Goal: Task Accomplishment & Management: Use online tool/utility

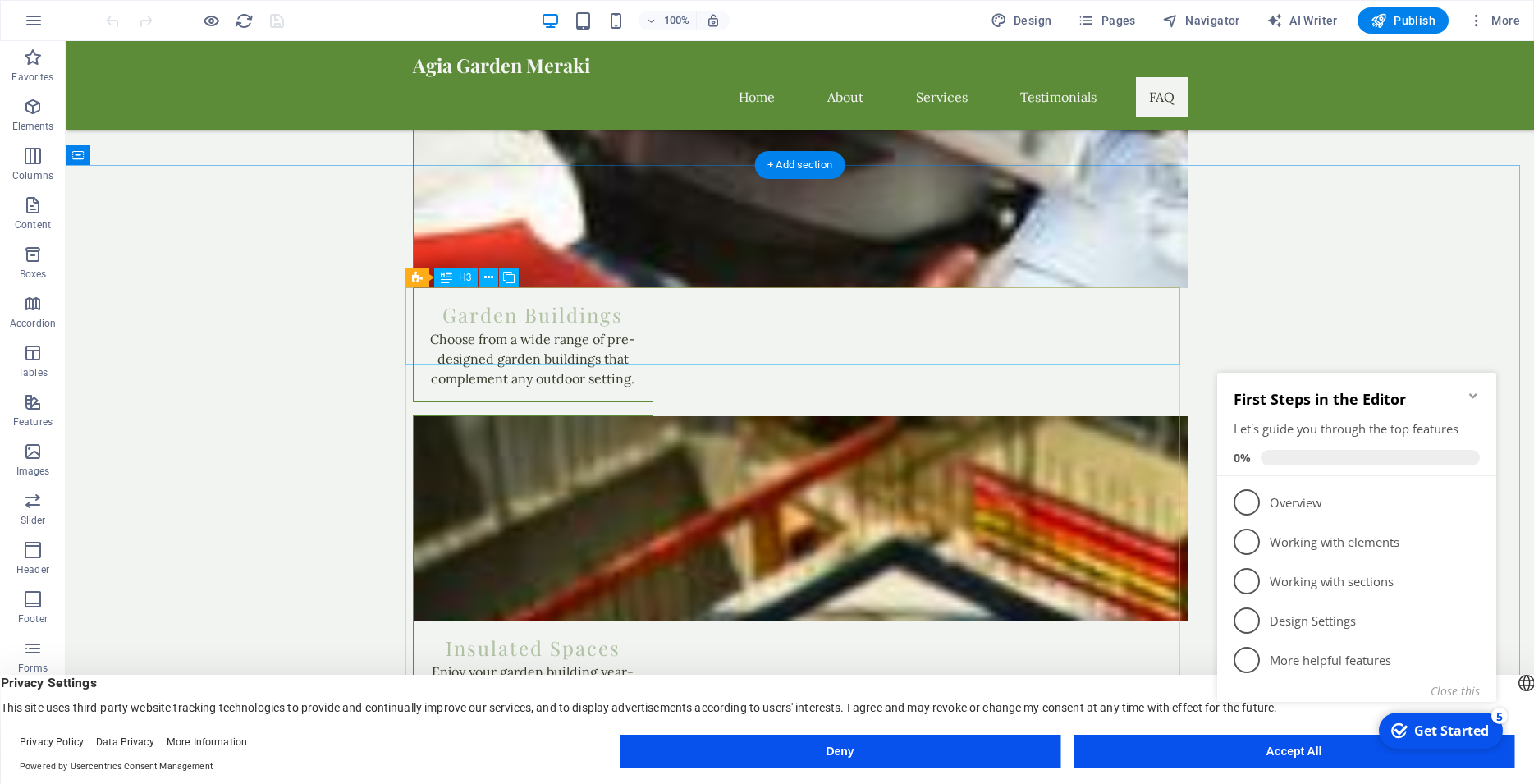
scroll to position [2176, 0]
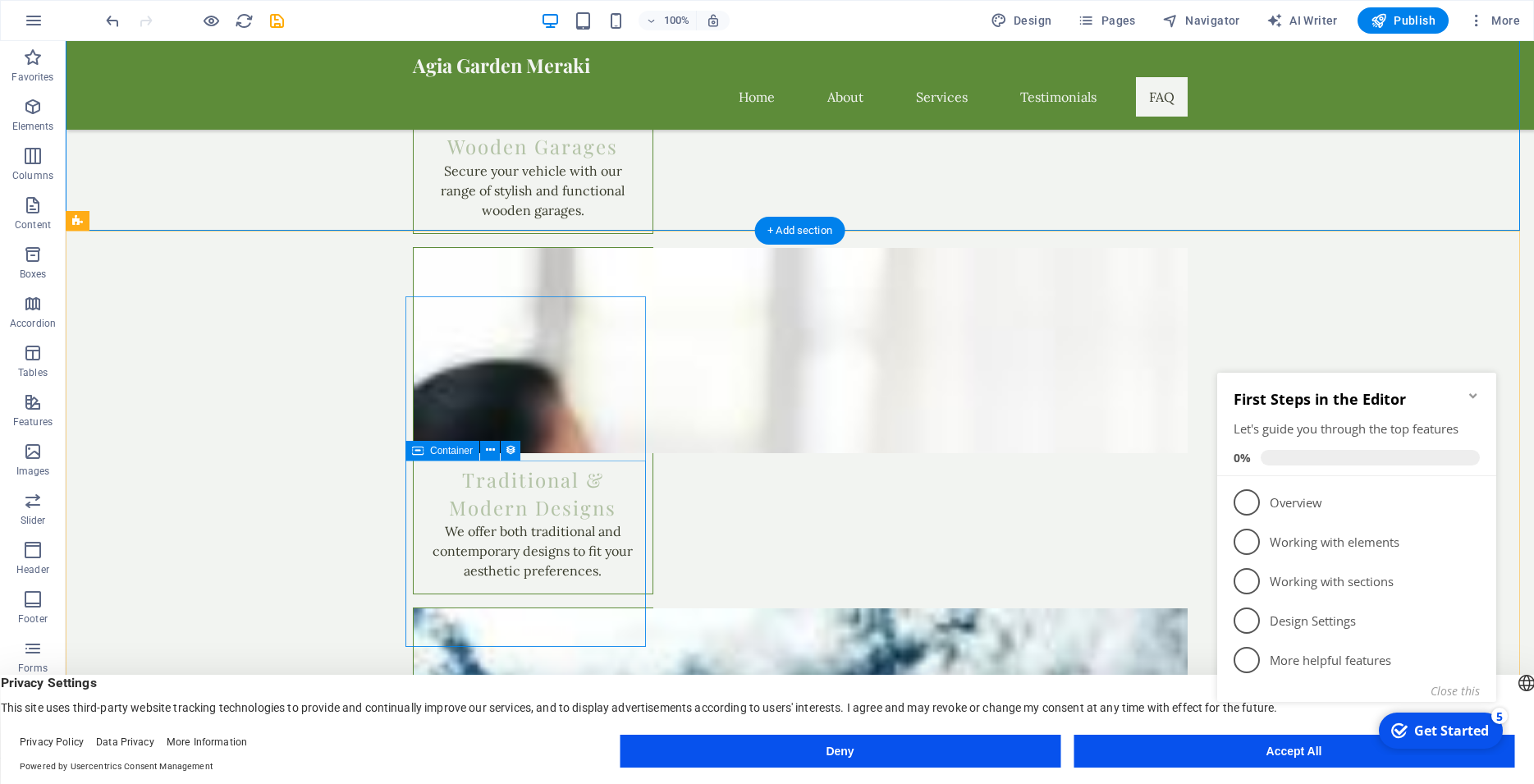
scroll to position [3013, 0]
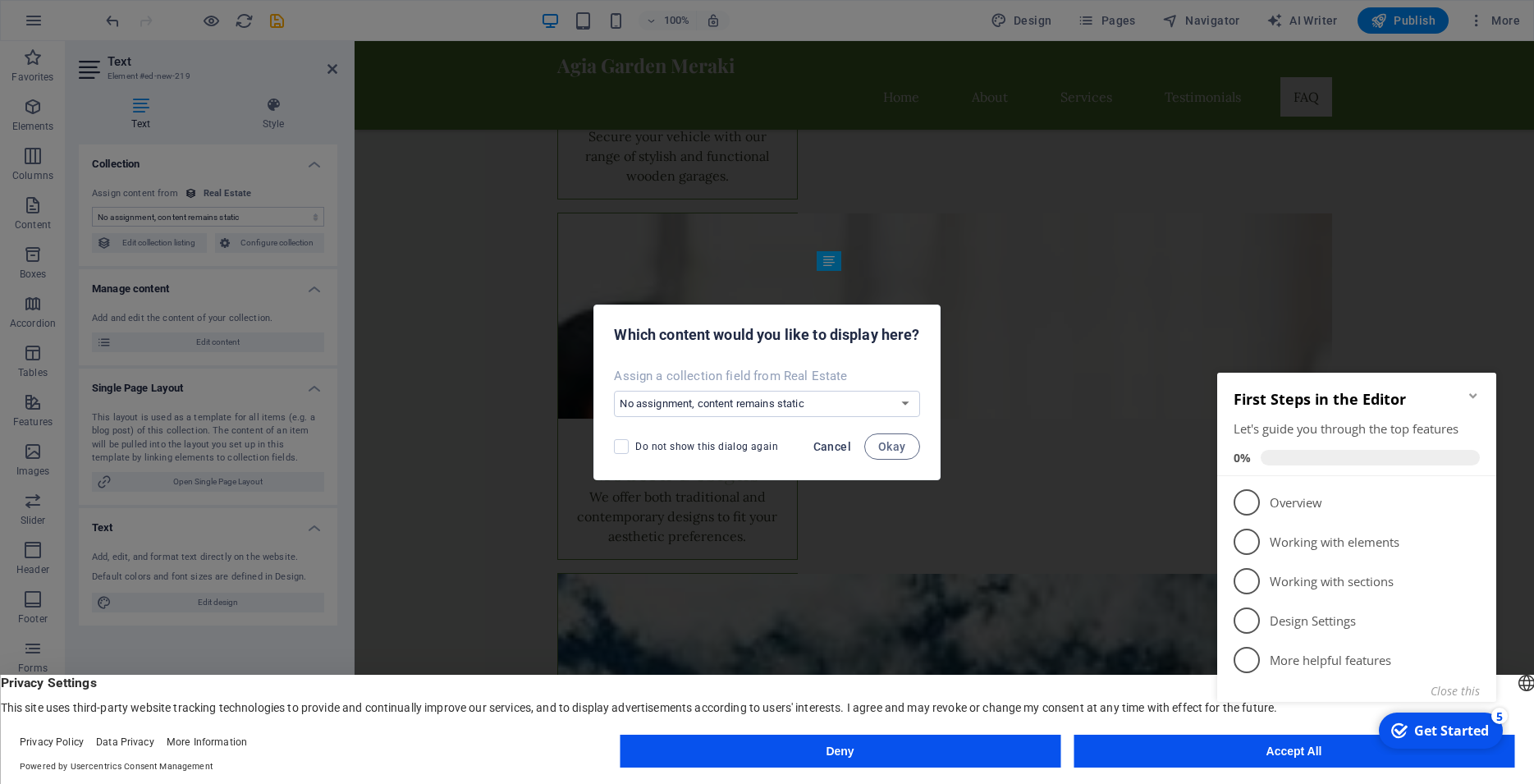
click at [828, 448] on span "Cancel" at bounding box center [832, 447] width 38 height 13
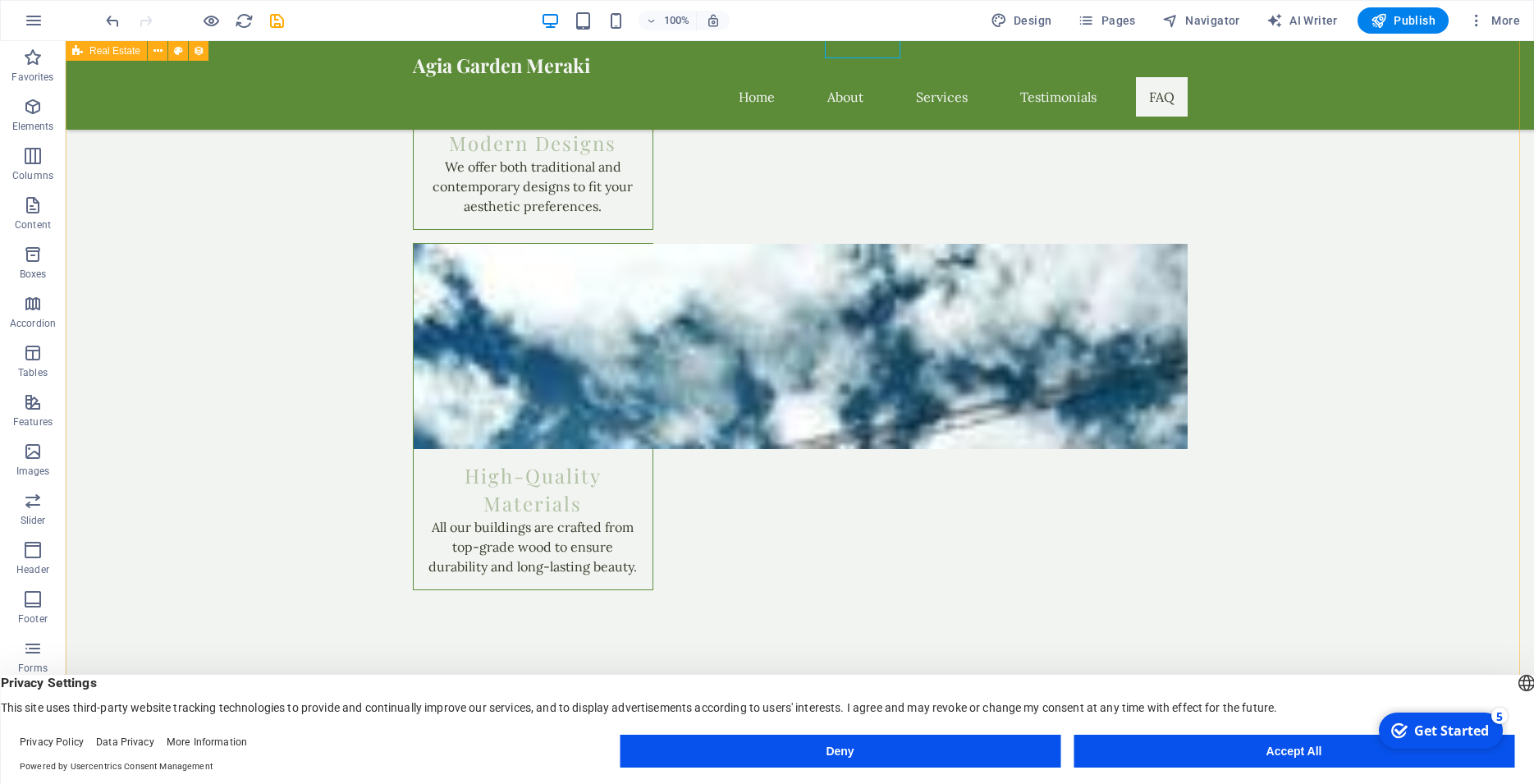
scroll to position [3348, 0]
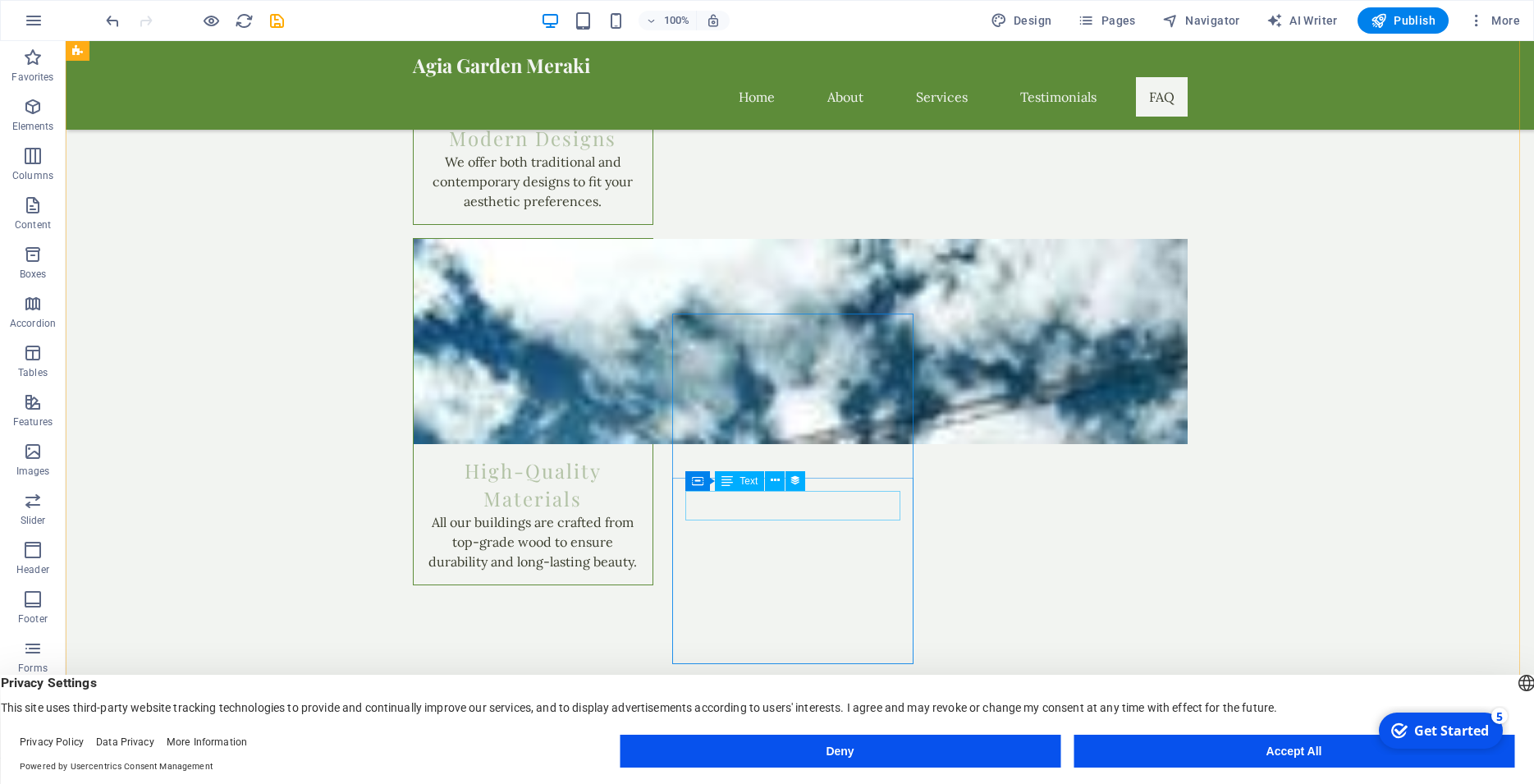
select select "price"
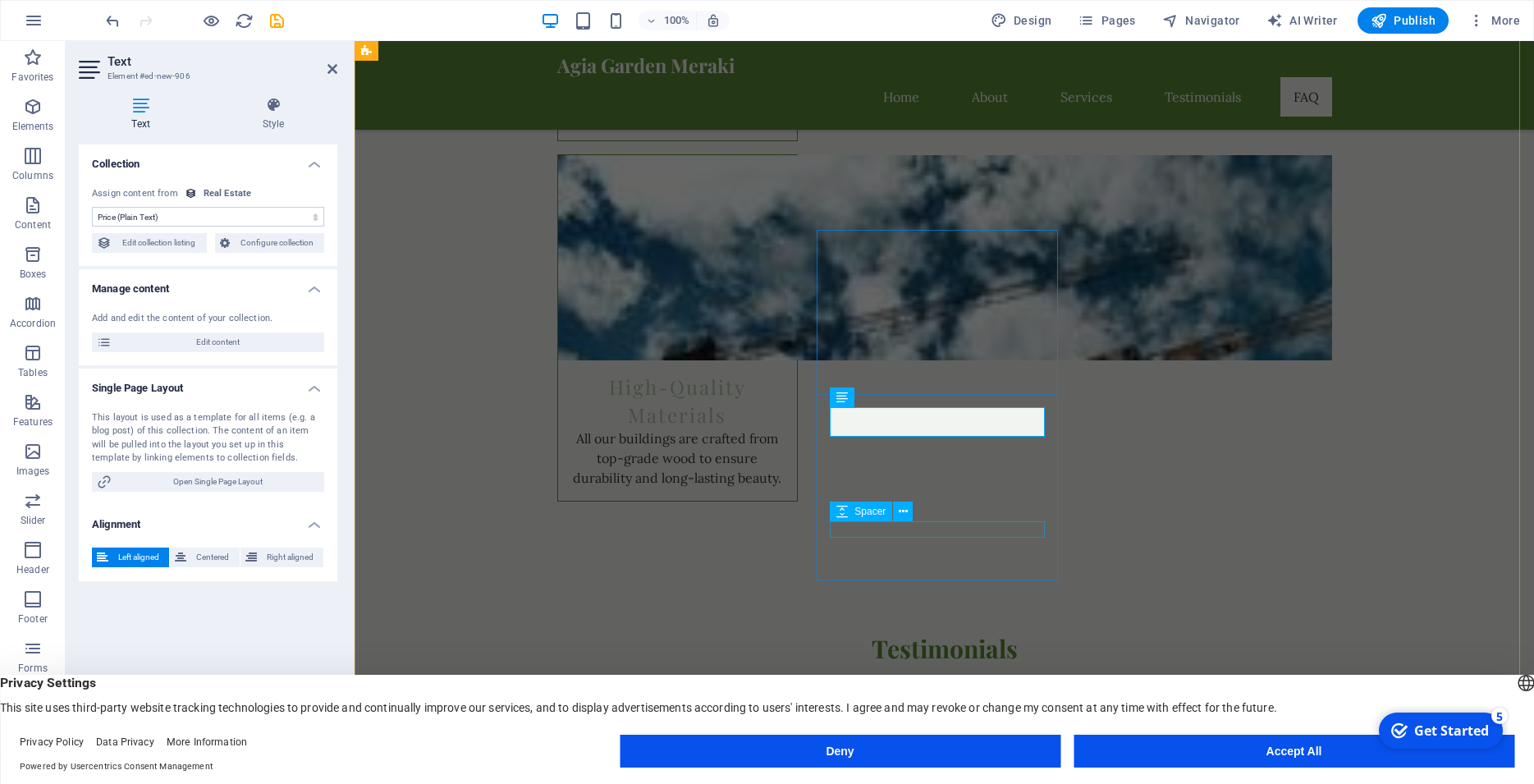
scroll to position [3515, 0]
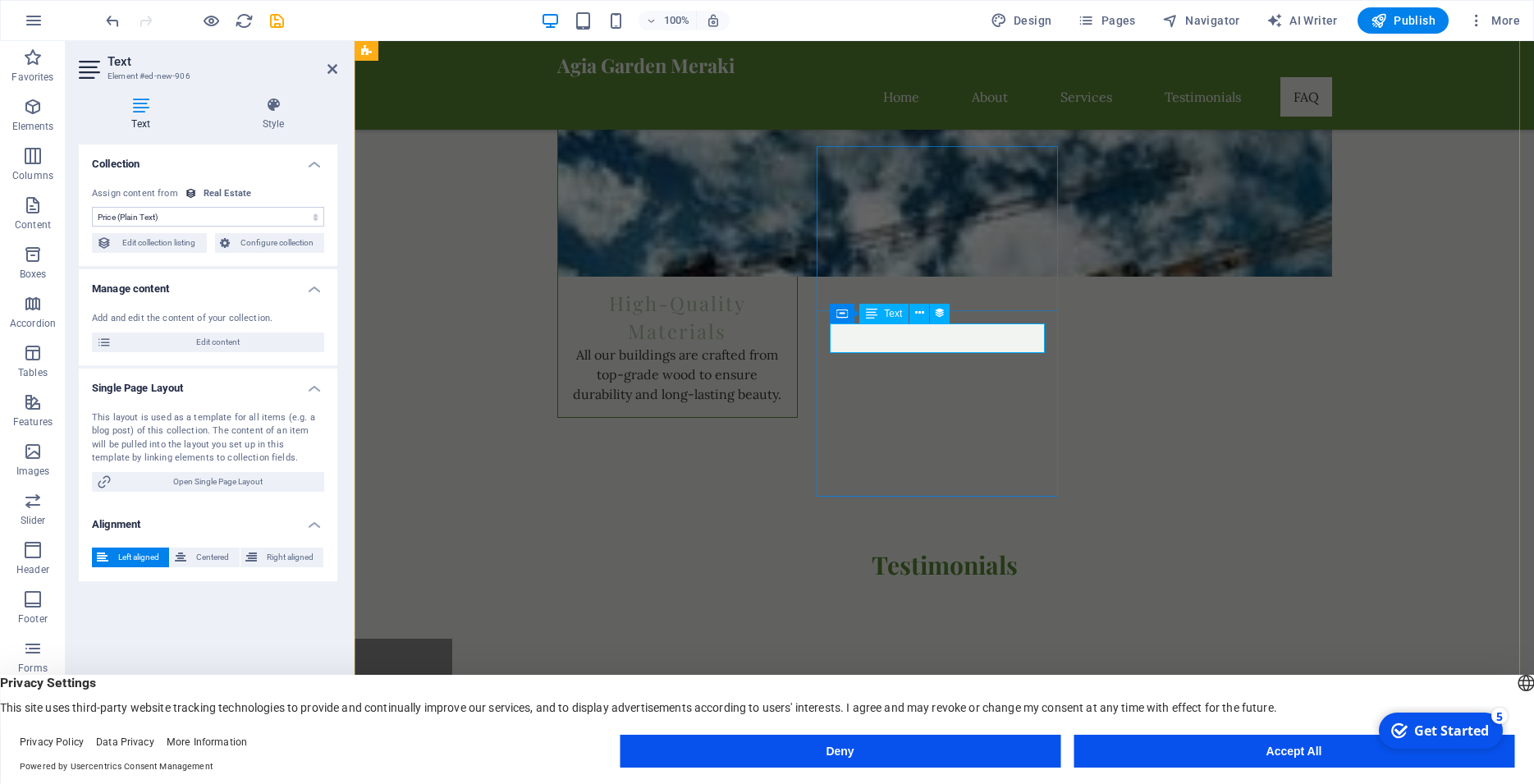
click at [896, 317] on span "Text" at bounding box center [893, 314] width 18 height 10
click at [919, 313] on icon at bounding box center [919, 313] width 9 height 18
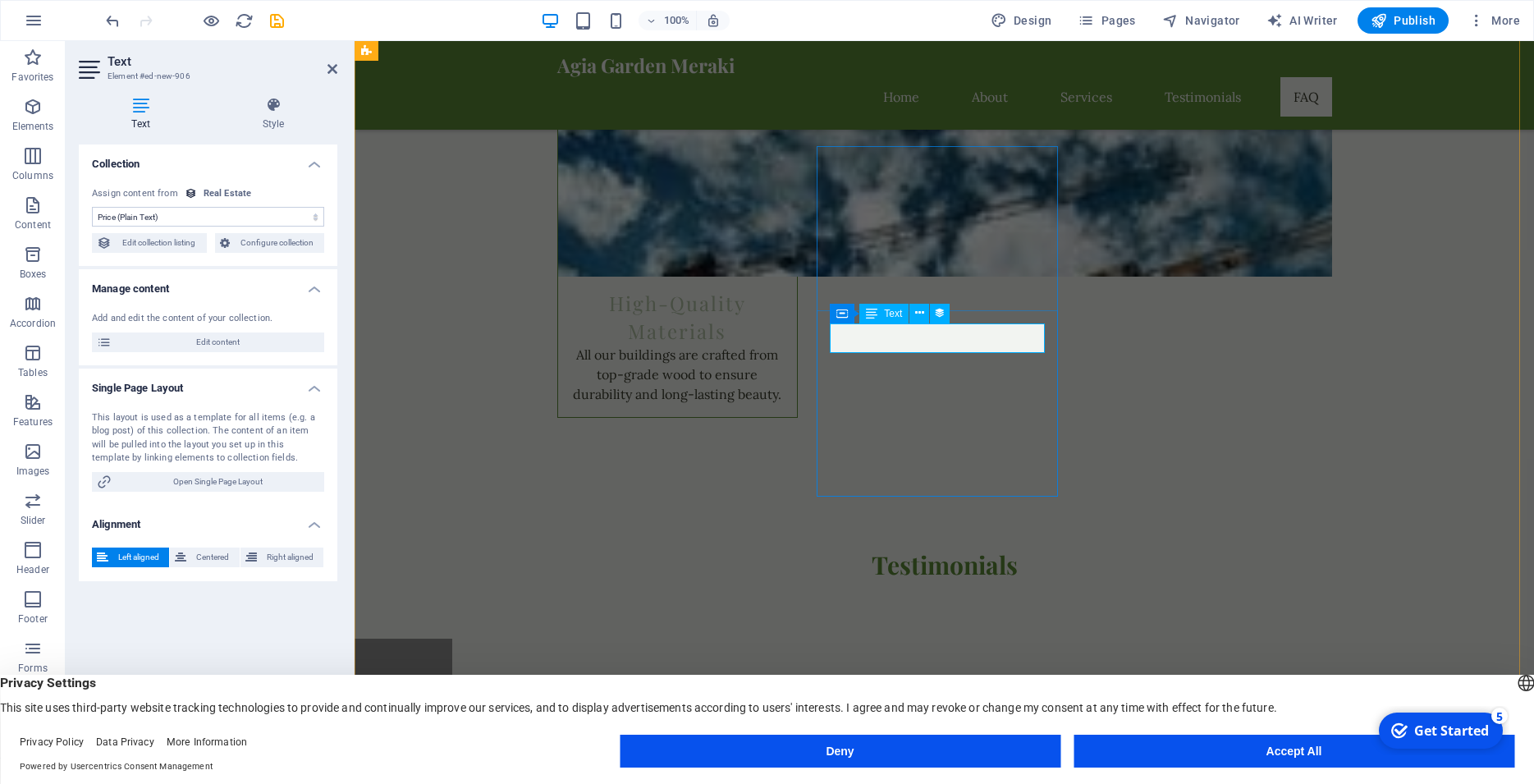
click at [136, 119] on h4 "Text" at bounding box center [144, 114] width 130 height 34
click at [92, 207] on select "No assignment, content remains static Created at (Date) Updated at (Date) Name …" at bounding box center [208, 217] width 232 height 20
click option "Price (Plain Text)" at bounding box center [0, 0] width 0 height 0
click at [645, 379] on span "Text" at bounding box center [645, 377] width 18 height 10
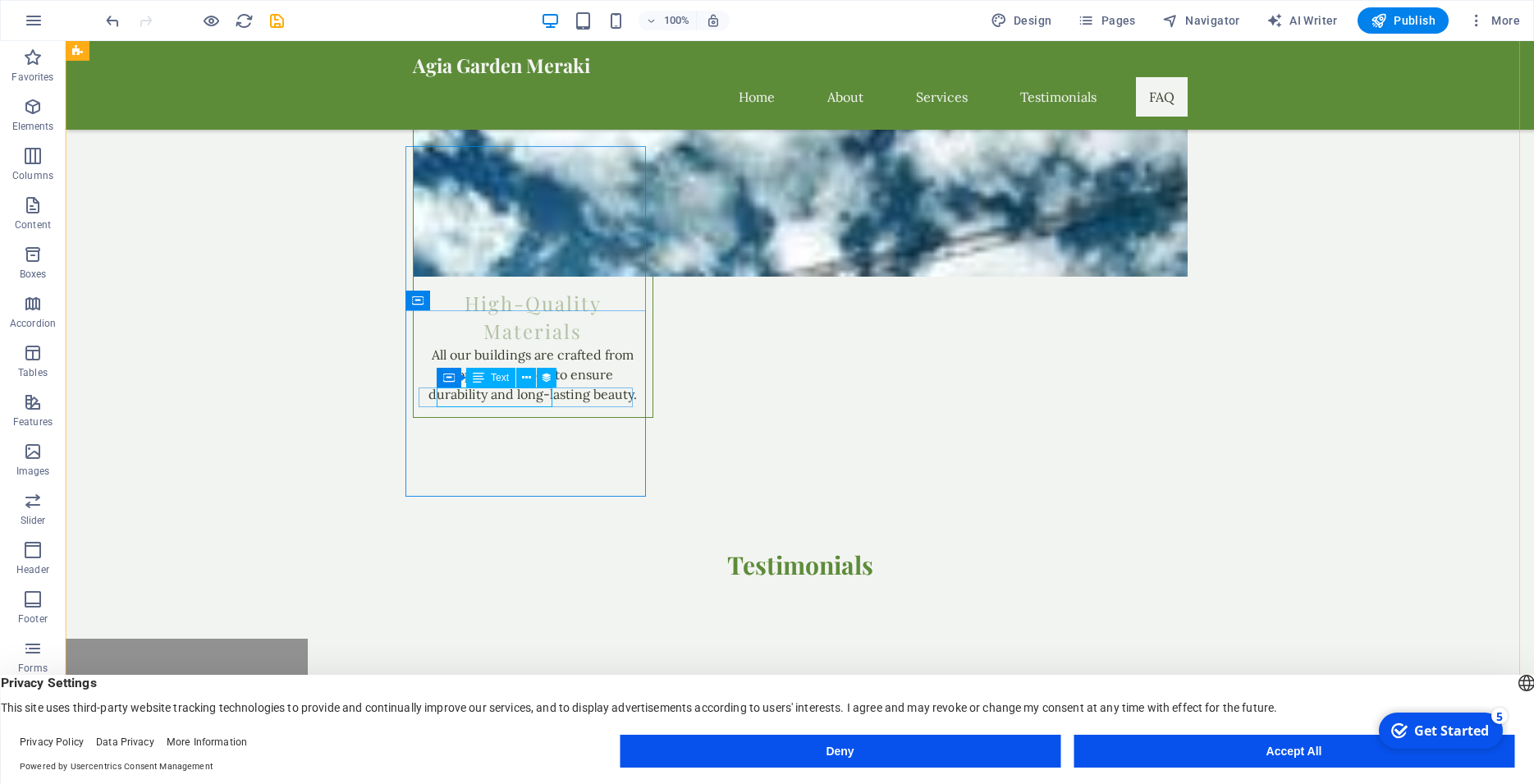
select select "name"
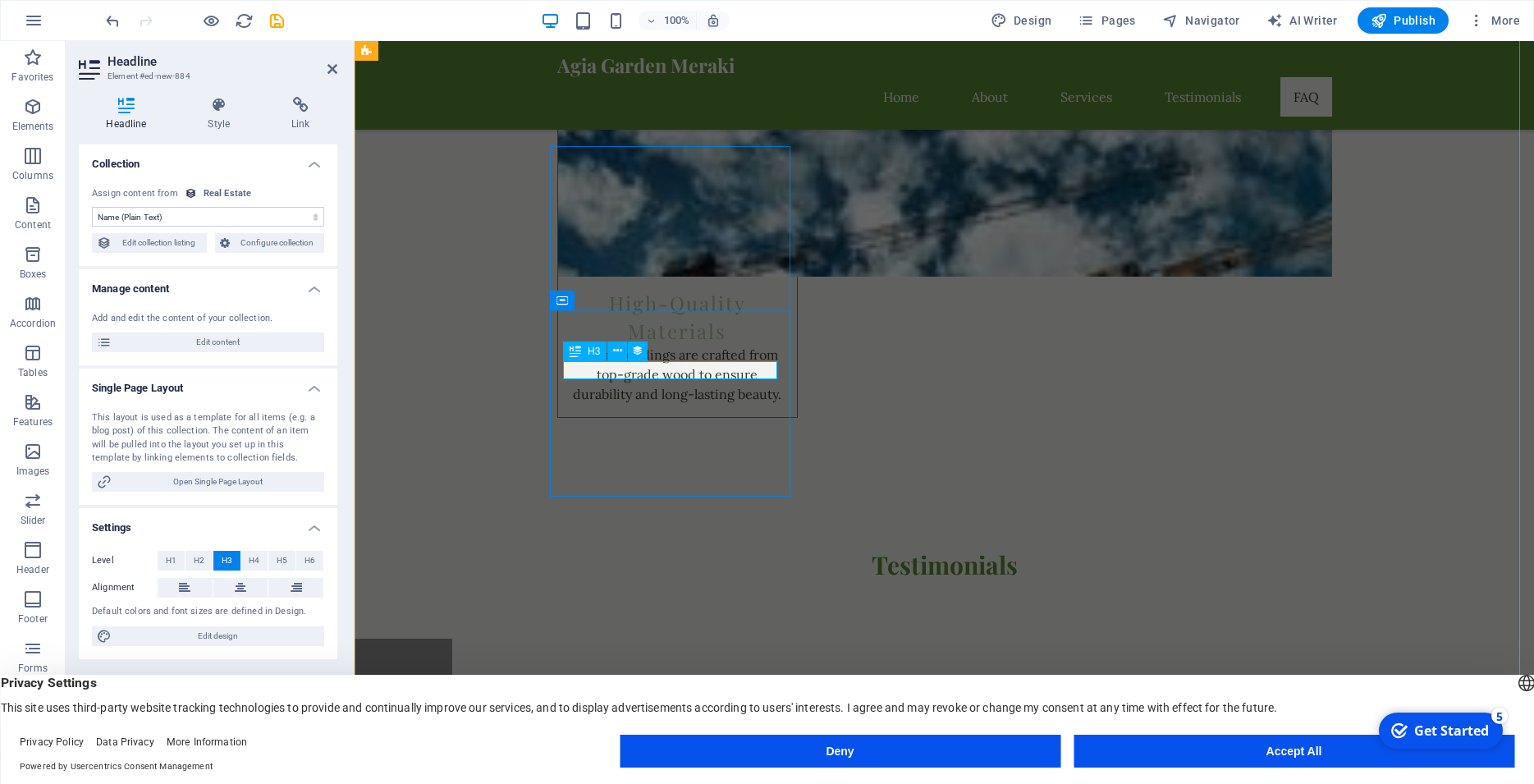
click at [613, 348] on icon at bounding box center [617, 351] width 9 height 18
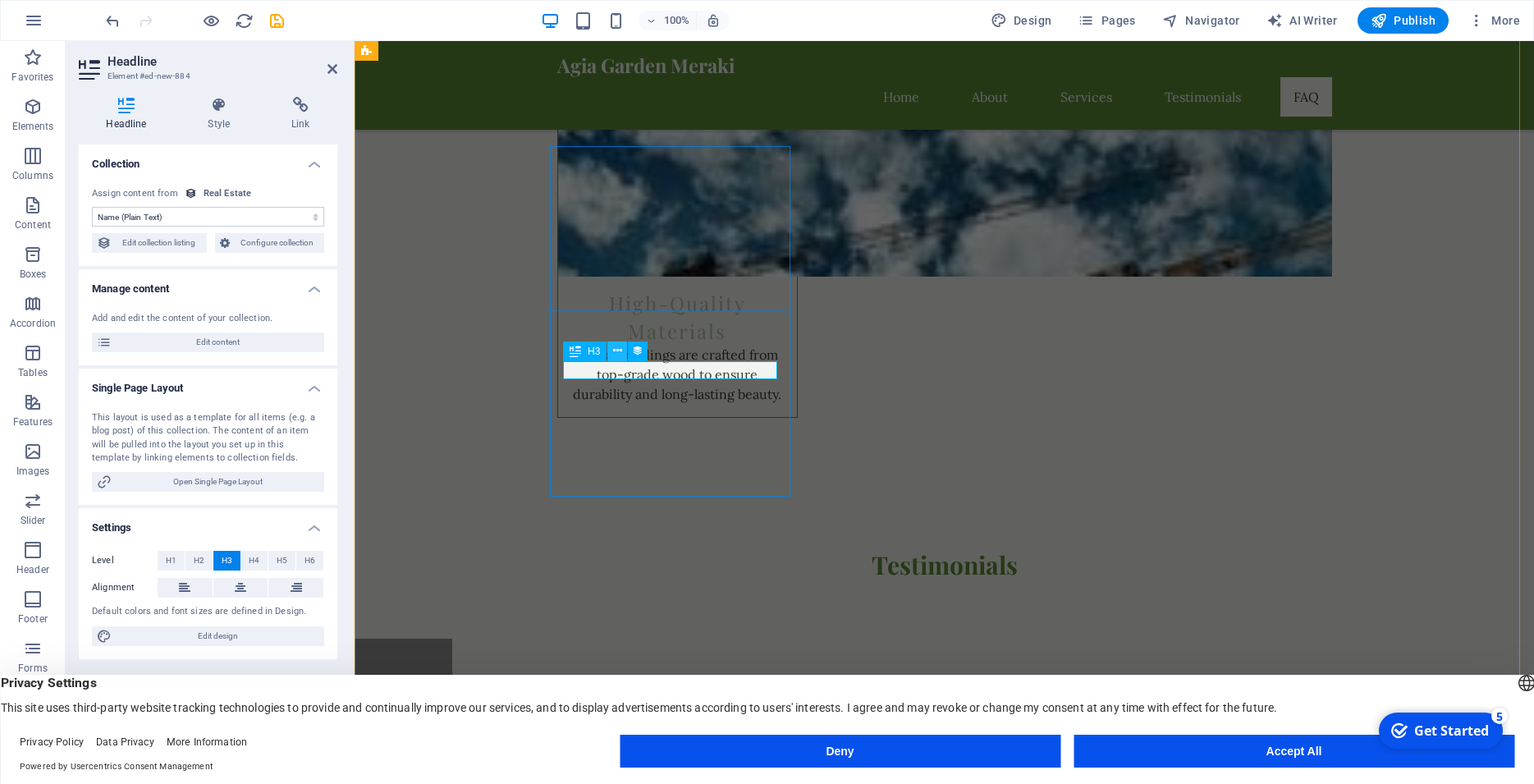
click at [613, 348] on icon at bounding box center [617, 351] width 9 height 18
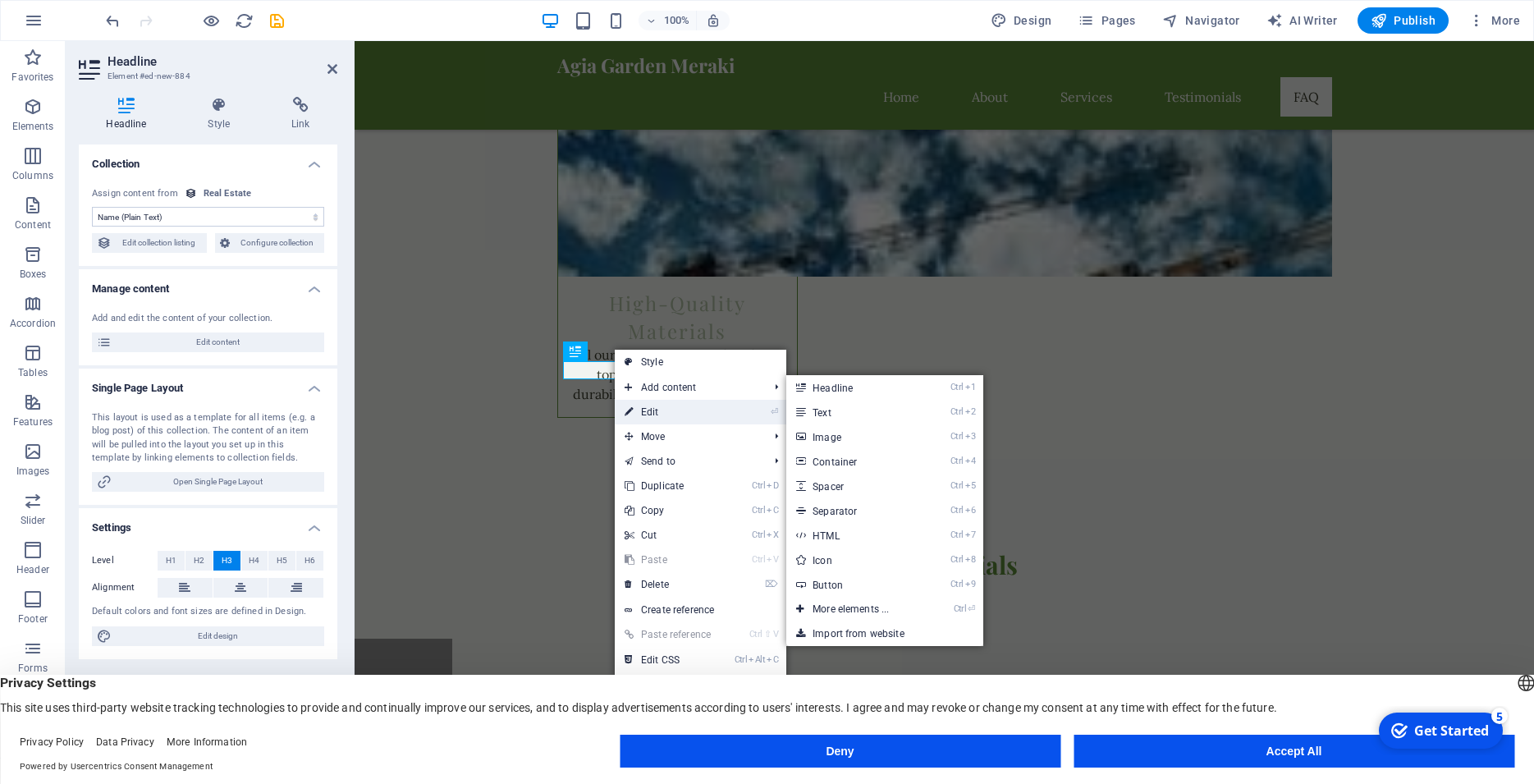
click at [643, 417] on link "⏎ Edit" at bounding box center [670, 412] width 110 height 24
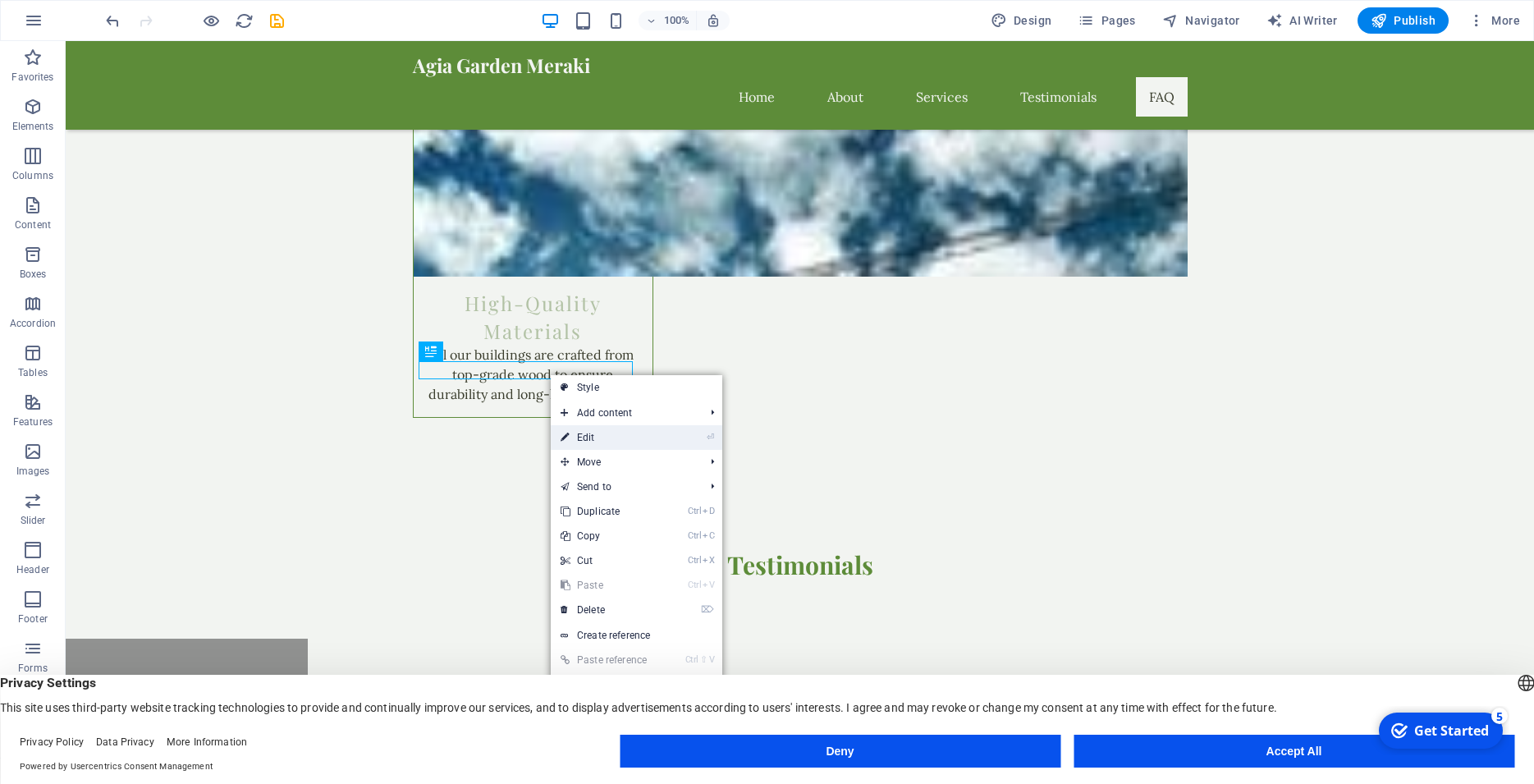
click at [603, 434] on link "⏎ Edit" at bounding box center [605, 437] width 110 height 24
select select "name"
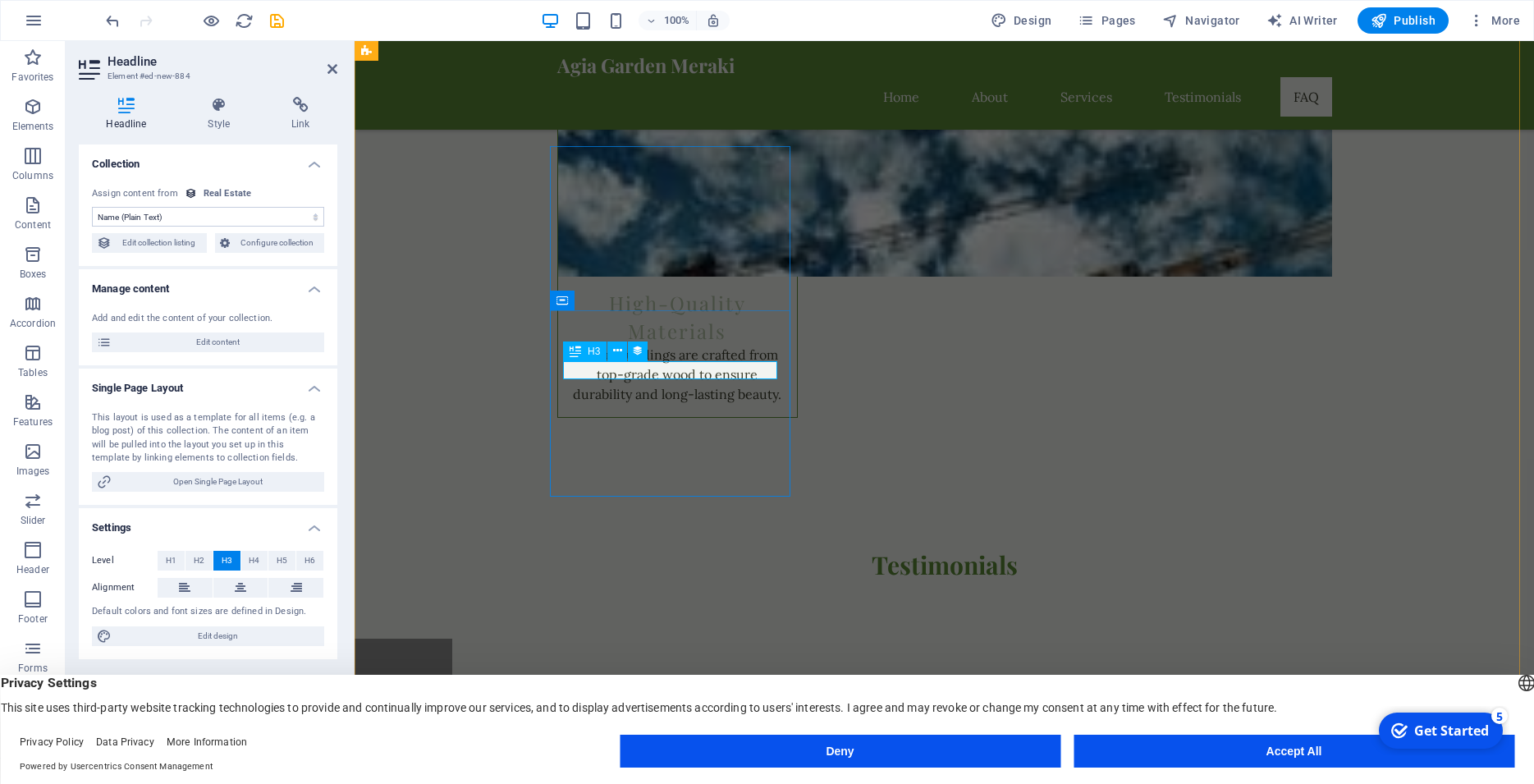
click at [1292, 757] on button "Accept All" at bounding box center [1294, 751] width 441 height 33
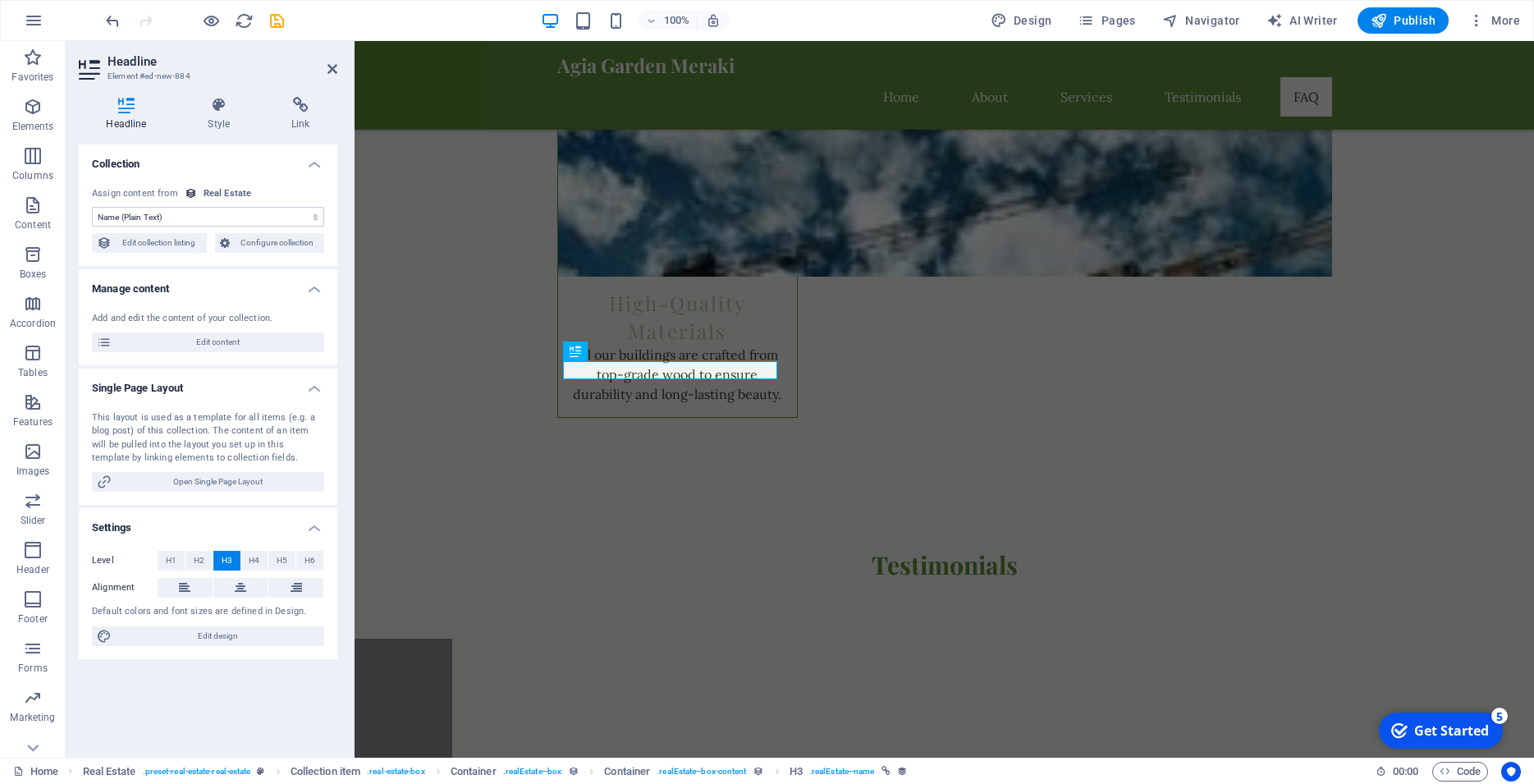
click at [92, 207] on select "No assignment, content remains static Created at (Date) Updated at (Date) Name …" at bounding box center [208, 217] width 232 height 20
click option "Name (Plain Text)" at bounding box center [0, 0] width 0 height 0
click at [179, 346] on span "Edit content" at bounding box center [218, 342] width 203 height 20
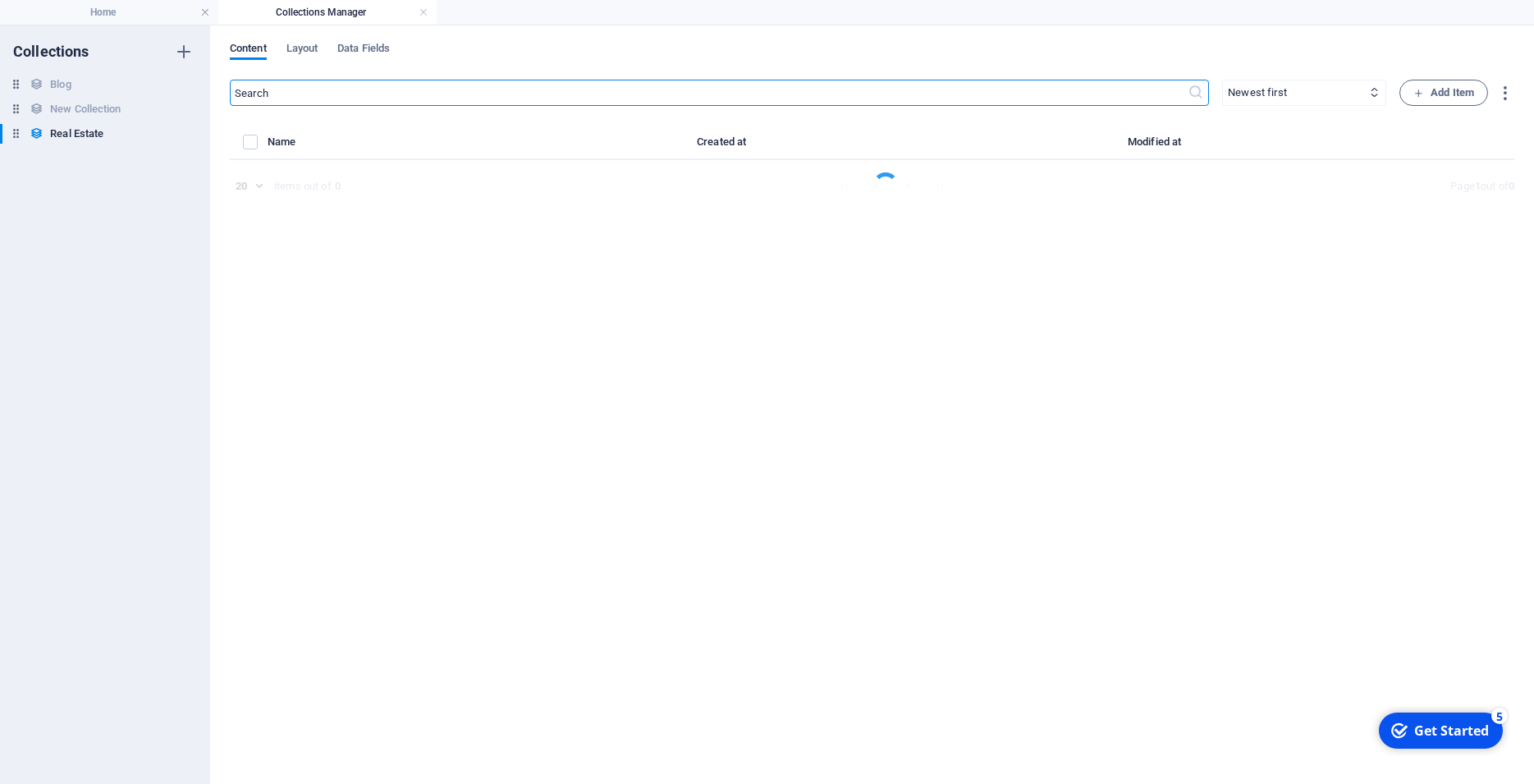
select select "House"
select select "For Sale"
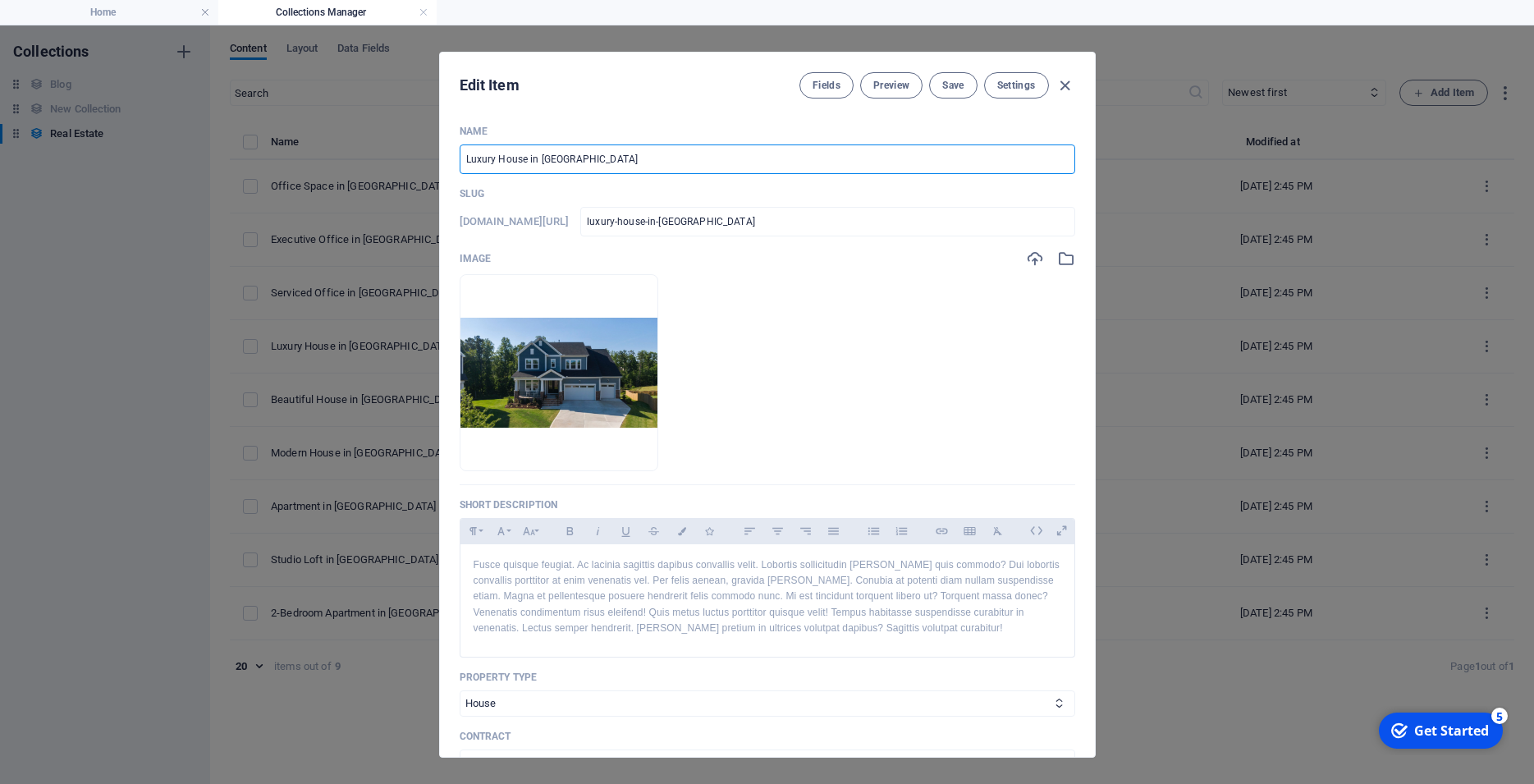
drag, startPoint x: 587, startPoint y: 160, endPoint x: 528, endPoint y: 158, distance: 59.0
click at [528, 158] on input "Luxury House in Newton" at bounding box center [767, 159] width 615 height 29
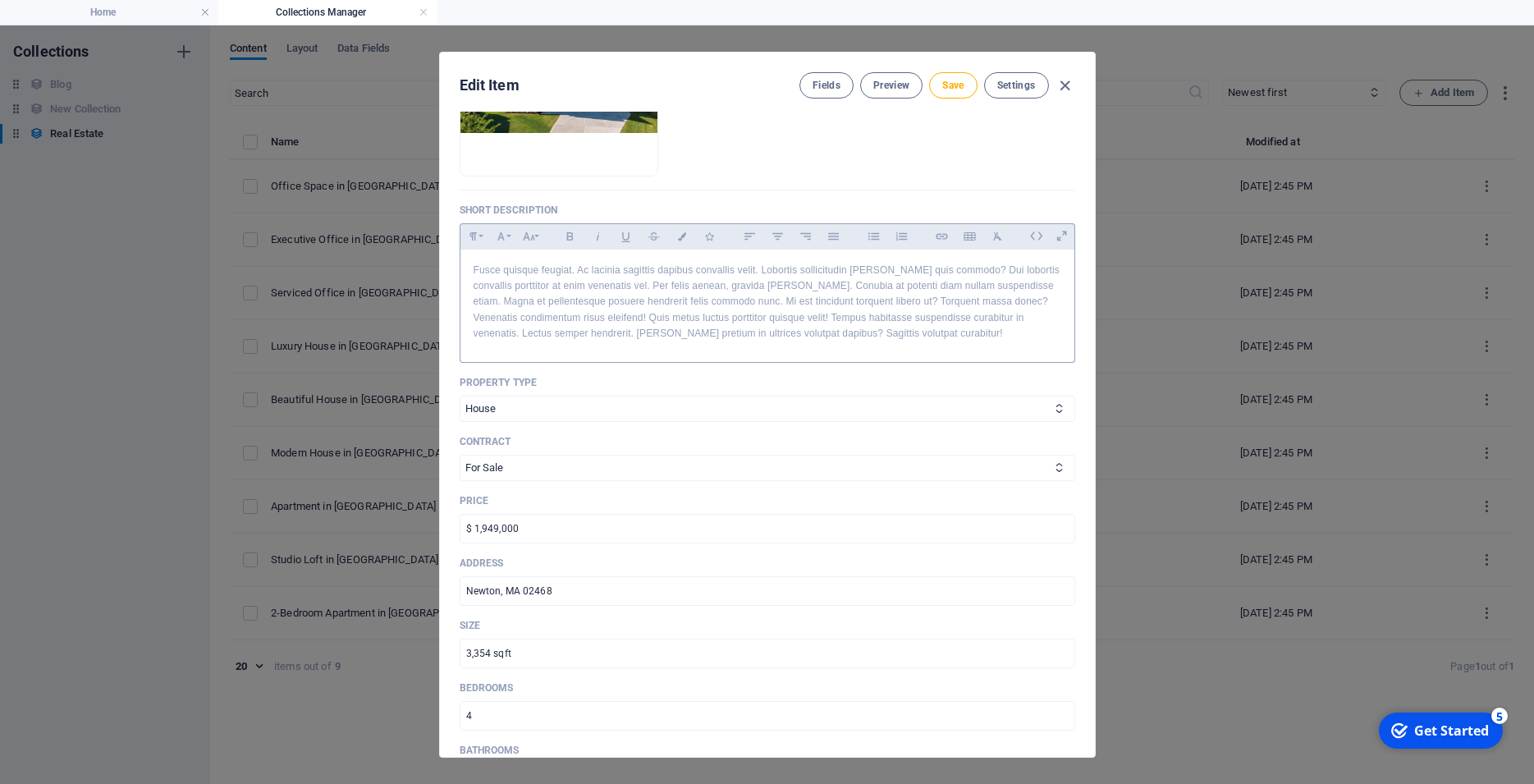
scroll to position [296, 0]
type input "Luxury House"
click at [548, 543] on input "$ 1,949,000" at bounding box center [767, 527] width 615 height 29
click at [473, 543] on input "$ 1,949,000" at bounding box center [767, 527] width 615 height 29
drag, startPoint x: 473, startPoint y: 554, endPoint x: 458, endPoint y: 555, distance: 15.0
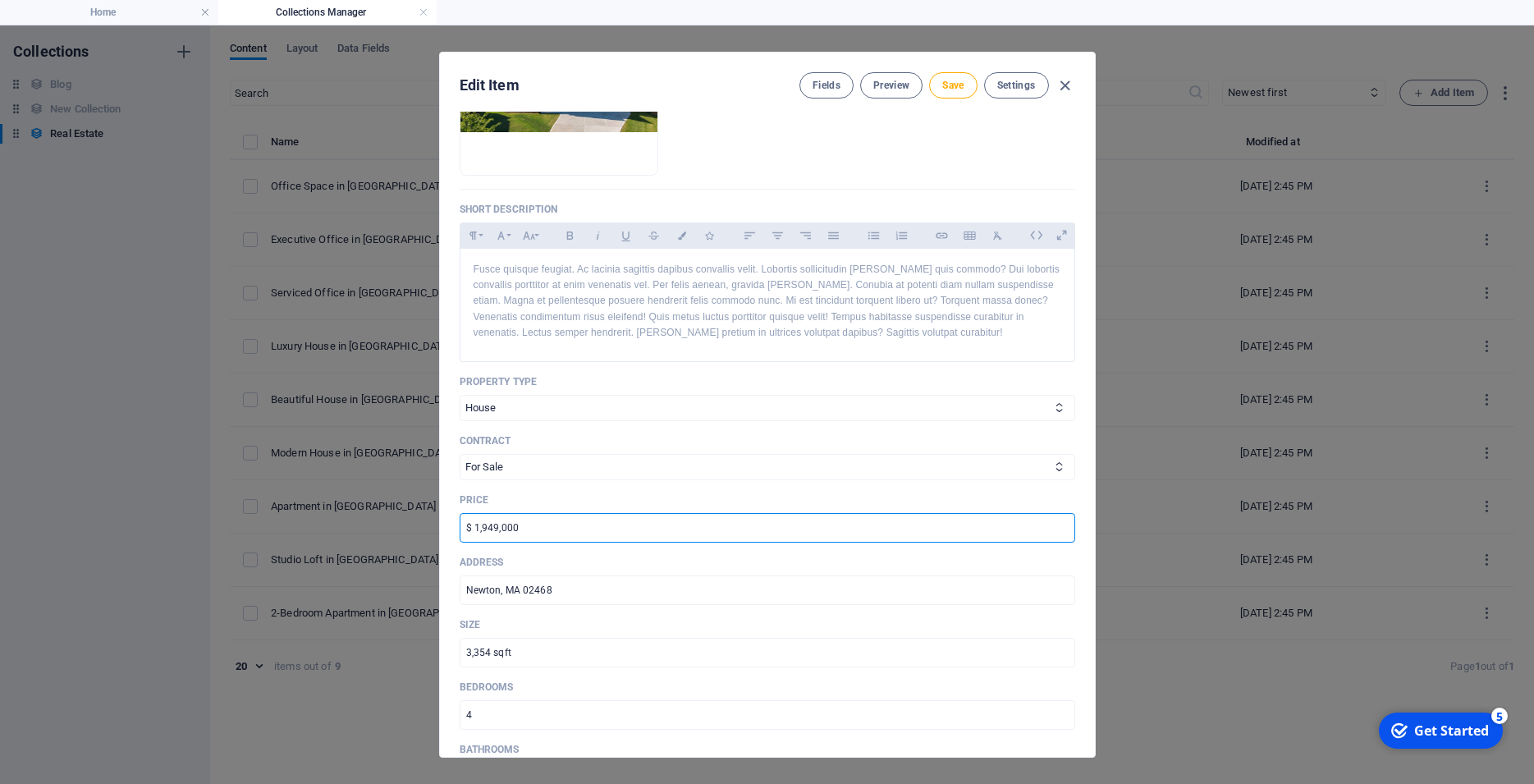
click at [459, 543] on input "$ 1,949,000" at bounding box center [767, 527] width 615 height 29
click at [529, 543] on input "1,949,000" at bounding box center [767, 527] width 615 height 29
type input "1,949,000"
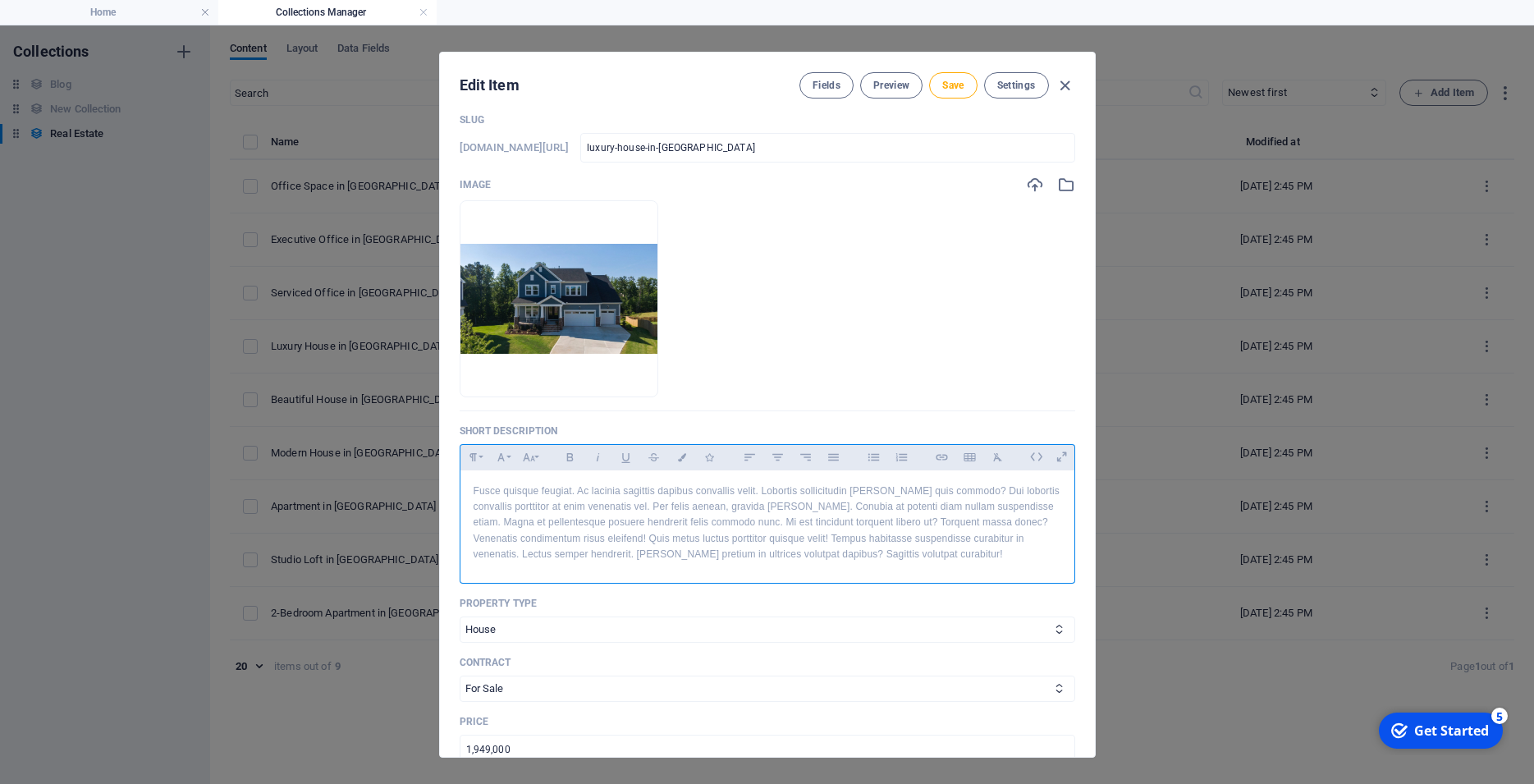
click at [489, 529] on p "Fusce quisque feugiat. Ac lacinia sagittis dapibus convallis velit. Lobortis so…" at bounding box center [767, 523] width 588 height 78
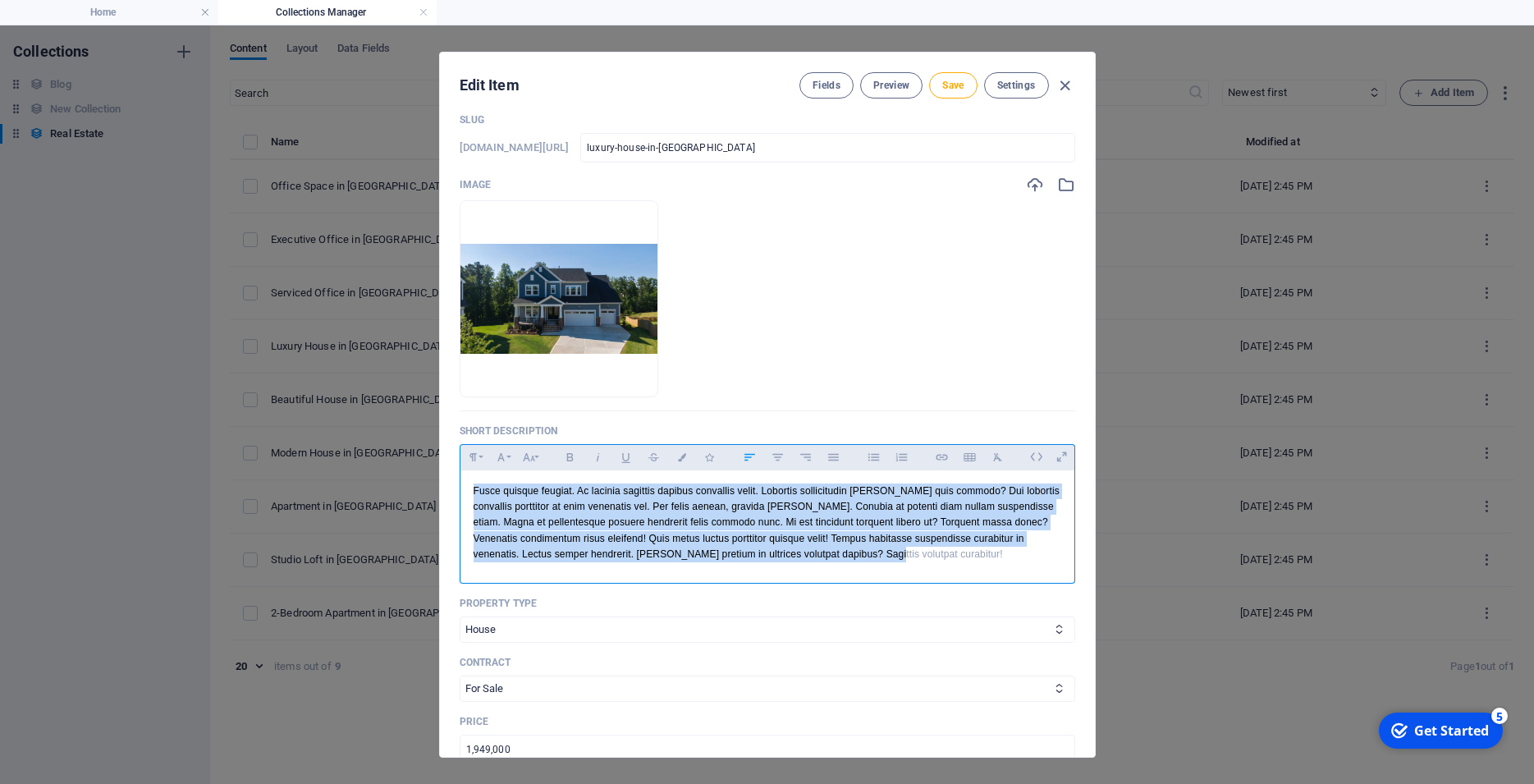
drag, startPoint x: 471, startPoint y: 512, endPoint x: 949, endPoint y: 609, distance: 487.7
click at [949, 576] on div "Fusce quisque feugiat. Ac lacinia sagittis dapibus convallis velit. Lobortis so…" at bounding box center [767, 523] width 615 height 106
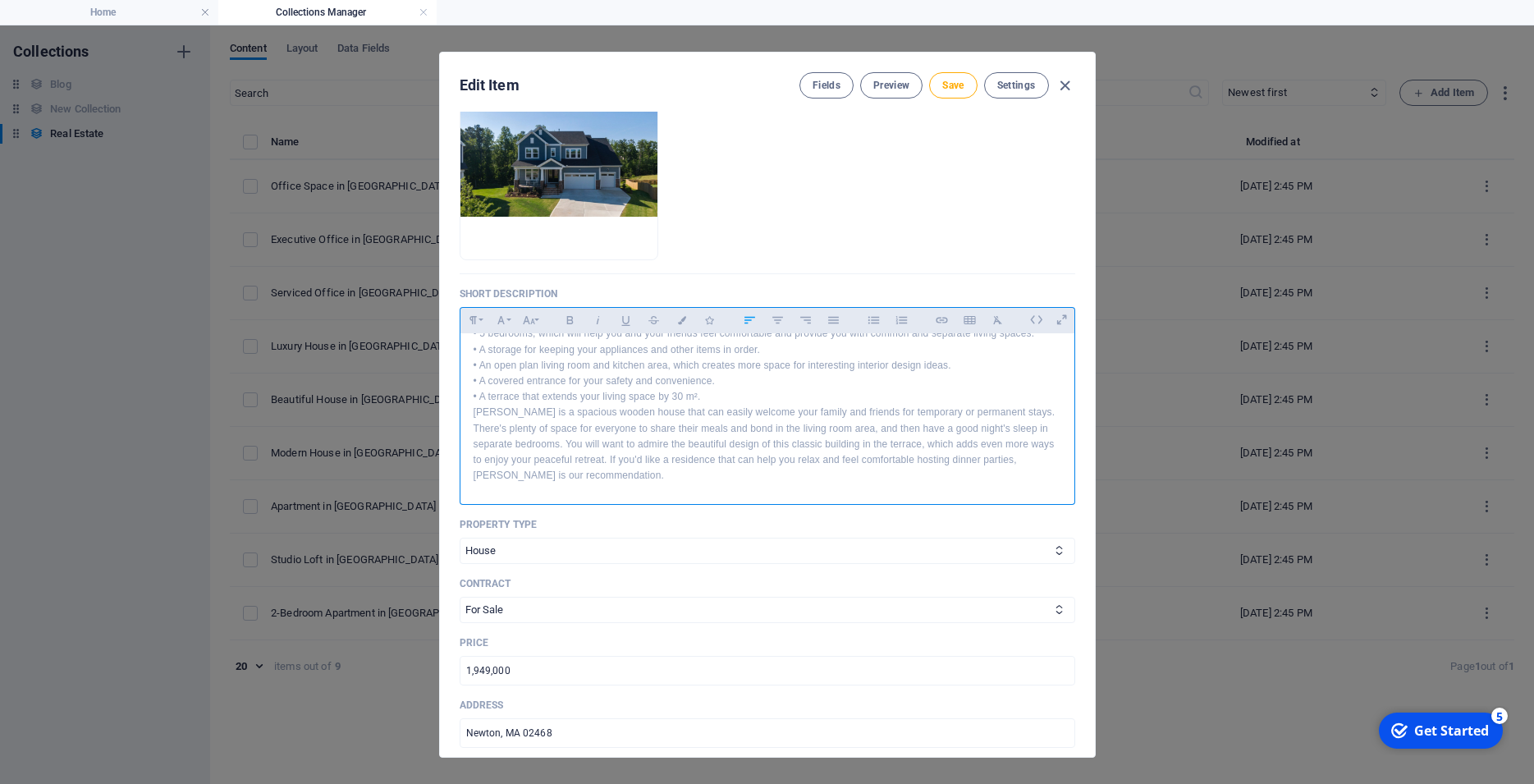
scroll to position [221, 0]
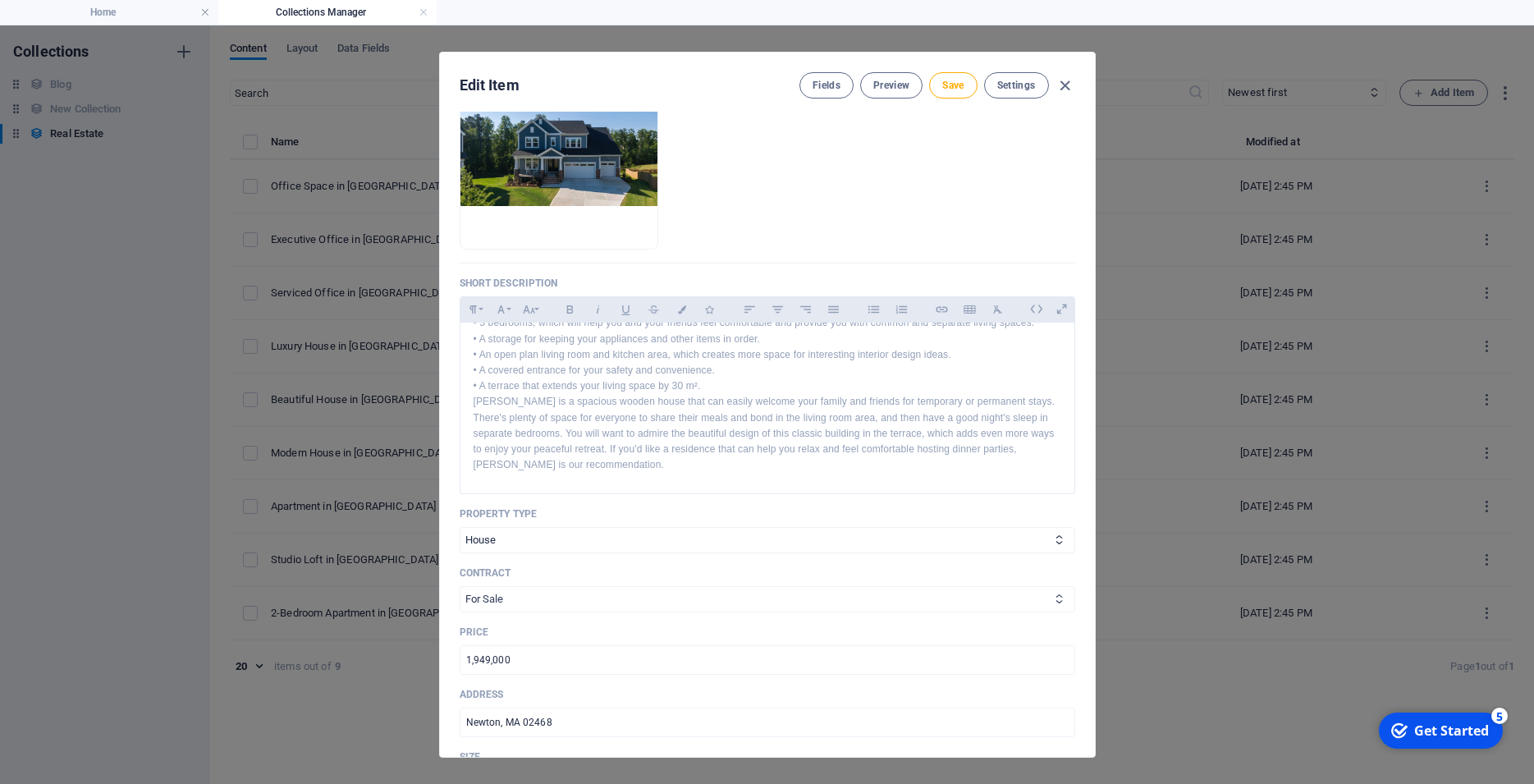
click at [459, 586] on select "For Rent For Sale" at bounding box center [767, 599] width 615 height 26
click option "For Sale" at bounding box center [0, 0] width 0 height 0
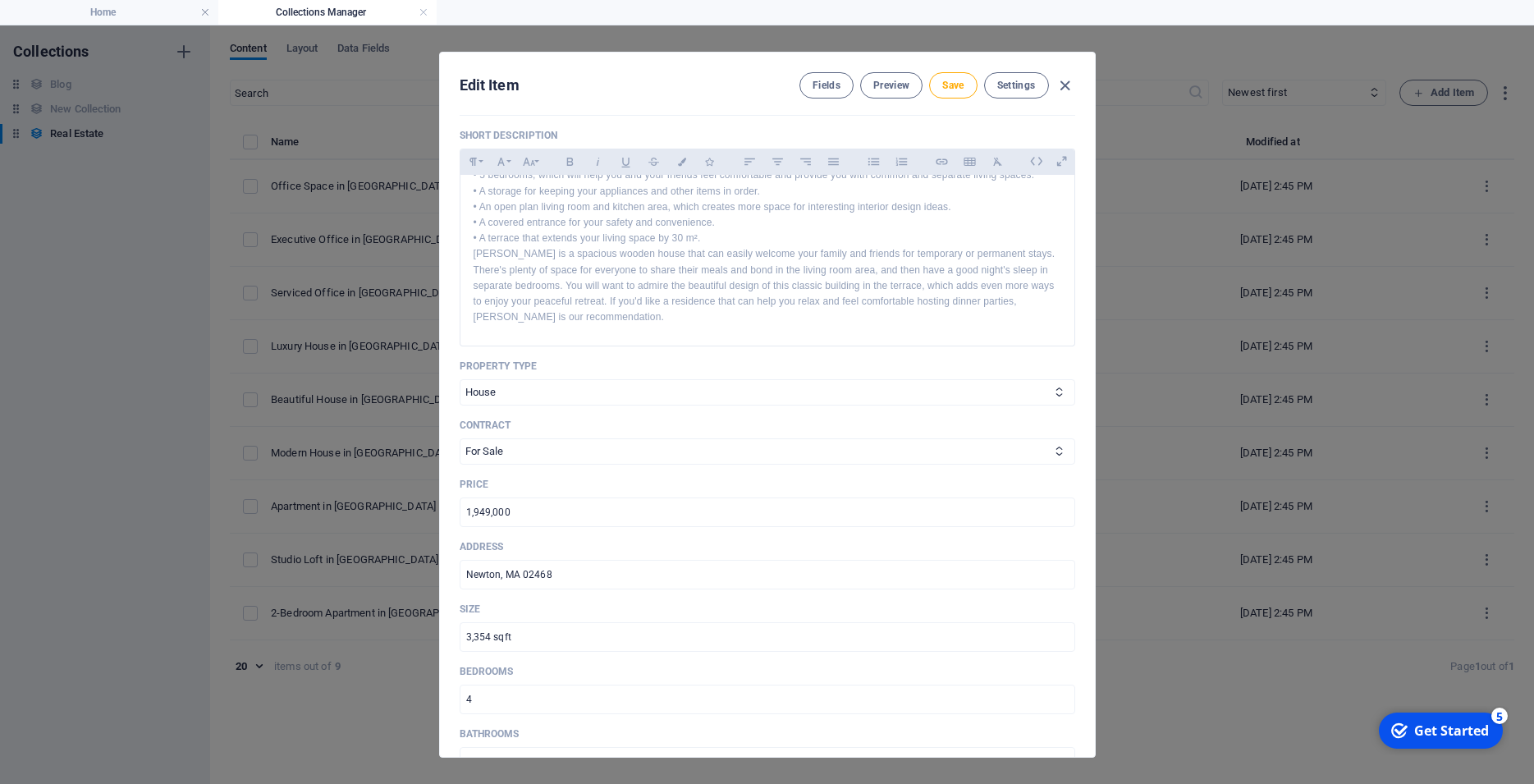
scroll to position [443, 0]
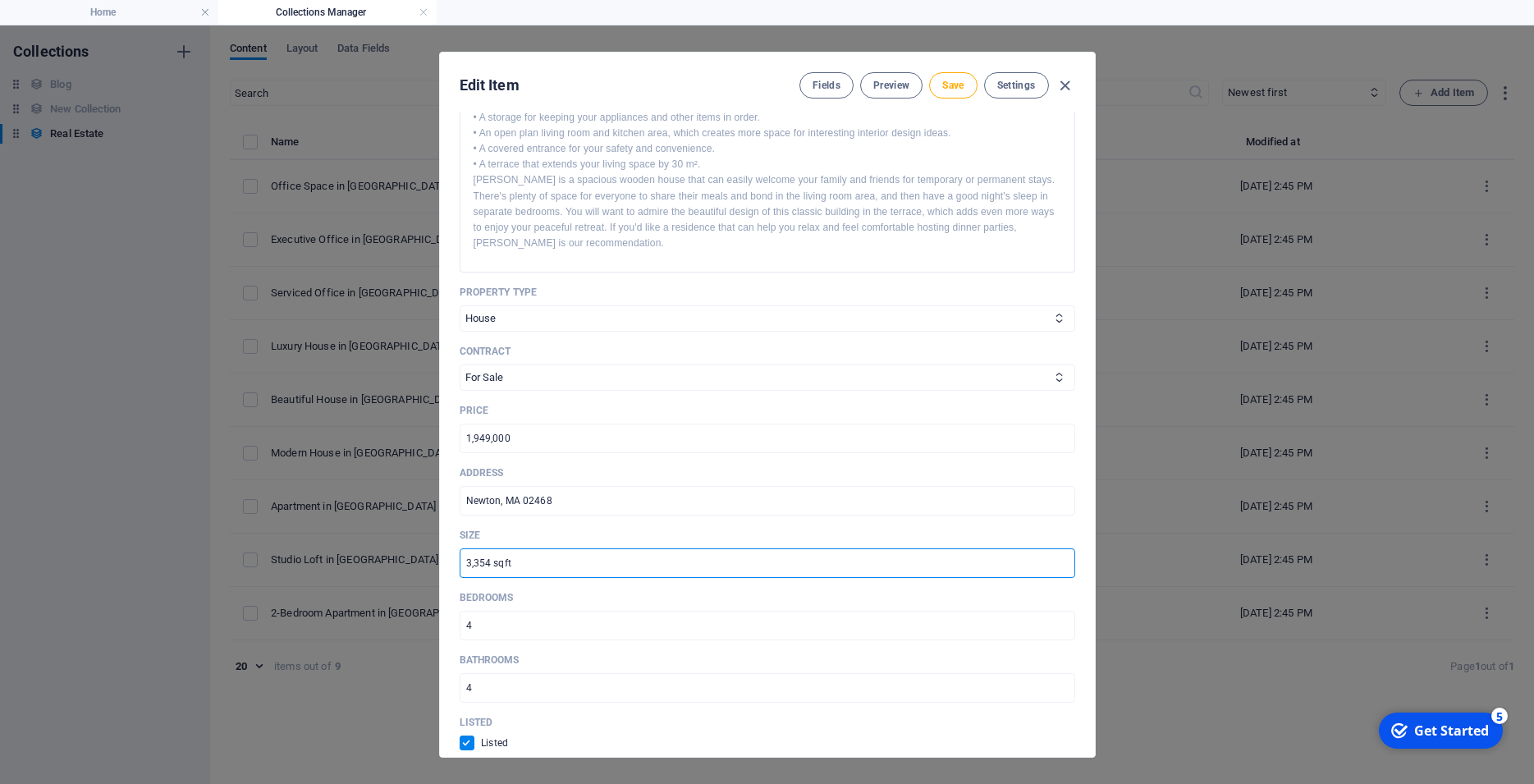
drag, startPoint x: 553, startPoint y: 590, endPoint x: 452, endPoint y: 584, distance: 101.2
click at [459, 578] on input "3,354 sqft" at bounding box center [767, 562] width 615 height 29
paste input "(44+44 mm), 180 m²"
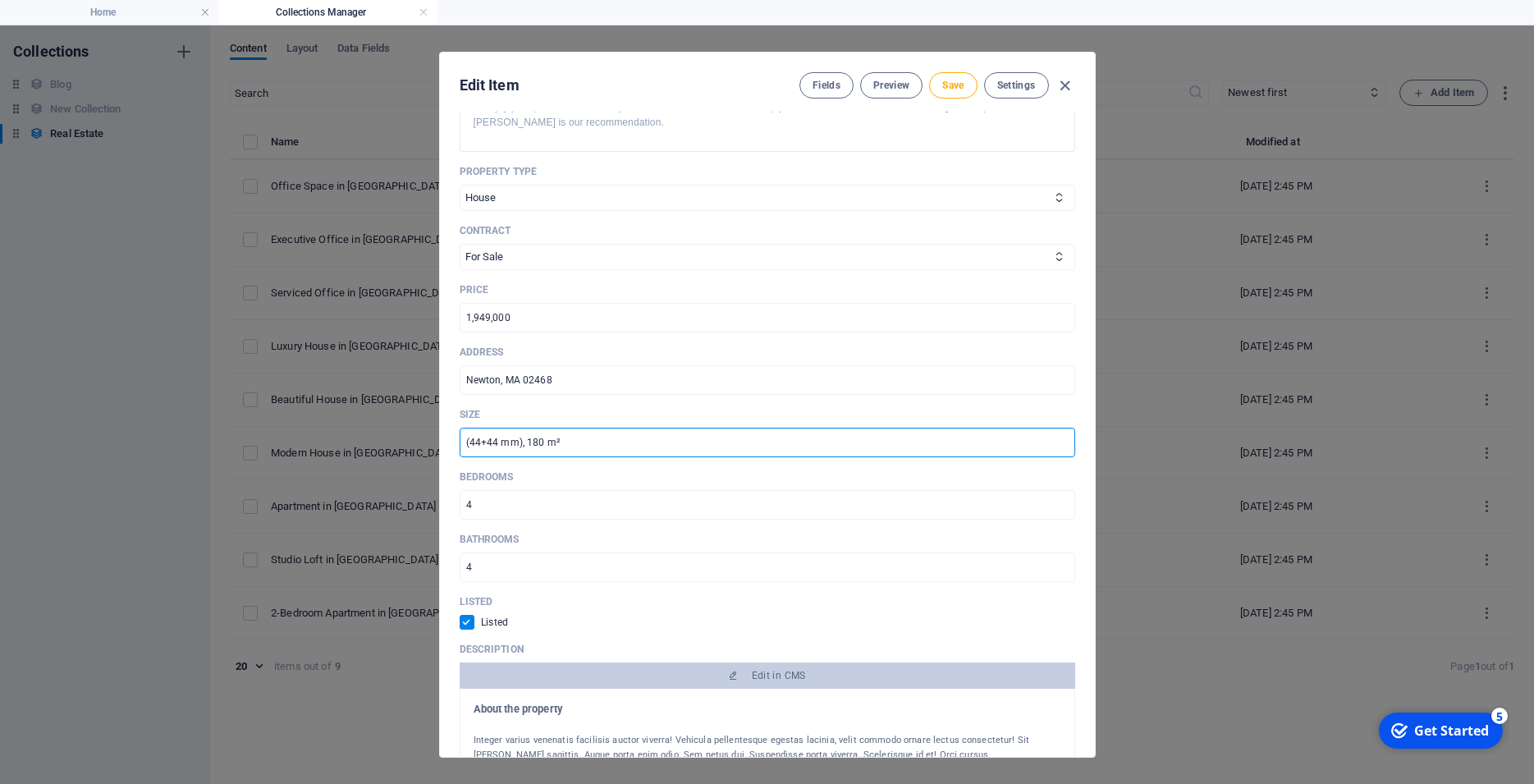
scroll to position [591, 0]
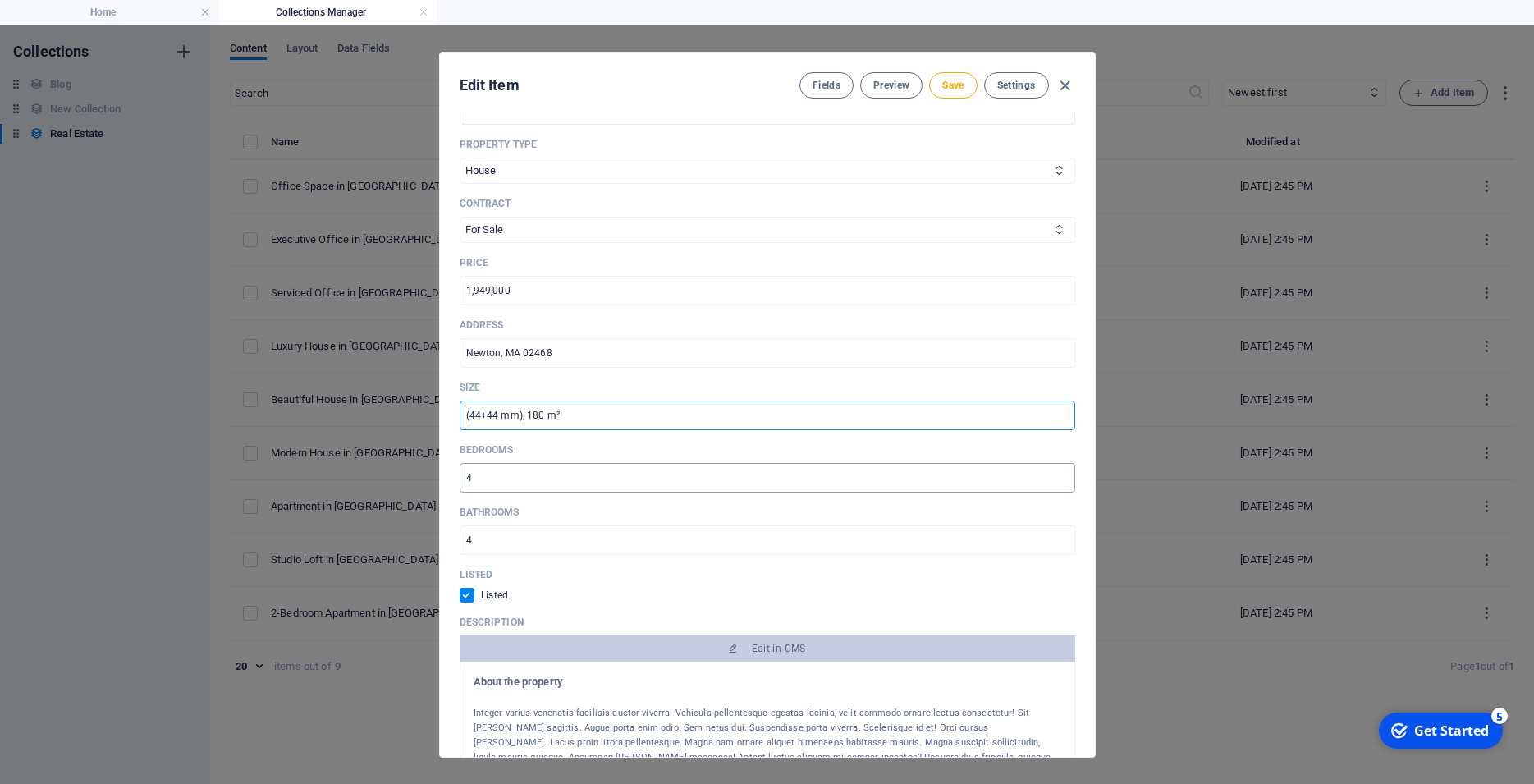
type input "(44+44 mm), 180 m²"
click at [482, 493] on input "4" at bounding box center [767, 477] width 615 height 29
type input "5"
click at [504, 554] on input "4" at bounding box center [767, 539] width 615 height 29
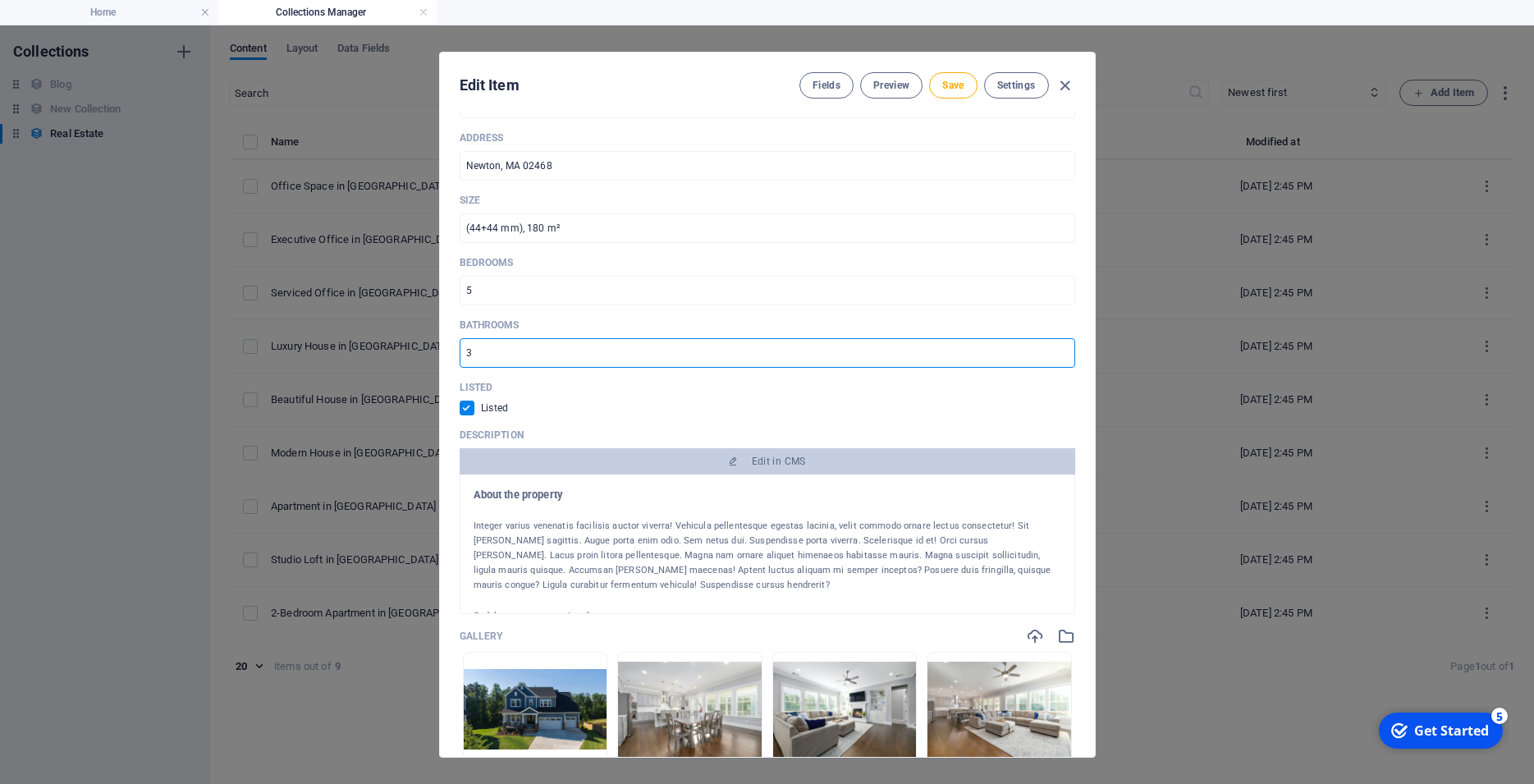
scroll to position [812, 0]
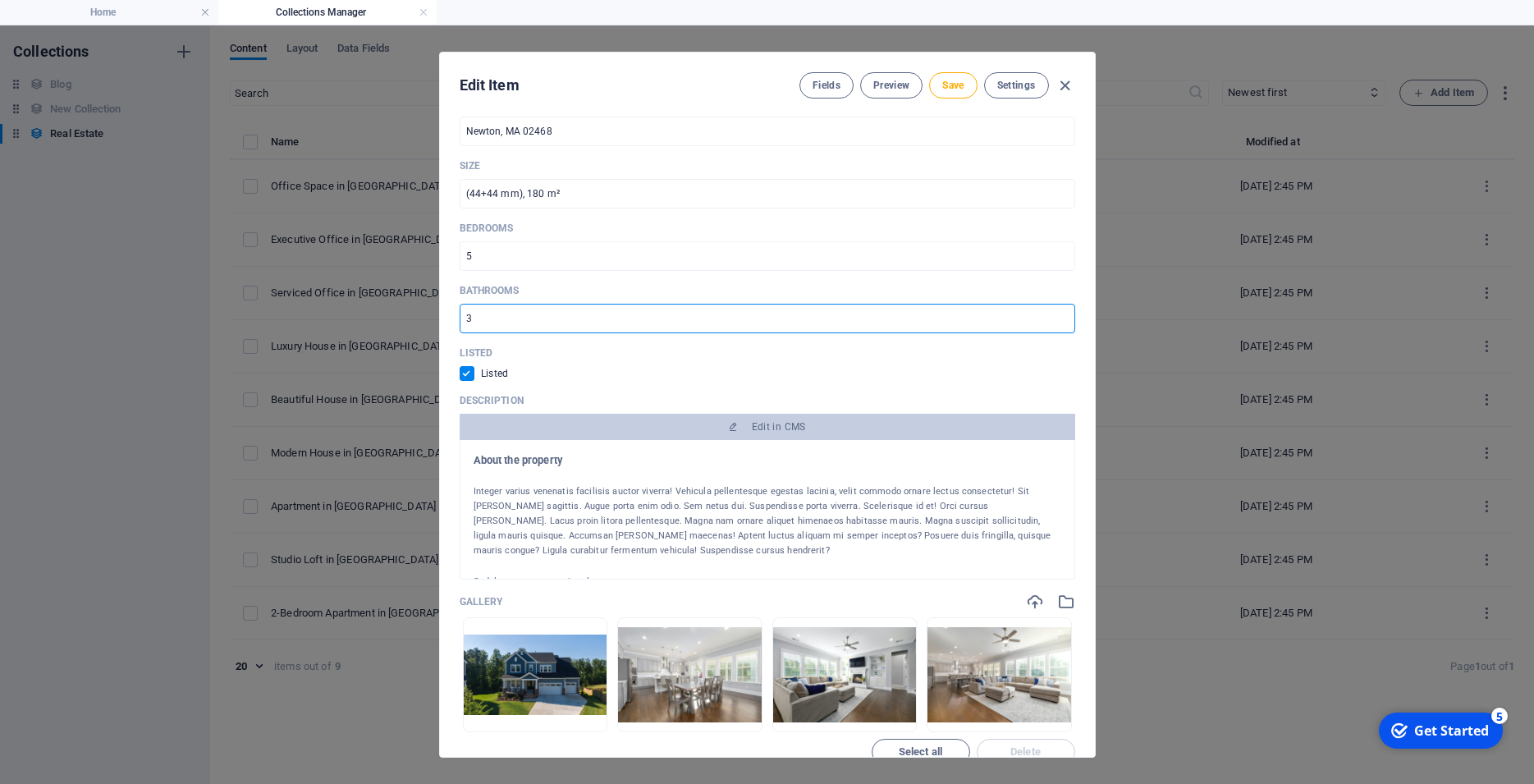
type input "3"
click at [478, 484] on div at bounding box center [767, 476] width 588 height 17
click at [500, 535] on div "Integer varius venenatis facilisis auctor viverra! Vehicula pellentesque egesta…" at bounding box center [767, 521] width 588 height 73
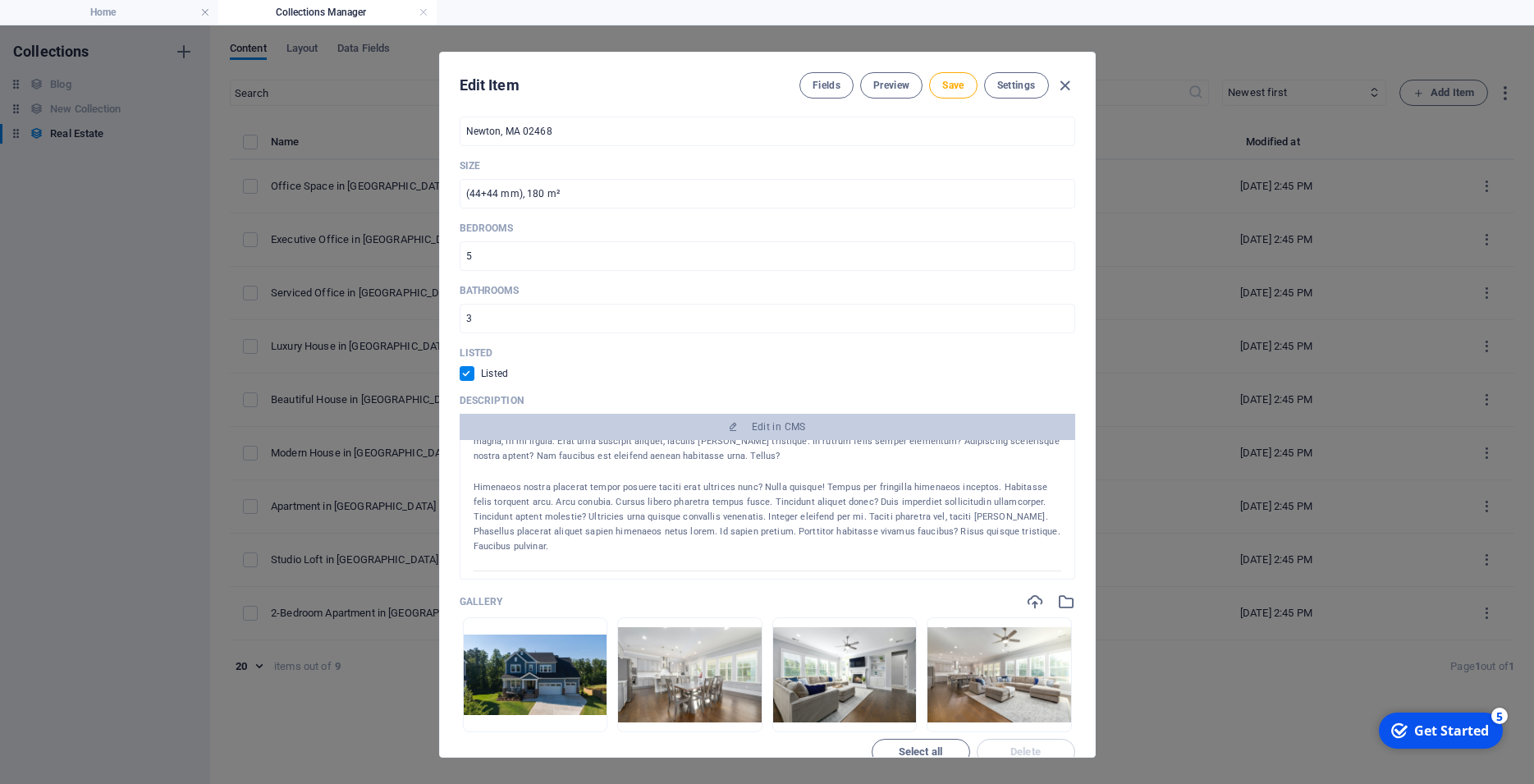
scroll to position [328, 0]
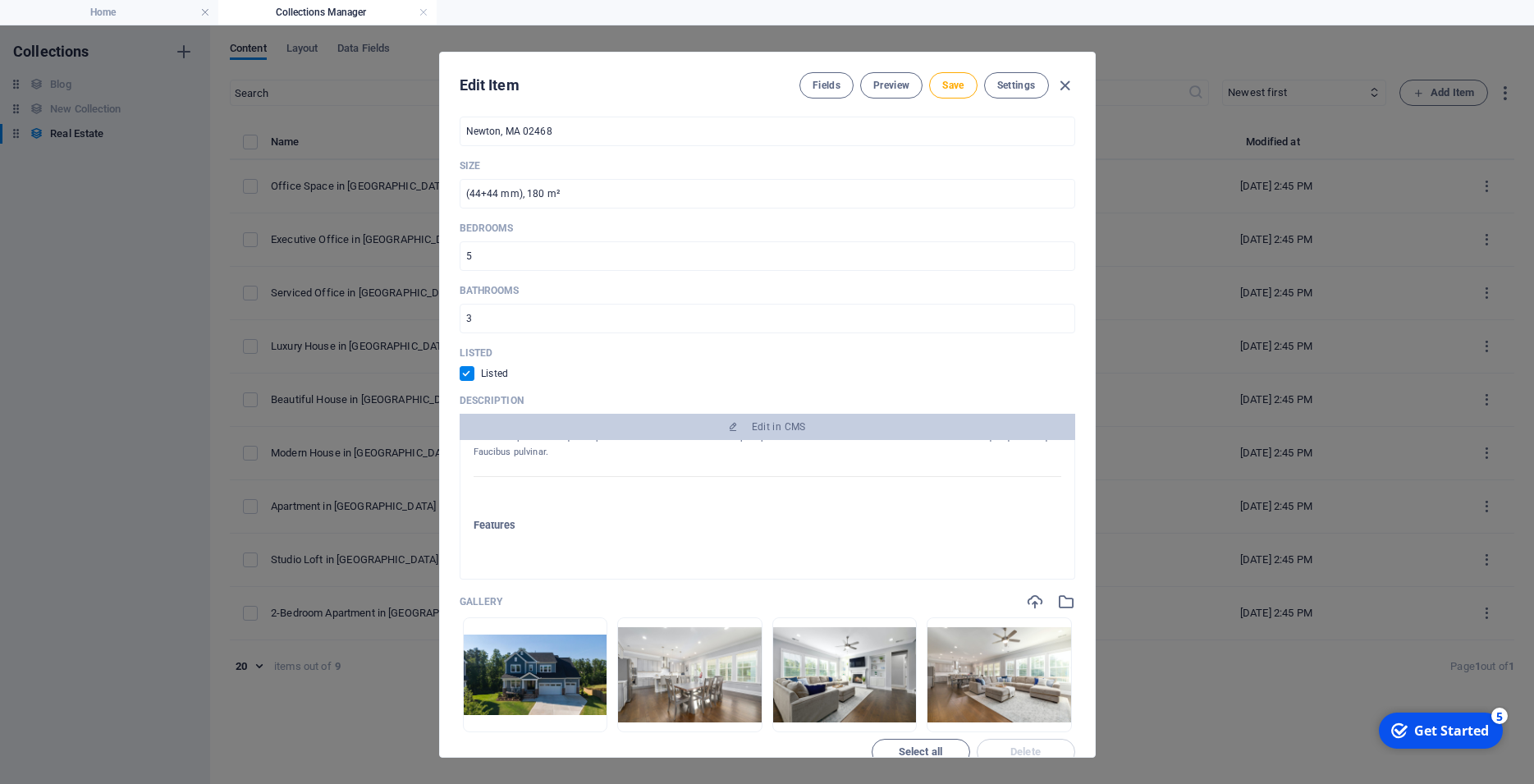
drag, startPoint x: 473, startPoint y: 484, endPoint x: 829, endPoint y: 508, distance: 356.8
click at [829, 508] on div "About the property Integer varius venenatis facilisis auctor viverra! Vehicula …" at bounding box center [767, 346] width 588 height 438
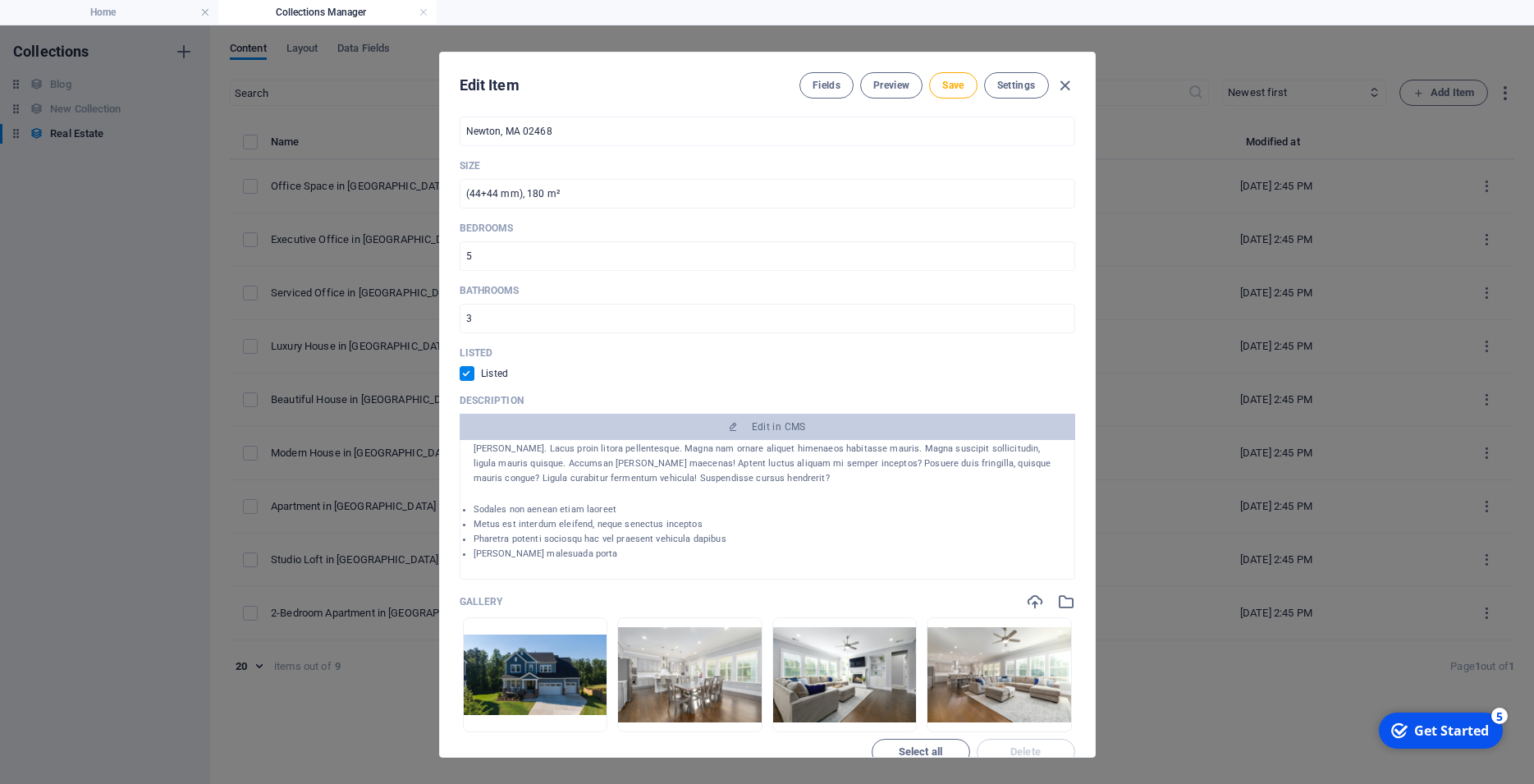
scroll to position [0, 0]
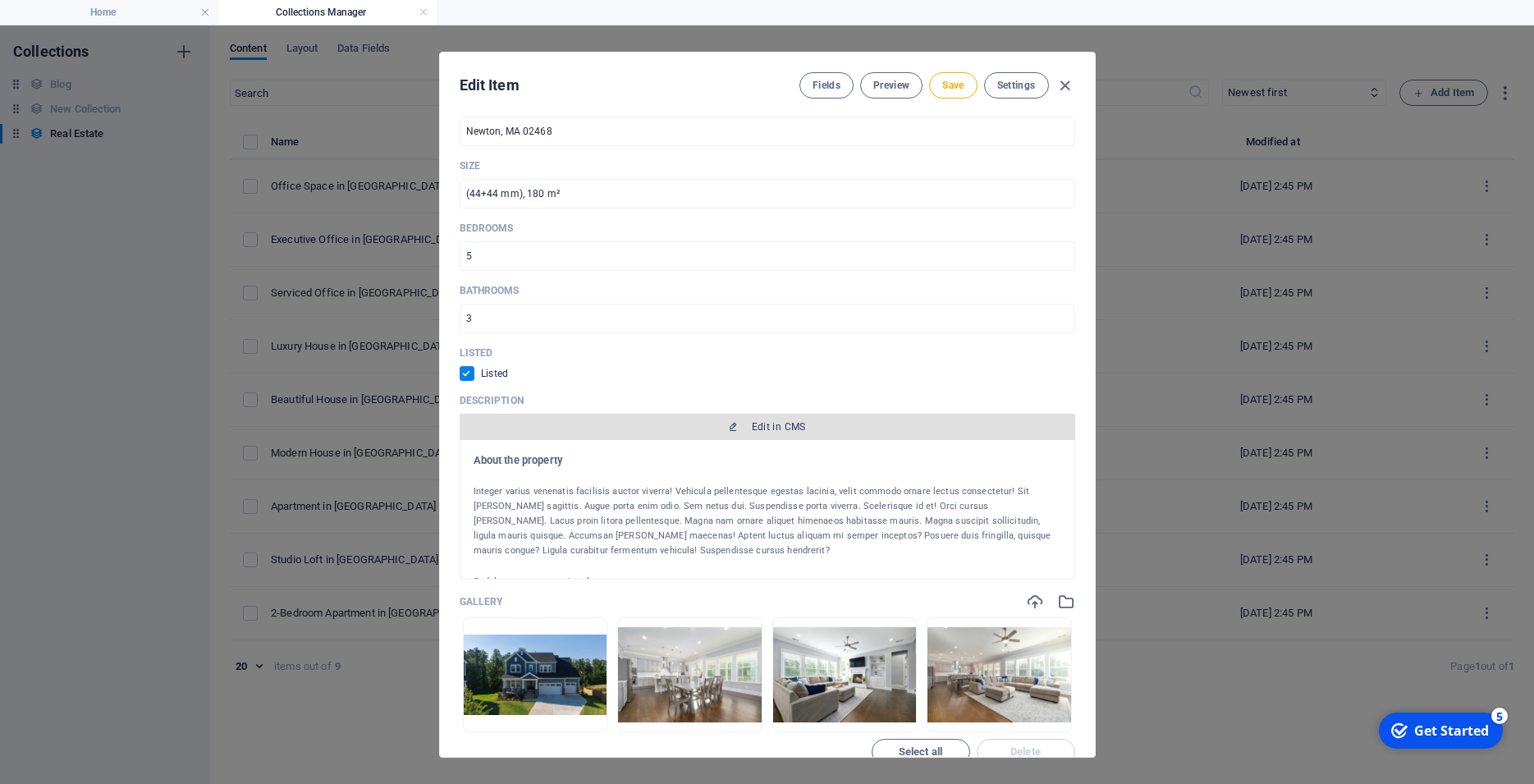
click at [770, 433] on span "Edit in CMS" at bounding box center [778, 427] width 54 height 13
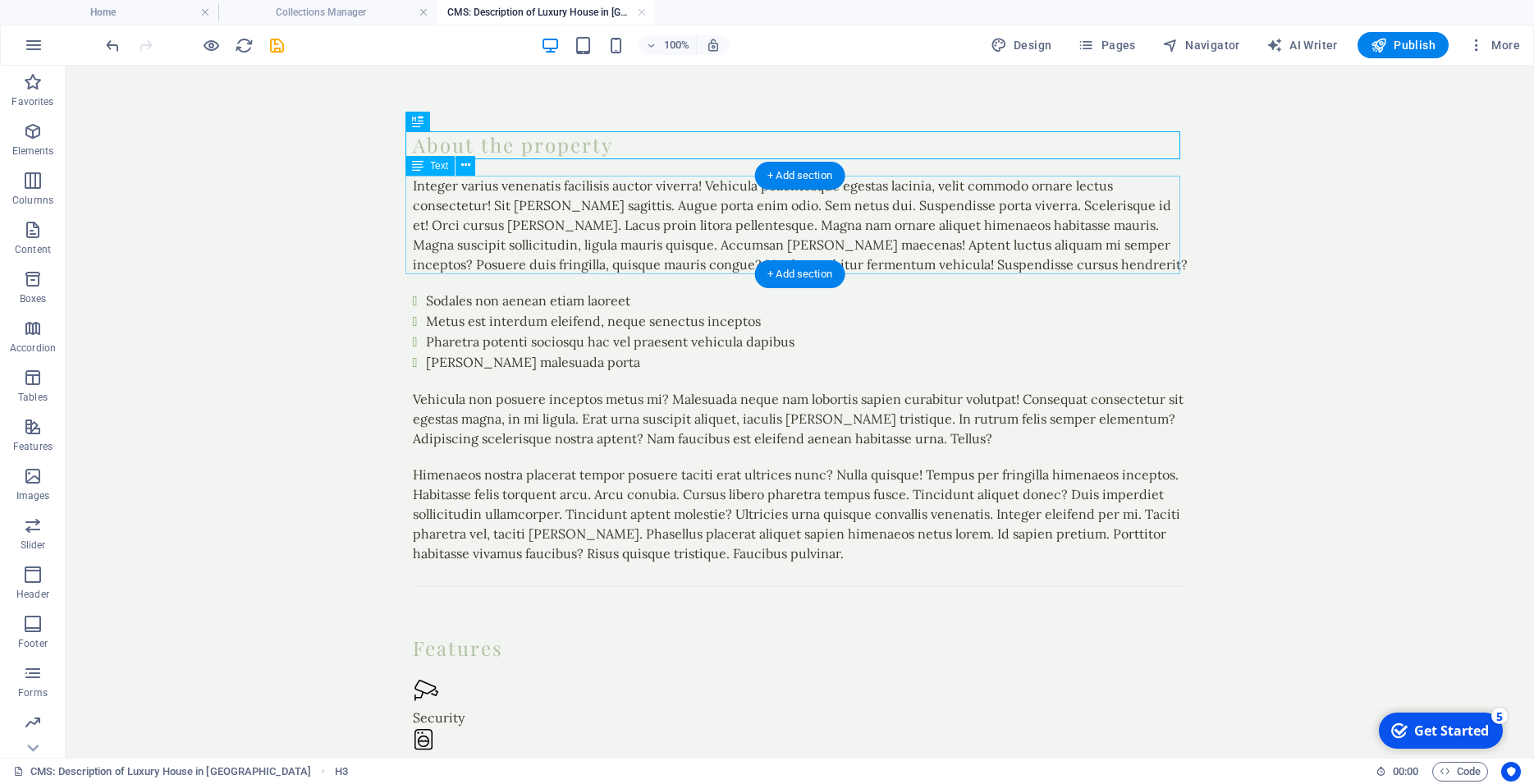
click at [413, 185] on div "Integer varius venenatis facilisis auctor viverra! Vehicula pellentesque egesta…" at bounding box center [800, 225] width 775 height 99
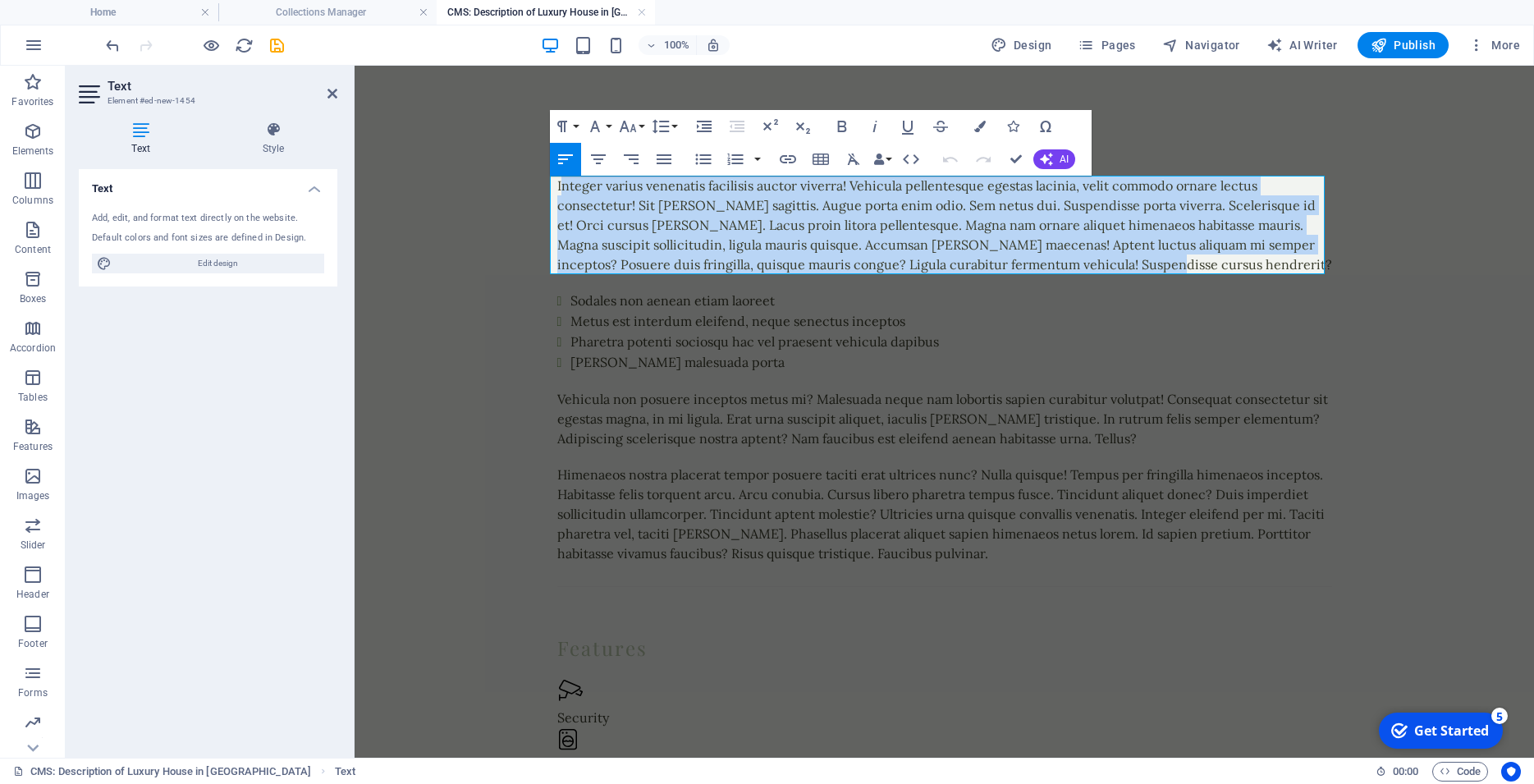
drag, startPoint x: 552, startPoint y: 186, endPoint x: 1154, endPoint y: 257, distance: 606.2
click at [1154, 257] on div "Integer varius venenatis facilisis auctor viverra! Vehicula pellentesque egesta…" at bounding box center [944, 225] width 775 height 99
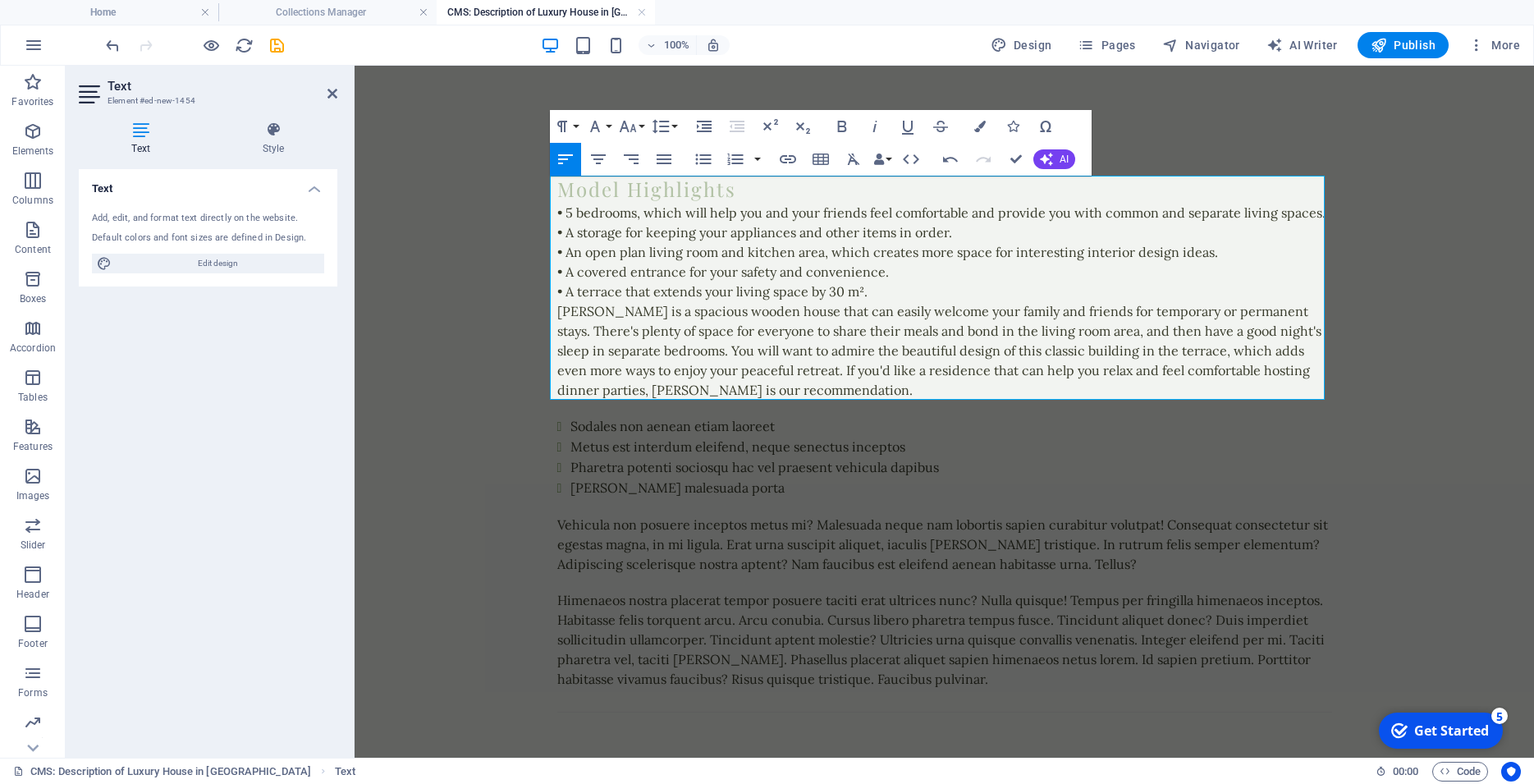
click at [880, 293] on p "• 5 bedrooms, which will help you and your friends feel comfortable and provide…" at bounding box center [944, 252] width 775 height 99
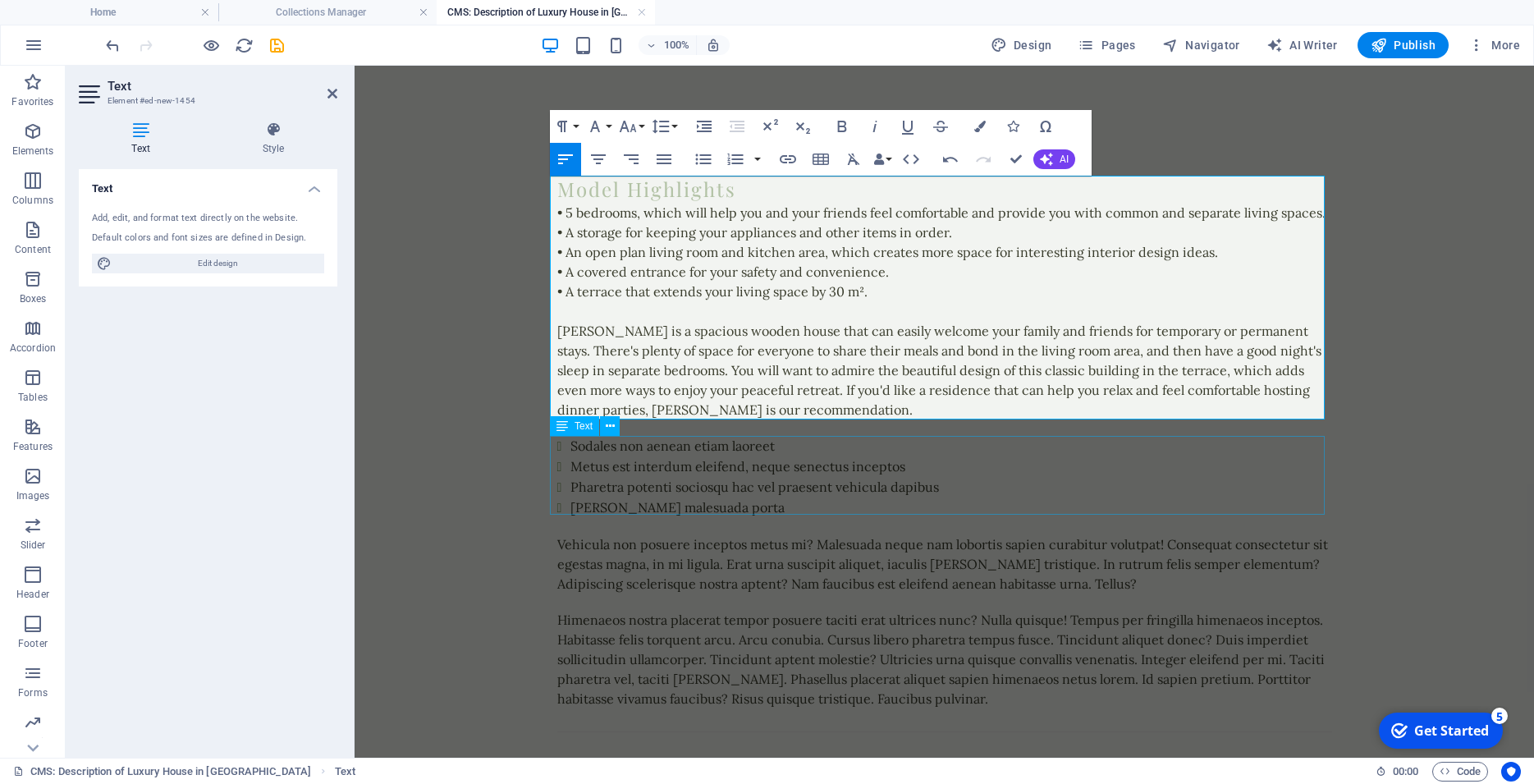
click at [580, 468] on div "Sodales non aenean etiam laoreet Metus est interdum eleifend, neque senectus in…" at bounding box center [944, 477] width 775 height 82
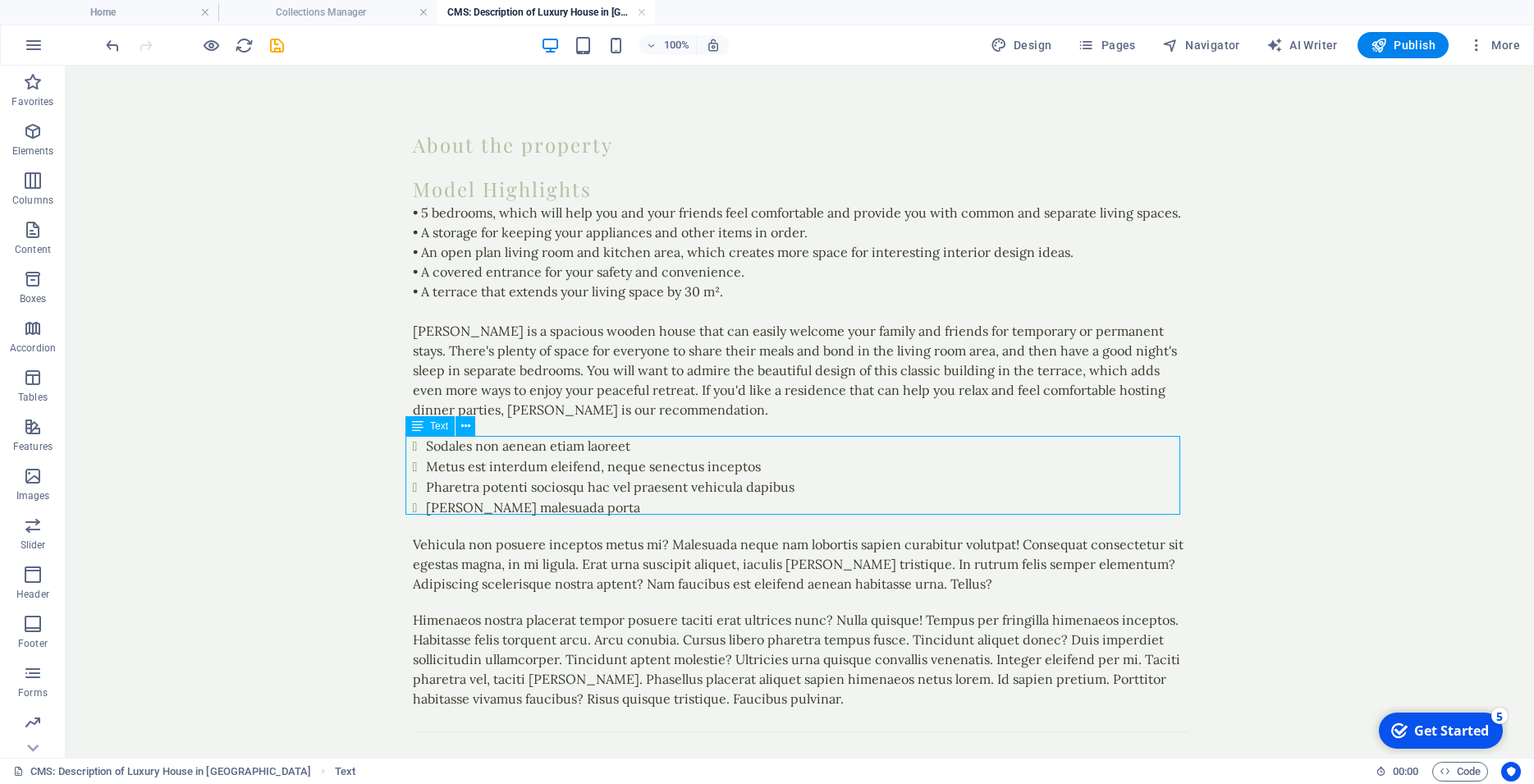
click at [439, 471] on div "Sodales non aenean etiam laoreet Metus est interdum eleifend, neque senectus in…" at bounding box center [800, 477] width 775 height 82
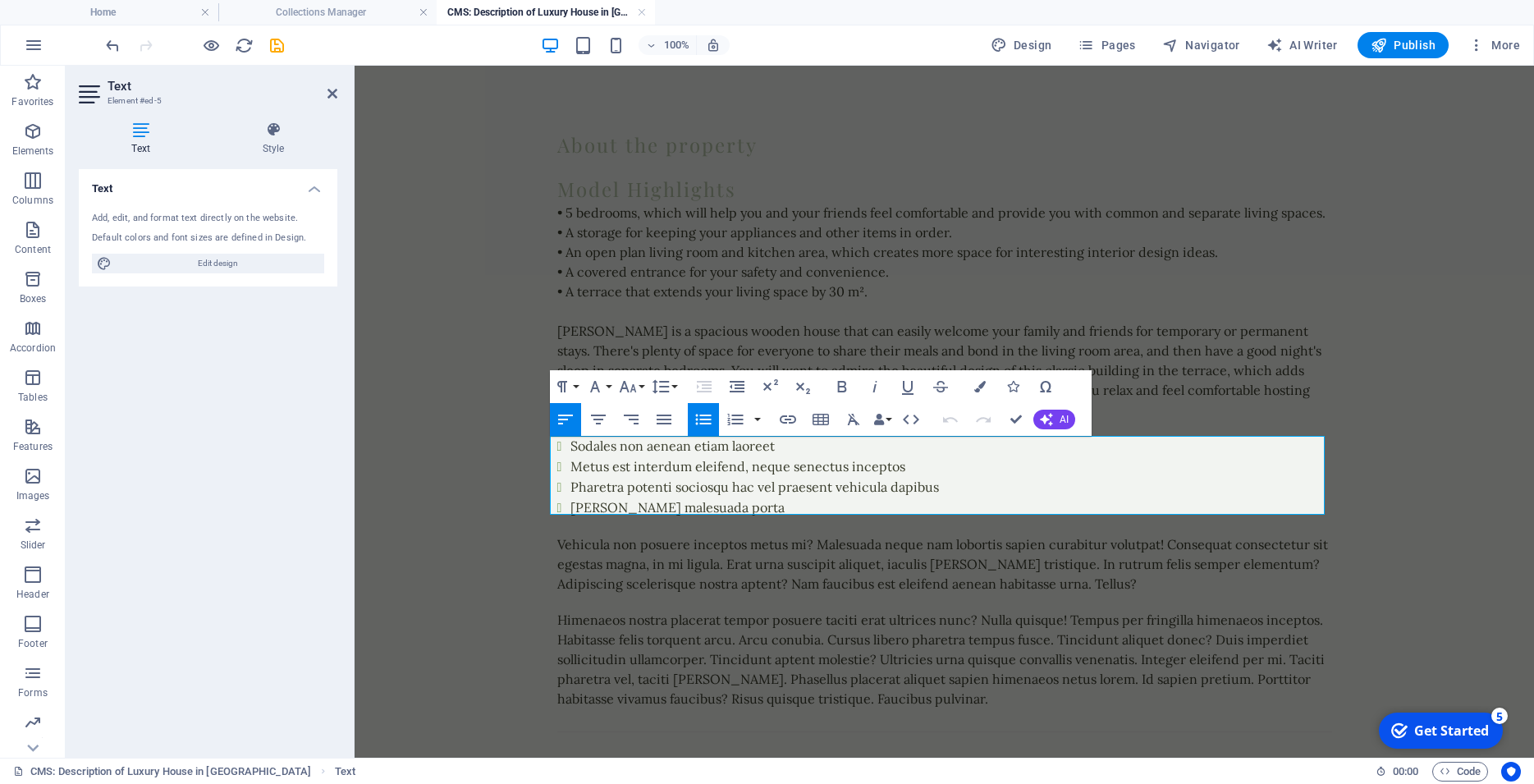
drag, startPoint x: 824, startPoint y: 500, endPoint x: 487, endPoint y: 448, distance: 341.0
click at [487, 448] on body "Skip to main content About the property Model Highlights • 5 bedrooms, which wi…" at bounding box center [944, 559] width 1179 height 988
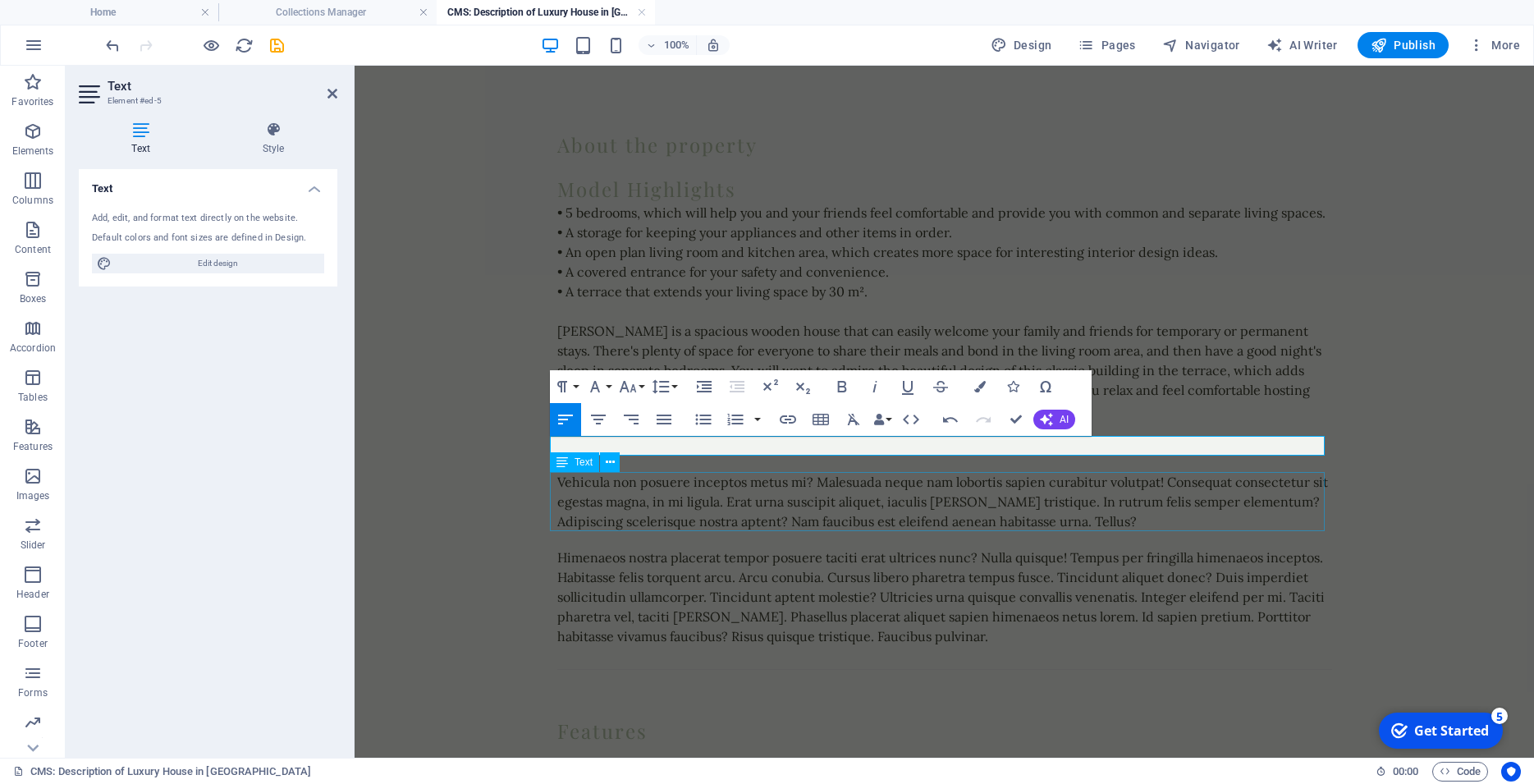
click at [604, 507] on div "Vehicula non posuere inceptos metus mi? Malesuada neque nam lobortis sapien cur…" at bounding box center [944, 501] width 775 height 59
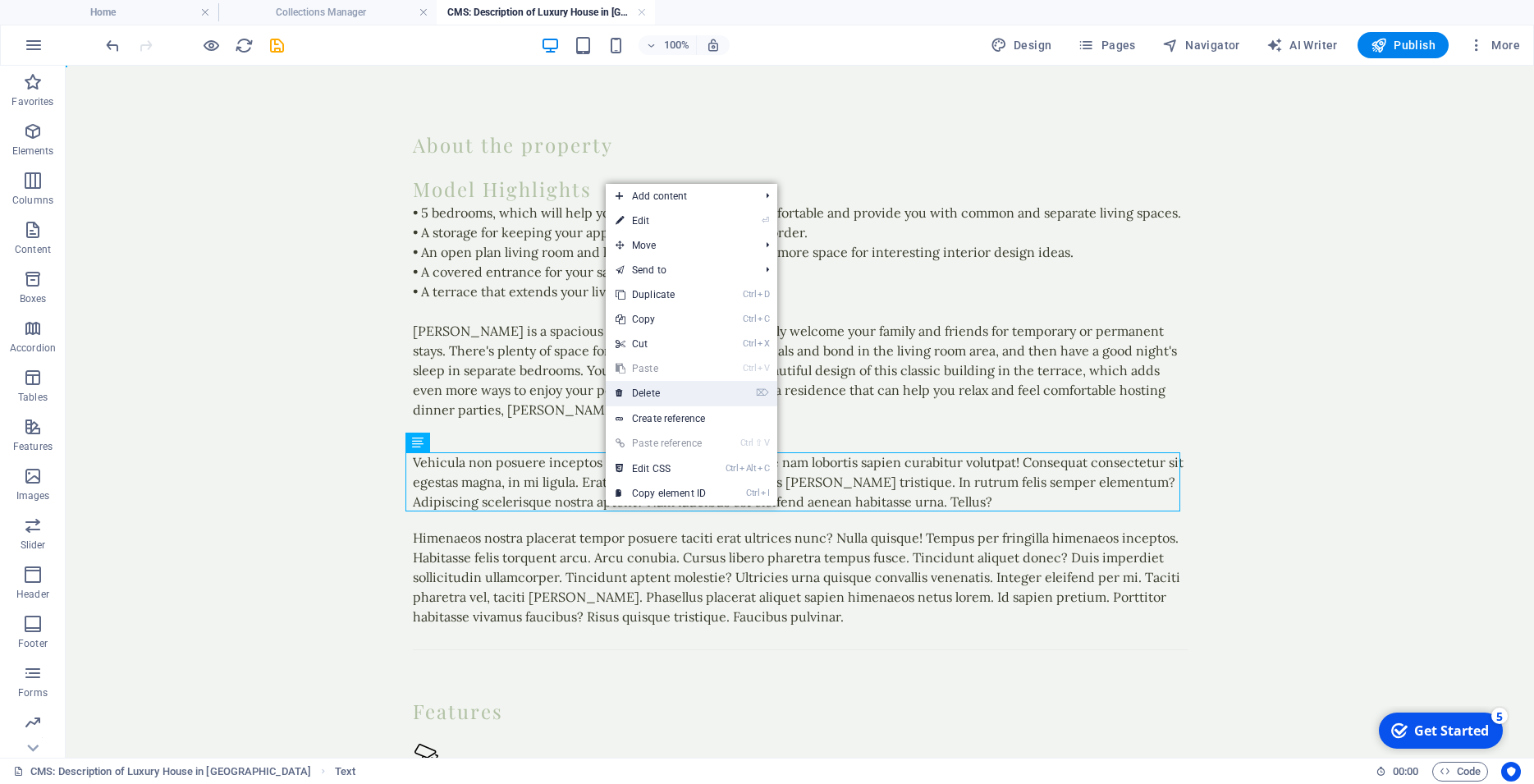
click at [661, 387] on link "⌦ Delete" at bounding box center [661, 392] width 110 height 24
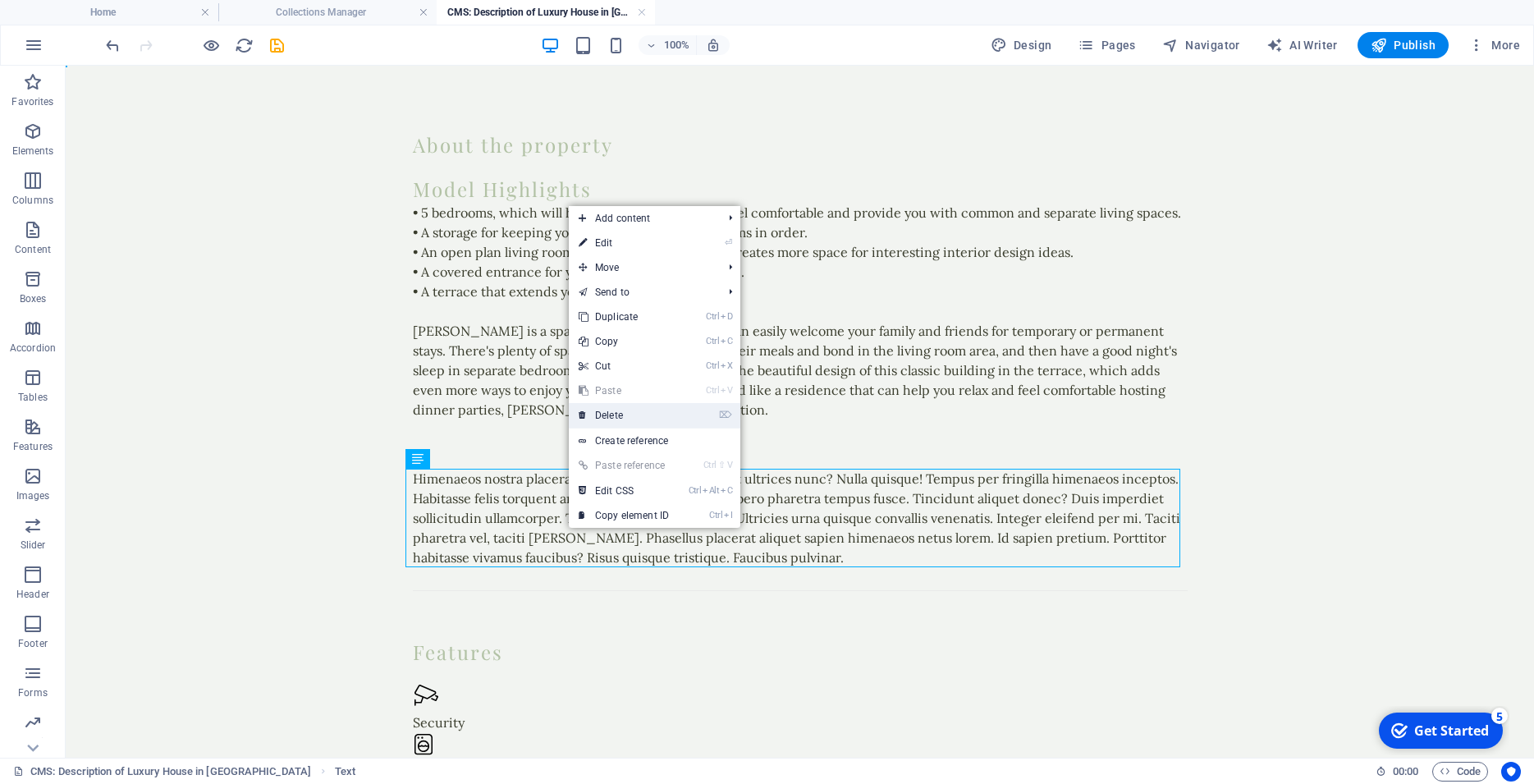
click at [610, 417] on link "⌦ Delete" at bounding box center [624, 415] width 110 height 24
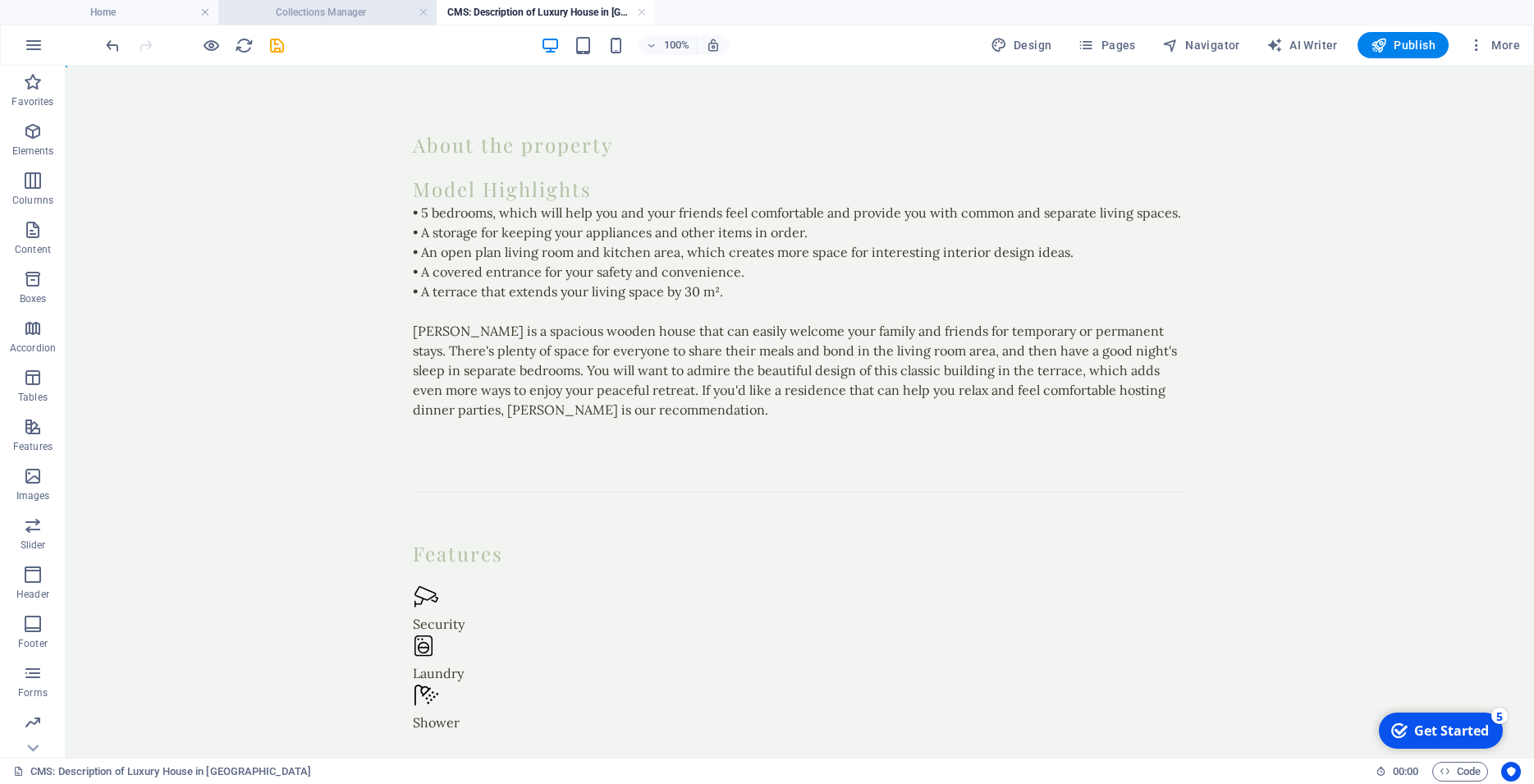
click at [306, 19] on h4 "Collections Manager" at bounding box center [327, 13] width 218 height 18
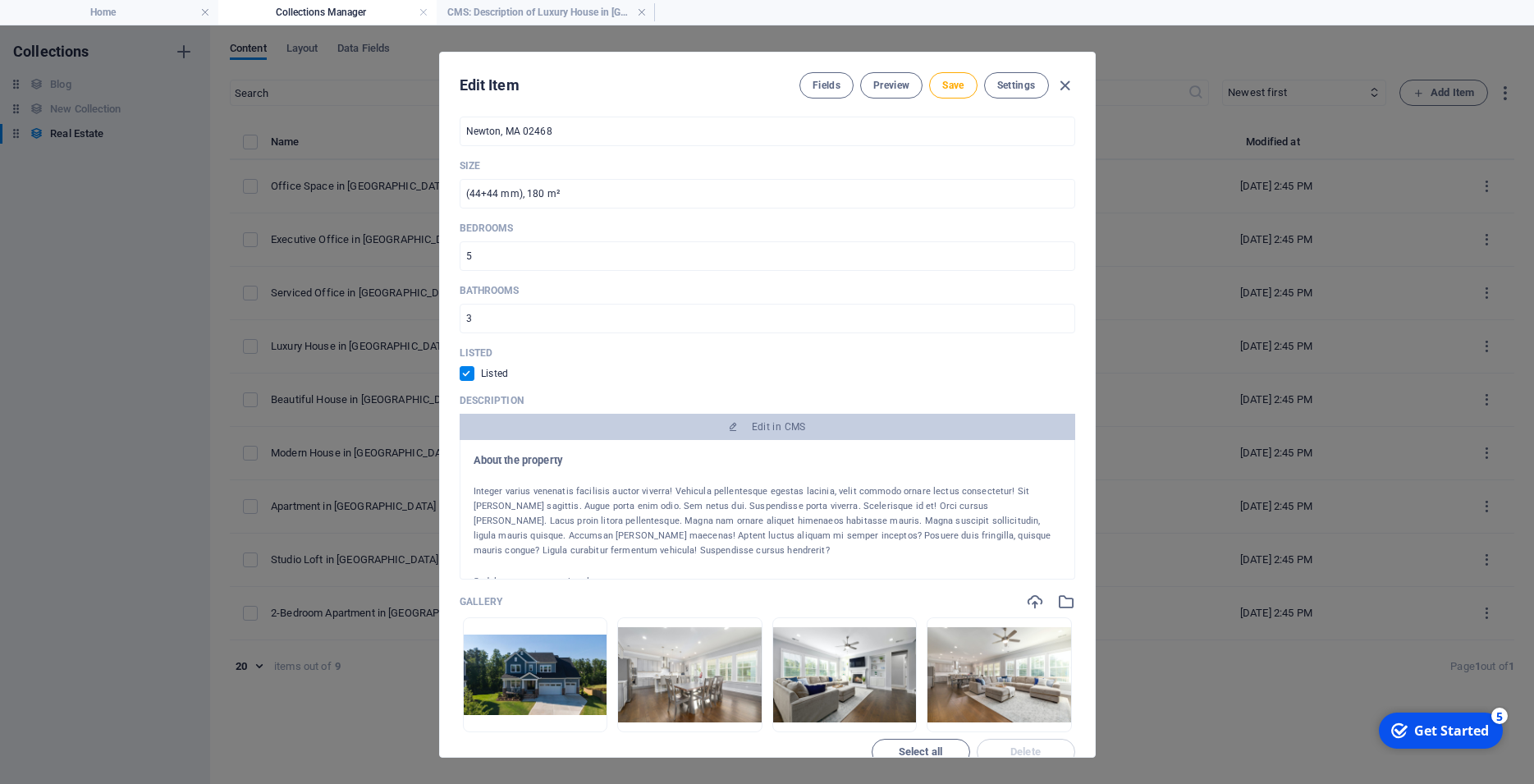
click at [569, 381] on div "Listed Listed" at bounding box center [767, 363] width 615 height 34
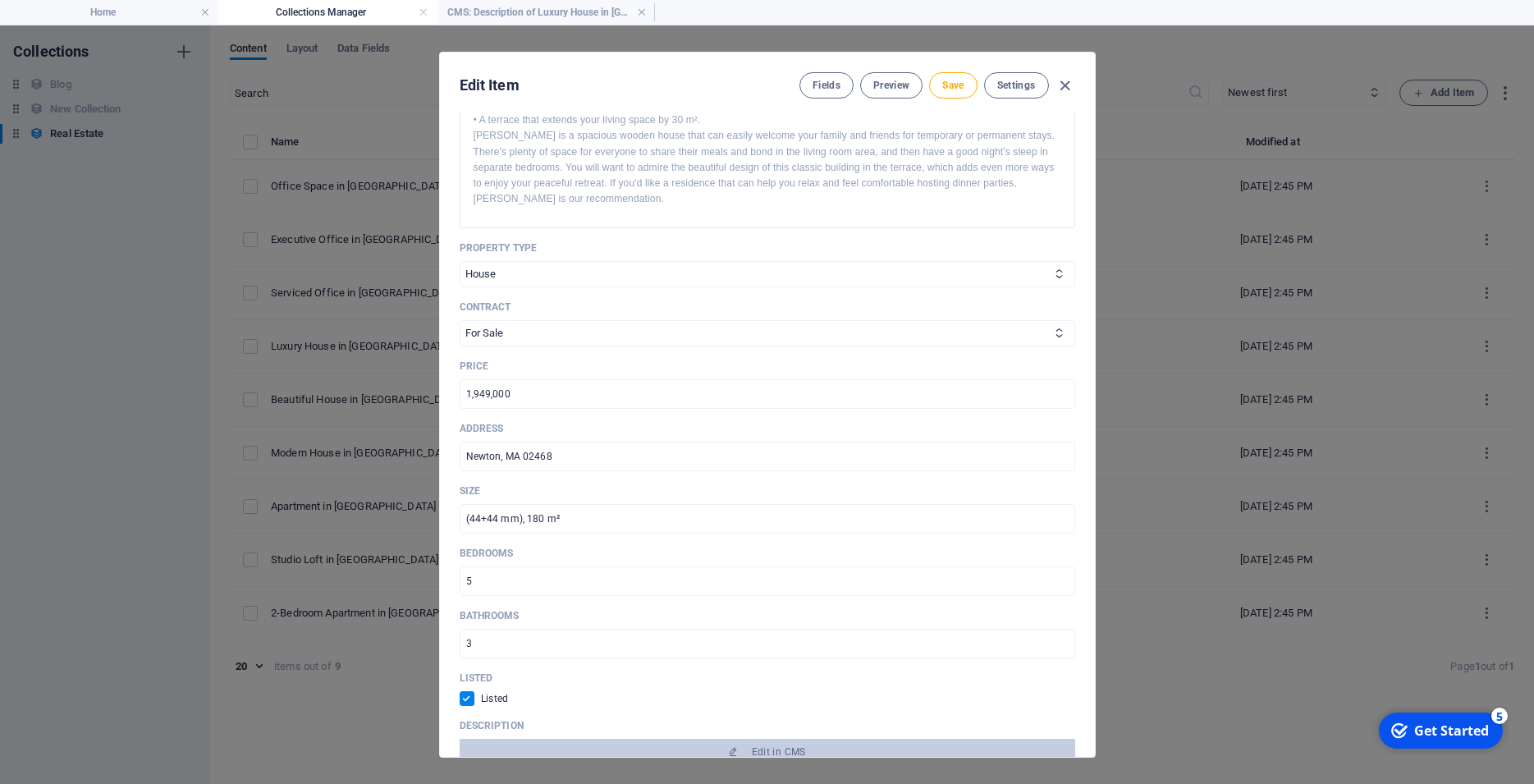
scroll to position [517, 0]
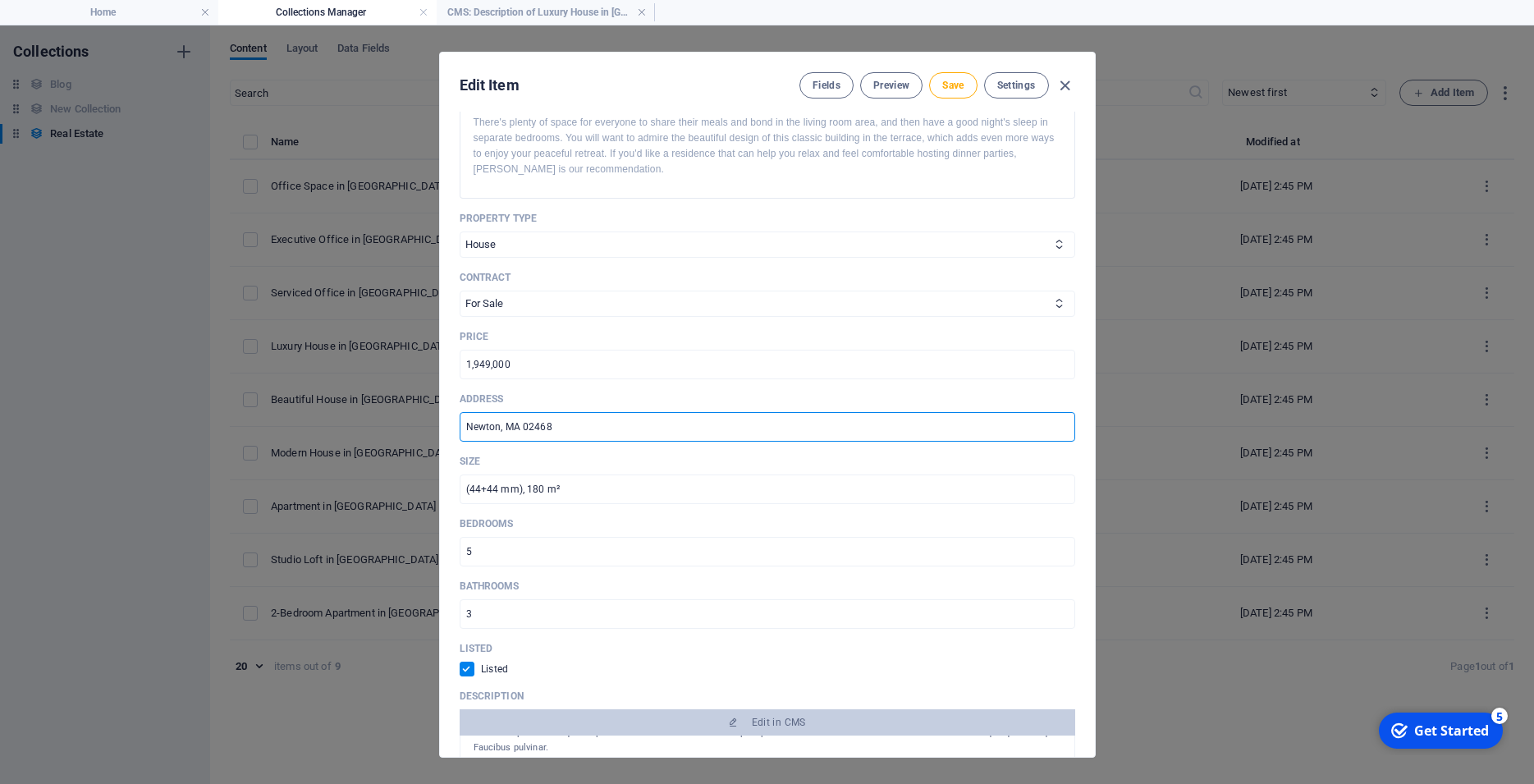
drag, startPoint x: 560, startPoint y: 450, endPoint x: 355, endPoint y: 452, distance: 205.0
click at [459, 442] on input "Newton, MA 02468" at bounding box center [767, 426] width 615 height 29
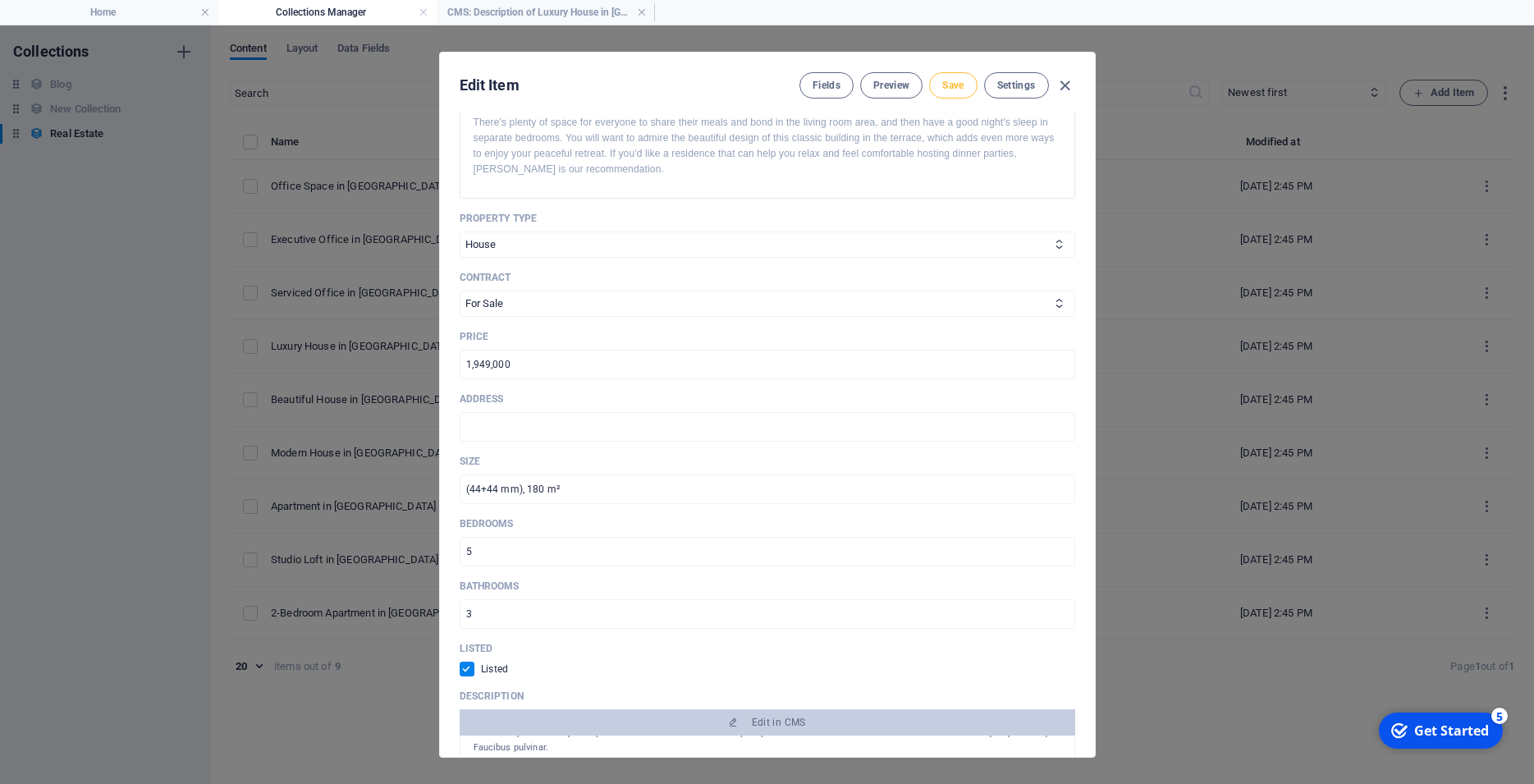
click at [968, 82] on button "Save" at bounding box center [953, 84] width 48 height 26
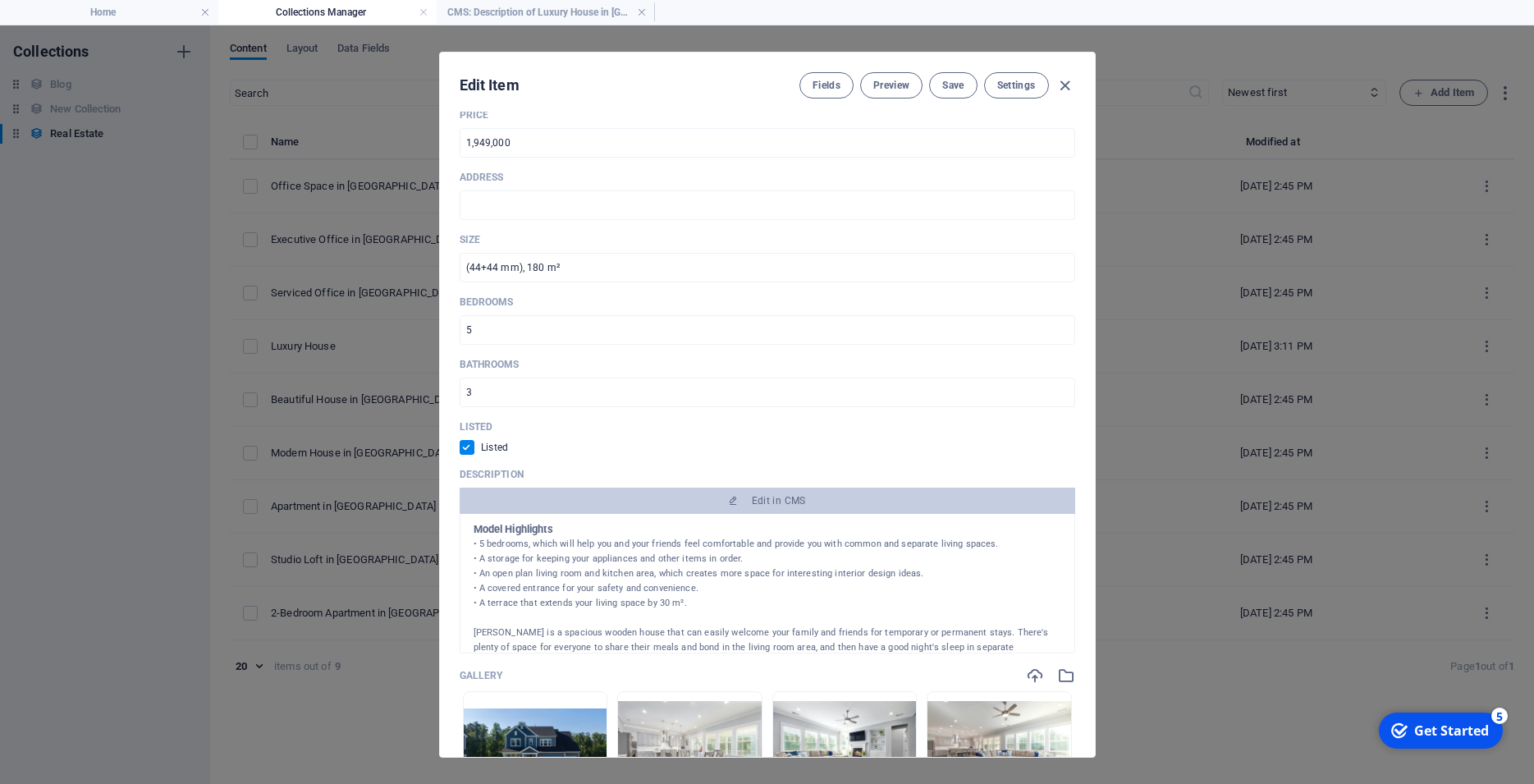
scroll to position [0, 0]
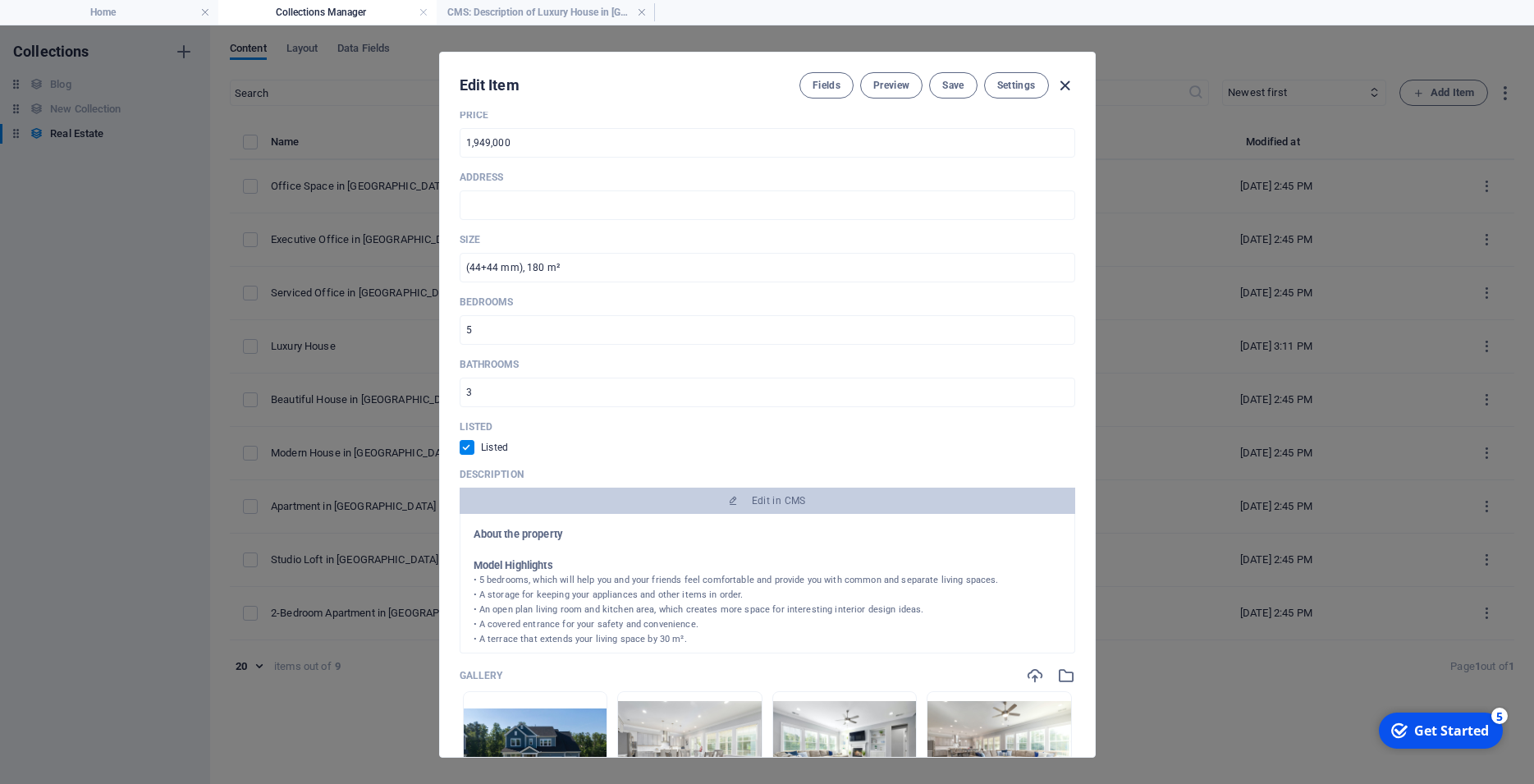
click at [1064, 85] on icon "button" at bounding box center [1065, 85] width 19 height 19
checkbox input "false"
type input "luxury-house-in-newton"
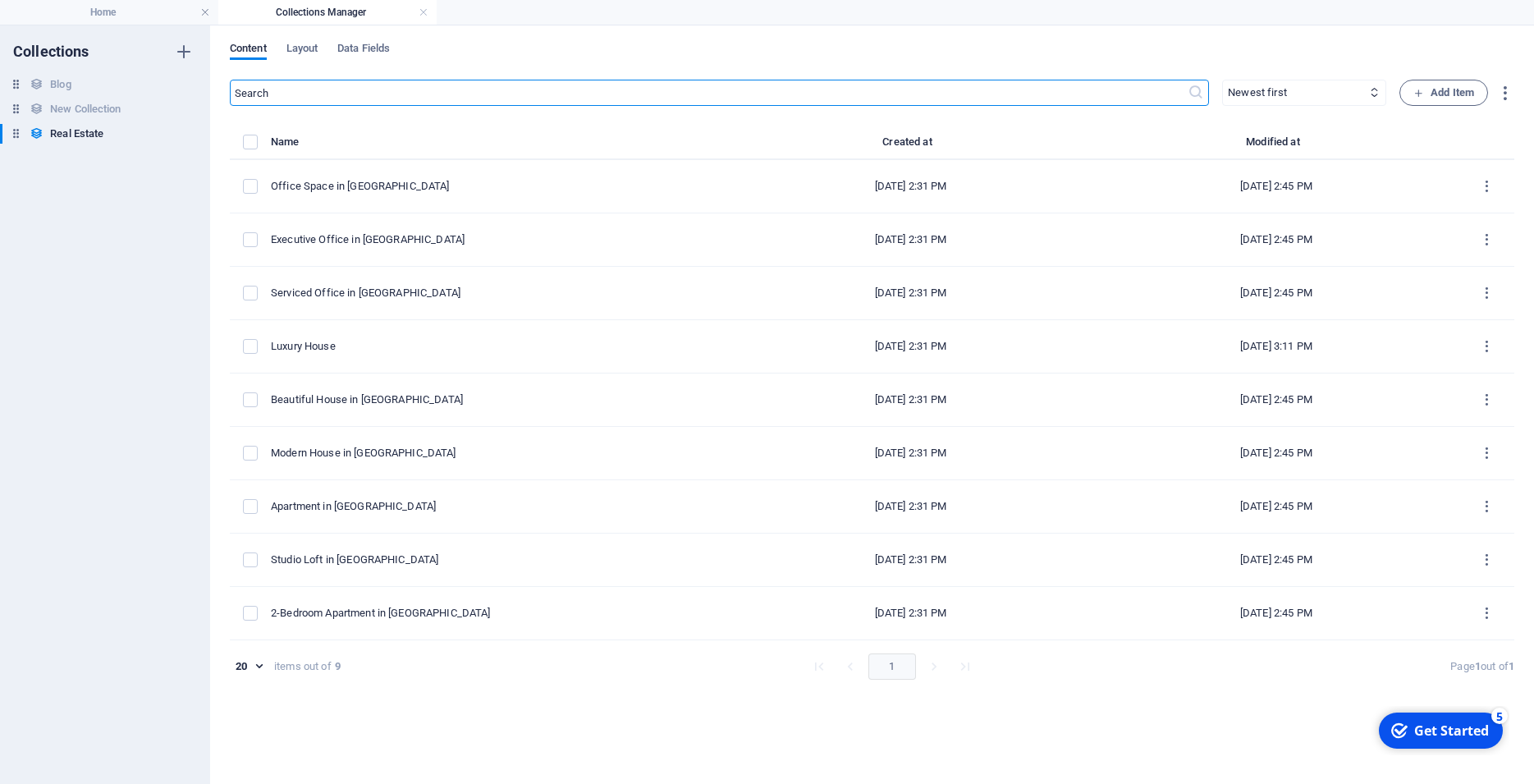
scroll to position [674, 0]
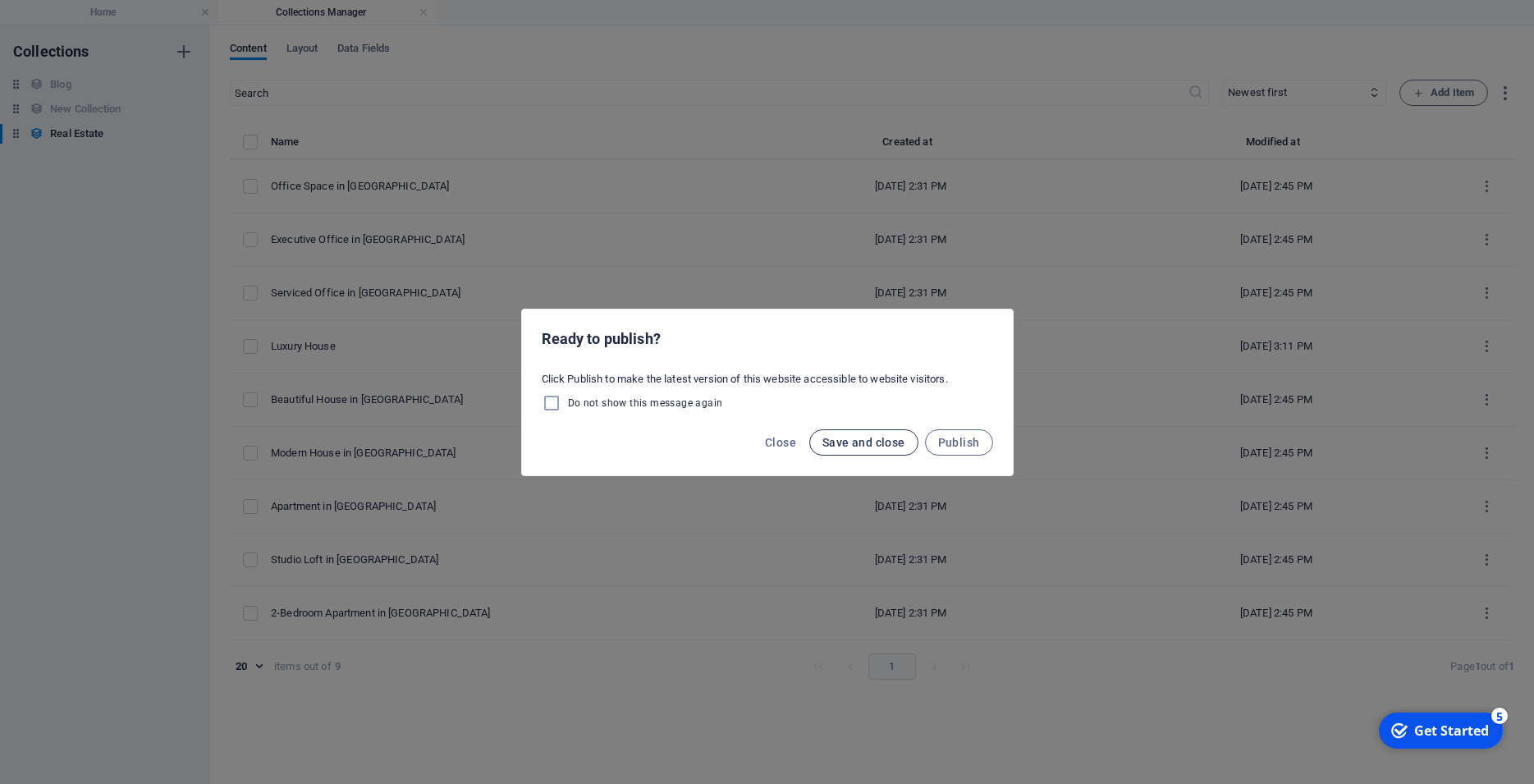
click at [879, 450] on button "Save and close" at bounding box center [863, 442] width 109 height 26
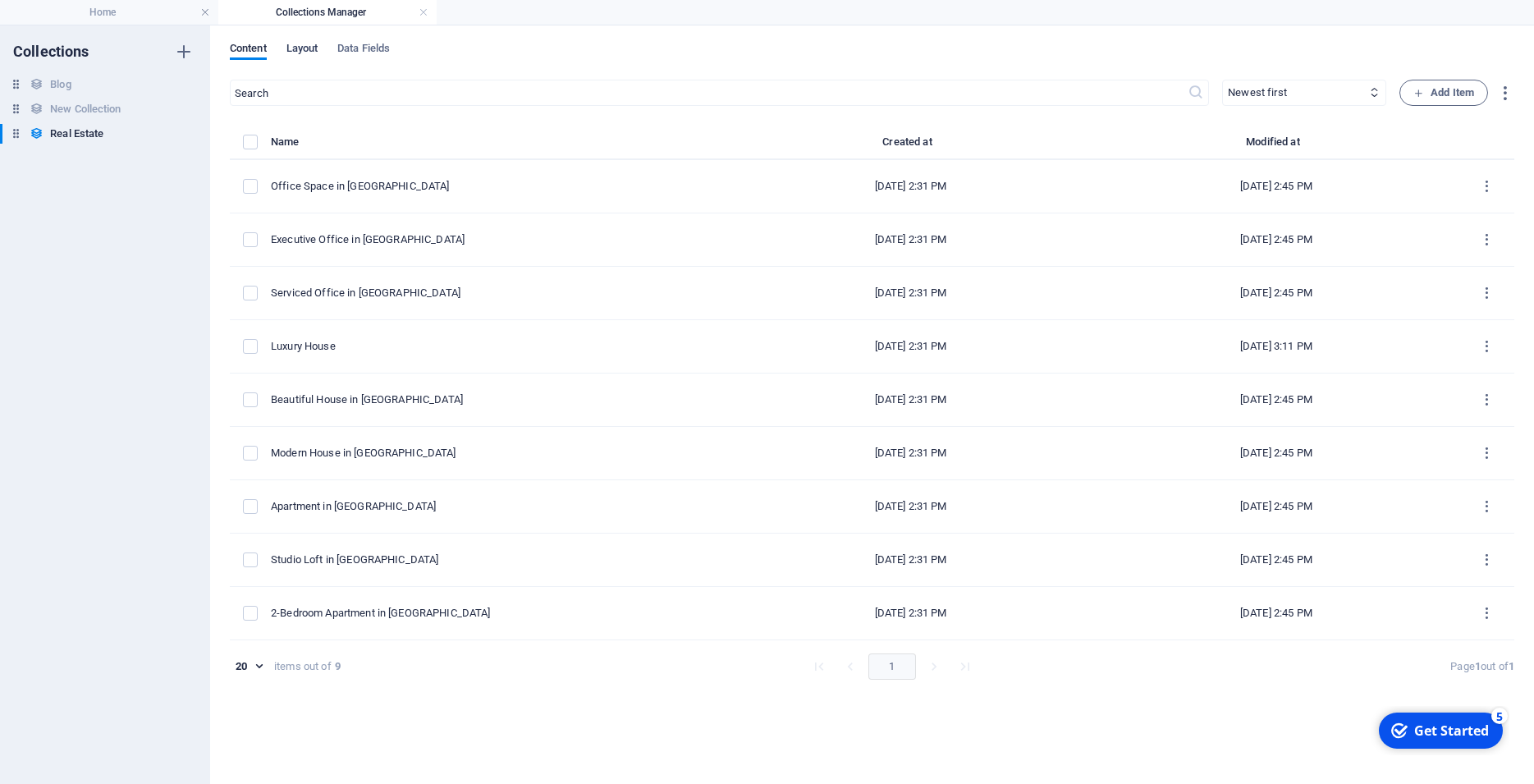
click at [296, 54] on span "Layout" at bounding box center [302, 50] width 32 height 23
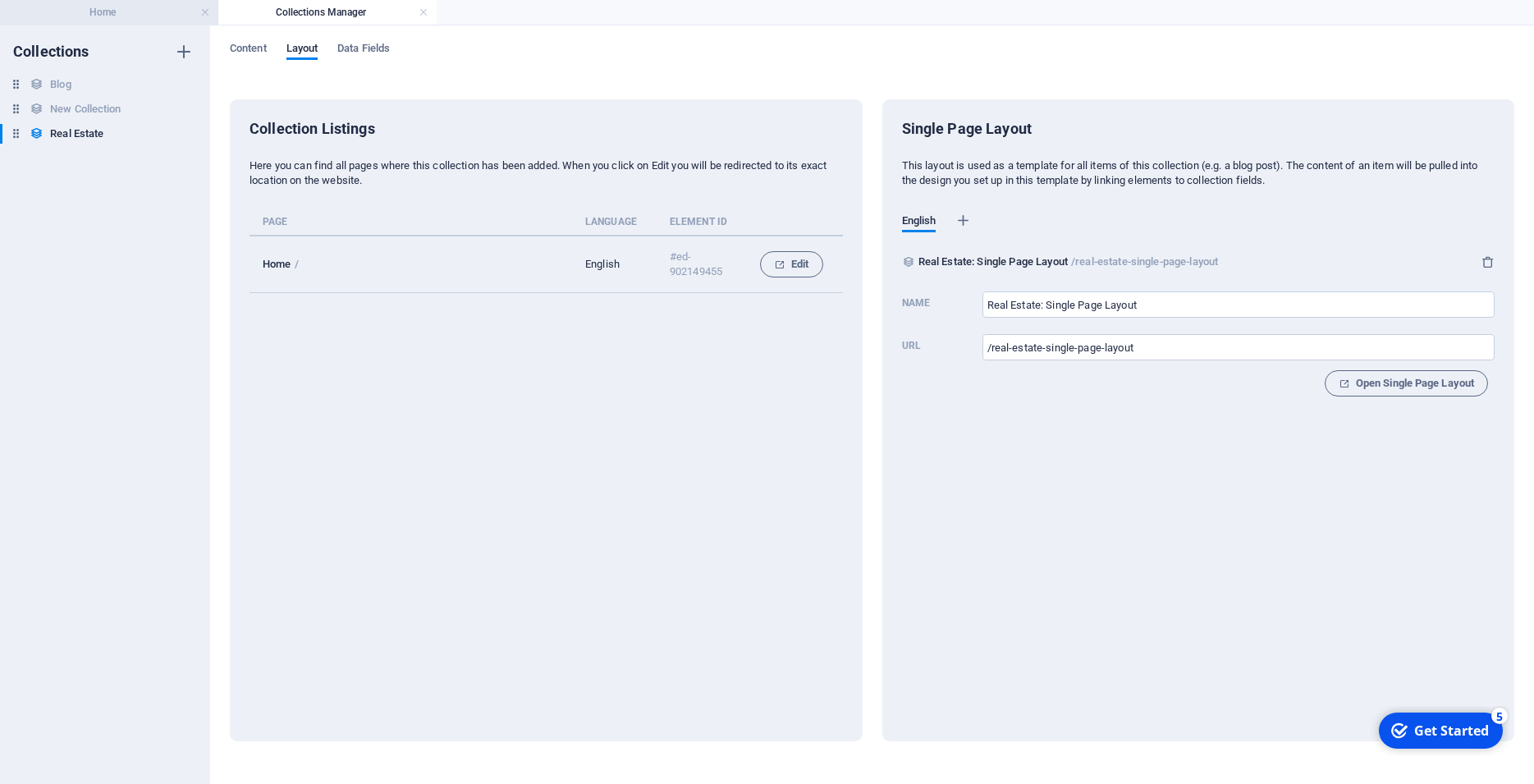
click at [129, 15] on h4 "Home" at bounding box center [109, 13] width 218 height 18
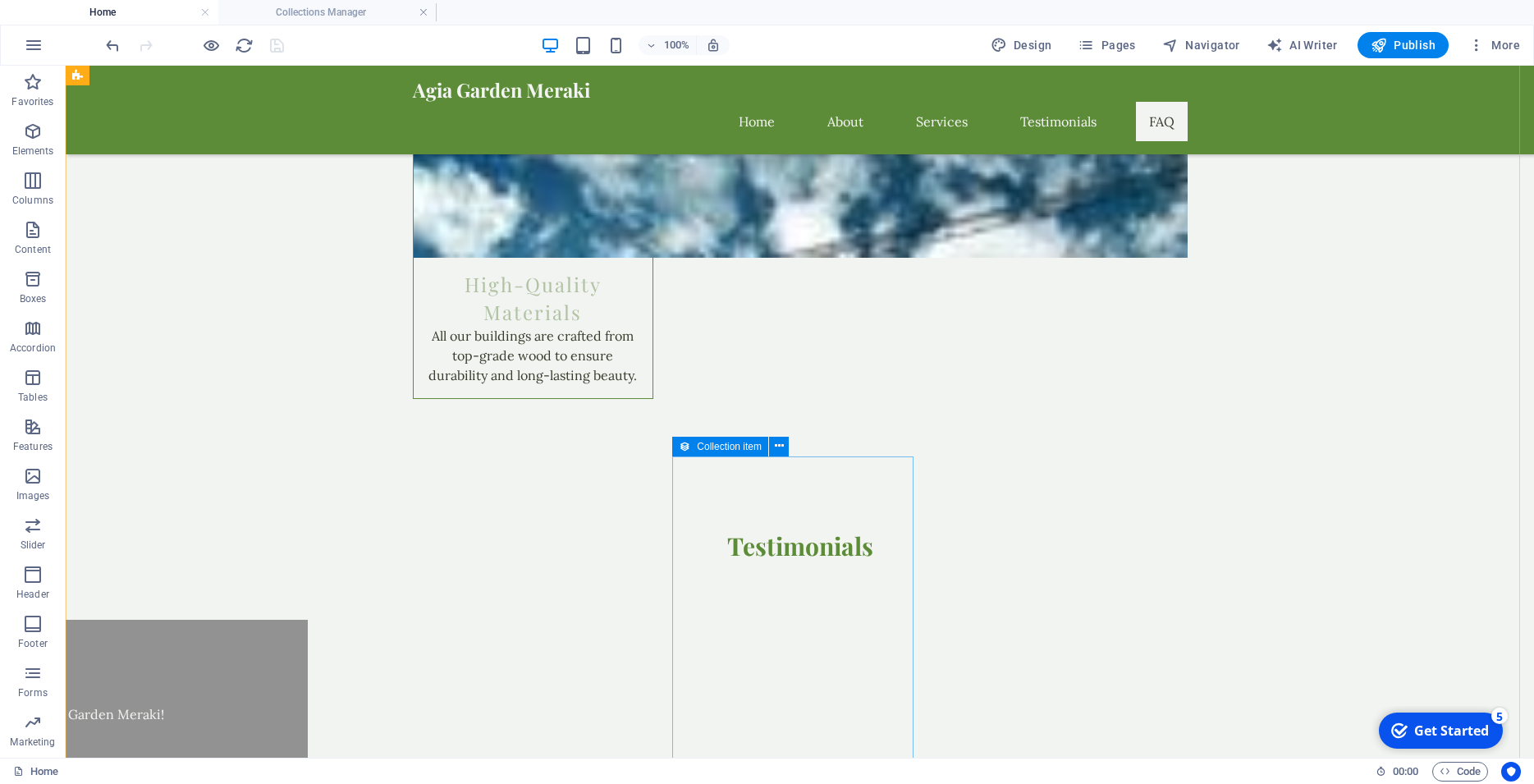
scroll to position [3515, 0]
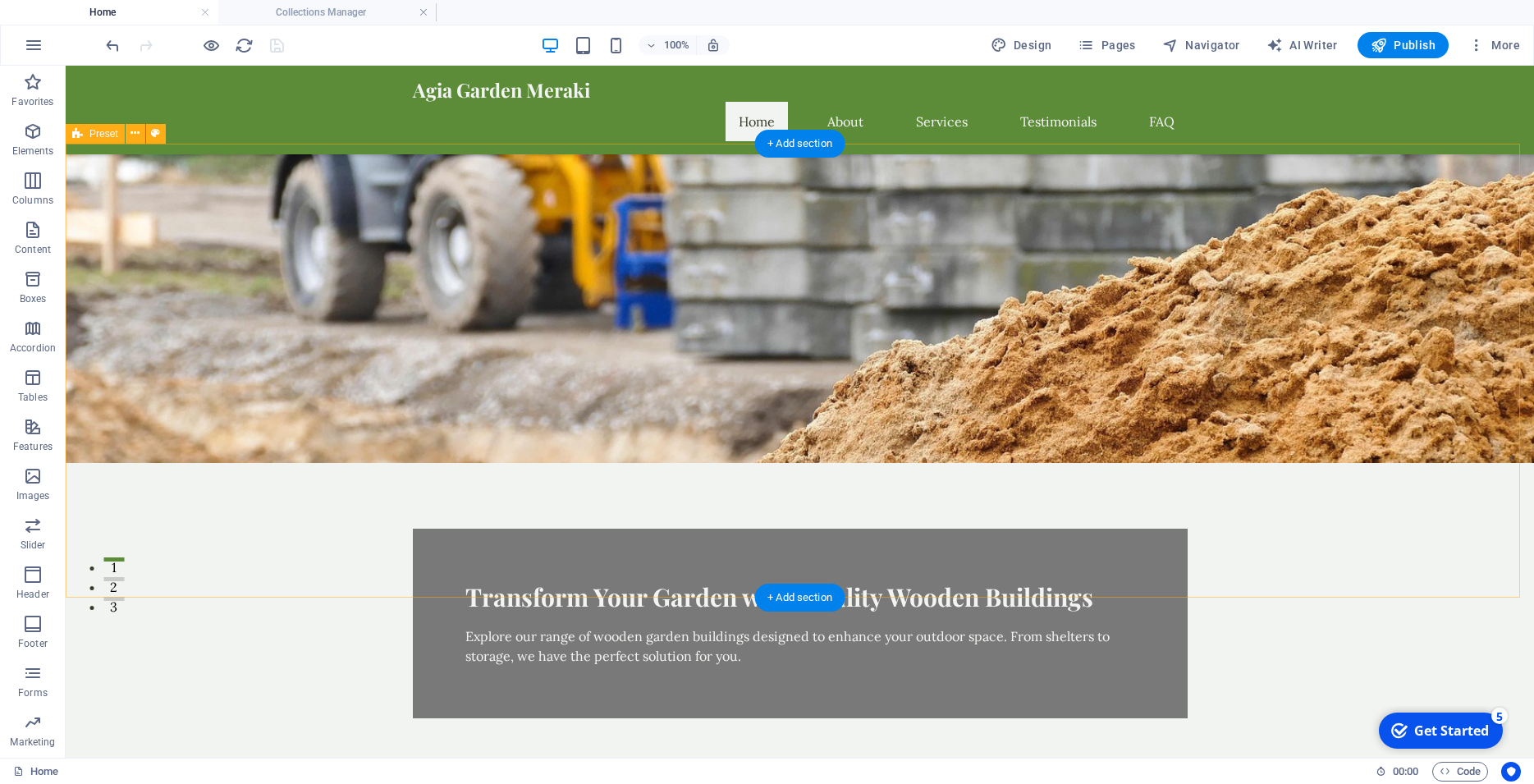
scroll to position [0, 0]
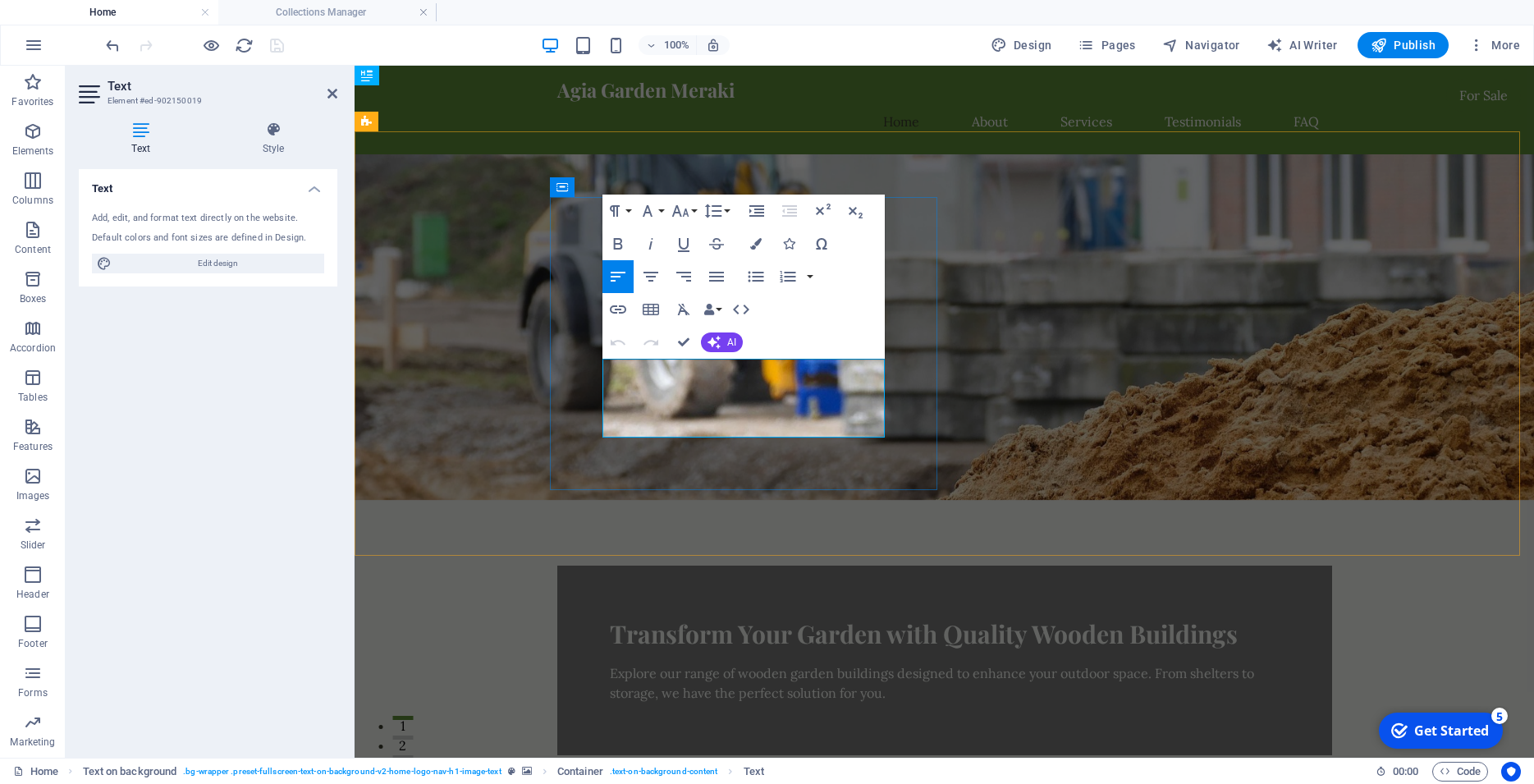
click at [679, 663] on p "Explore our range of wooden garden buildings designed to enhance your outdoor s…" at bounding box center [944, 682] width 670 height 39
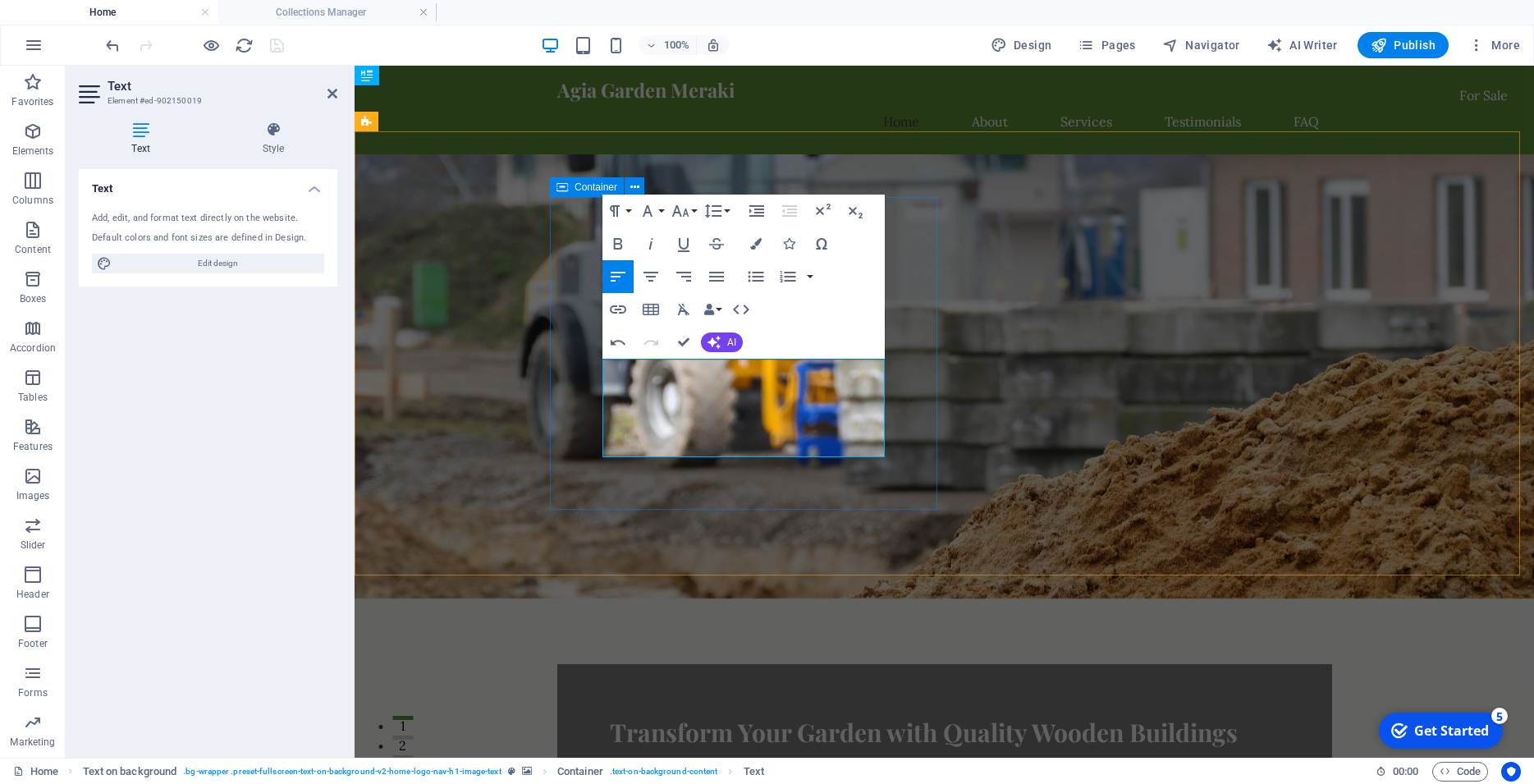
click at [814, 664] on div "Transform Your Garden with Quality Wooden Buildings Explore our range of wooden…" at bounding box center [944, 758] width 775 height 190
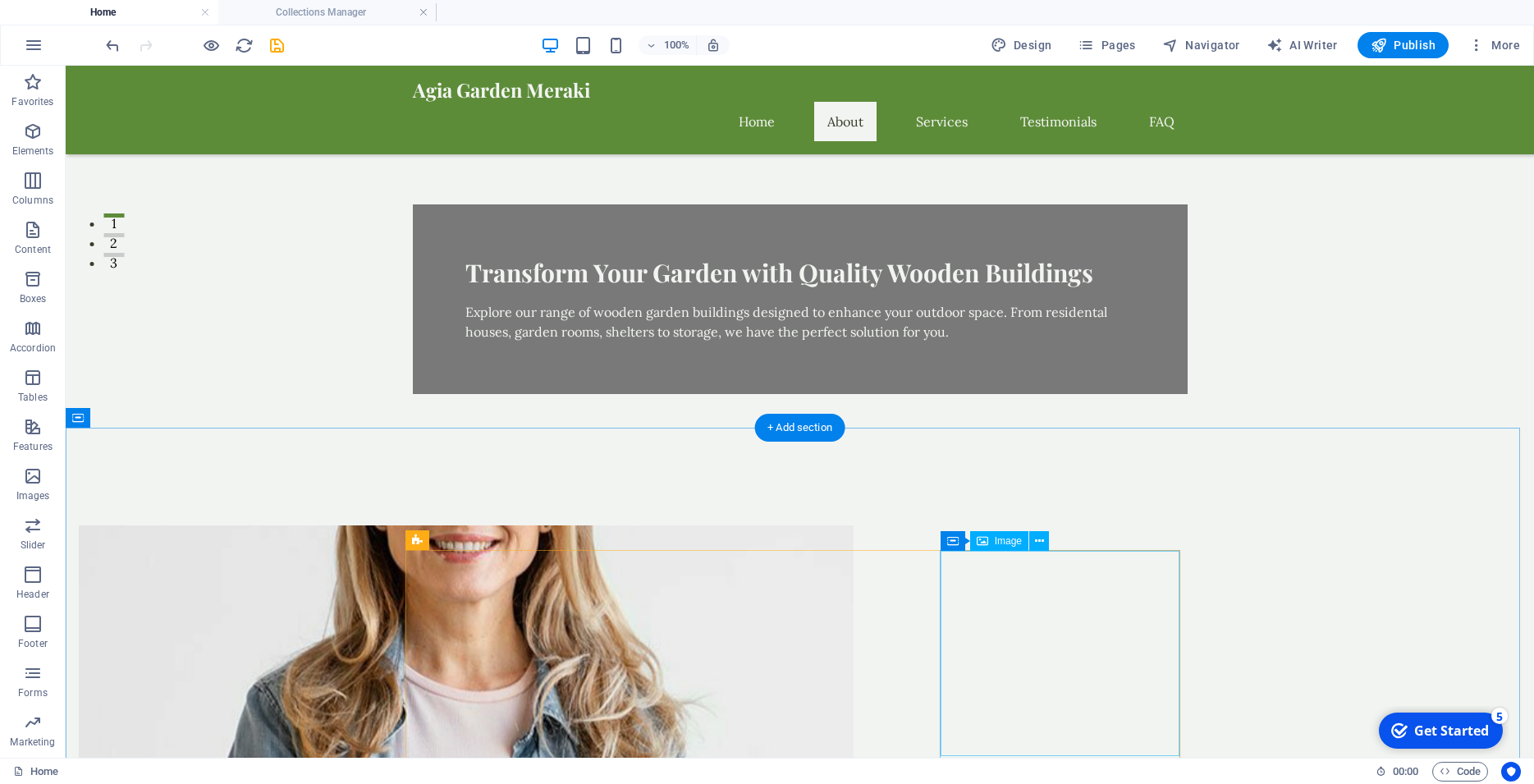
scroll to position [753, 0]
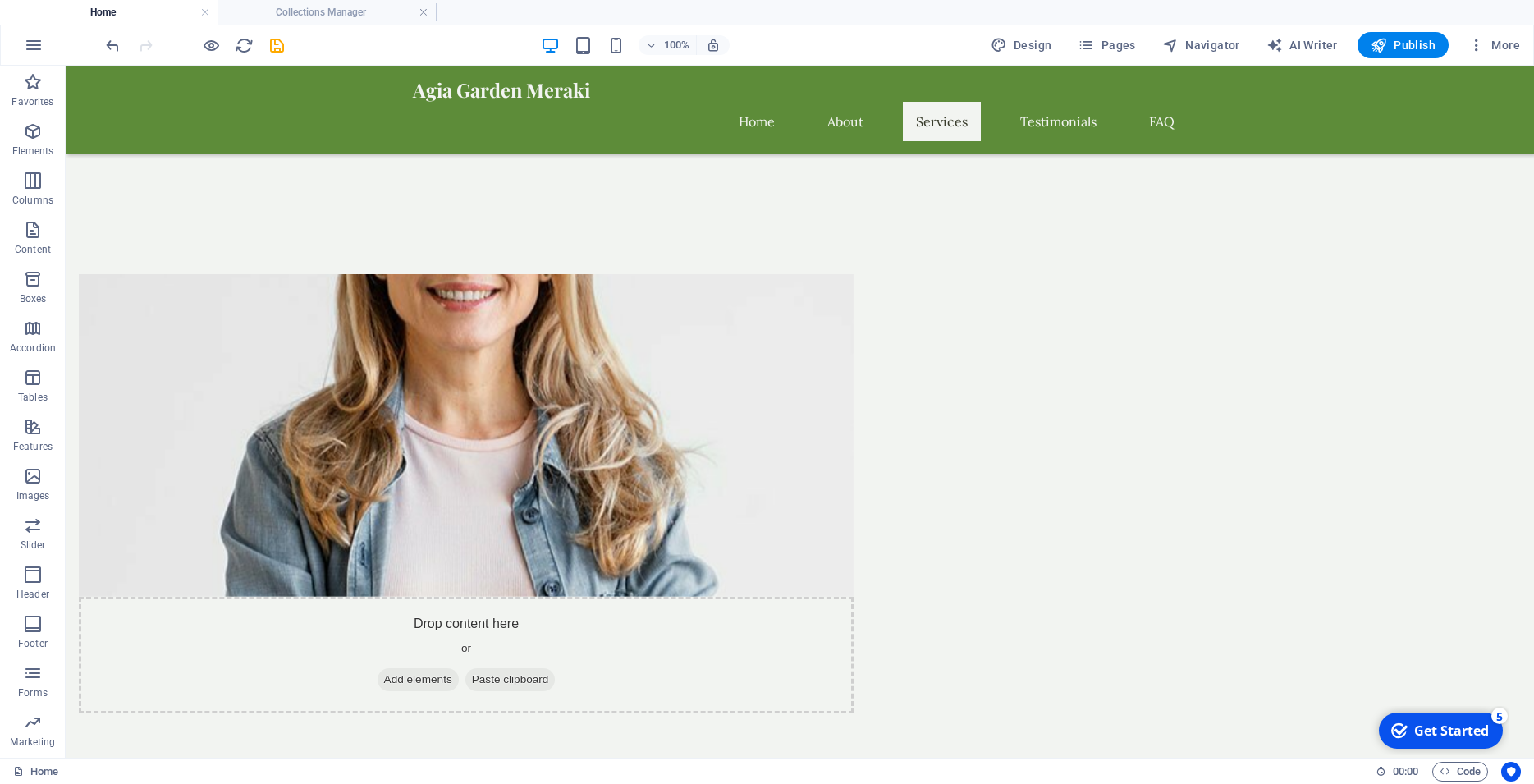
click at [1443, 736] on div "Get Started" at bounding box center [1450, 731] width 74 height 18
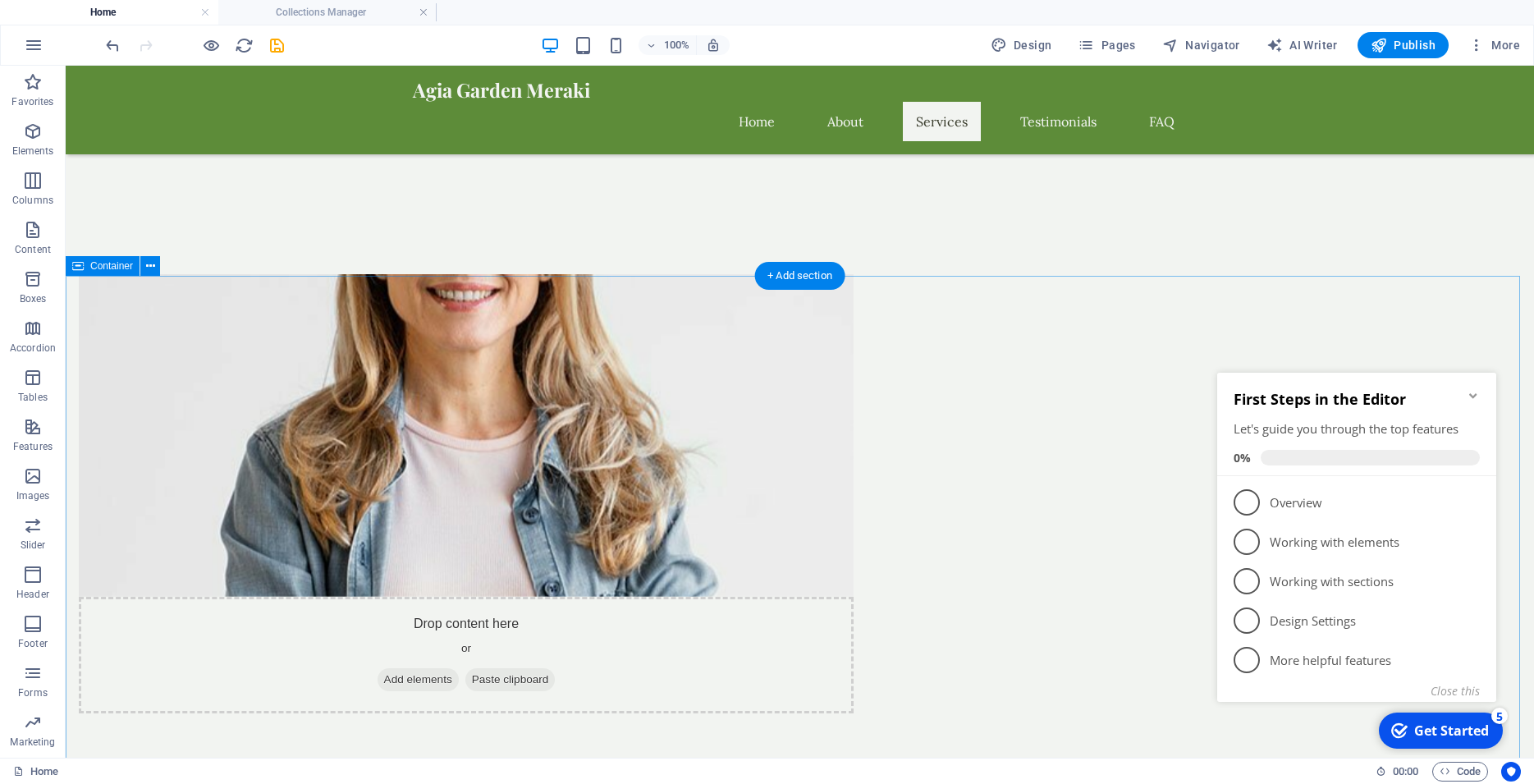
click at [1247, 209] on div "Drop content here or Add elements Paste clipboard Who We Are At Agia Garden Mer…" at bounding box center [800, 612] width 1468 height 807
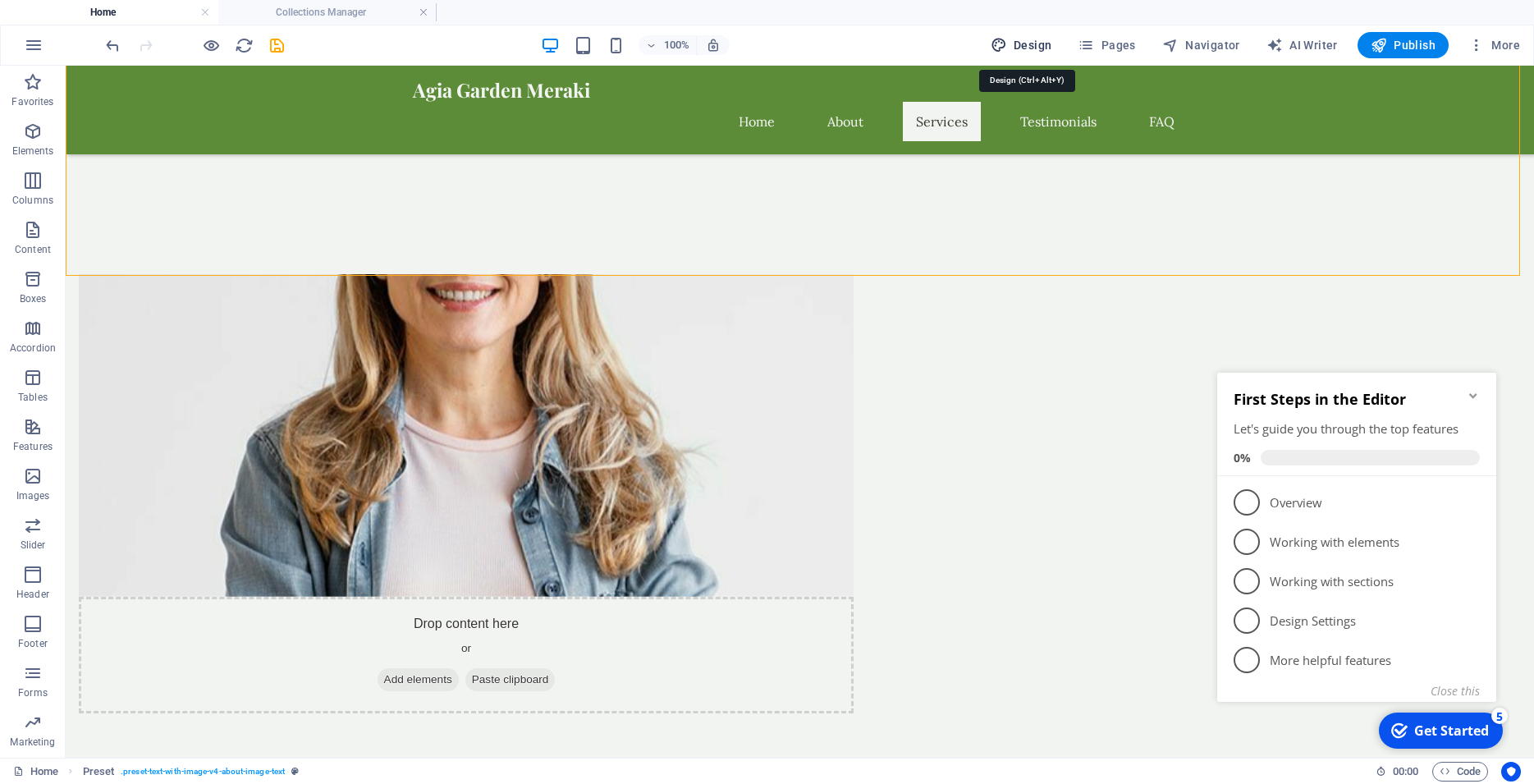
drag, startPoint x: 1025, startPoint y: 48, endPoint x: 976, endPoint y: 263, distance: 220.5
click at [1025, 48] on span "Design" at bounding box center [1021, 45] width 62 height 17
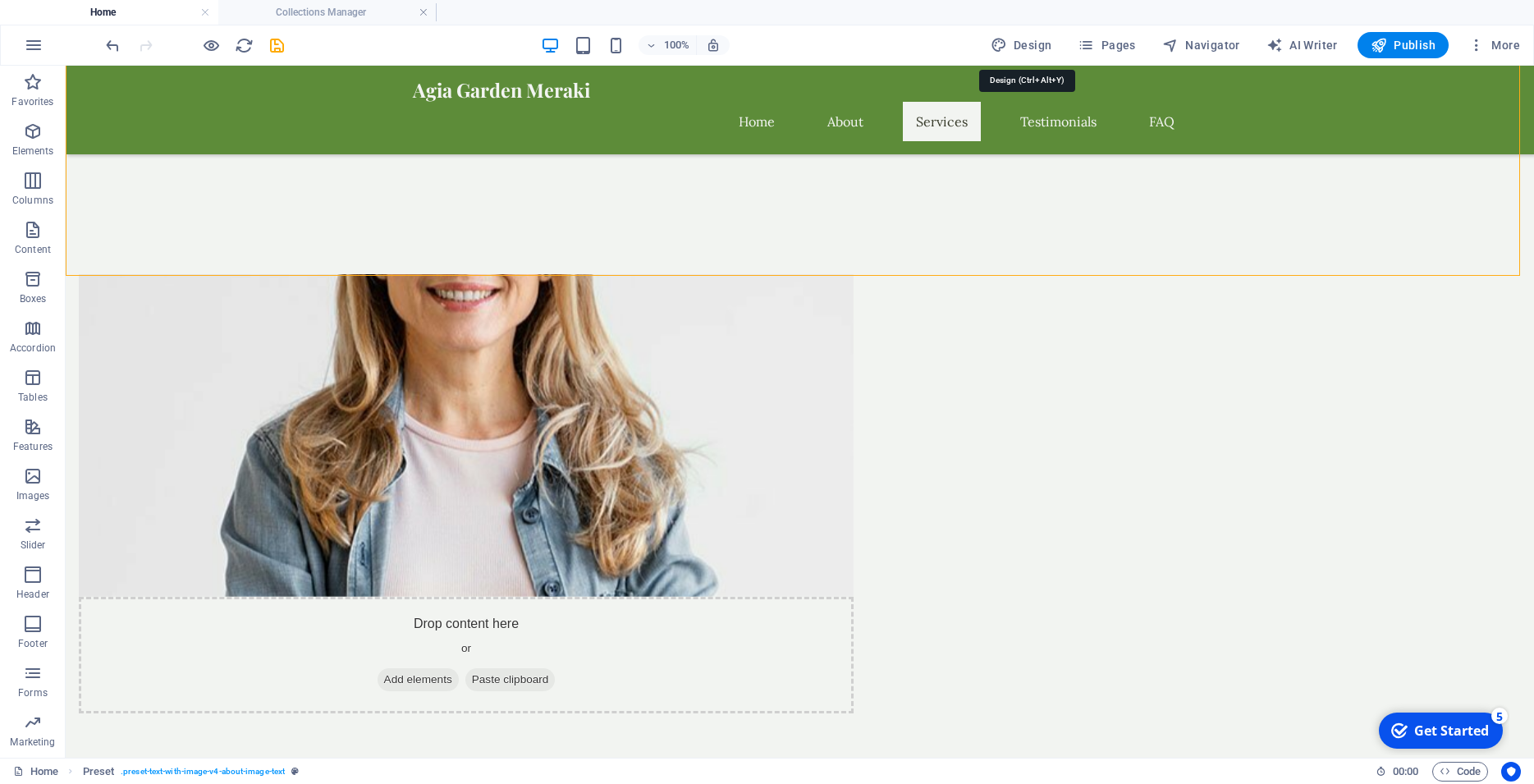
select select "px"
select select "200"
select select "px"
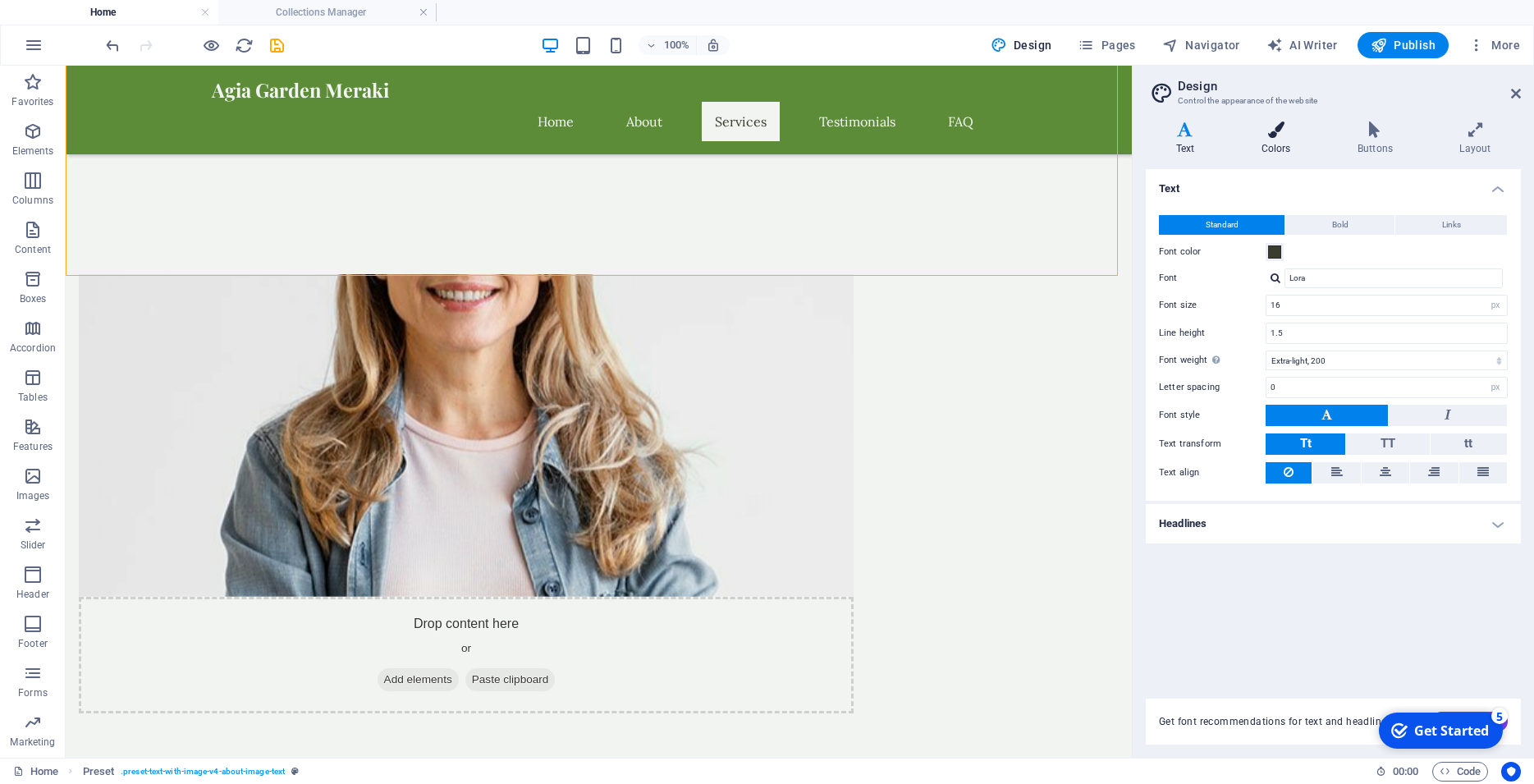
click at [1259, 139] on h4 "Colors" at bounding box center [1278, 138] width 96 height 34
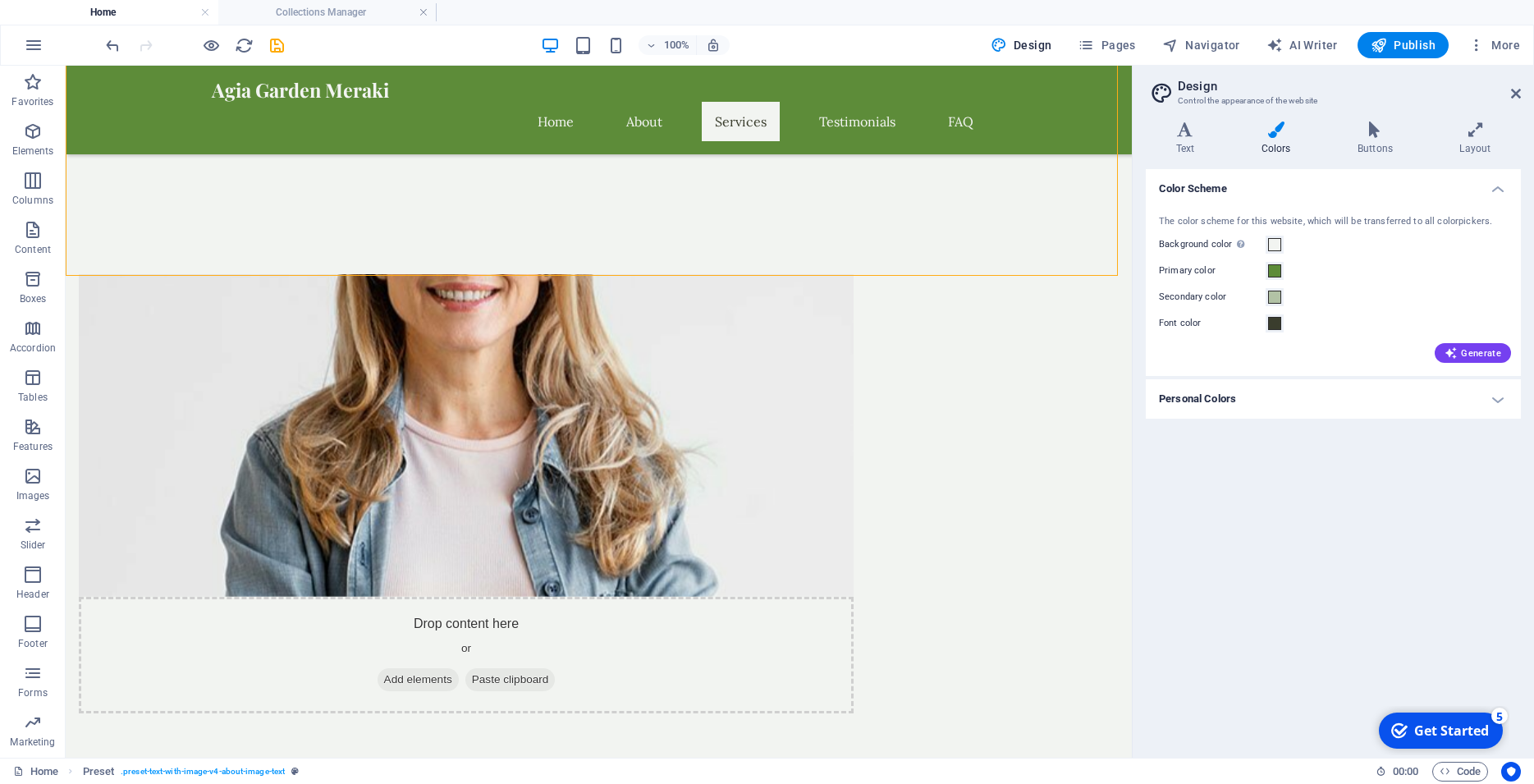
click at [1499, 403] on h4 "Personal Colors" at bounding box center [1333, 398] width 375 height 39
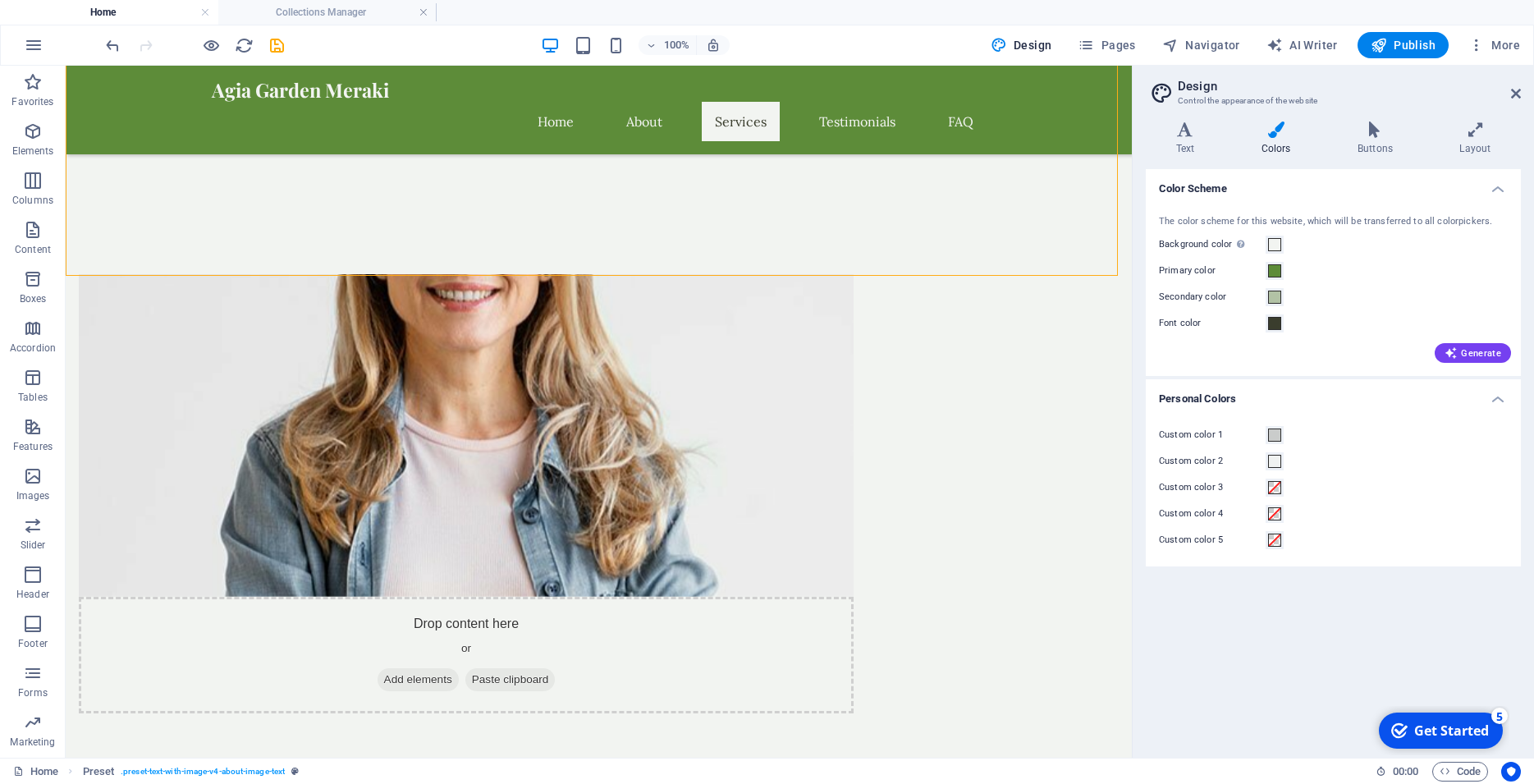
click at [1499, 403] on h4 "Personal Colors" at bounding box center [1333, 393] width 375 height 29
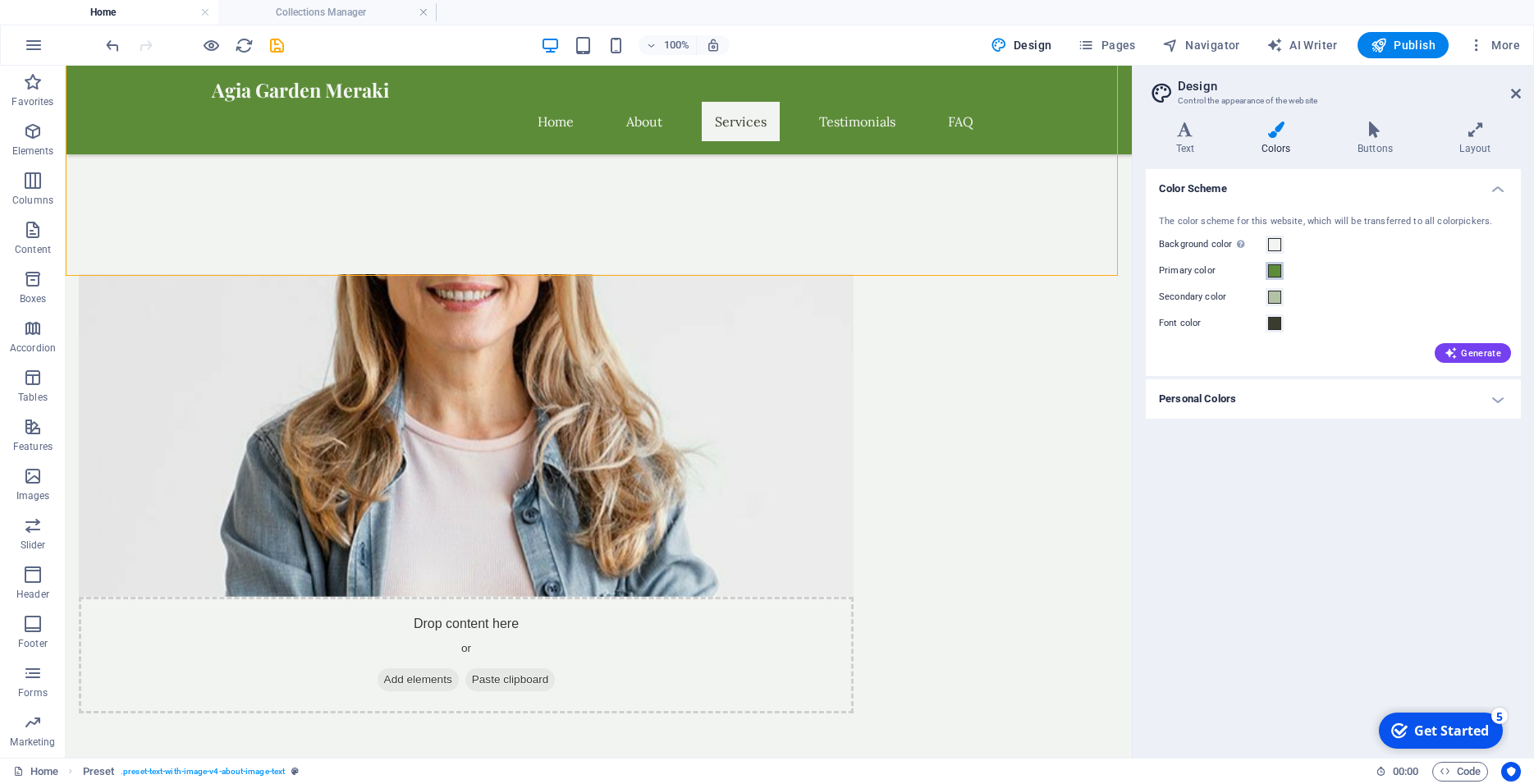
click at [1275, 271] on span at bounding box center [1274, 271] width 13 height 13
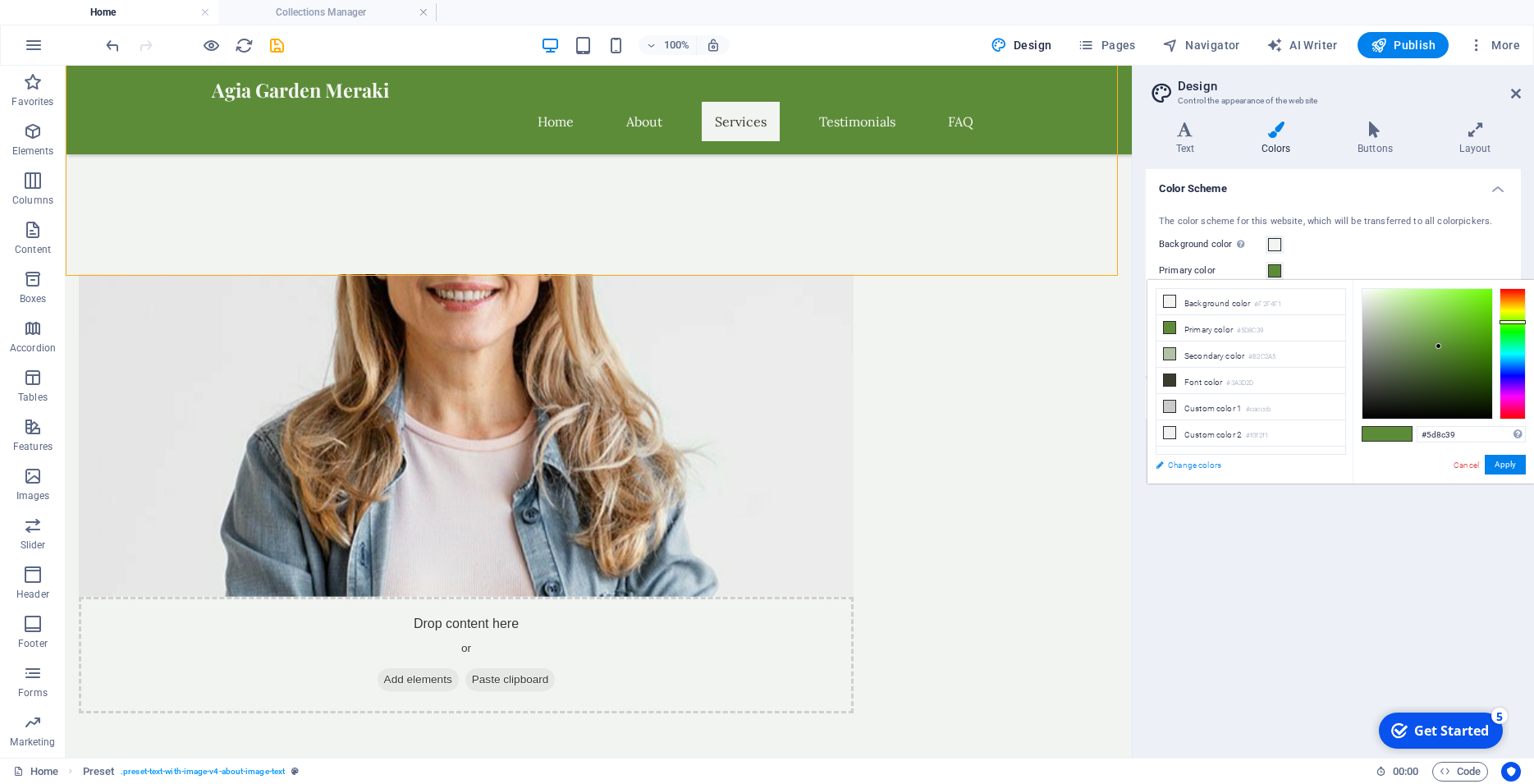
click at [1183, 469] on link "Change colors" at bounding box center [1243, 464] width 190 height 21
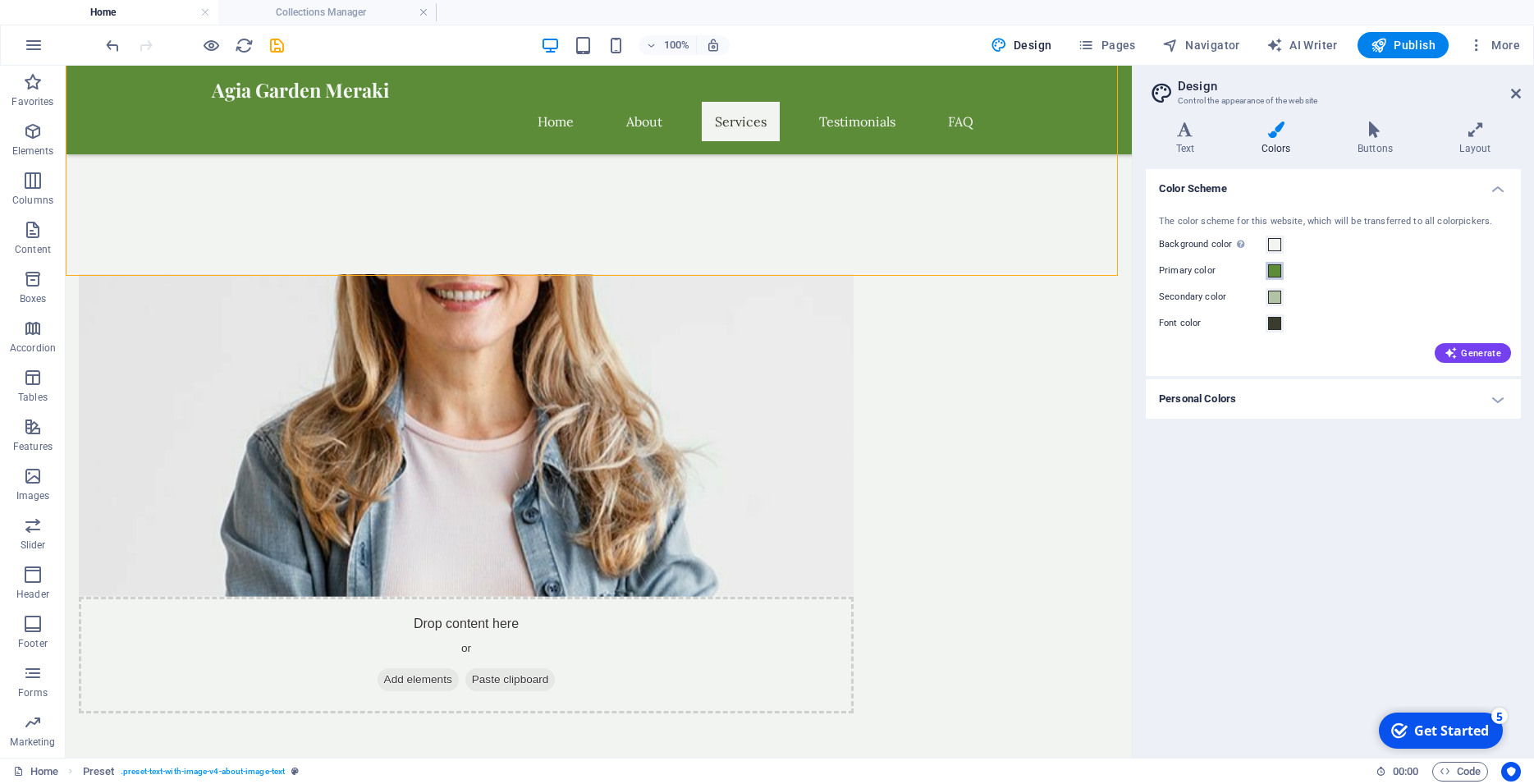
click at [1272, 267] on span at bounding box center [1274, 271] width 13 height 13
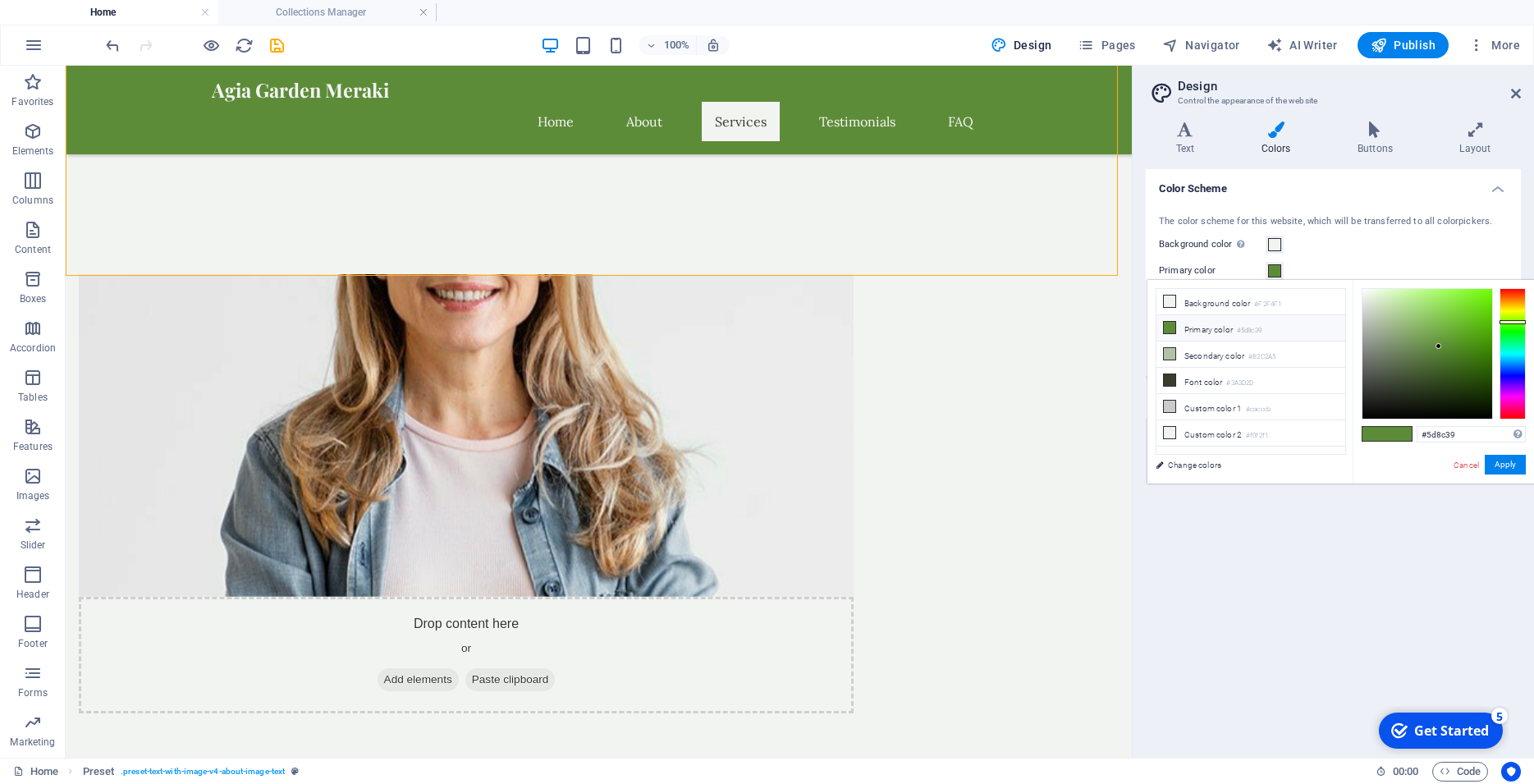
click at [1214, 325] on li "Primary color #5d8c39" at bounding box center [1251, 327] width 189 height 26
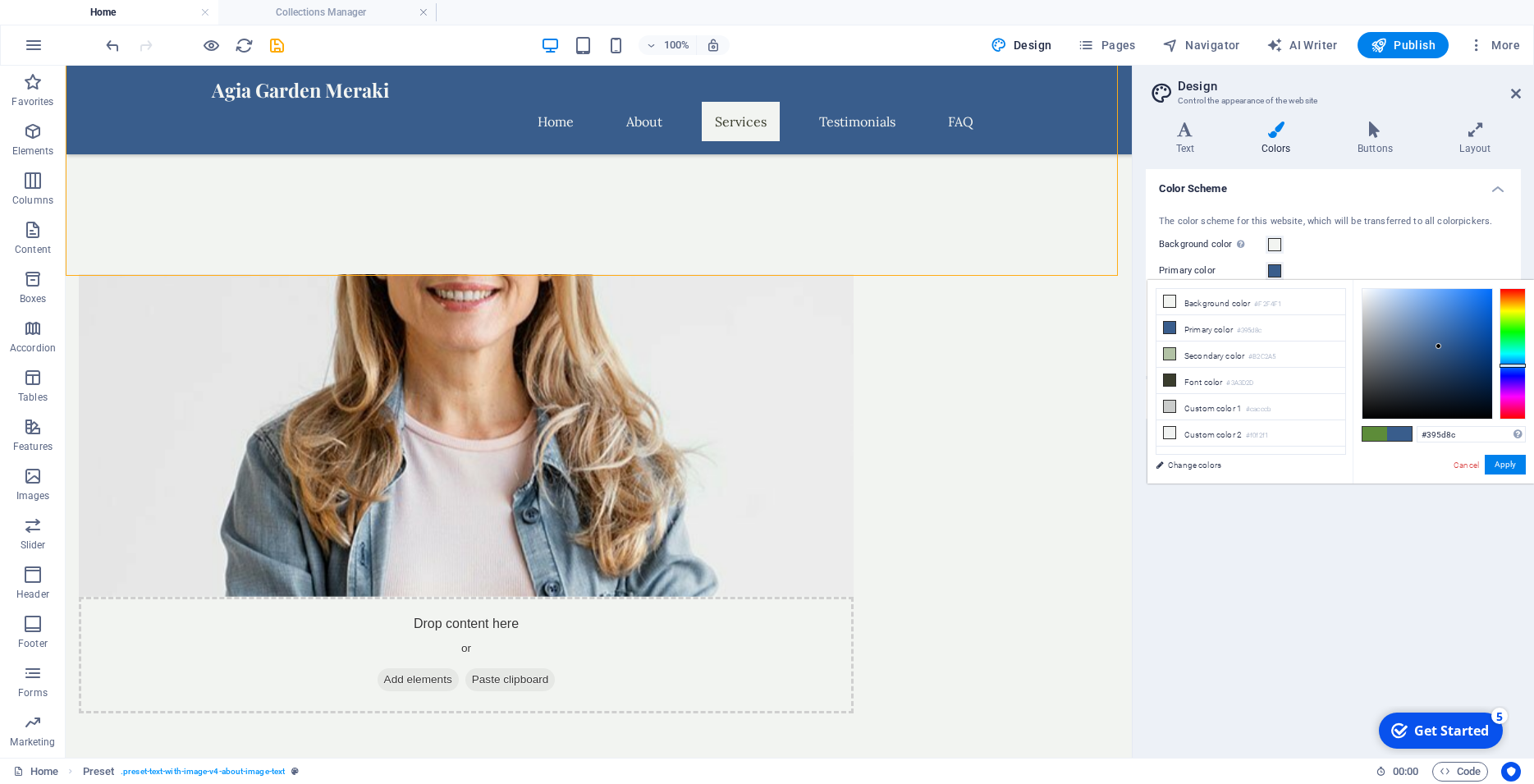
drag, startPoint x: 1515, startPoint y: 323, endPoint x: 1516, endPoint y: 365, distance: 42.0
click at [1516, 365] on div at bounding box center [1512, 365] width 26 height 4
click at [1508, 367] on div at bounding box center [1512, 367] width 26 height 4
type input "#394d8c"
click at [1513, 369] on div at bounding box center [1512, 369] width 26 height 4
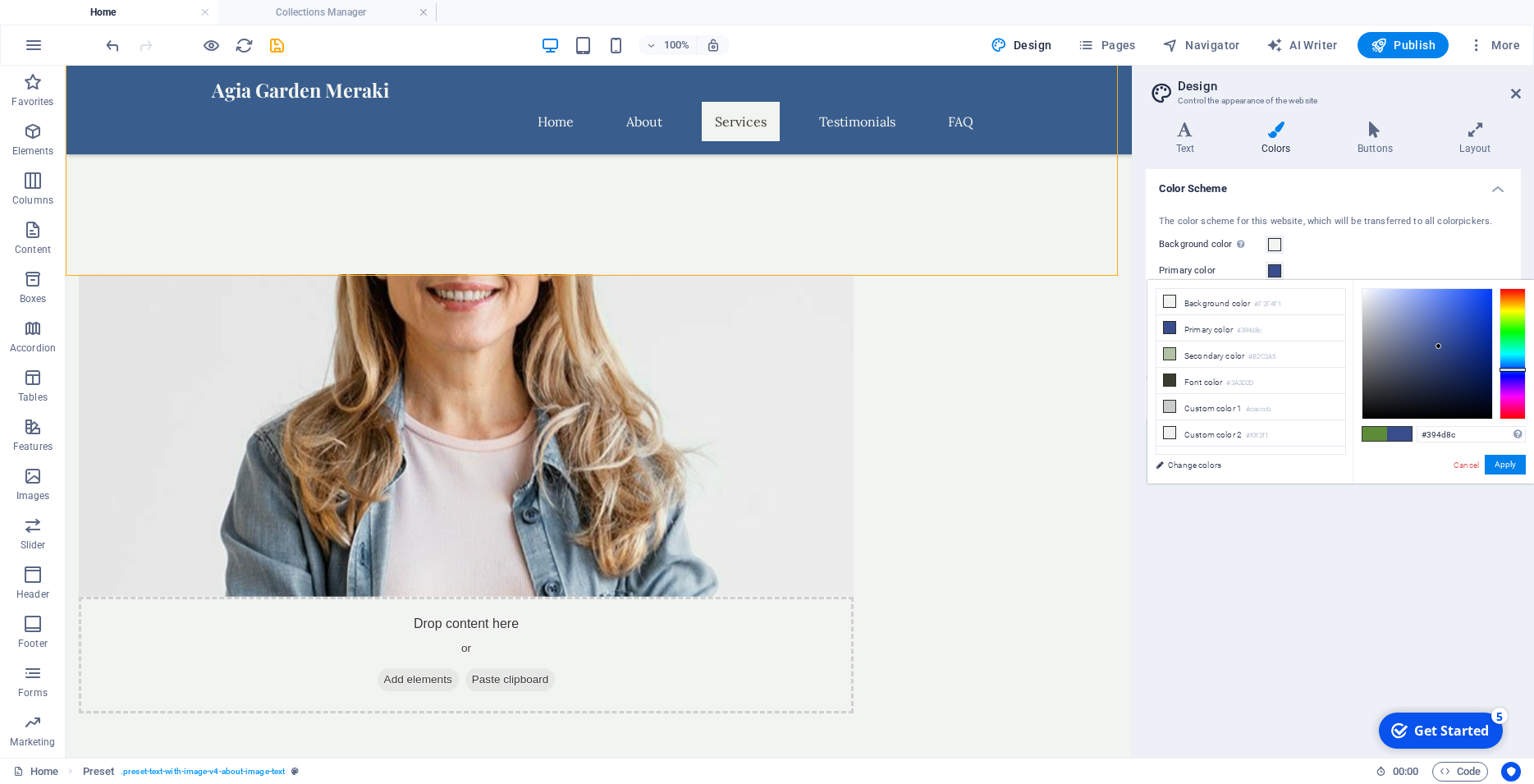
click at [1405, 438] on span at bounding box center [1399, 433] width 24 height 14
click at [1518, 461] on button "Apply" at bounding box center [1505, 464] width 41 height 20
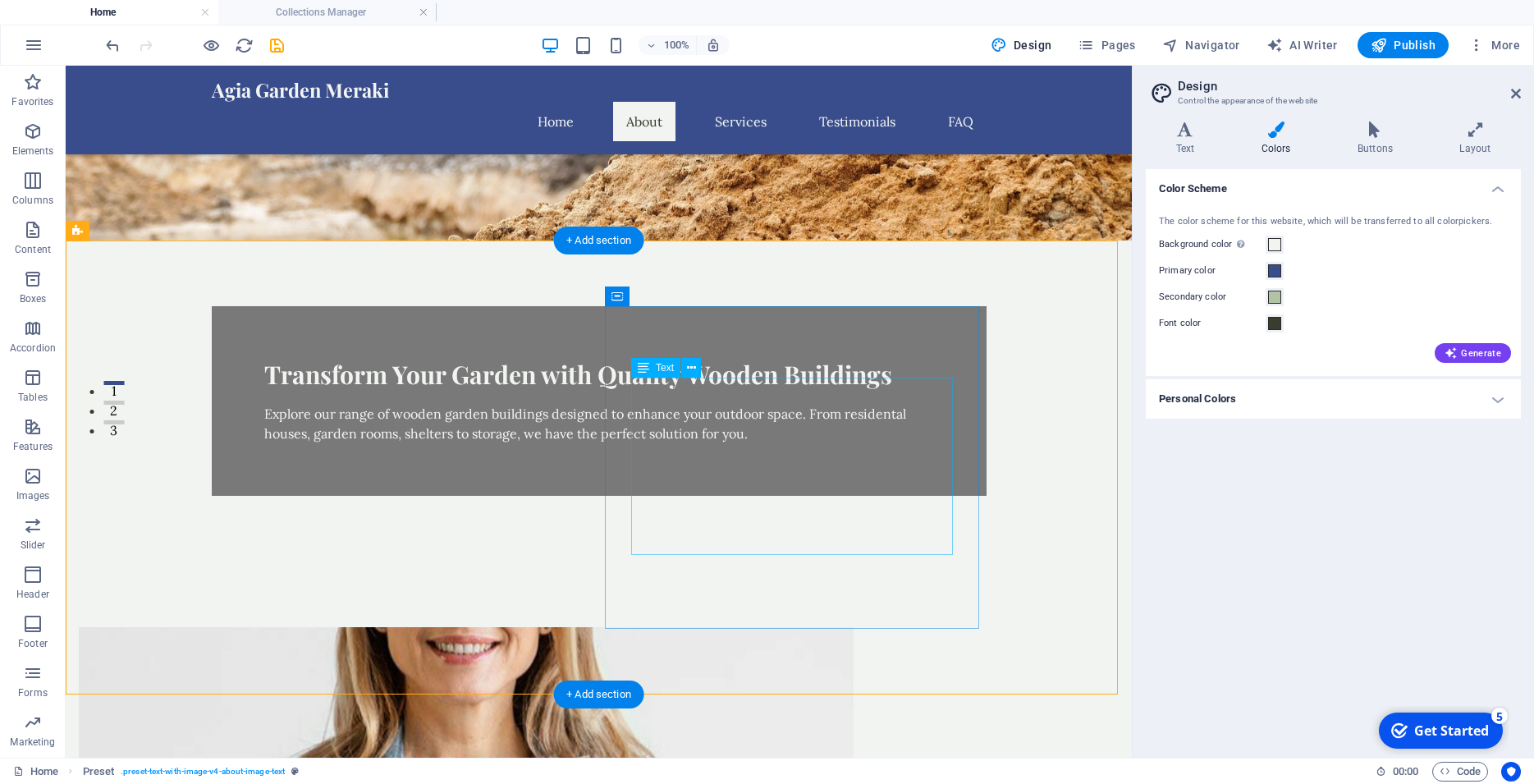
scroll to position [418, 0]
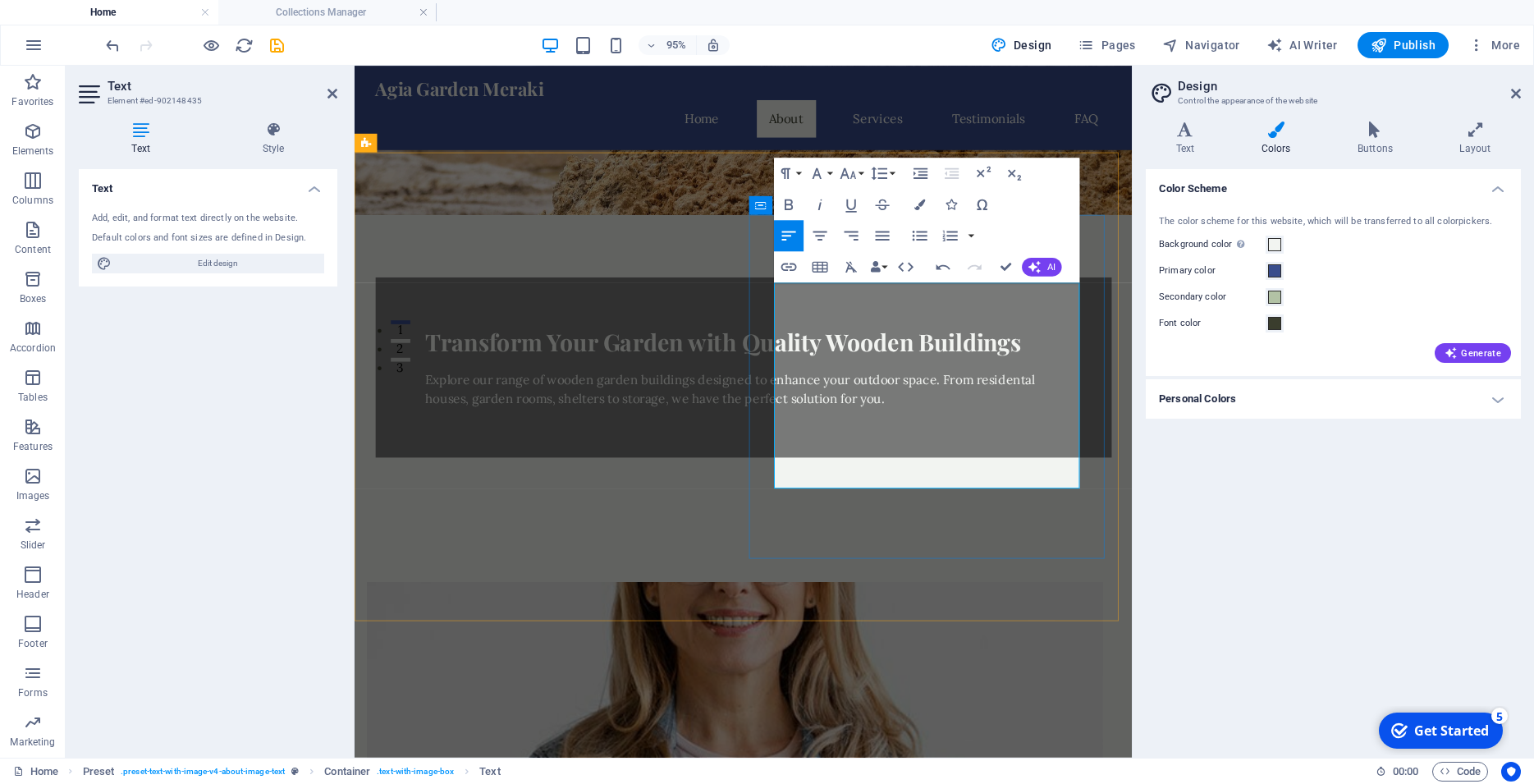
drag, startPoint x: 985, startPoint y: 463, endPoint x: 972, endPoint y: 465, distance: 13.2
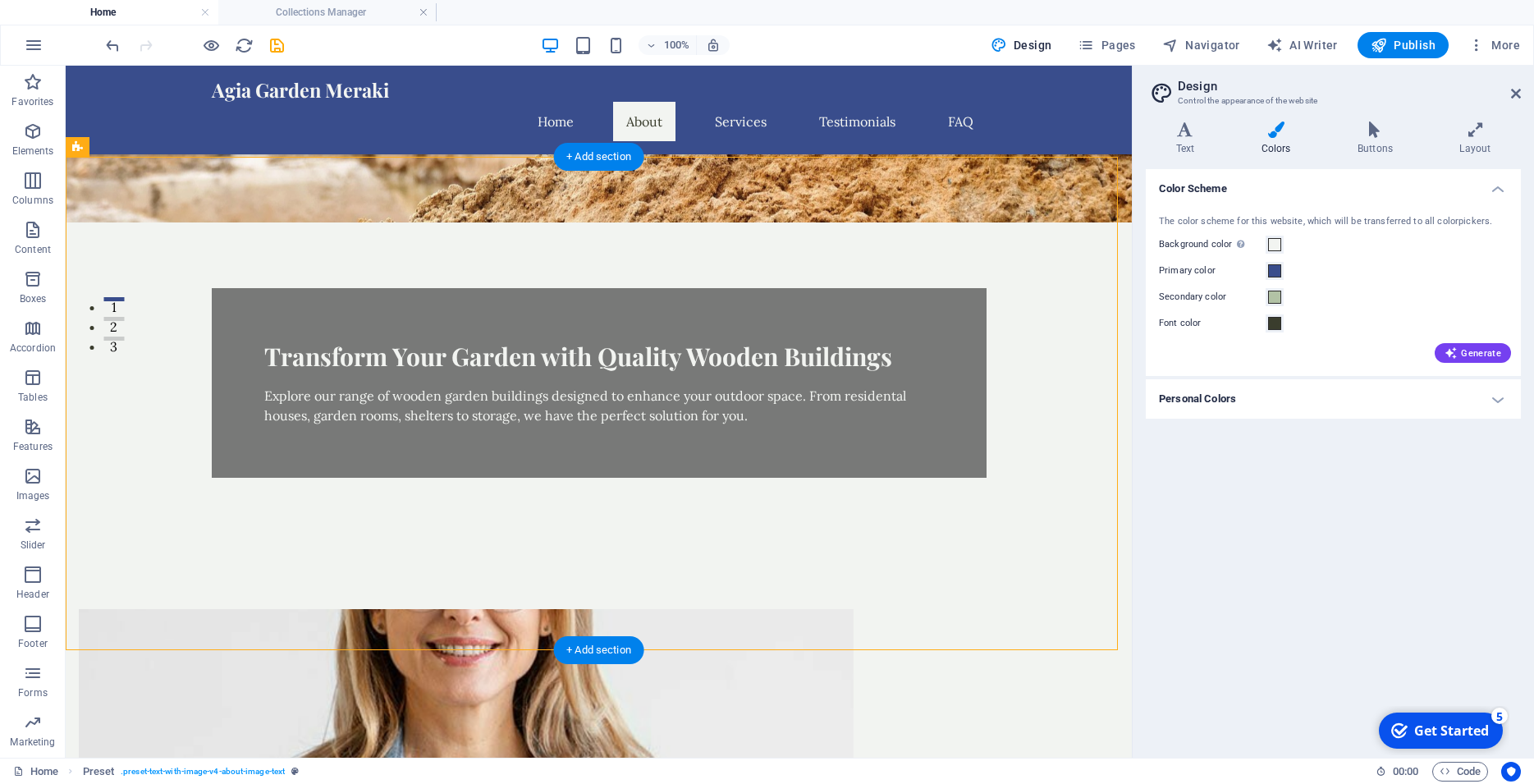
click at [461, 609] on figure at bounding box center [466, 789] width 775 height 362
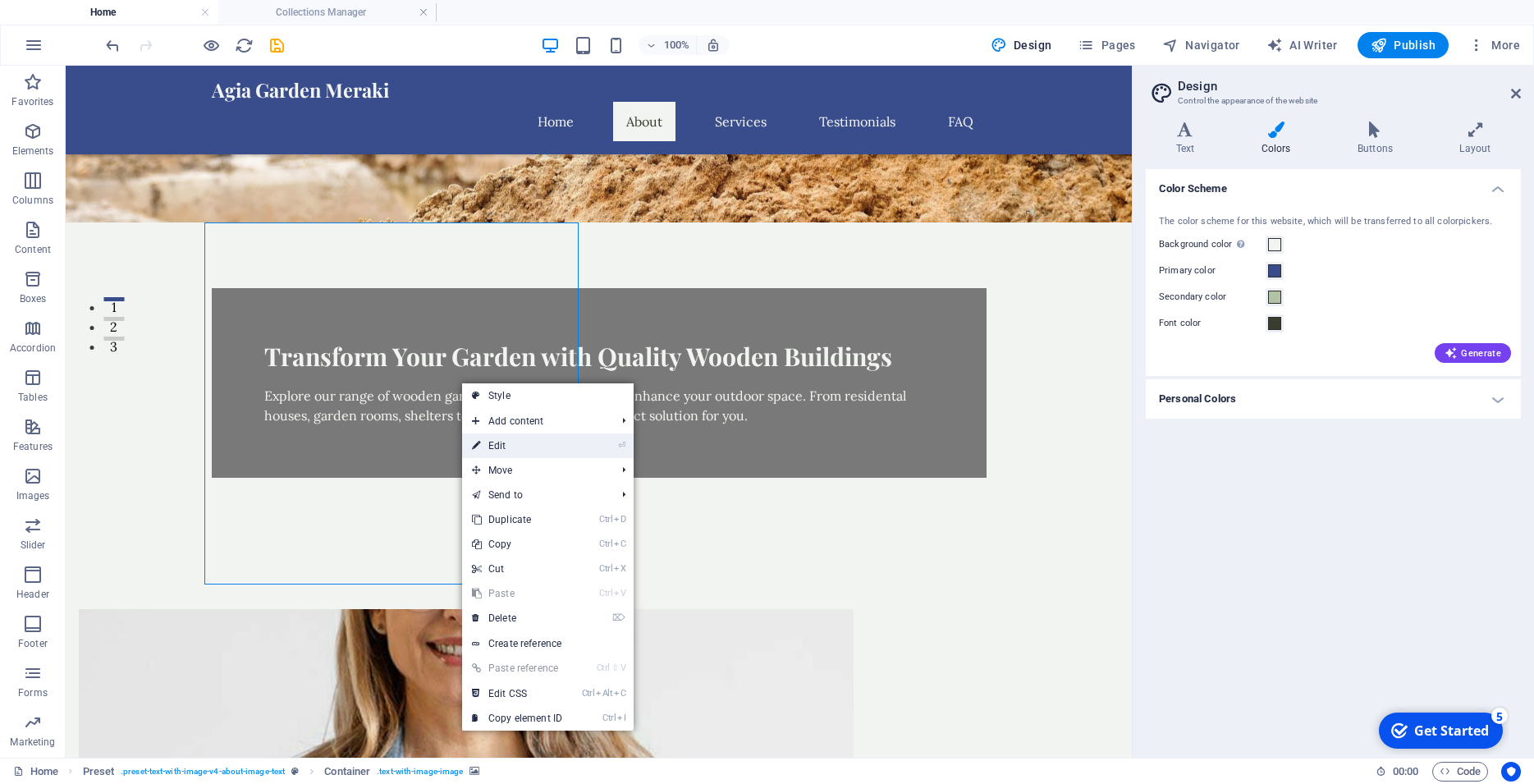
click at [484, 436] on link "⏎ Edit" at bounding box center [517, 445] width 110 height 24
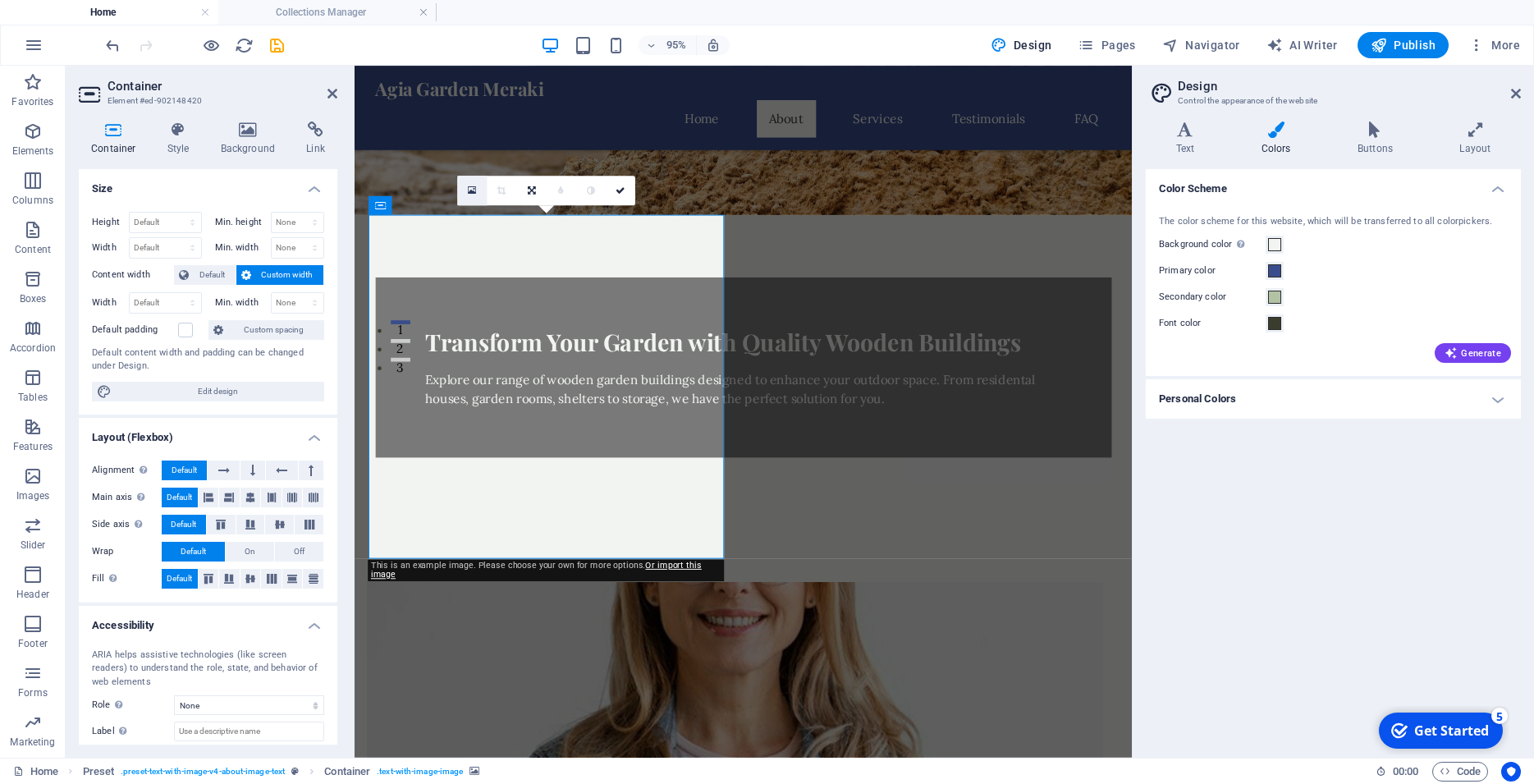
click at [473, 181] on link at bounding box center [471, 190] width 29 height 29
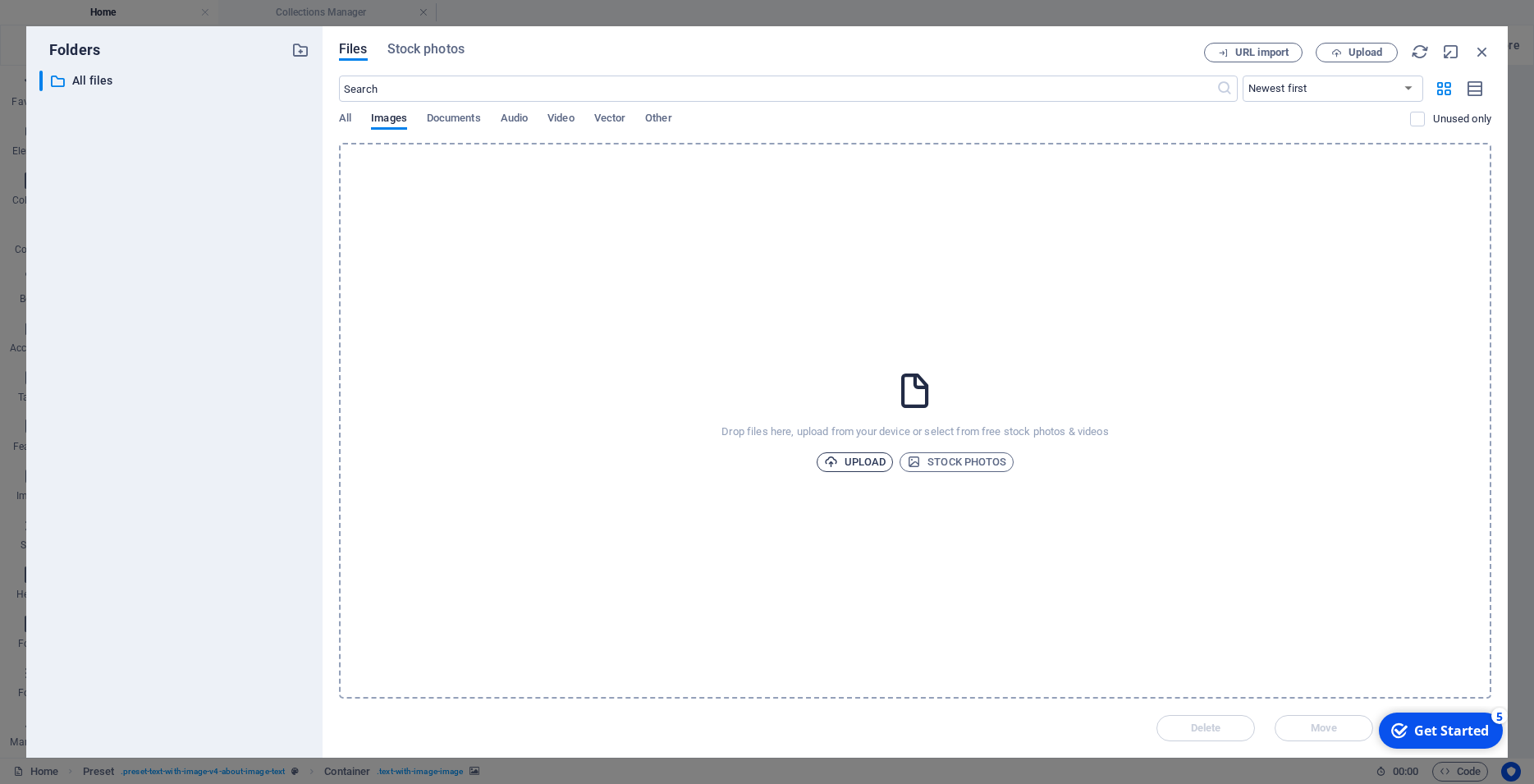
click at [869, 463] on span "Upload" at bounding box center [855, 463] width 63 height 20
click at [924, 464] on span "Stock photos" at bounding box center [956, 463] width 99 height 20
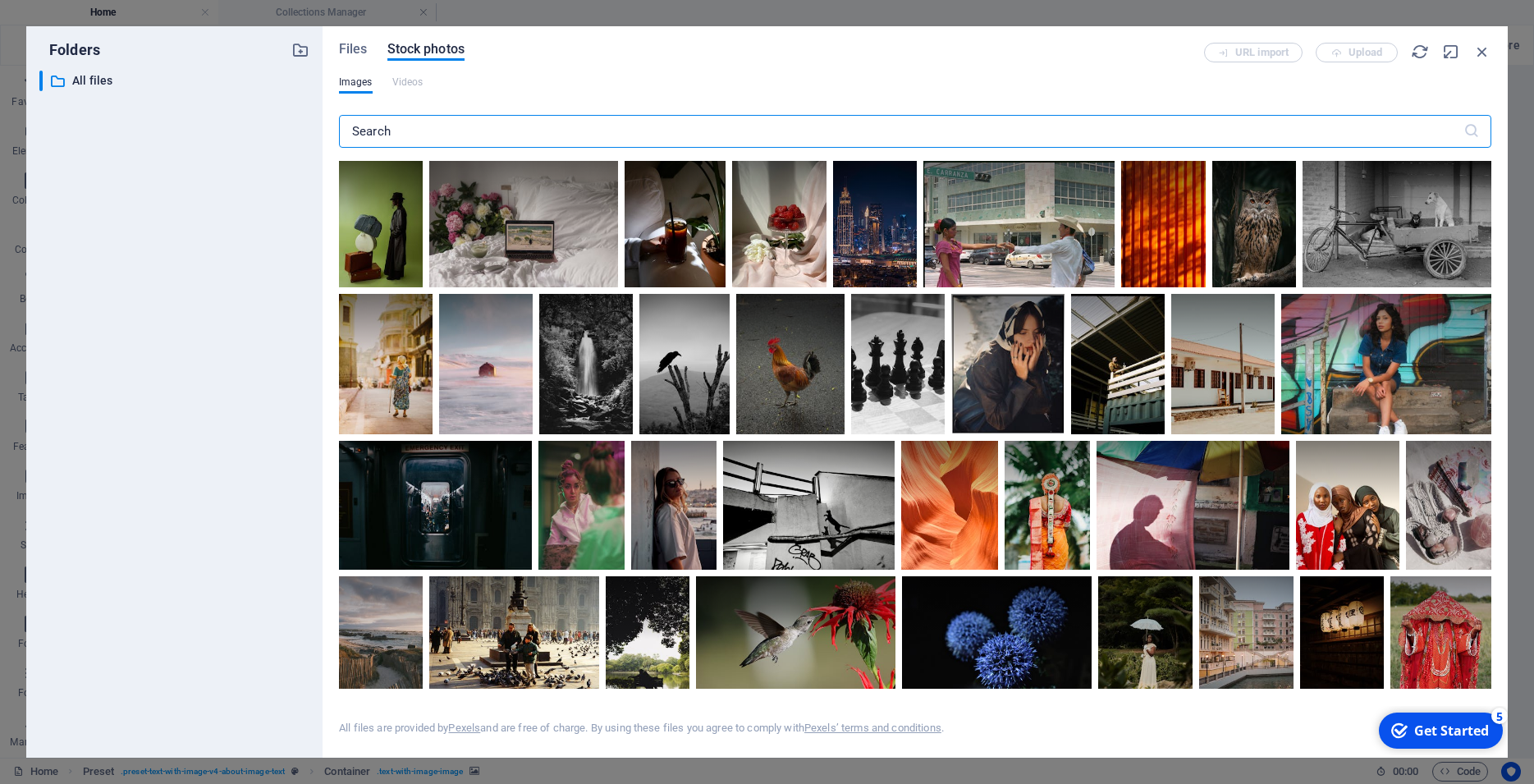
click at [432, 136] on input "text" at bounding box center [901, 131] width 1124 height 33
click at [394, 181] on icon at bounding box center [402, 180] width 28 height 28
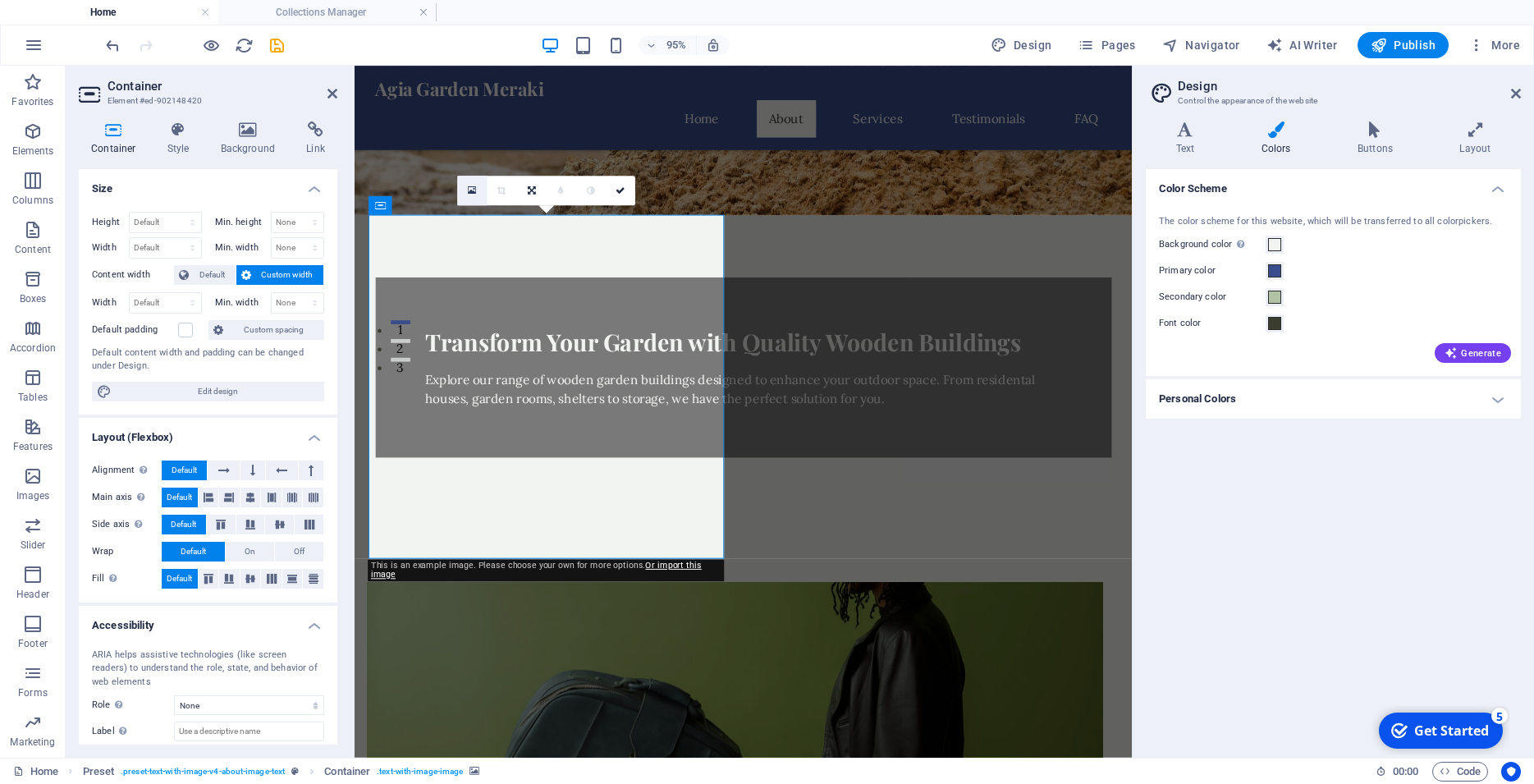
click at [475, 195] on icon at bounding box center [472, 190] width 9 height 11
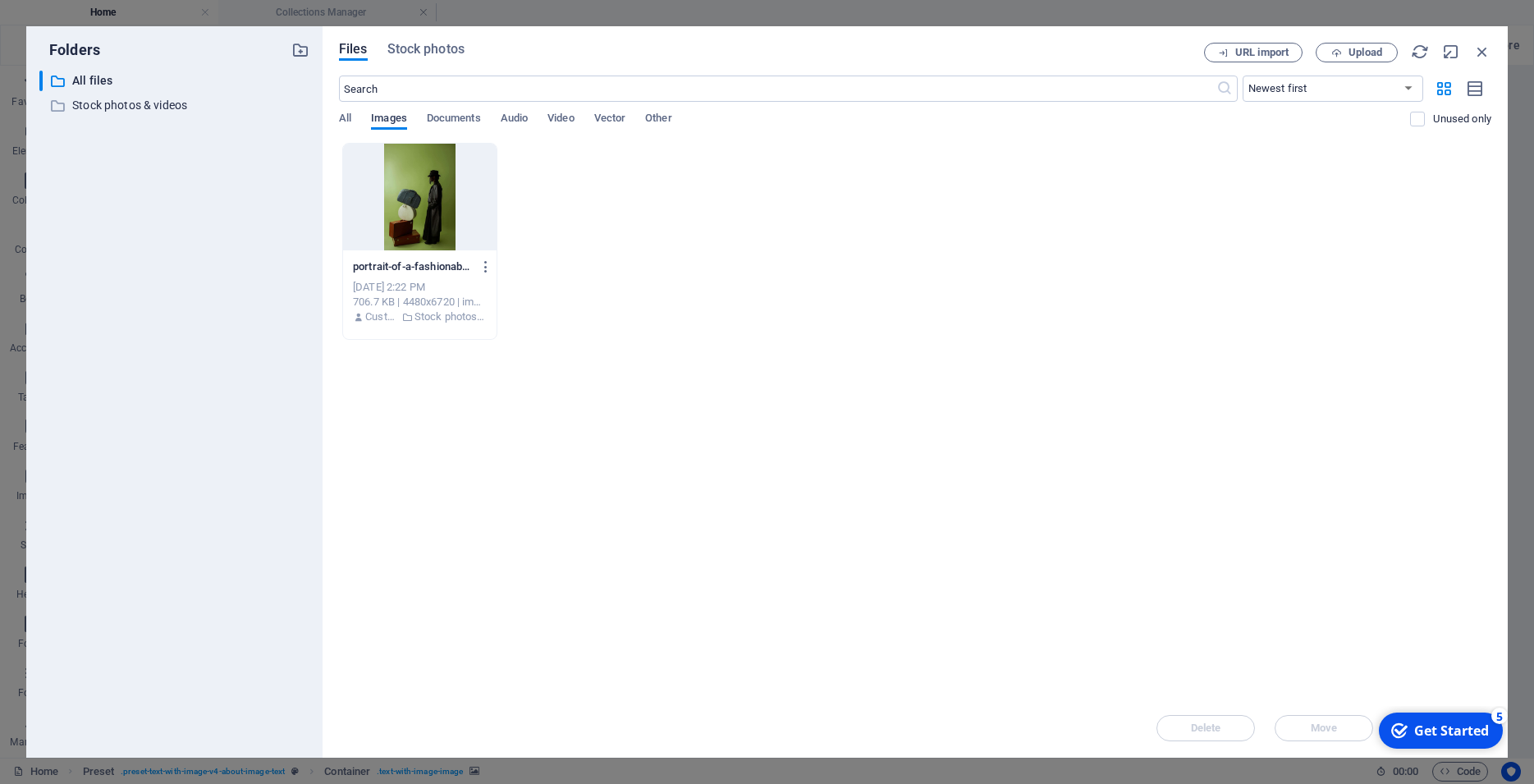
click at [401, 119] on span "Images" at bounding box center [388, 120] width 36 height 23
click at [382, 120] on span "Images" at bounding box center [388, 120] width 36 height 23
click at [633, 85] on input "text" at bounding box center [777, 88] width 878 height 26
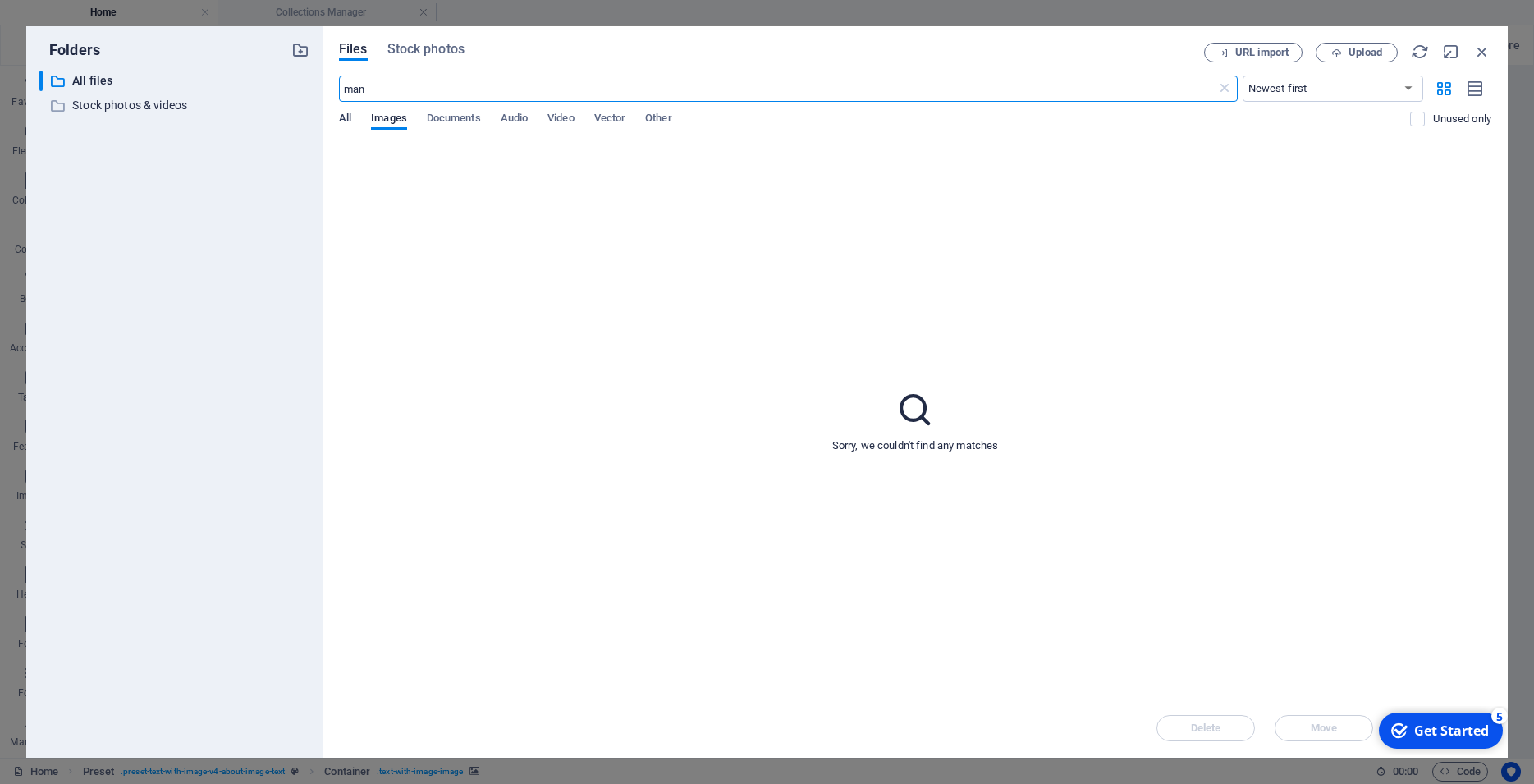
type input "man"
click at [351, 116] on span "All" at bounding box center [345, 120] width 13 height 23
click at [160, 111] on p "Stock photos & videos" at bounding box center [175, 105] width 207 height 19
click at [158, 108] on p "Stock photos & videos" at bounding box center [175, 105] width 207 height 19
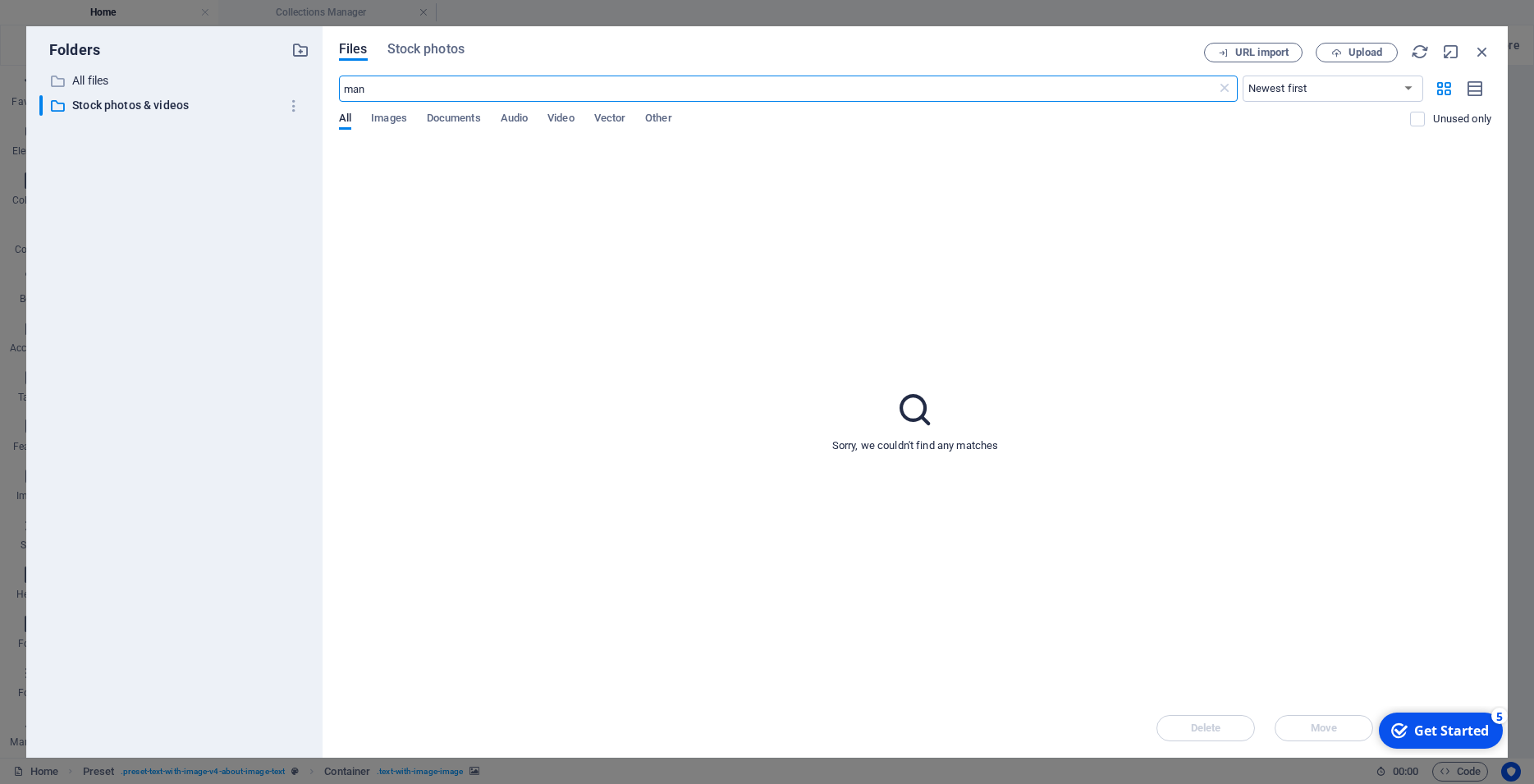
click at [490, 81] on input "man" at bounding box center [777, 88] width 878 height 26
click at [430, 97] on input "man" at bounding box center [777, 88] width 878 height 26
click at [104, 75] on p "All files" at bounding box center [175, 81] width 207 height 19
click at [1481, 46] on icon "button" at bounding box center [1482, 52] width 18 height 18
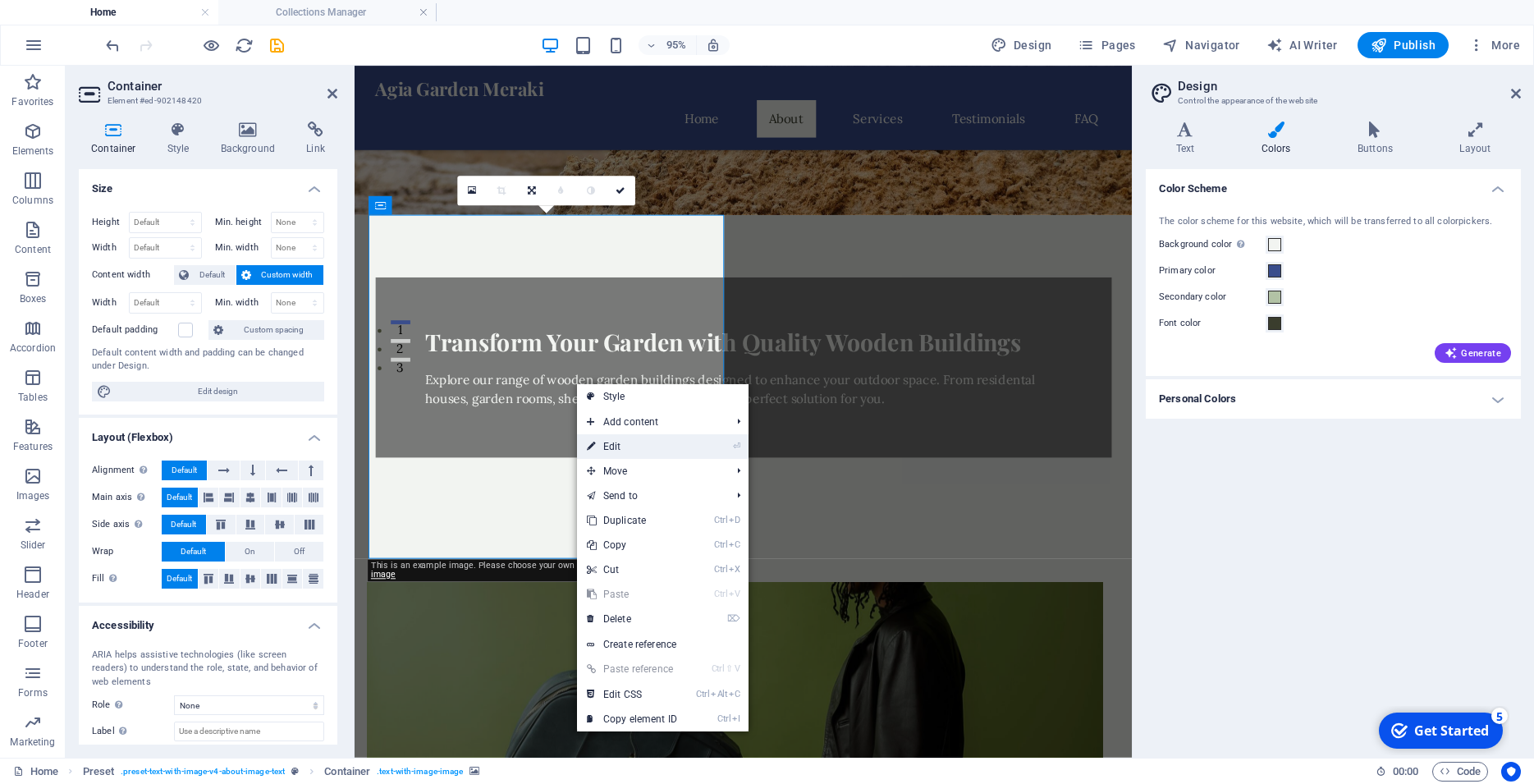
click at [612, 439] on link "⏎ Edit" at bounding box center [632, 446] width 110 height 24
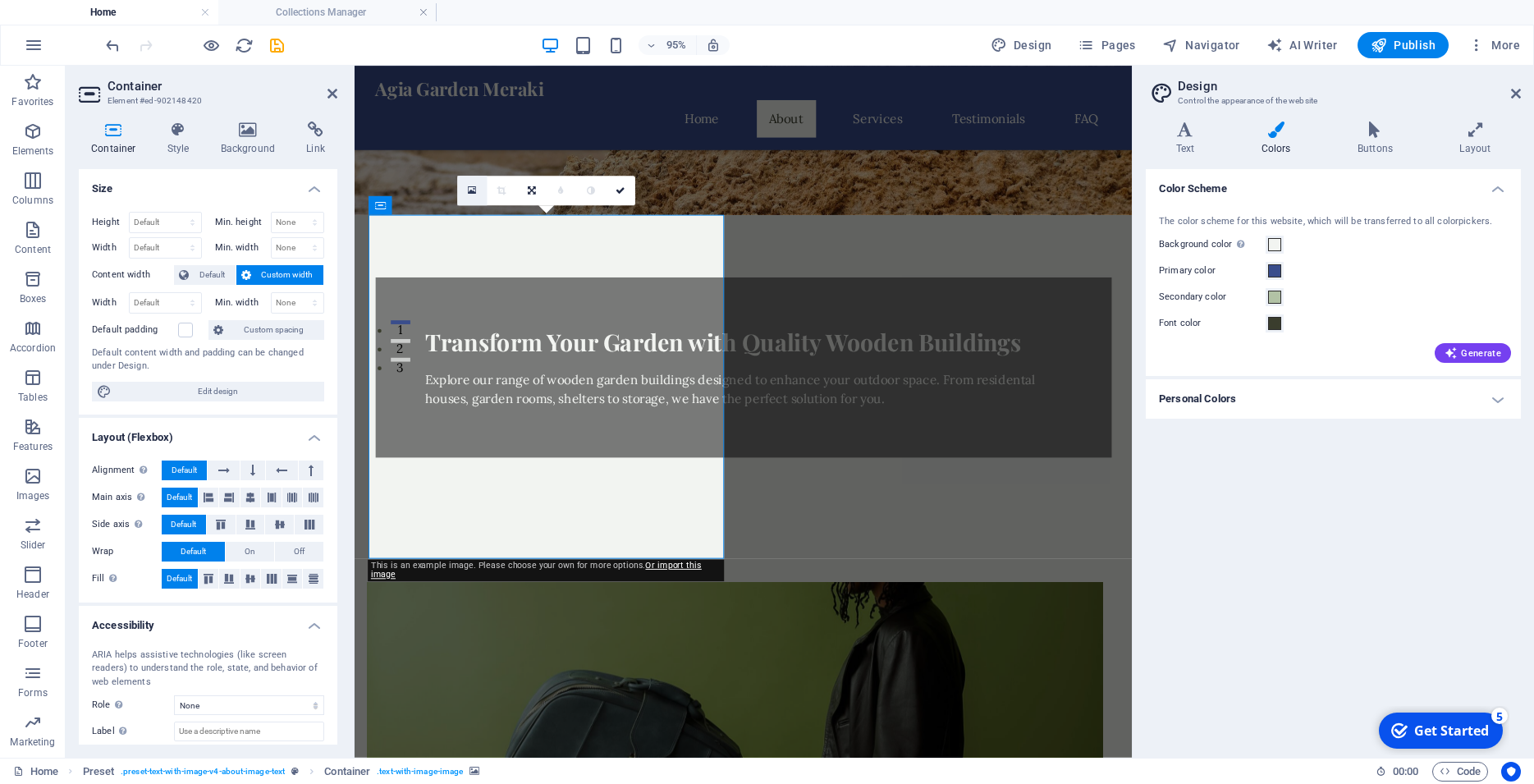
click at [475, 195] on icon at bounding box center [472, 190] width 9 height 11
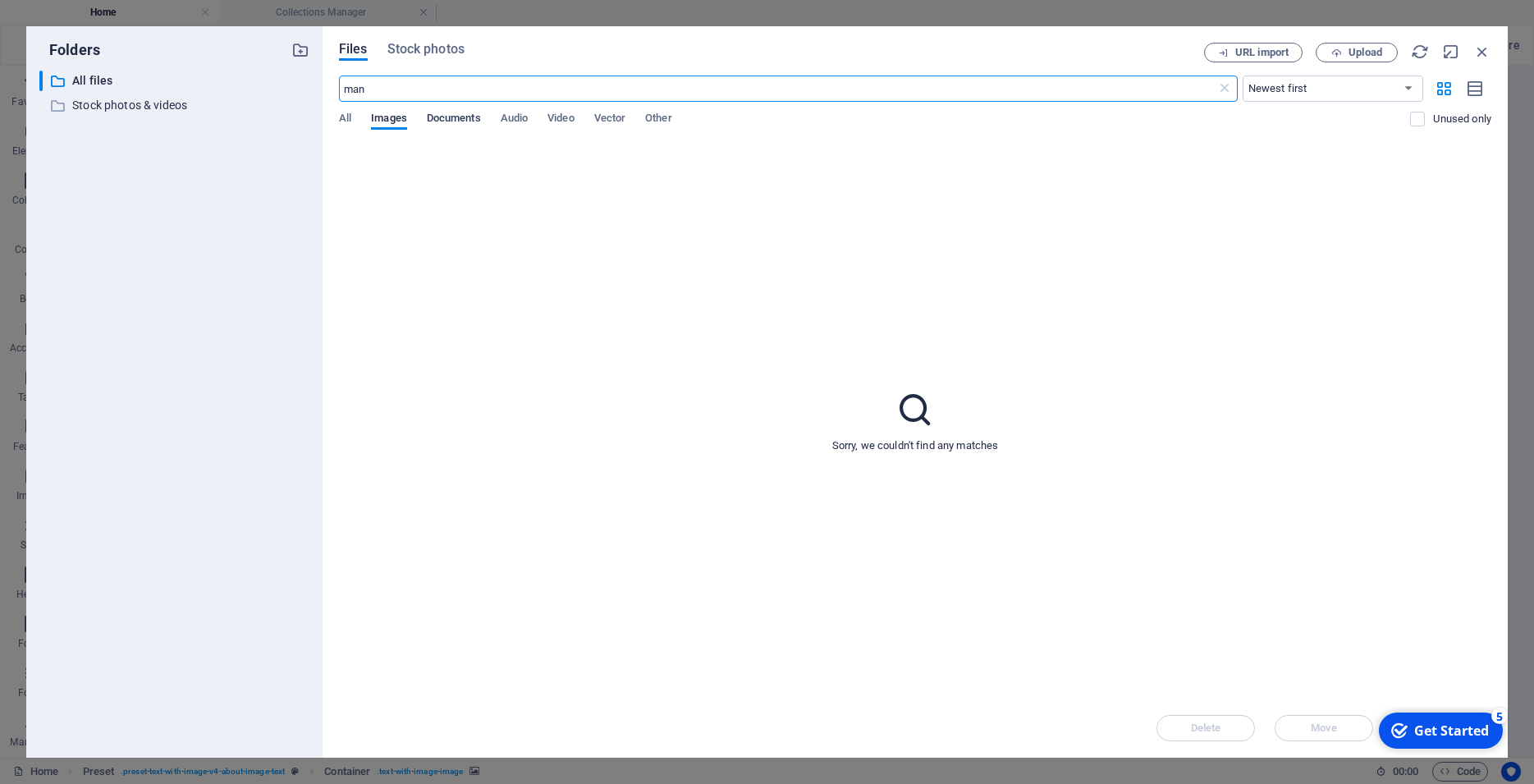
click at [464, 116] on span "Documents" at bounding box center [453, 120] width 54 height 23
click at [347, 119] on span "All" at bounding box center [345, 120] width 13 height 23
click at [389, 85] on input "man" at bounding box center [777, 88] width 878 height 26
click at [423, 45] on span "Stock photos" at bounding box center [426, 49] width 77 height 20
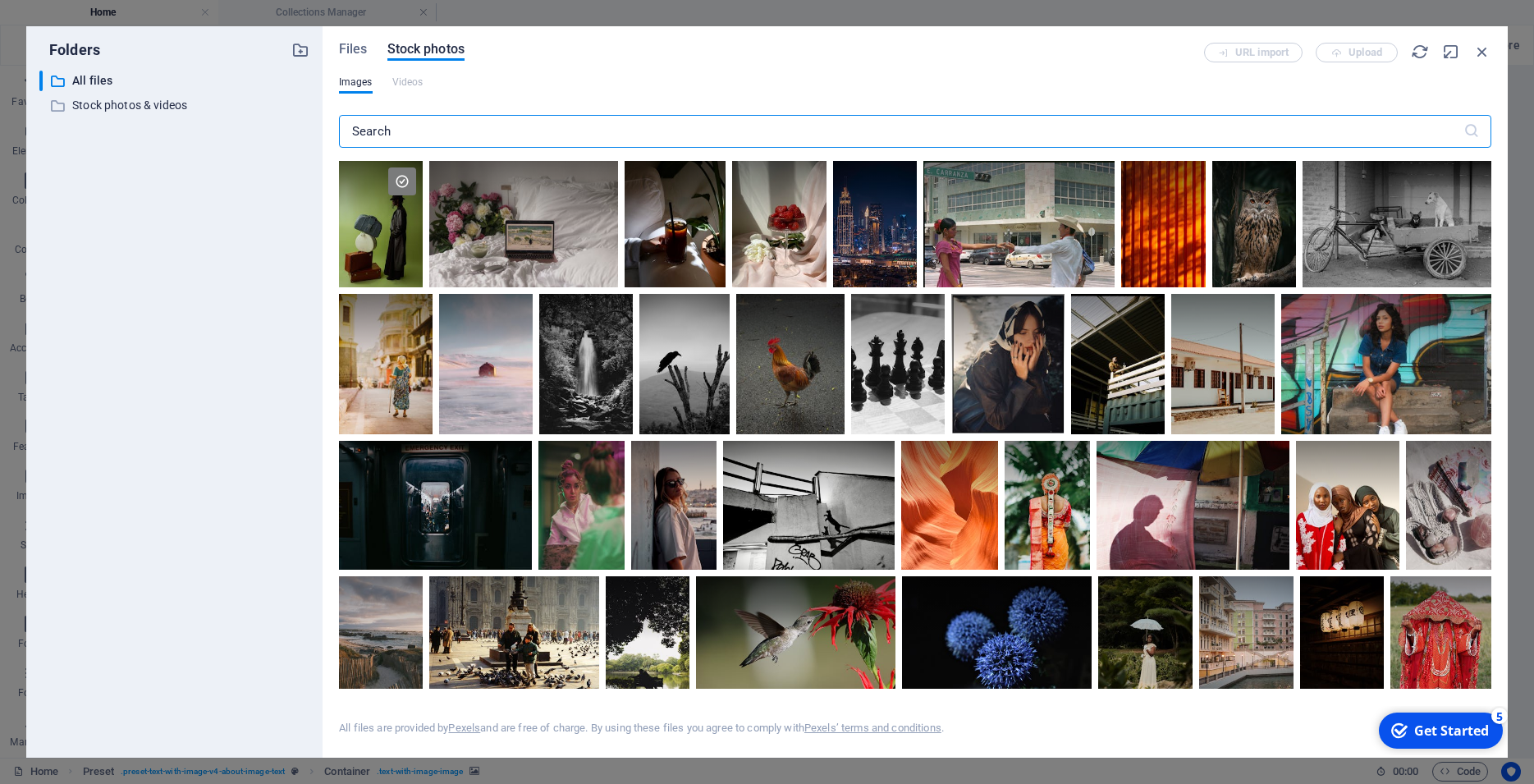
click at [398, 123] on input "text" at bounding box center [901, 131] width 1124 height 33
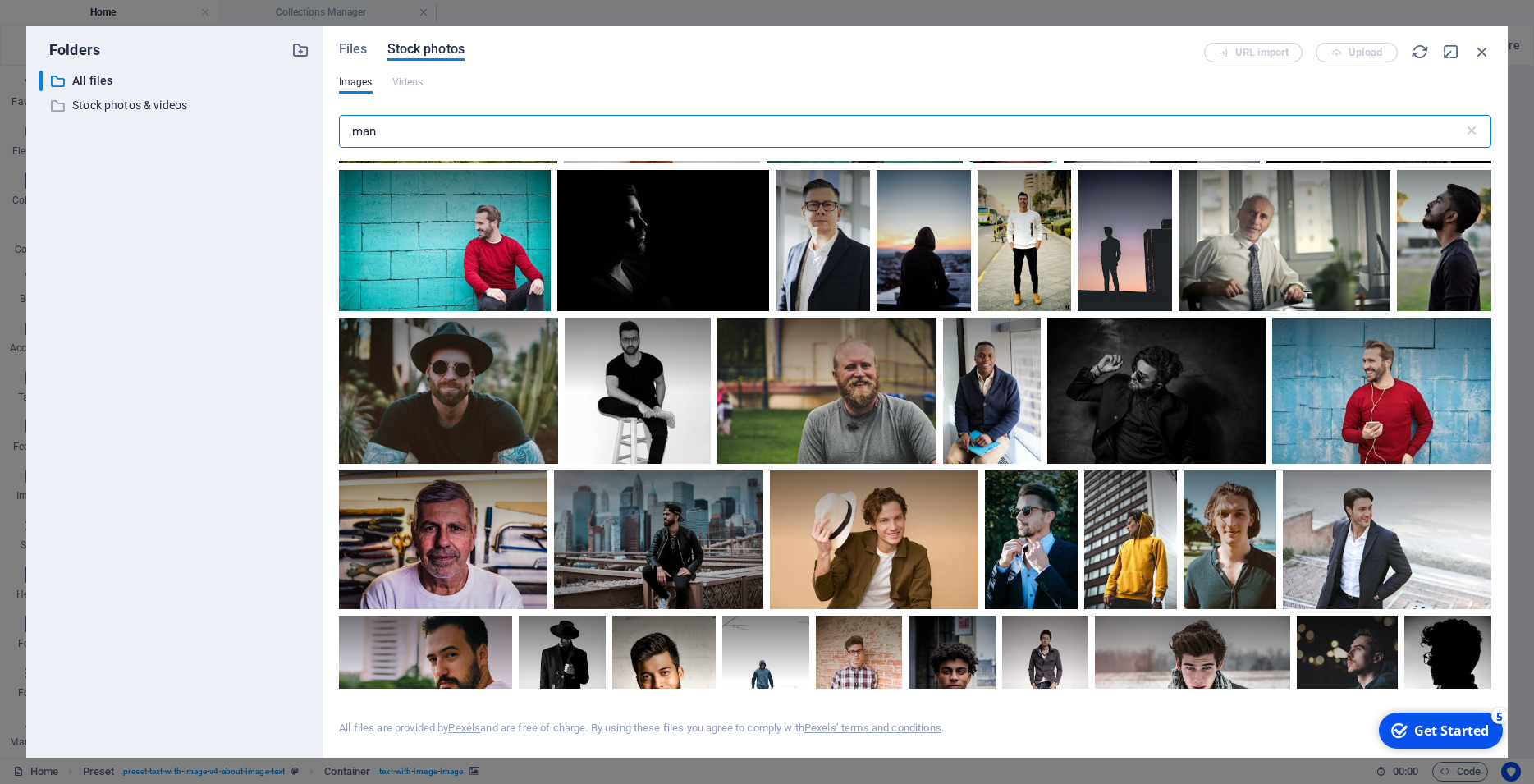
scroll to position [148, 0]
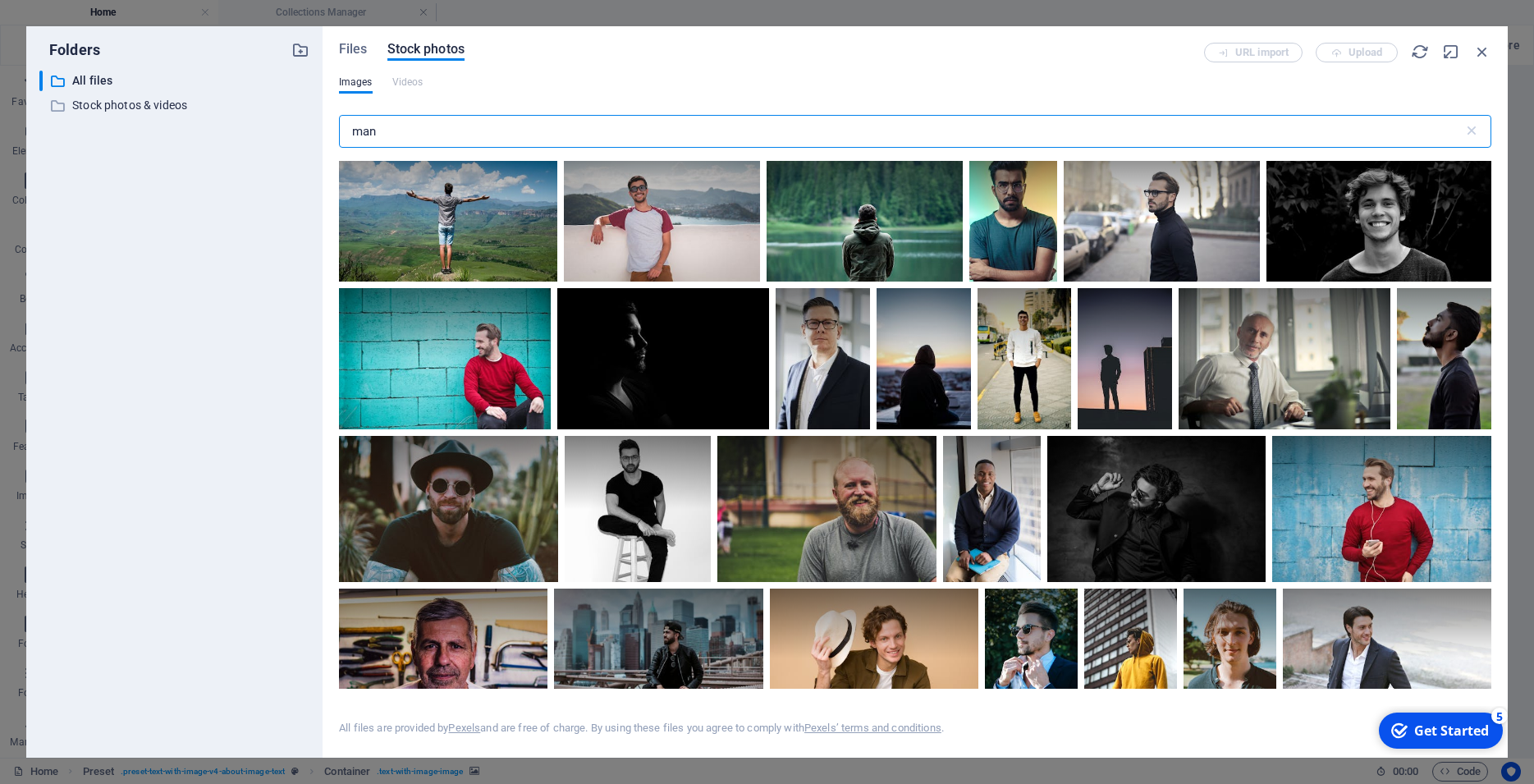
click at [466, 124] on input "man" at bounding box center [901, 131] width 1124 height 33
type input "m"
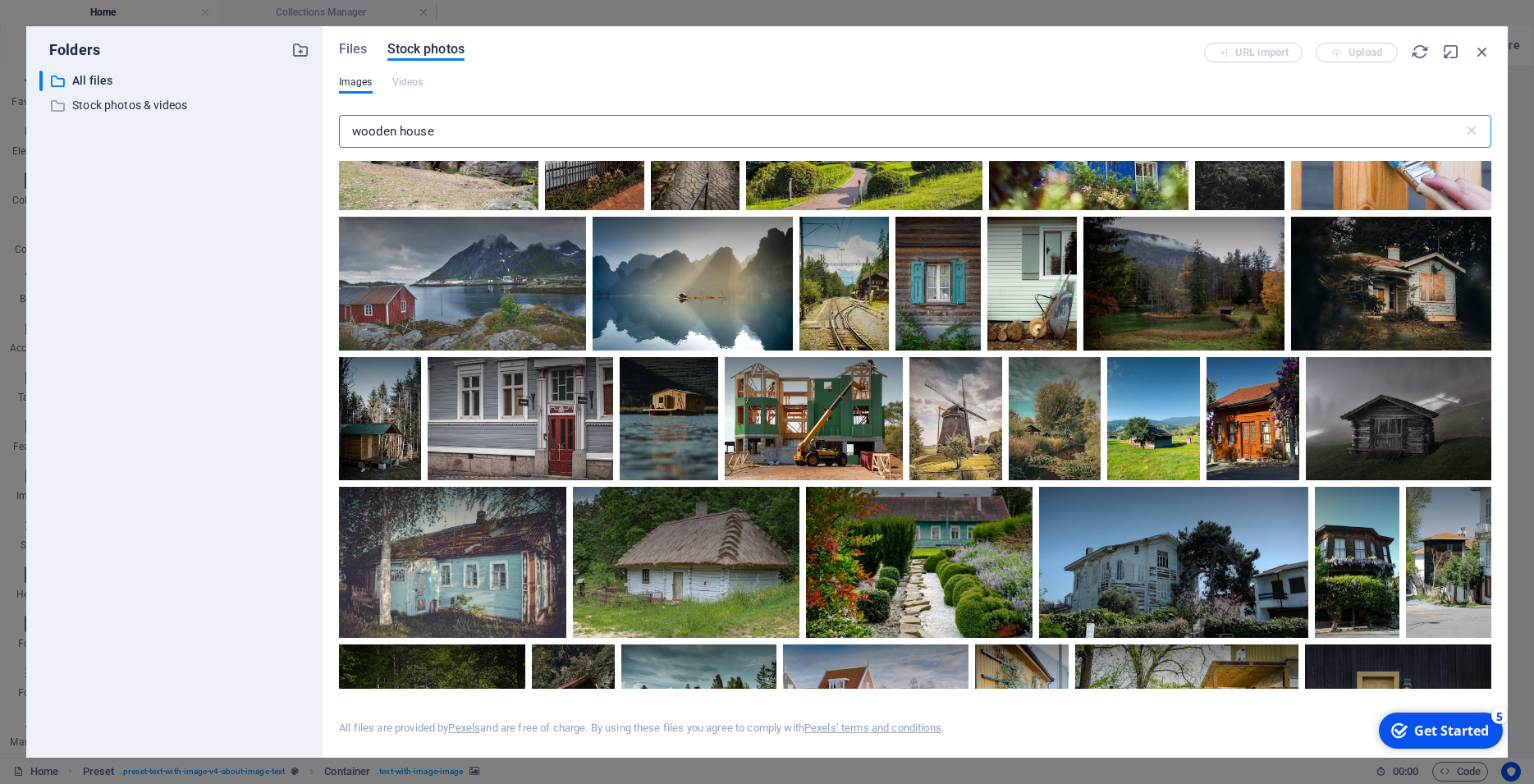
scroll to position [738, 0]
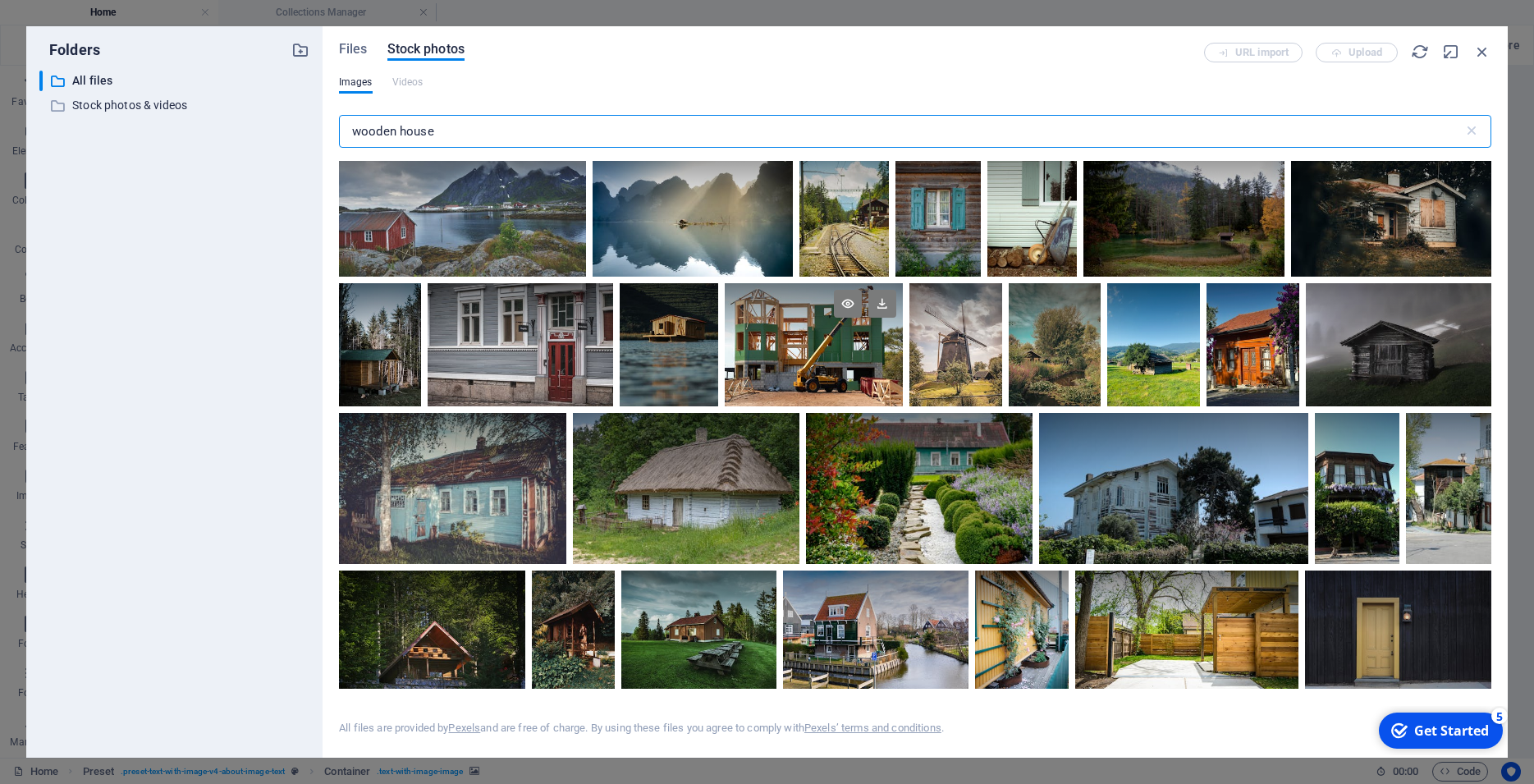
type input "wooden house"
click at [903, 386] on div at bounding box center [813, 344] width 178 height 123
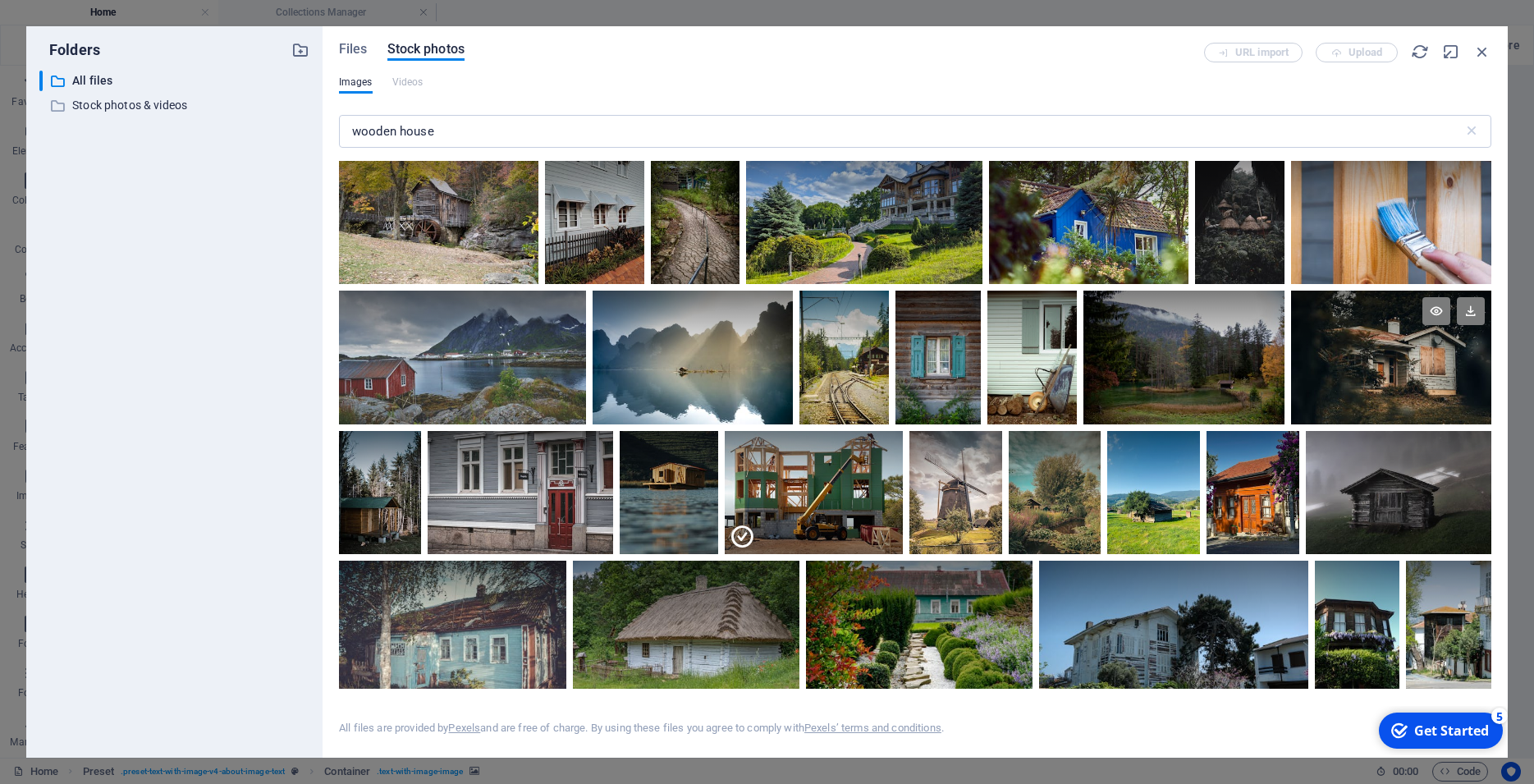
scroll to position [517, 0]
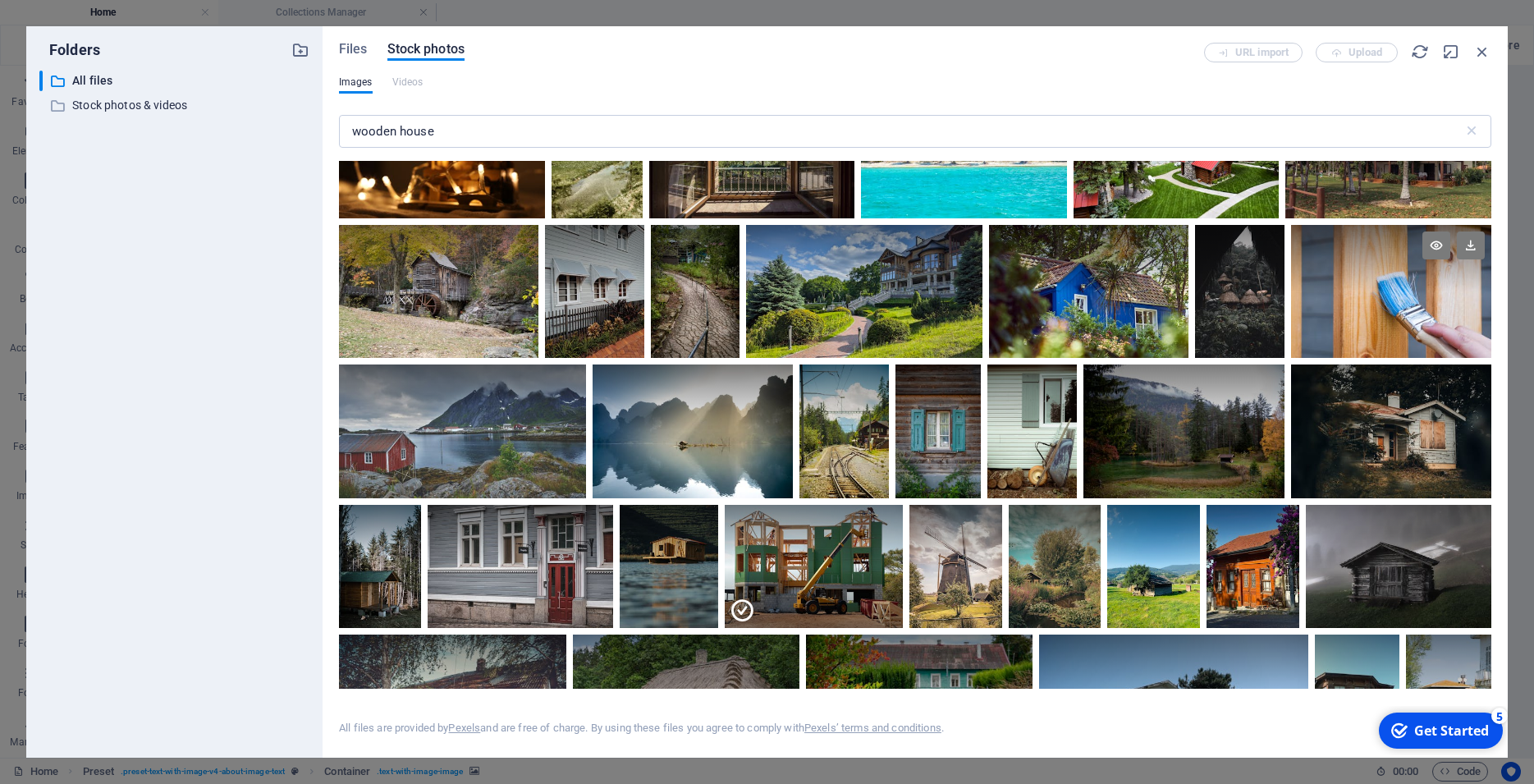
click at [1339, 331] on div at bounding box center [1391, 291] width 200 height 133
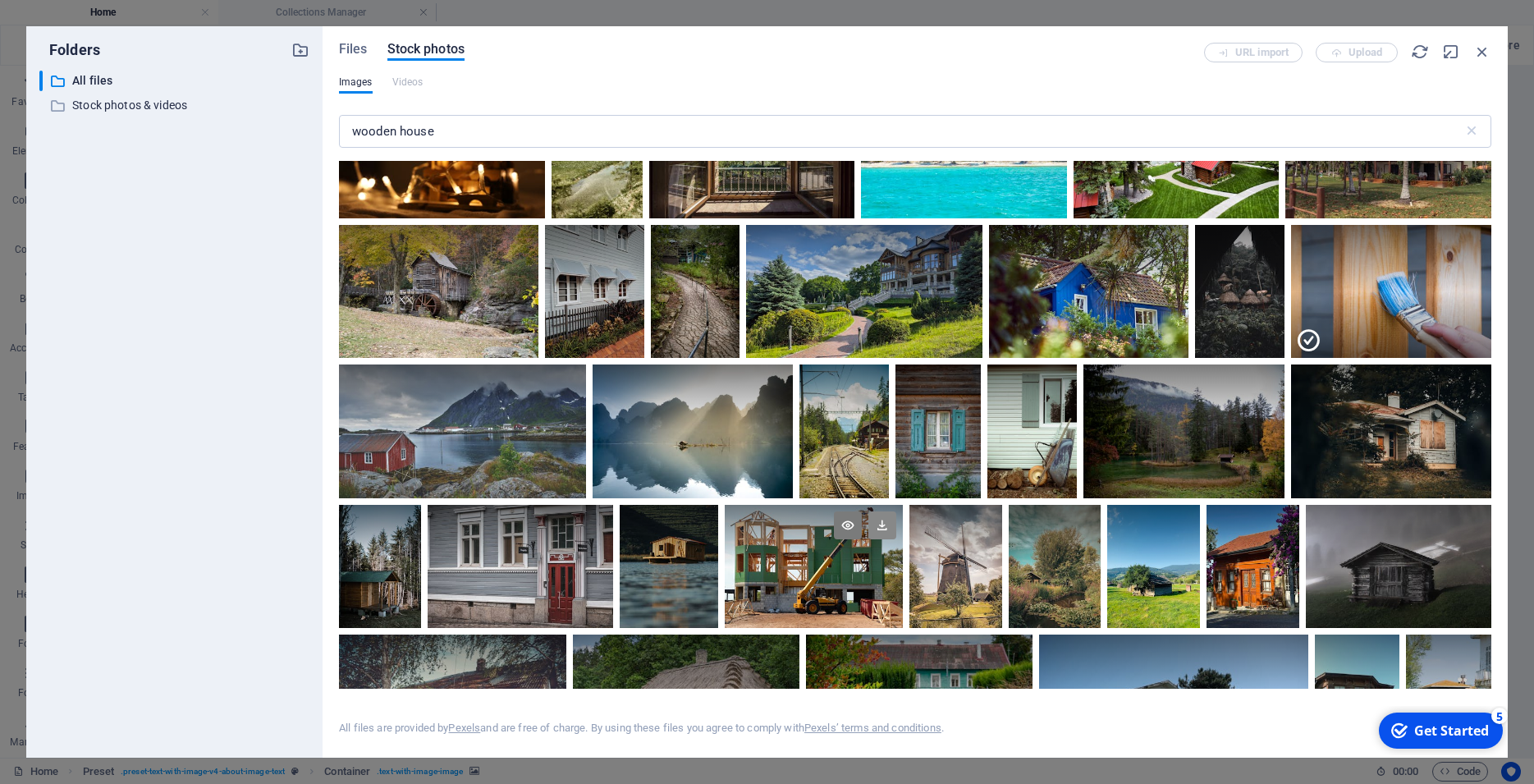
click at [896, 518] on icon at bounding box center [882, 524] width 28 height 28
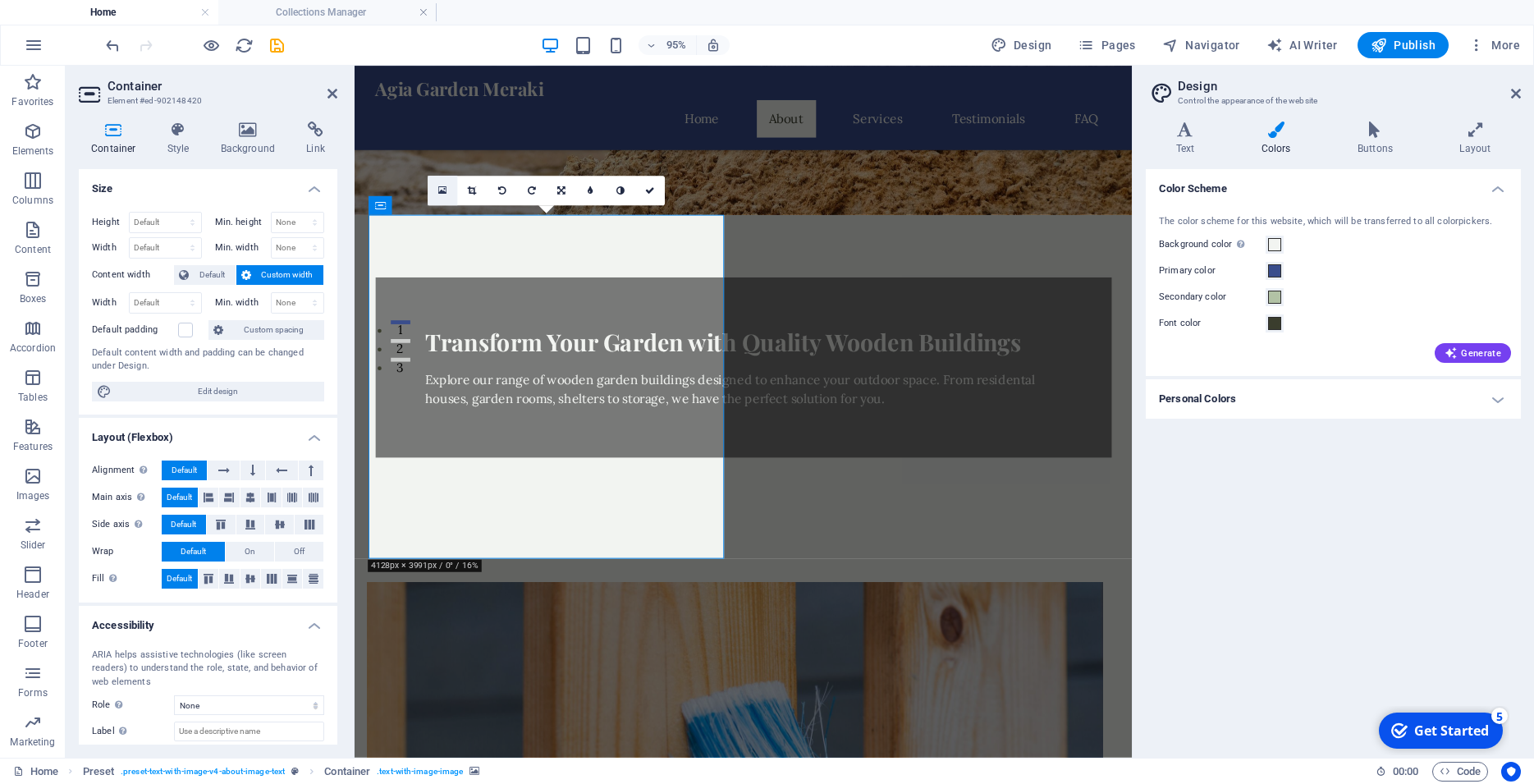
click at [441, 193] on icon at bounding box center [443, 190] width 9 height 11
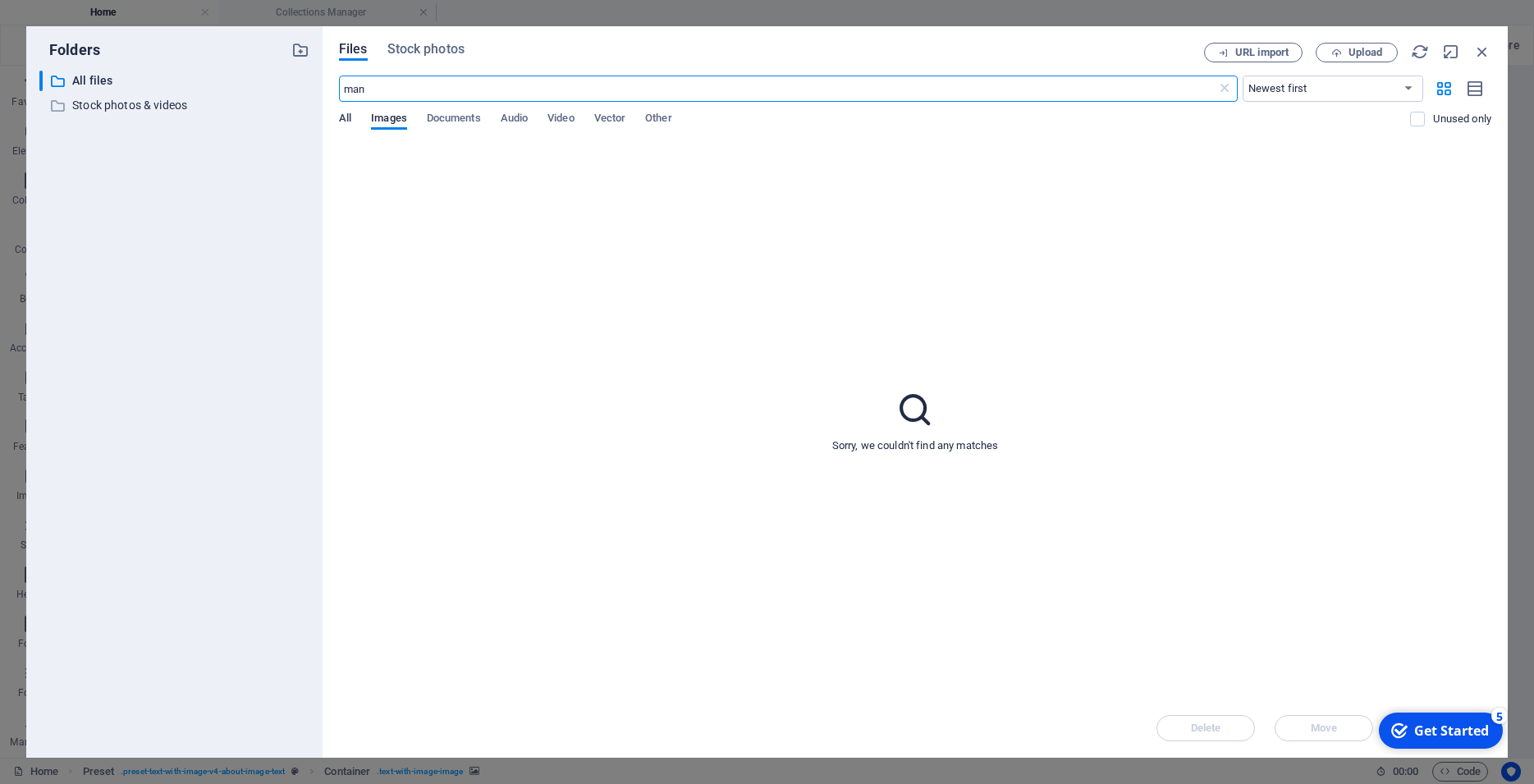
click at [348, 114] on span "All" at bounding box center [345, 120] width 13 height 23
drag, startPoint x: 369, startPoint y: 87, endPoint x: 332, endPoint y: 89, distance: 37.1
click at [339, 89] on input "man" at bounding box center [777, 88] width 878 height 26
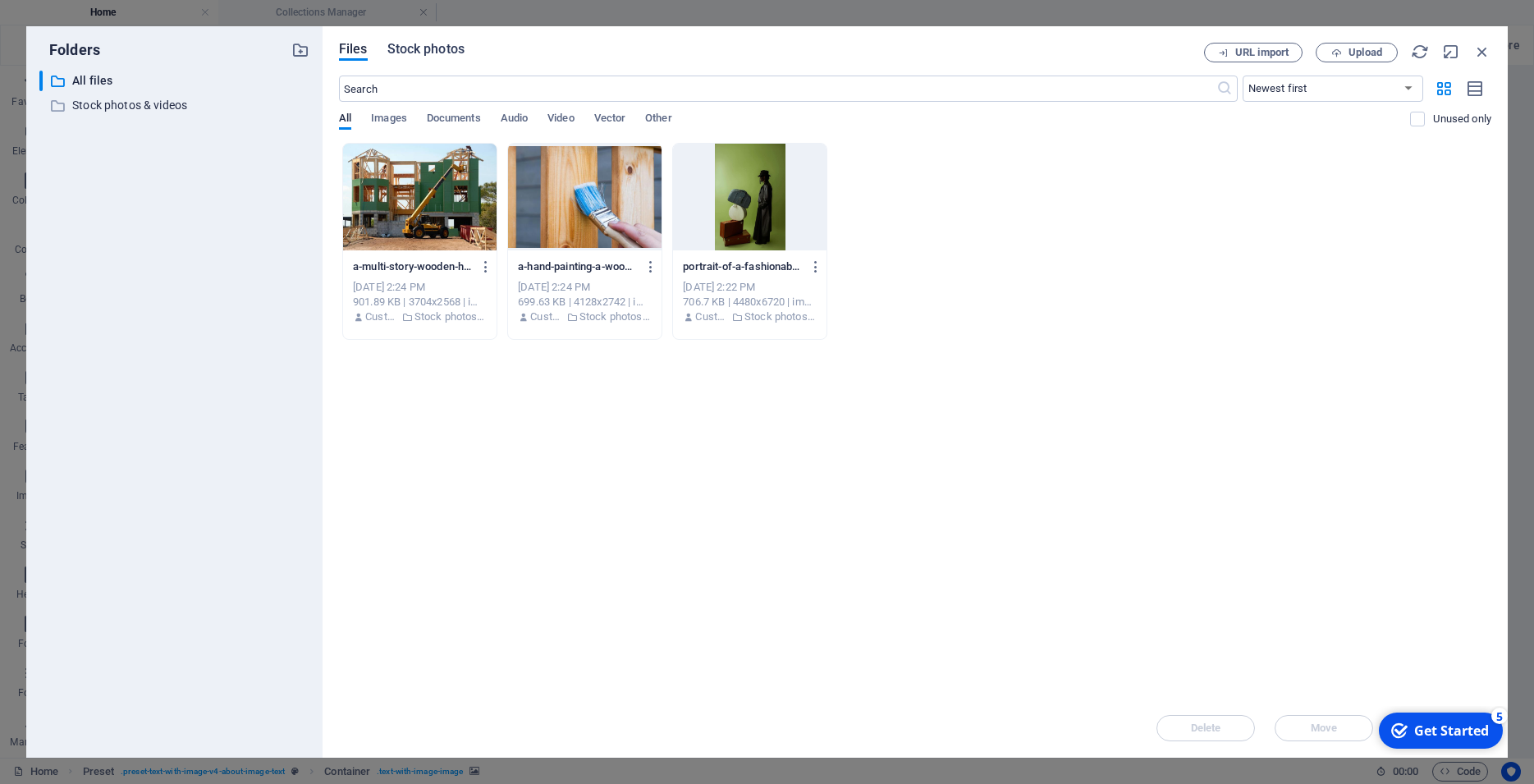
click at [424, 47] on span "Stock photos" at bounding box center [426, 49] width 77 height 20
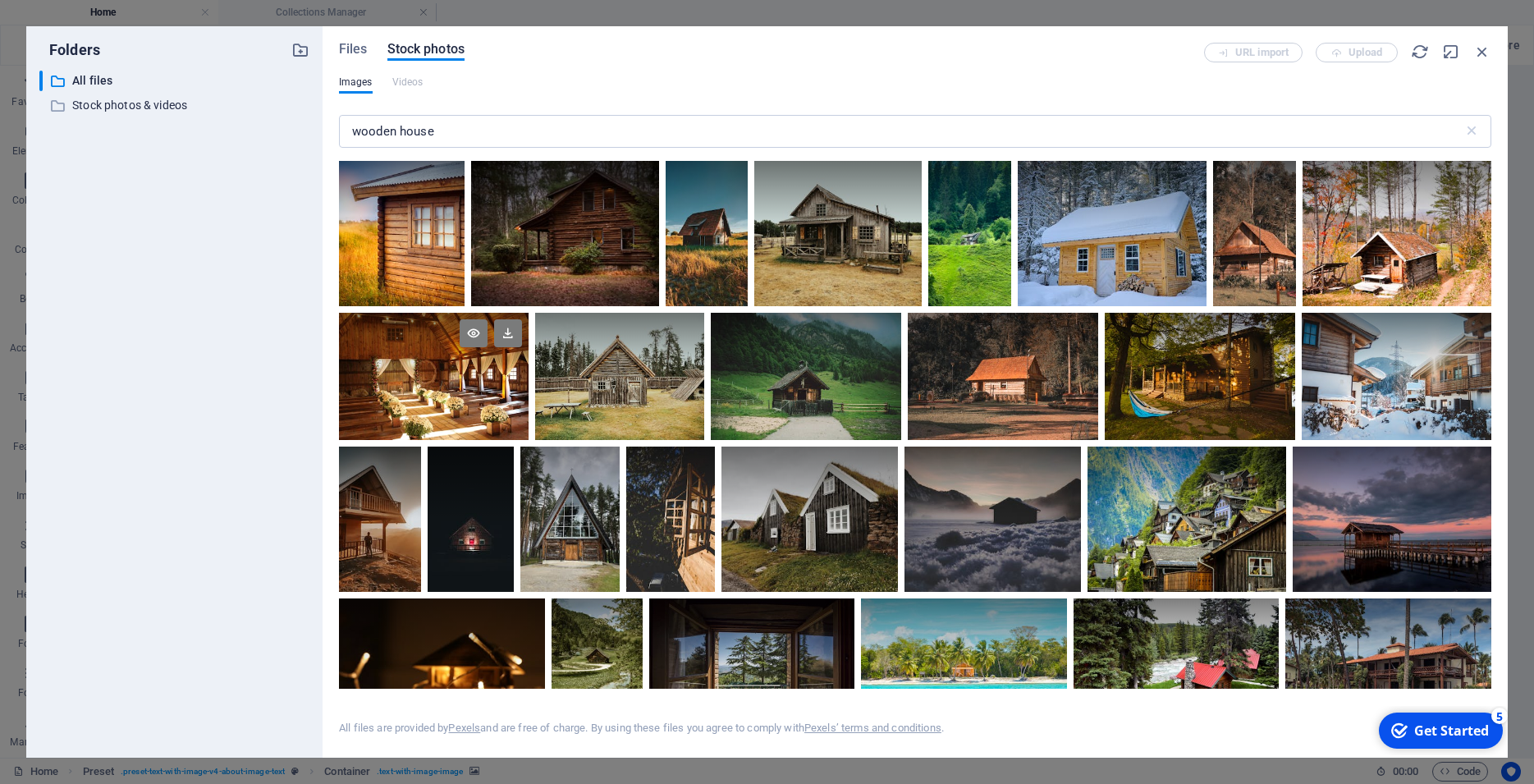
click at [387, 423] on div at bounding box center [433, 375] width 190 height 126
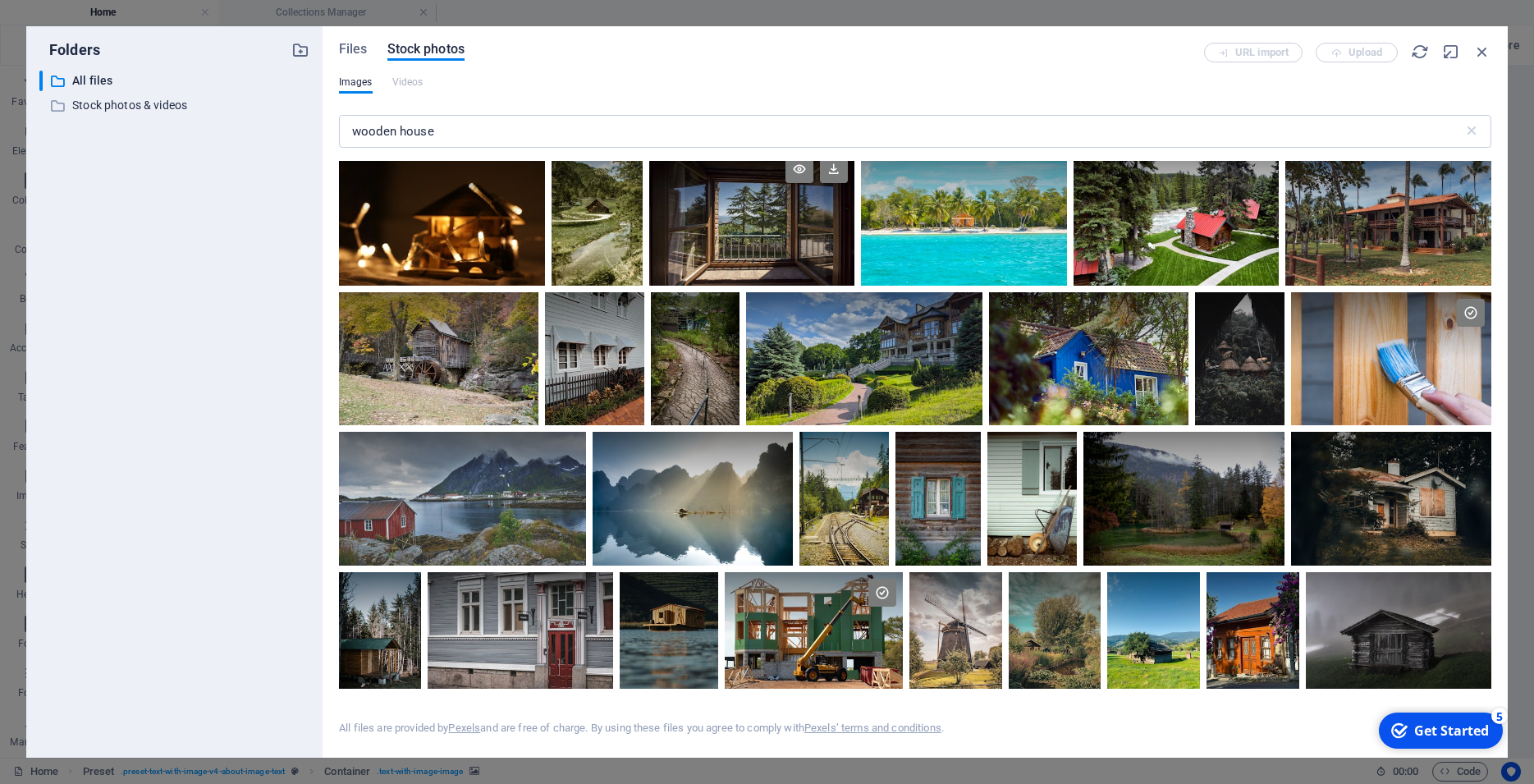
scroll to position [443, 0]
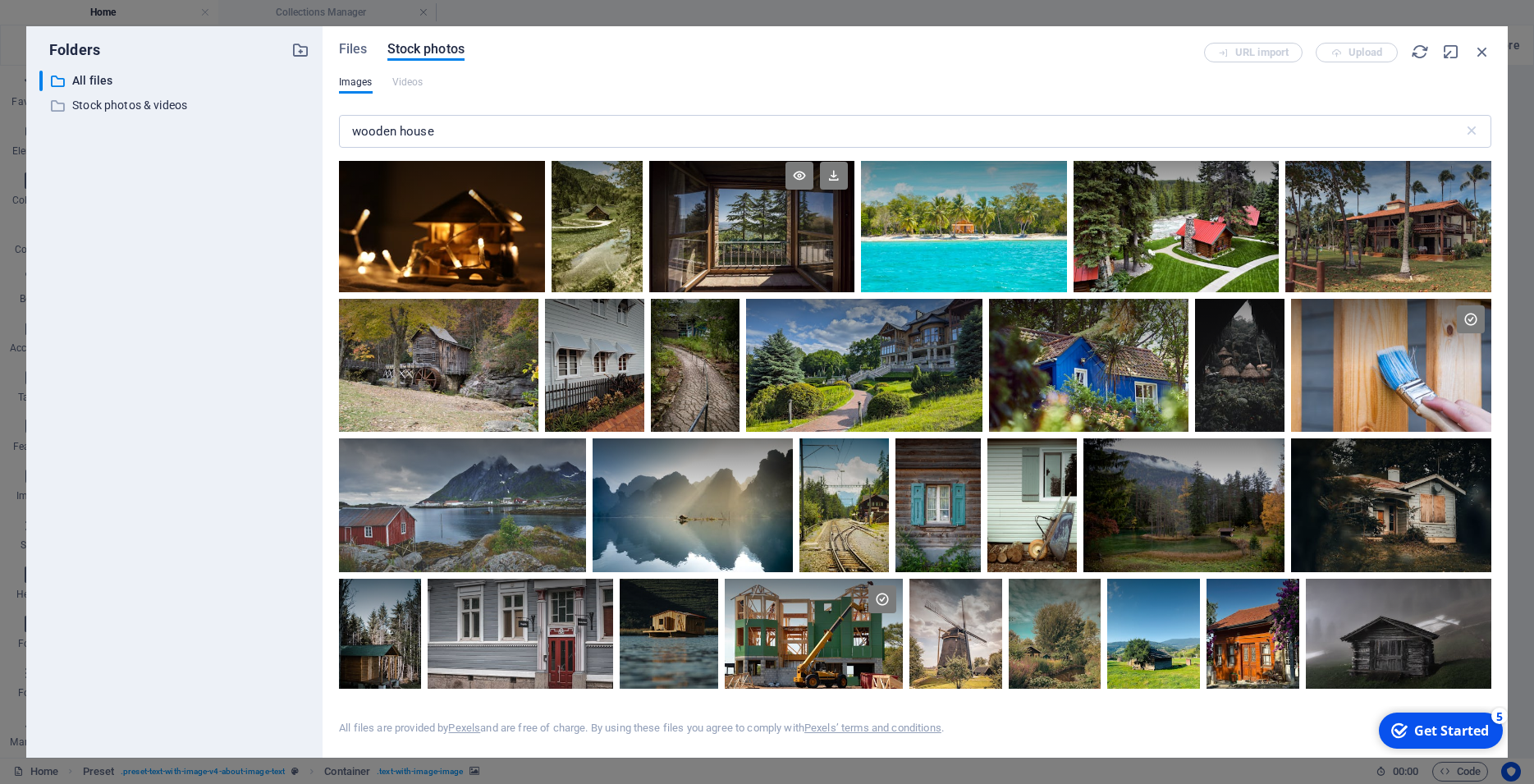
click at [707, 252] on div at bounding box center [752, 224] width 206 height 137
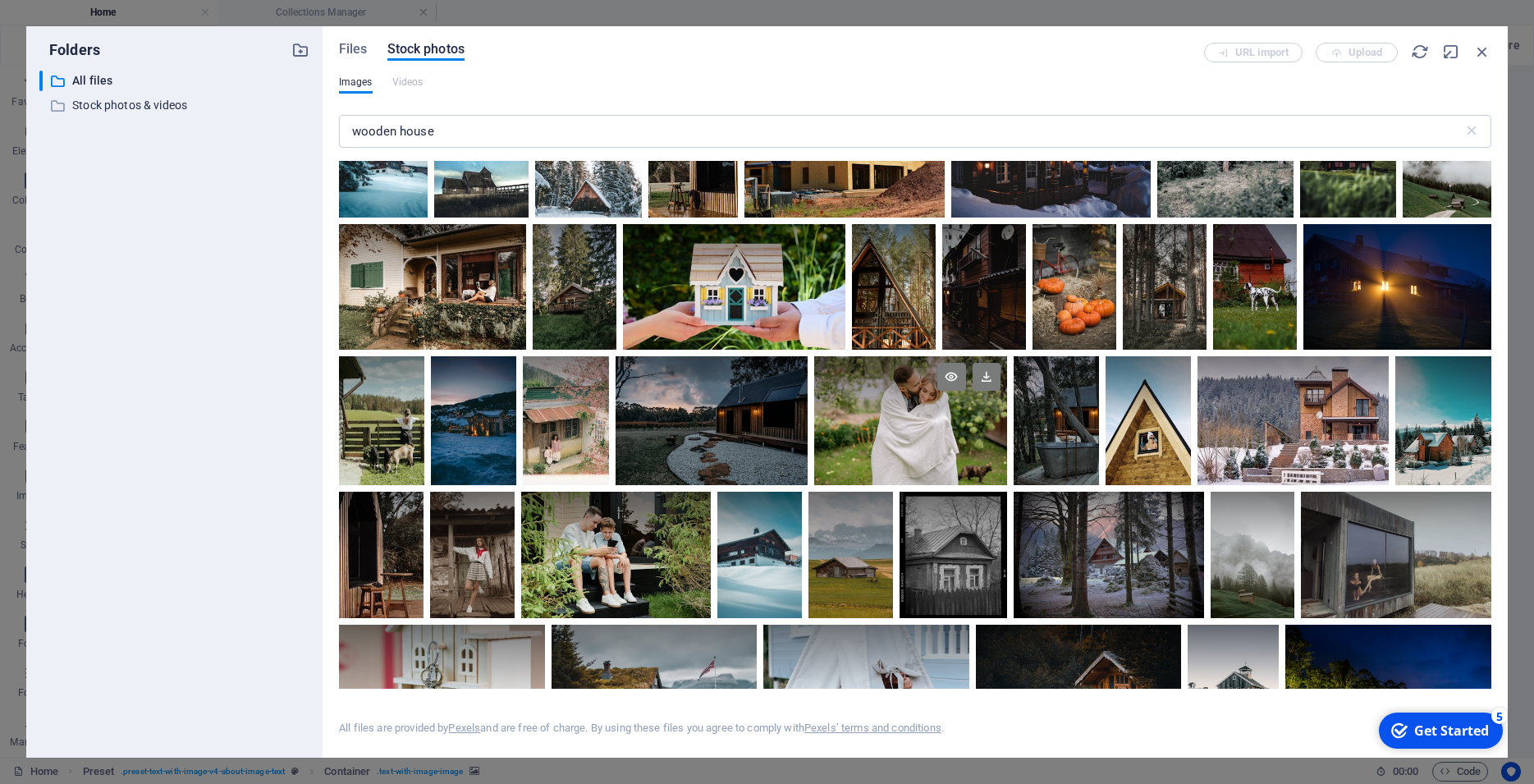
scroll to position [1698, 0]
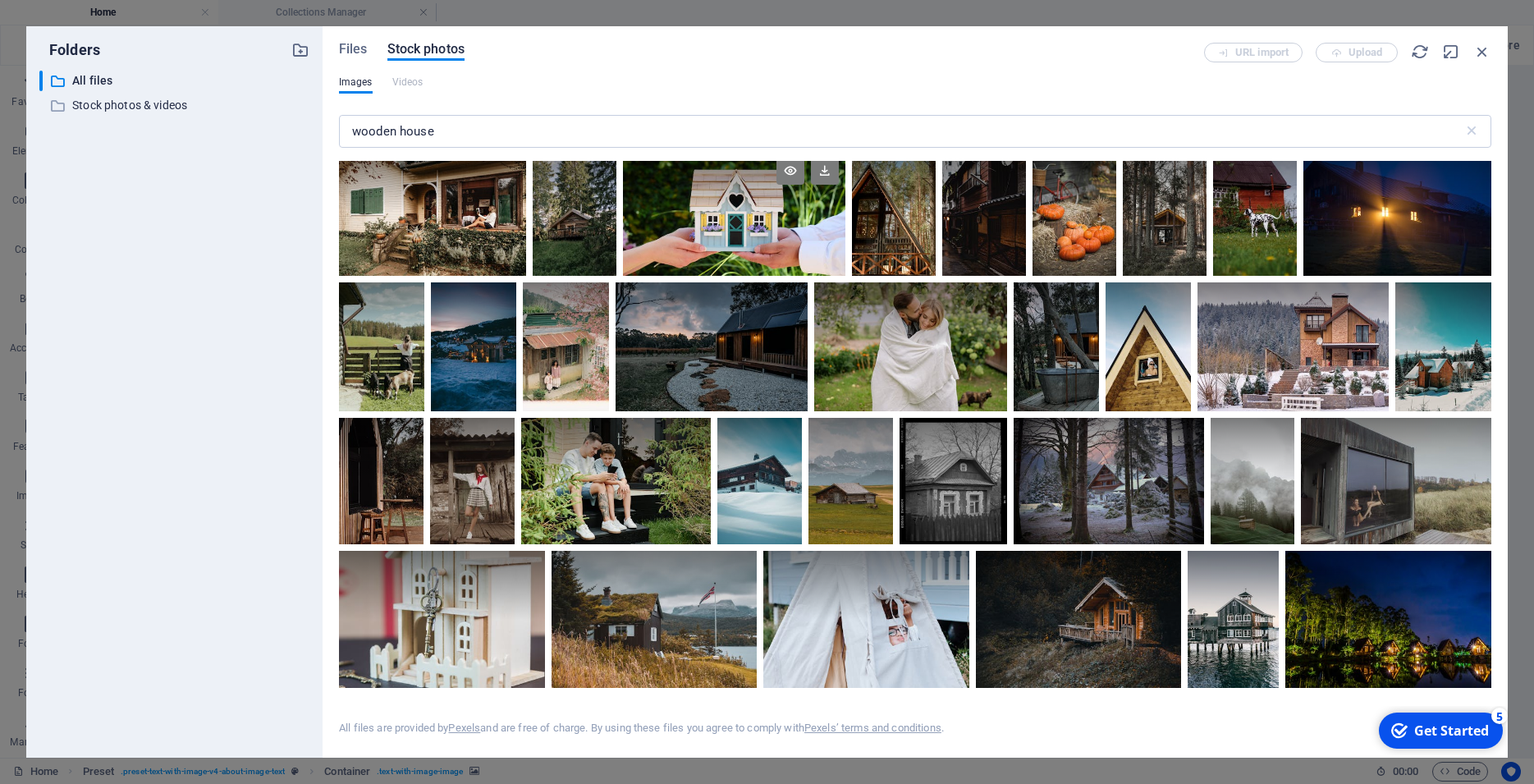
click at [845, 276] on div at bounding box center [734, 213] width 222 height 125
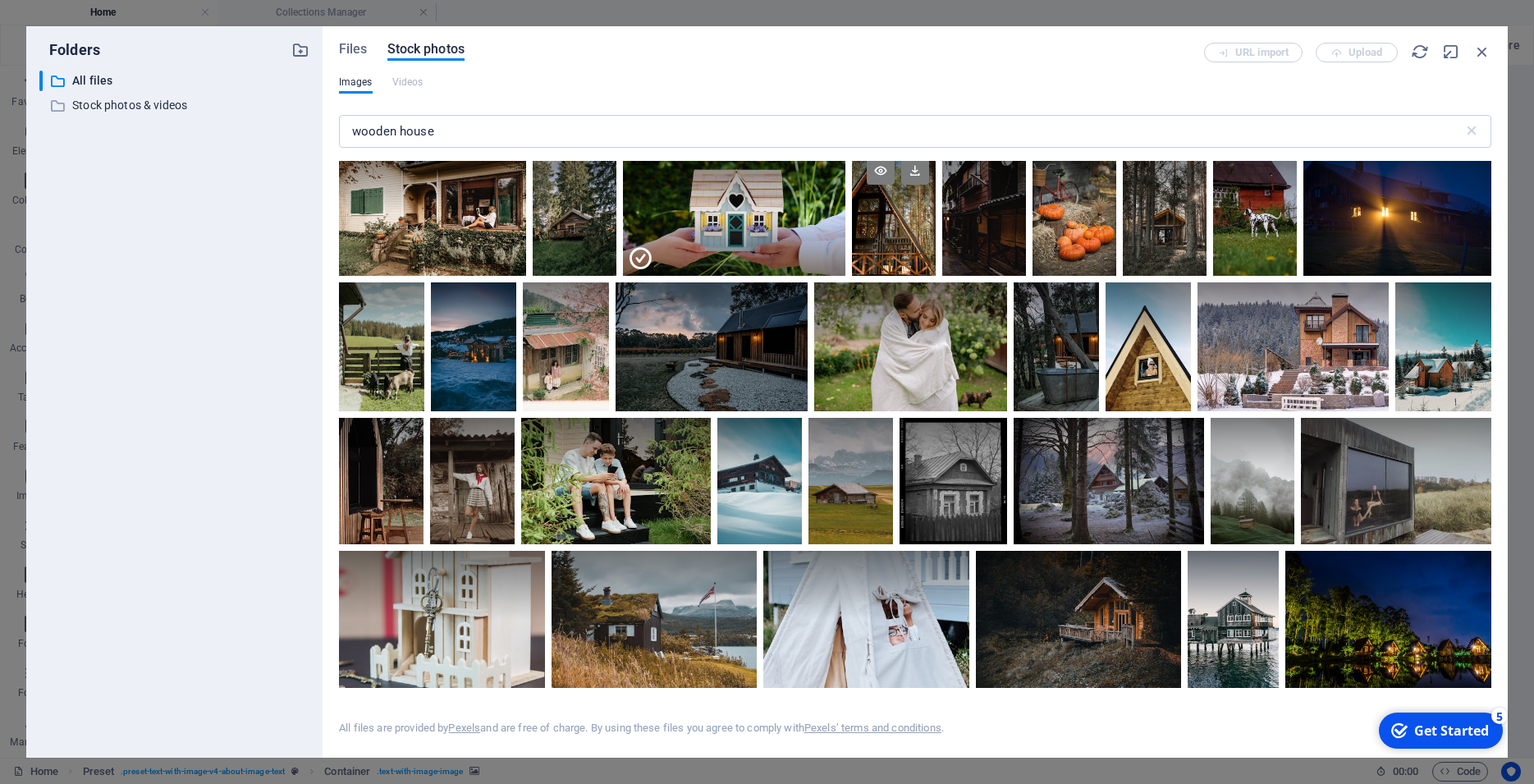
click at [935, 276] on div at bounding box center [894, 213] width 84 height 125
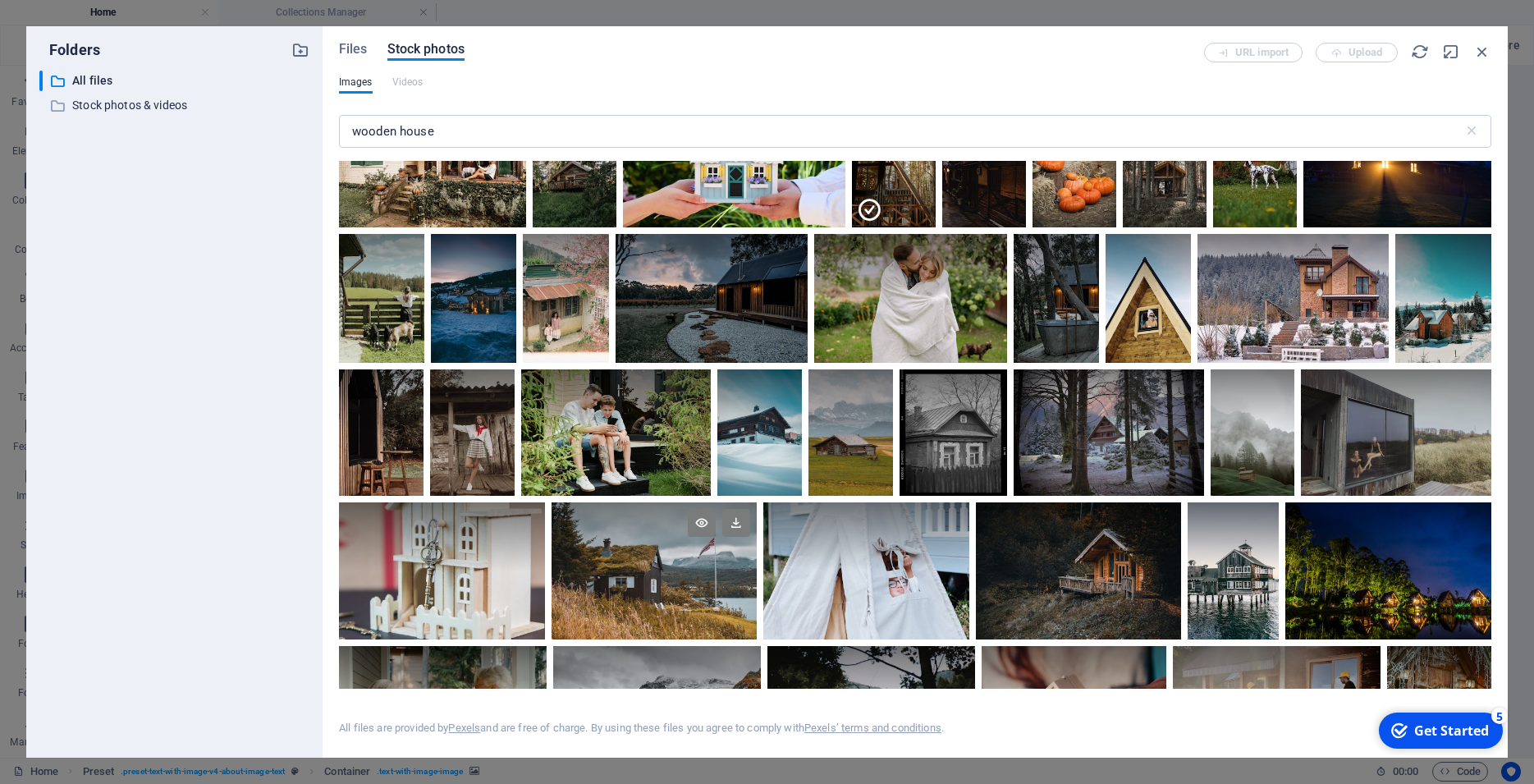
scroll to position [1846, 0]
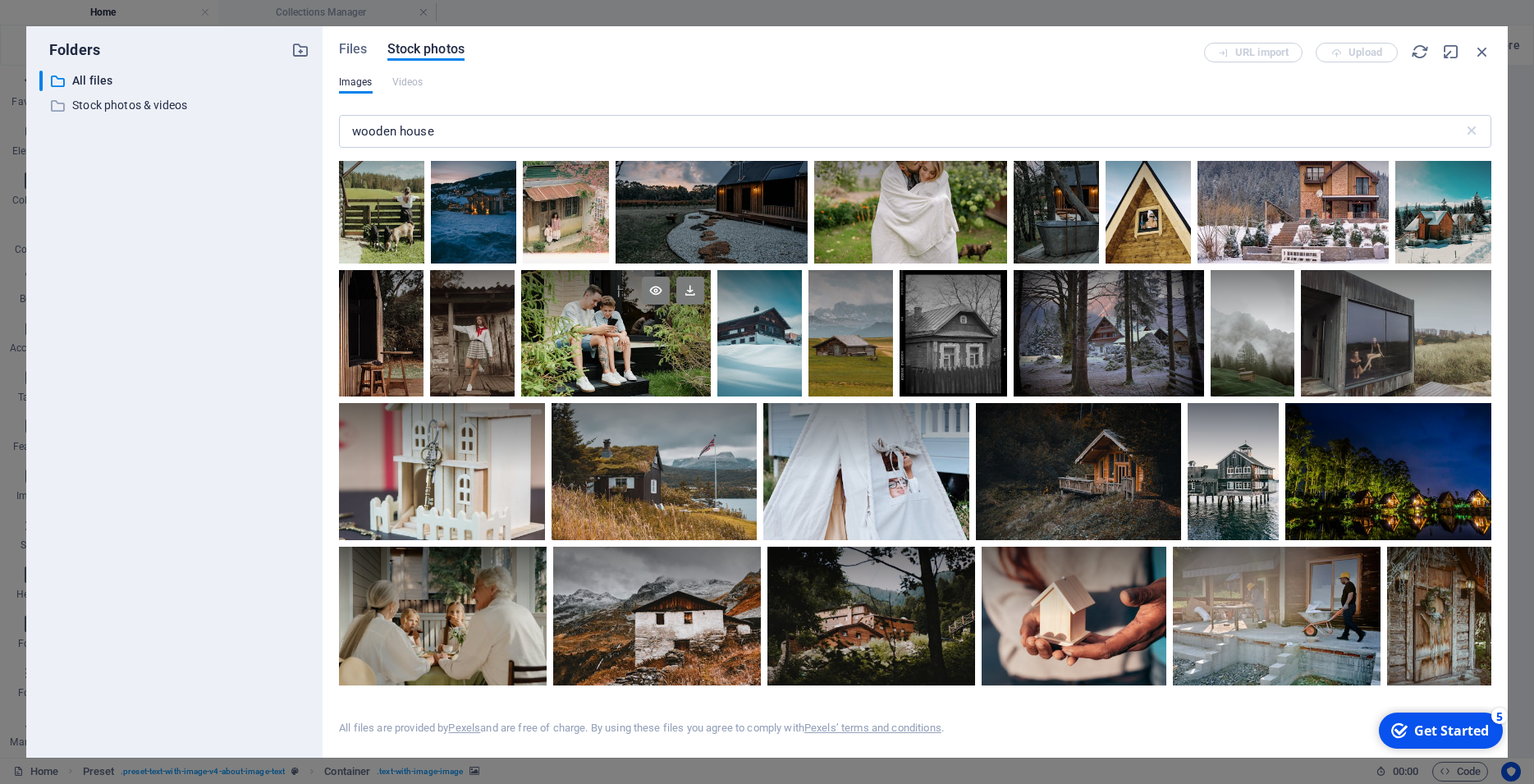
click at [711, 397] on div at bounding box center [616, 333] width 190 height 127
click at [545, 540] on div at bounding box center [442, 472] width 206 height 137
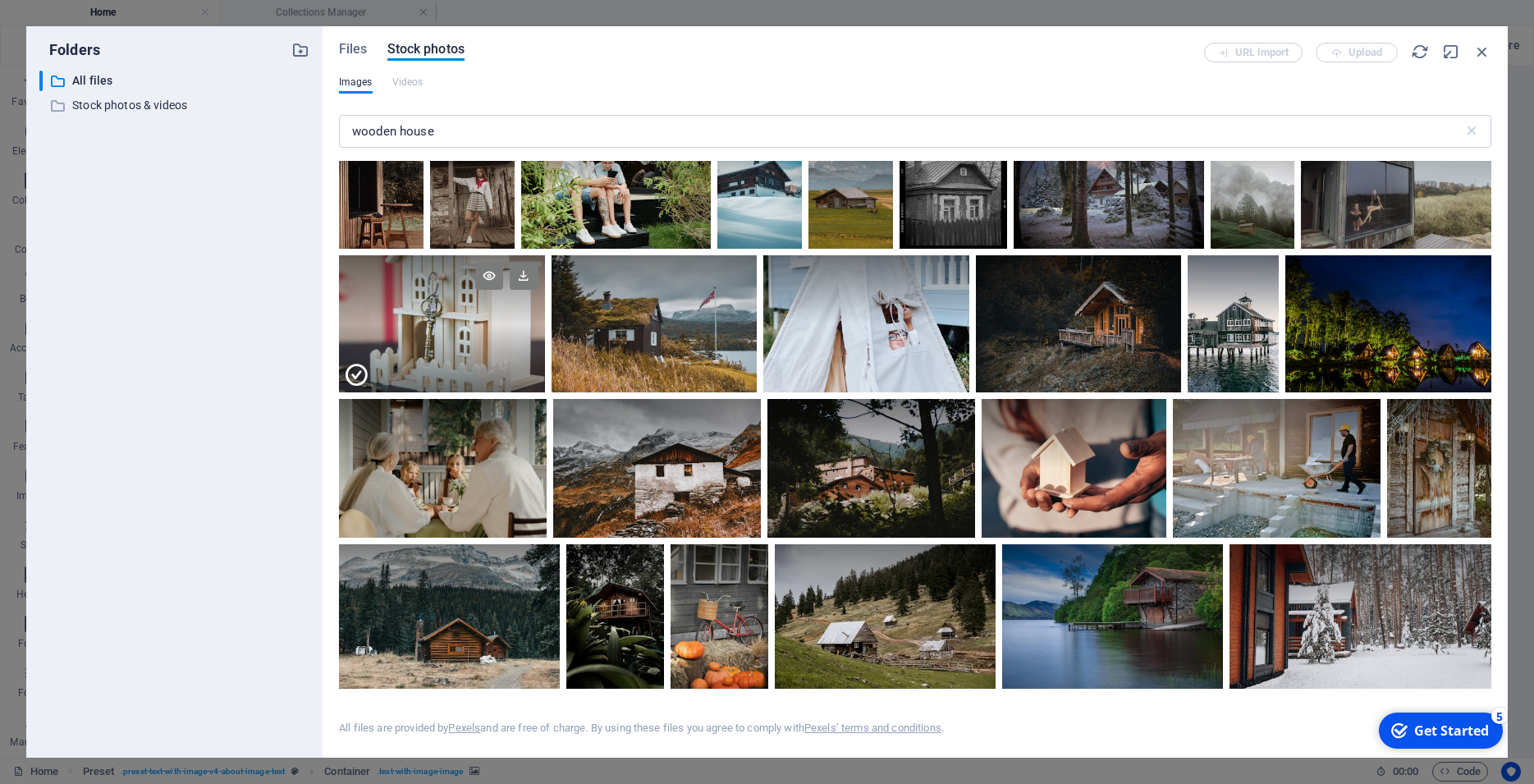
scroll to position [2068, 0]
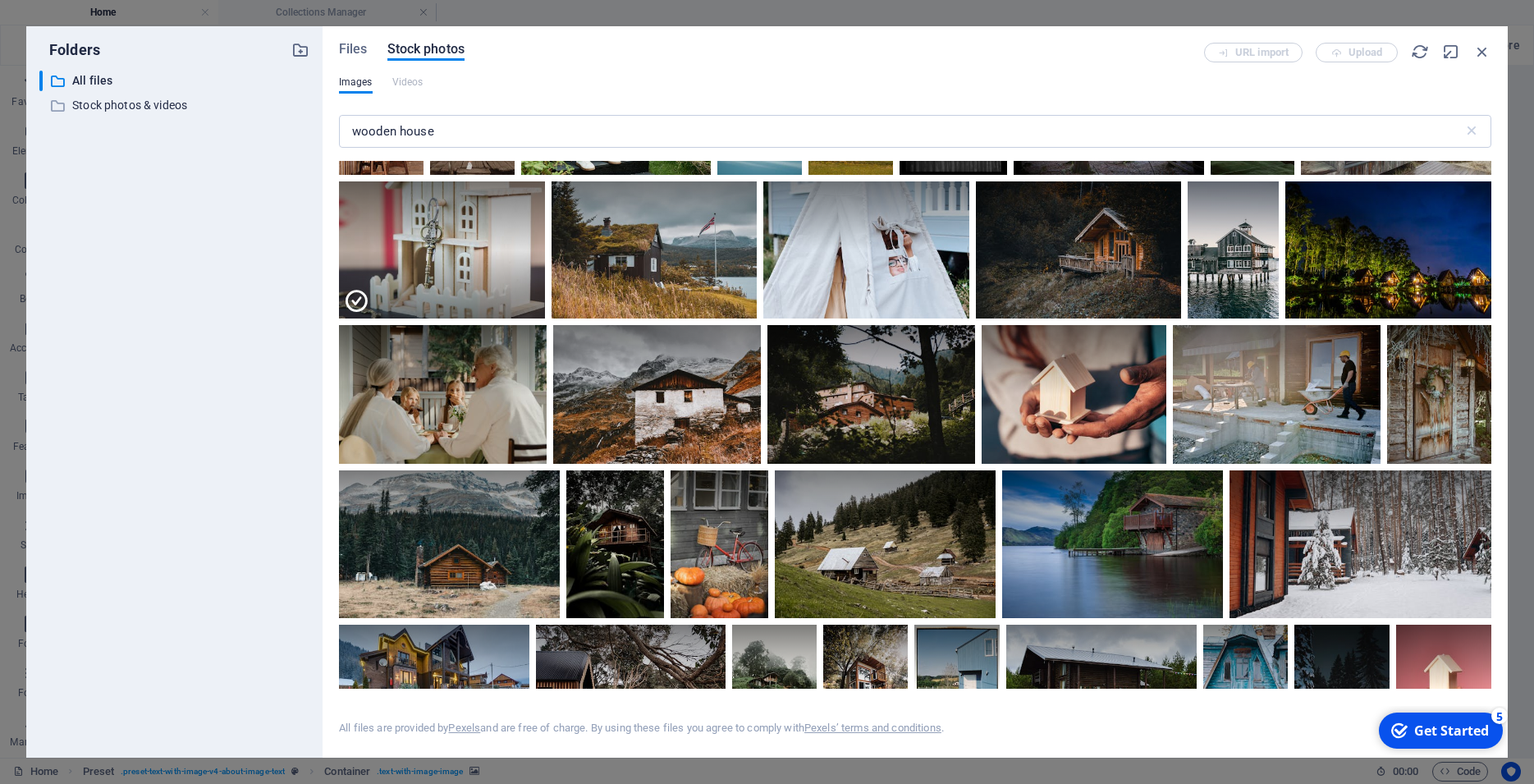
click at [1301, 175] on div at bounding box center [1396, 112] width 190 height 127
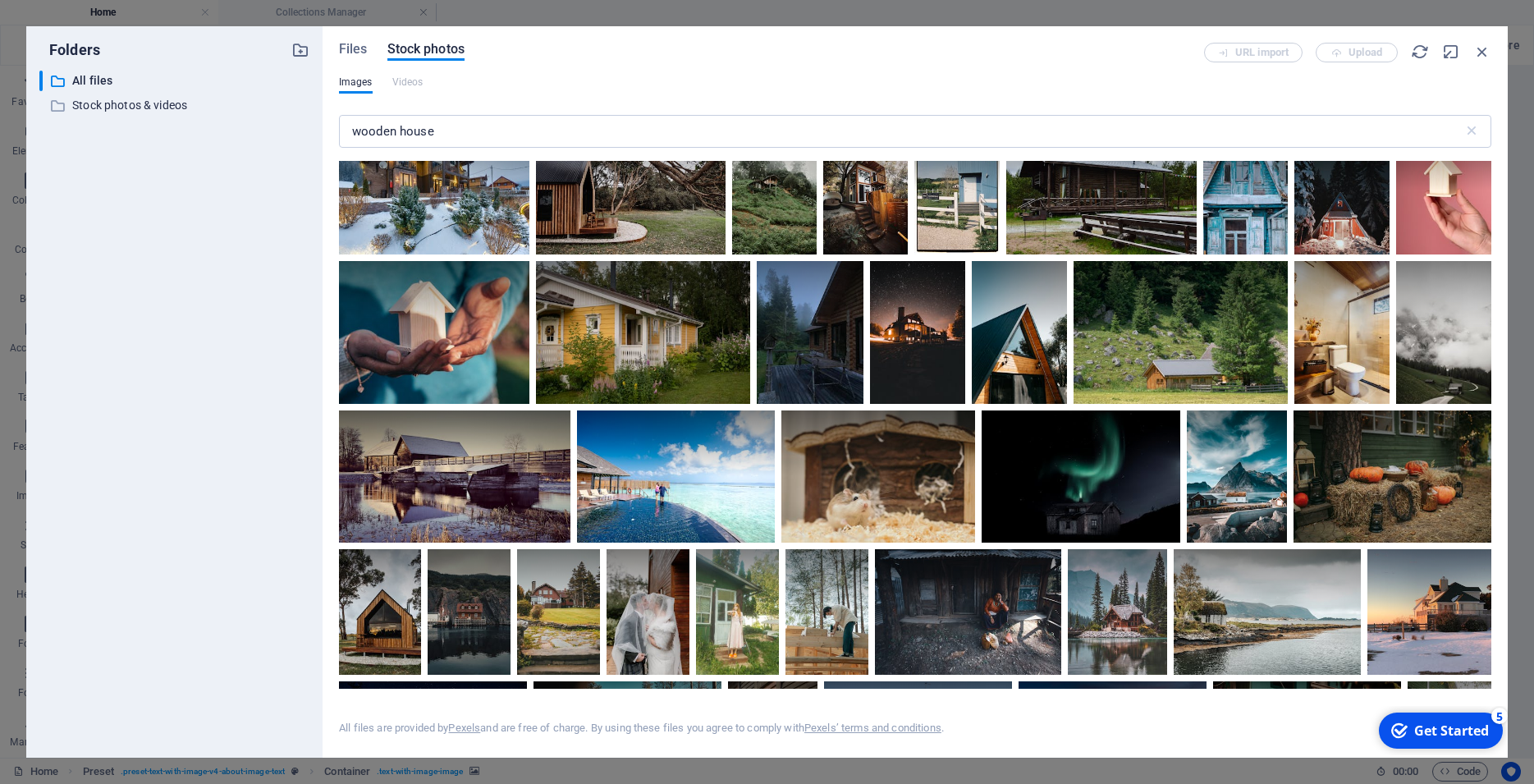
scroll to position [2585, 0]
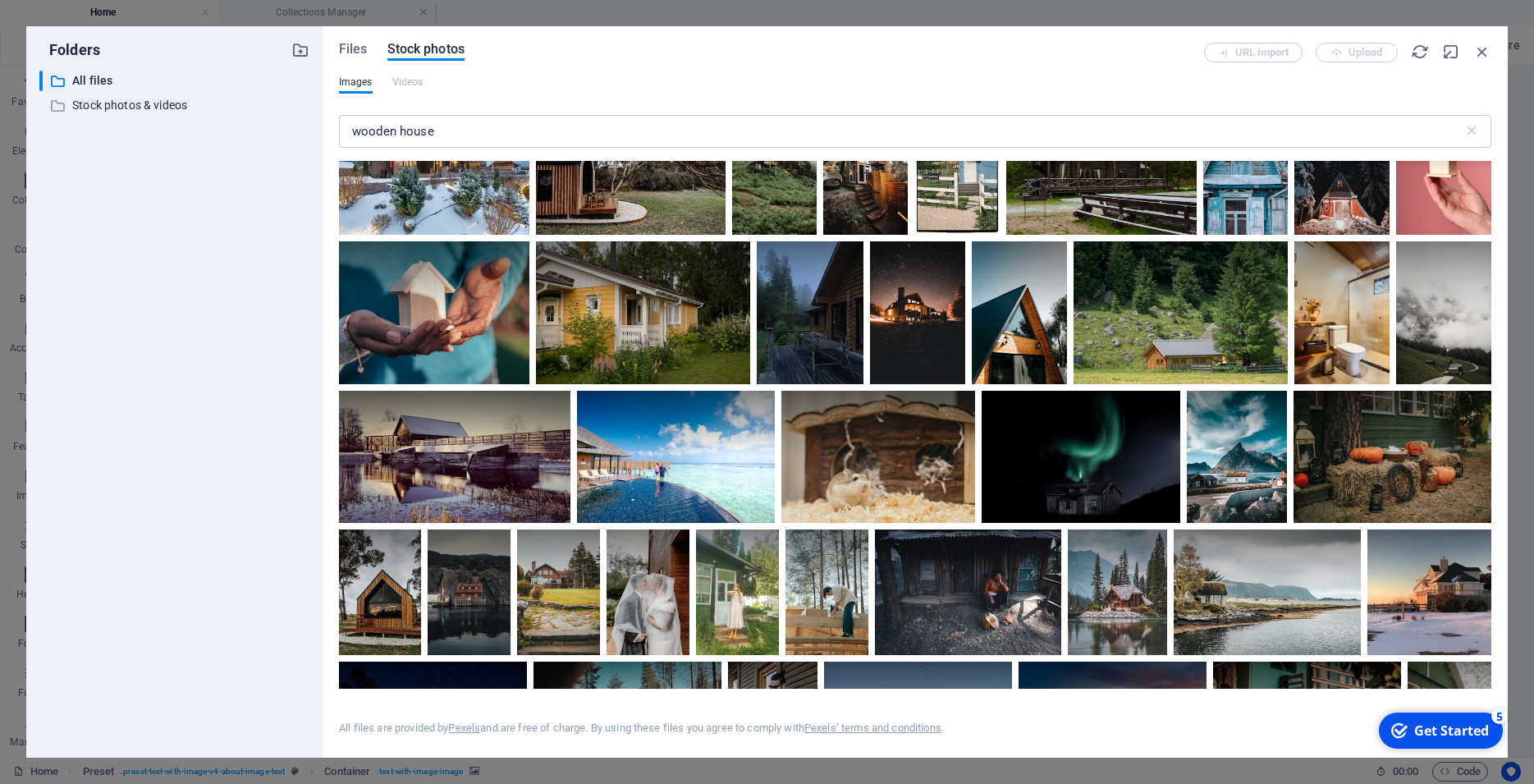
click at [726, 235] on div at bounding box center [631, 171] width 190 height 127
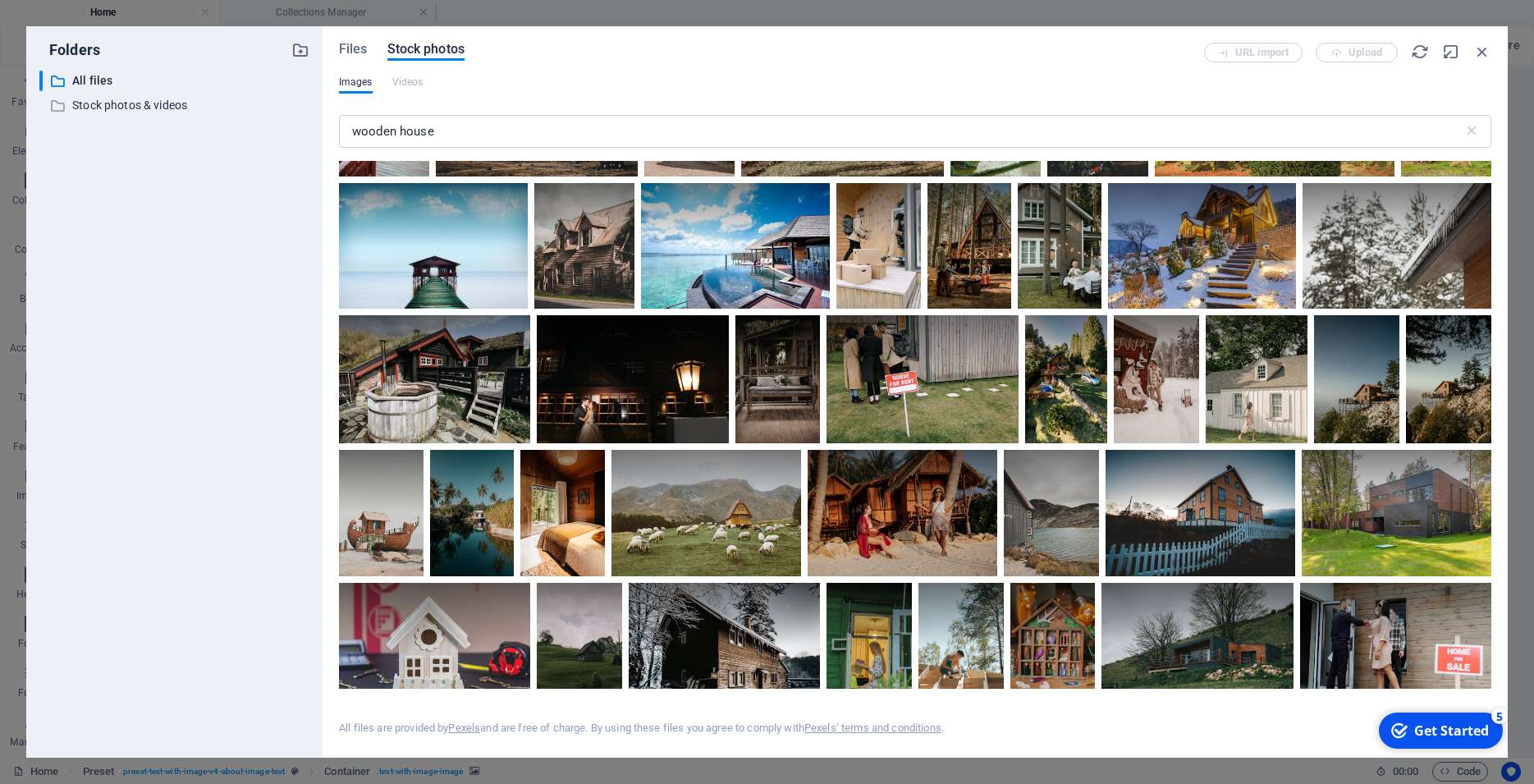
scroll to position [4210, 0]
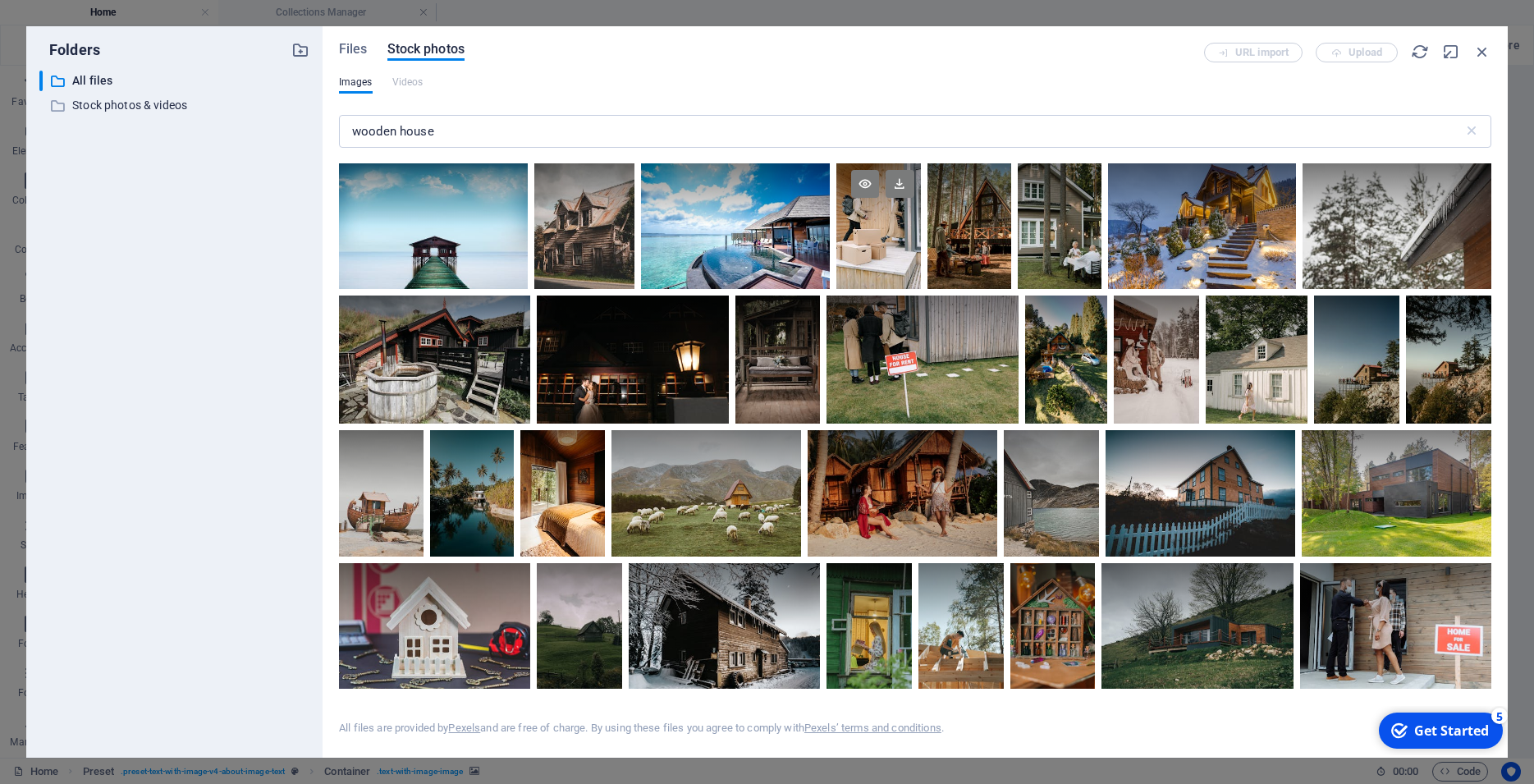
click at [836, 289] on div at bounding box center [878, 226] width 84 height 125
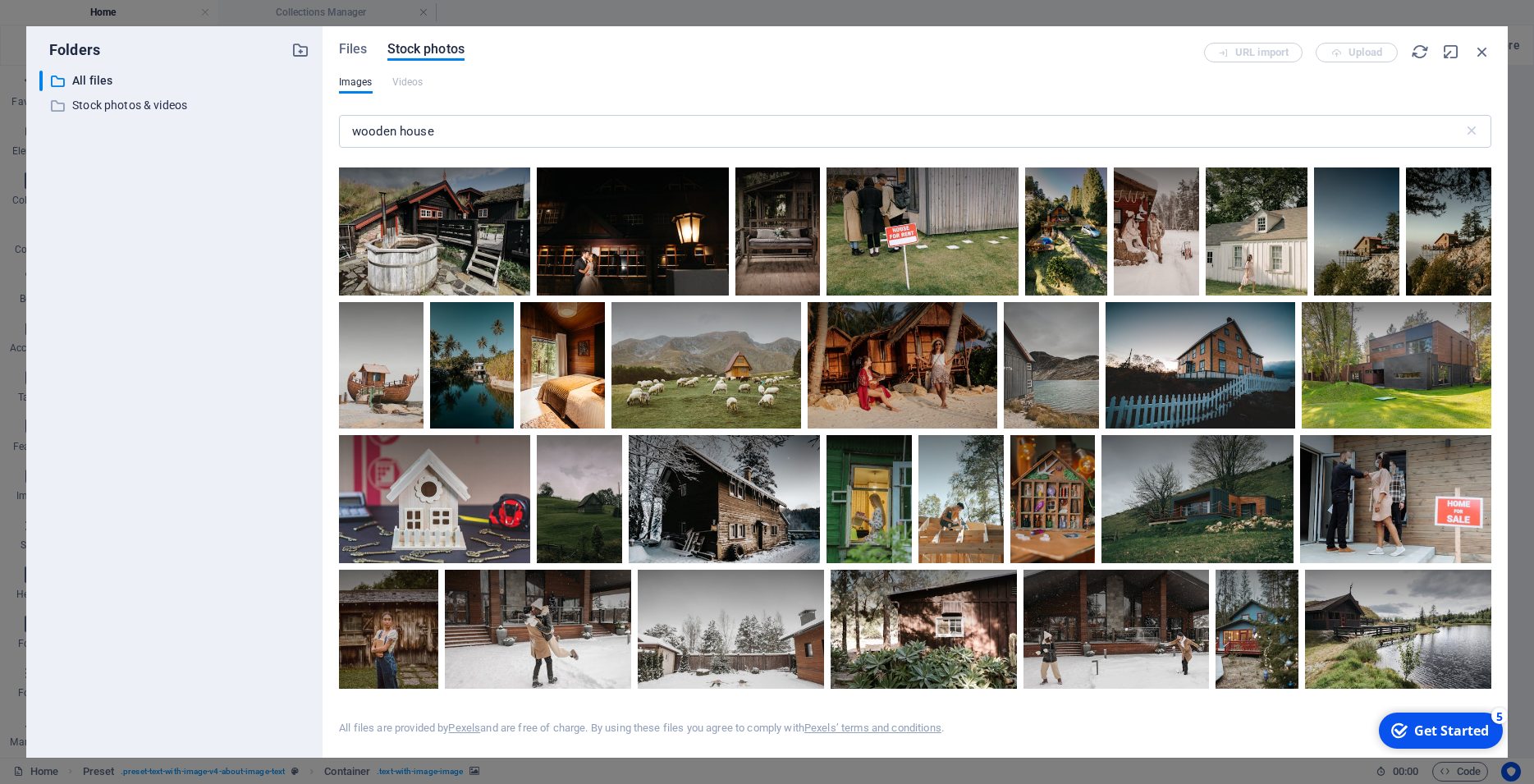
scroll to position [4358, 0]
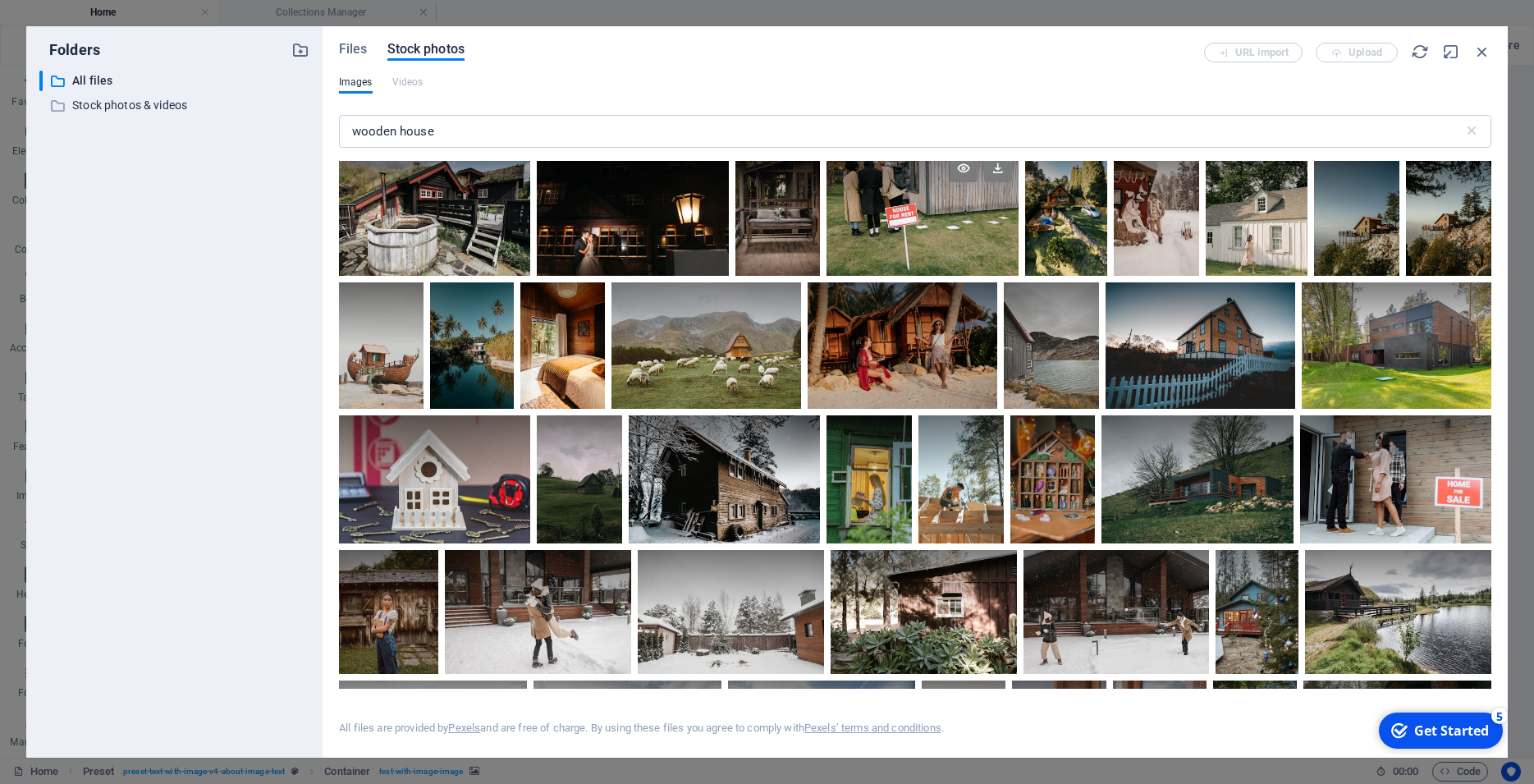
click at [827, 276] on div at bounding box center [923, 211] width 192 height 128
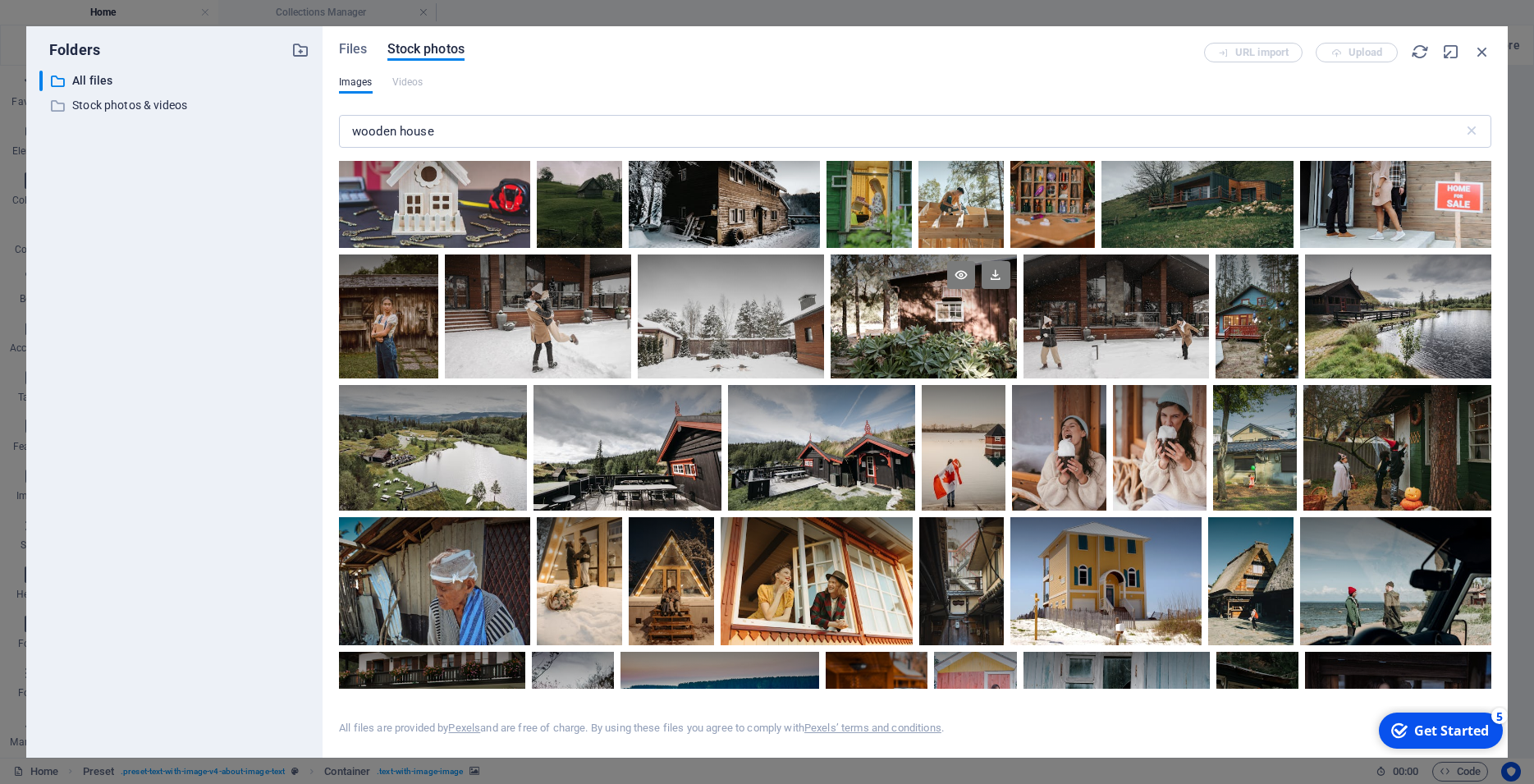
scroll to position [4727, 0]
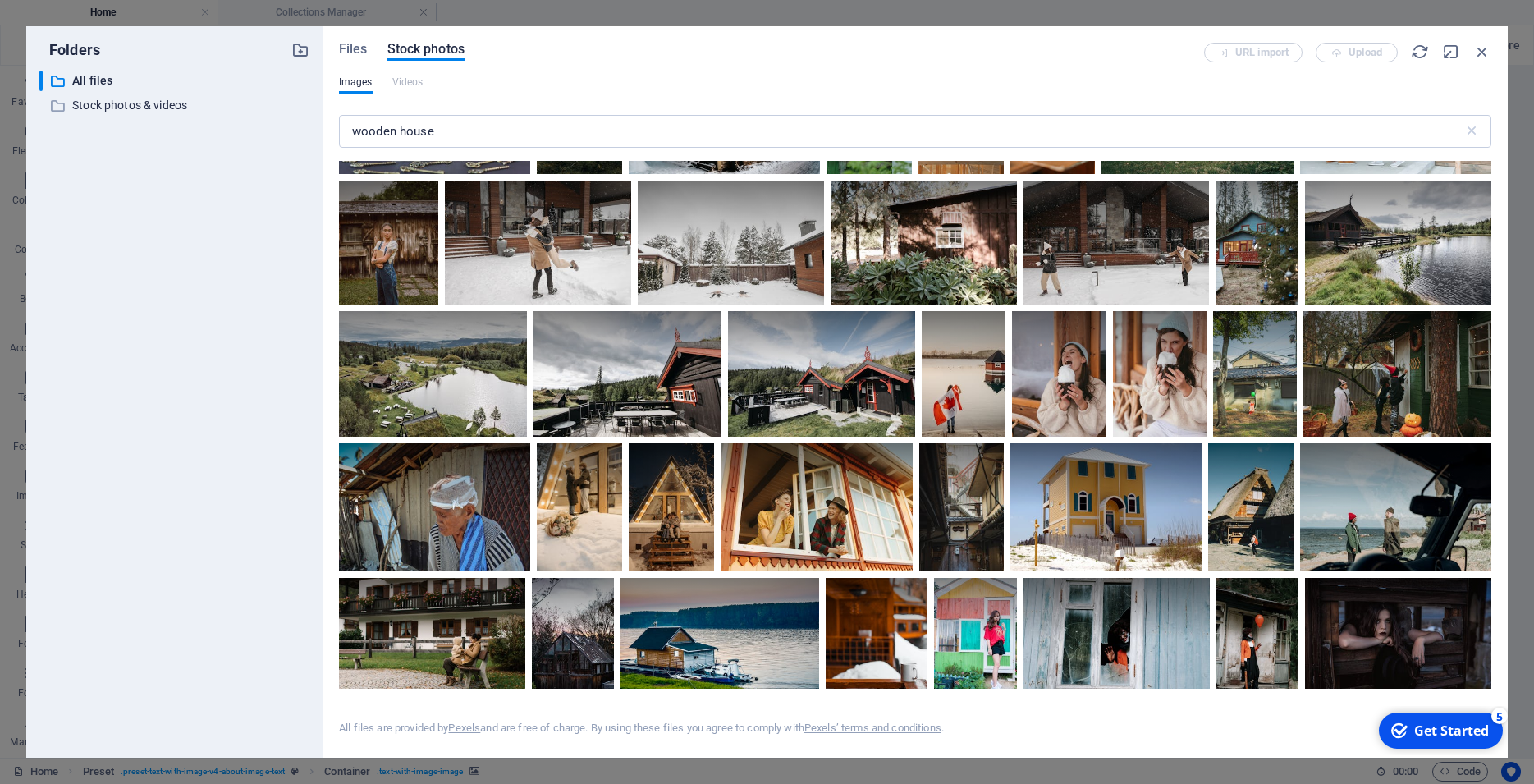
click at [919, 174] on div at bounding box center [961, 109] width 85 height 128
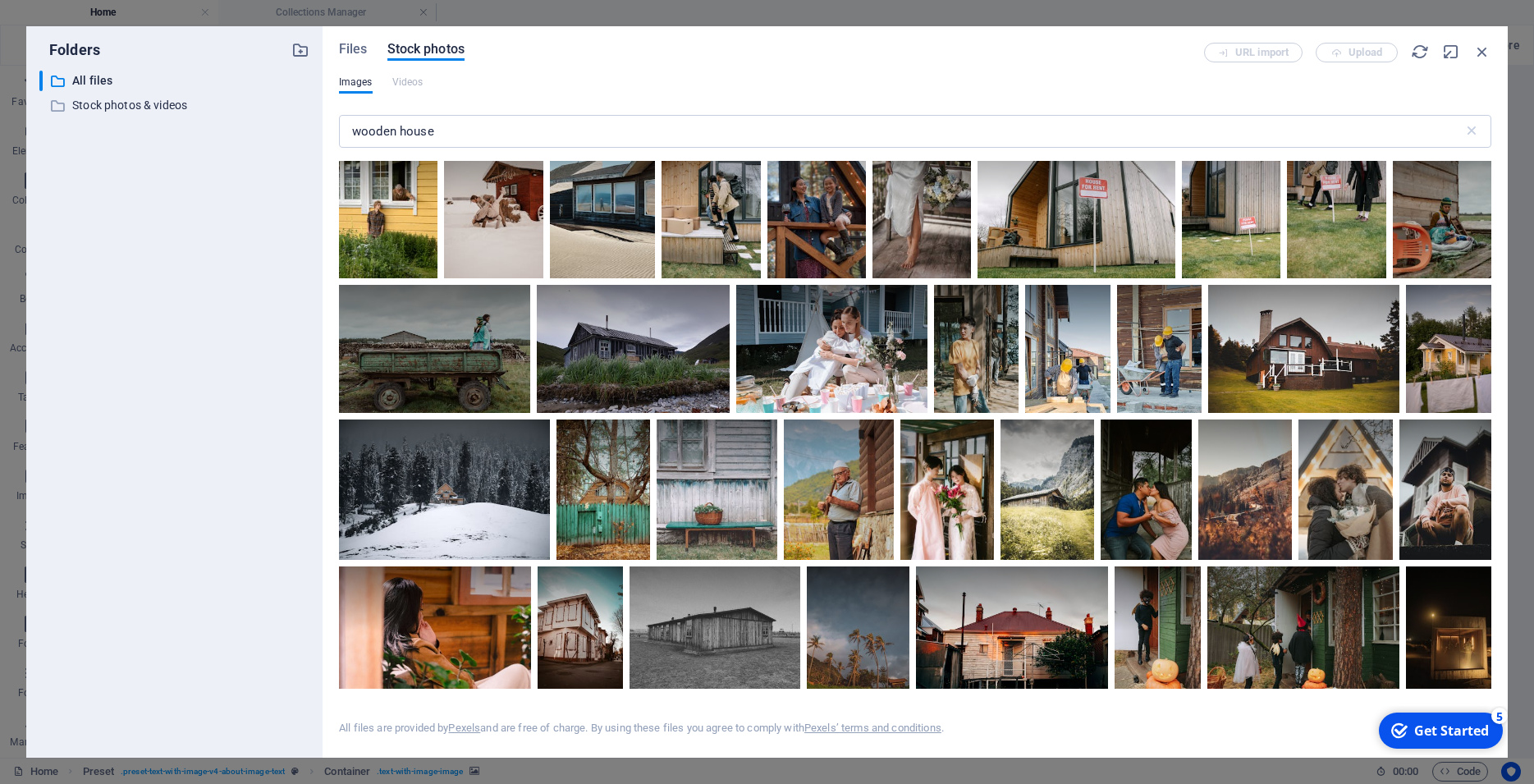
scroll to position [7089, 0]
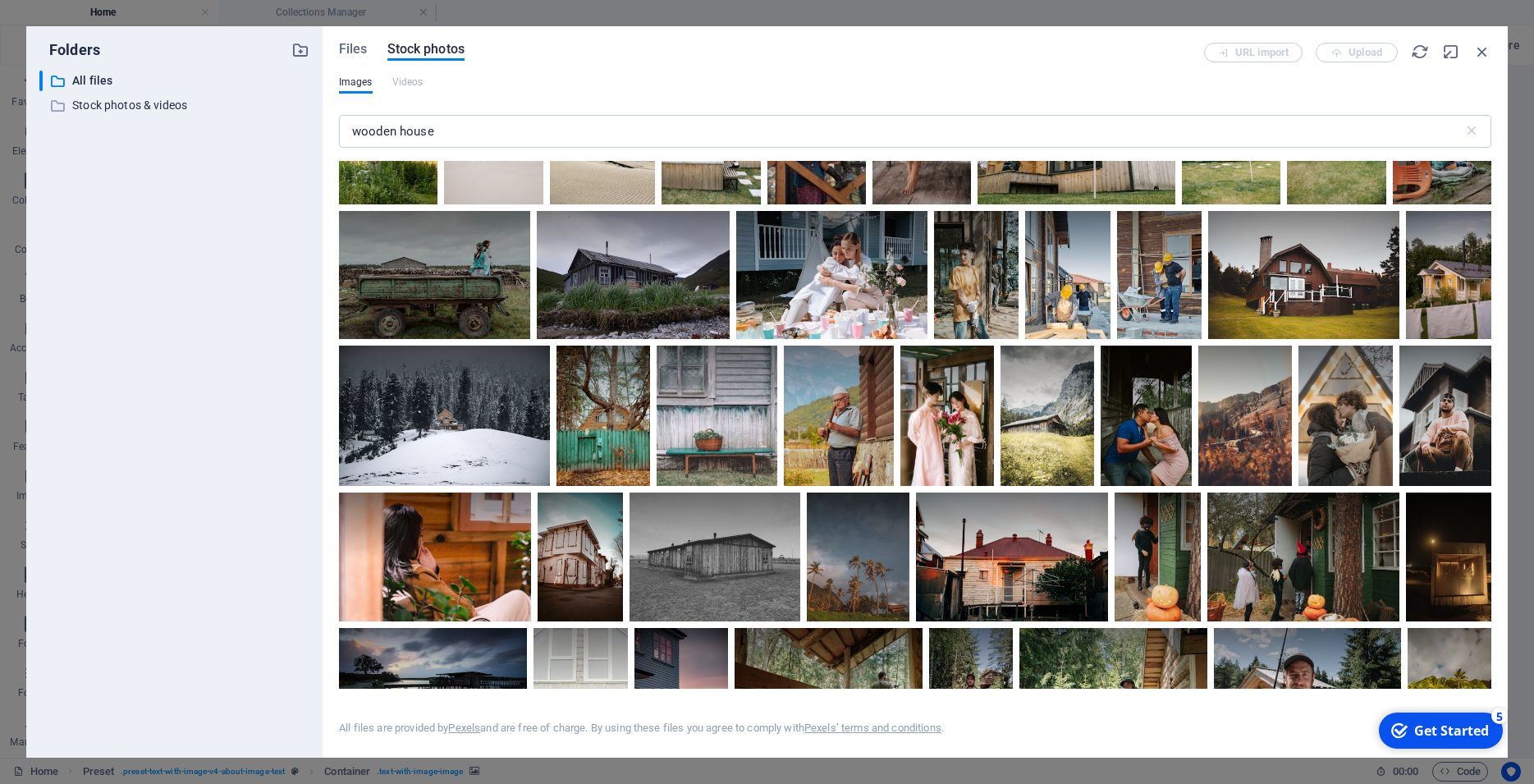
click at [1006, 205] on div at bounding box center [1076, 130] width 198 height 148
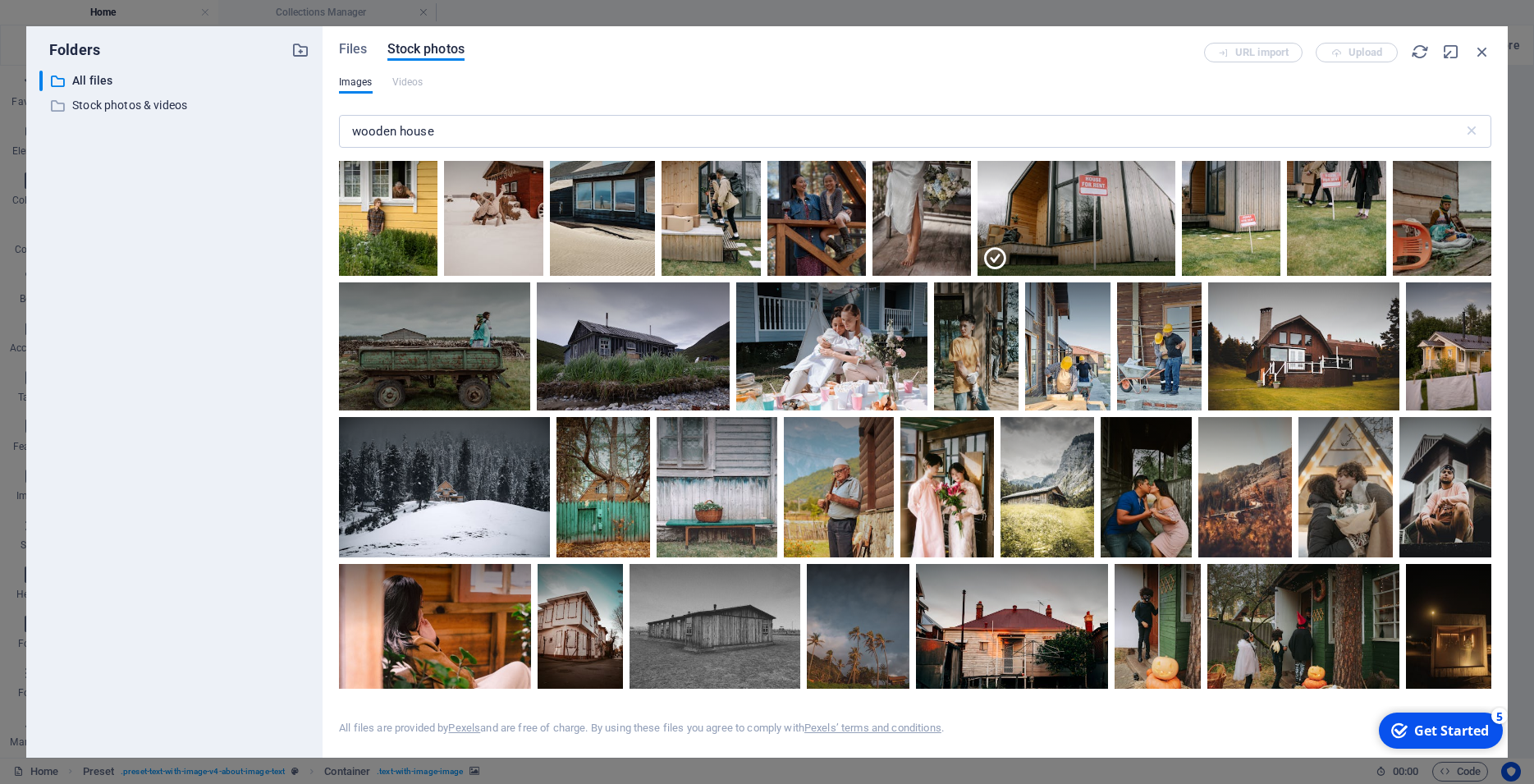
scroll to position [6996, 0]
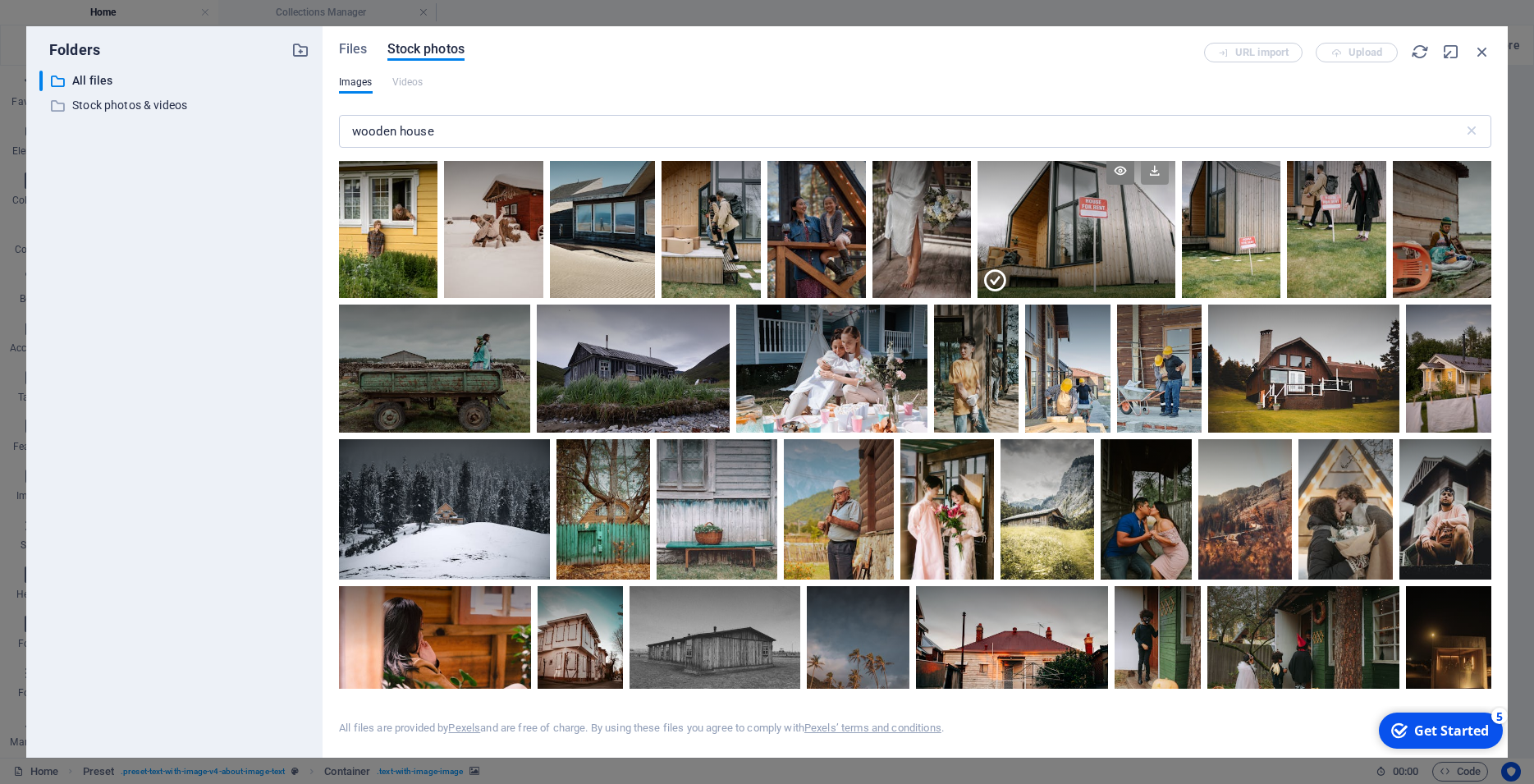
click at [1155, 185] on icon at bounding box center [1154, 170] width 28 height 28
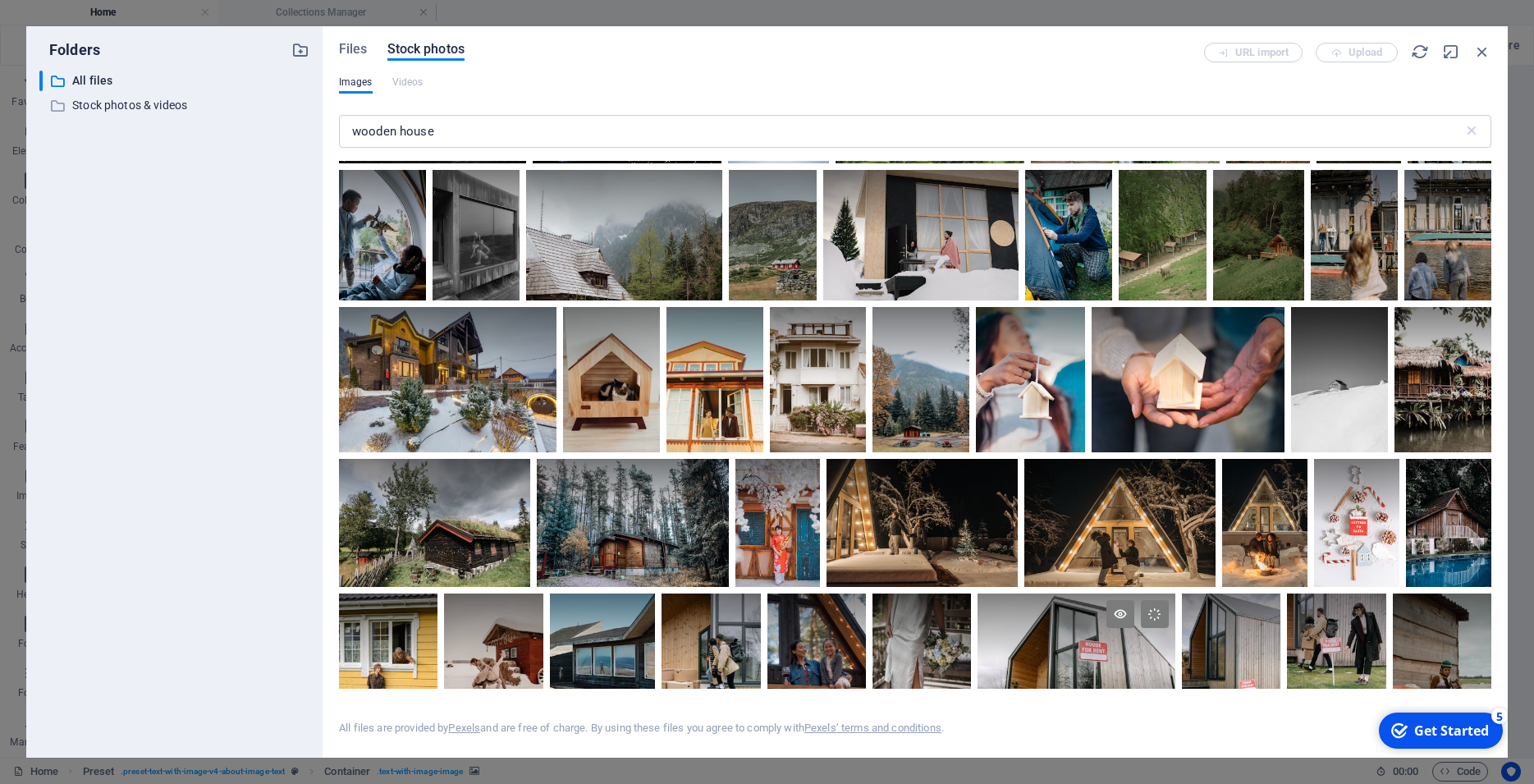
scroll to position [6183, 0]
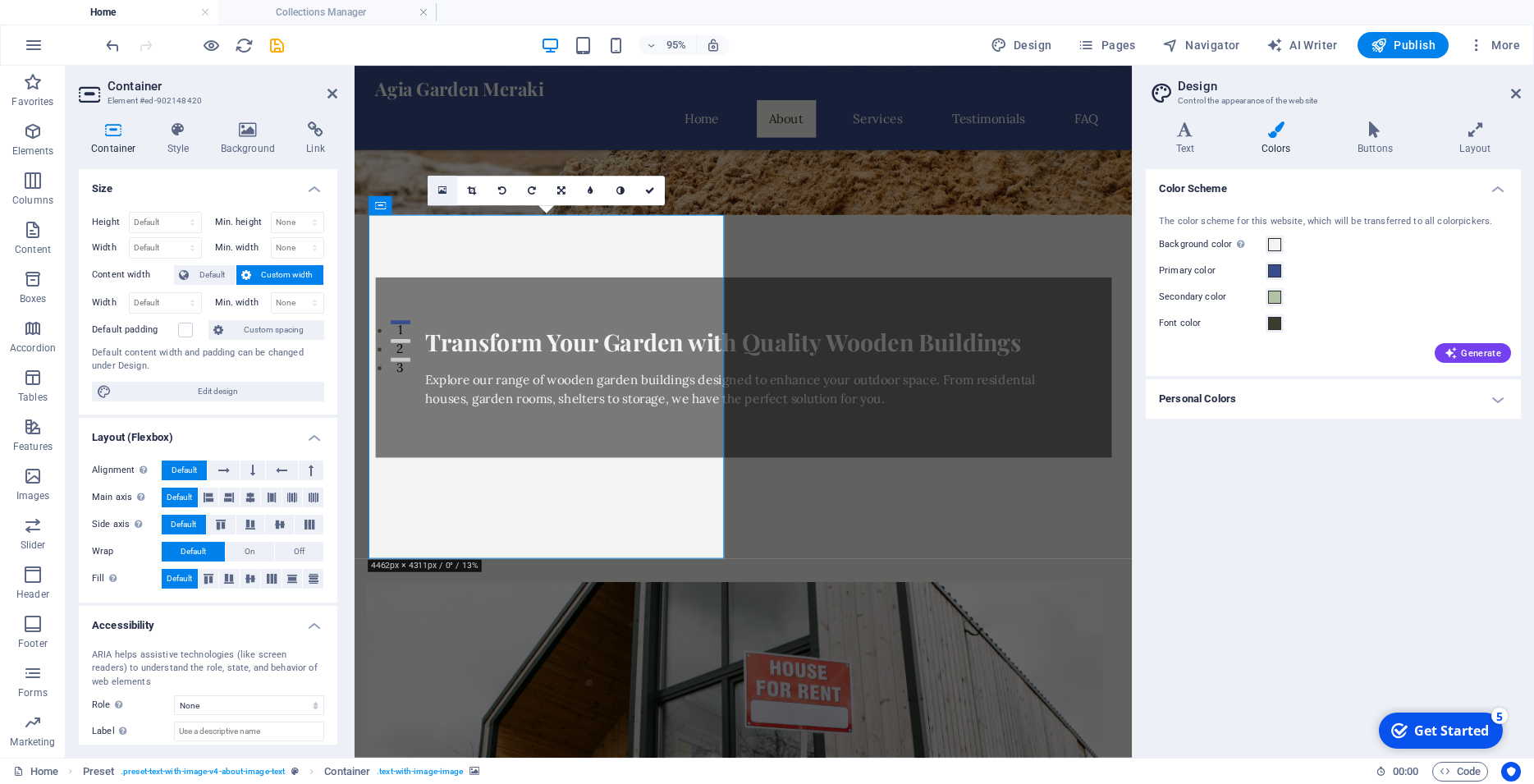
click at [438, 193] on link at bounding box center [442, 190] width 29 height 29
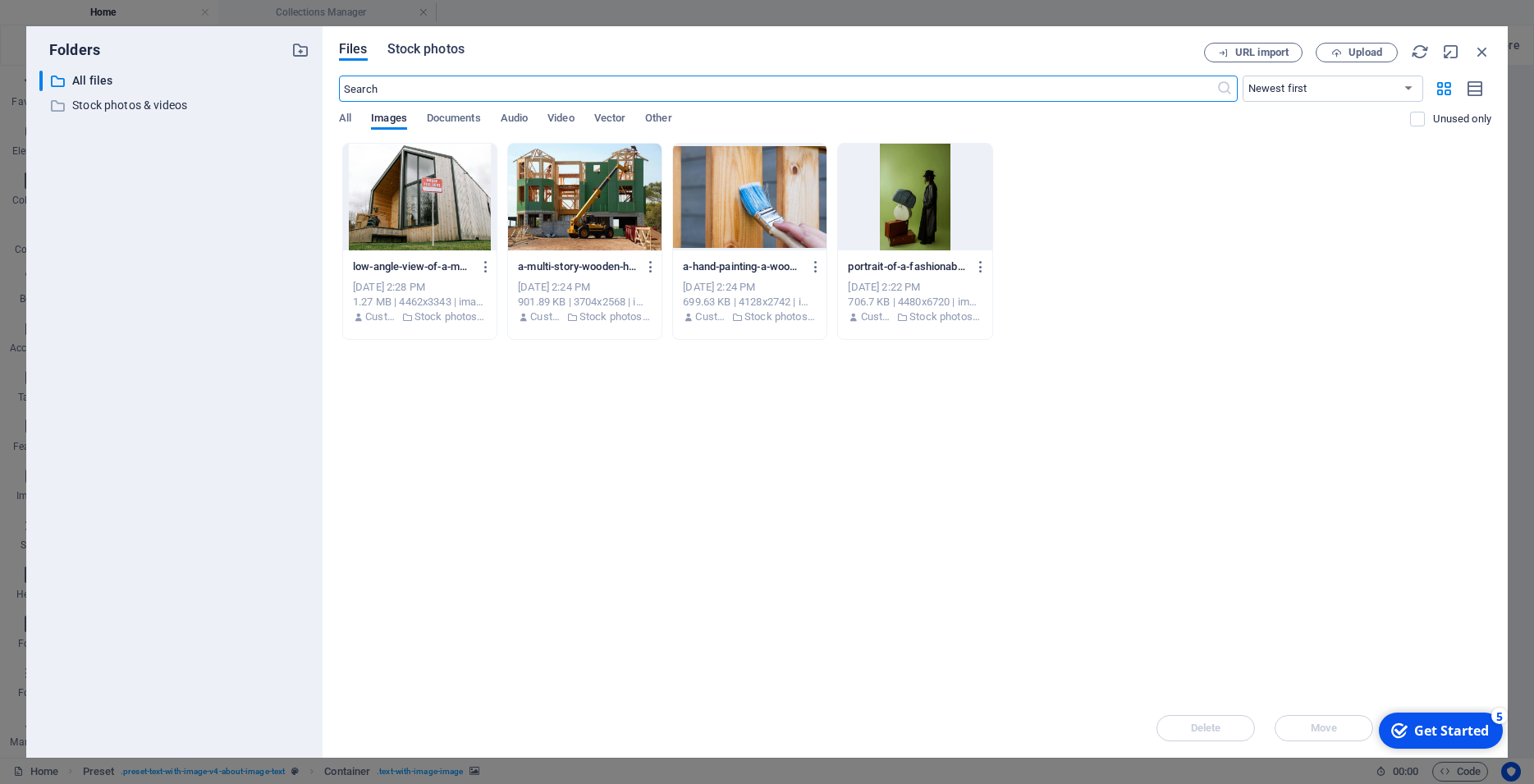
click at [408, 52] on span "Stock photos" at bounding box center [426, 49] width 77 height 20
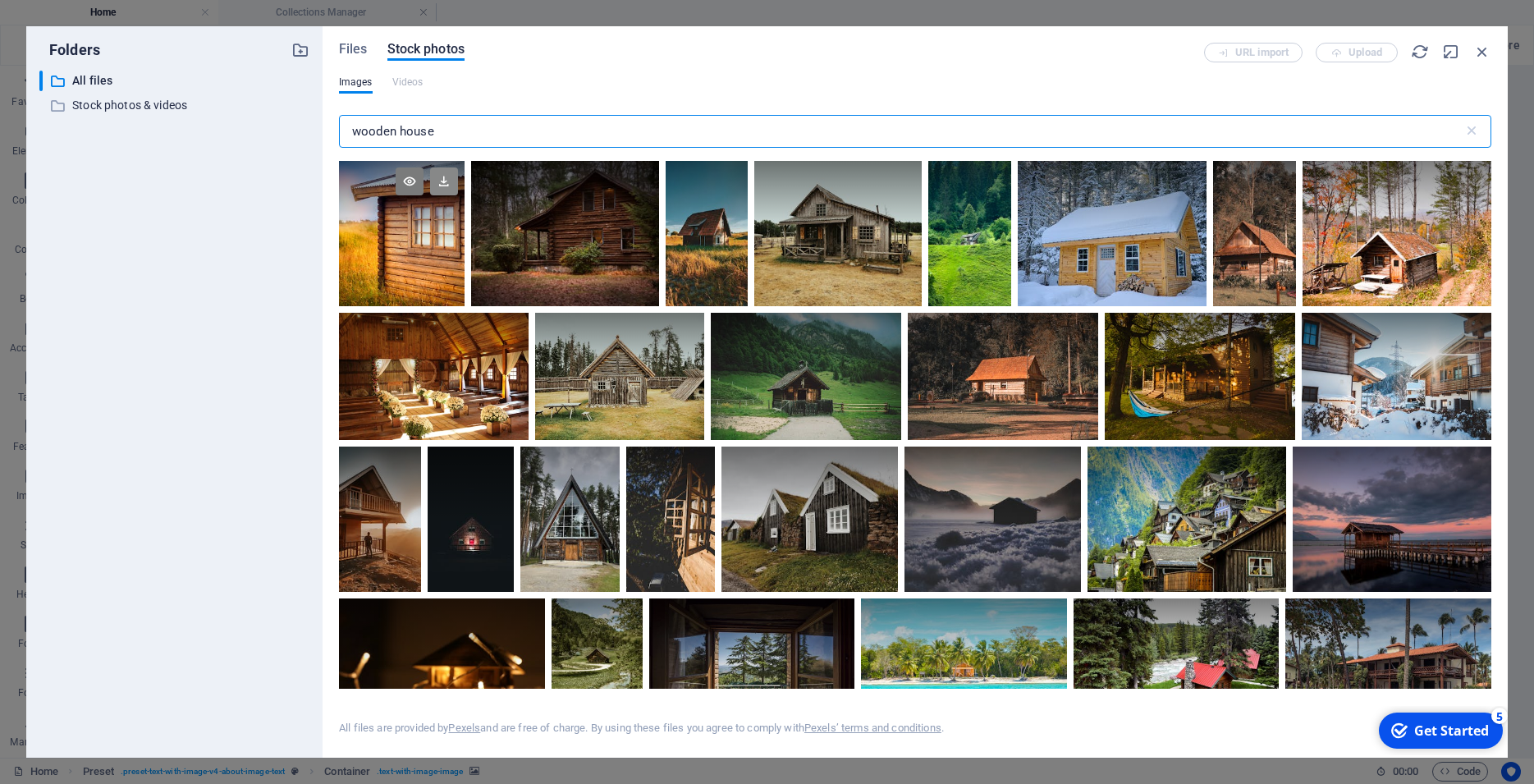
click at [437, 172] on icon at bounding box center [443, 180] width 28 height 28
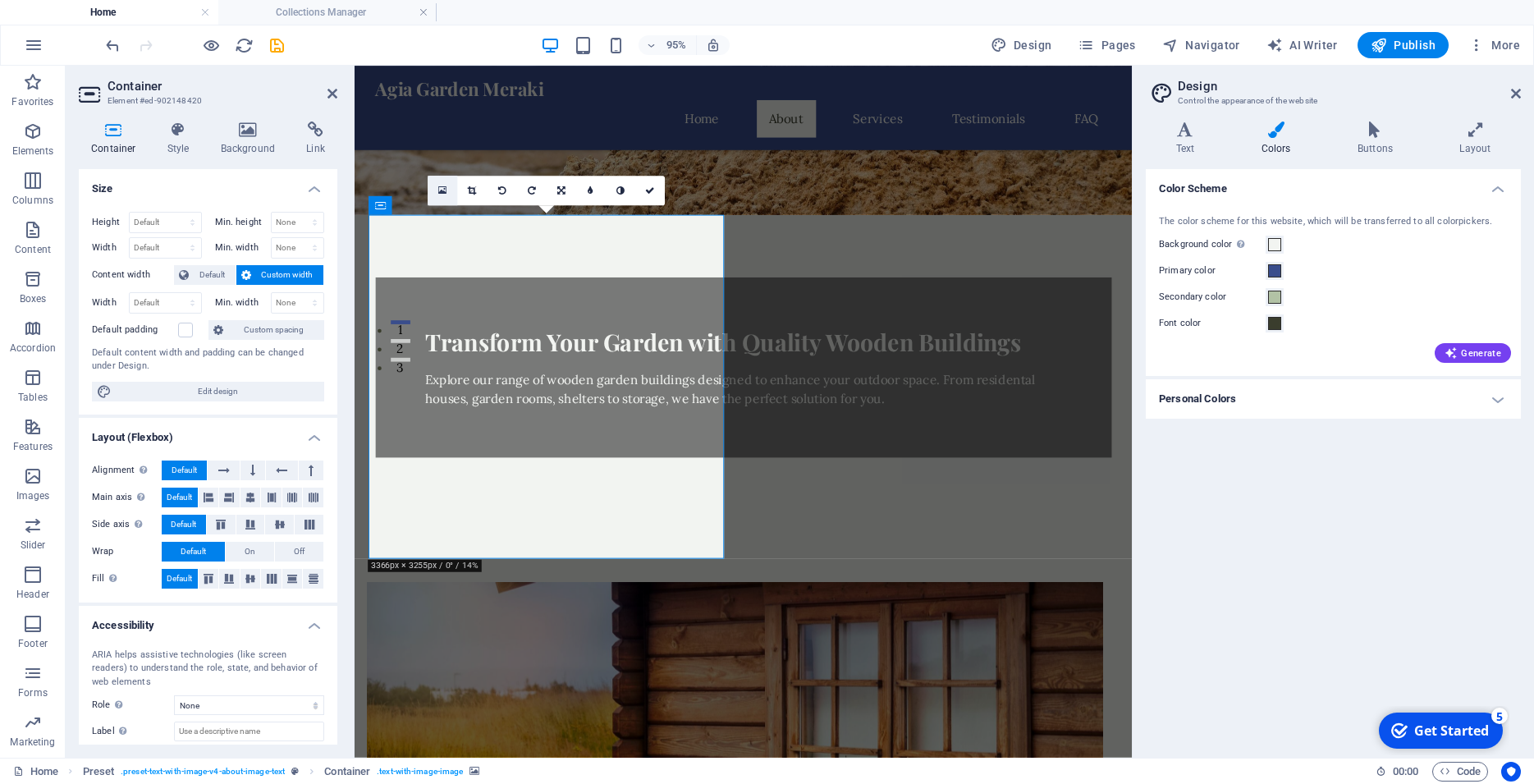
click at [435, 191] on link at bounding box center [442, 190] width 29 height 29
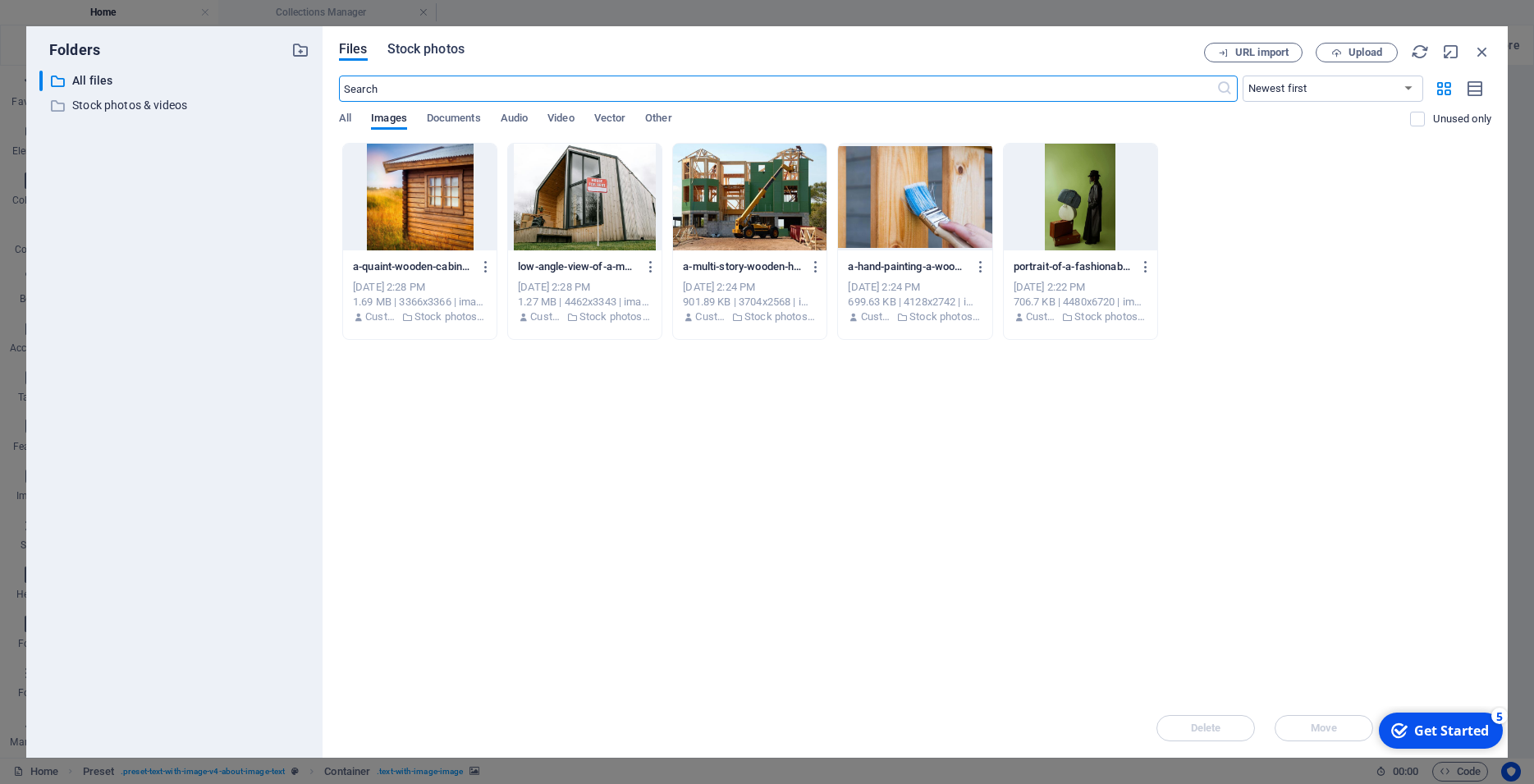
click at [417, 48] on span "Stock photos" at bounding box center [426, 49] width 77 height 20
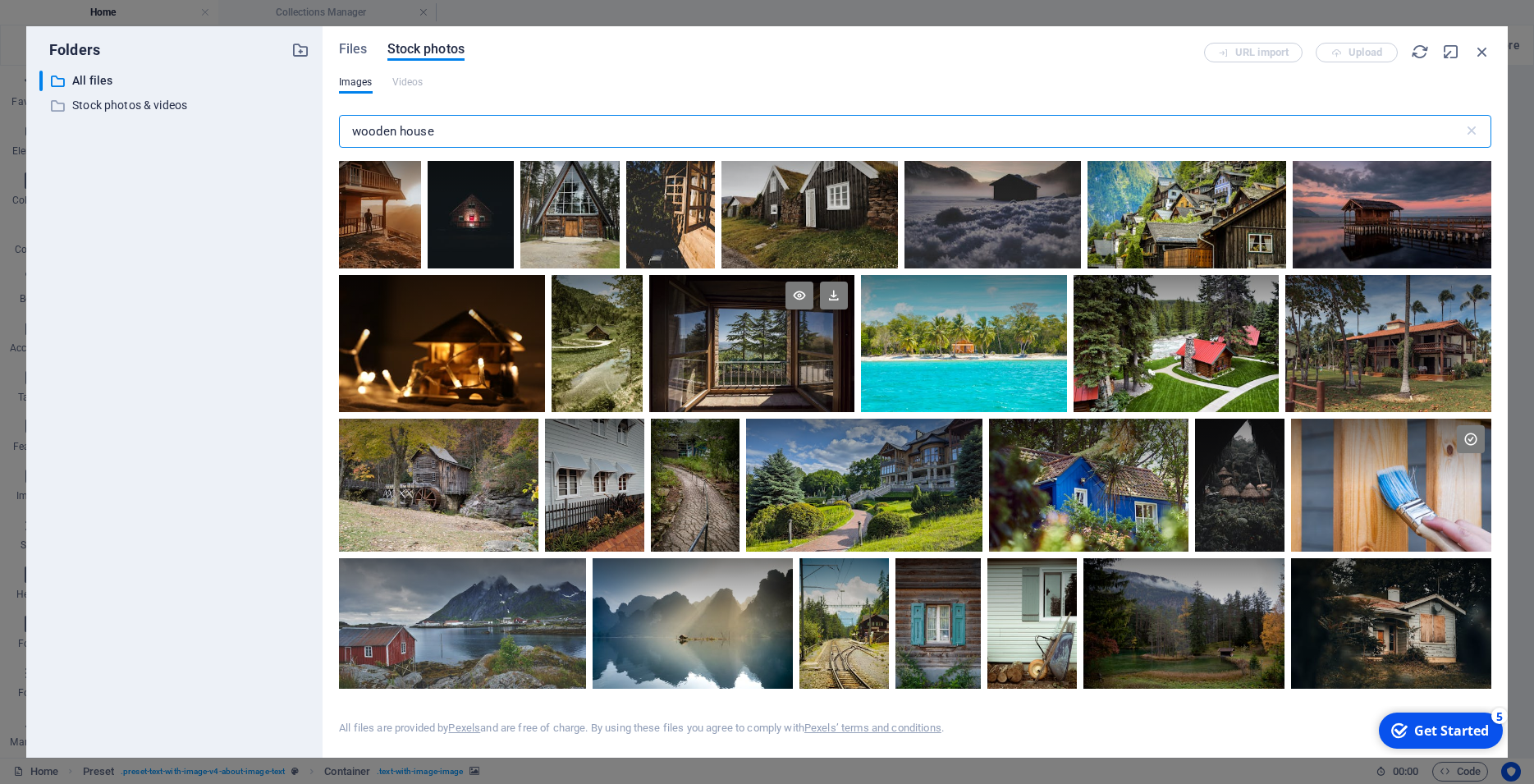
scroll to position [369, 0]
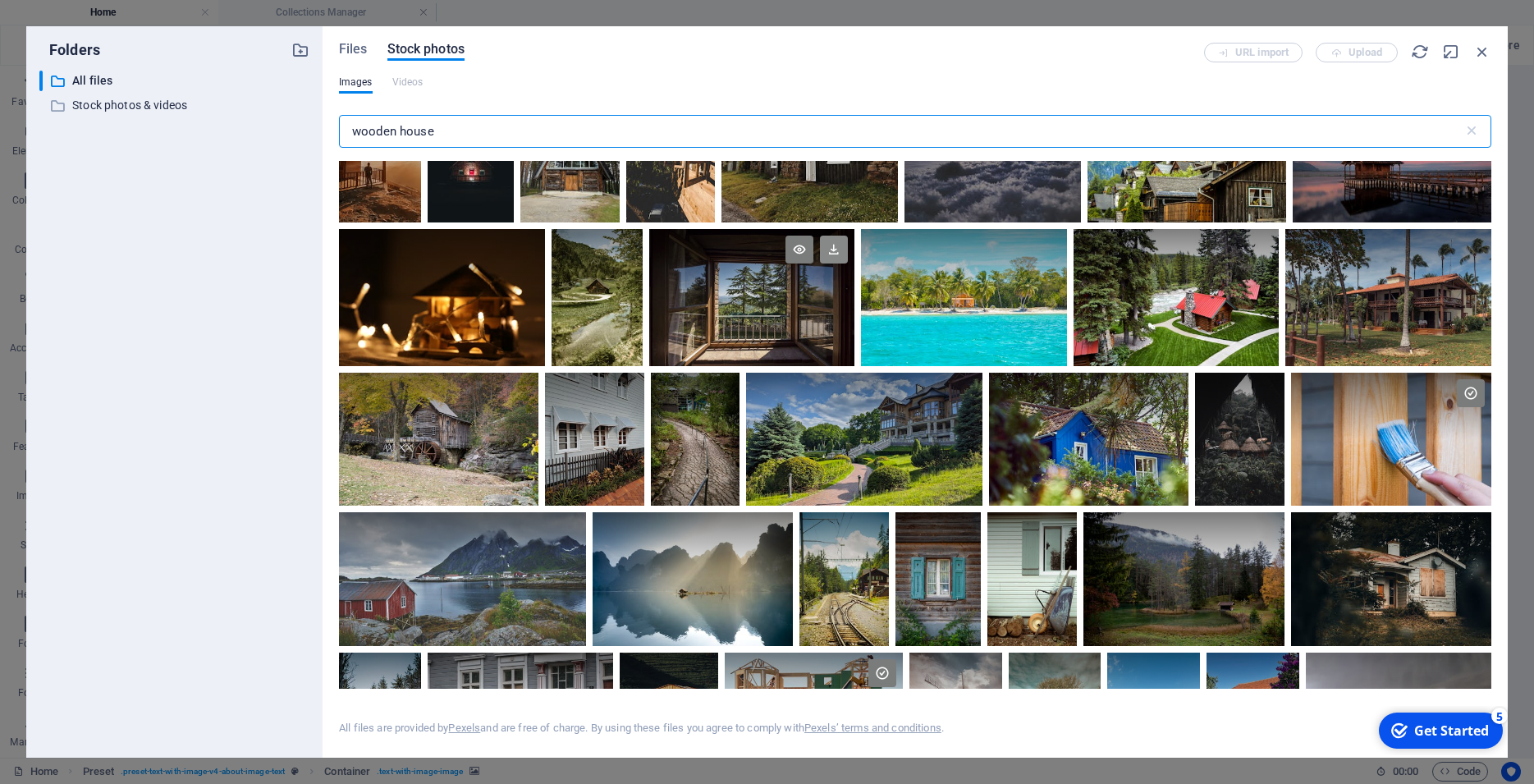
click at [828, 247] on icon at bounding box center [833, 249] width 28 height 28
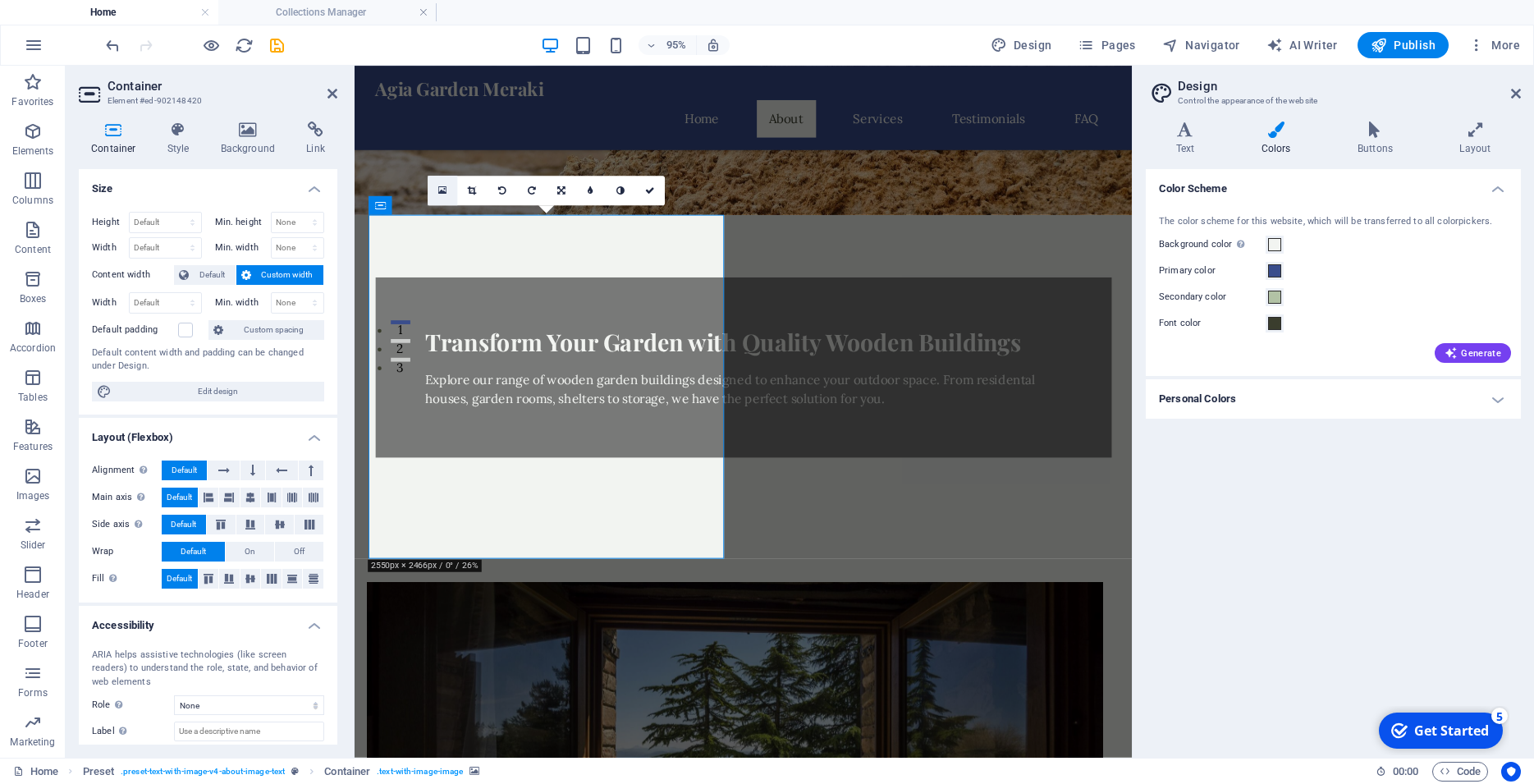
click at [447, 190] on icon at bounding box center [443, 190] width 9 height 11
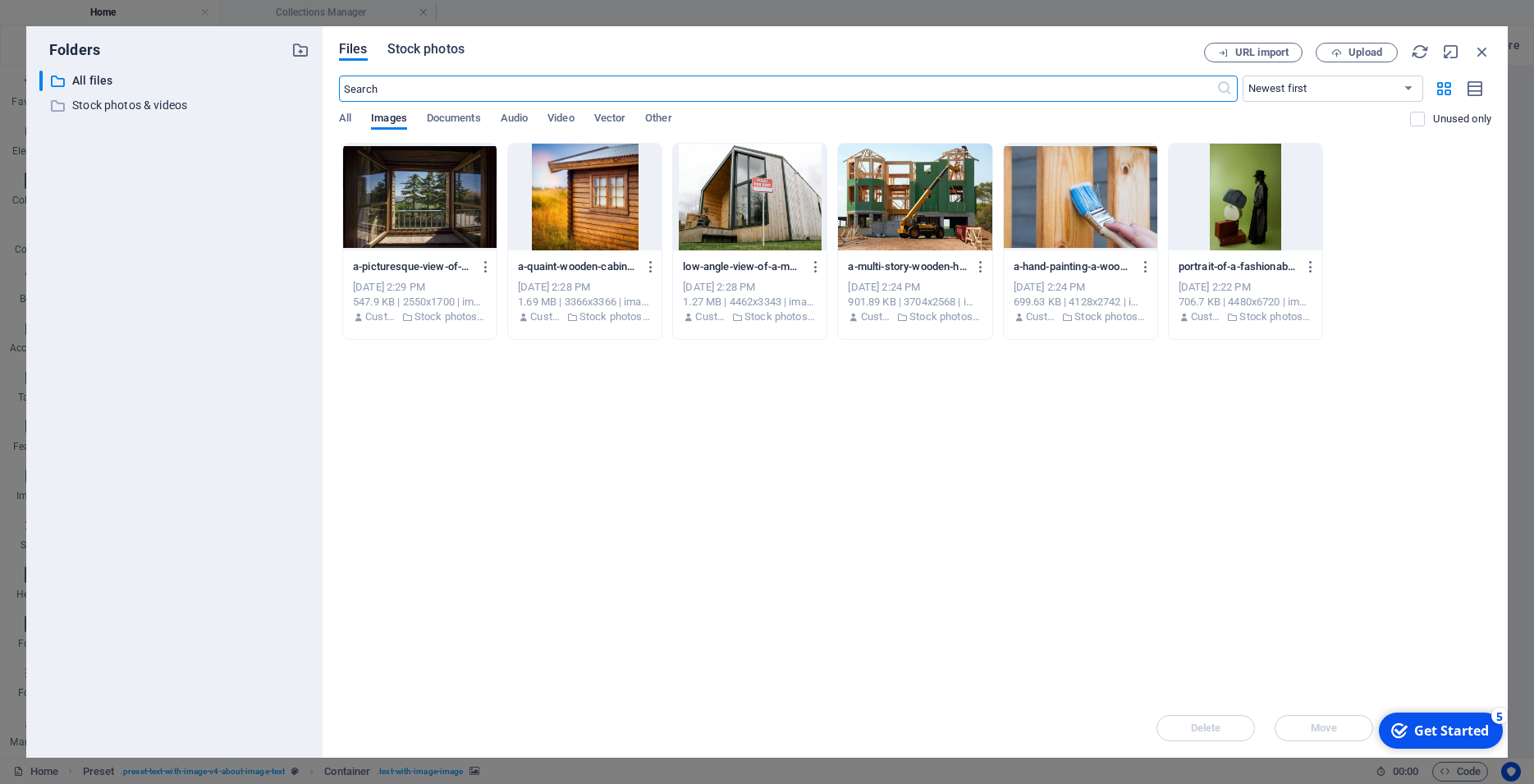
click at [409, 54] on span "Stock photos" at bounding box center [426, 49] width 77 height 20
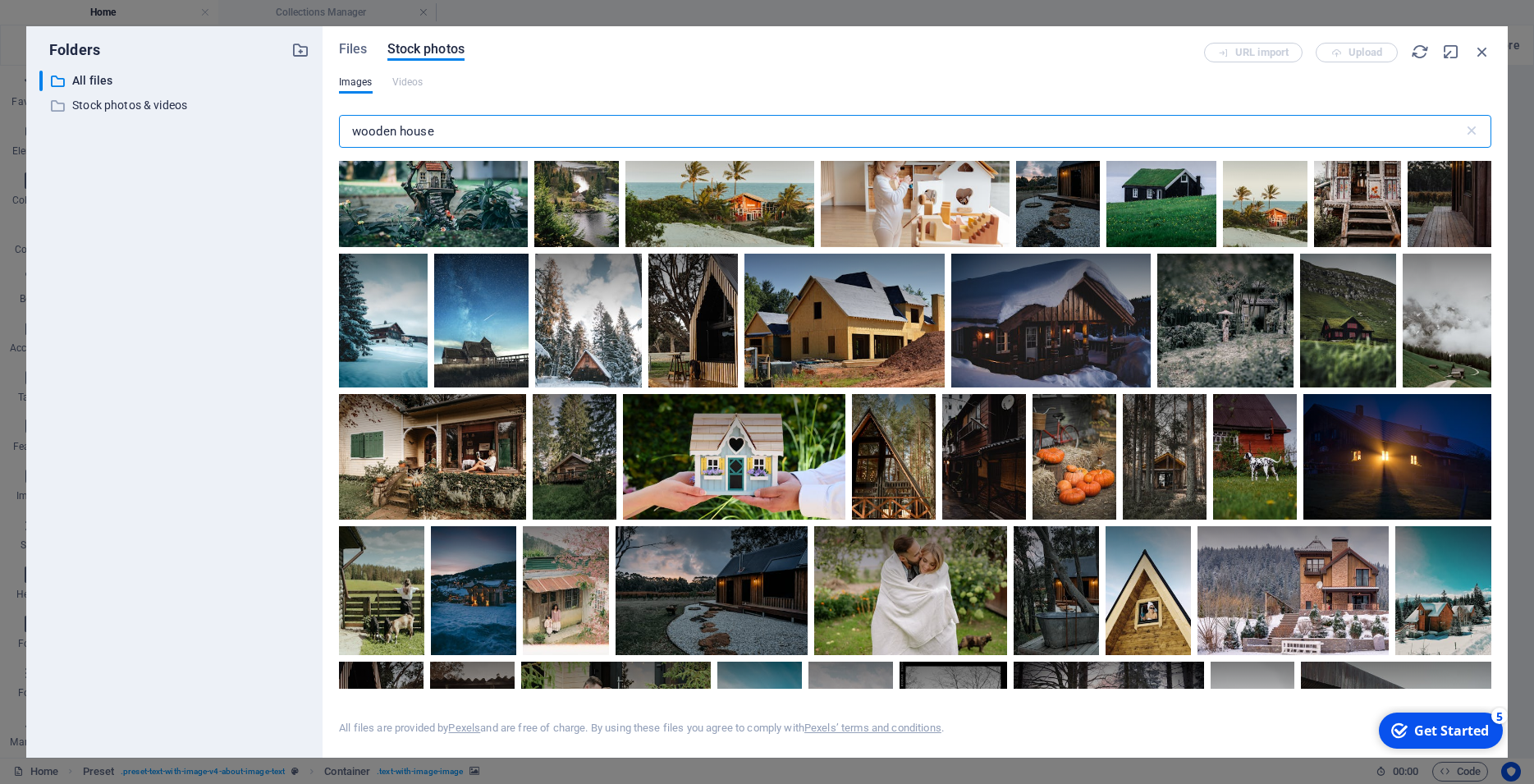
scroll to position [1477, 0]
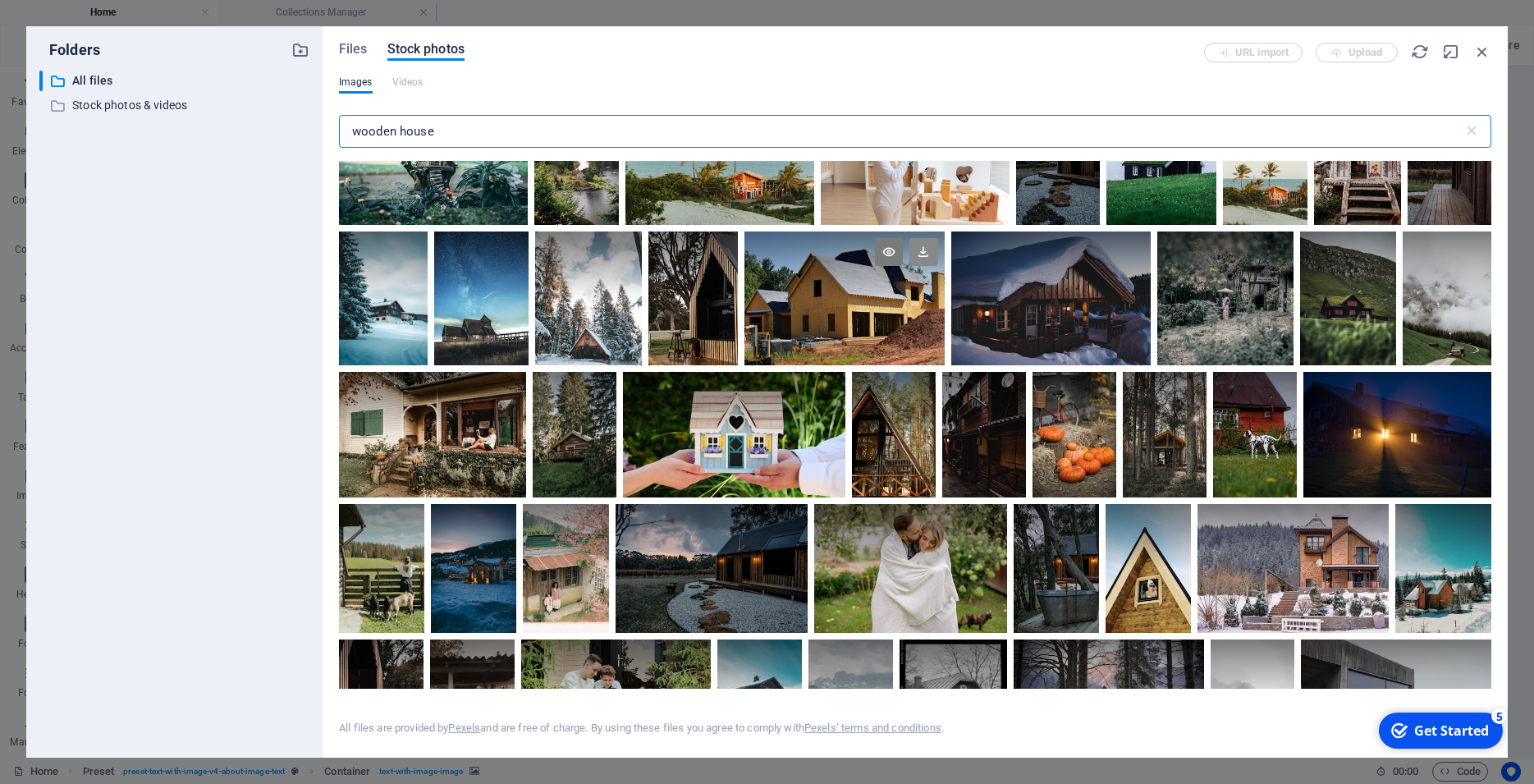
click at [937, 266] on icon at bounding box center [923, 251] width 28 height 28
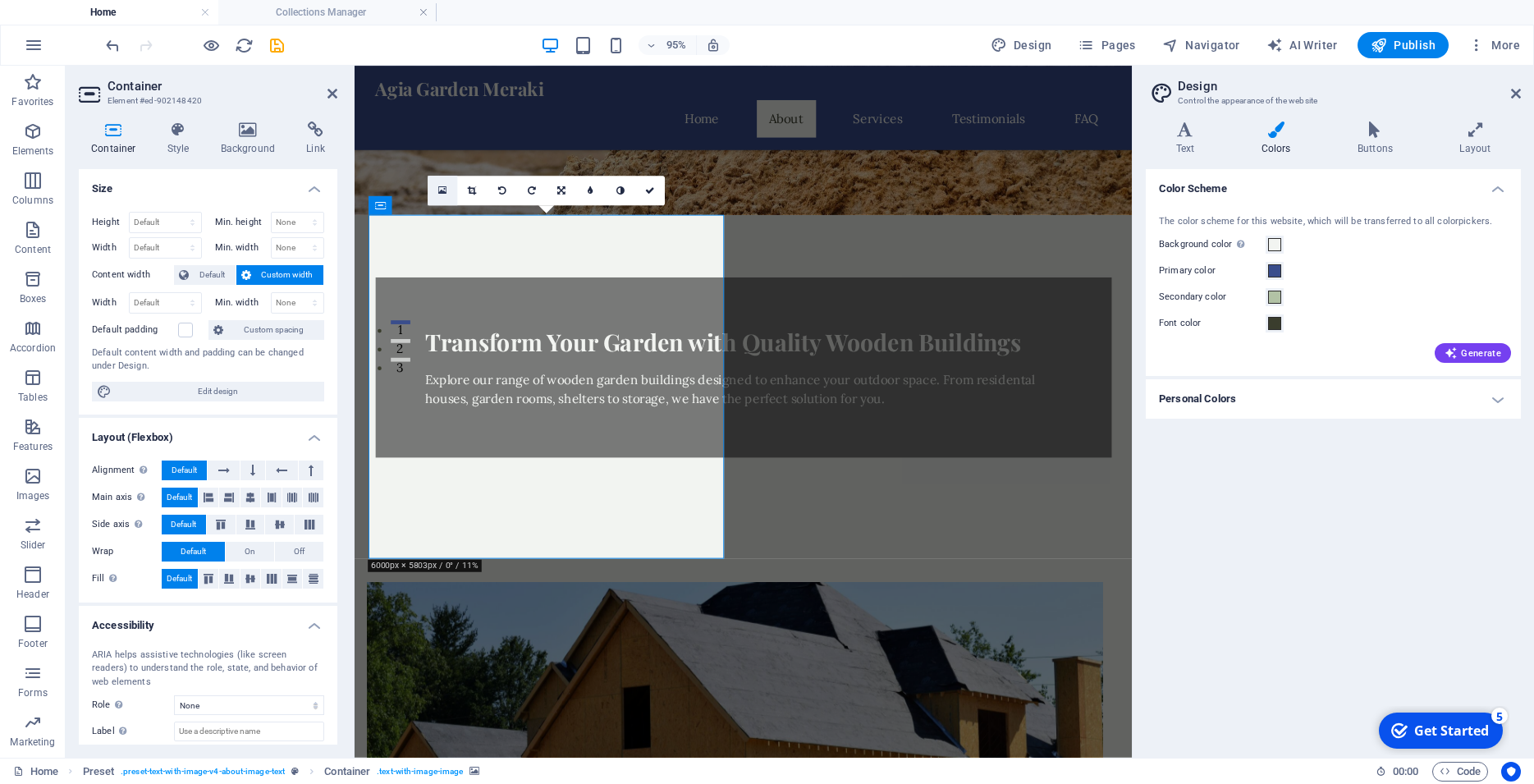
click at [442, 188] on icon at bounding box center [443, 190] width 9 height 11
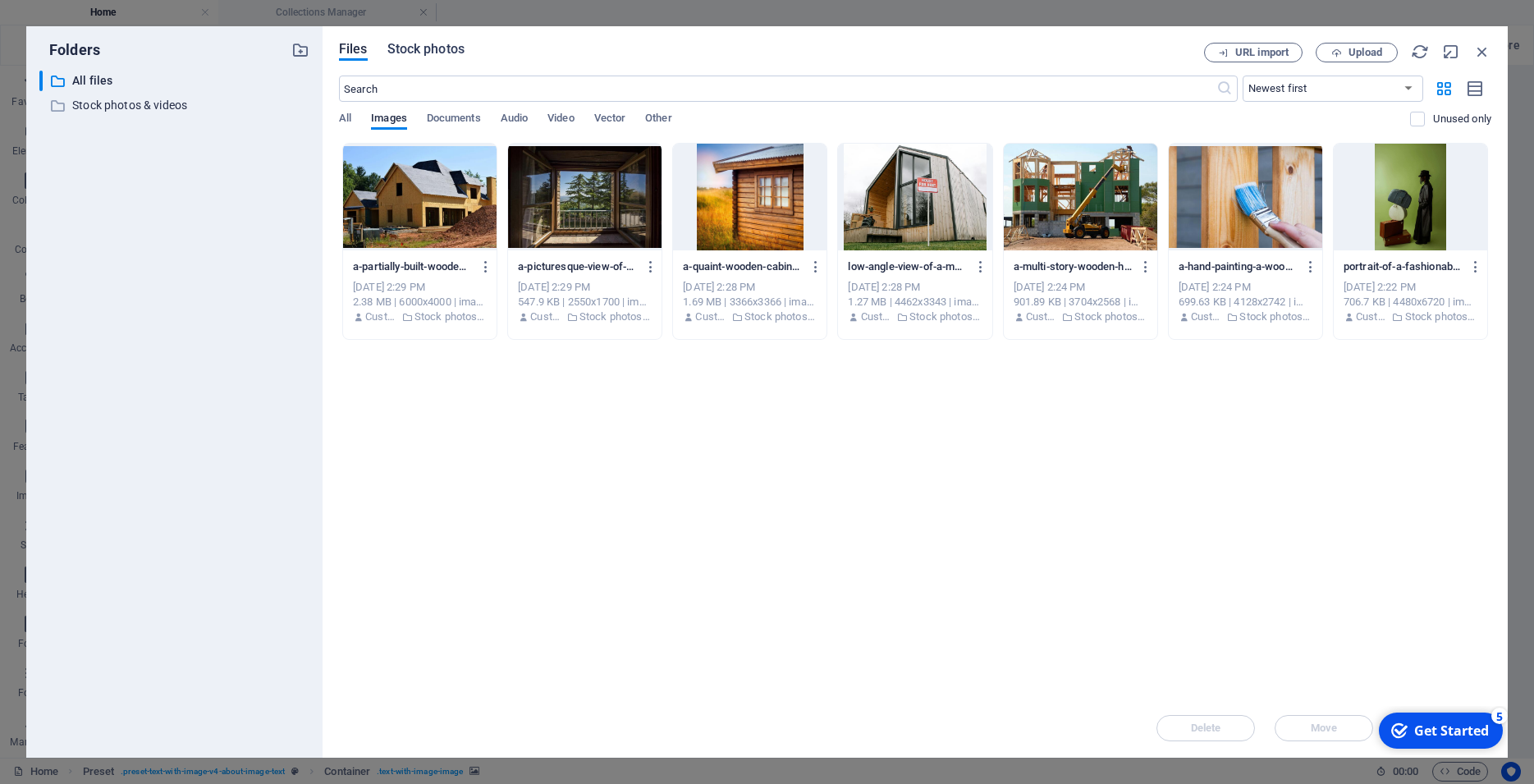
click at [401, 53] on span "Stock photos" at bounding box center [426, 49] width 77 height 20
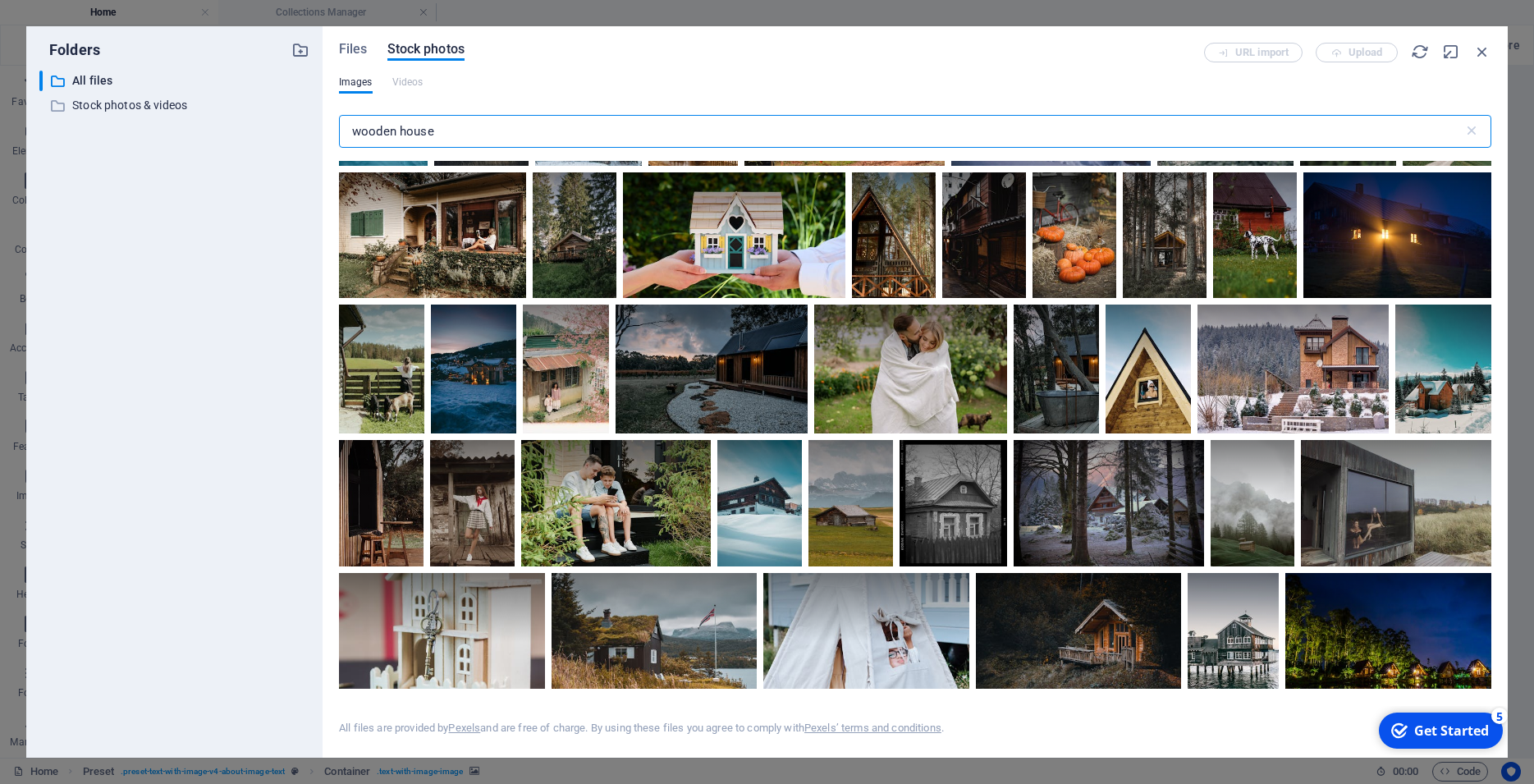
scroll to position [1698, 0]
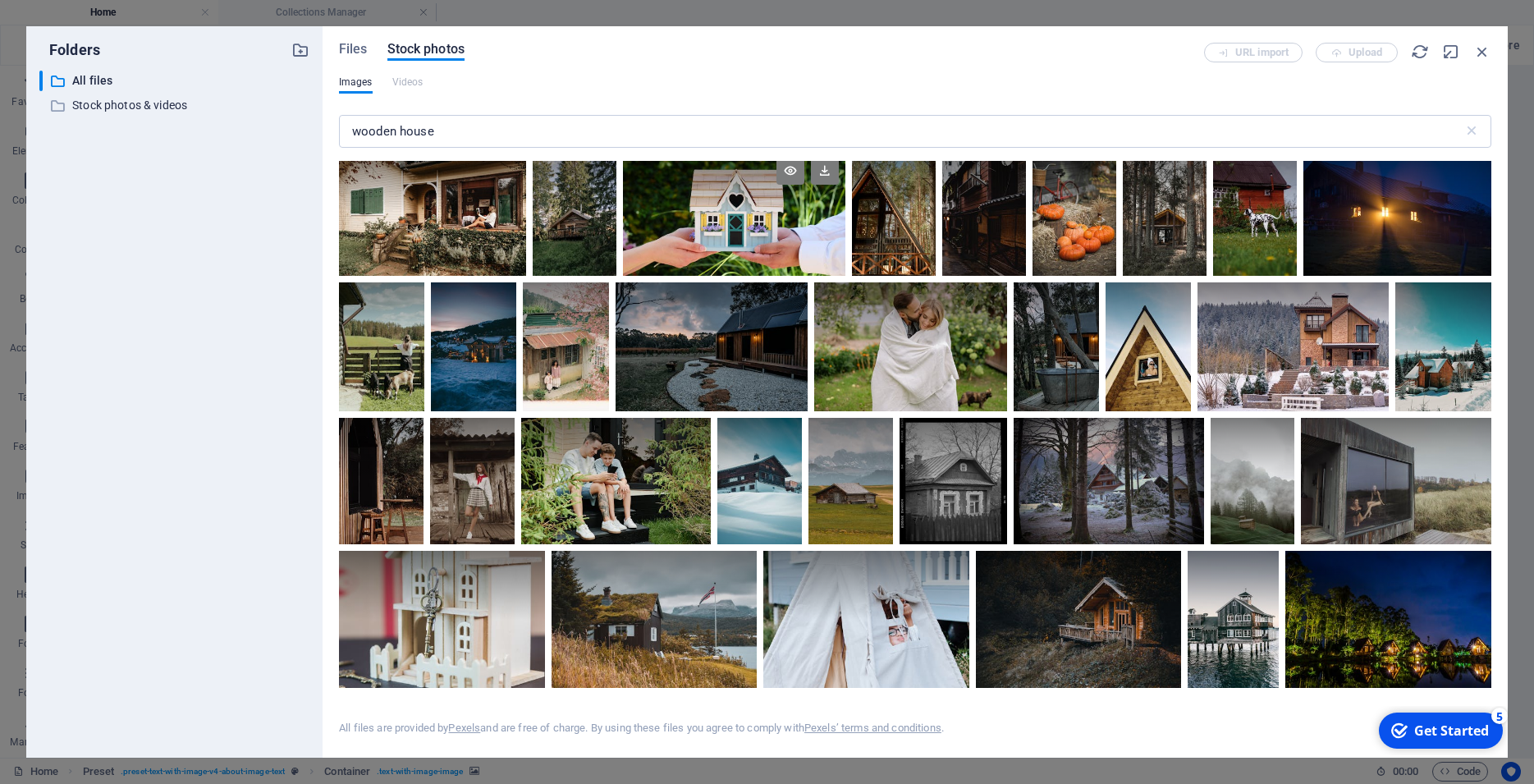
click at [845, 272] on div at bounding box center [734, 213] width 222 height 125
click at [838, 185] on icon at bounding box center [824, 170] width 28 height 28
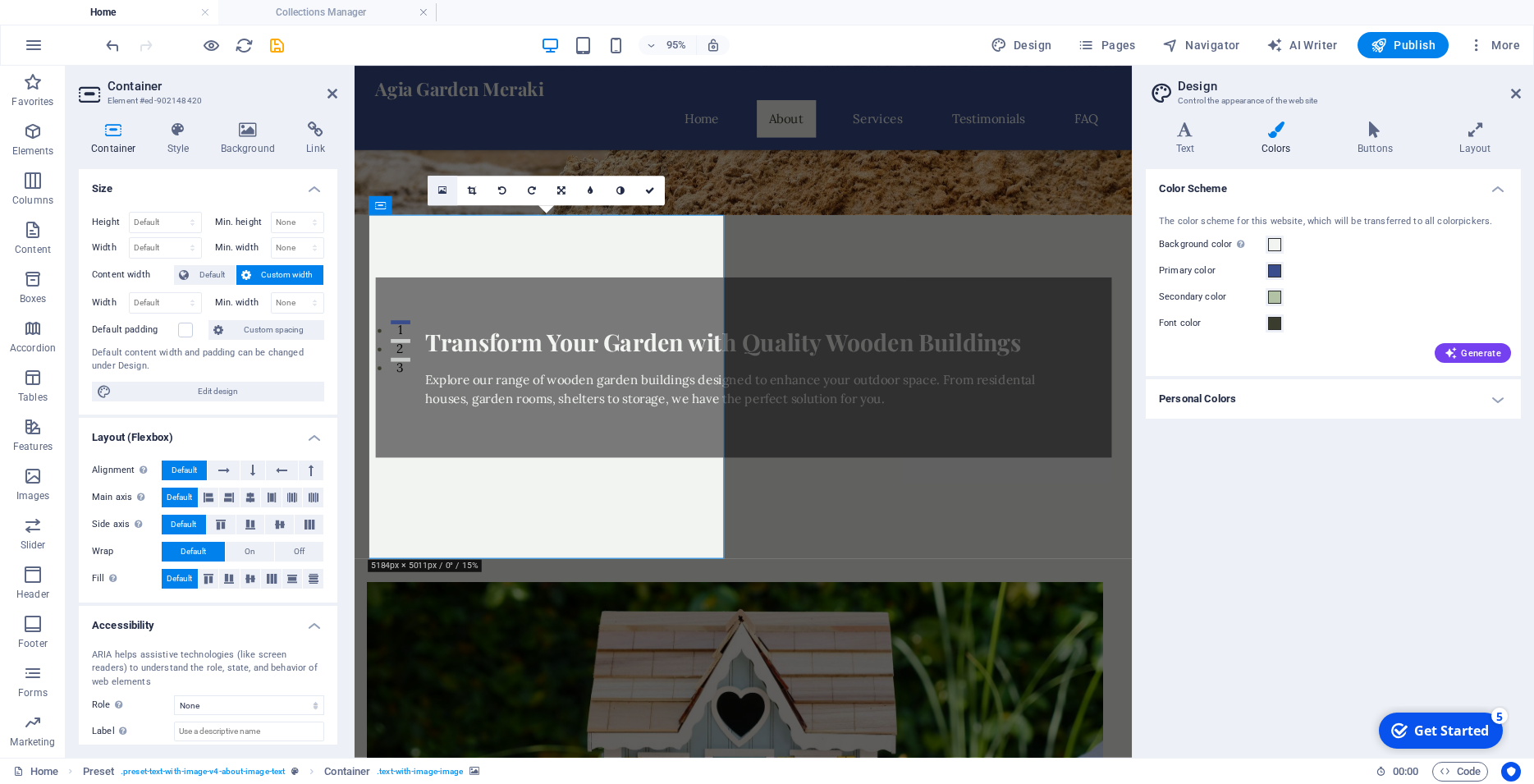
click at [449, 190] on link at bounding box center [442, 190] width 29 height 29
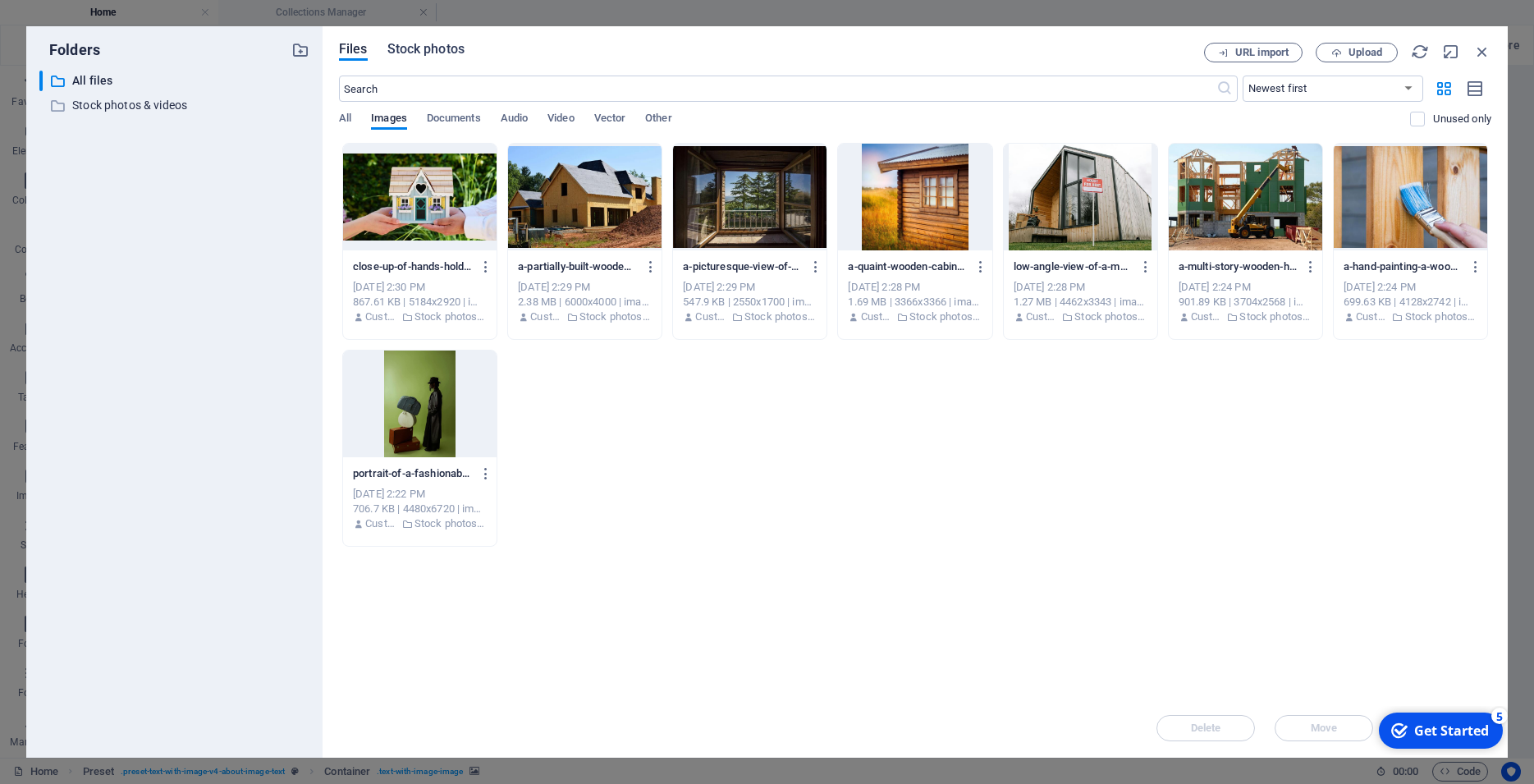
click at [392, 50] on span "Stock photos" at bounding box center [426, 49] width 77 height 20
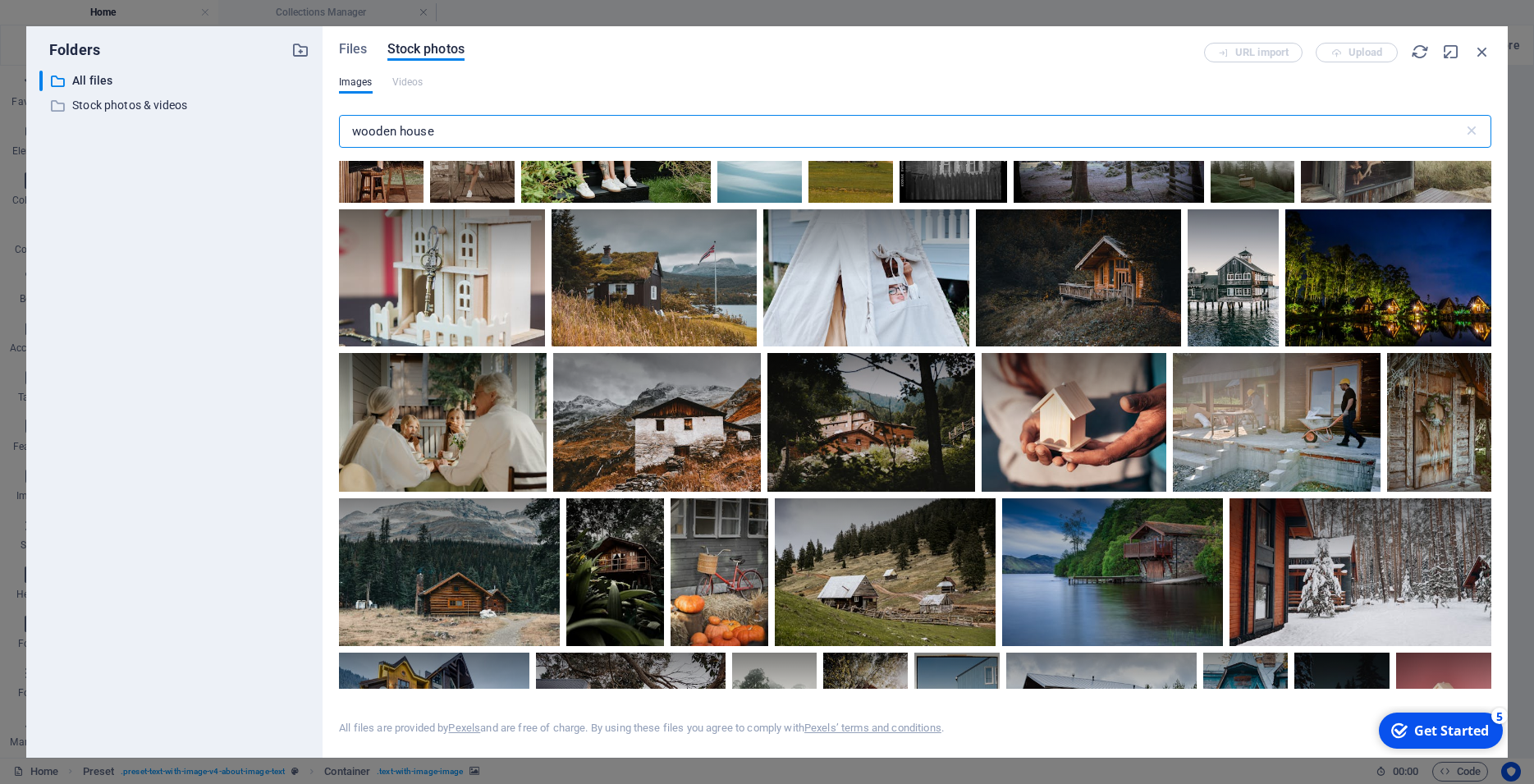
scroll to position [2068, 0]
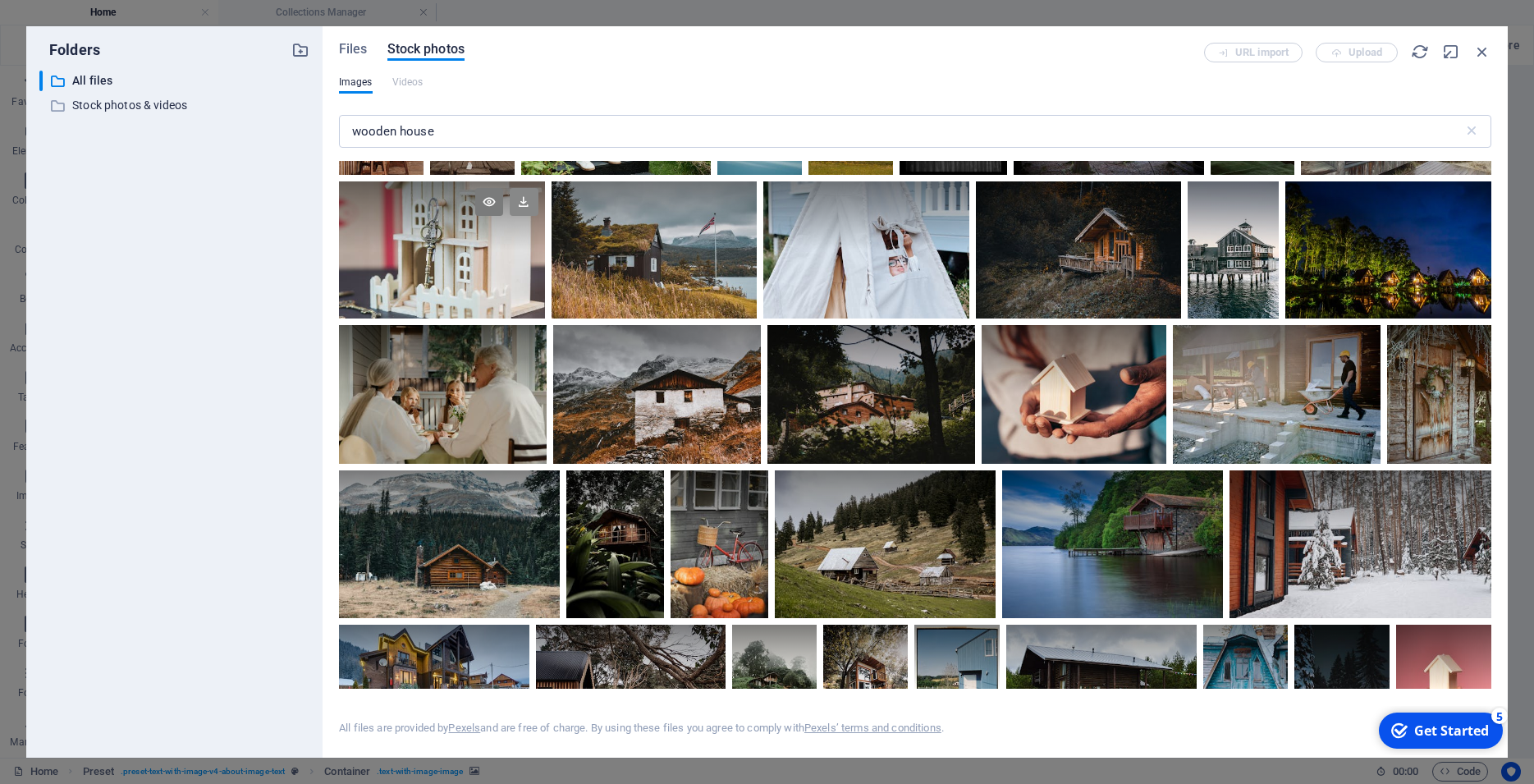
click at [538, 215] on icon at bounding box center [523, 201] width 28 height 28
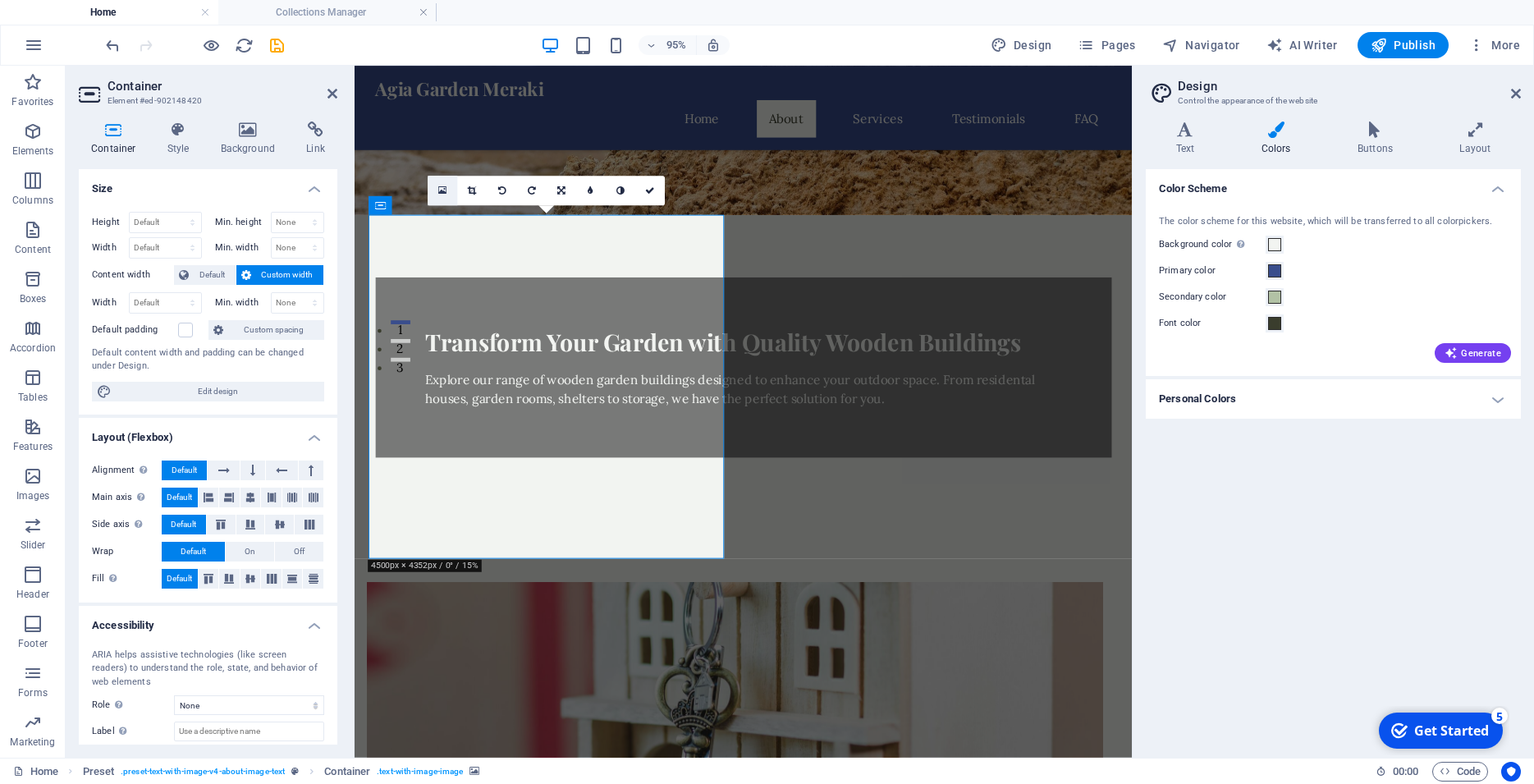
click at [440, 195] on icon at bounding box center [443, 190] width 9 height 11
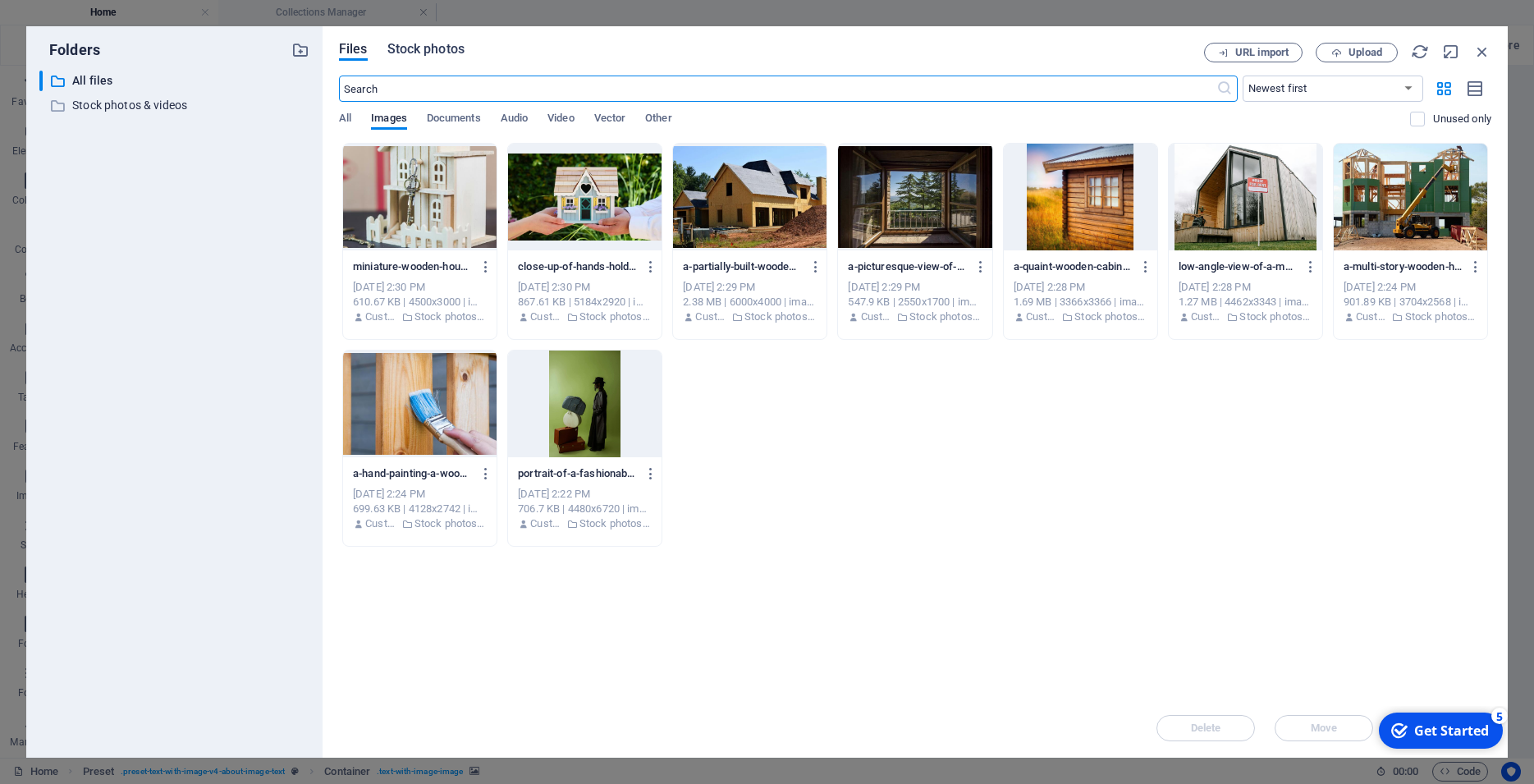
click at [421, 53] on span "Stock photos" at bounding box center [426, 49] width 77 height 20
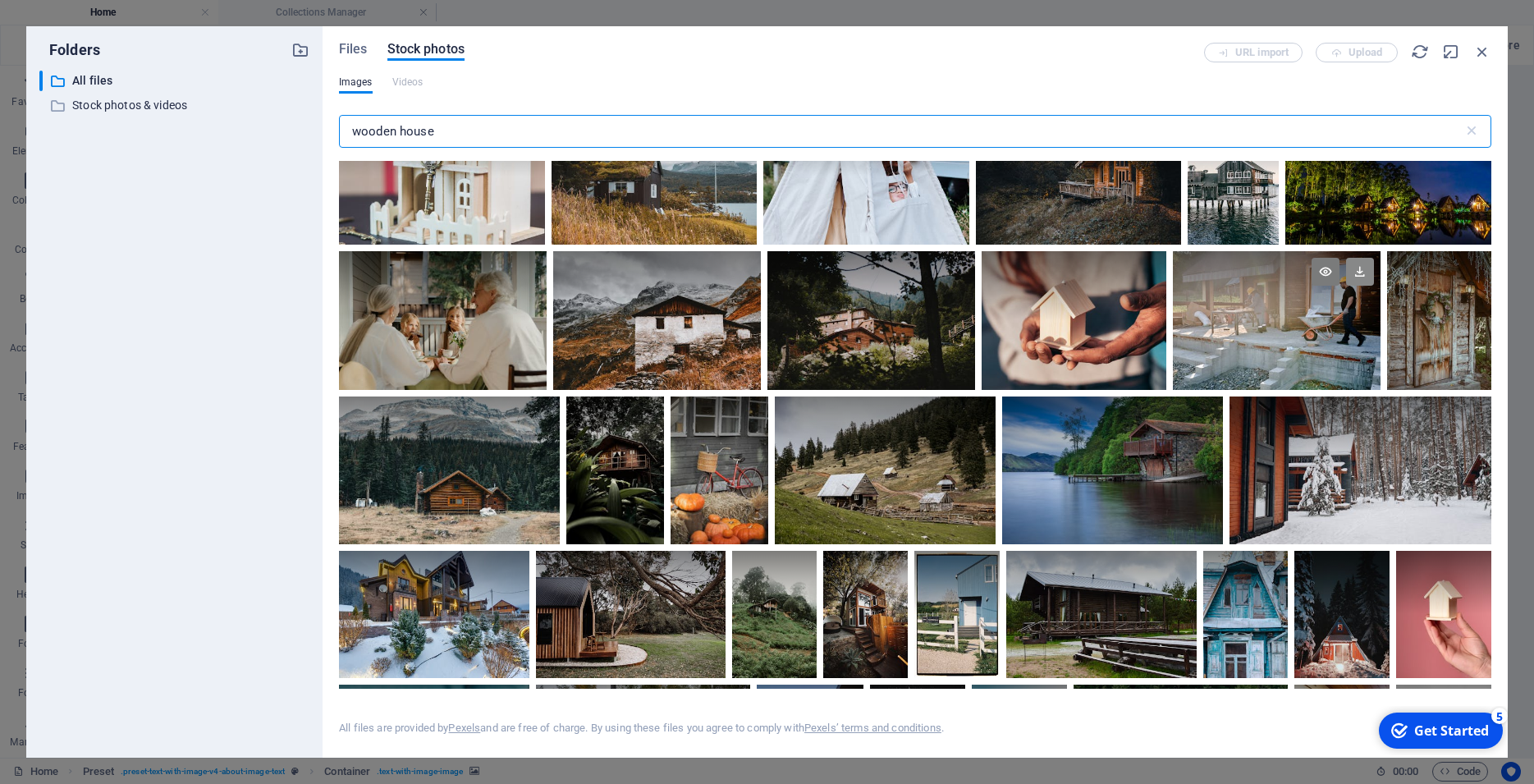
scroll to position [2215, 0]
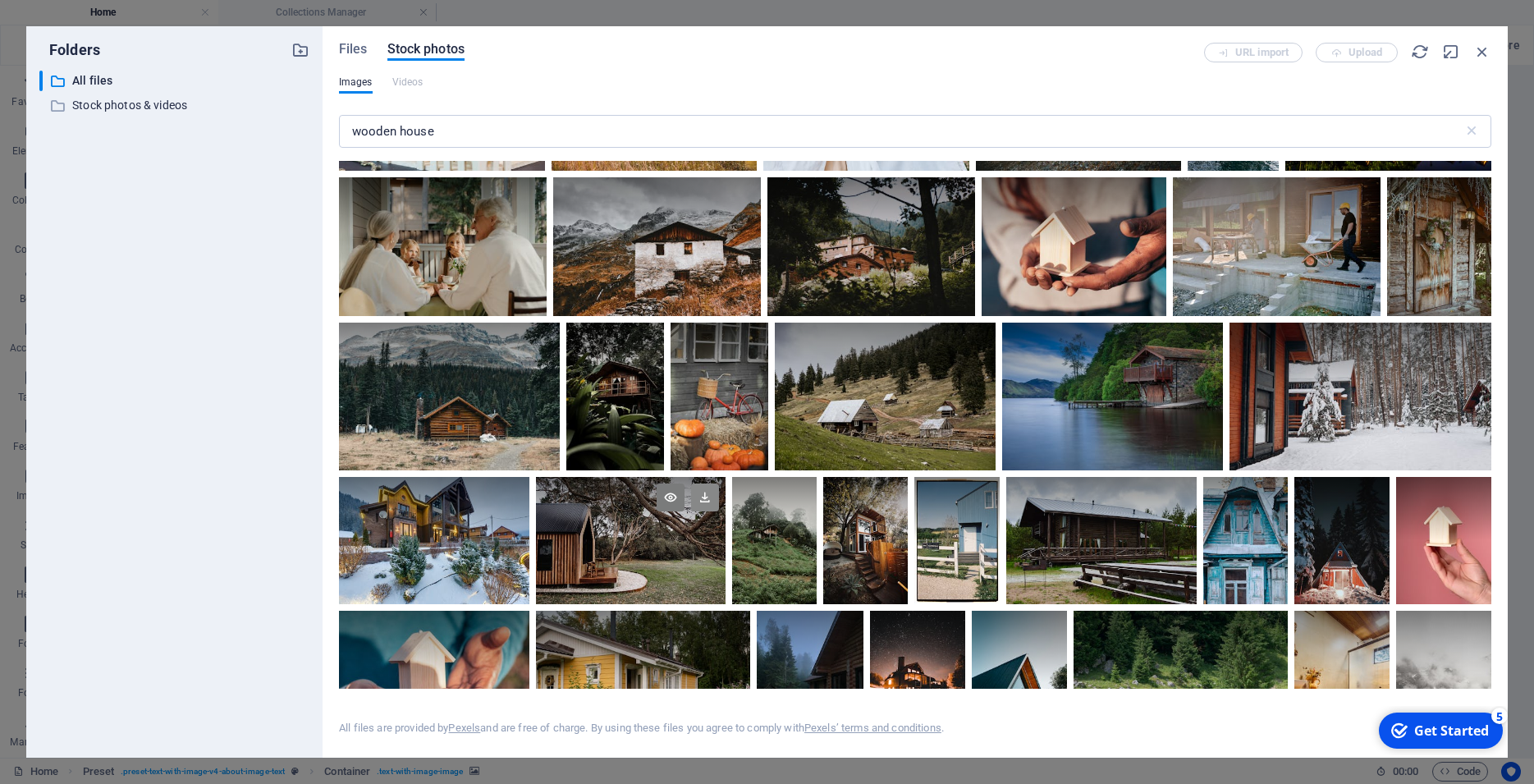
click at [719, 511] on icon at bounding box center [704, 497] width 28 height 28
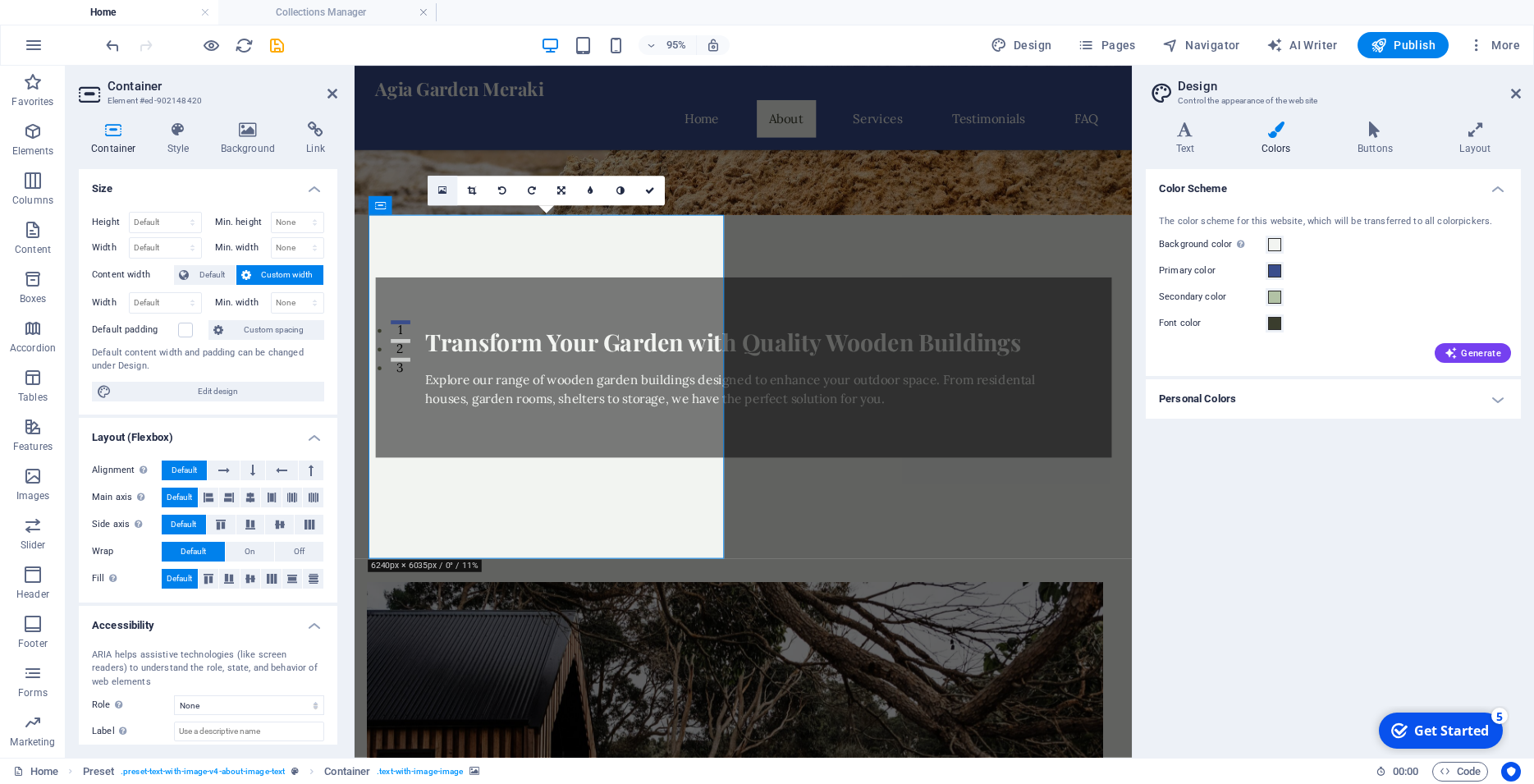
click at [444, 190] on icon at bounding box center [443, 190] width 9 height 11
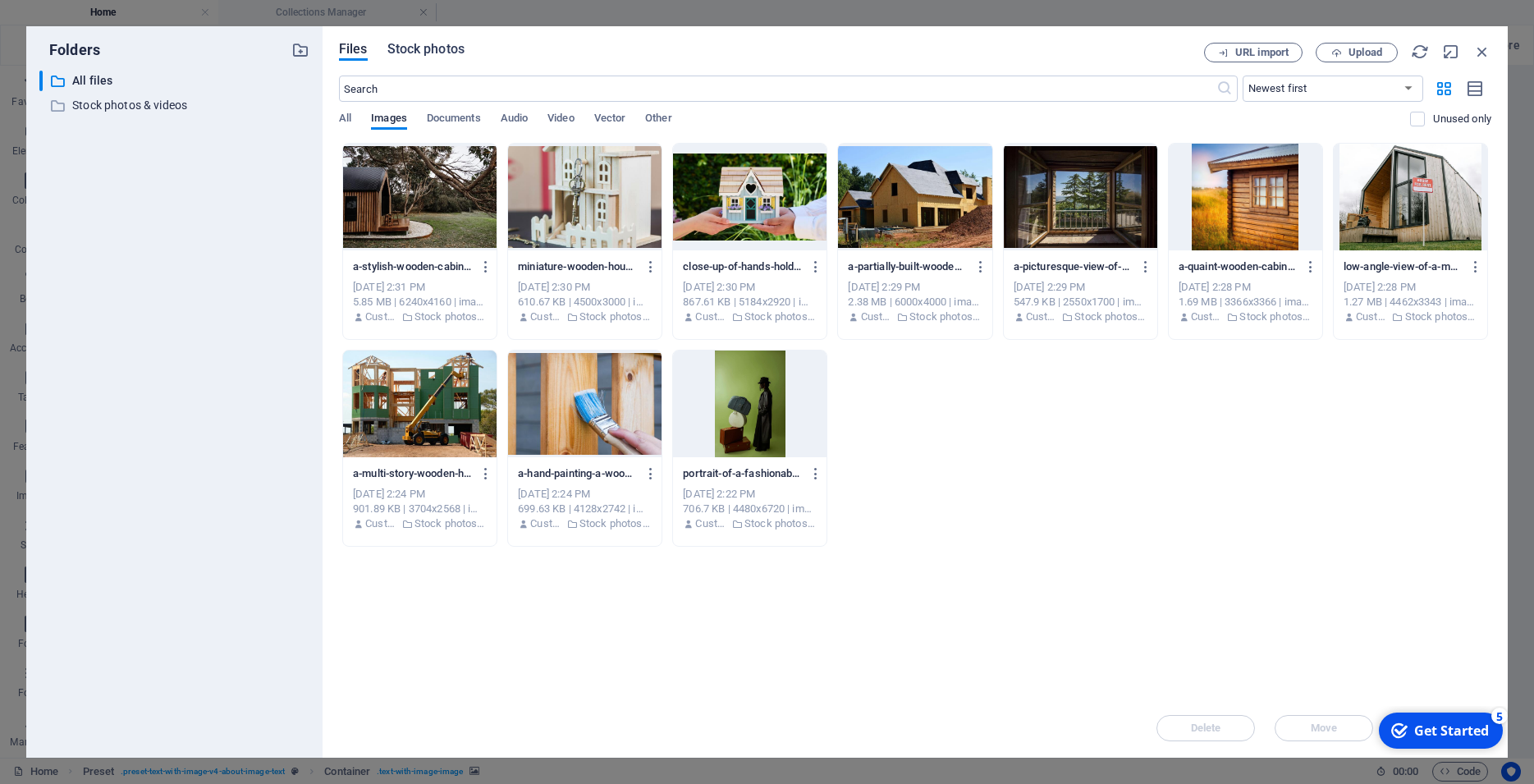
click at [433, 48] on span "Stock photos" at bounding box center [426, 49] width 77 height 20
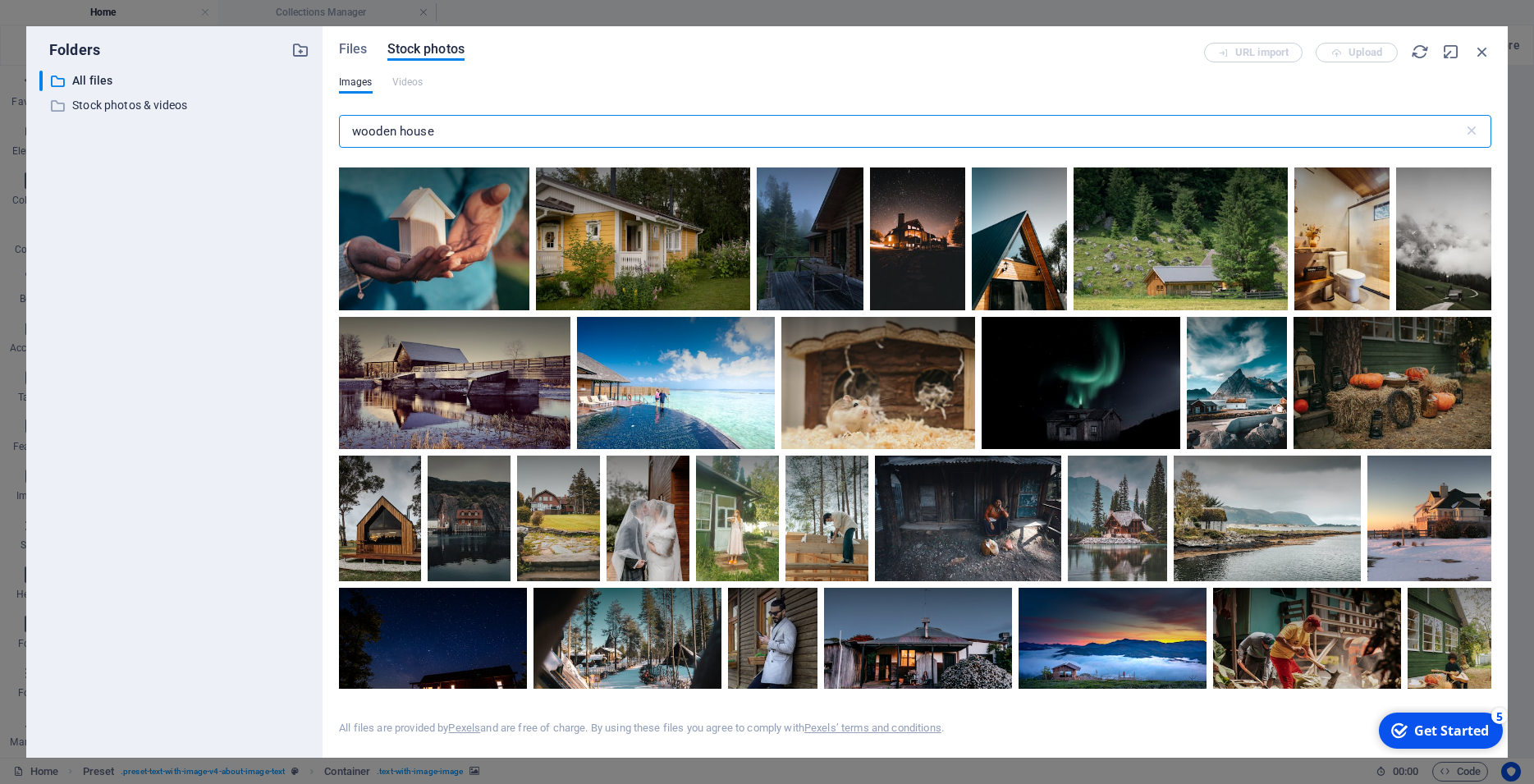
scroll to position [2733, 0]
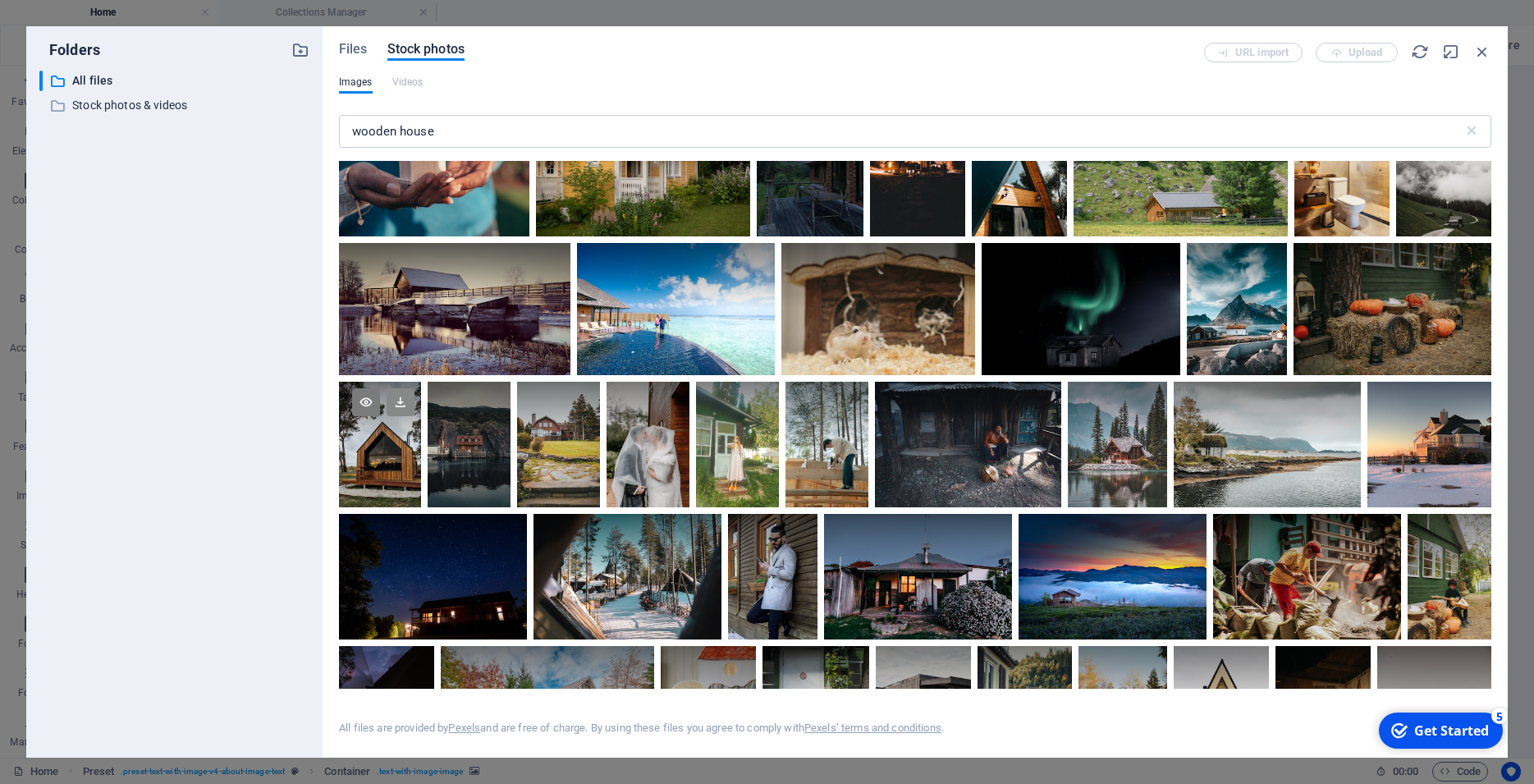
click at [414, 416] on icon at bounding box center [400, 402] width 28 height 28
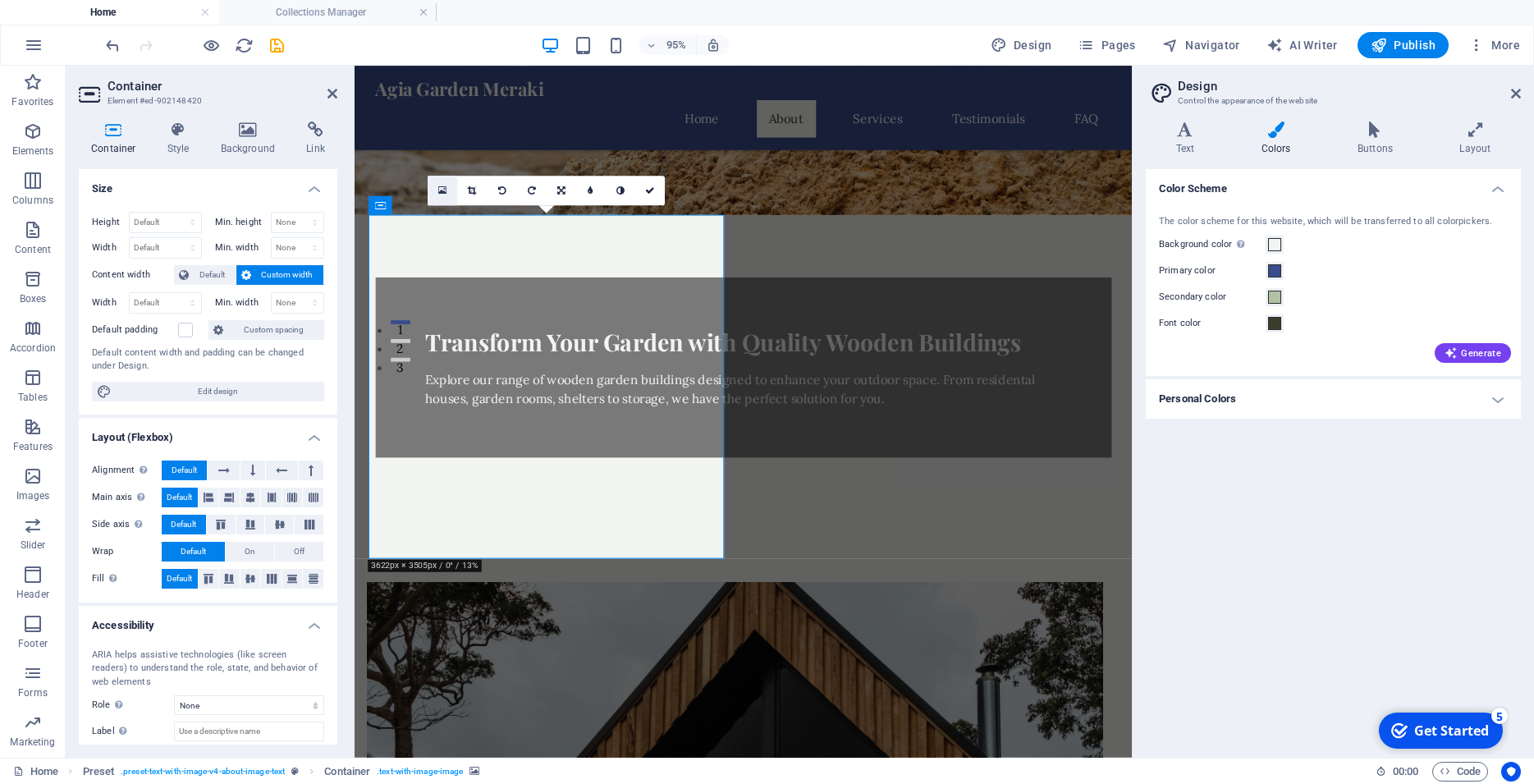
click at [443, 190] on icon at bounding box center [443, 190] width 9 height 11
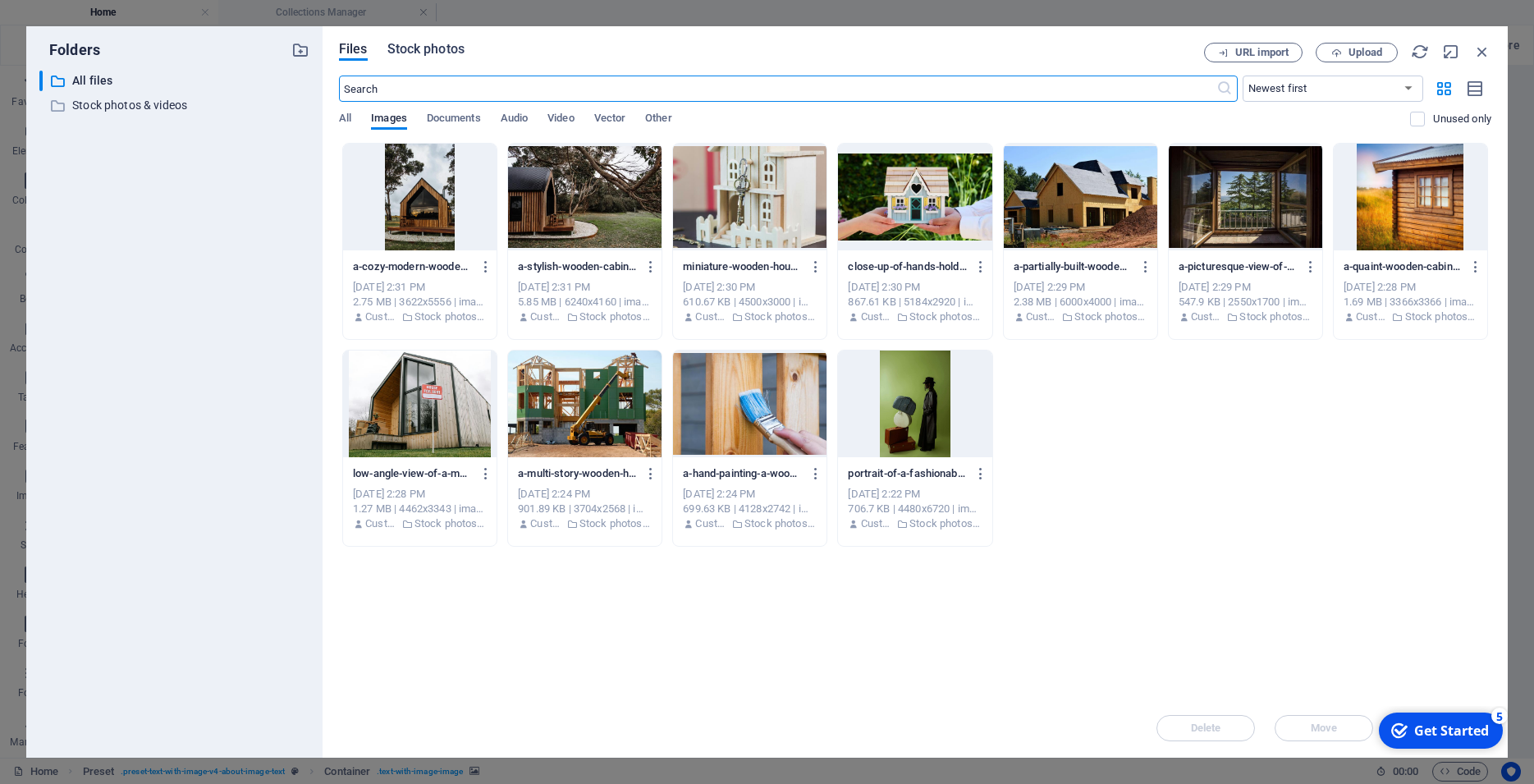
click at [423, 46] on span "Stock photos" at bounding box center [426, 49] width 77 height 20
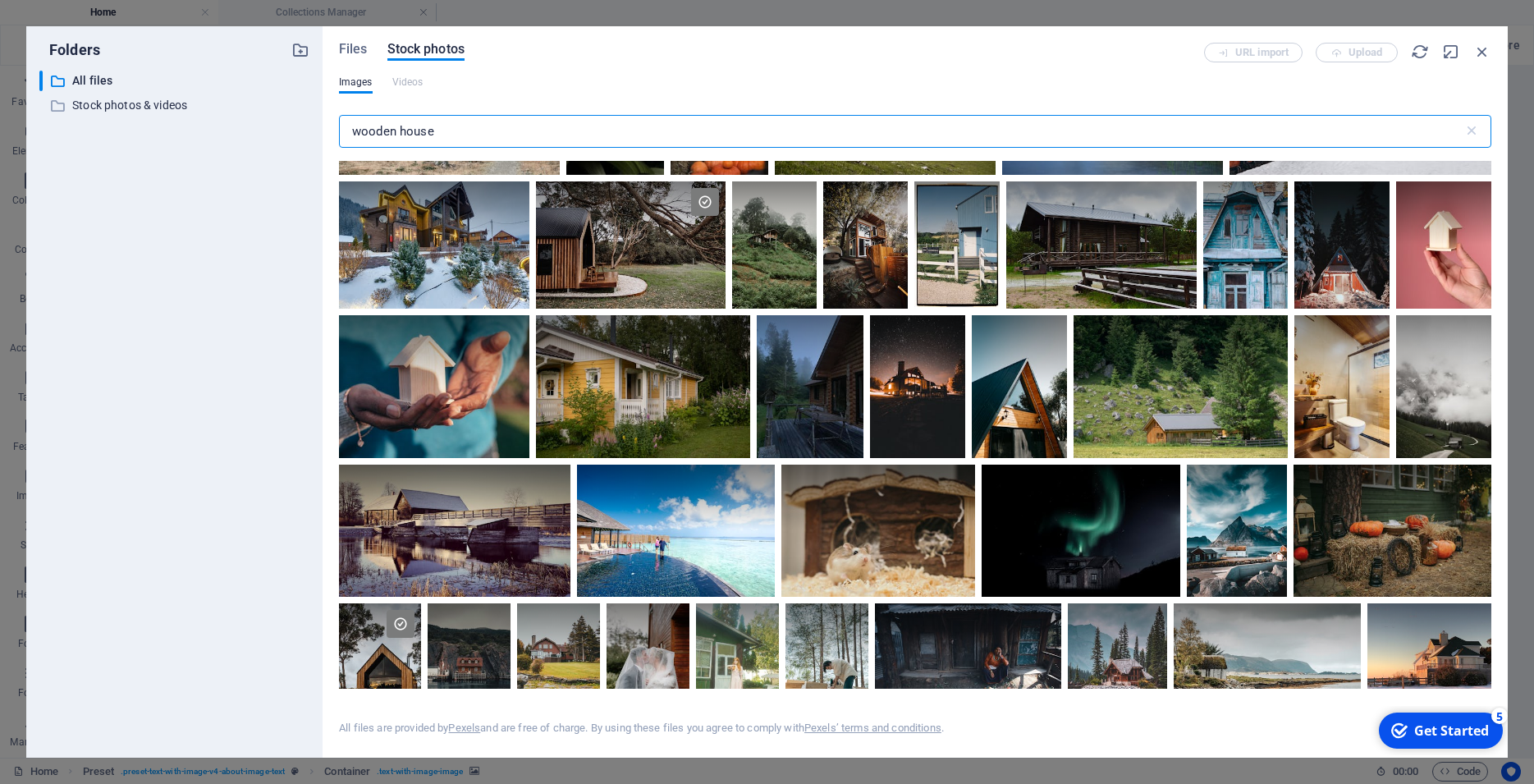
scroll to position [2658, 0]
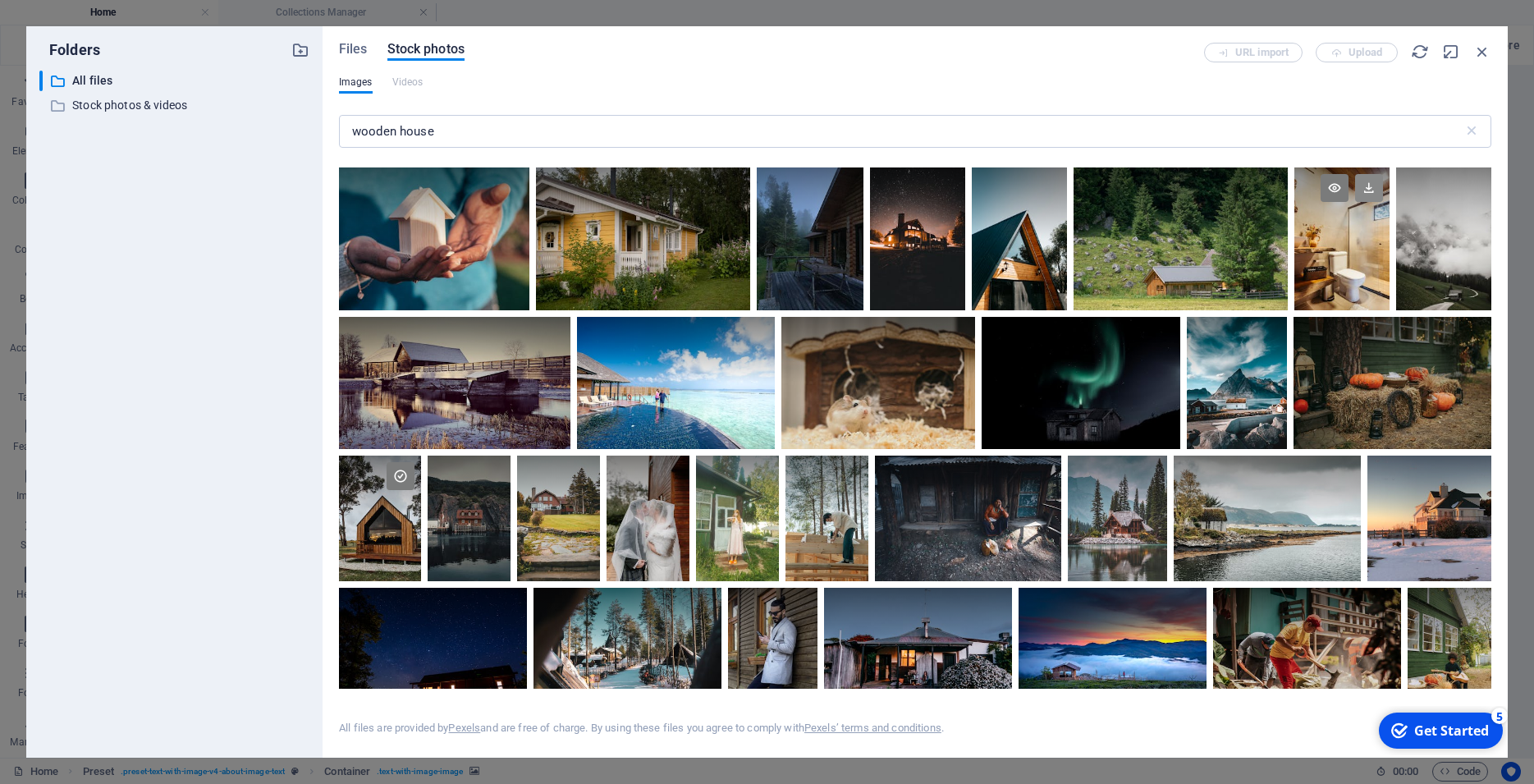
click at [1355, 202] on icon at bounding box center [1369, 187] width 28 height 28
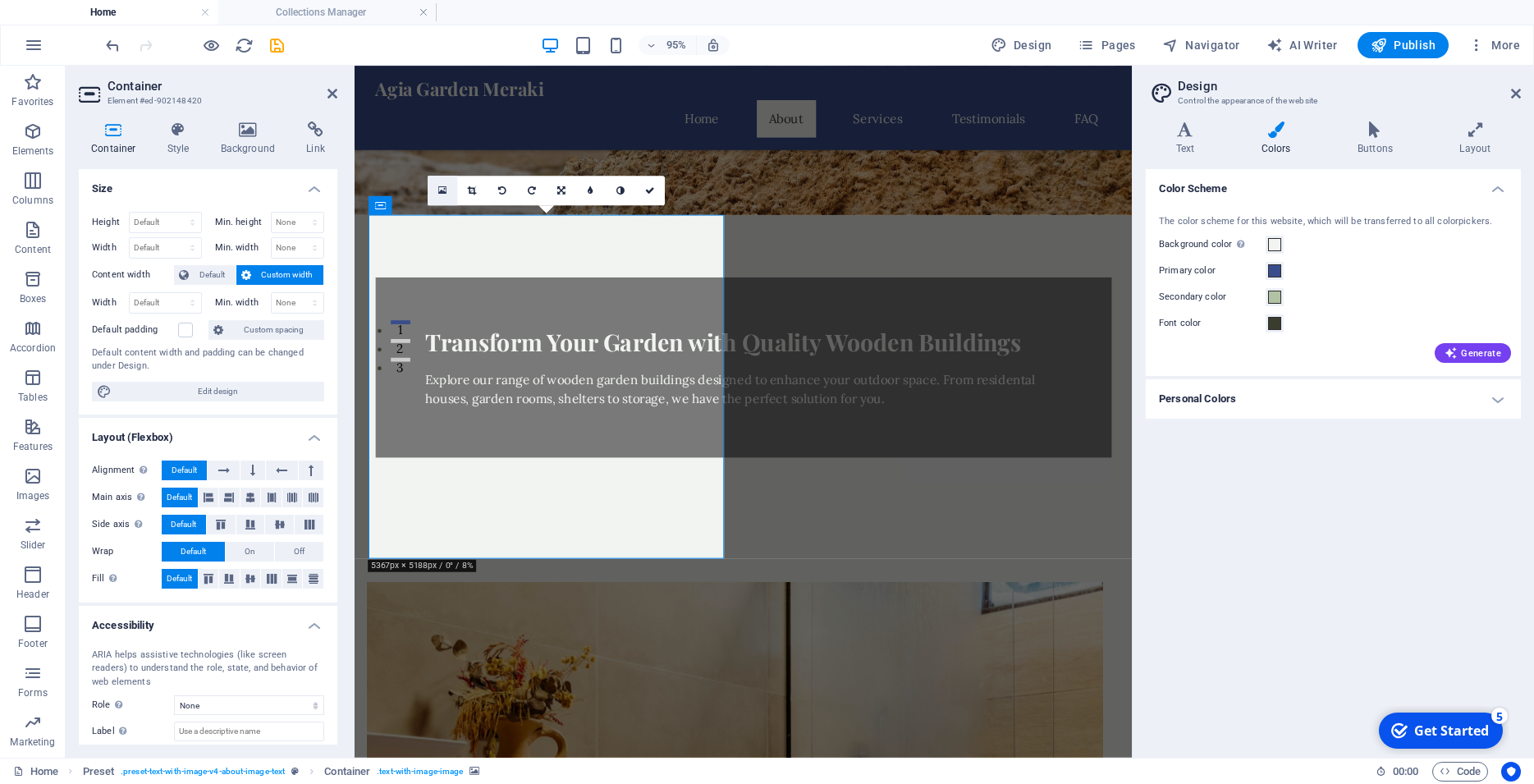
click at [434, 190] on link at bounding box center [442, 190] width 29 height 29
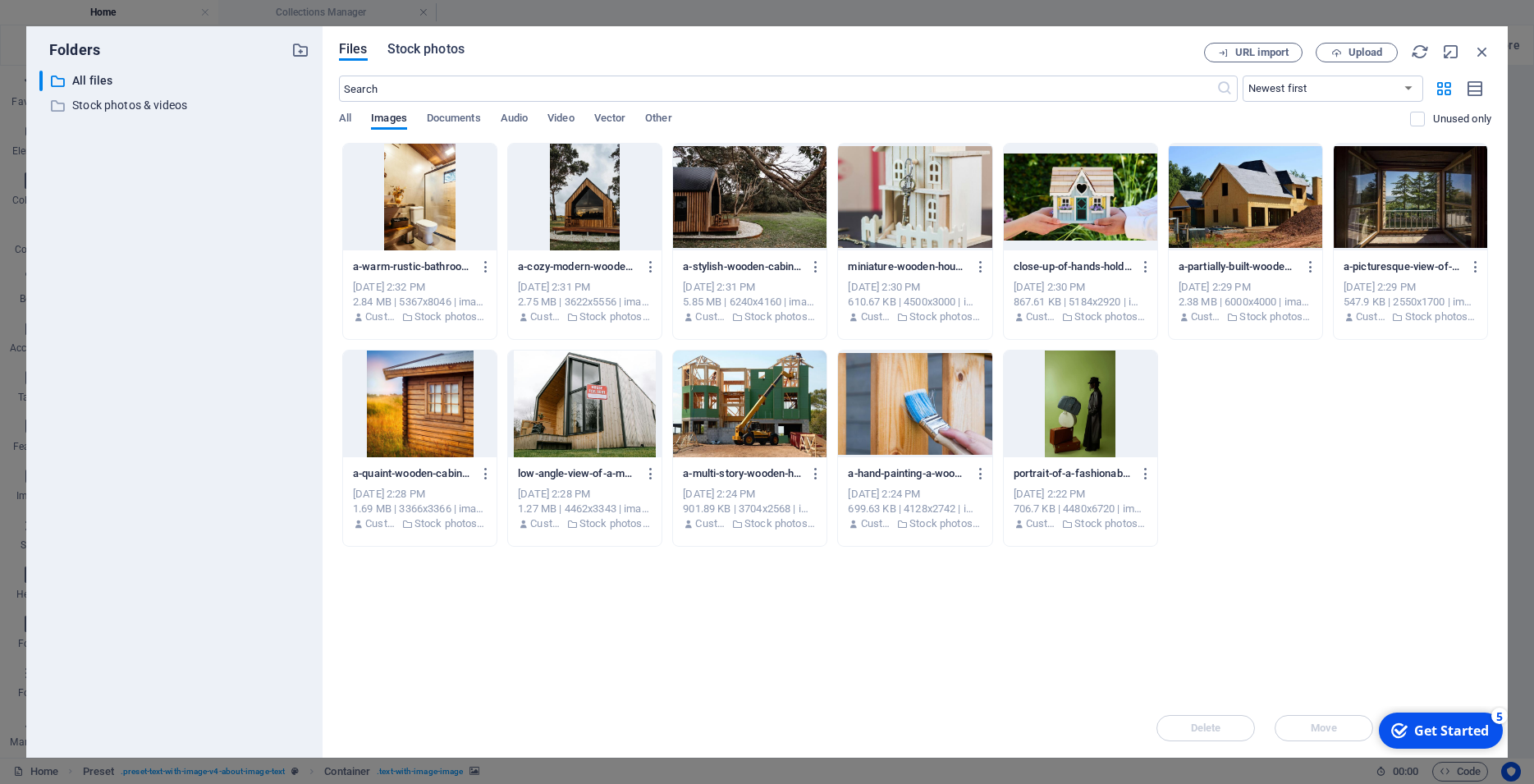
click at [429, 56] on span "Stock photos" at bounding box center [426, 49] width 77 height 20
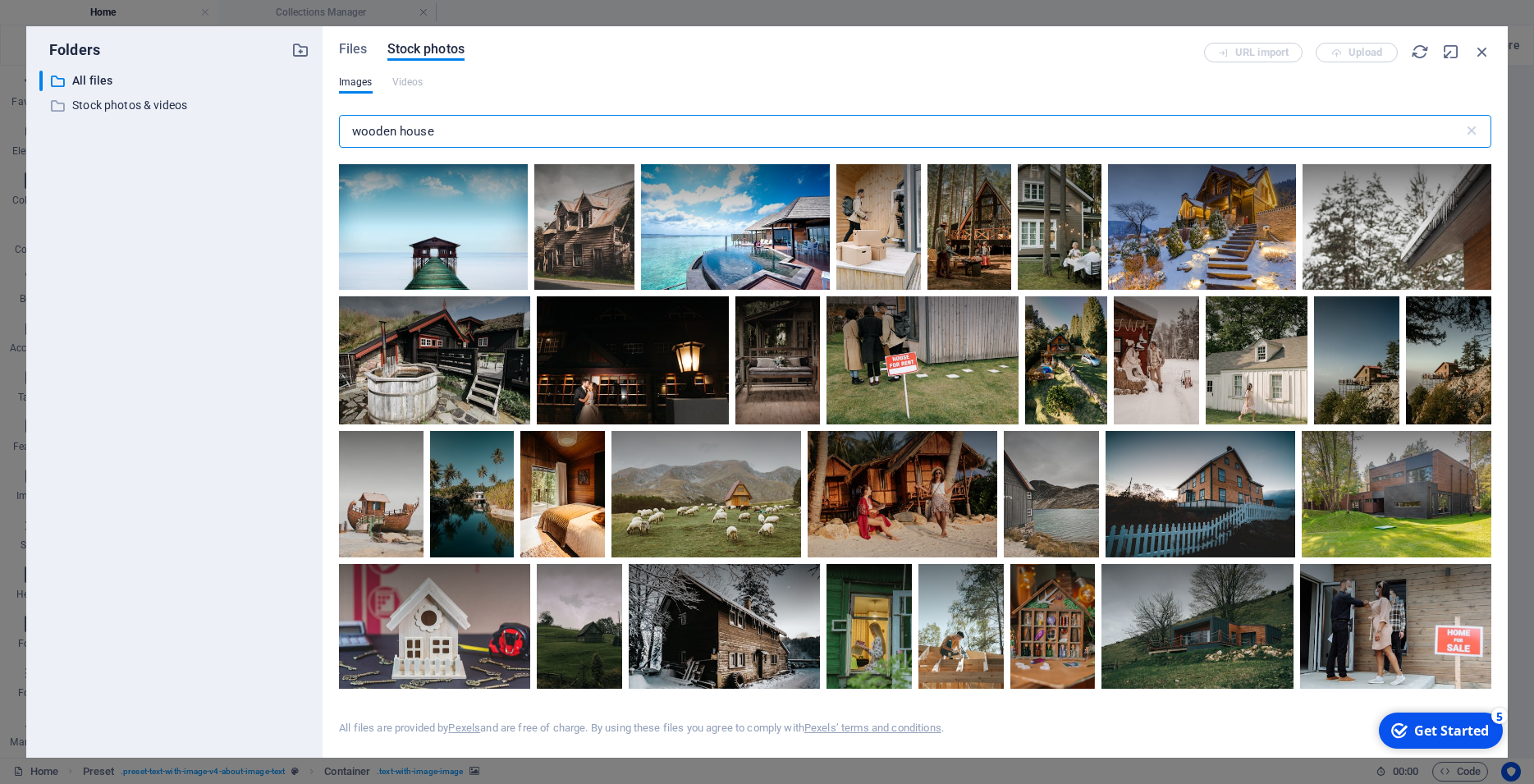
scroll to position [4210, 0]
click at [885, 198] on icon at bounding box center [899, 183] width 28 height 28
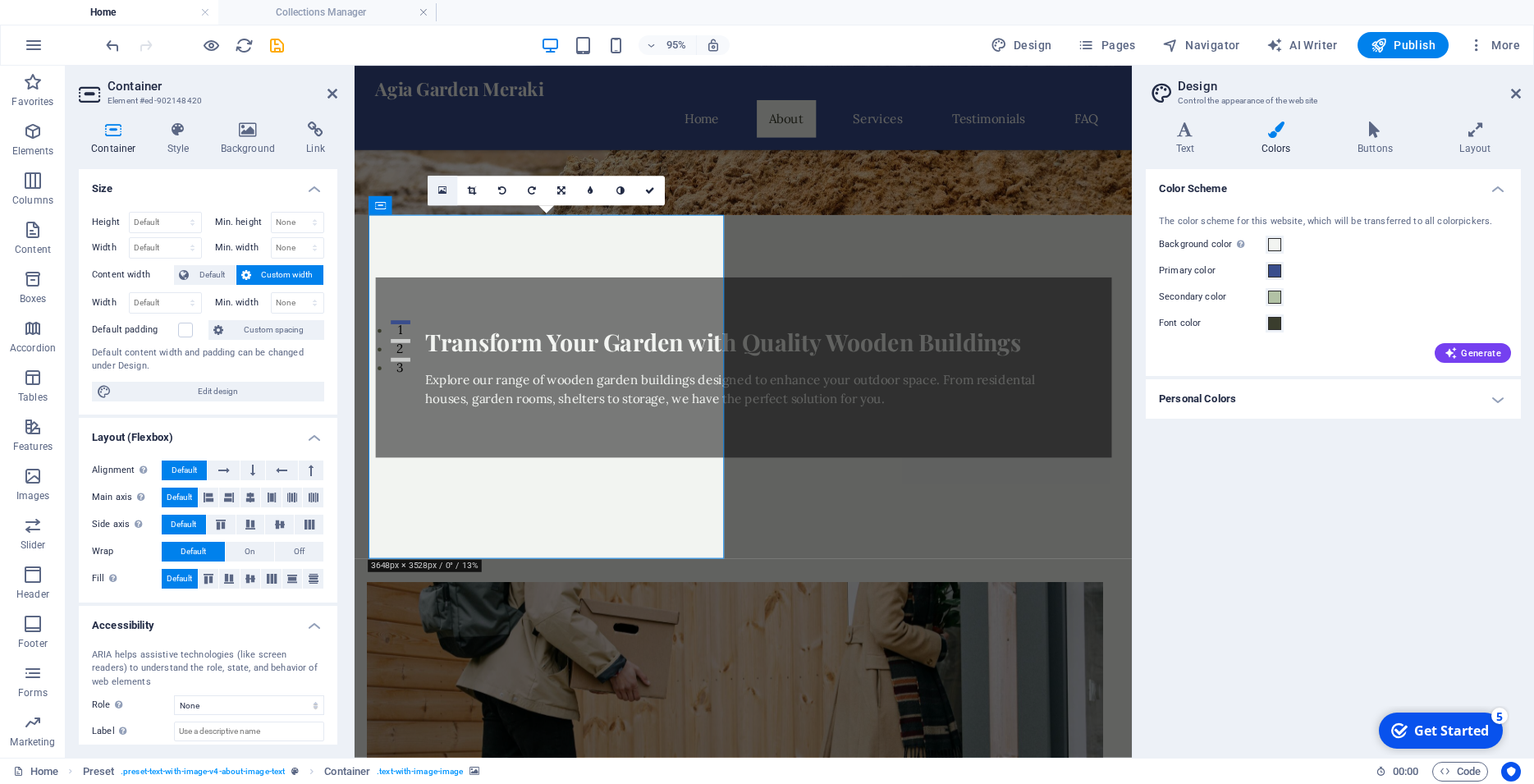
click at [448, 190] on link at bounding box center [442, 190] width 29 height 29
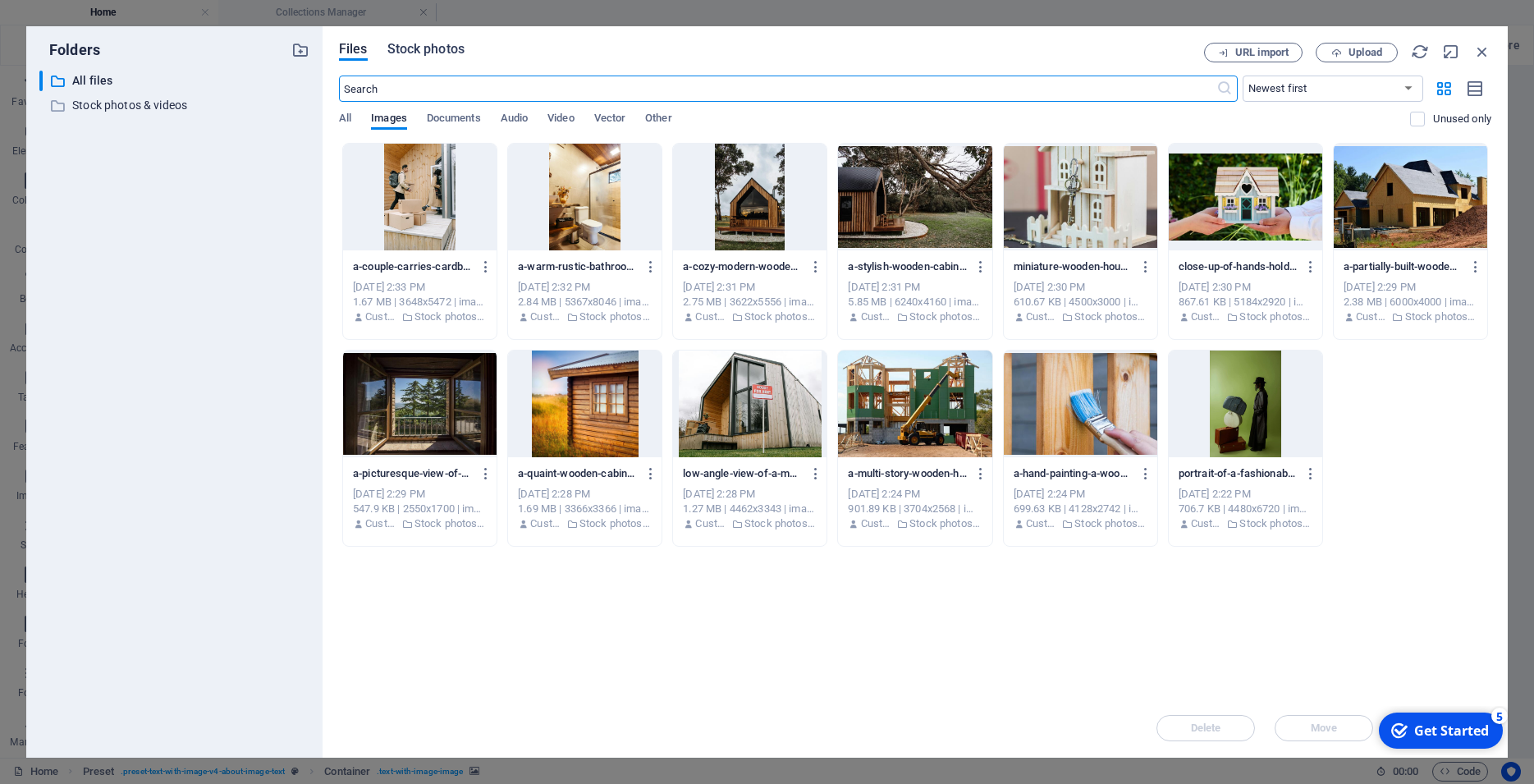
click at [407, 50] on span "Stock photos" at bounding box center [426, 49] width 77 height 20
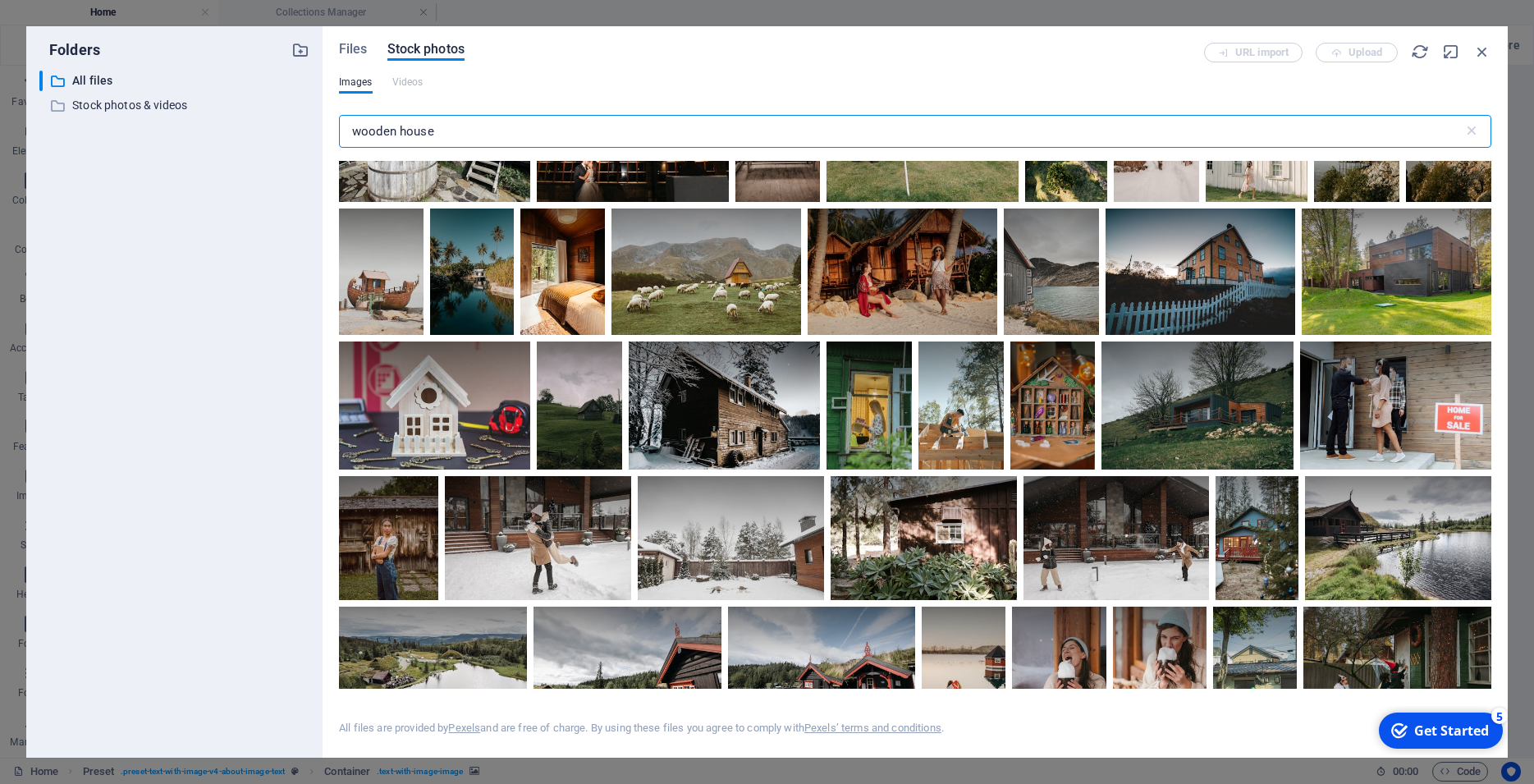
scroll to position [4504, 0]
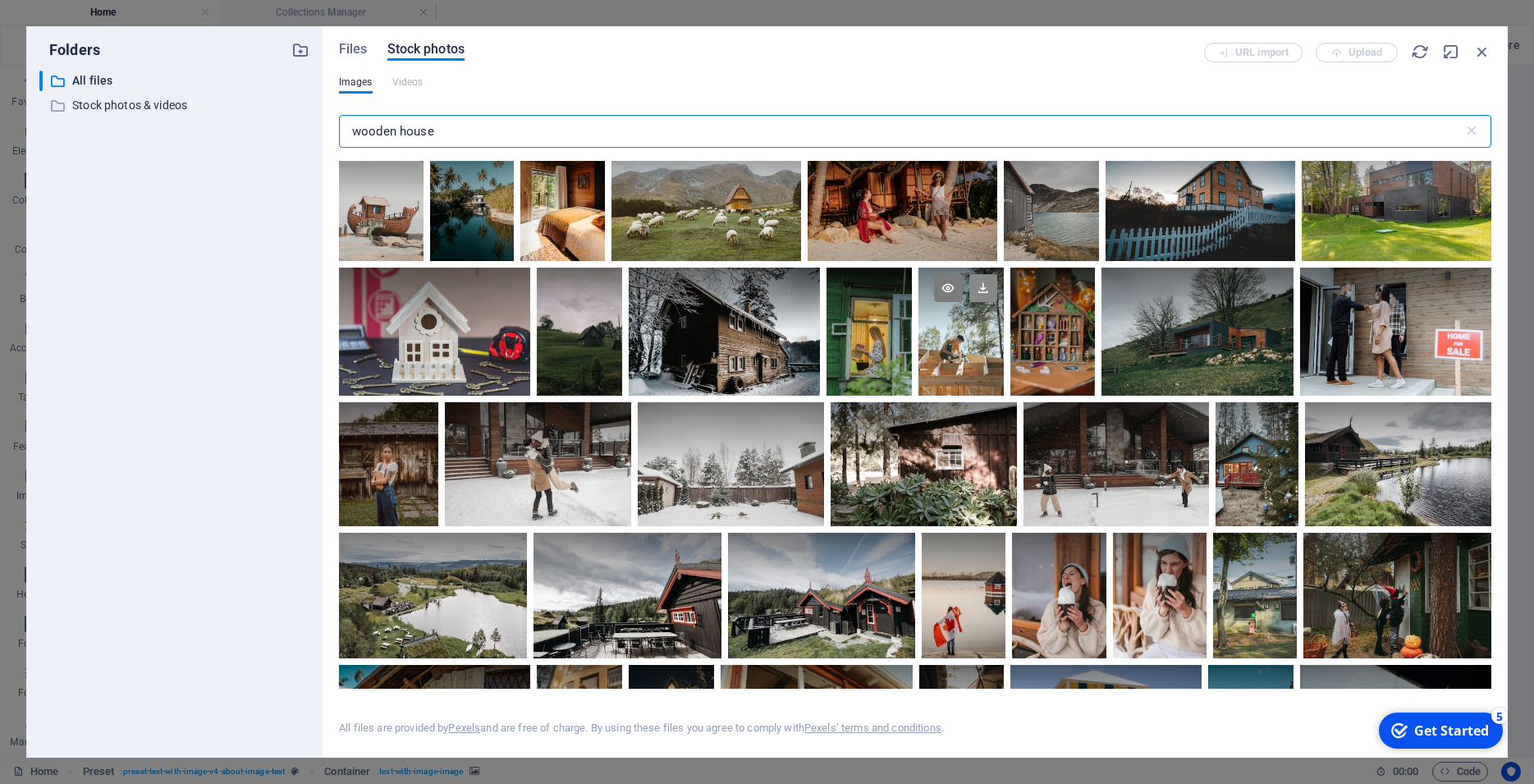
click at [970, 302] on icon at bounding box center [983, 287] width 28 height 28
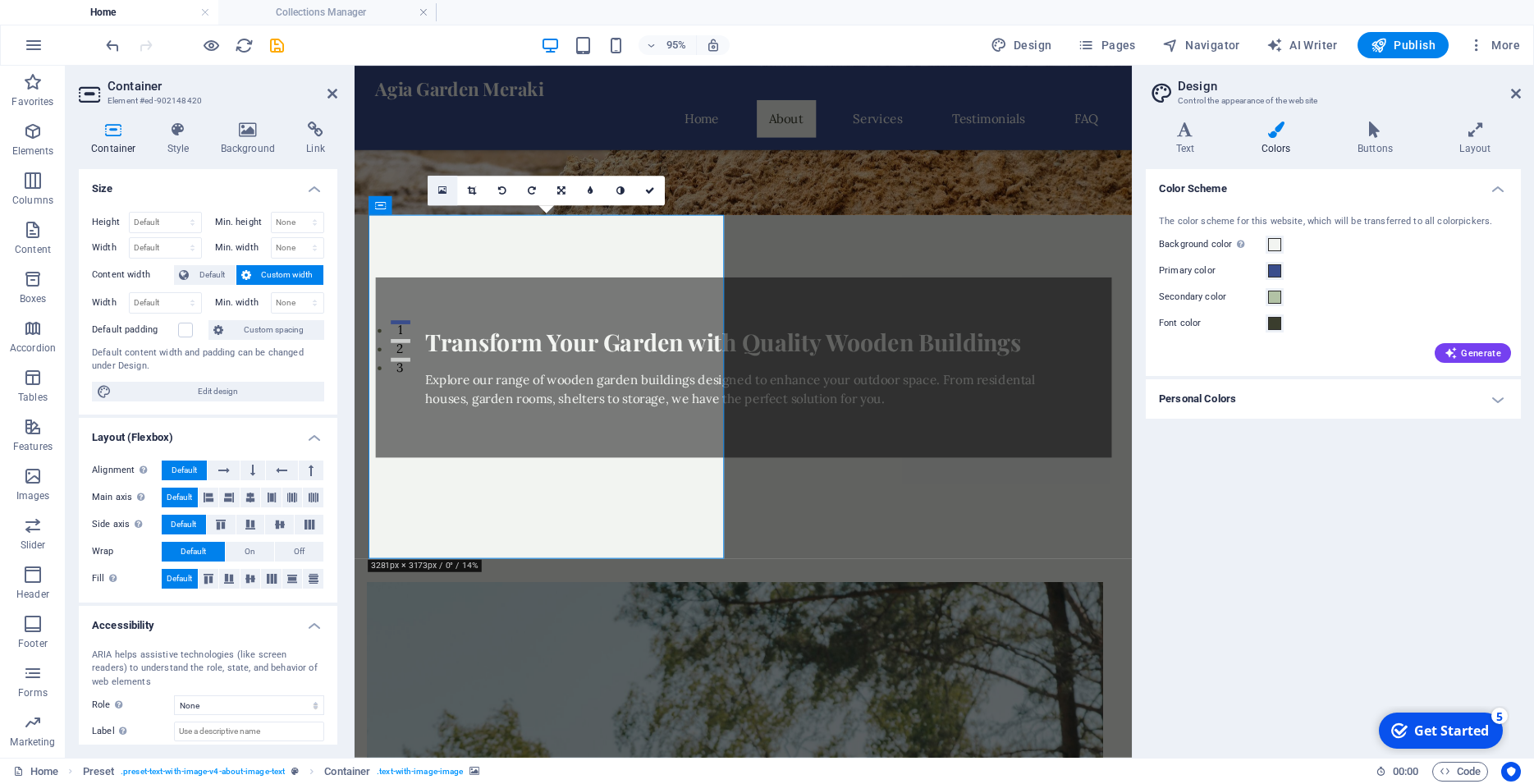
click at [433, 197] on link at bounding box center [442, 190] width 29 height 29
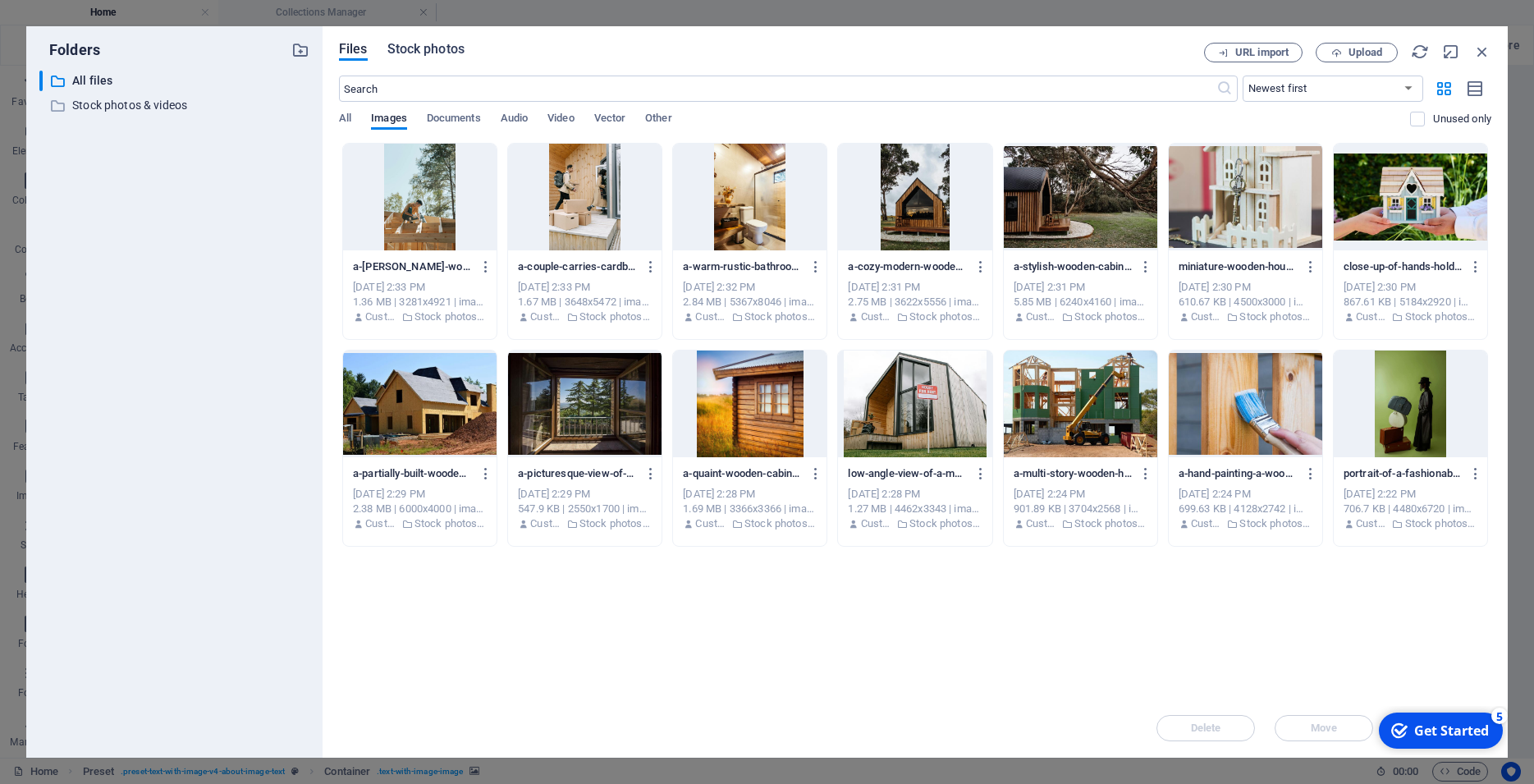
click at [401, 48] on span "Stock photos" at bounding box center [426, 49] width 77 height 20
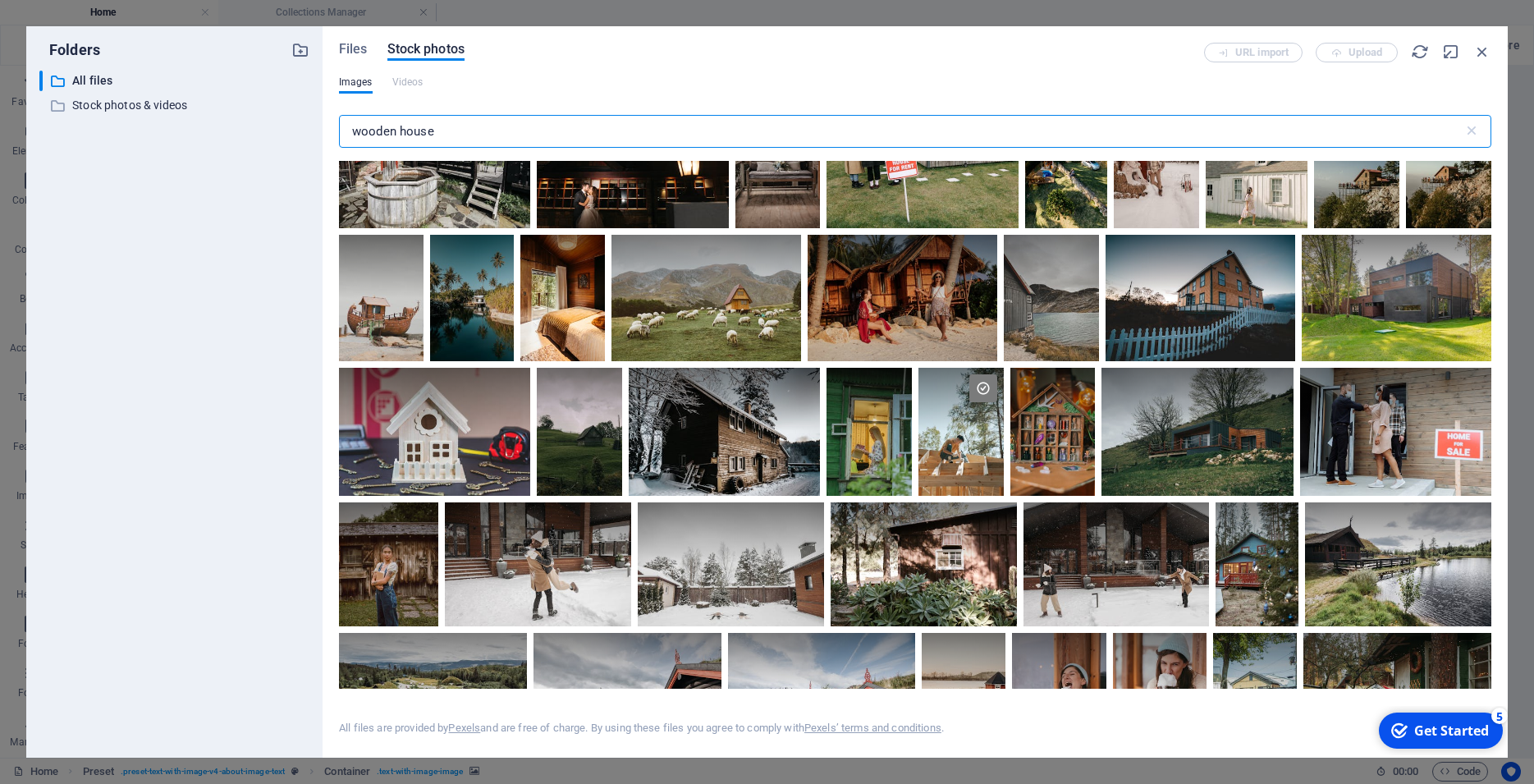
scroll to position [4431, 0]
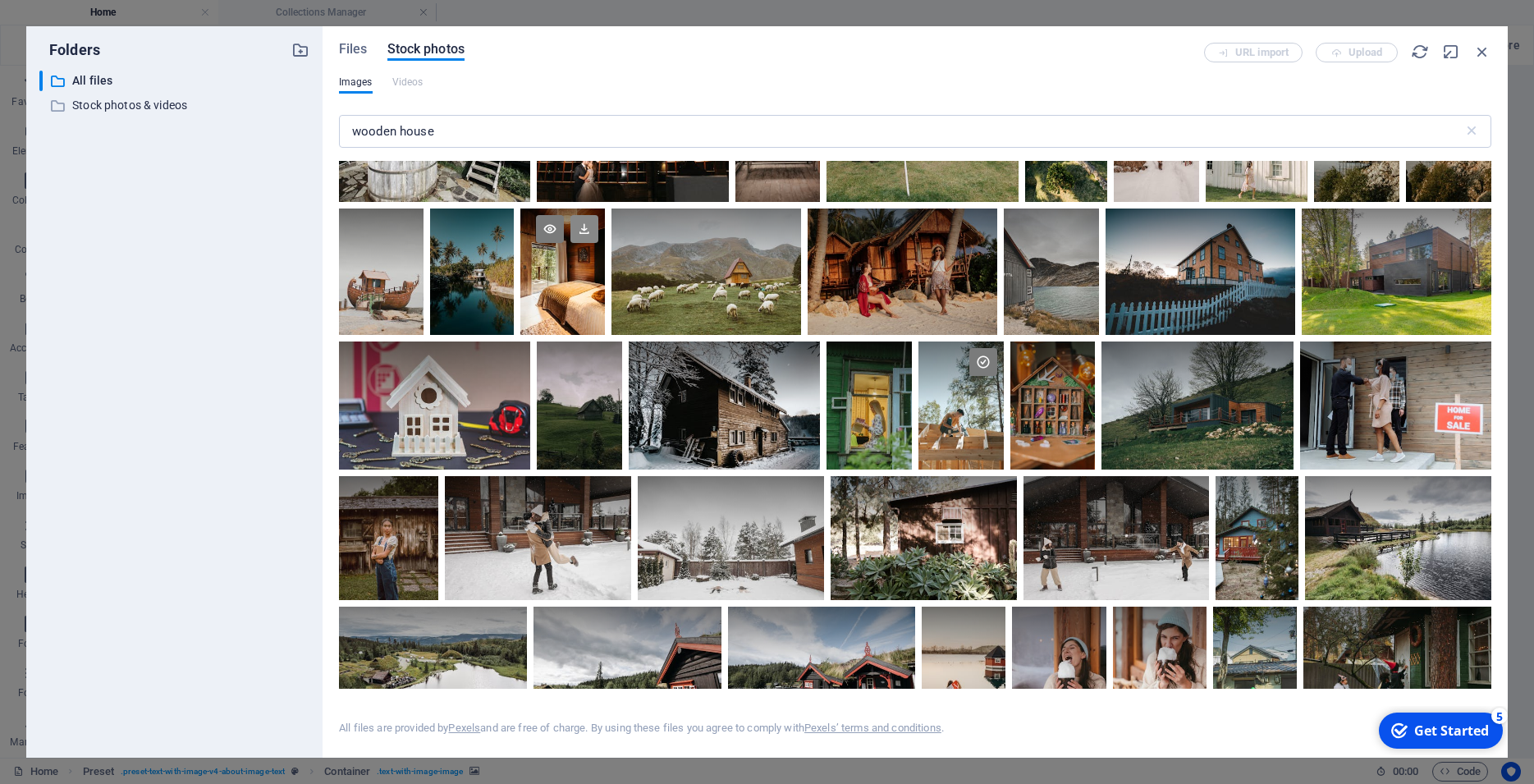
click at [570, 243] on icon at bounding box center [584, 228] width 28 height 28
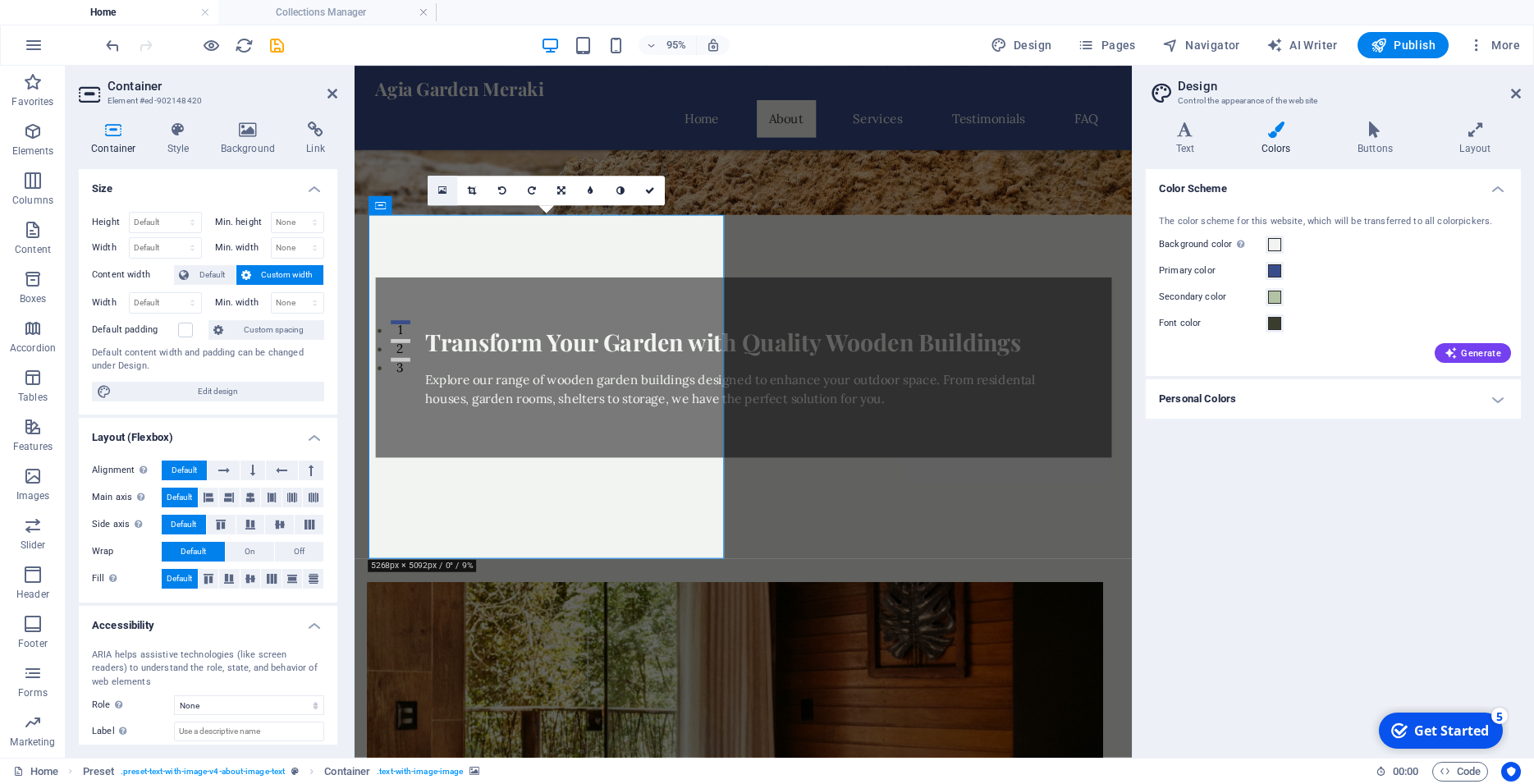
click at [446, 189] on icon at bounding box center [443, 190] width 9 height 11
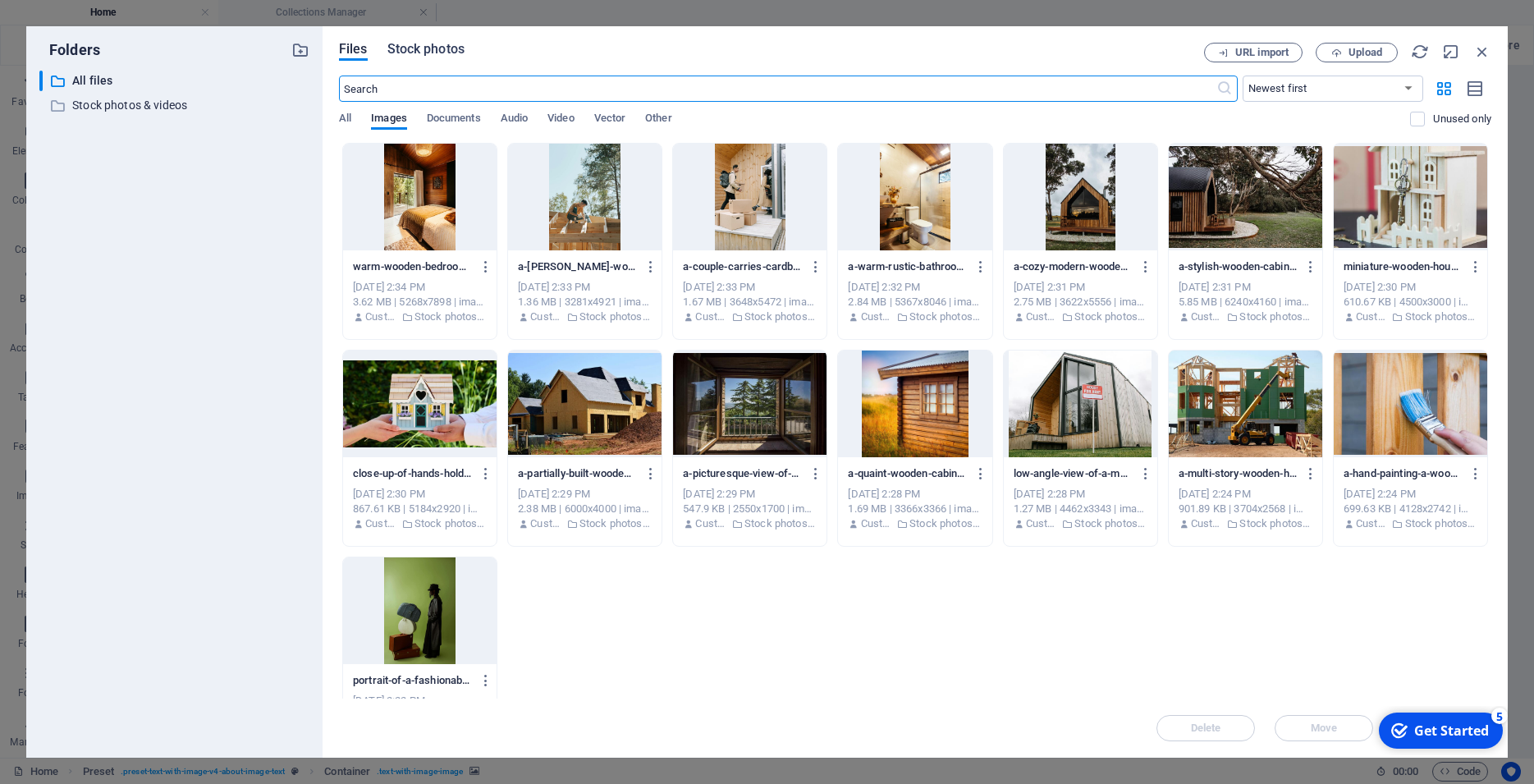
click at [425, 53] on span "Stock photos" at bounding box center [426, 49] width 77 height 20
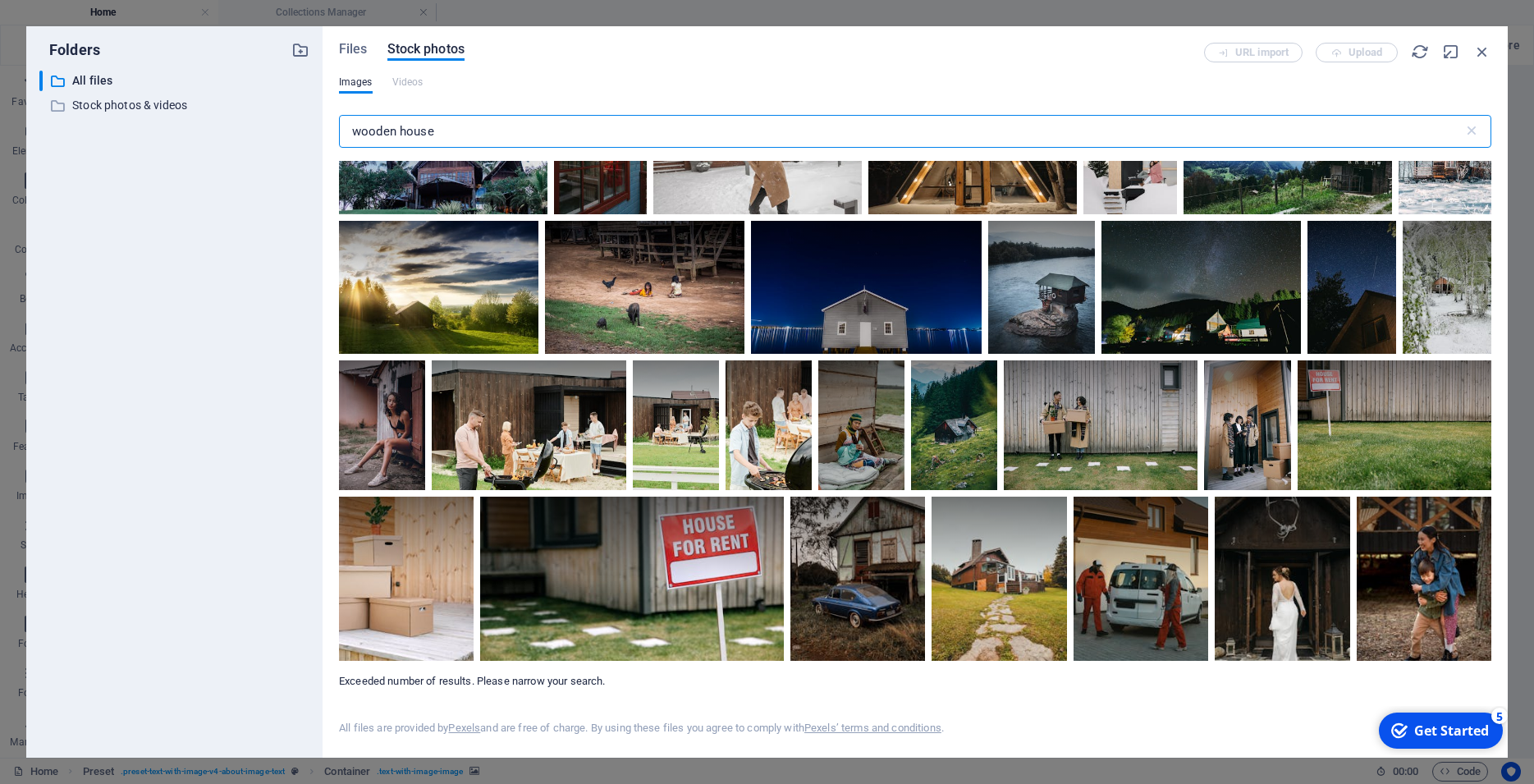
scroll to position [8252, 0]
click at [451, 518] on icon at bounding box center [453, 516] width 28 height 28
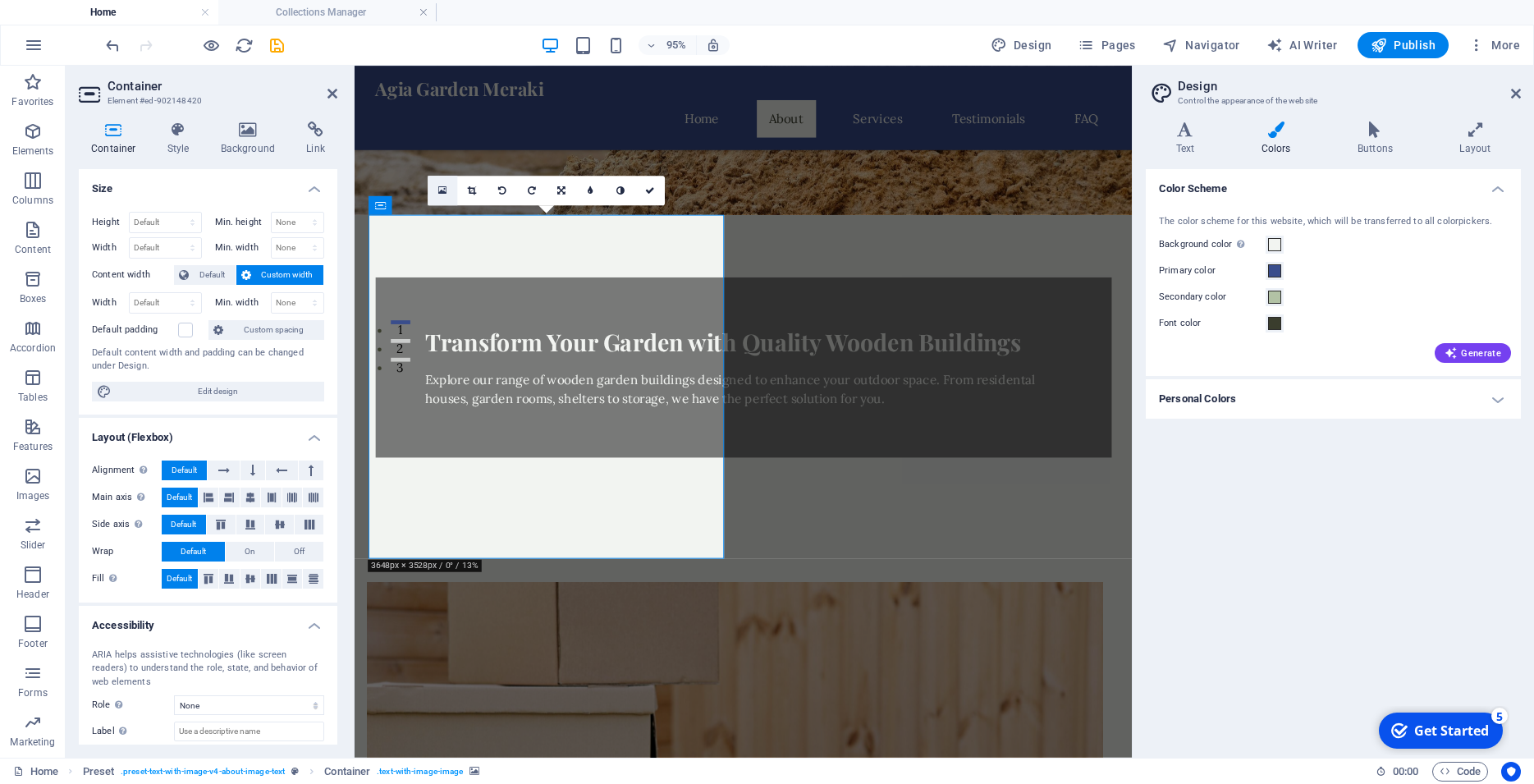
click at [446, 190] on icon at bounding box center [443, 190] width 9 height 11
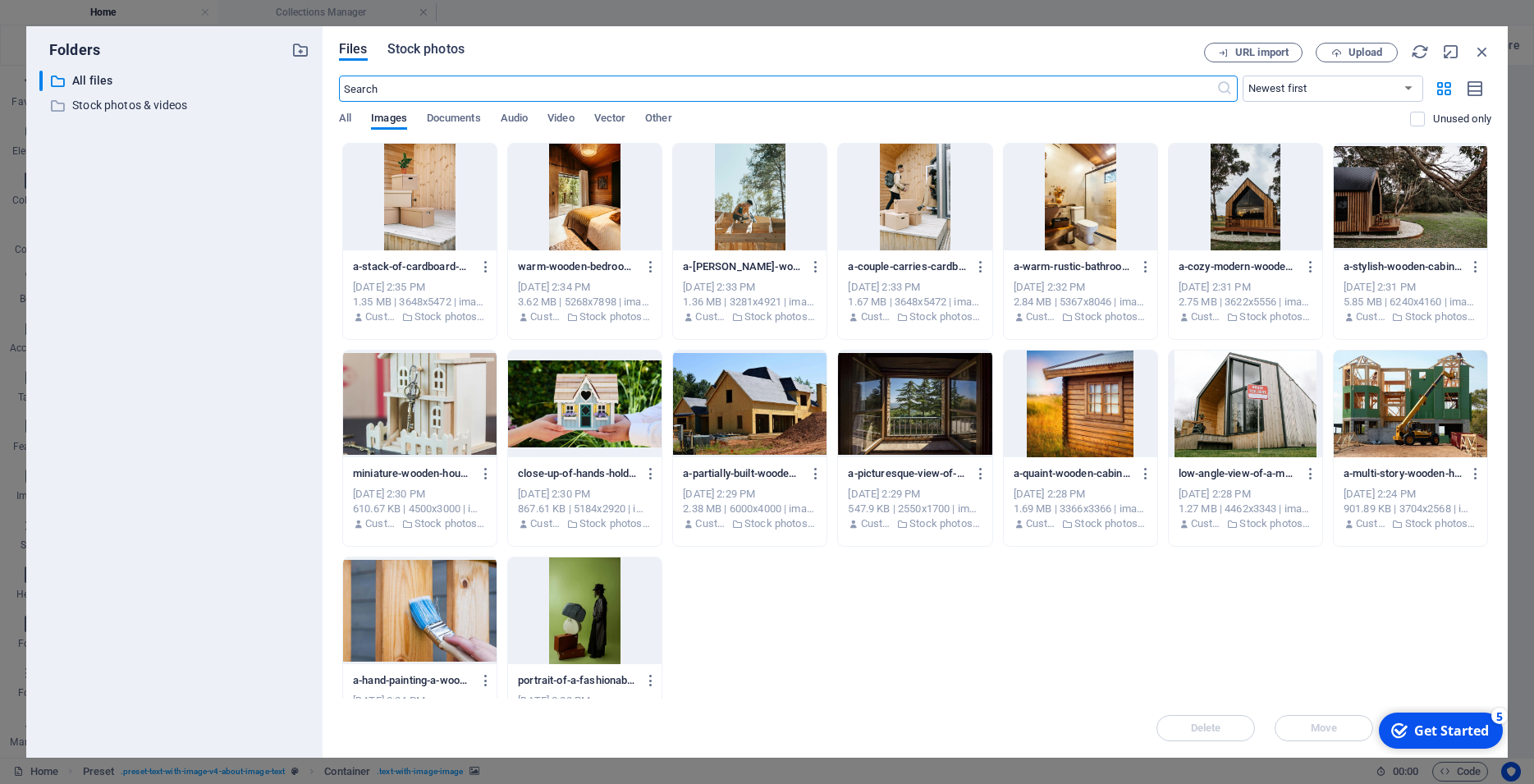
click at [425, 52] on span "Stock photos" at bounding box center [426, 49] width 77 height 20
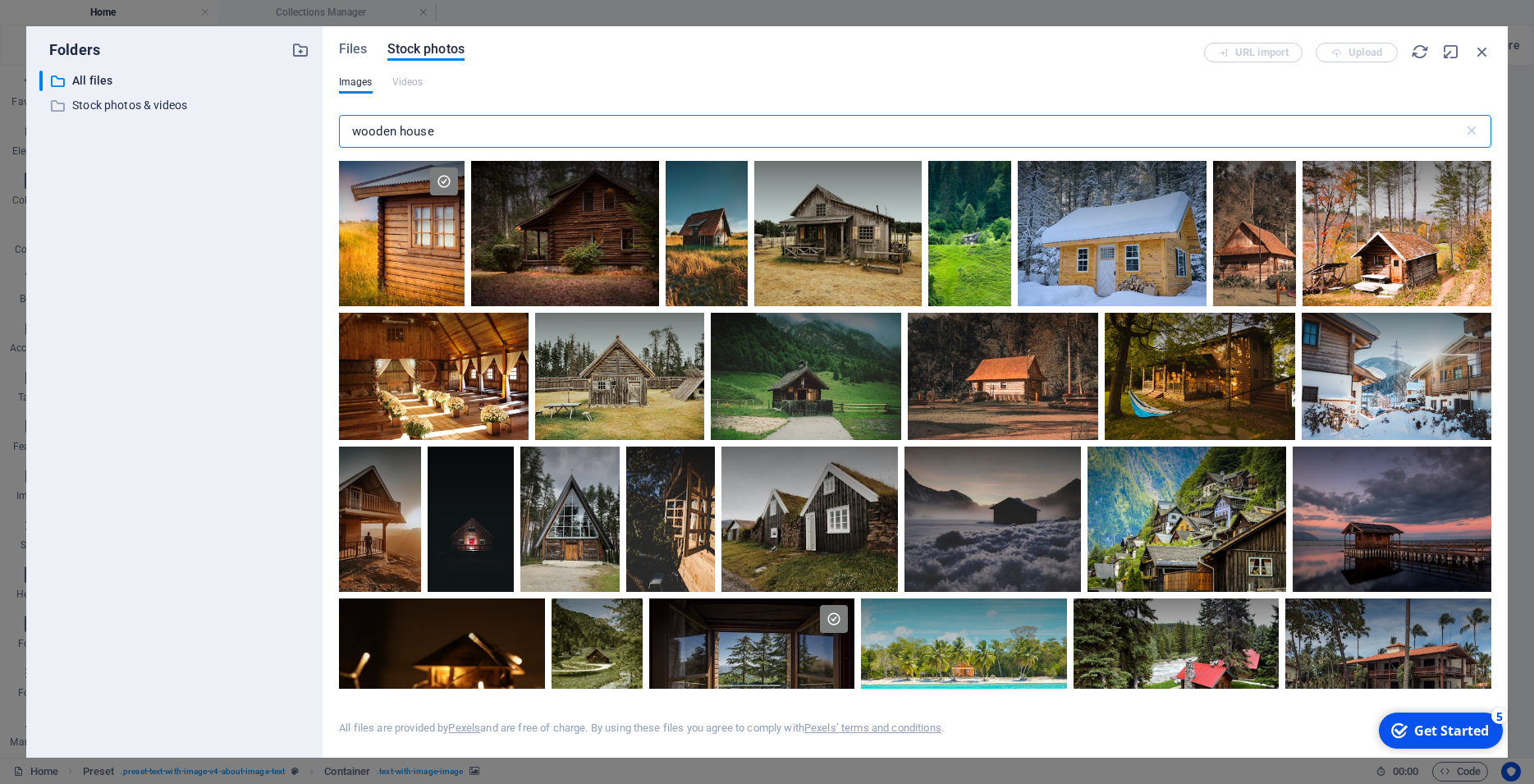
click at [435, 134] on input "wooden house" at bounding box center [901, 131] width 1124 height 33
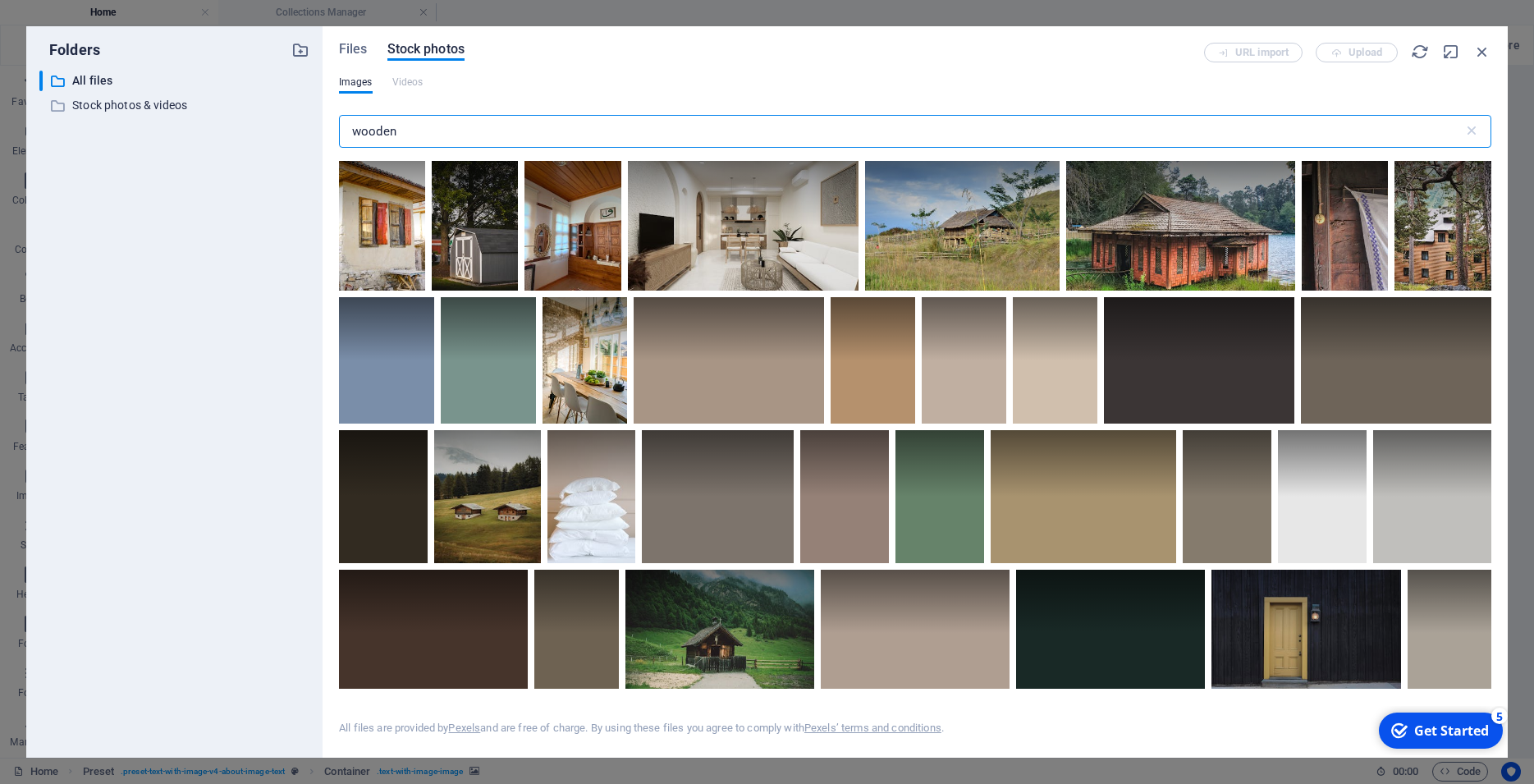
type input "wooden"
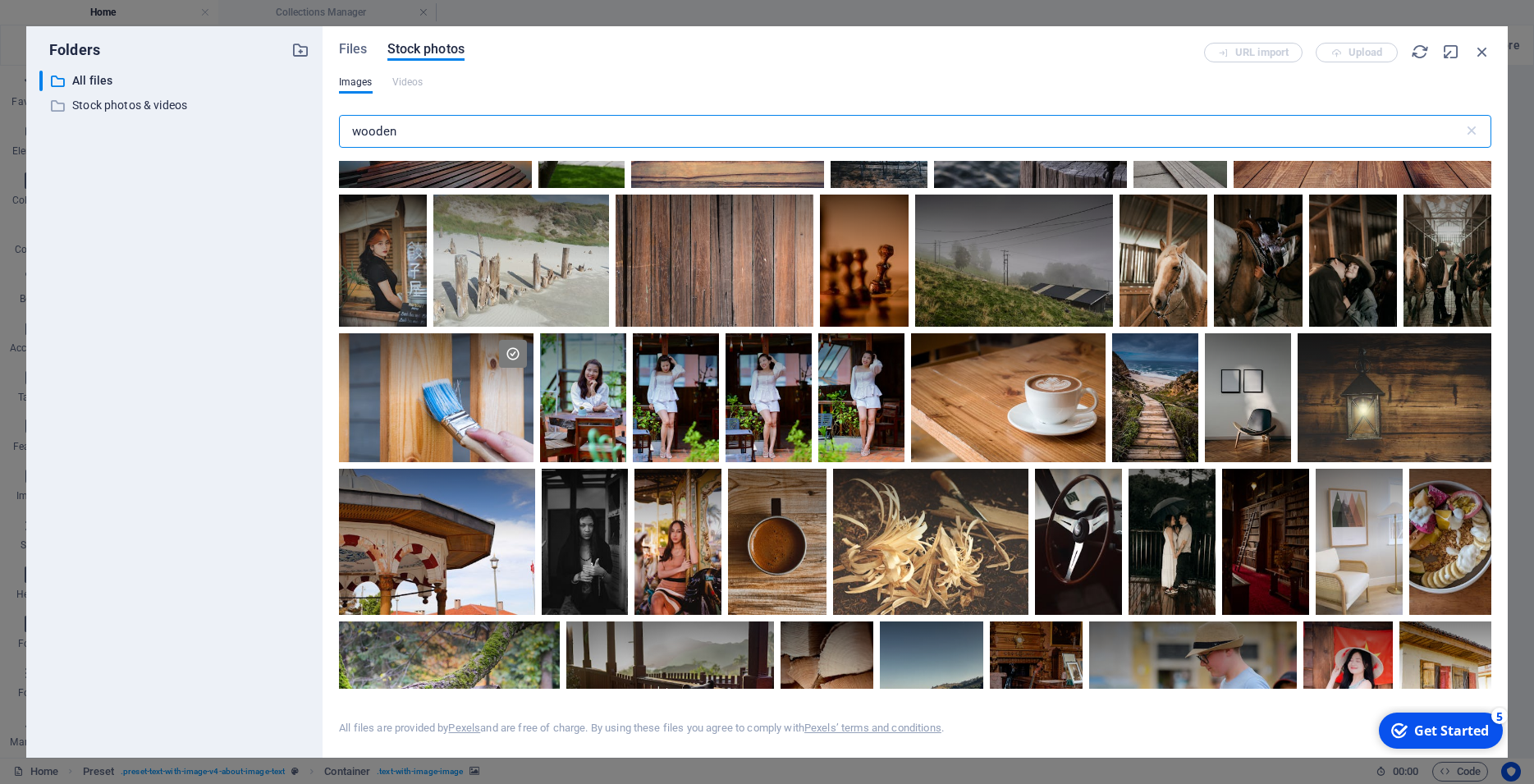
scroll to position [2437, 0]
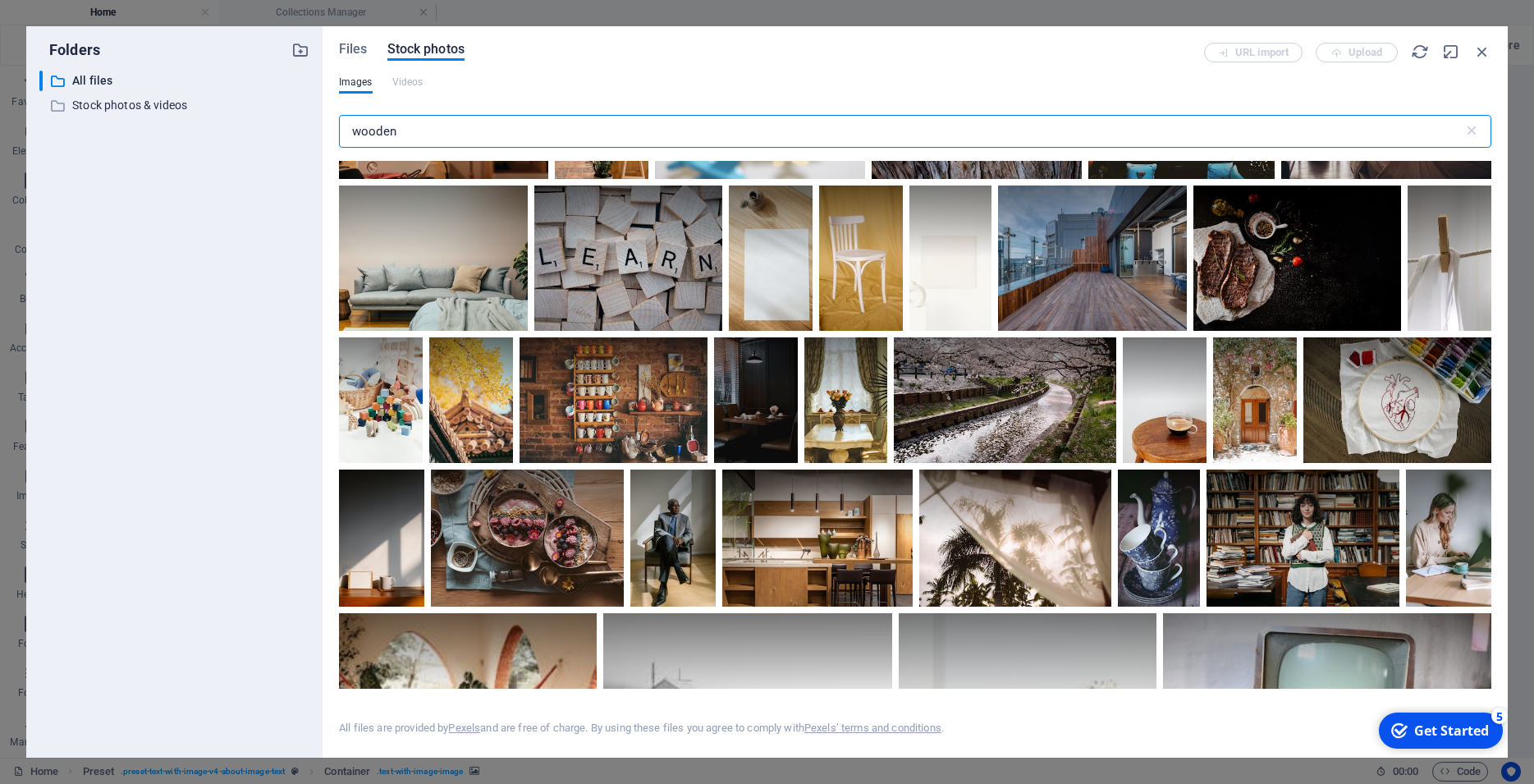
scroll to position [8493, 0]
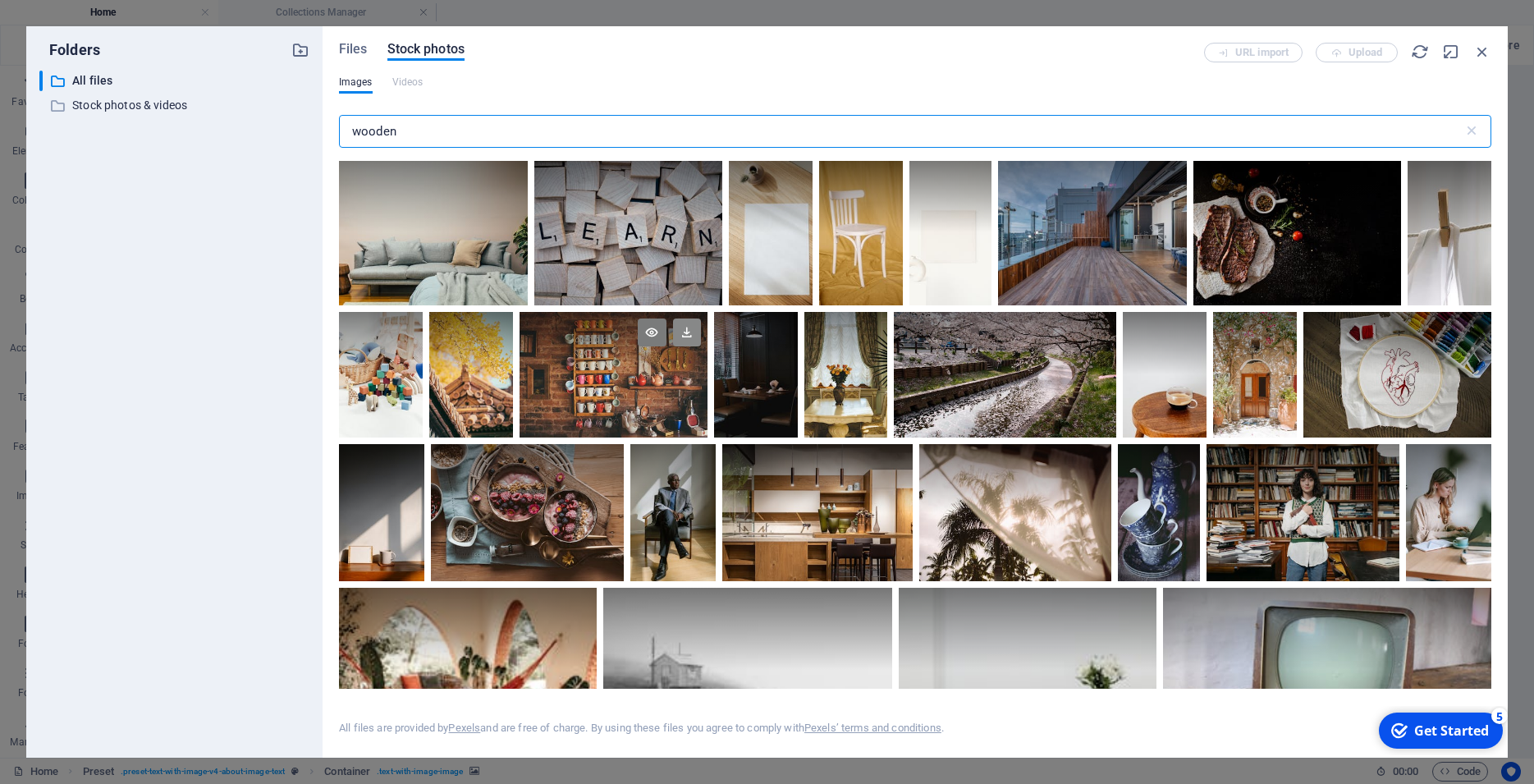
type input "wooden"
click at [701, 318] on icon at bounding box center [686, 331] width 28 height 28
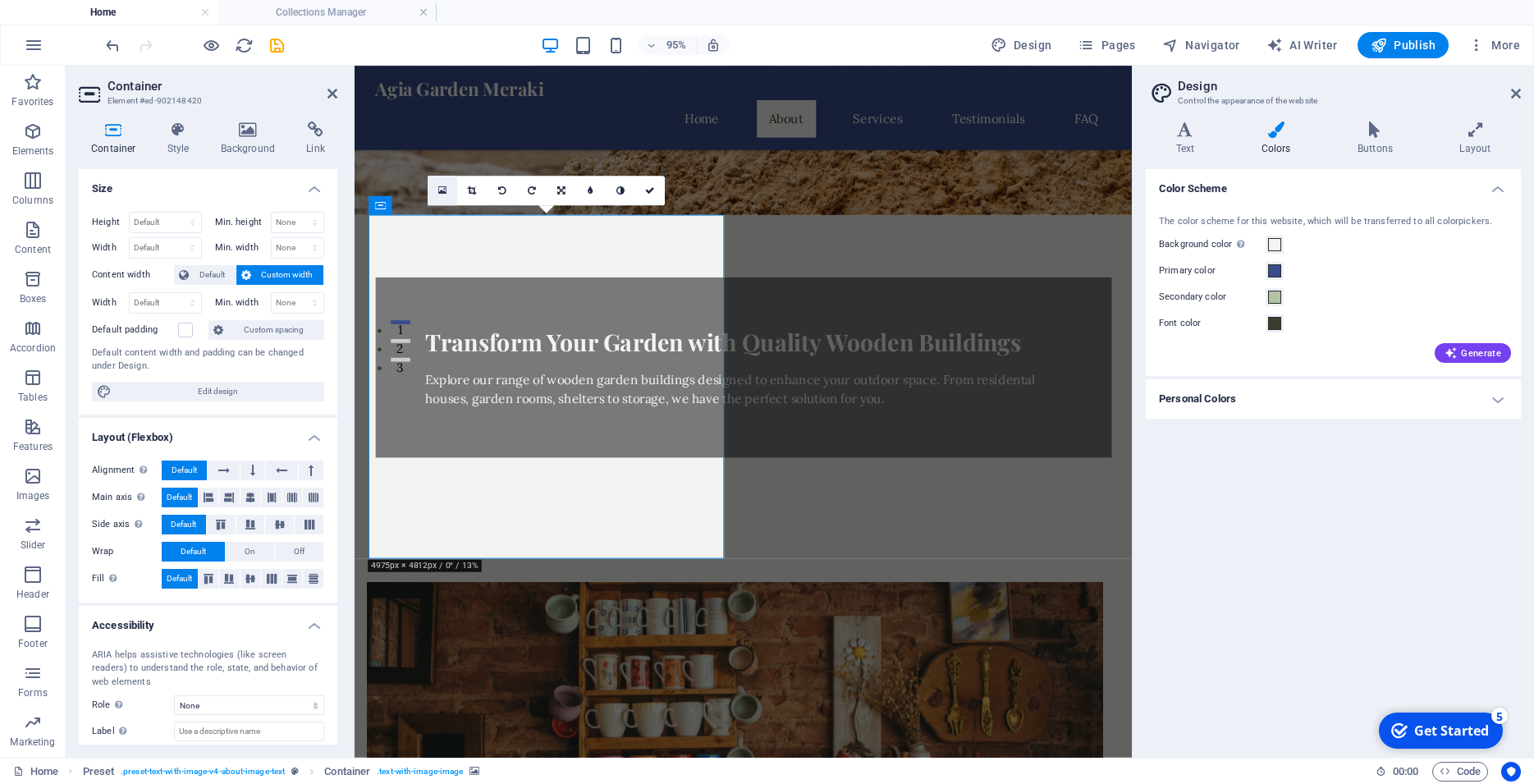
click at [435, 192] on link at bounding box center [442, 190] width 29 height 29
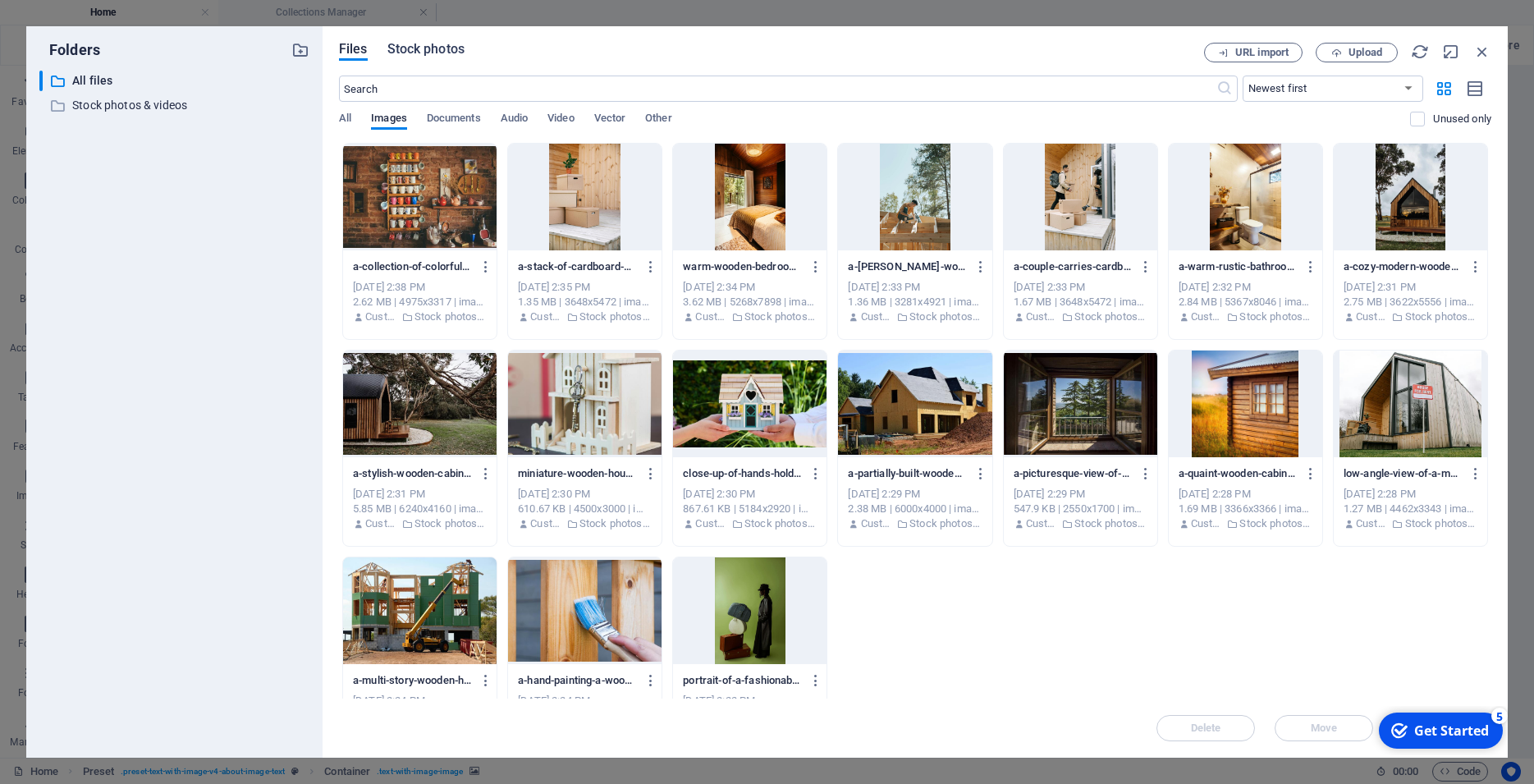
click at [413, 52] on span "Stock photos" at bounding box center [426, 49] width 77 height 20
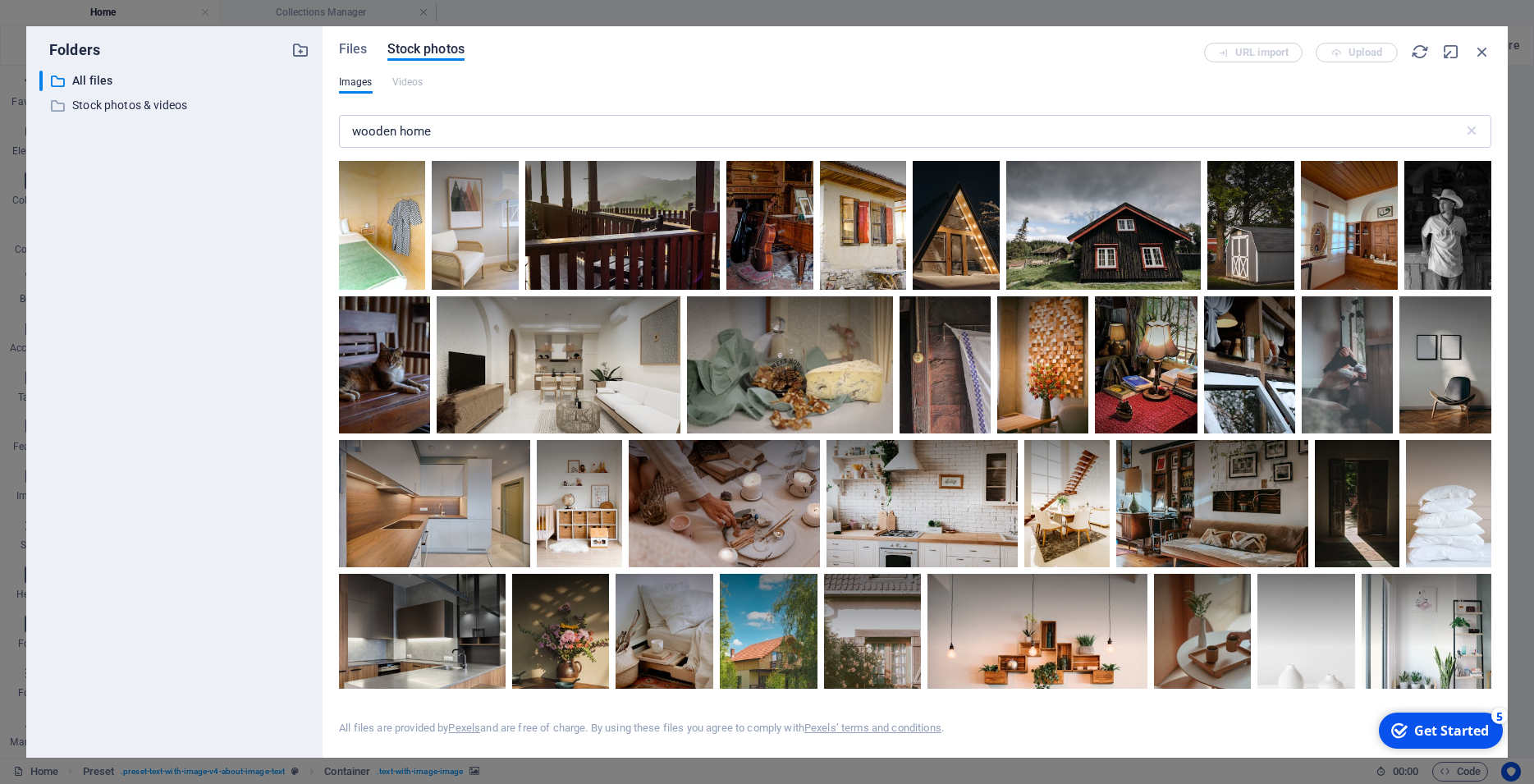
scroll to position [0, 0]
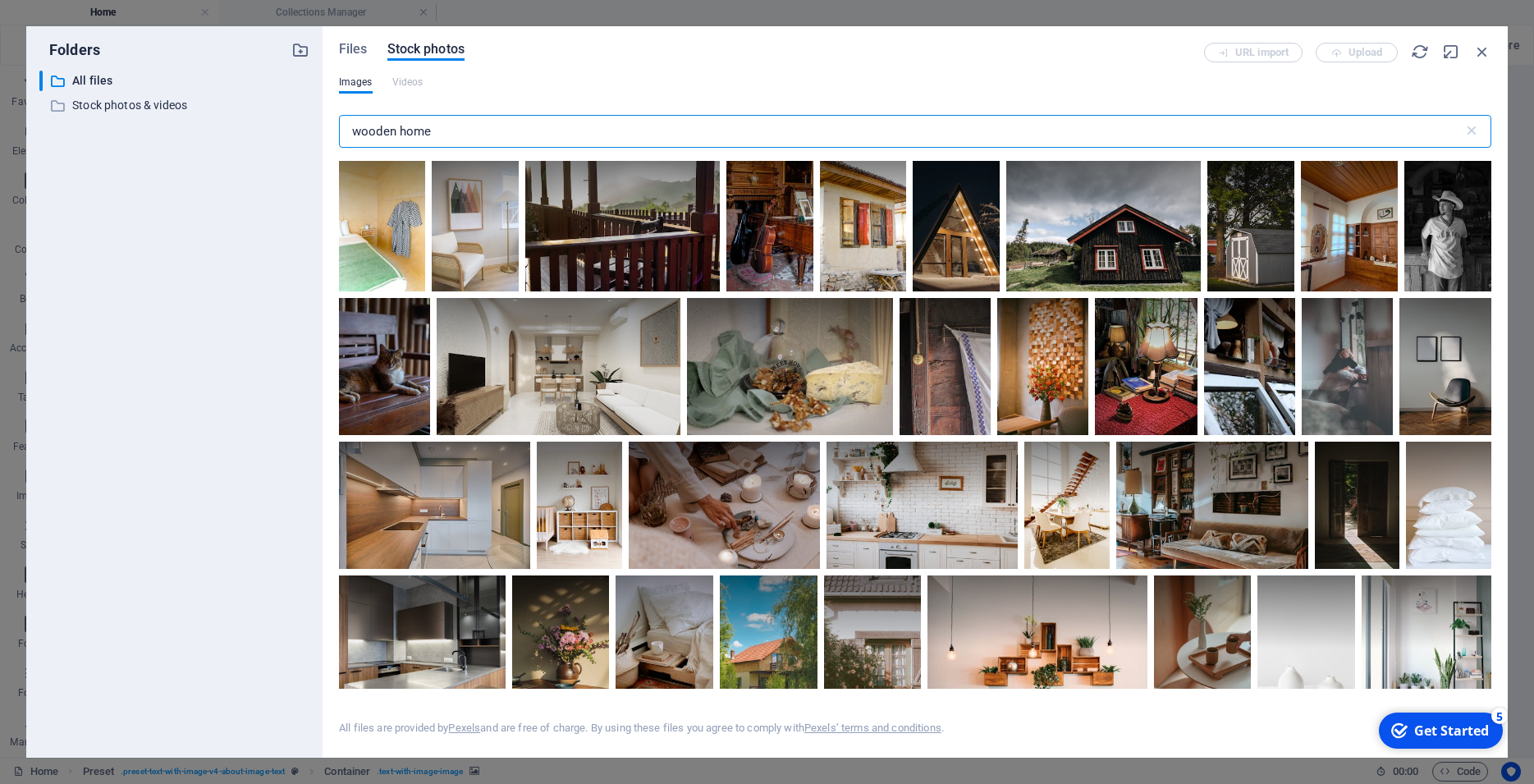
drag, startPoint x: 447, startPoint y: 127, endPoint x: 251, endPoint y: 127, distance: 196.0
click at [339, 127] on input "wooden home" at bounding box center [901, 131] width 1124 height 33
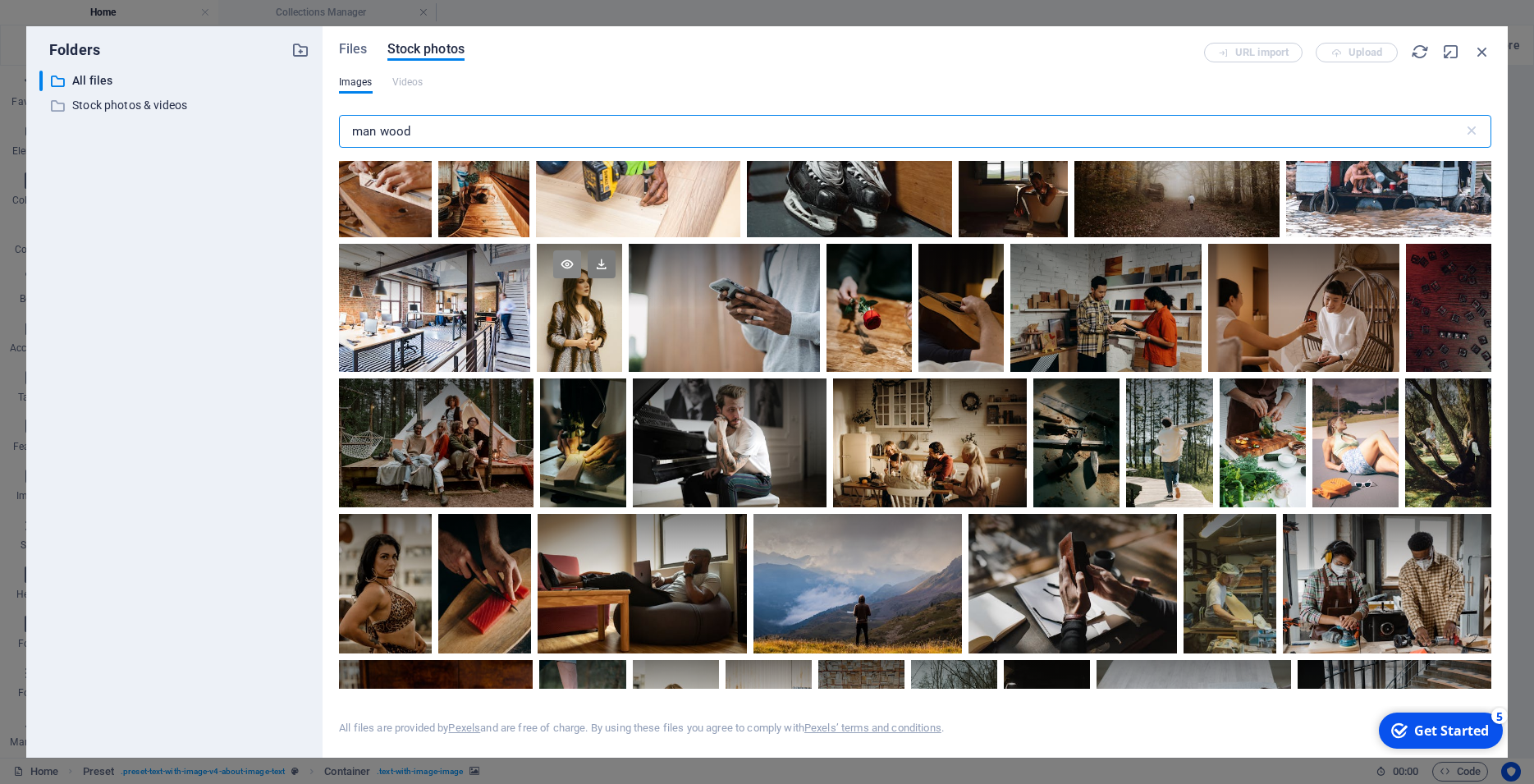
scroll to position [812, 0]
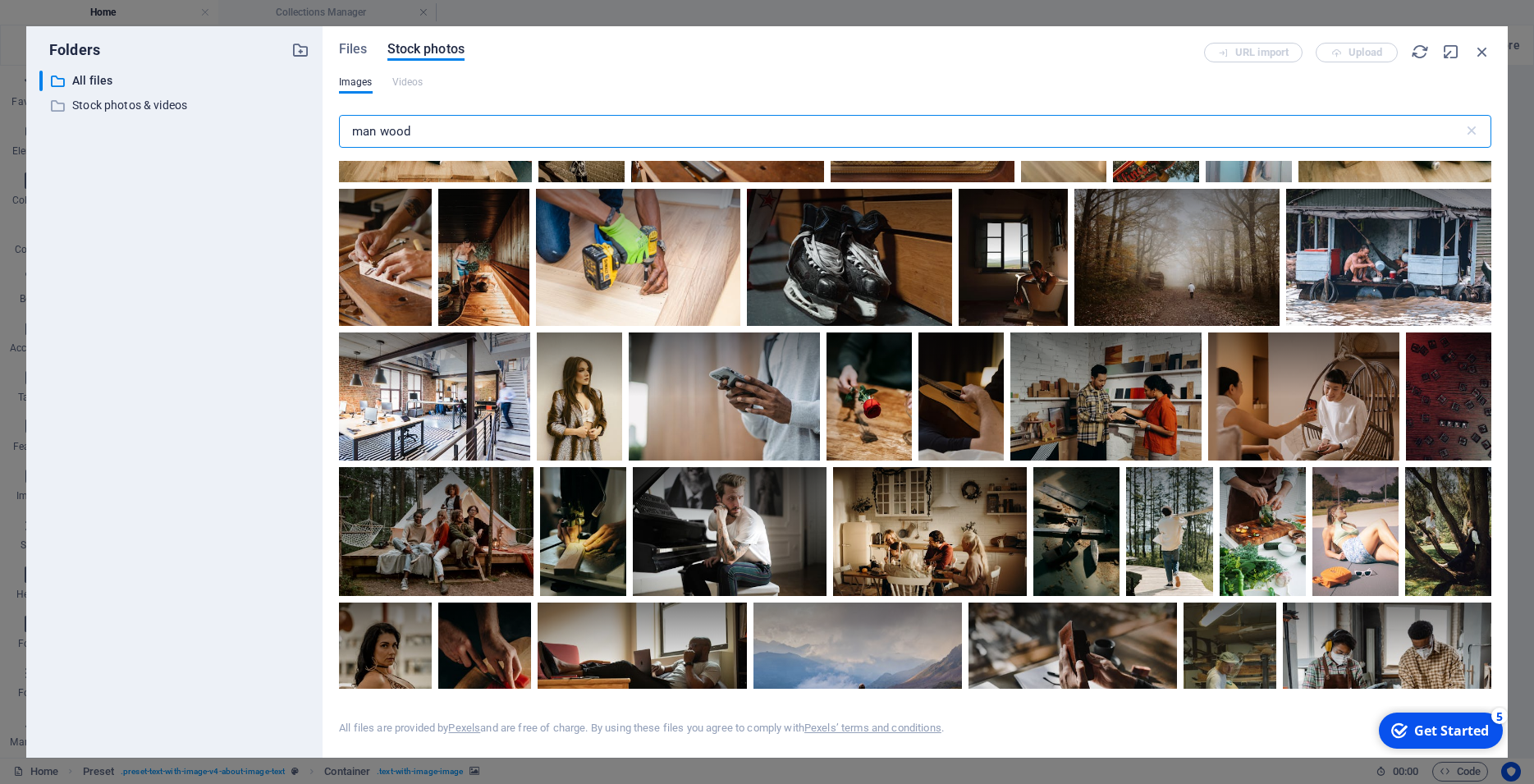
drag, startPoint x: 455, startPoint y: 126, endPoint x: 247, endPoint y: 152, distance: 209.6
click at [339, 148] on input "man wood" at bounding box center [901, 131] width 1124 height 33
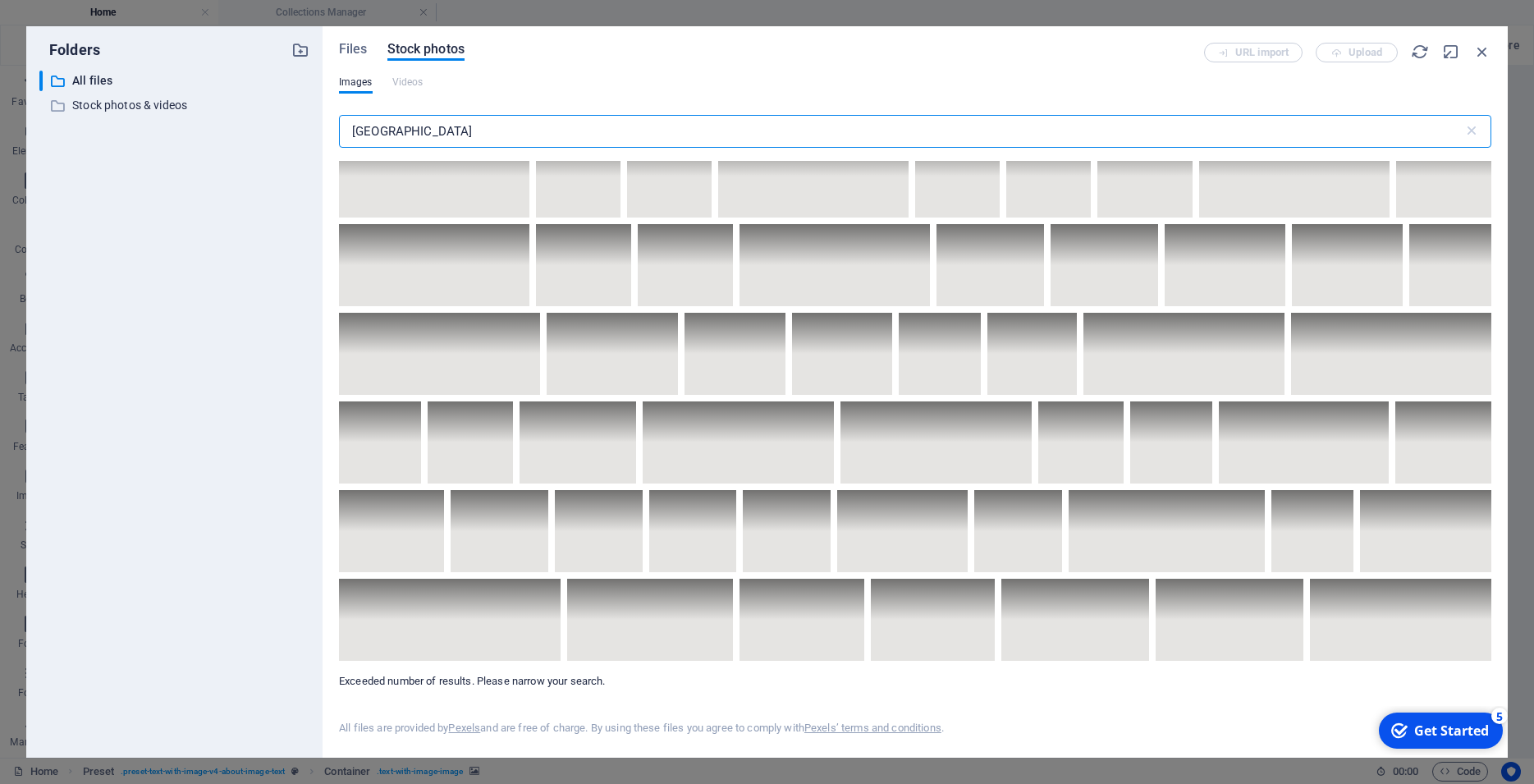
scroll to position [5687, 0]
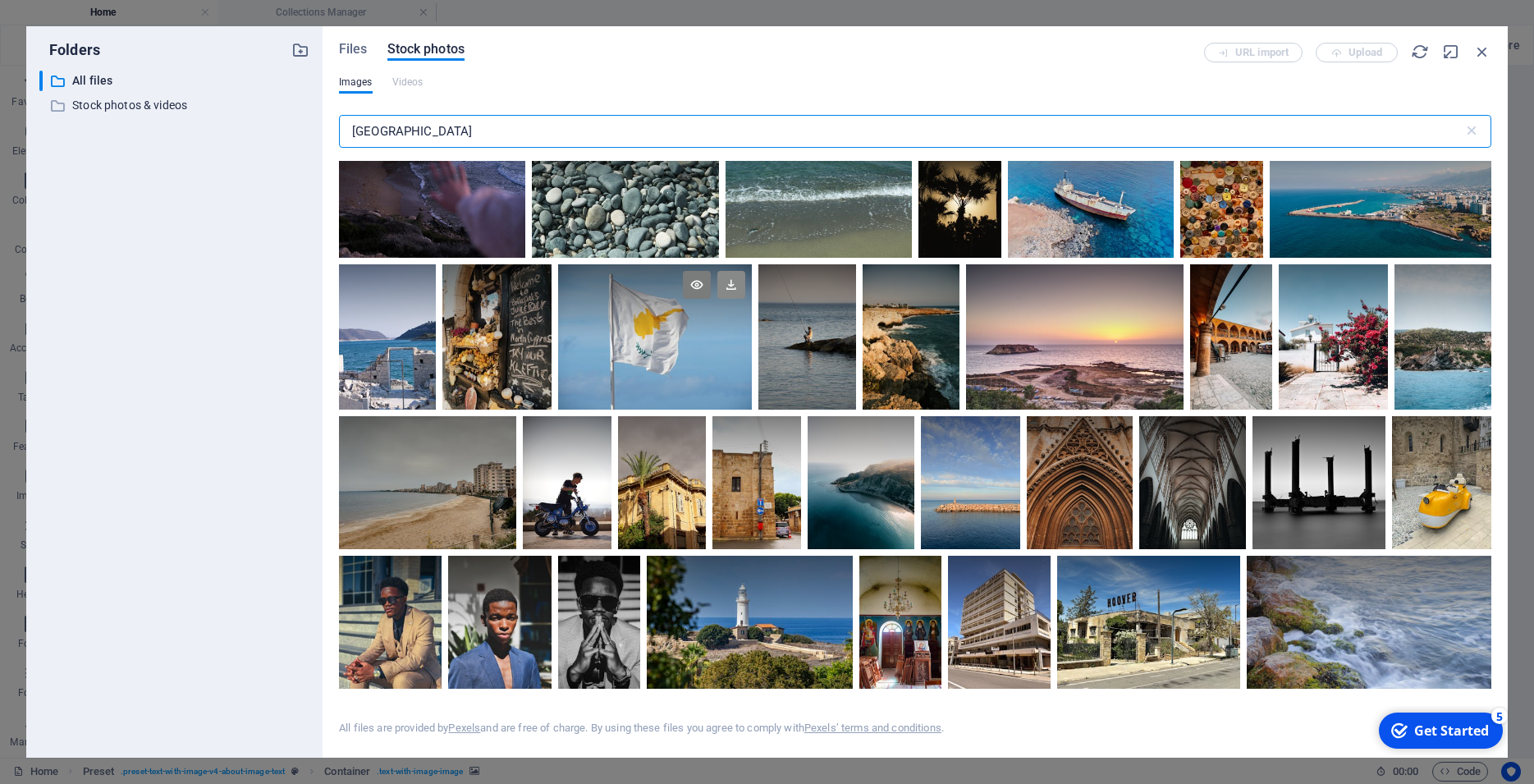
type input "cyprus"
click at [745, 299] on icon at bounding box center [731, 284] width 28 height 28
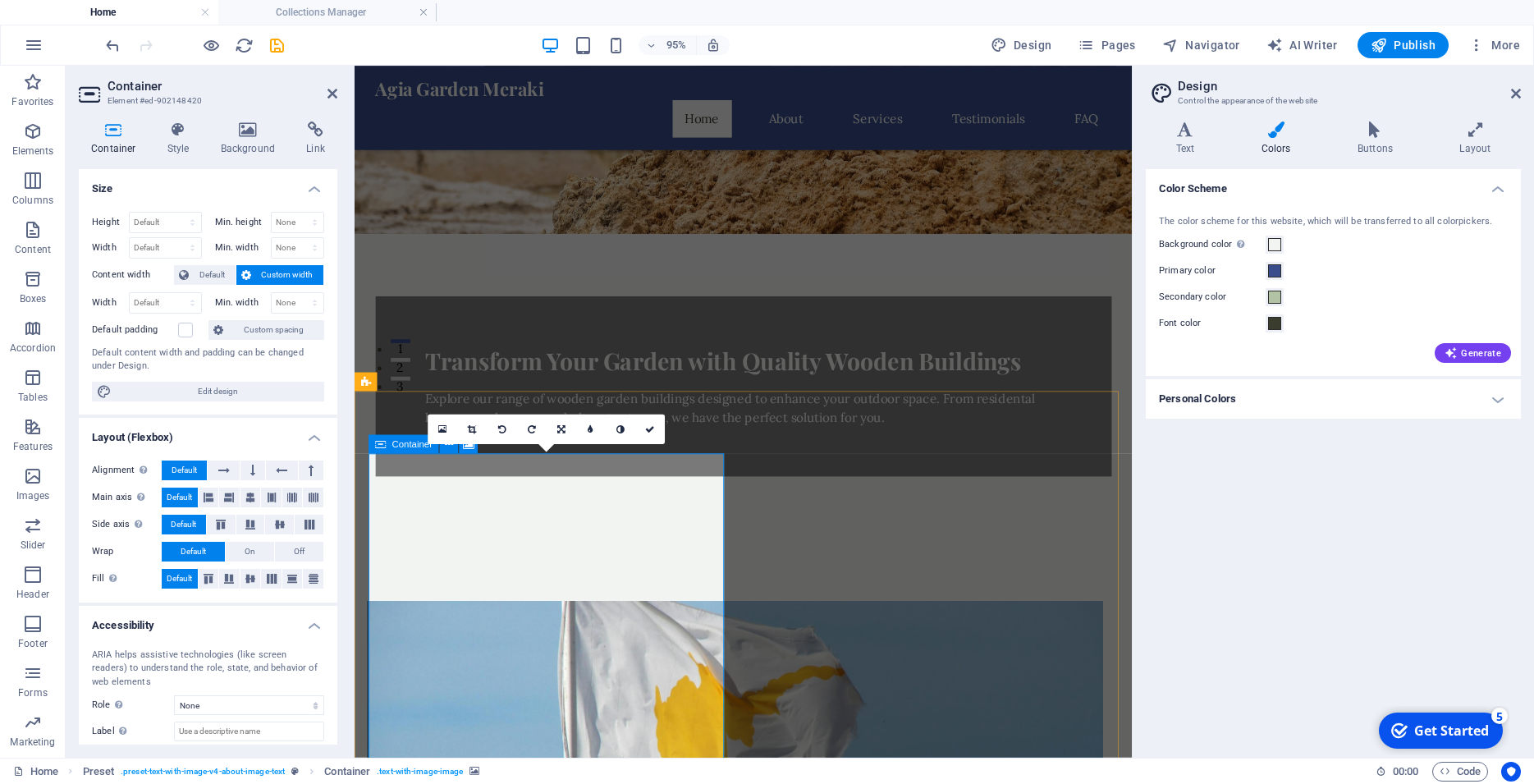
scroll to position [167, 0]
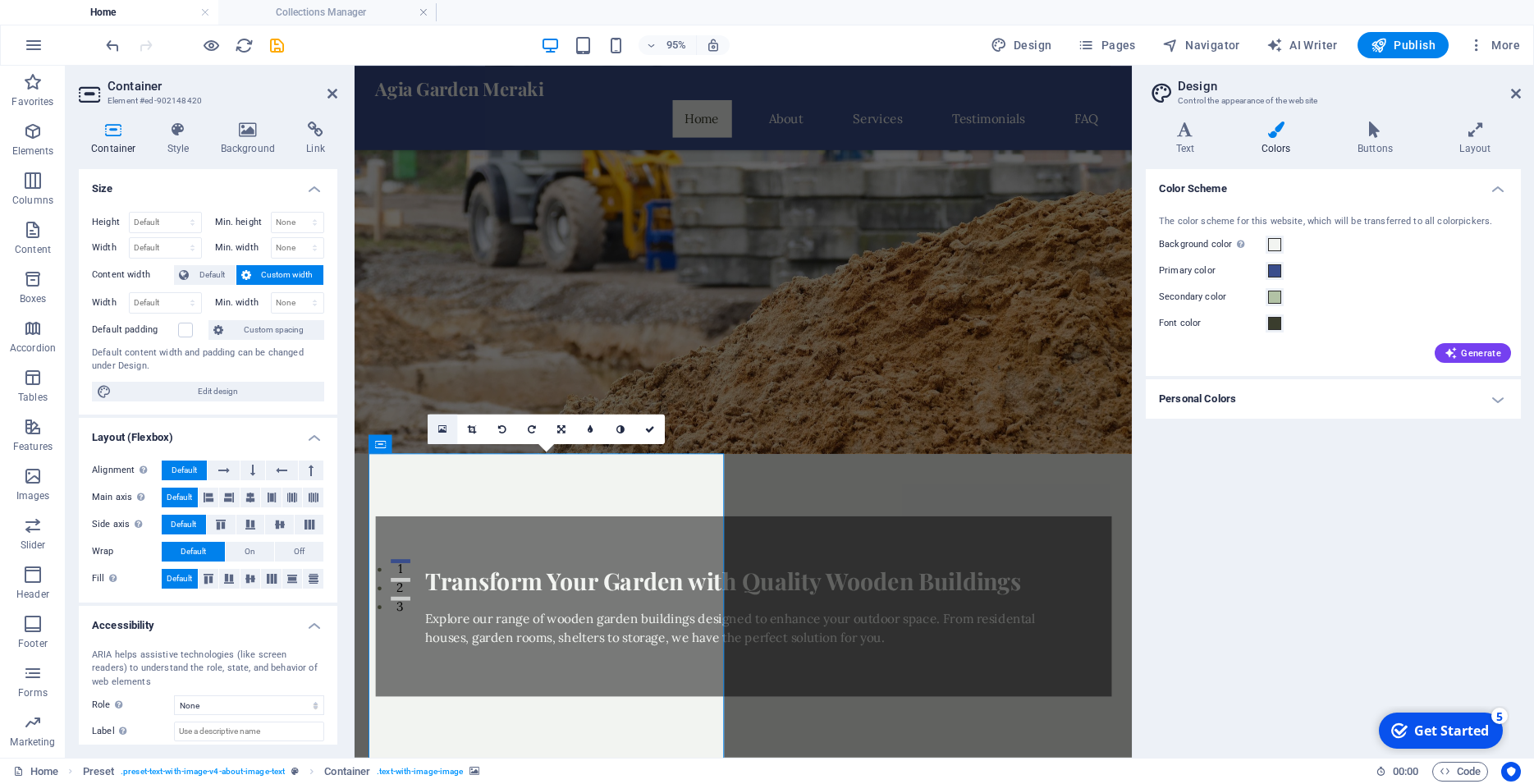
click at [448, 431] on link at bounding box center [442, 428] width 29 height 29
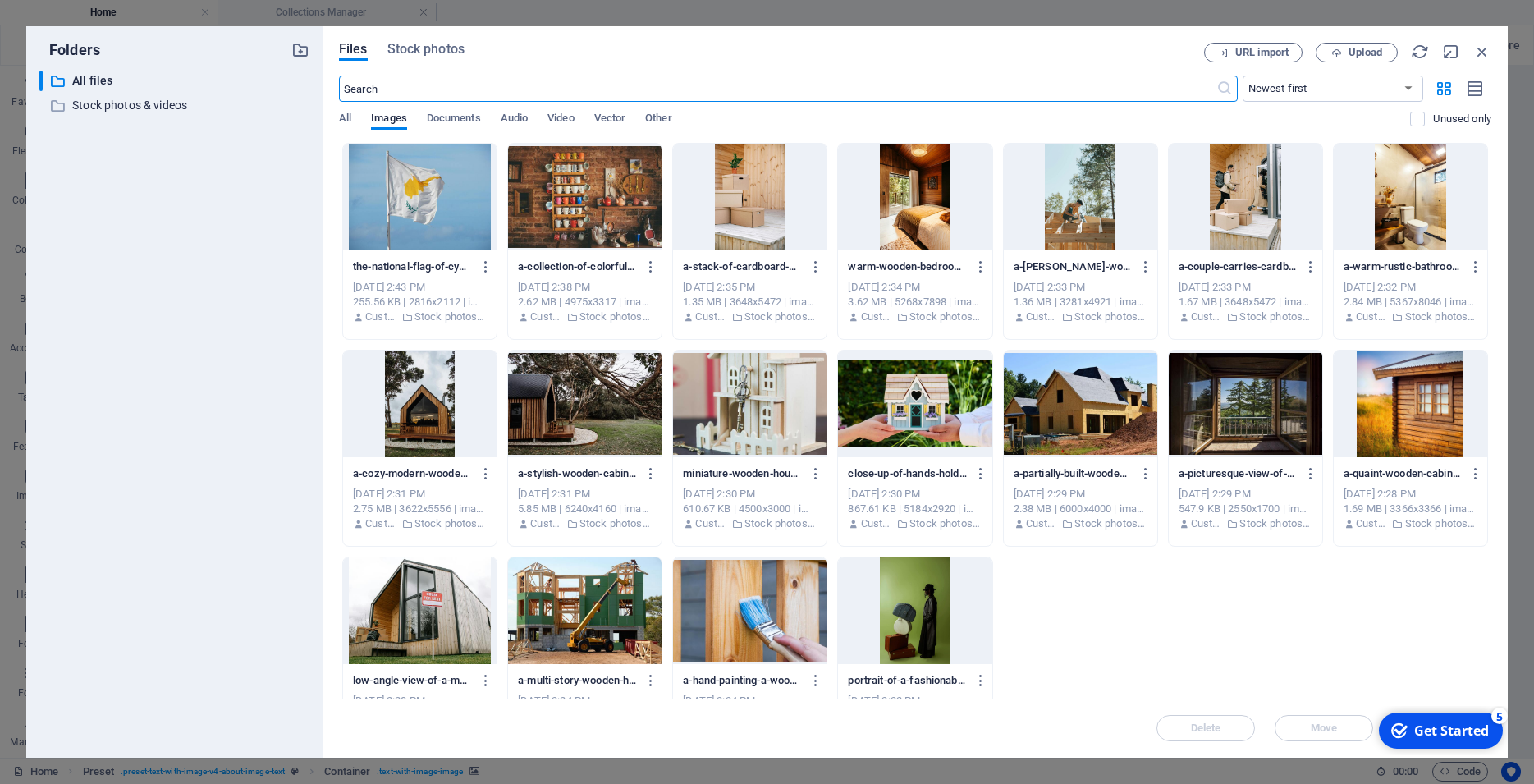
click at [428, 38] on div "Files Stock photos URL import Upload ​ Newest first Oldest first Name (A-Z) Nam…" at bounding box center [914, 392] width 1185 height 731
click at [428, 44] on span "Stock photos" at bounding box center [426, 49] width 77 height 20
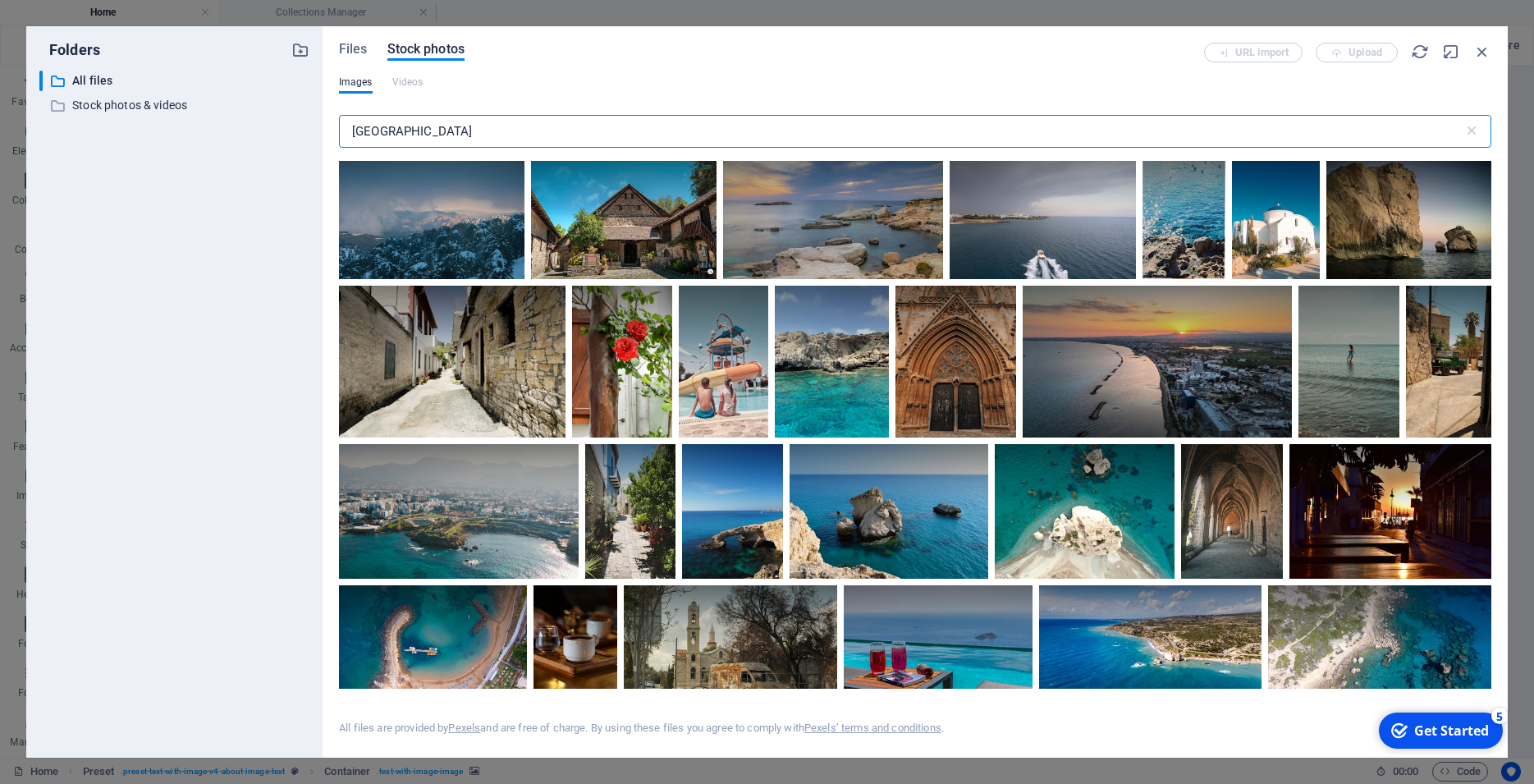
scroll to position [2806, 0]
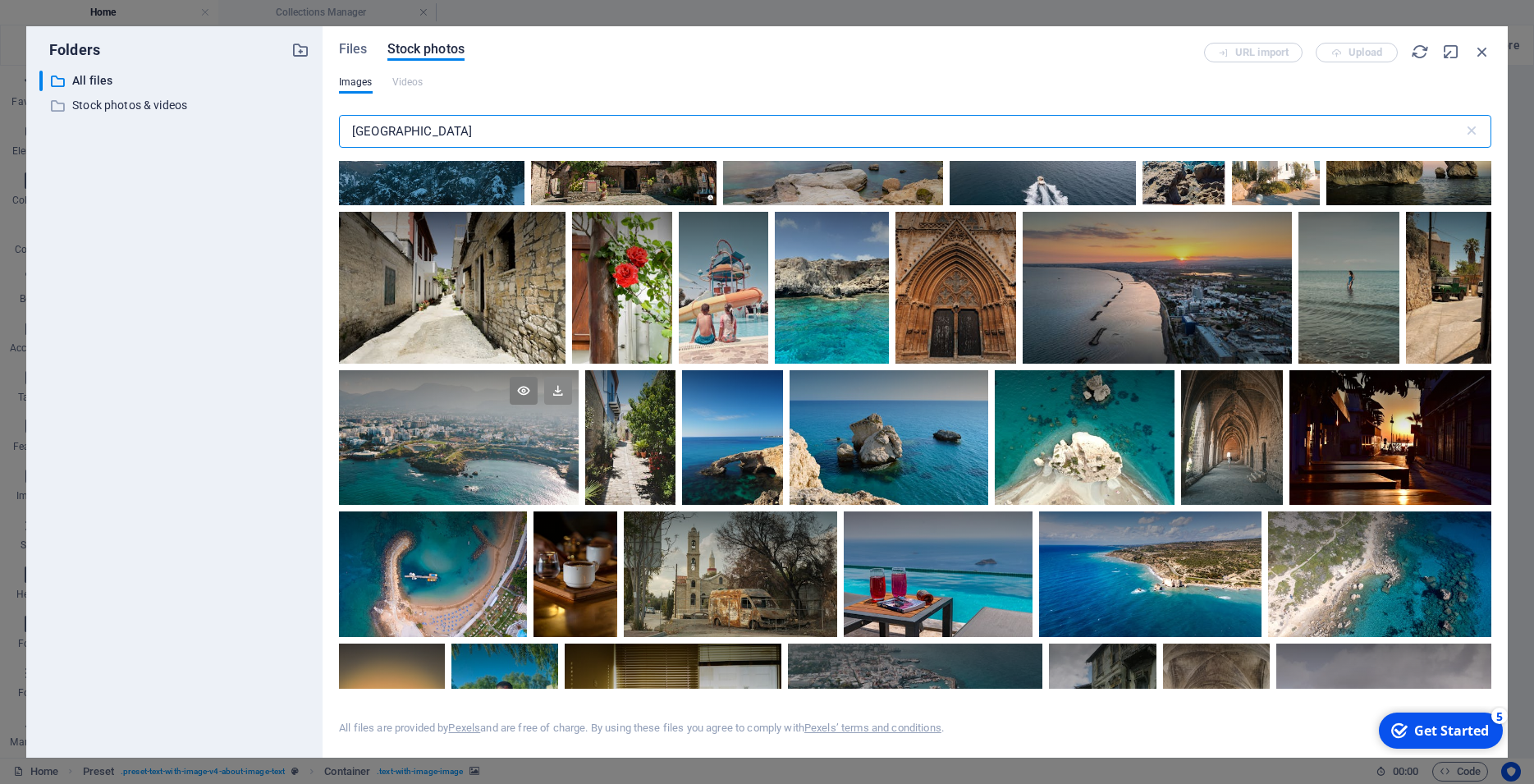
click at [572, 405] on icon at bounding box center [558, 390] width 28 height 28
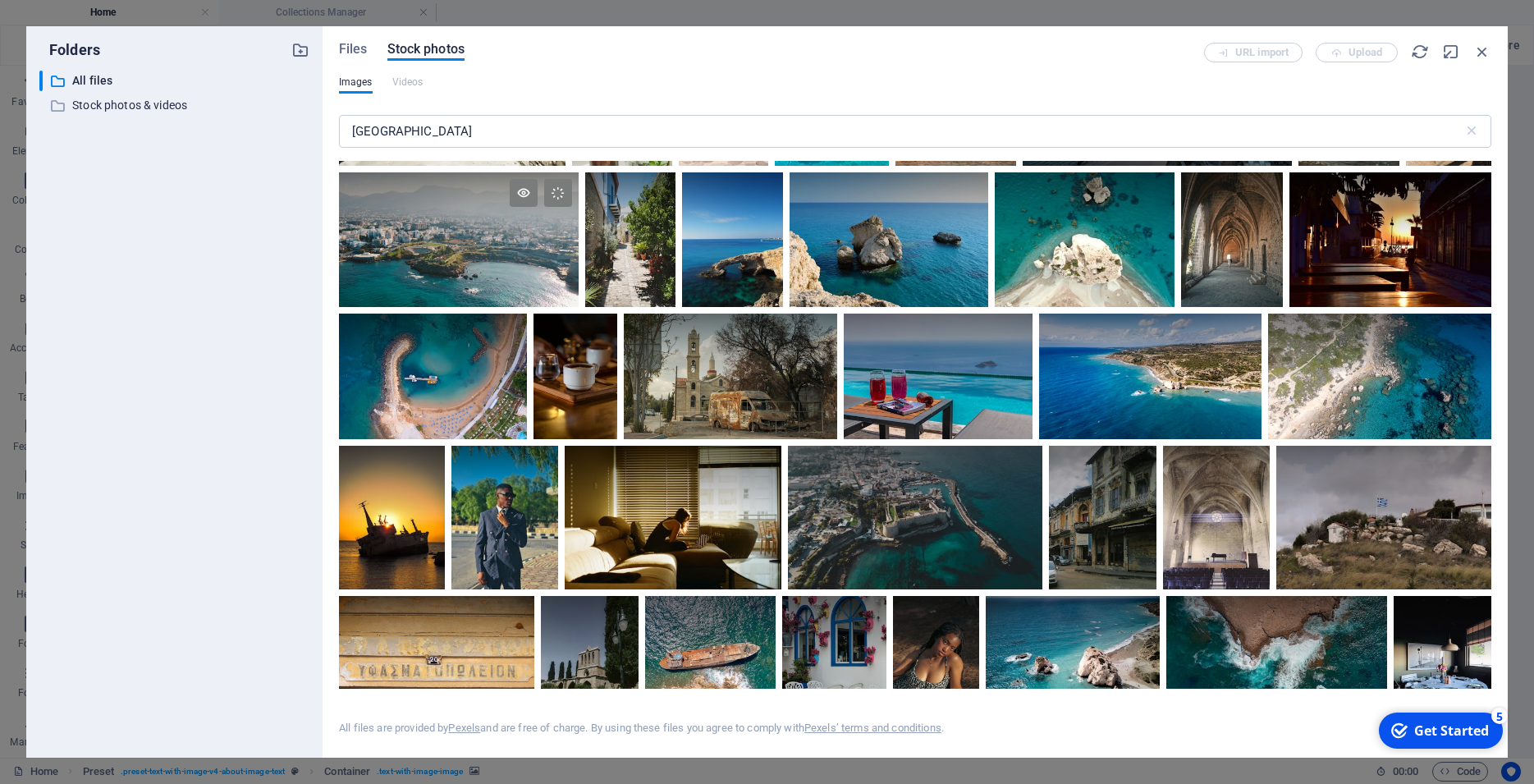
scroll to position [3027, 0]
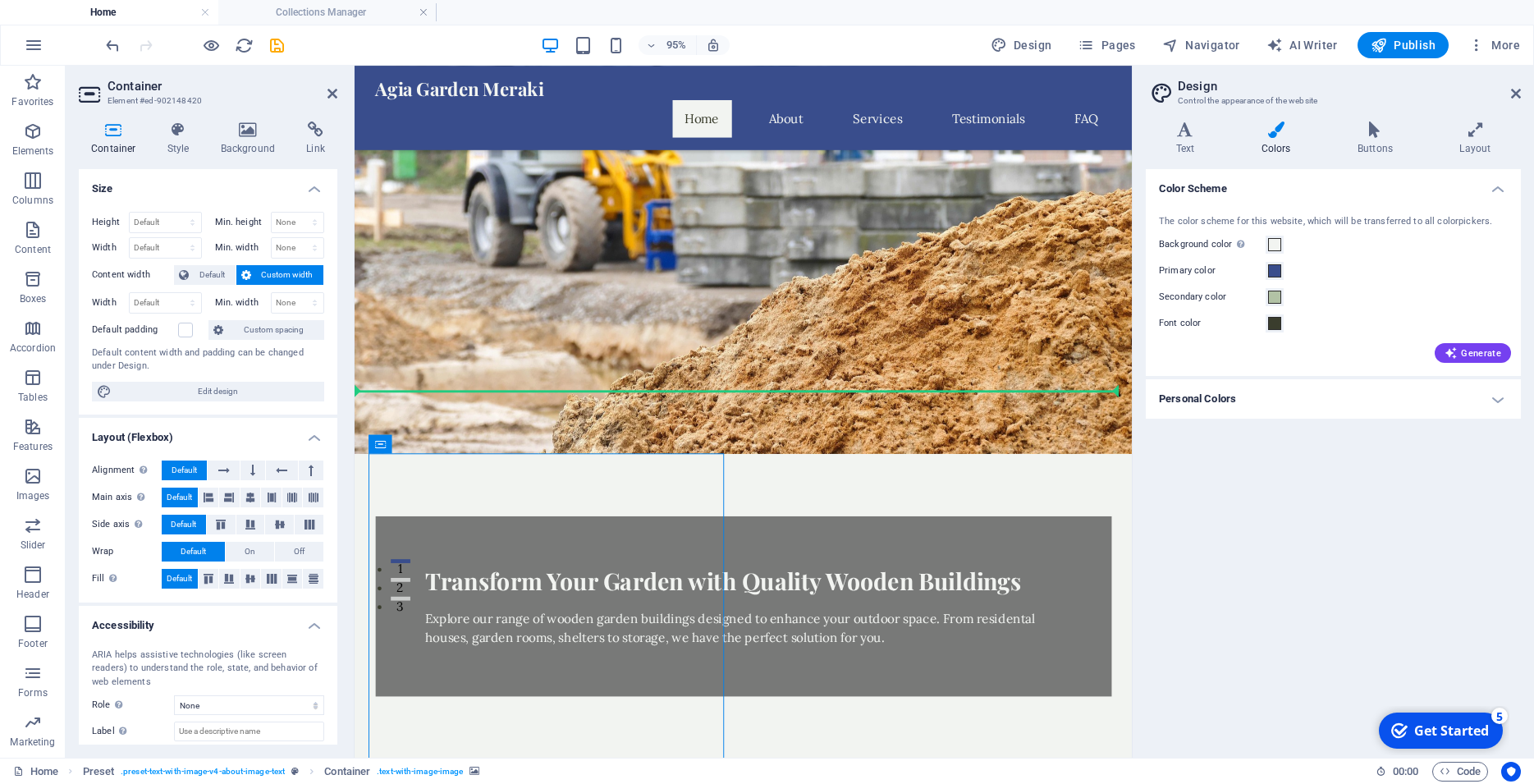
drag, startPoint x: 656, startPoint y: 490, endPoint x: 638, endPoint y: 352, distance: 139.2
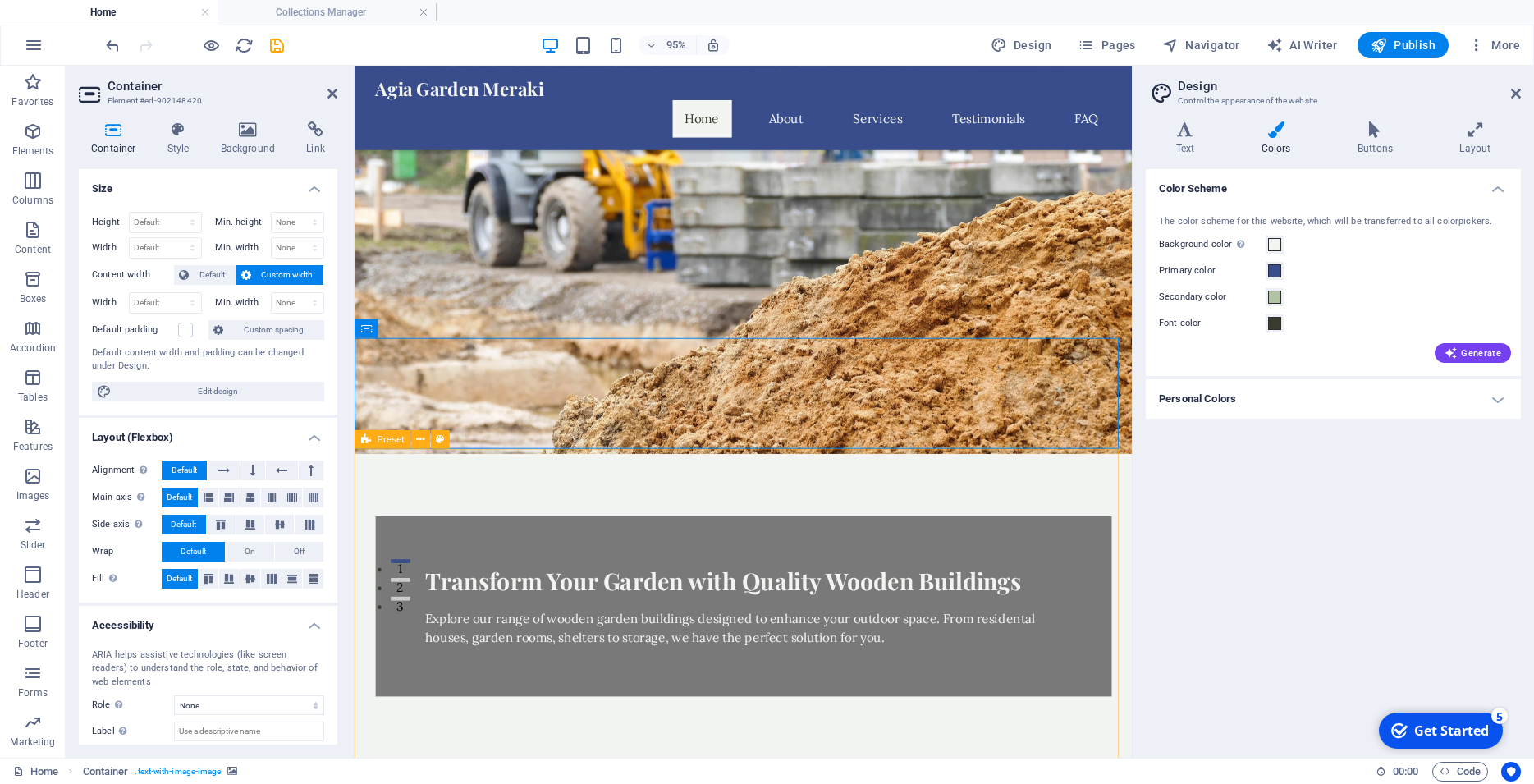
scroll to position [418, 0]
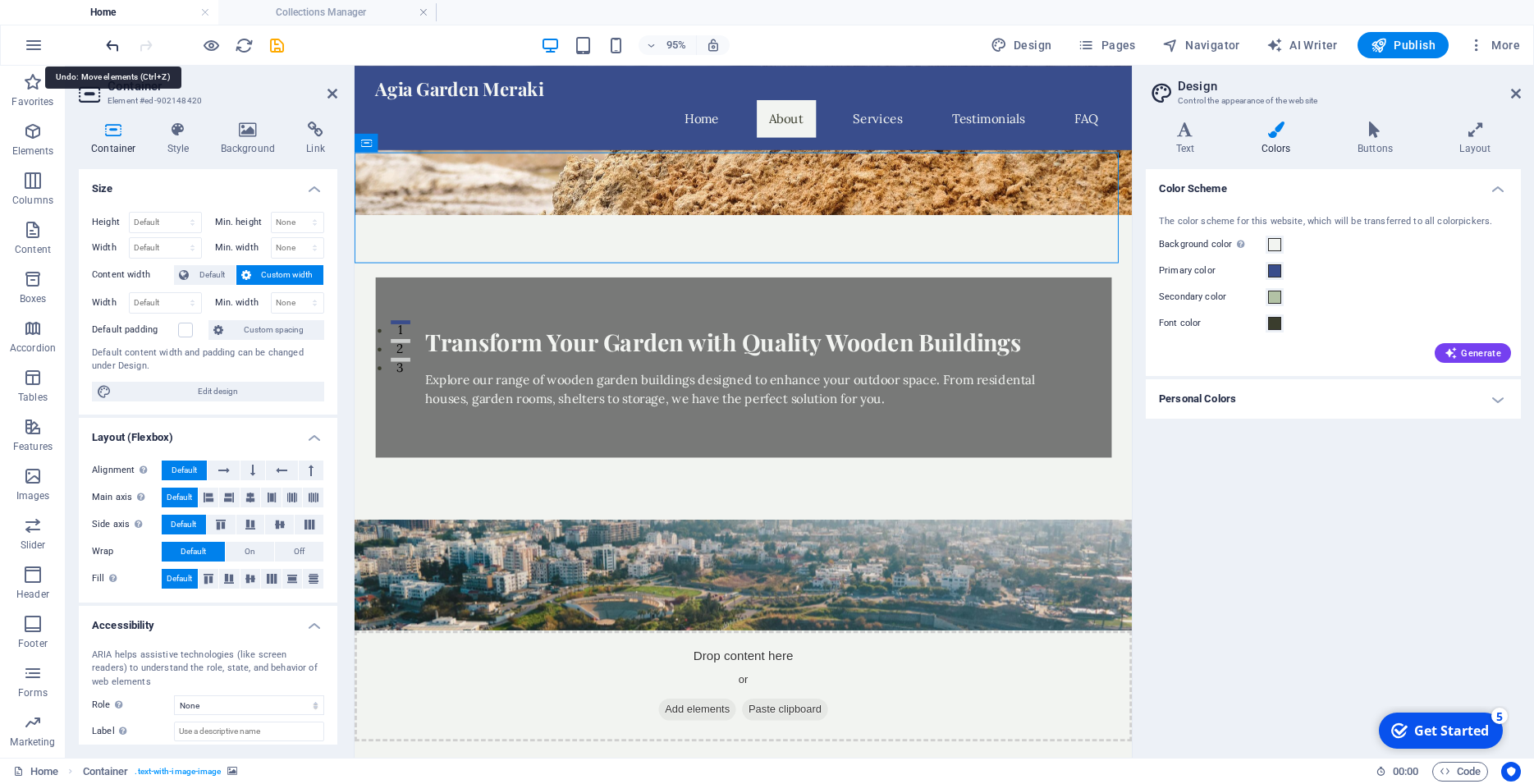
click at [114, 47] on icon "undo" at bounding box center [113, 45] width 19 height 19
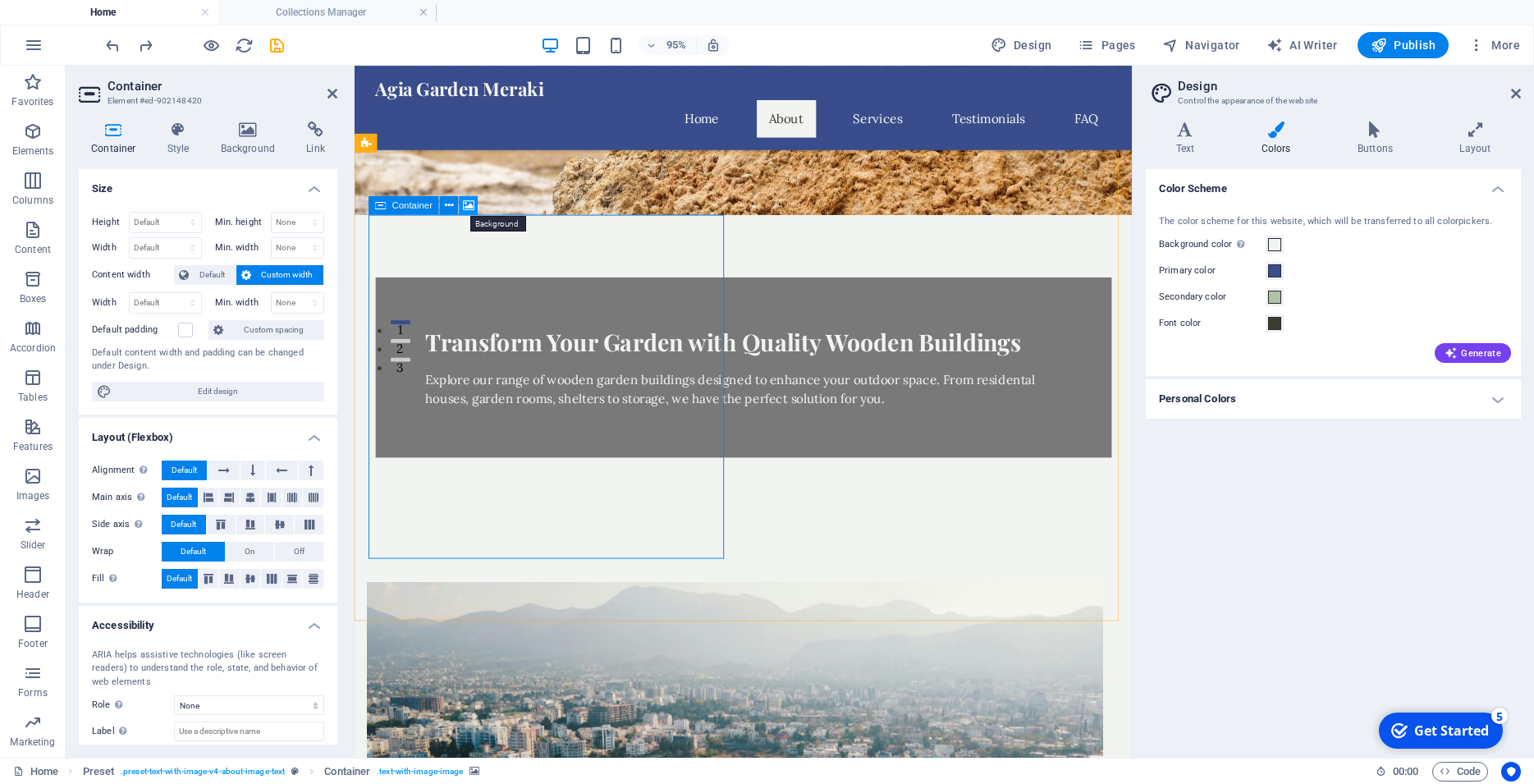
click at [470, 205] on icon at bounding box center [468, 205] width 12 height 17
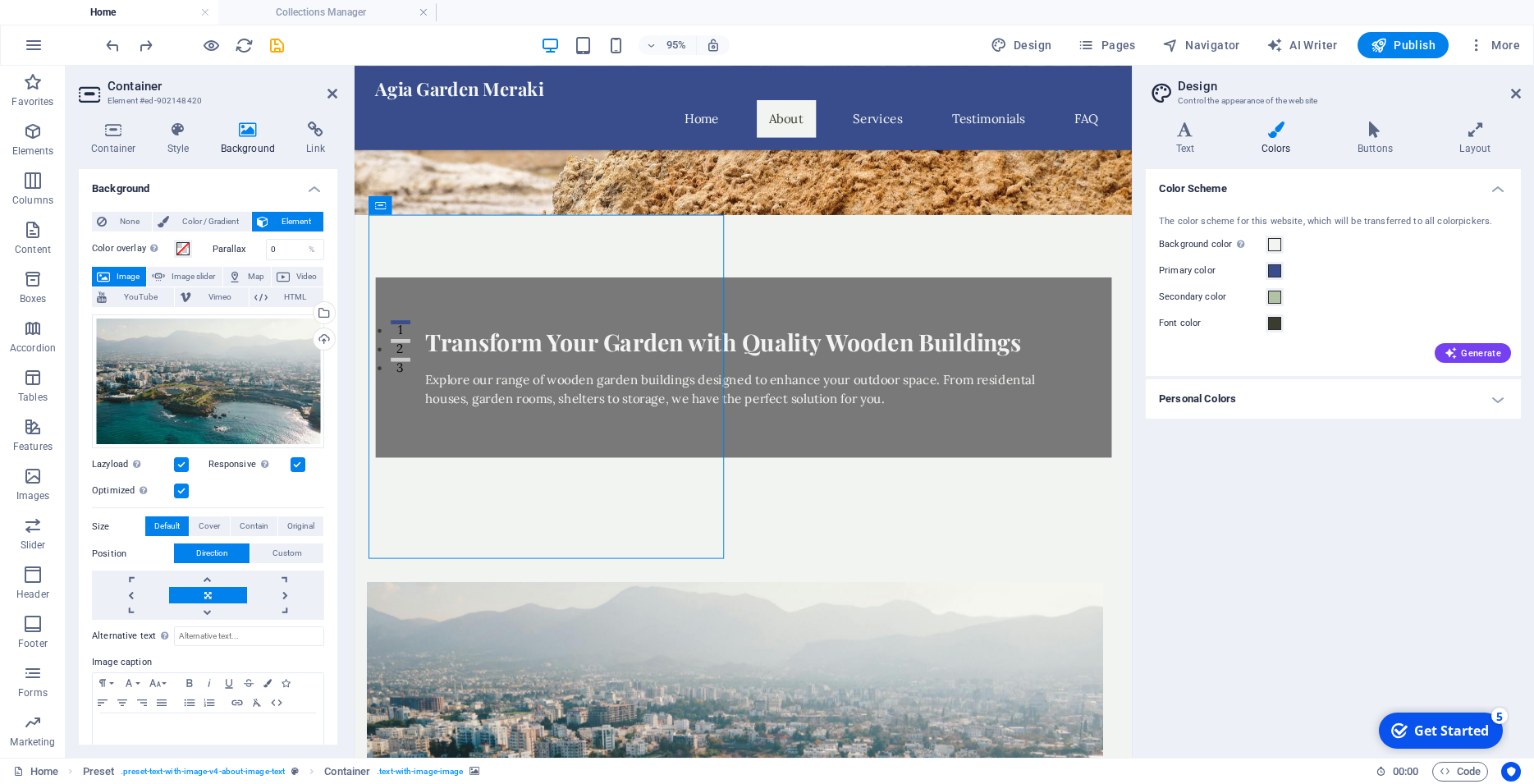
click at [113, 269] on button "Image" at bounding box center [119, 276] width 54 height 20
click at [134, 281] on span "Image" at bounding box center [128, 276] width 26 height 20
click at [453, 208] on icon at bounding box center [449, 205] width 8 height 17
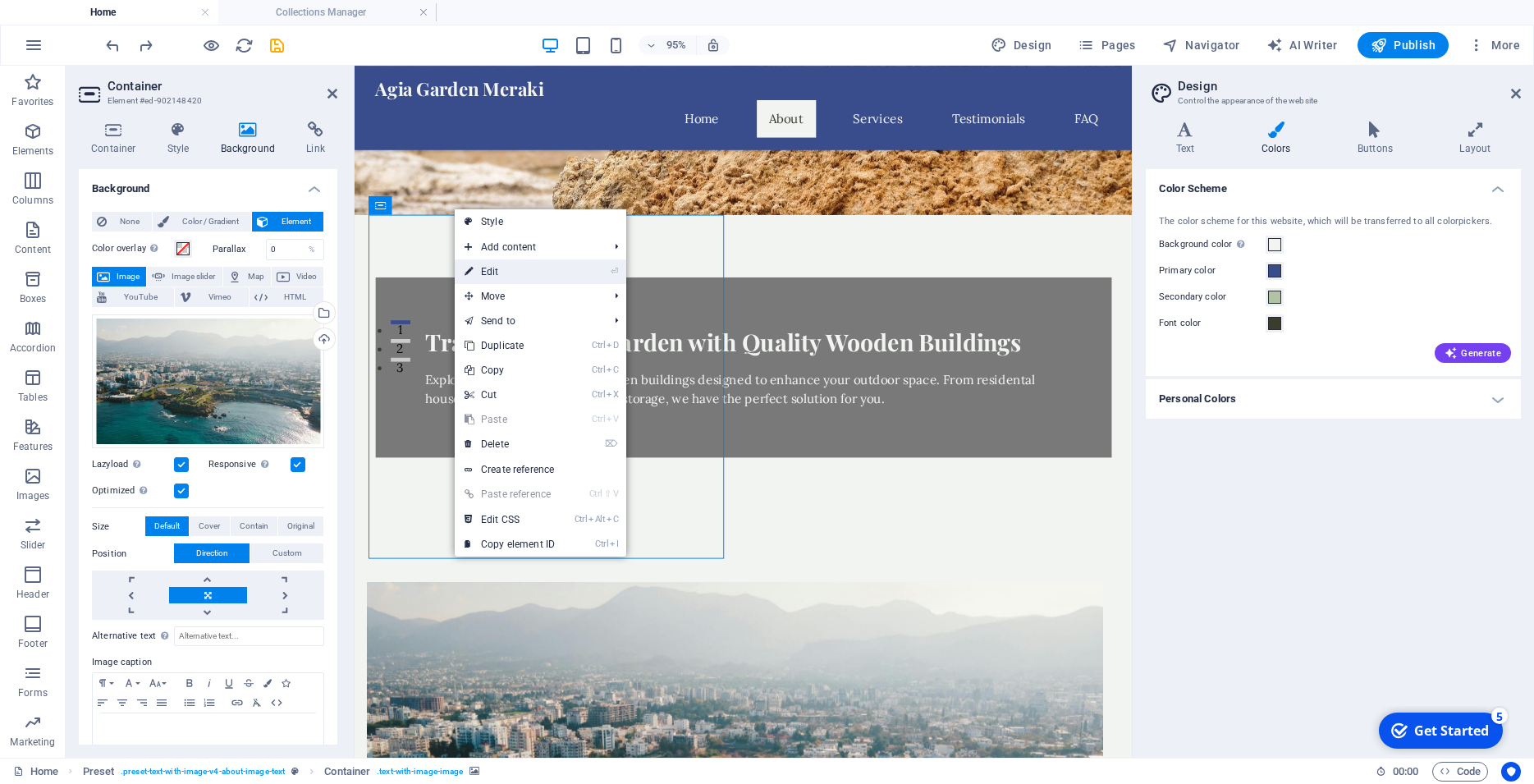
click at [489, 276] on link "⏎ Edit" at bounding box center [509, 271] width 110 height 24
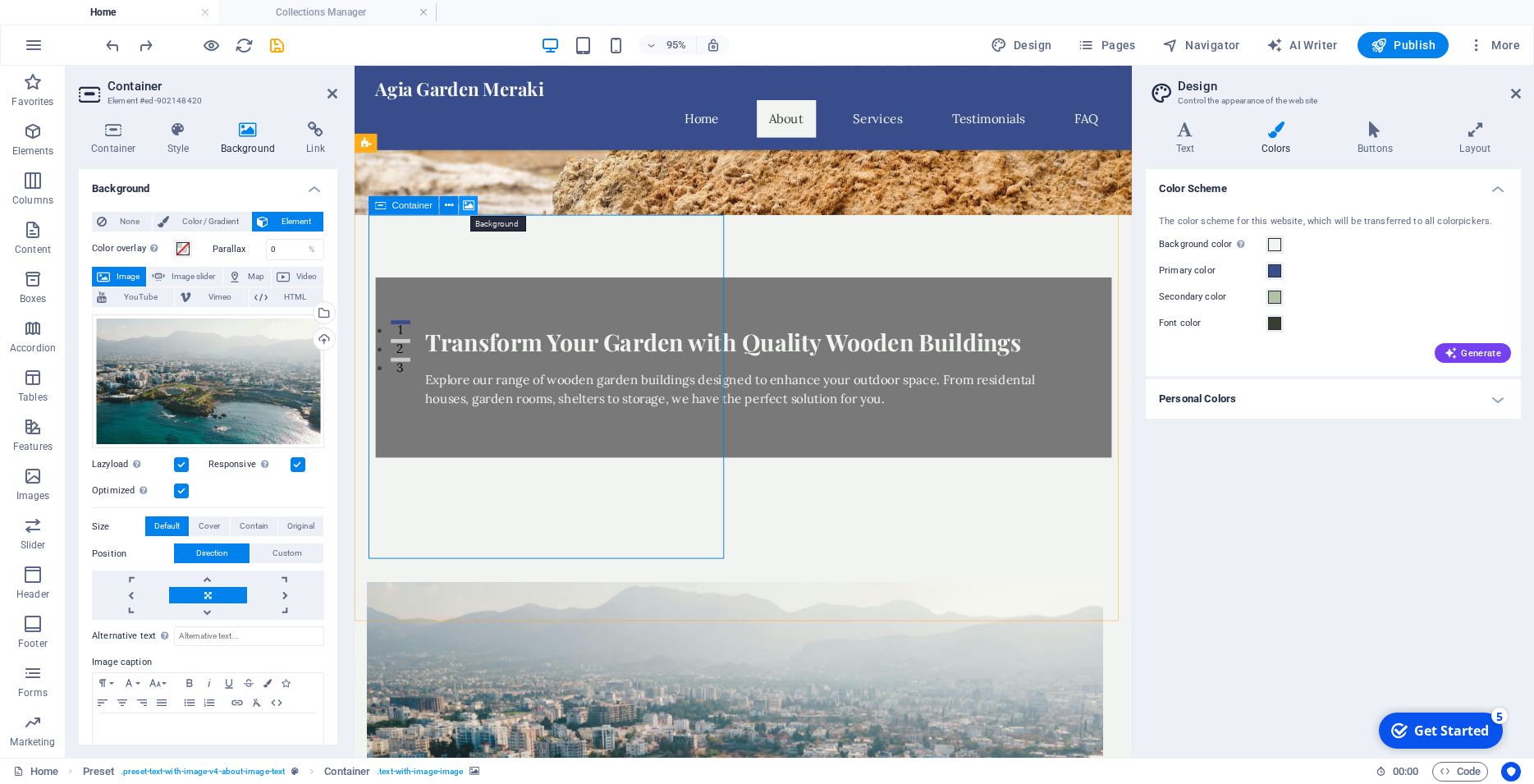
click at [463, 204] on button at bounding box center [468, 205] width 19 height 19
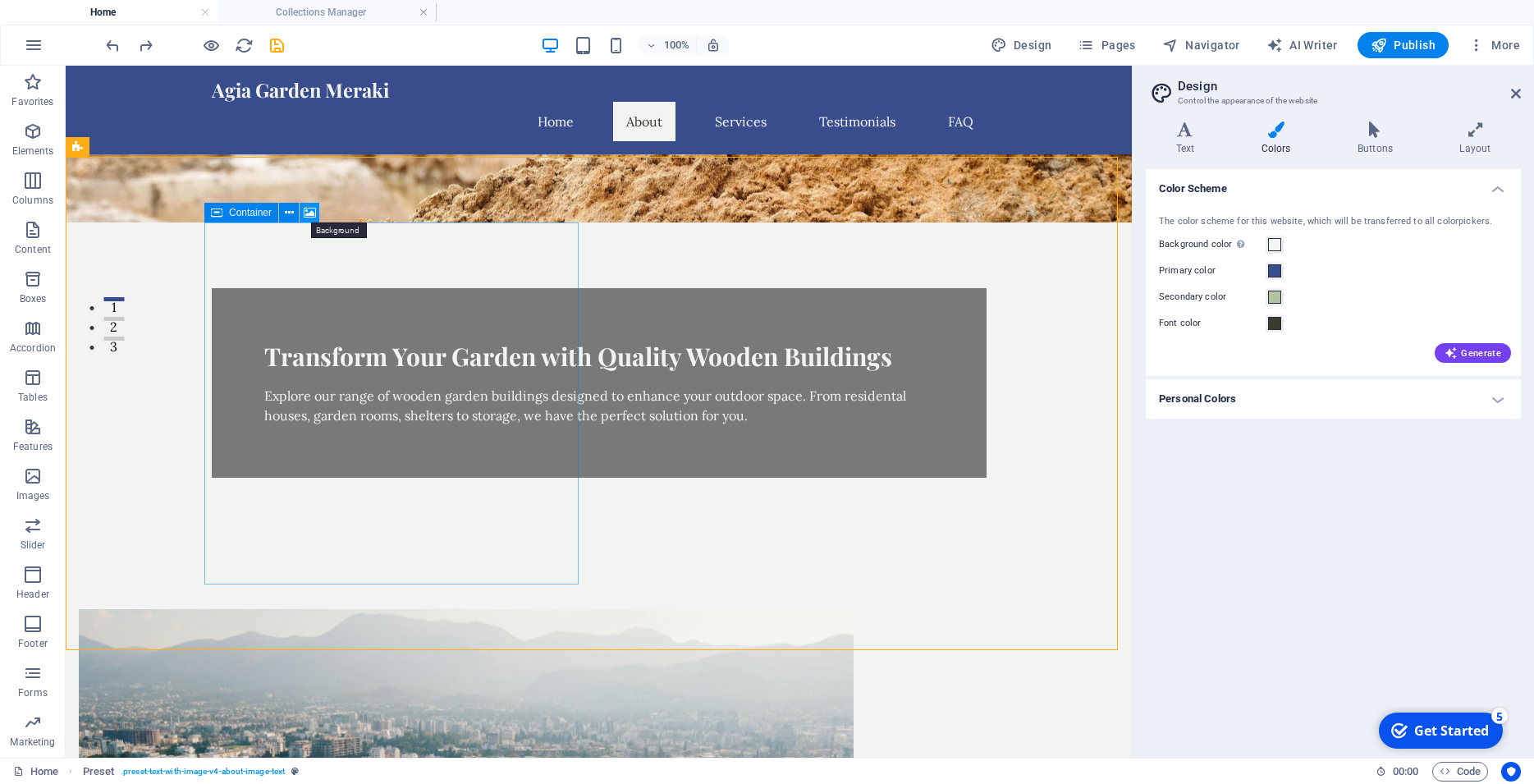
click at [310, 215] on icon at bounding box center [310, 213] width 13 height 18
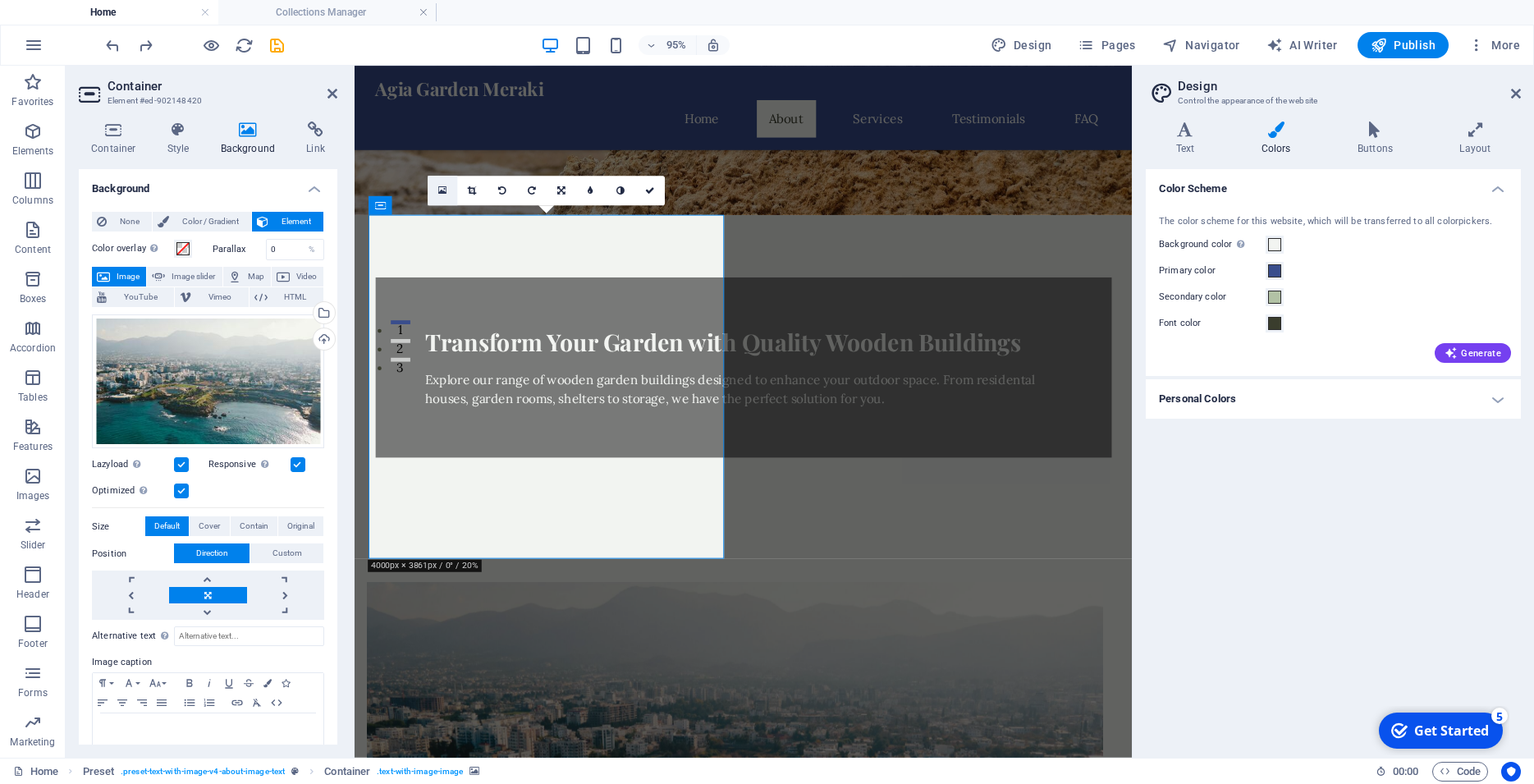
click at [446, 195] on icon at bounding box center [443, 190] width 9 height 11
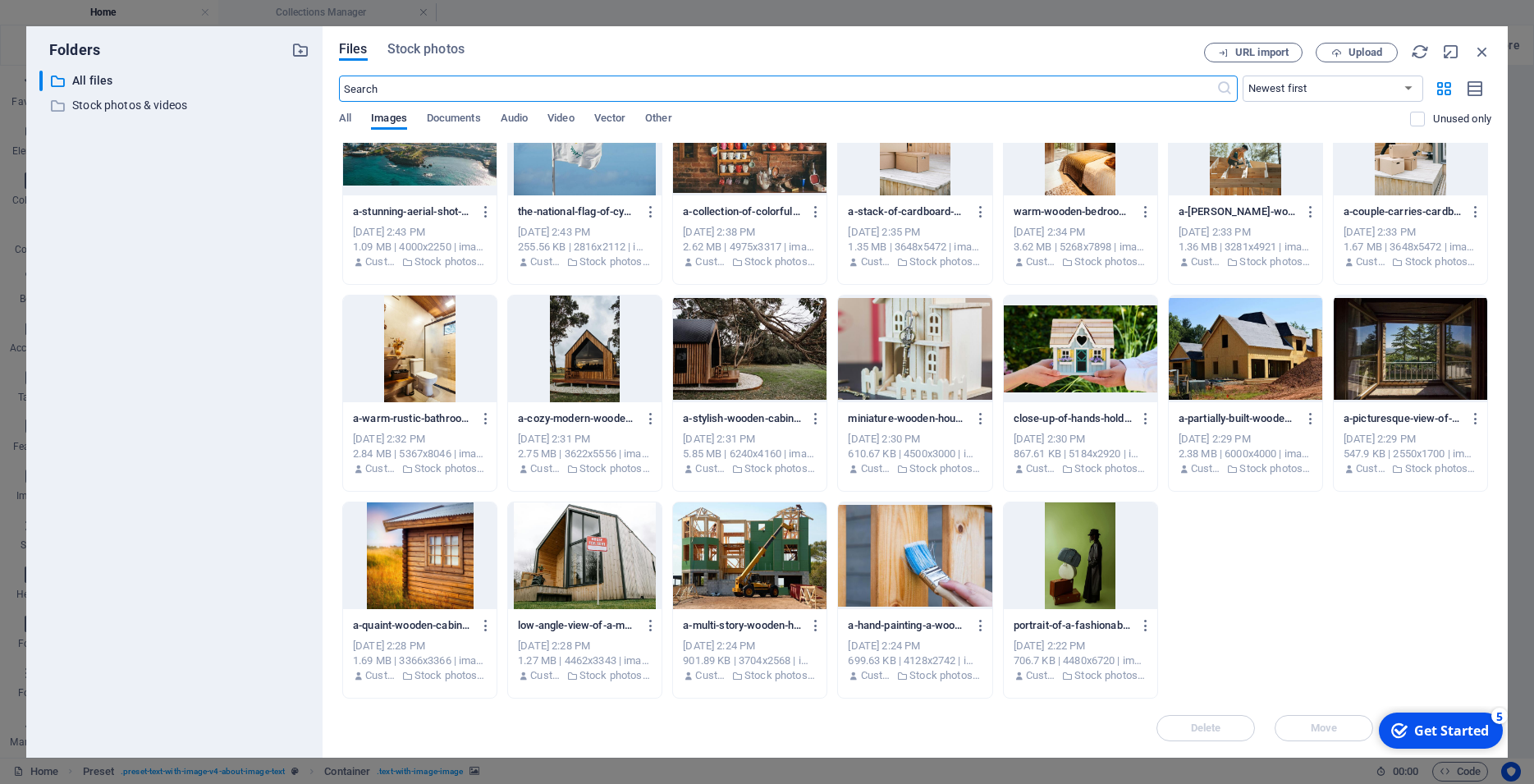
scroll to position [0, 0]
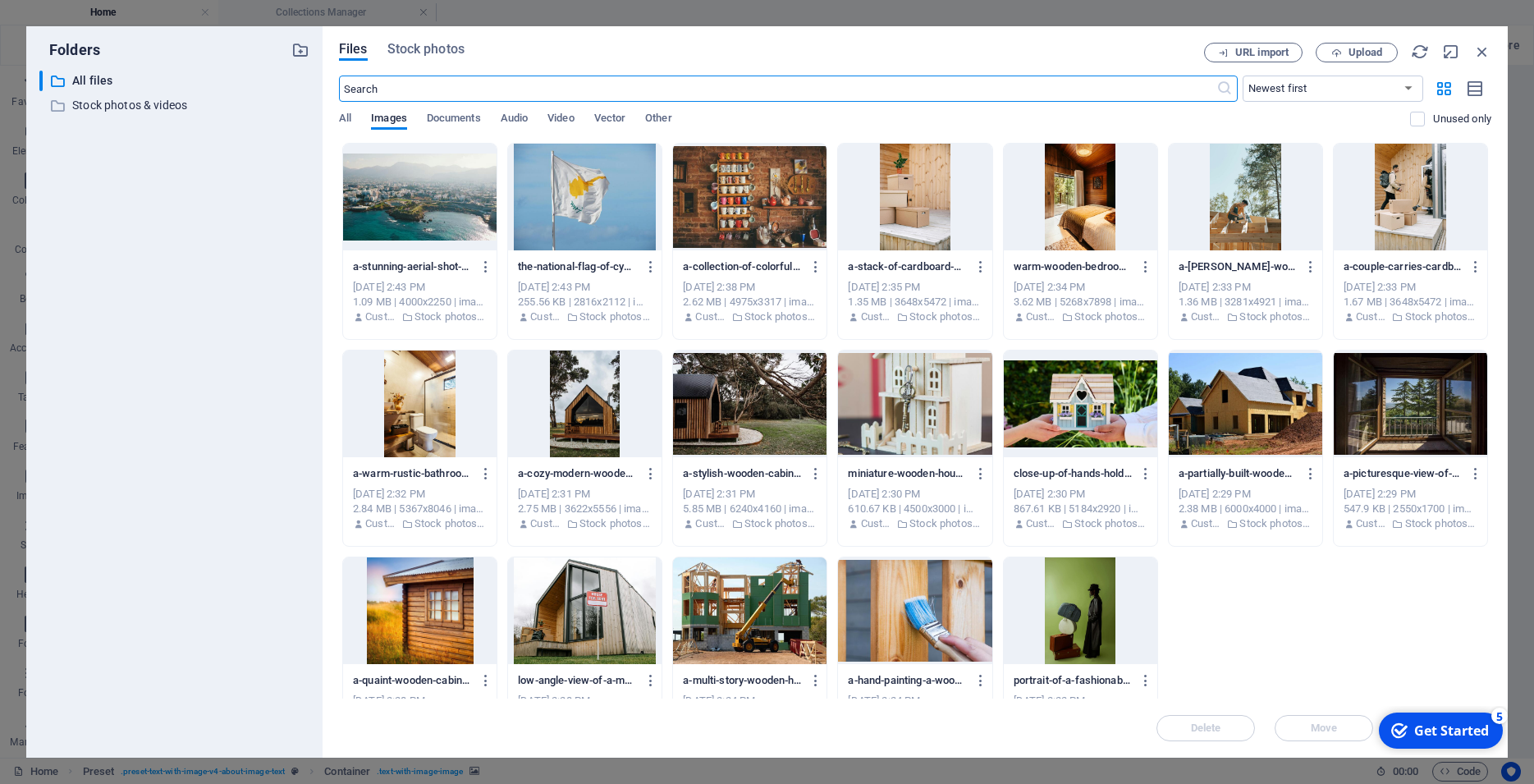
click at [884, 401] on div at bounding box center [914, 404] width 154 height 107
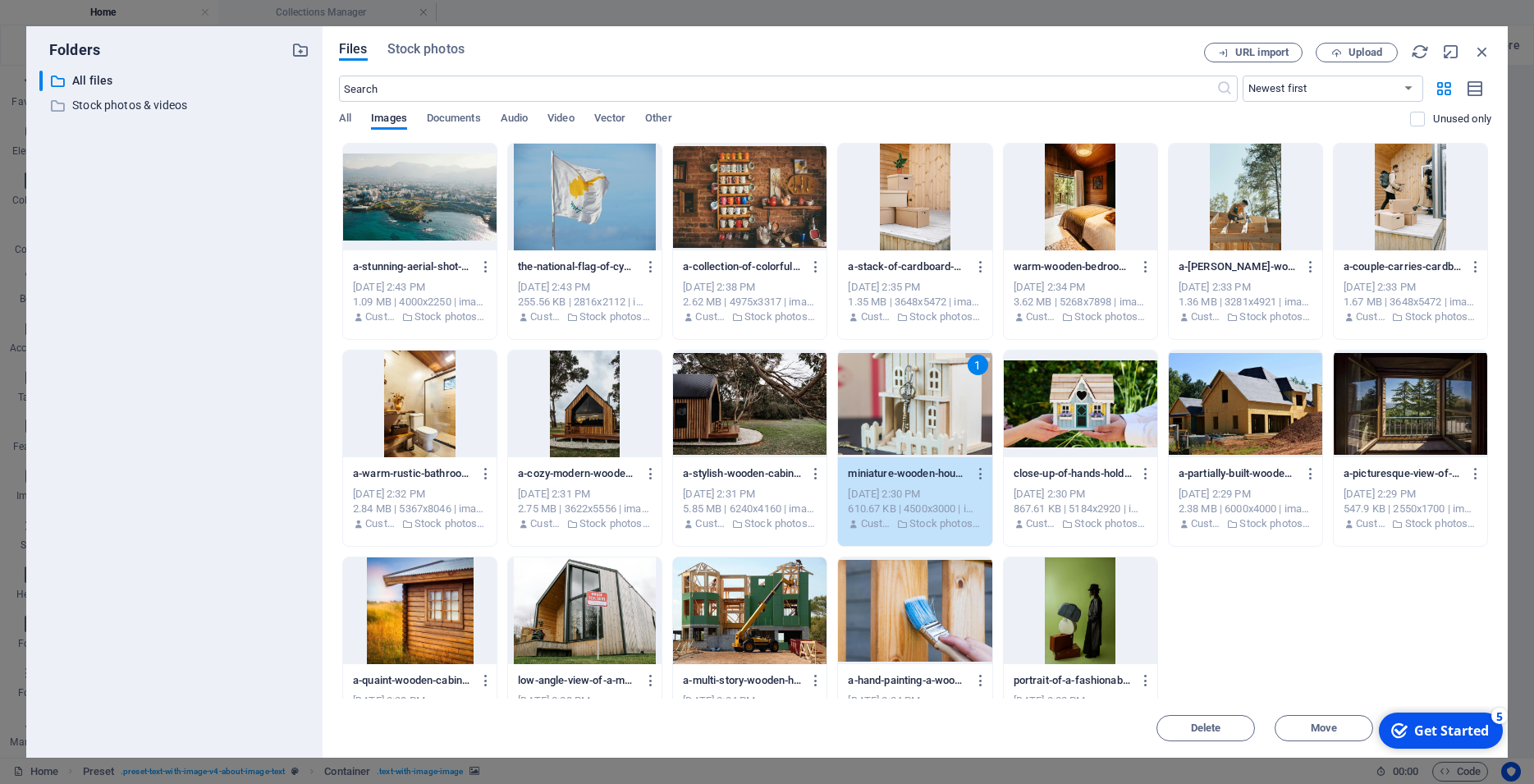
click at [883, 385] on div "1" at bounding box center [914, 404] width 154 height 107
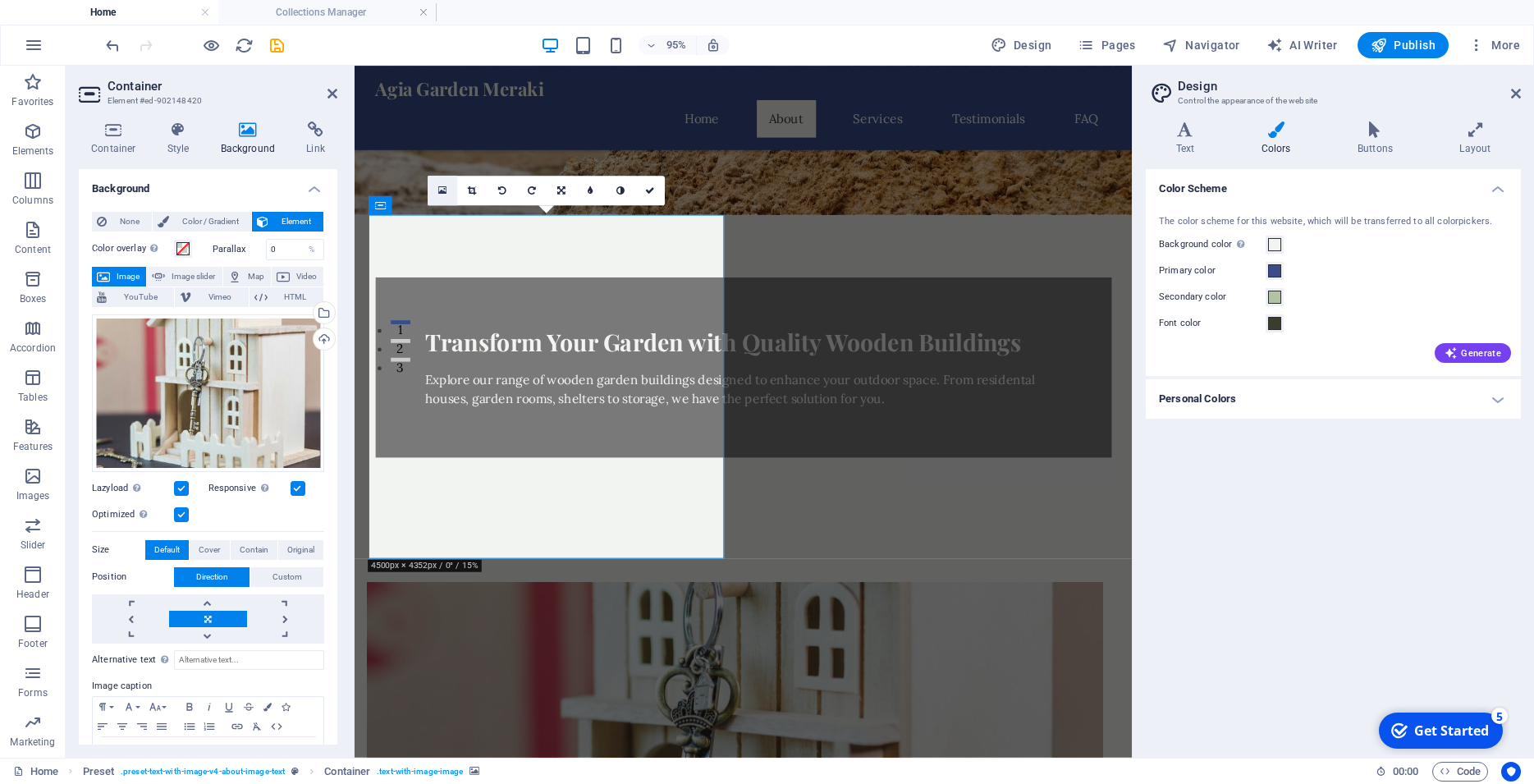
click at [443, 190] on icon at bounding box center [443, 190] width 9 height 11
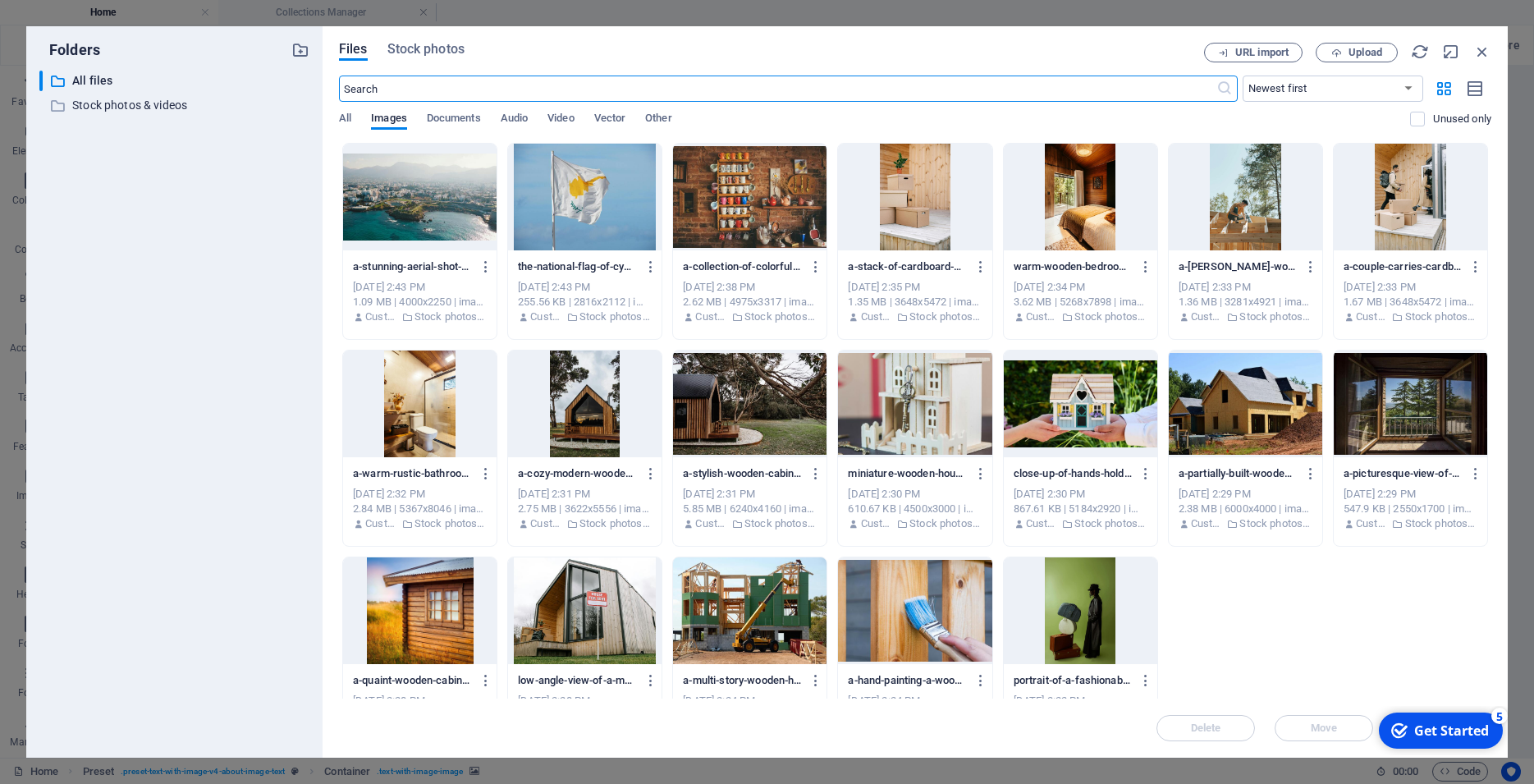
click at [911, 447] on div at bounding box center [914, 404] width 154 height 107
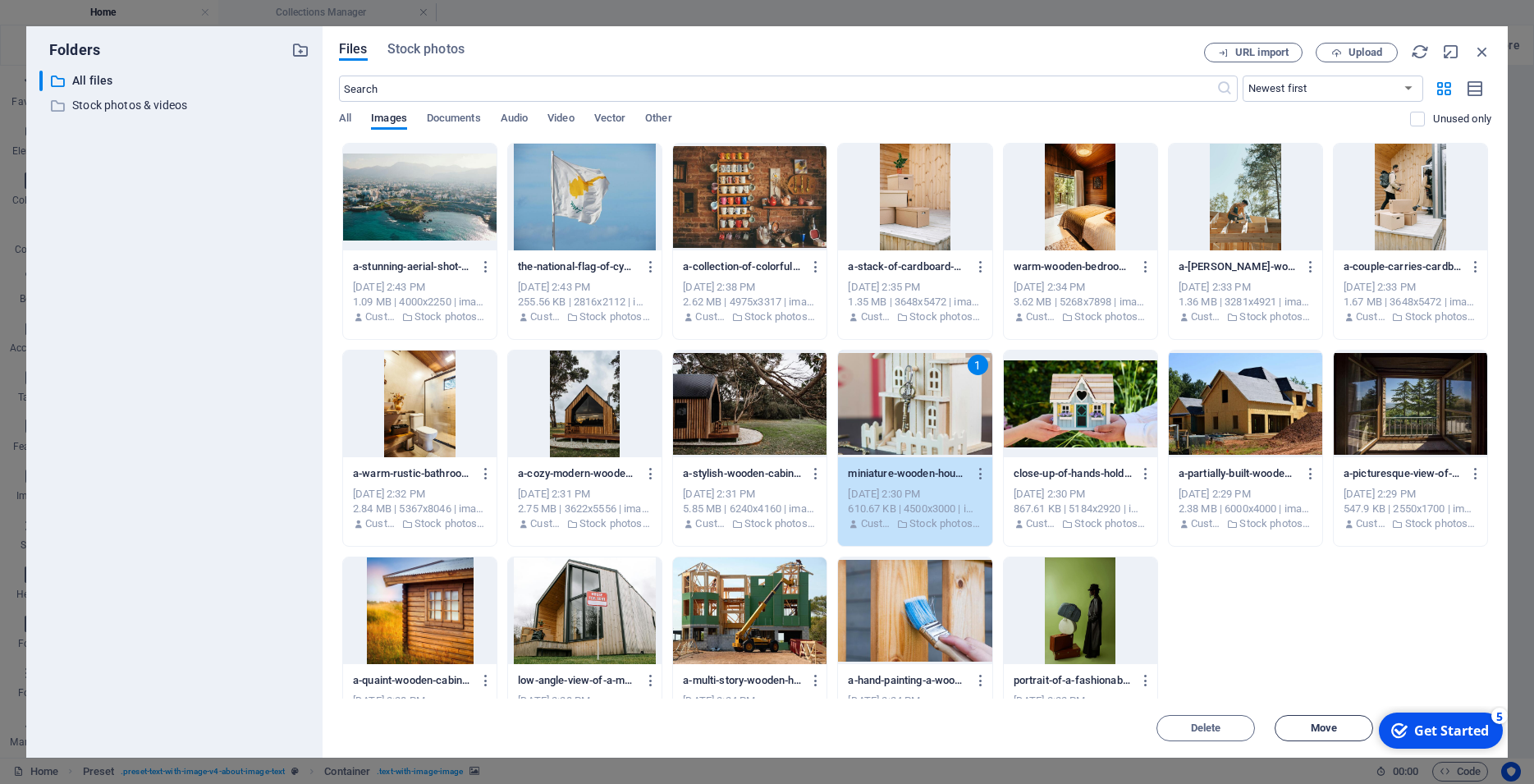
click at [1299, 730] on span "Move" at bounding box center [1324, 728] width 84 height 10
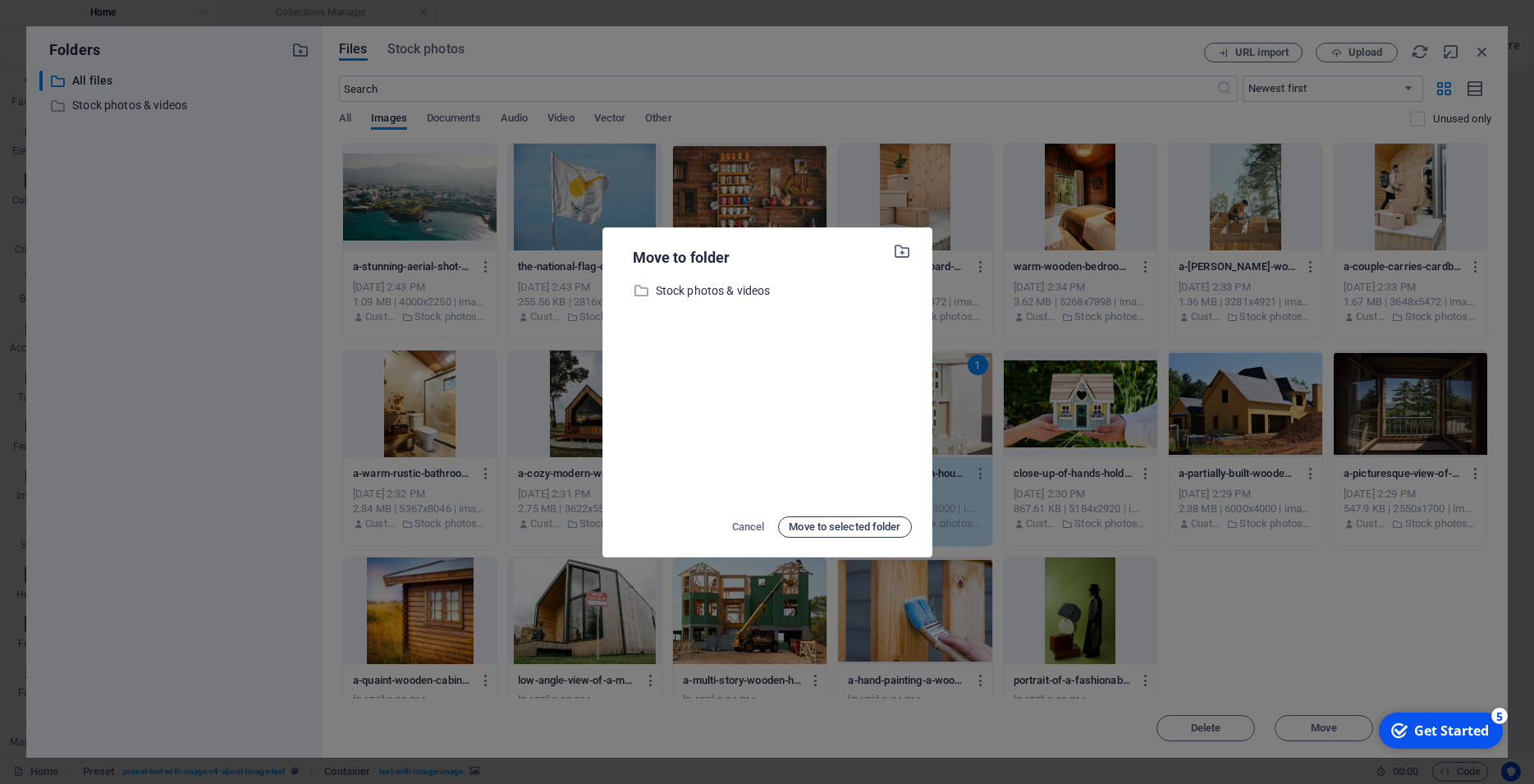
click at [859, 526] on span "Move to selected folder" at bounding box center [844, 527] width 112 height 20
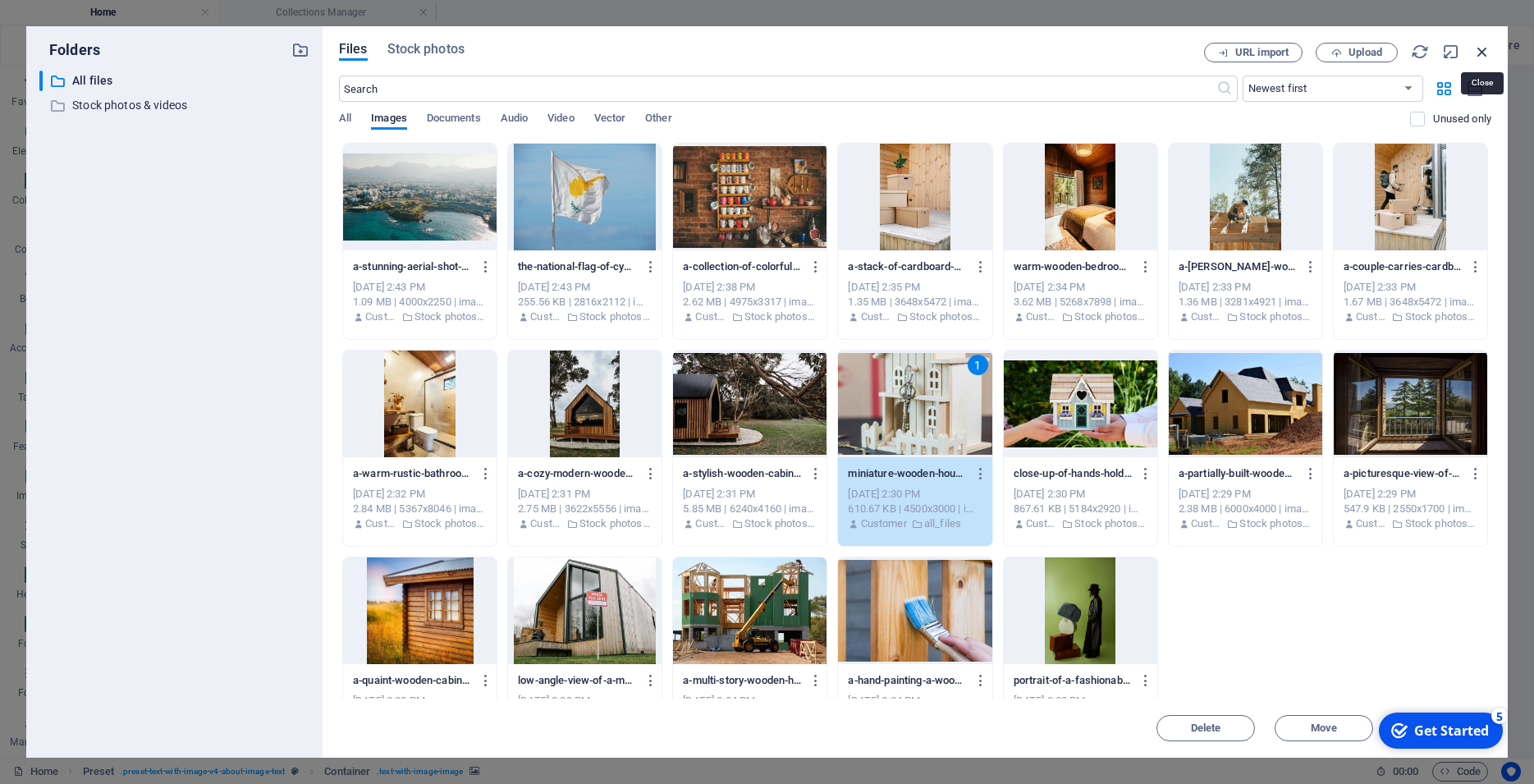
click at [1487, 50] on icon "button" at bounding box center [1482, 52] width 18 height 18
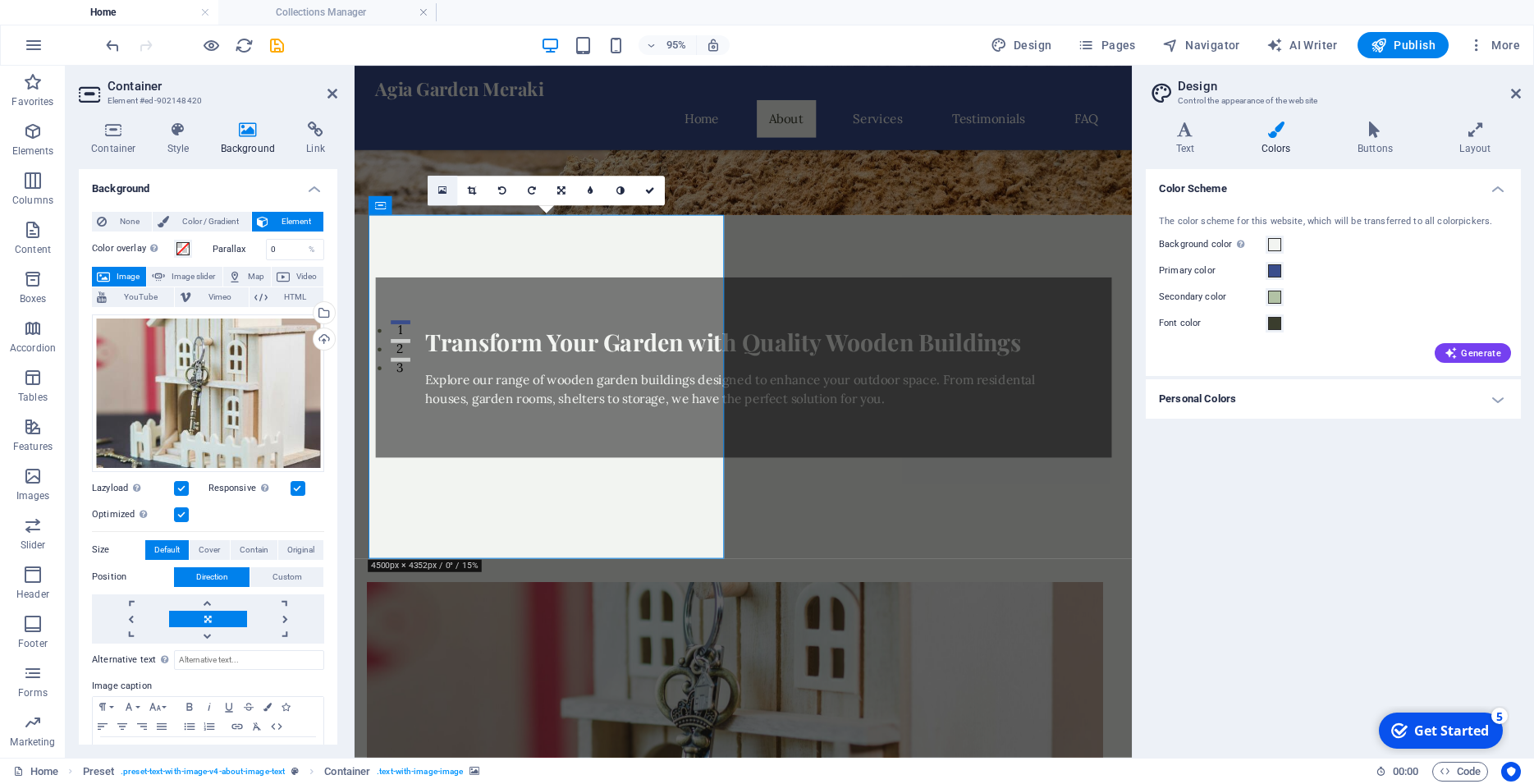
click at [432, 197] on link at bounding box center [442, 190] width 29 height 29
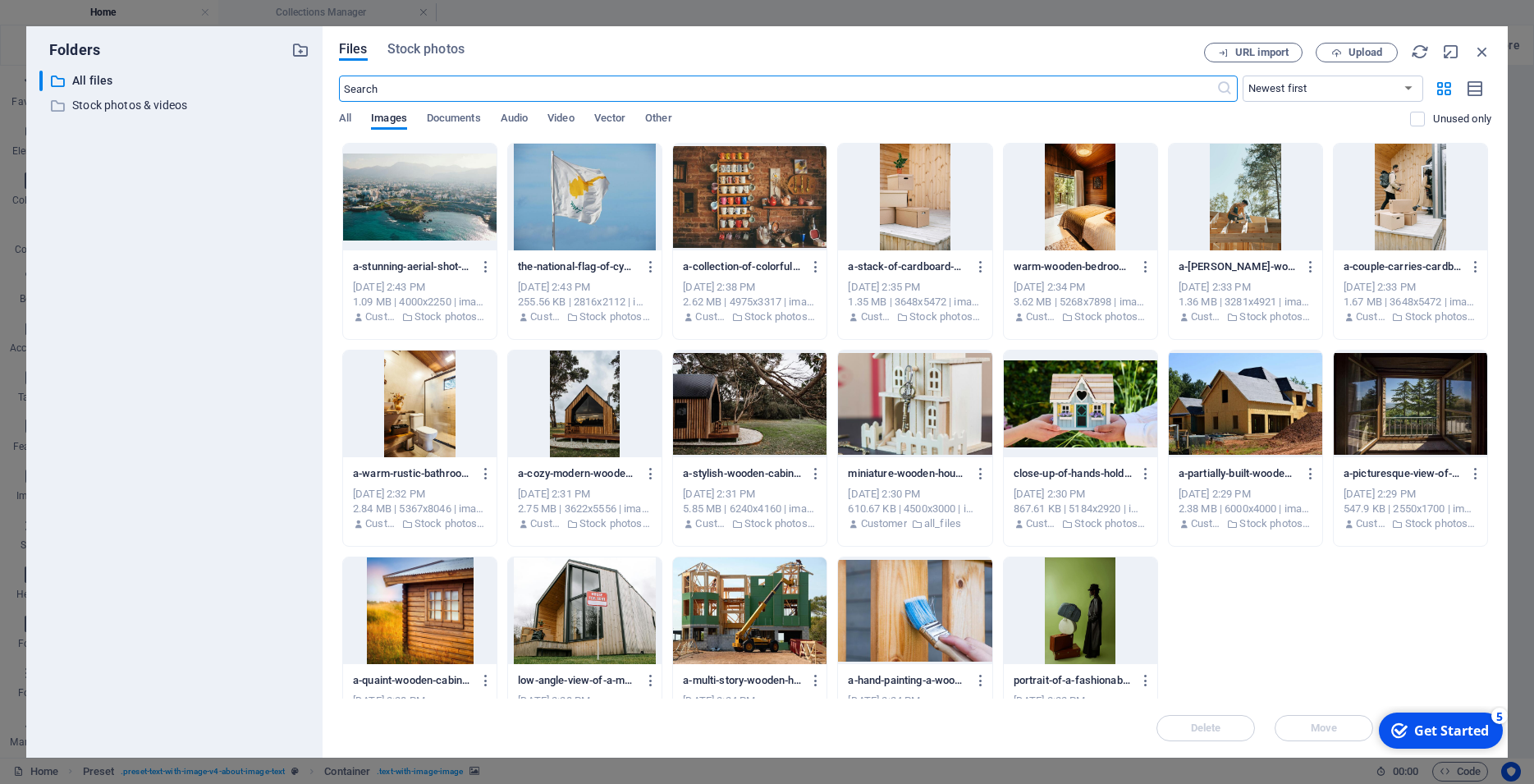
click at [959, 432] on div at bounding box center [914, 404] width 154 height 107
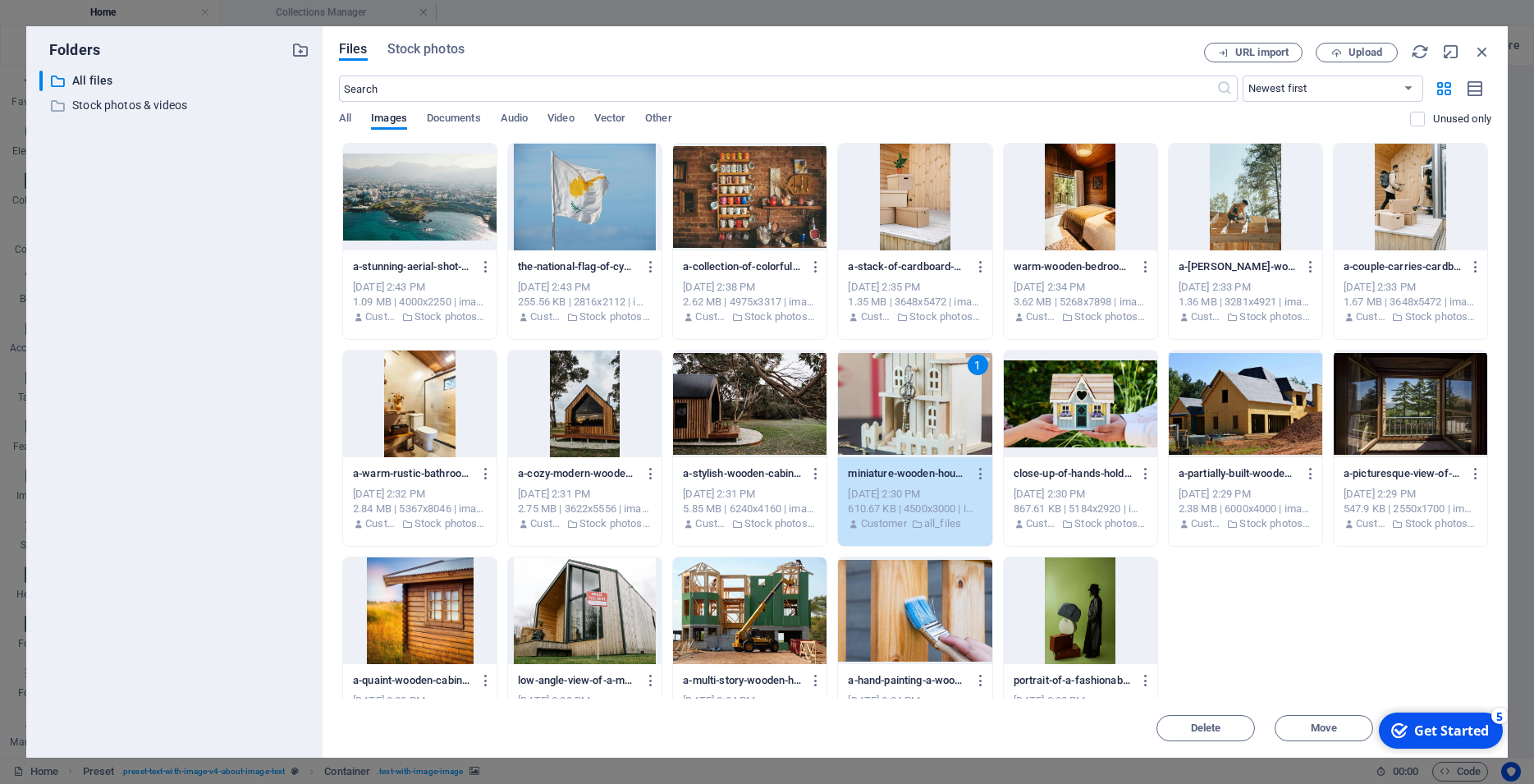
click at [924, 417] on div "1" at bounding box center [914, 404] width 154 height 107
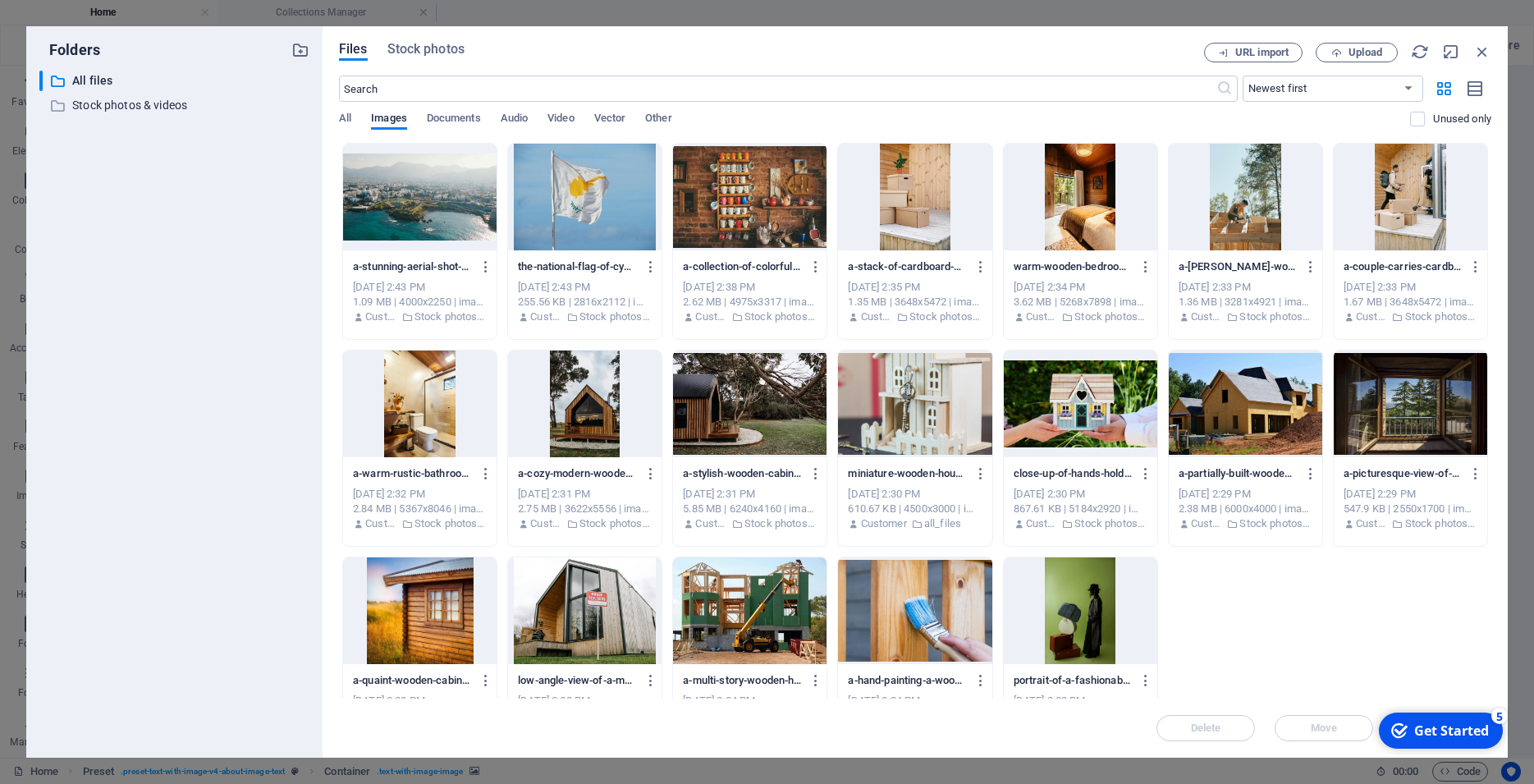
click at [924, 417] on div at bounding box center [914, 404] width 154 height 107
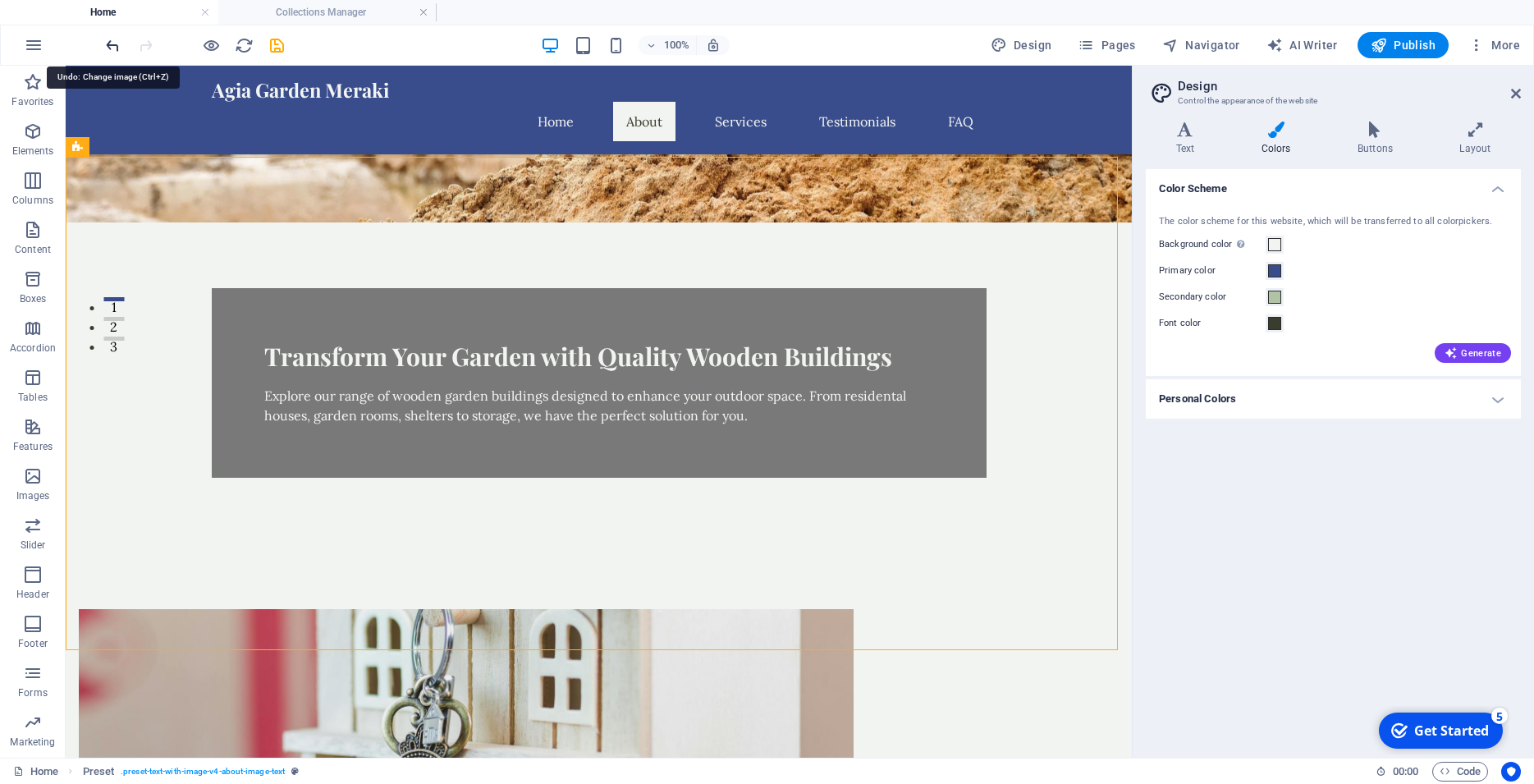
click at [113, 48] on icon "undo" at bounding box center [113, 45] width 19 height 19
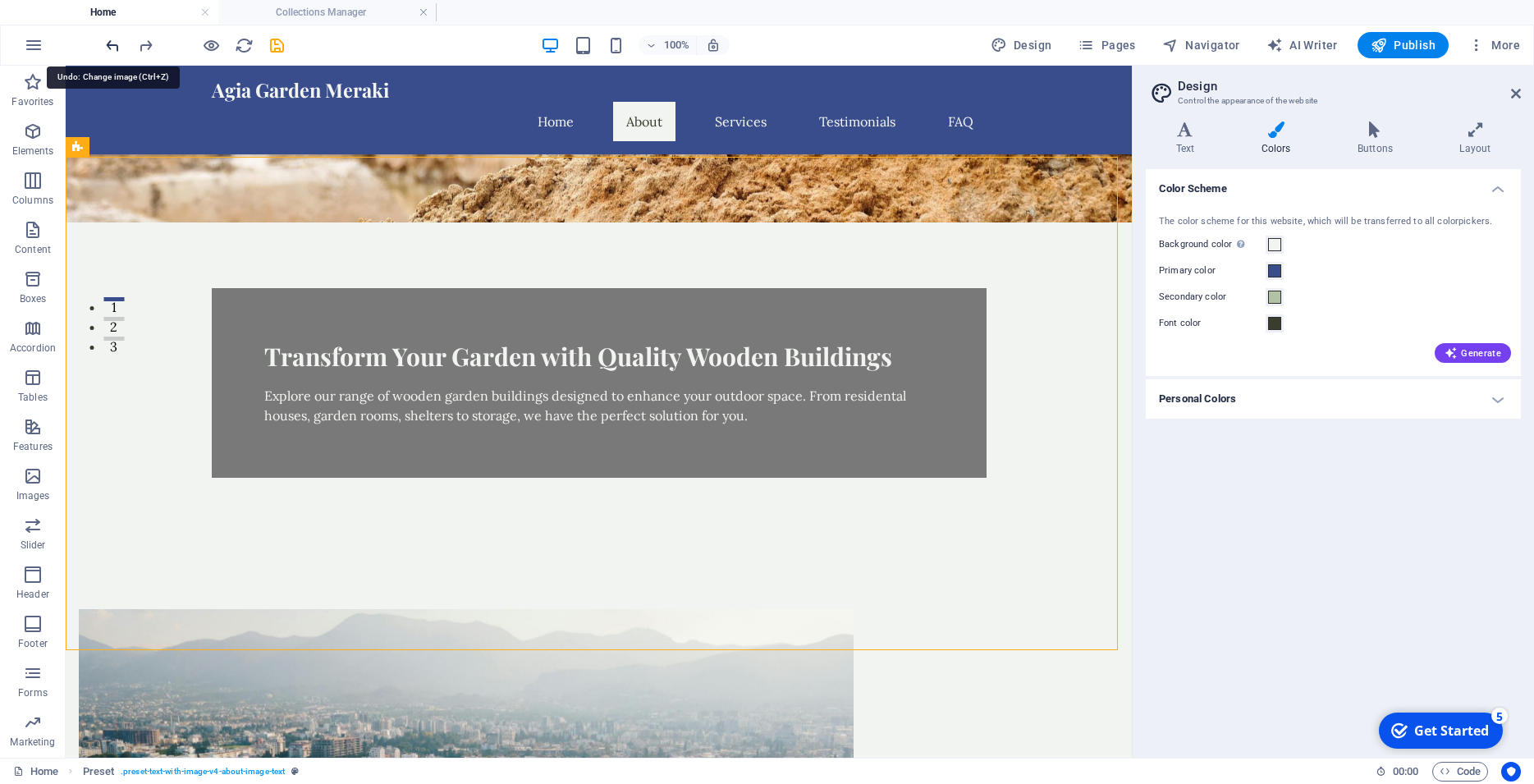
click at [113, 48] on icon "undo" at bounding box center [113, 45] width 19 height 19
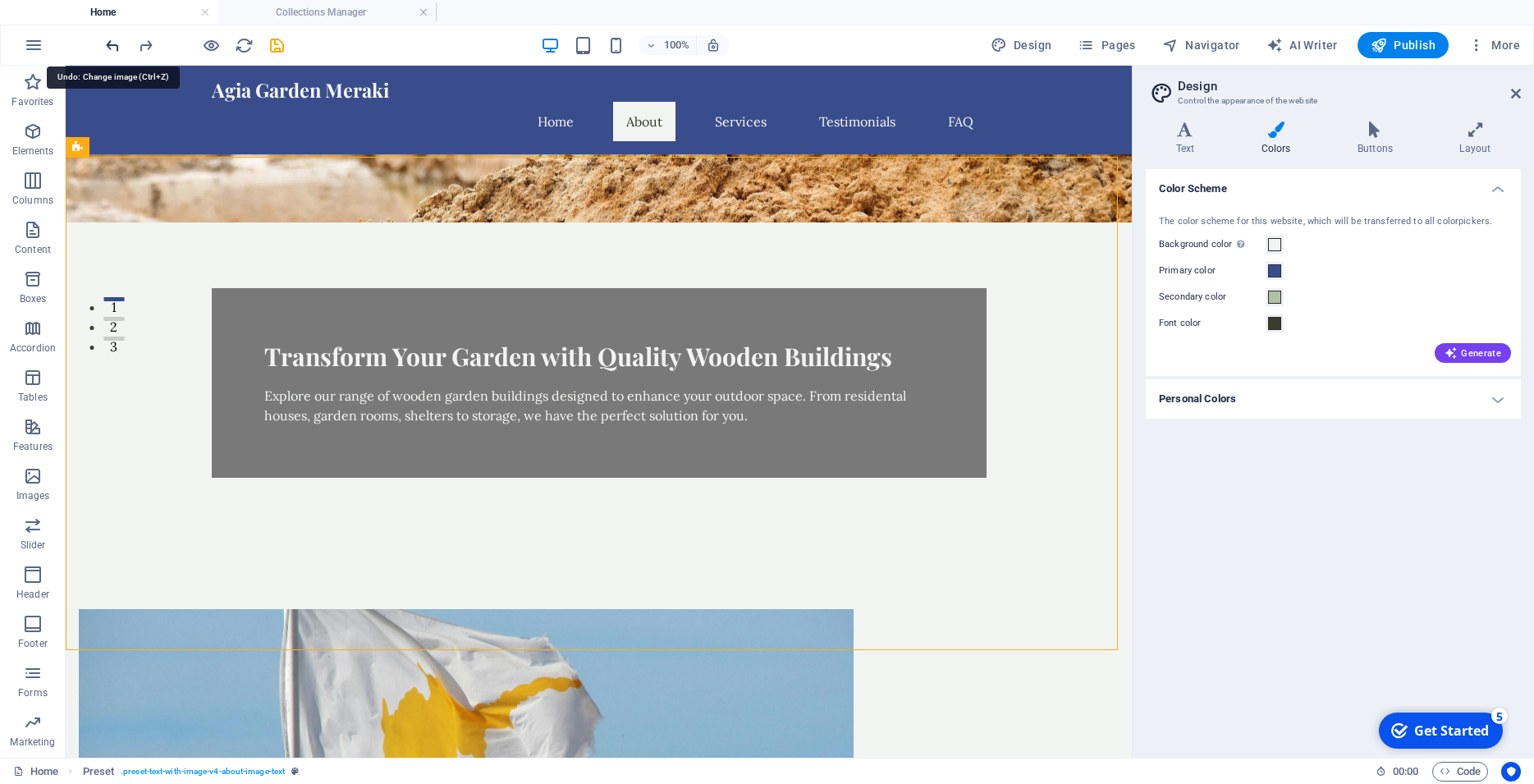
click at [113, 48] on icon "undo" at bounding box center [113, 45] width 19 height 19
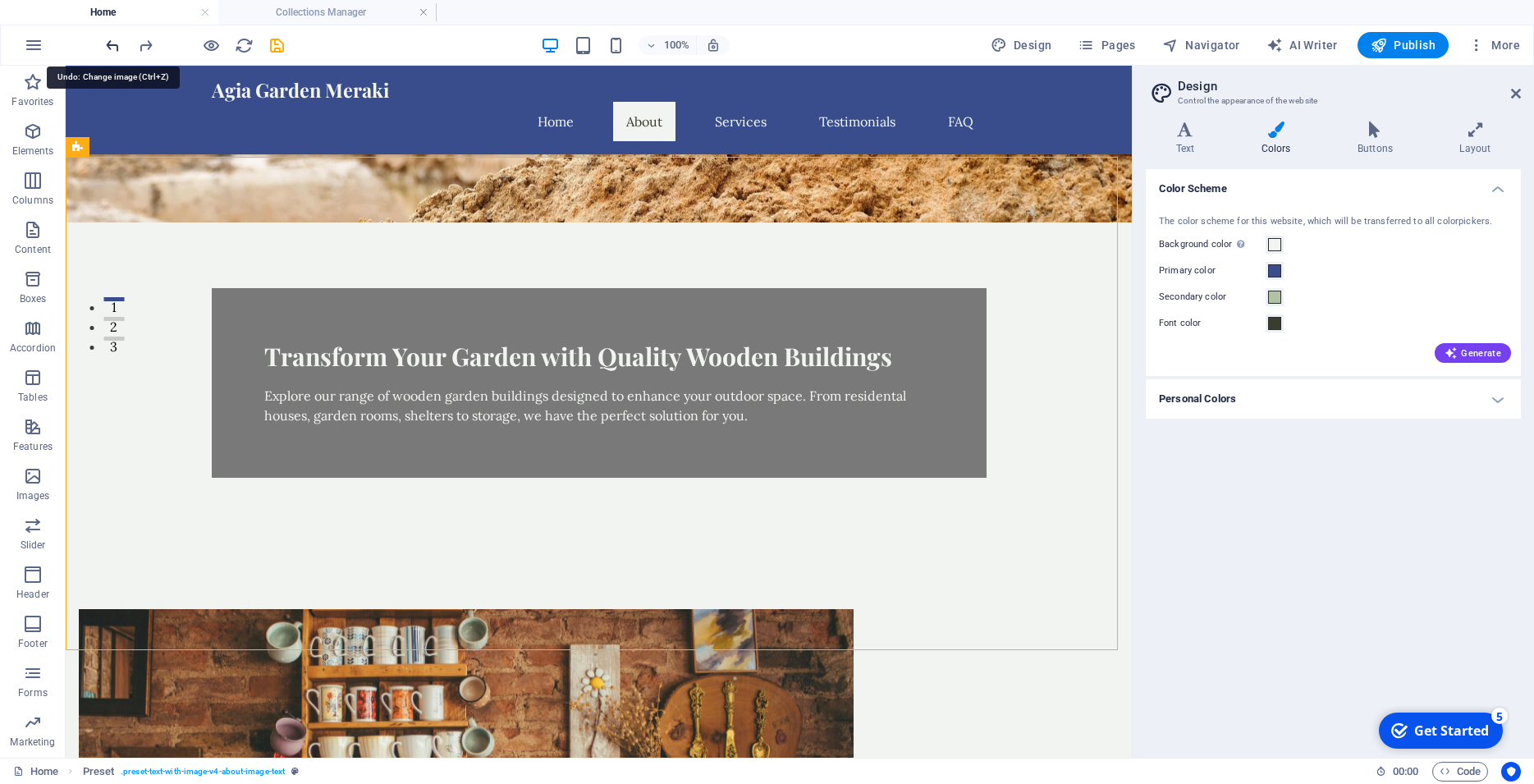
click at [113, 48] on icon "undo" at bounding box center [113, 45] width 19 height 19
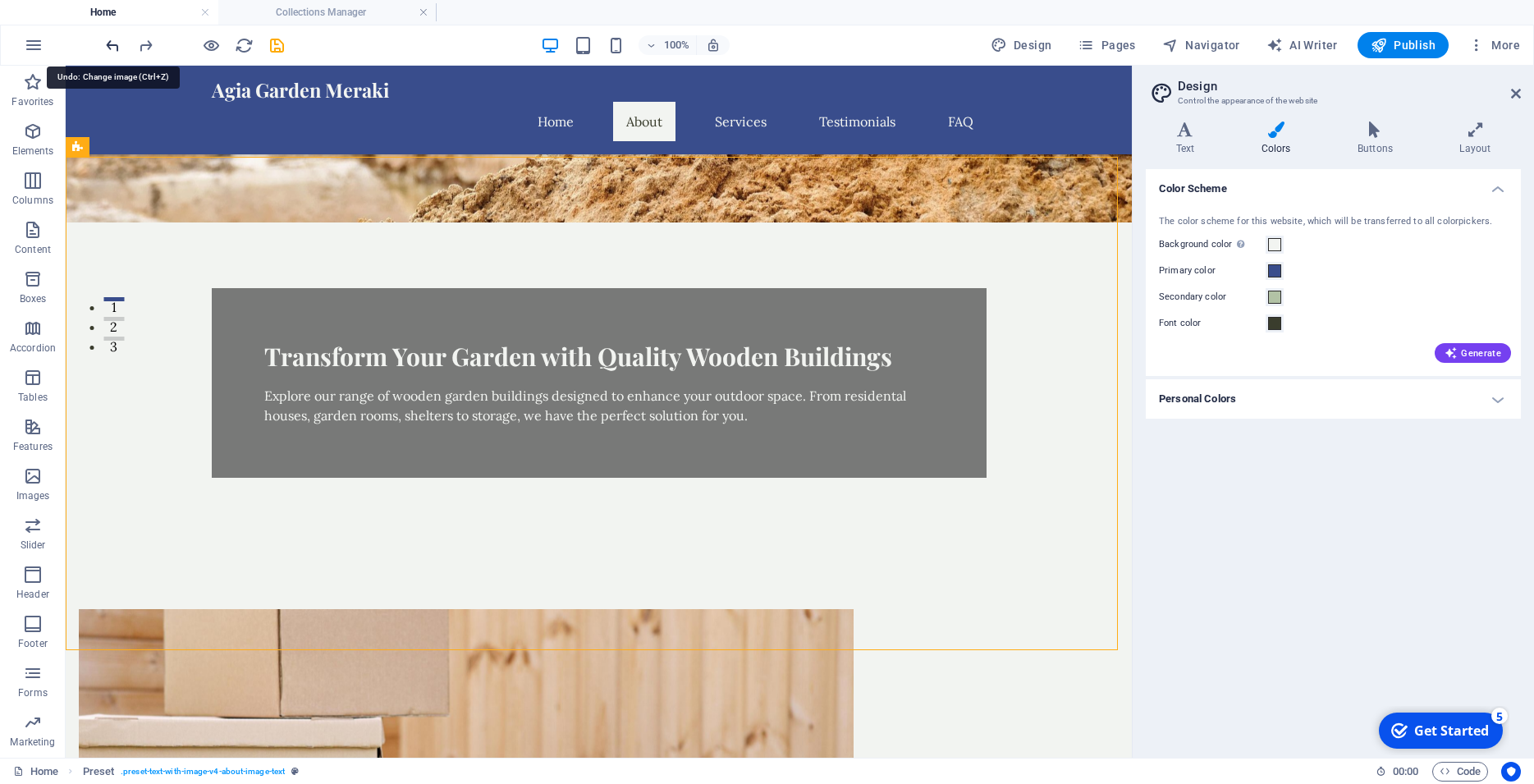
click at [113, 48] on icon "undo" at bounding box center [113, 45] width 19 height 19
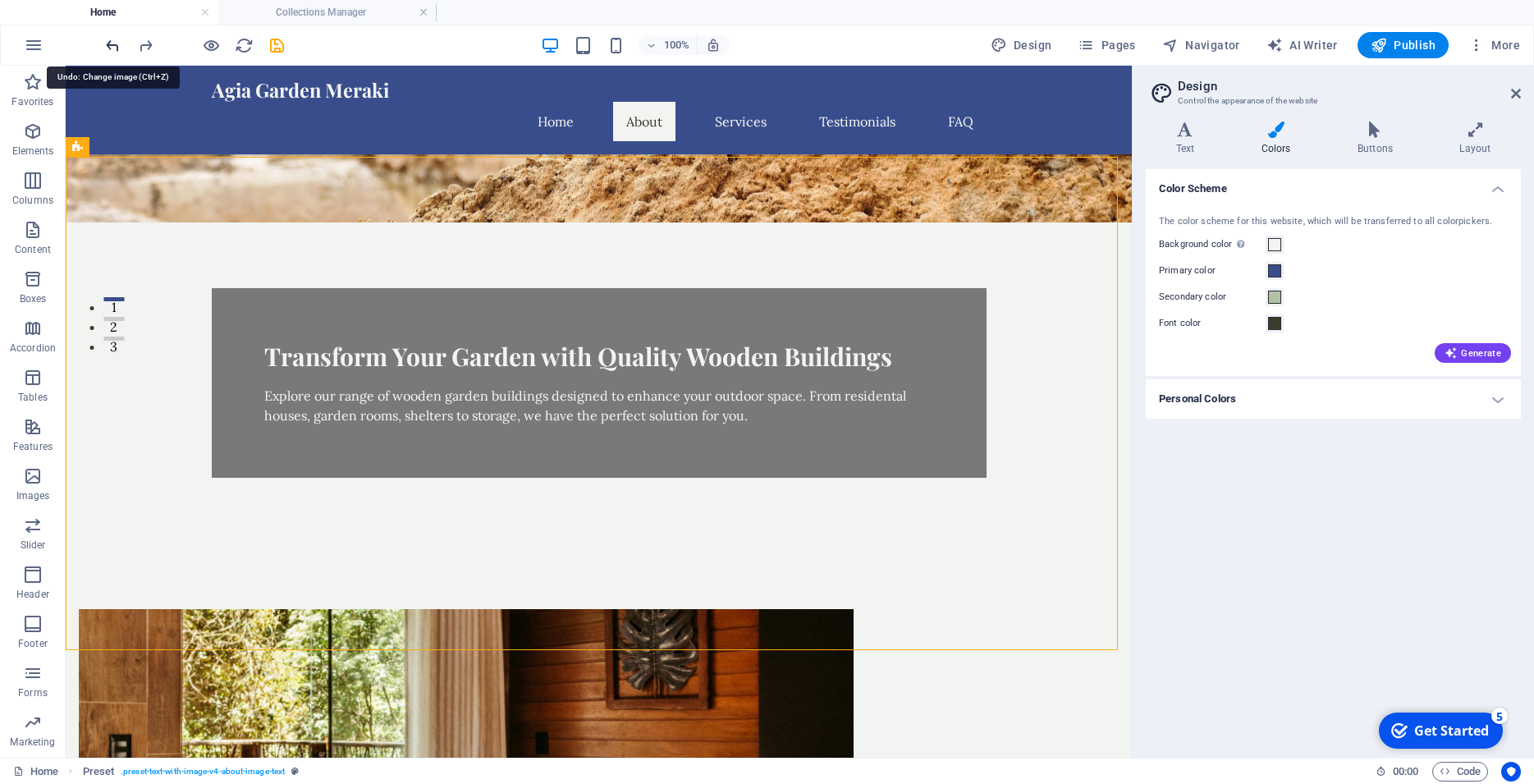
click at [113, 48] on icon "undo" at bounding box center [113, 45] width 19 height 19
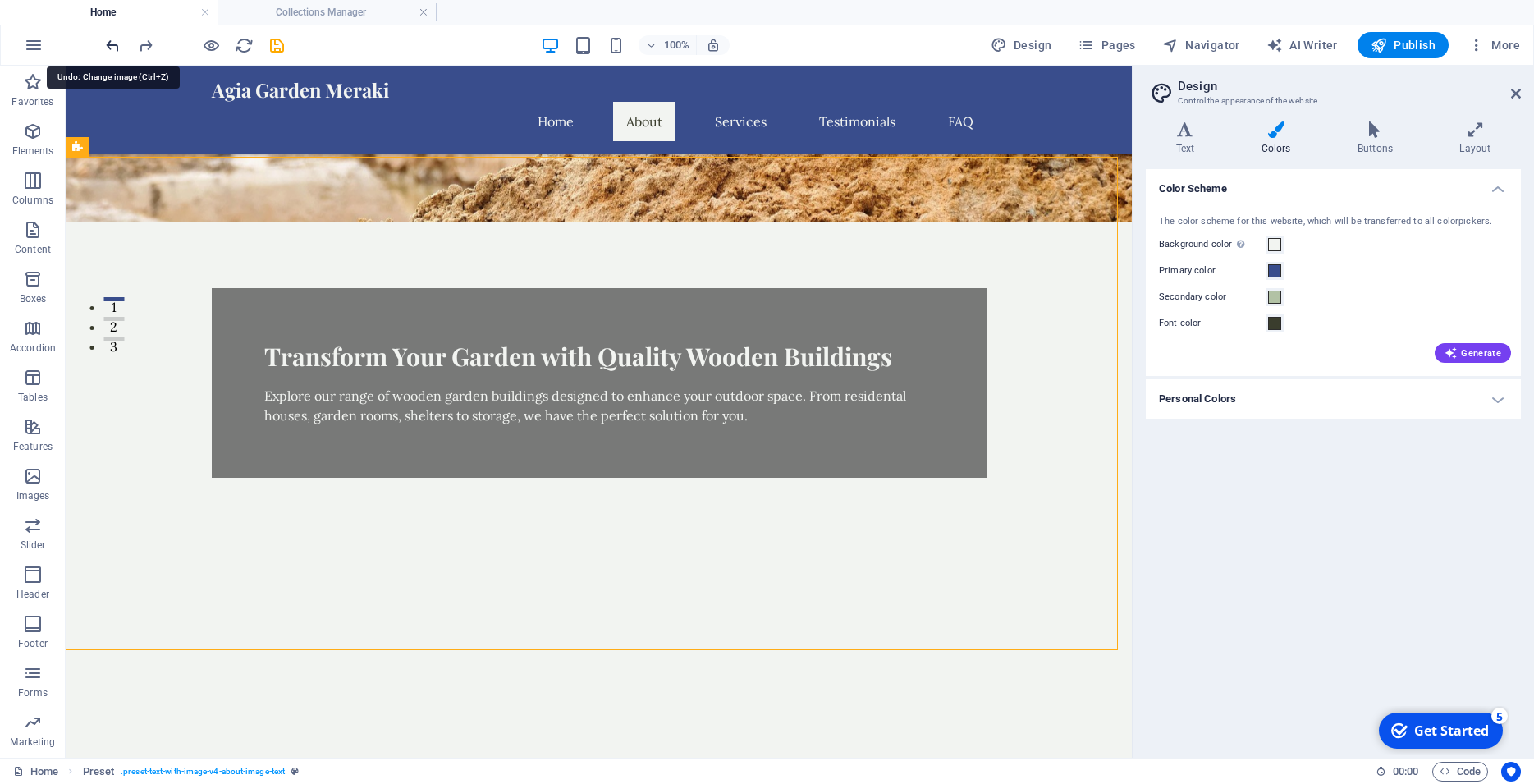
click at [113, 48] on icon "undo" at bounding box center [113, 45] width 19 height 19
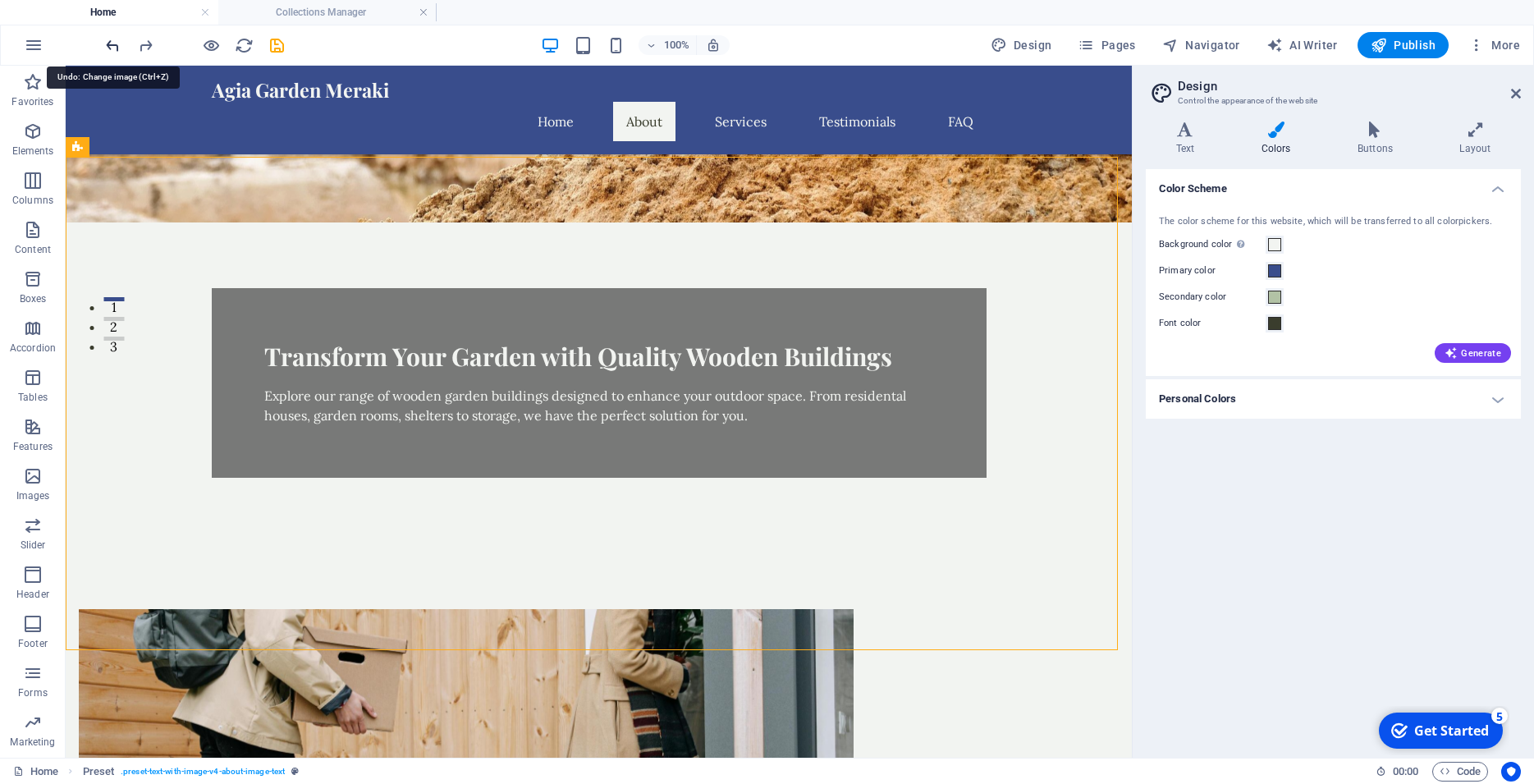
click at [113, 48] on icon "undo" at bounding box center [113, 45] width 19 height 19
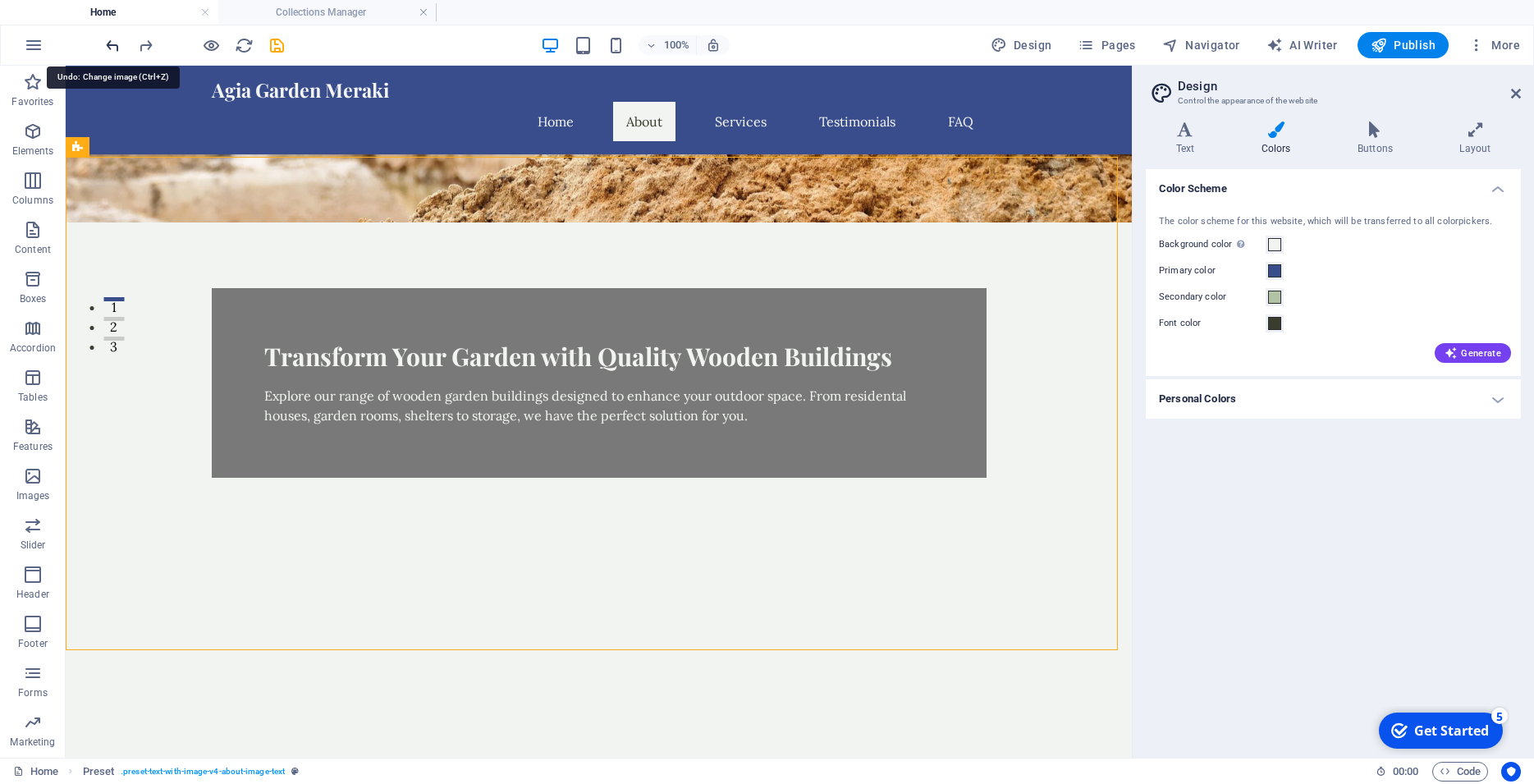
click at [113, 48] on icon "undo" at bounding box center [113, 45] width 19 height 19
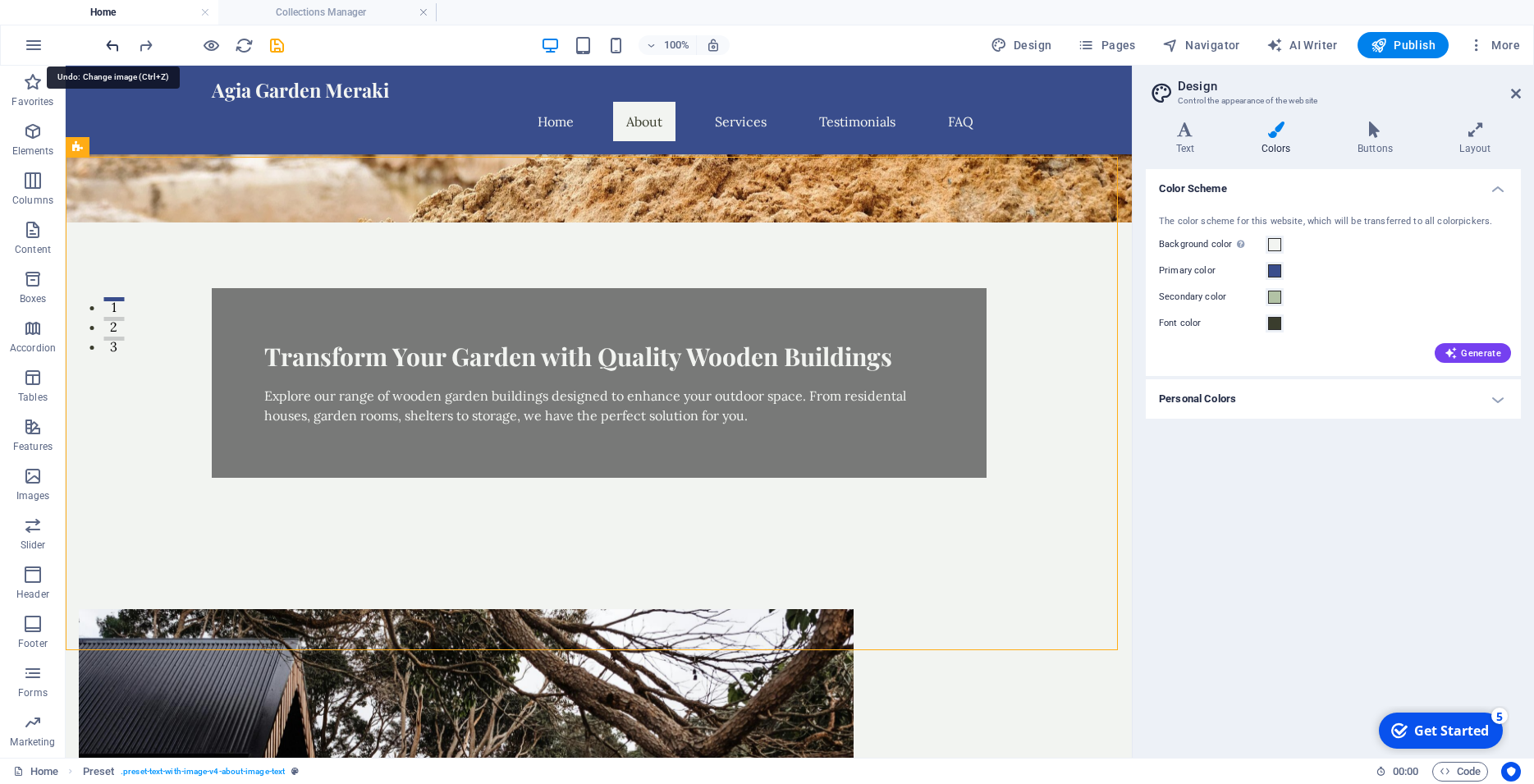
click at [113, 48] on icon "undo" at bounding box center [113, 45] width 19 height 19
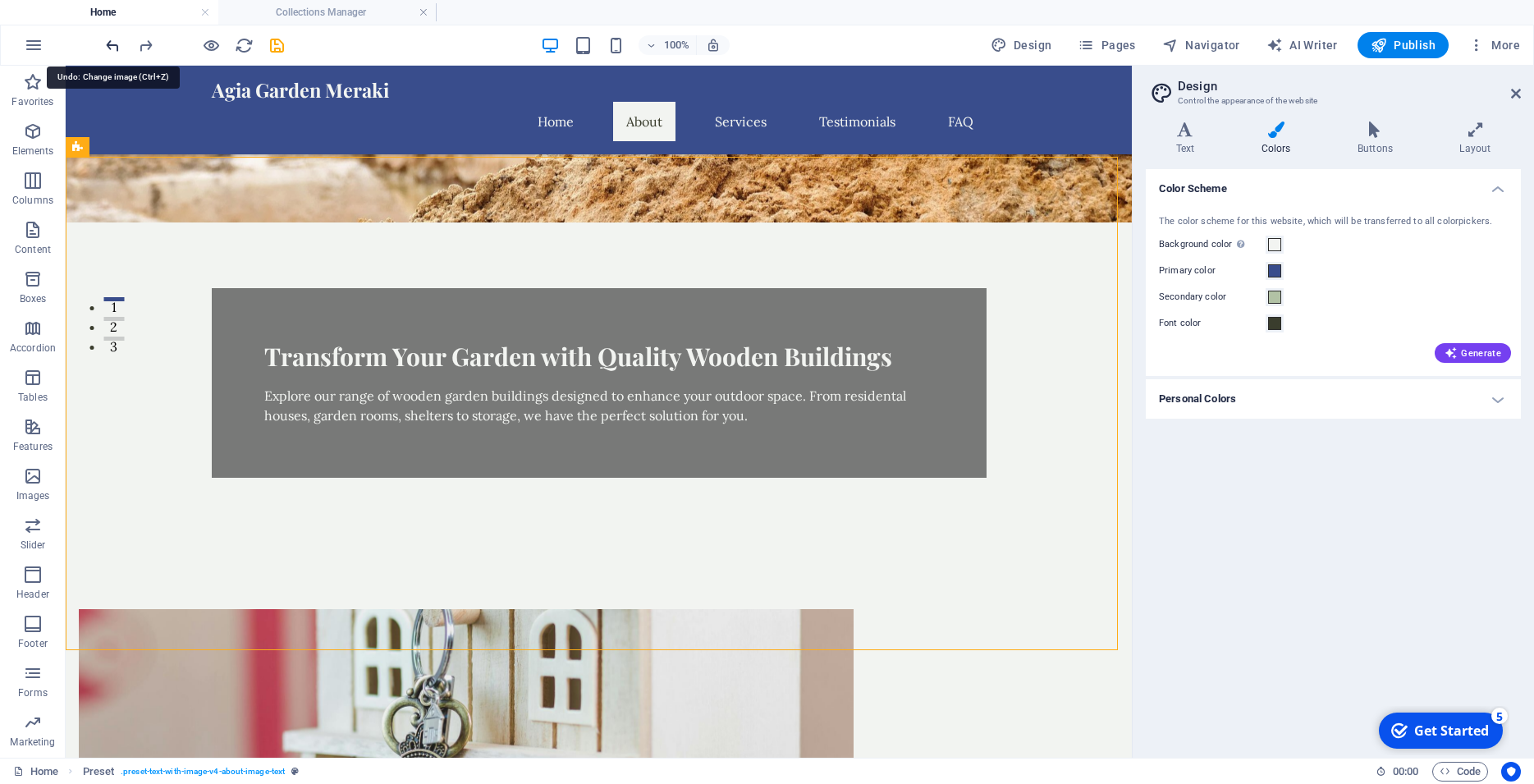
click at [113, 48] on icon "undo" at bounding box center [113, 45] width 19 height 19
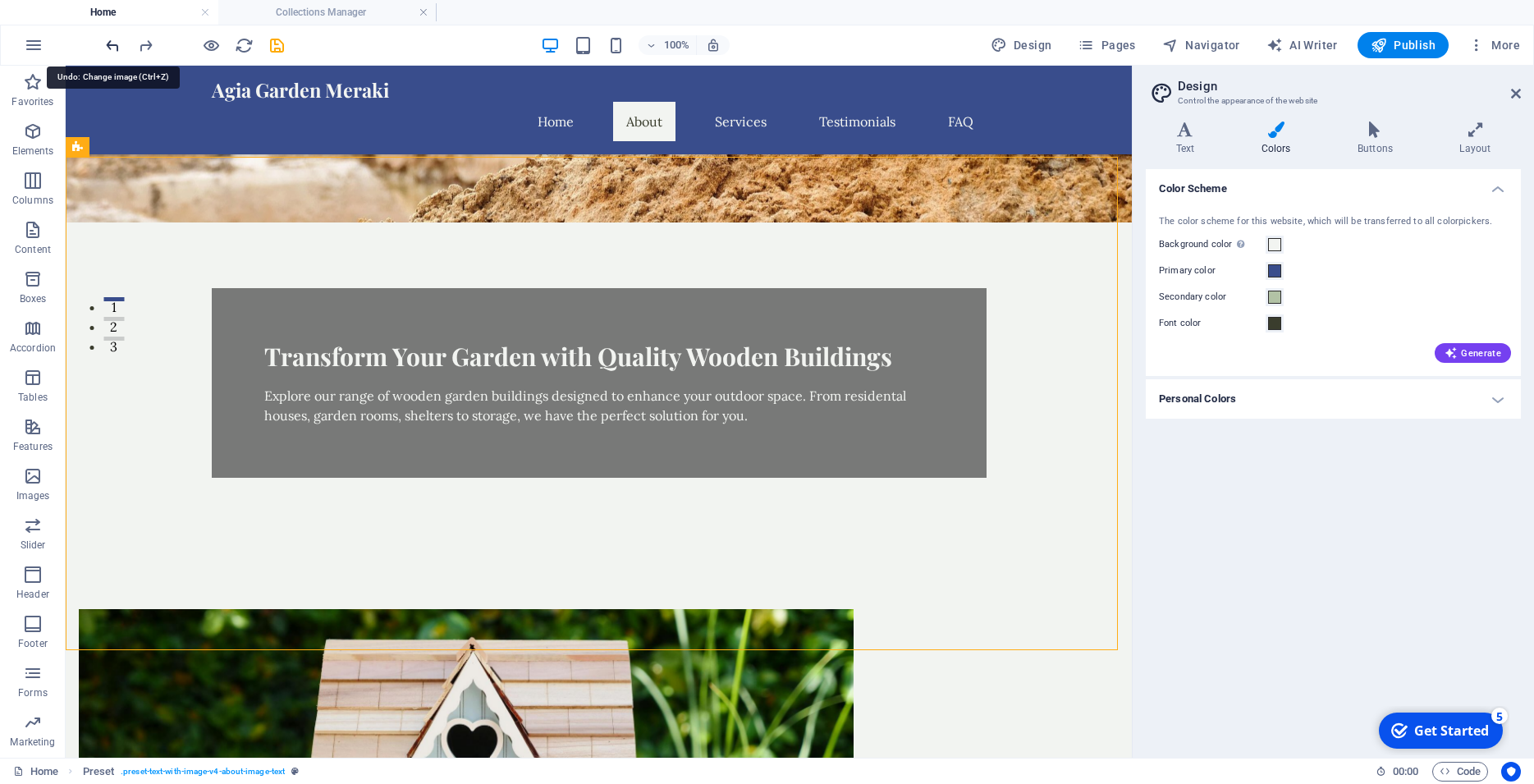
click at [113, 48] on icon "undo" at bounding box center [113, 45] width 19 height 19
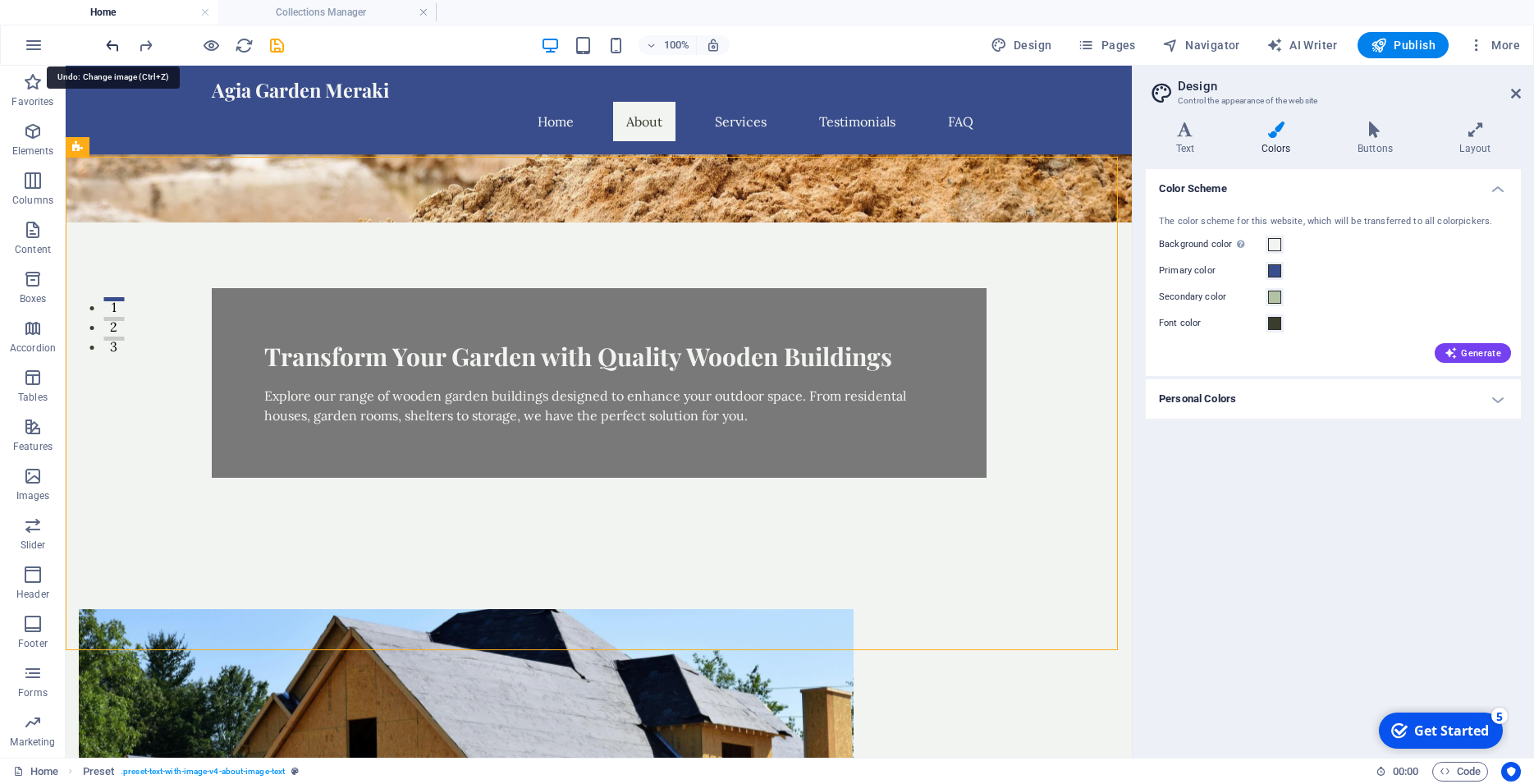
click at [113, 48] on icon "undo" at bounding box center [113, 45] width 19 height 19
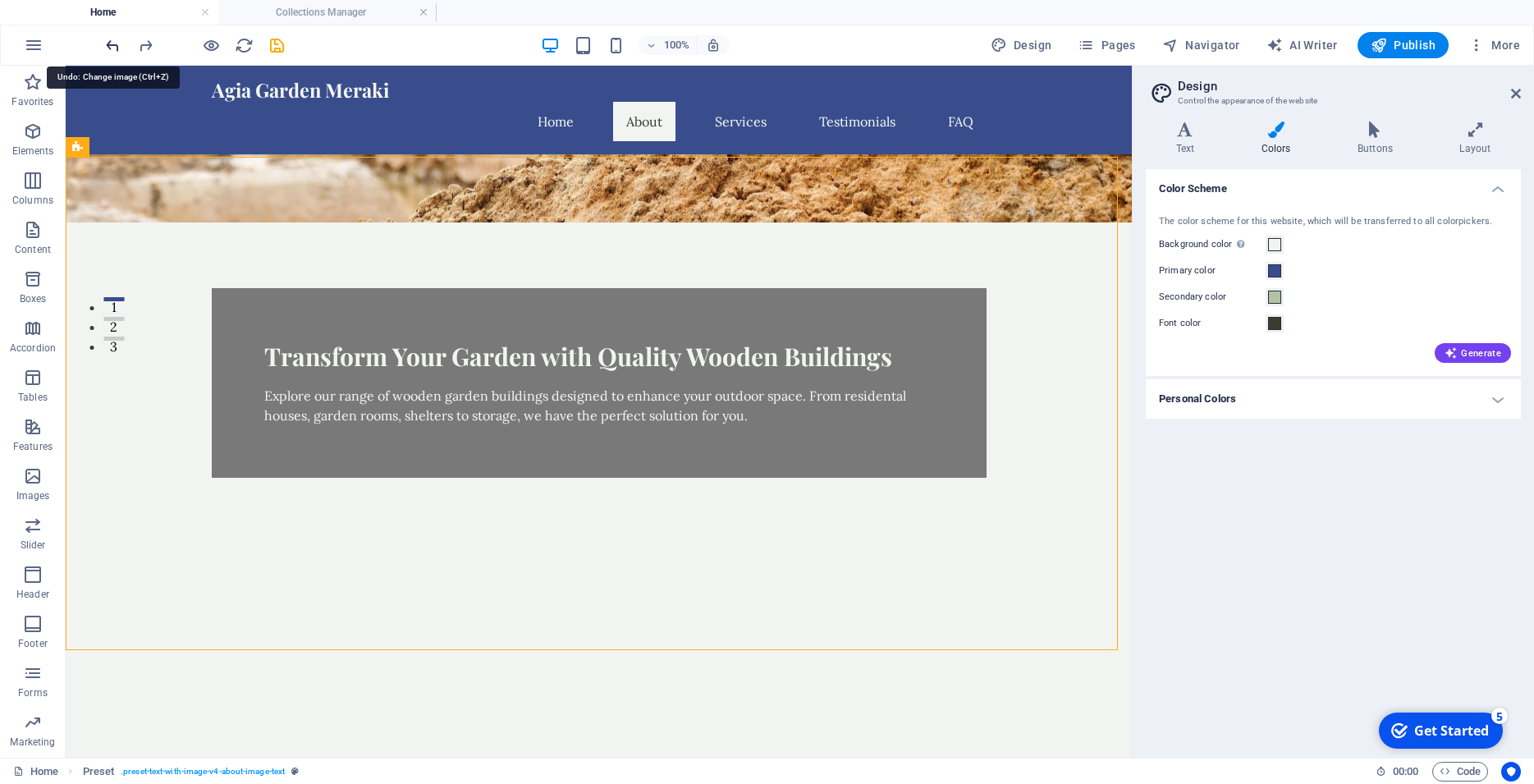
click at [113, 48] on icon "undo" at bounding box center [113, 45] width 19 height 19
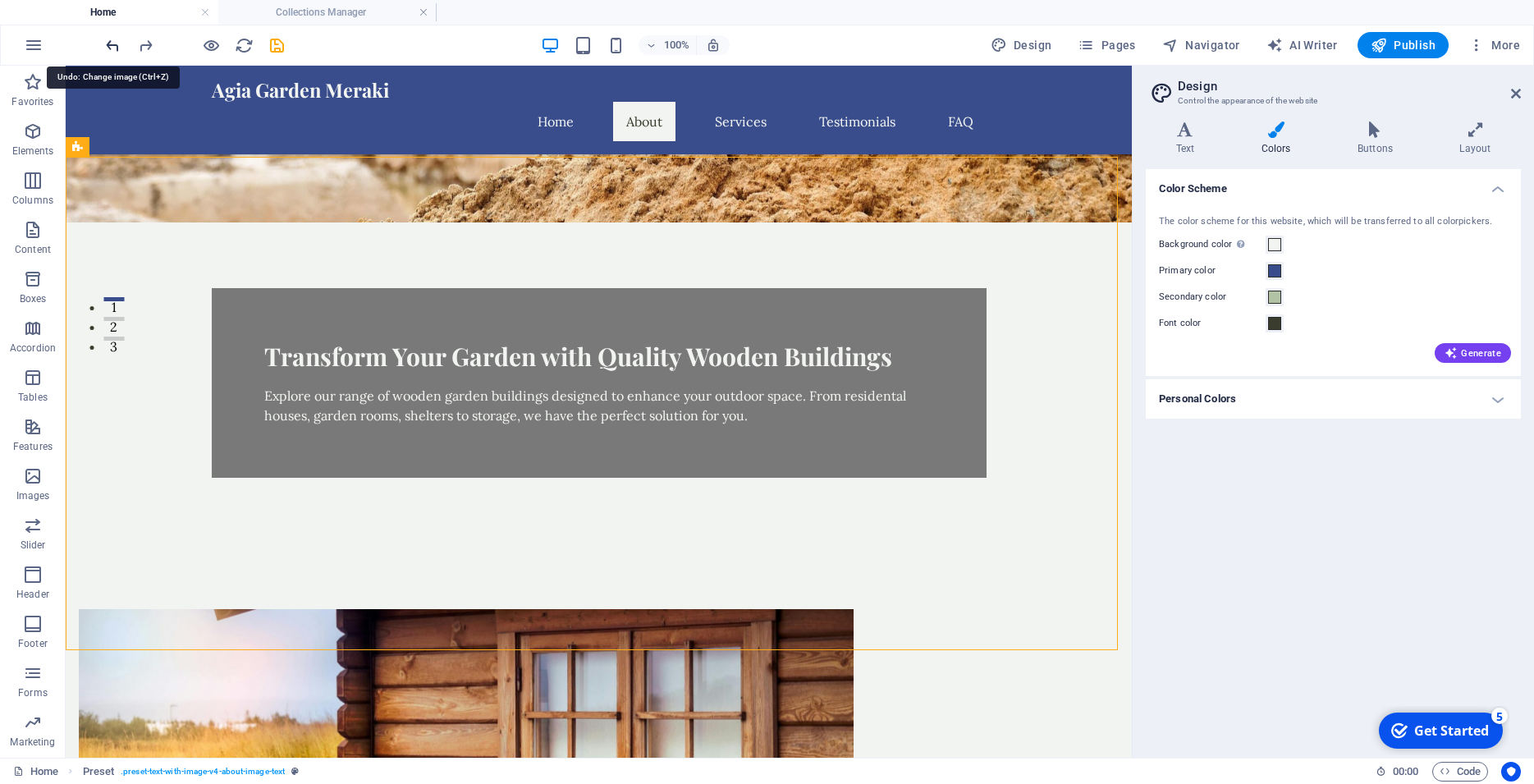
click at [113, 48] on icon "undo" at bounding box center [113, 45] width 19 height 19
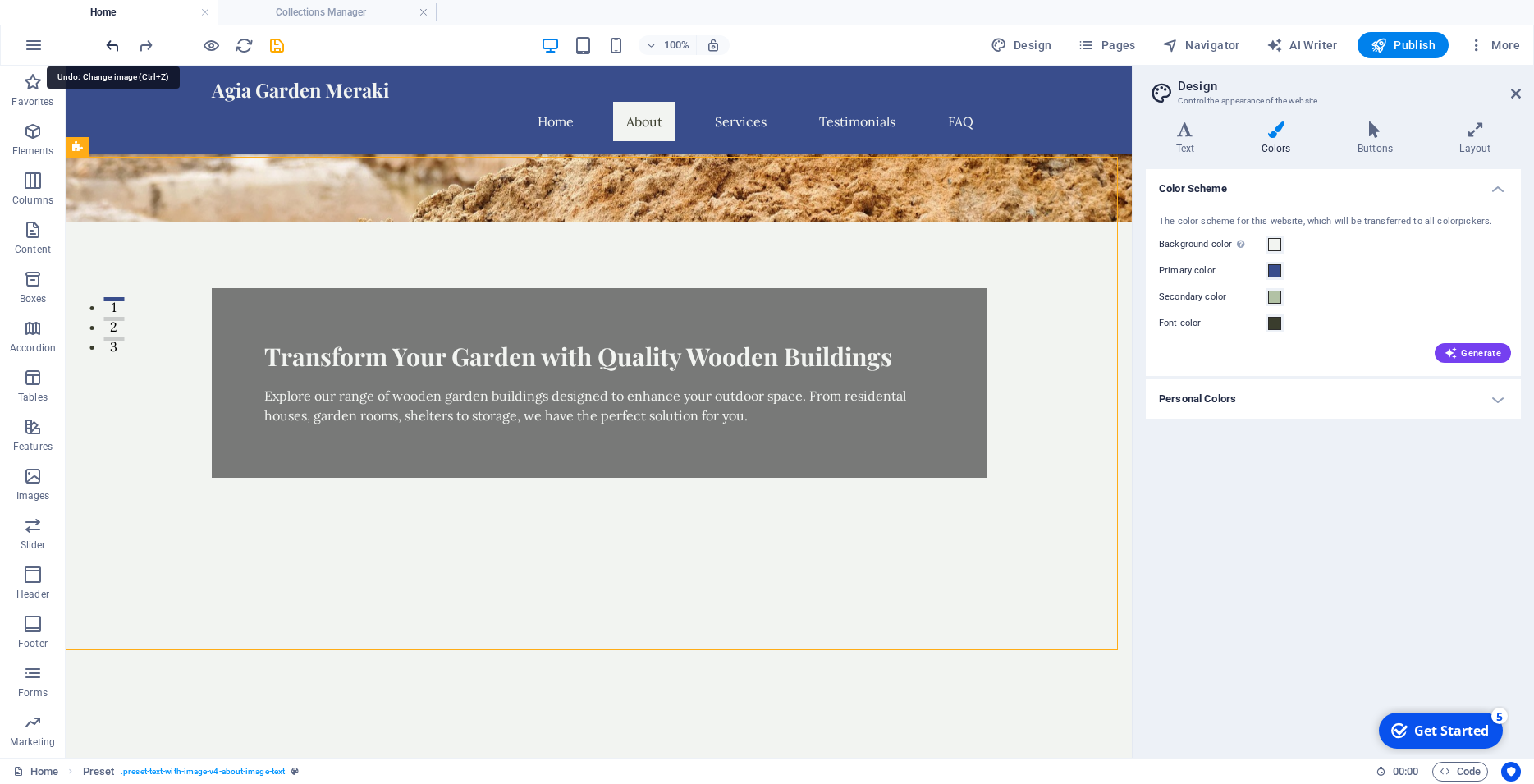
click at [113, 48] on icon "undo" at bounding box center [113, 45] width 19 height 19
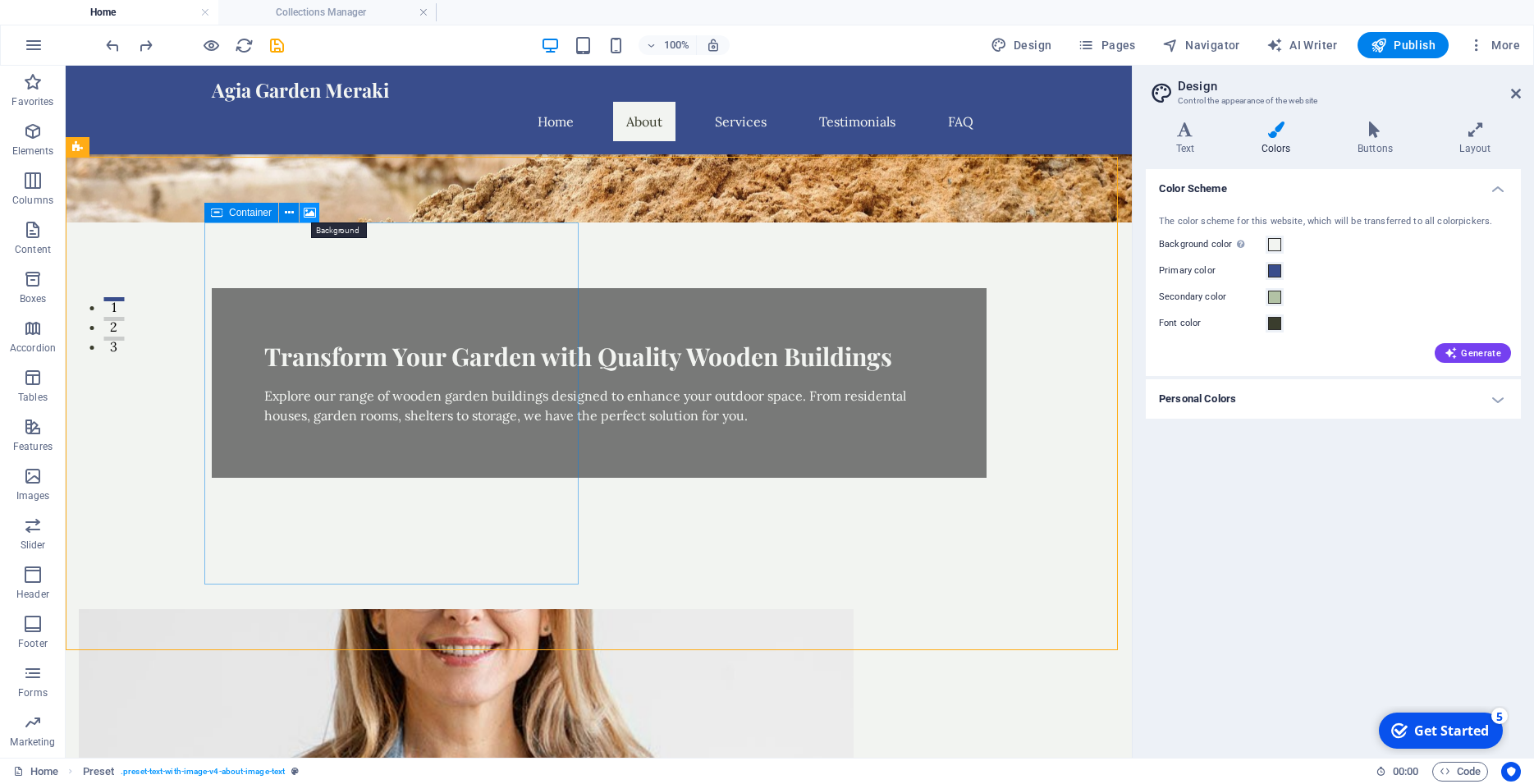
click at [311, 215] on icon at bounding box center [310, 213] width 13 height 18
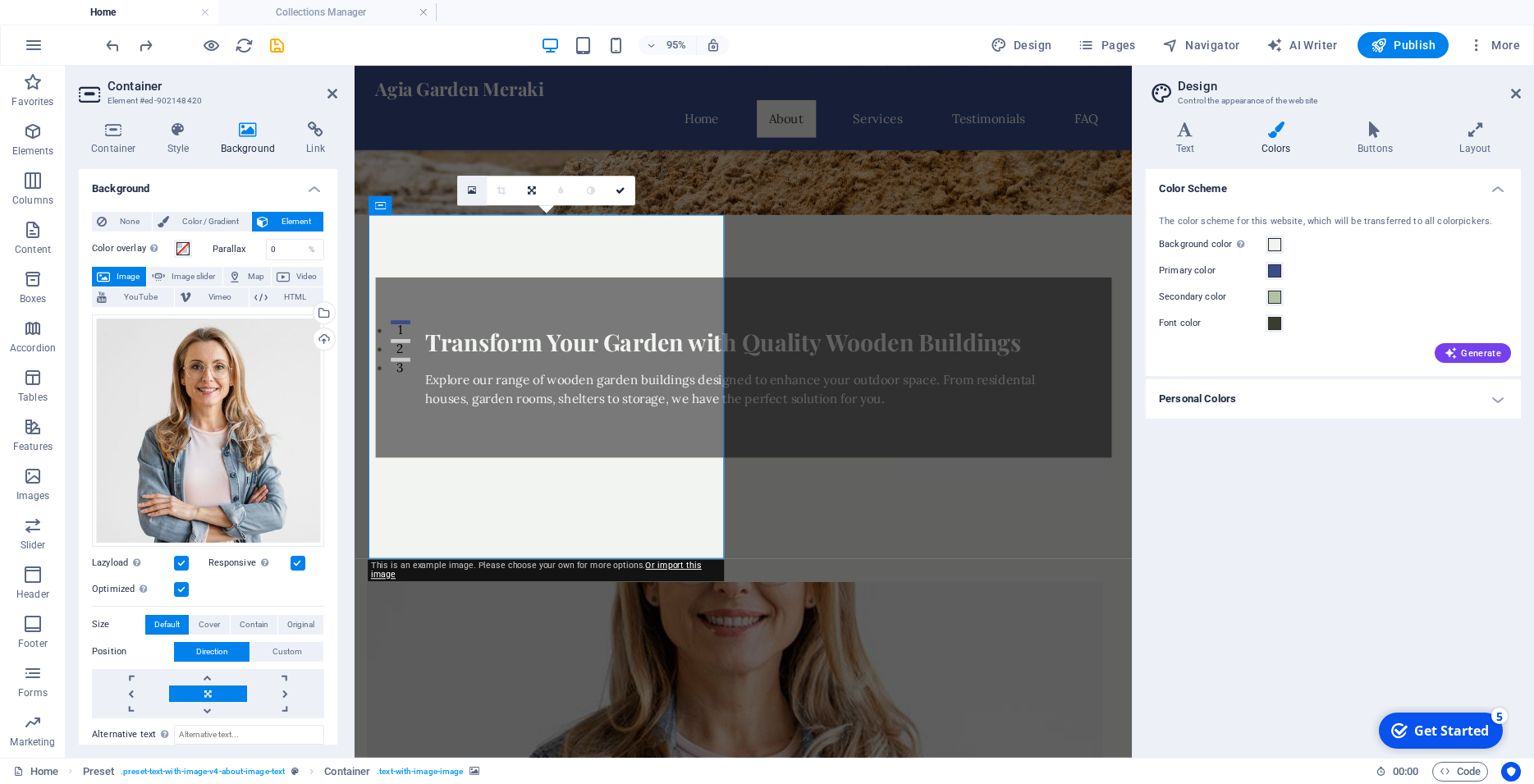
click at [468, 190] on icon at bounding box center [472, 190] width 9 height 11
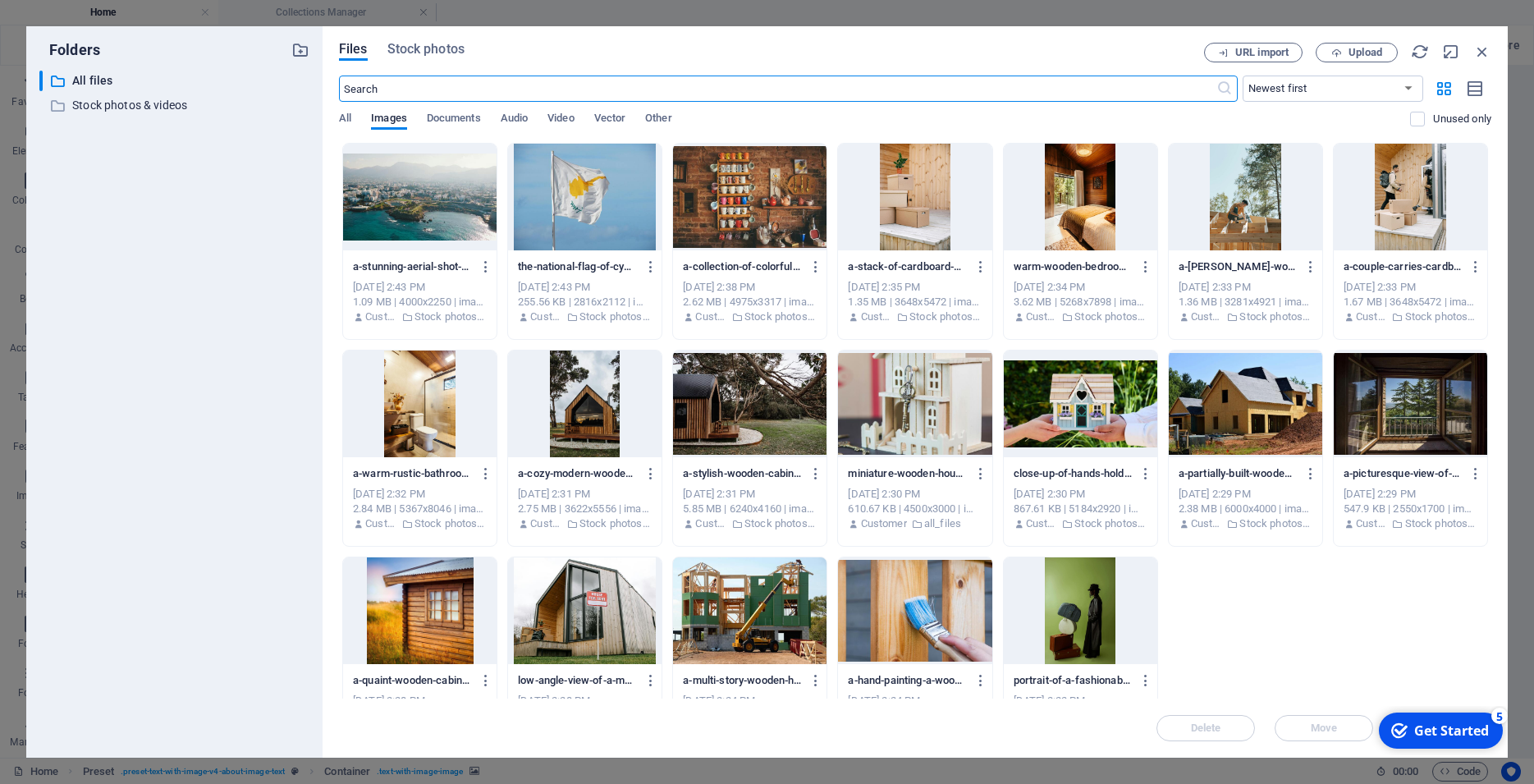
click at [964, 411] on div at bounding box center [914, 404] width 154 height 107
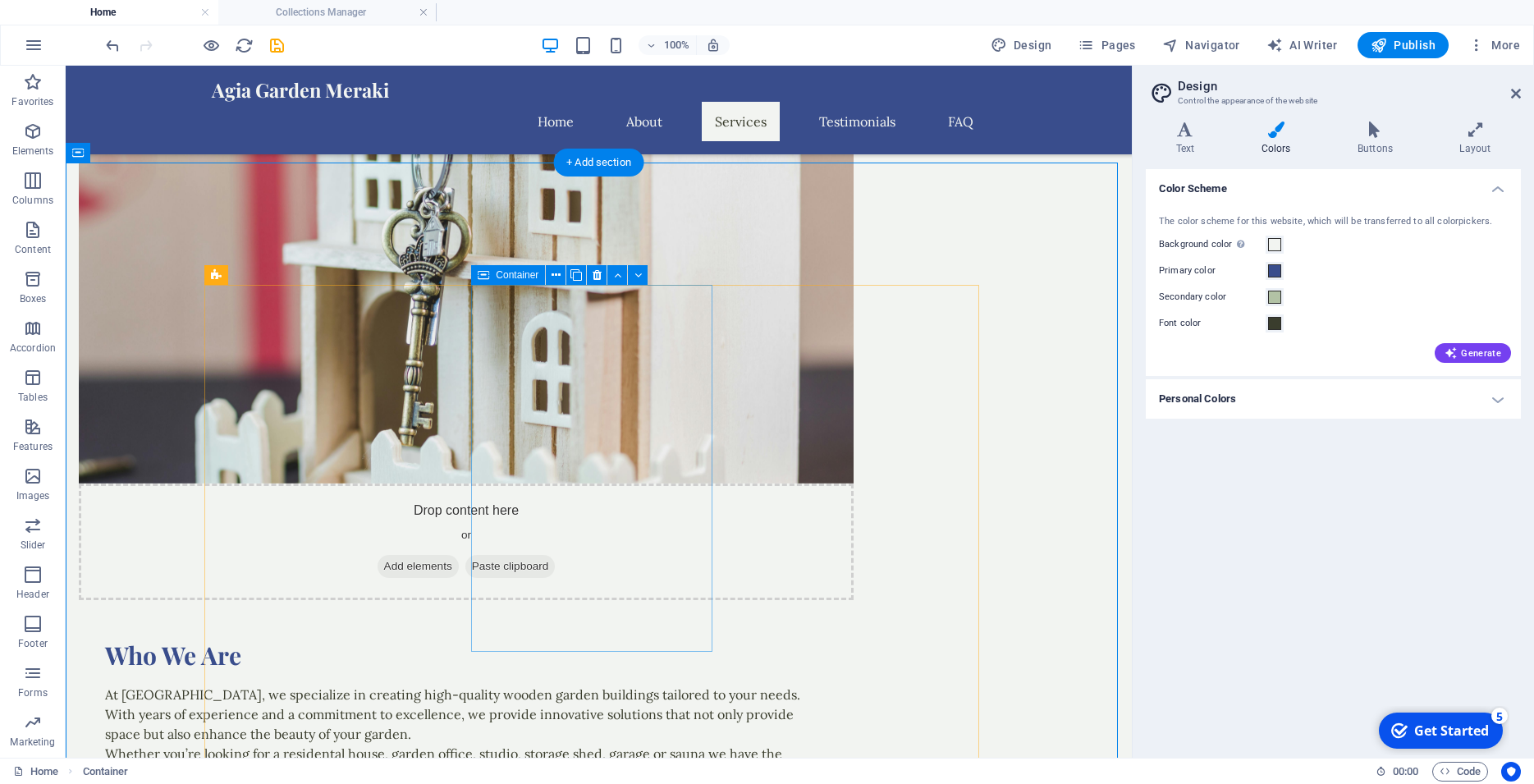
scroll to position [1004, 0]
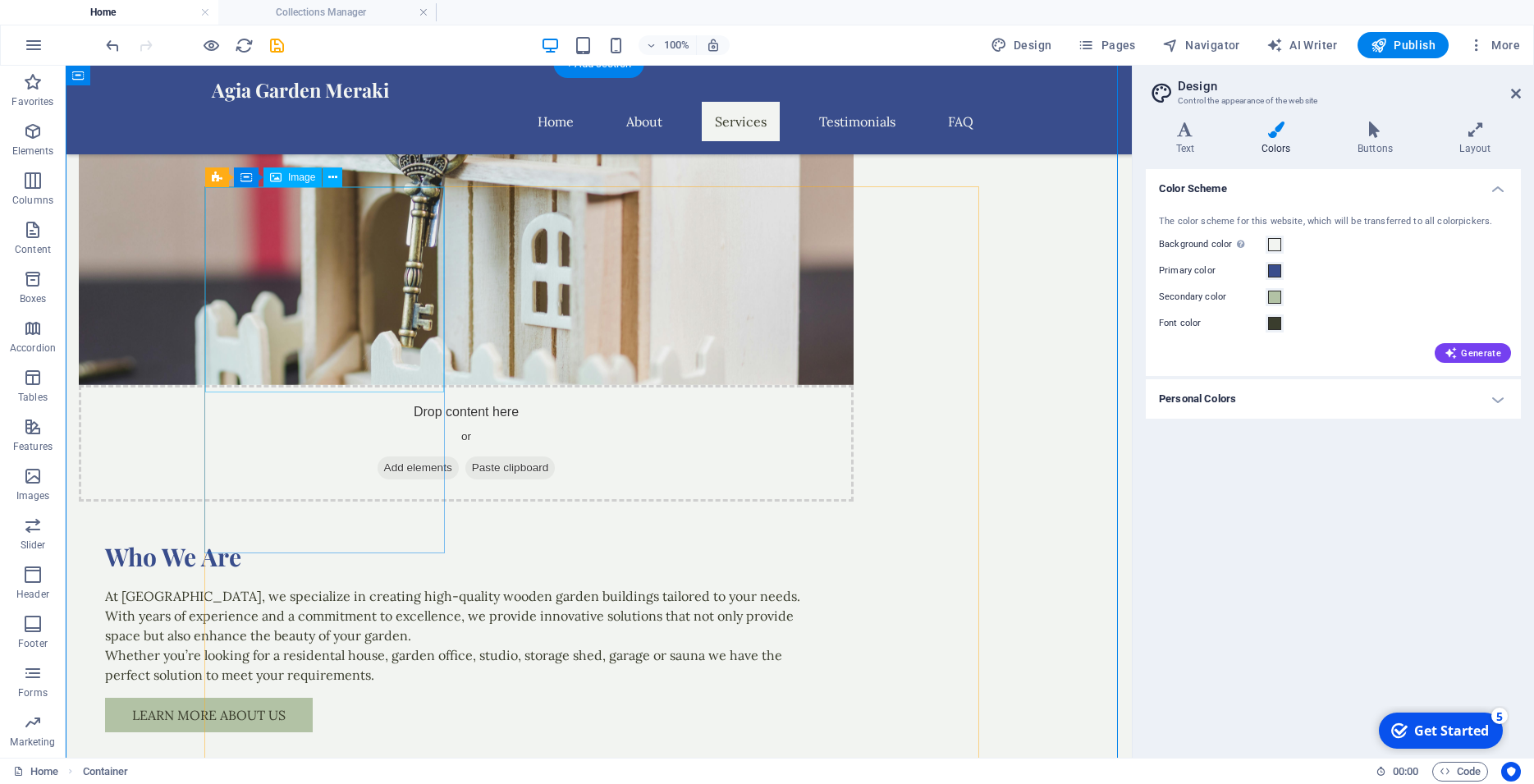
click at [281, 177] on icon at bounding box center [276, 177] width 12 height 20
click at [284, 178] on div "Image" at bounding box center [292, 177] width 58 height 20
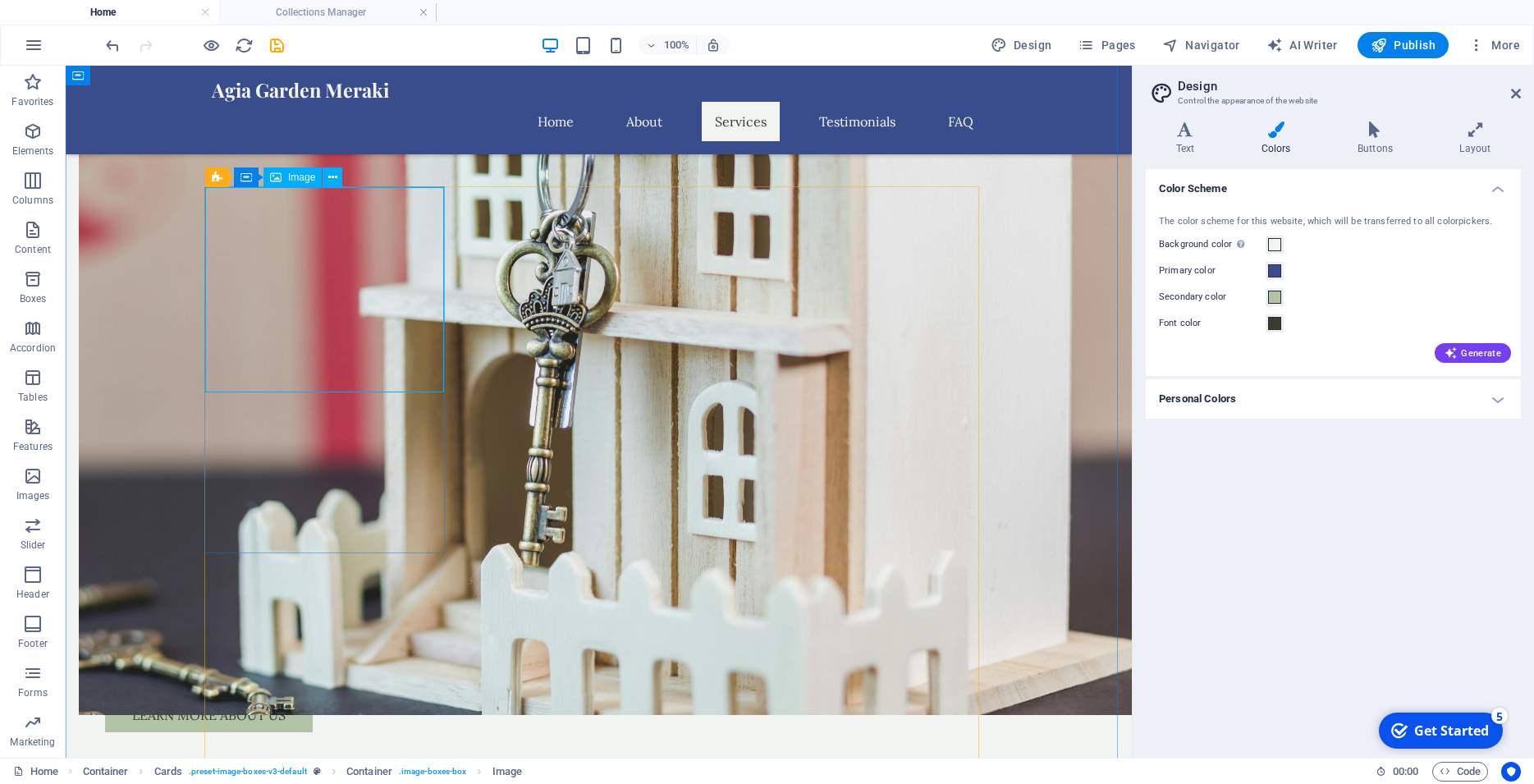
select select "vw"
select select "px"
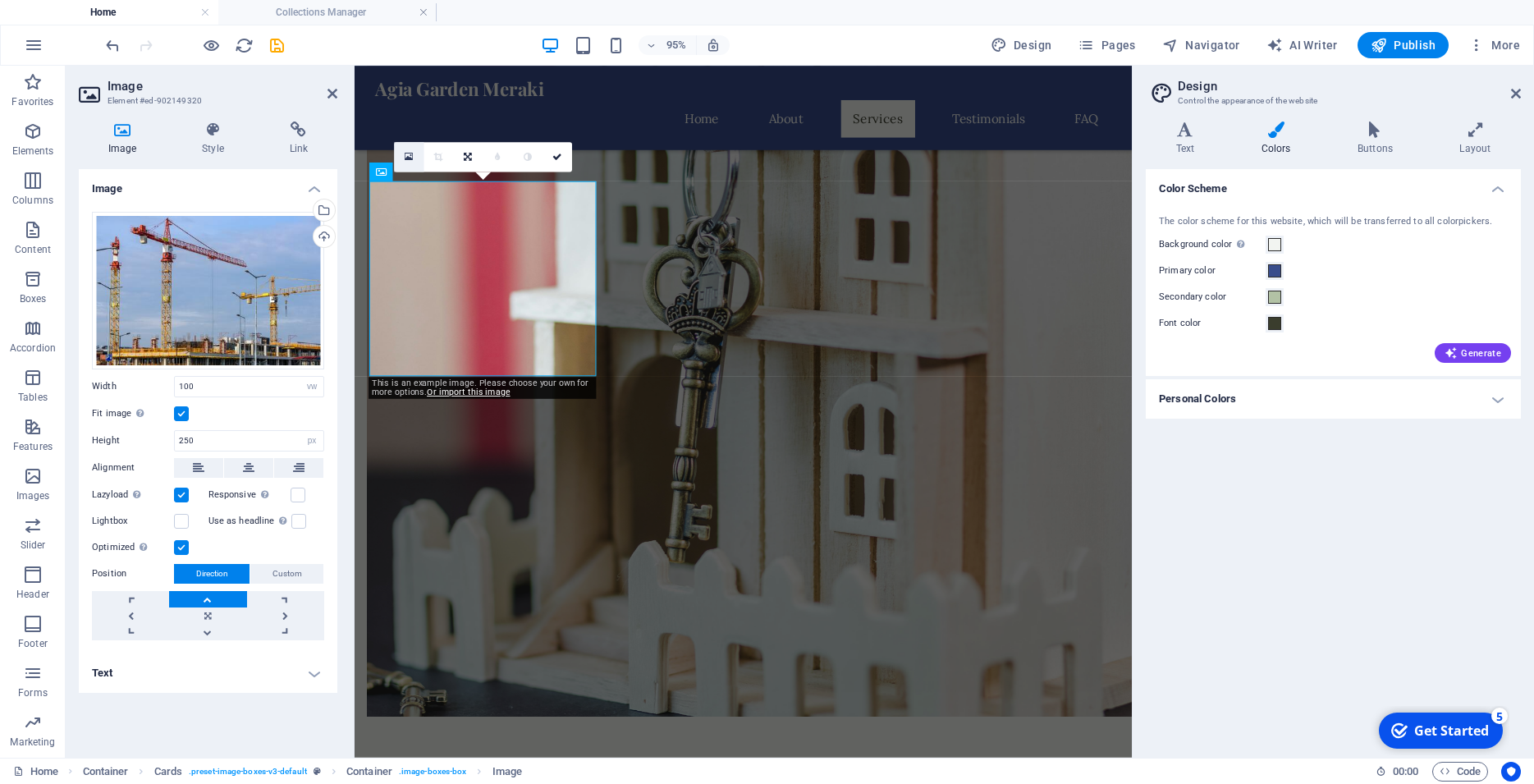
click at [411, 152] on icon at bounding box center [409, 157] width 9 height 11
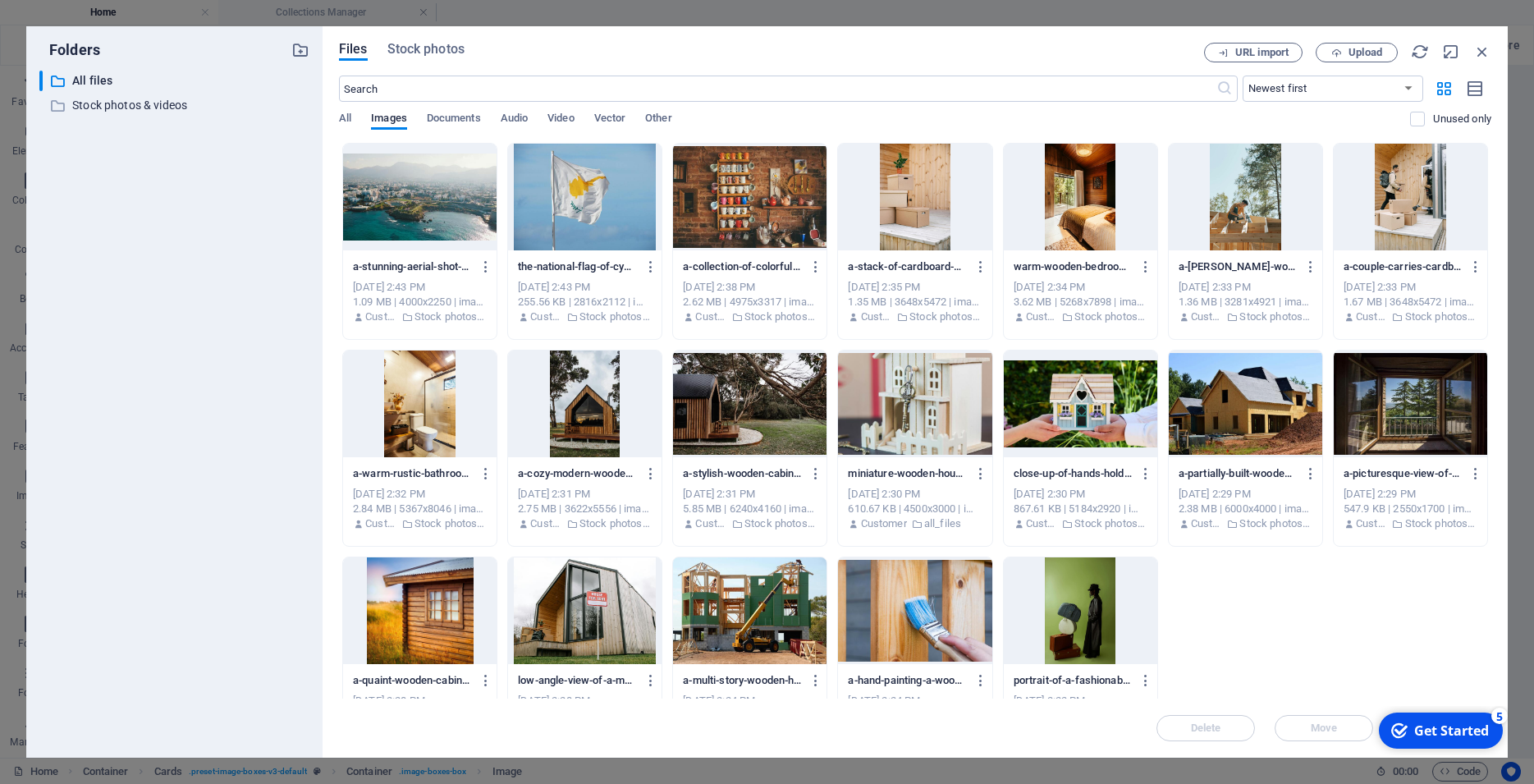
click at [762, 607] on div at bounding box center [750, 610] width 154 height 107
click at [774, 606] on div "1" at bounding box center [750, 610] width 154 height 107
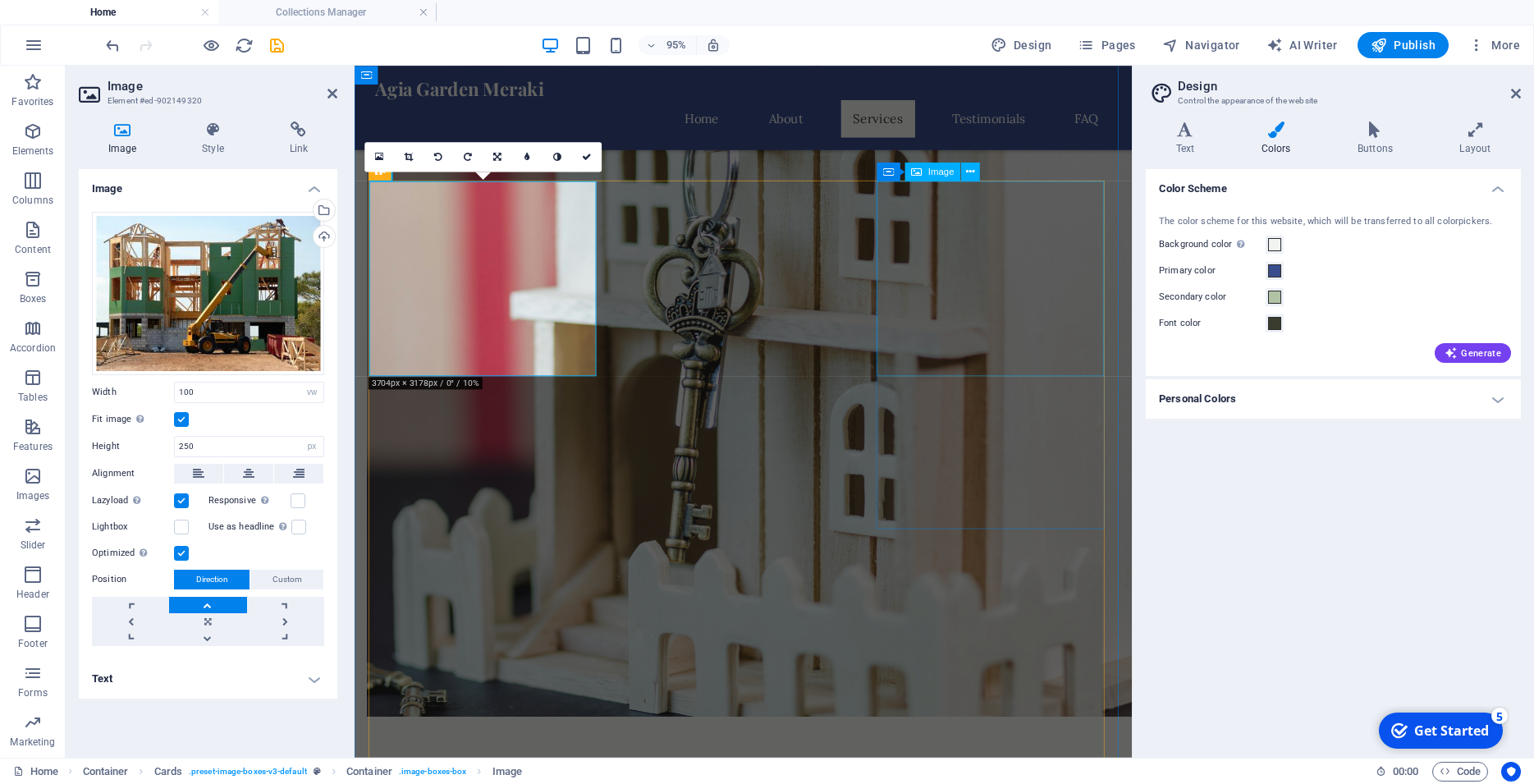
select select "vw"
select select "px"
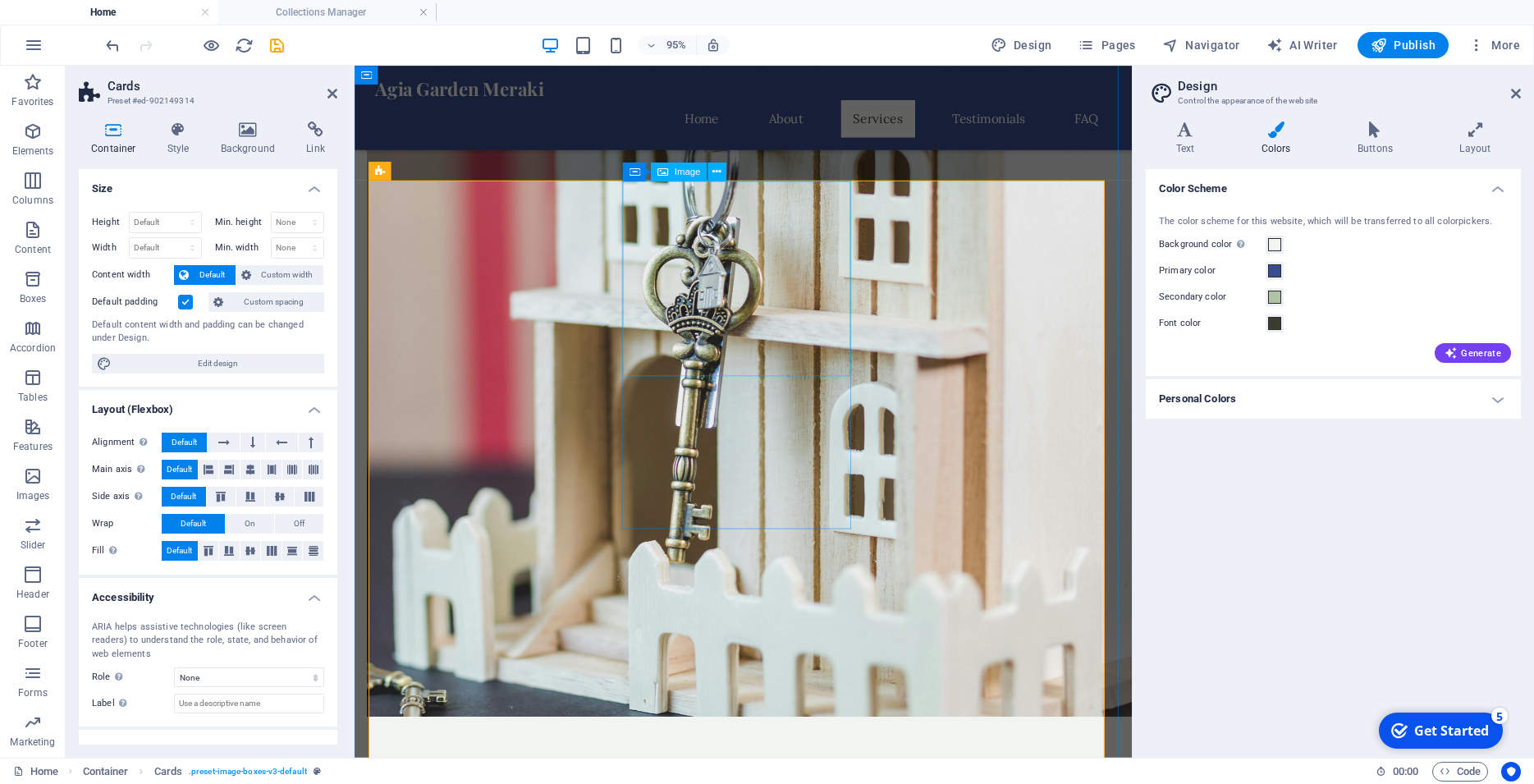
click at [683, 175] on span "Image" at bounding box center [687, 171] width 26 height 9
select select "vw"
select select "px"
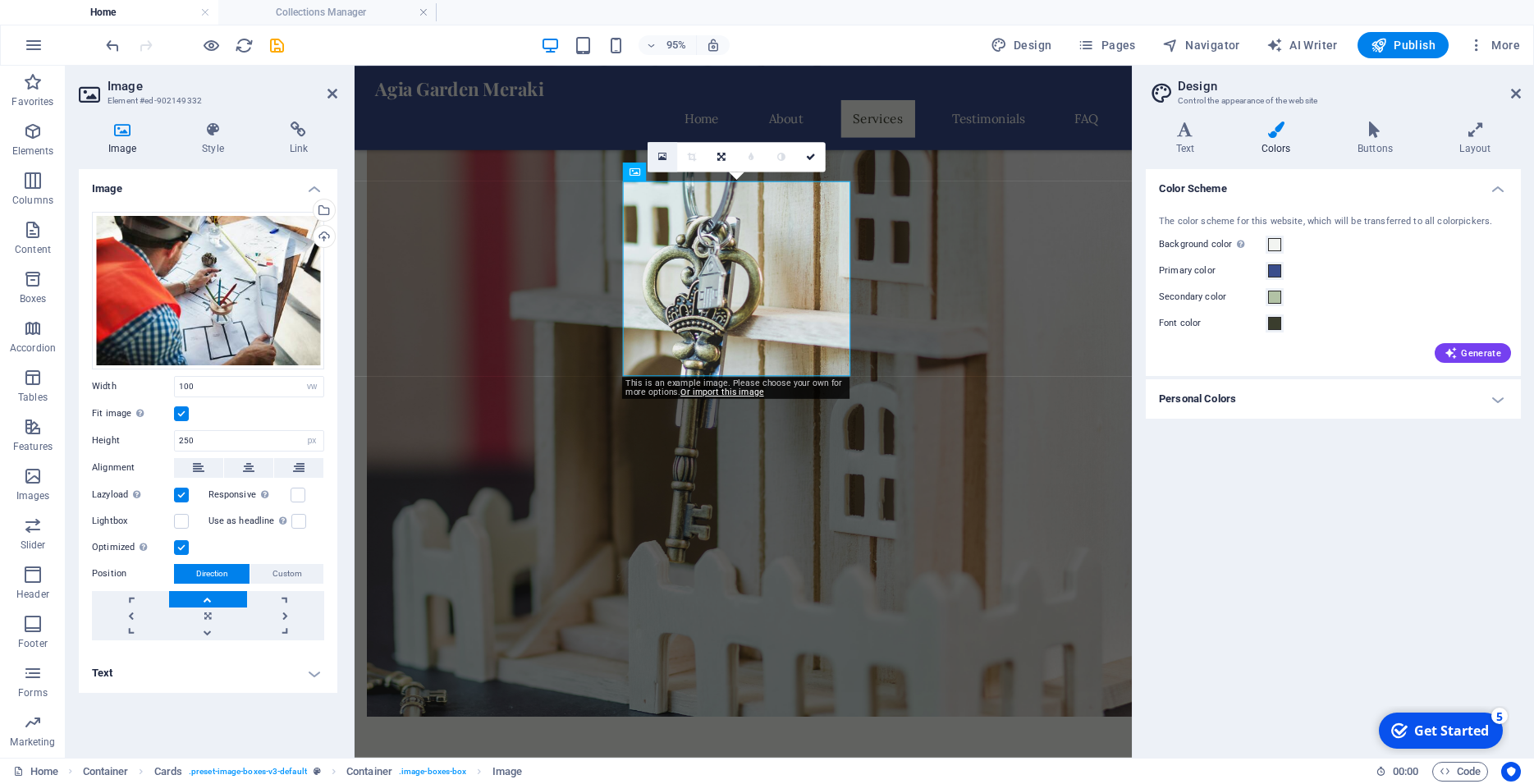
click at [661, 154] on icon at bounding box center [662, 157] width 9 height 11
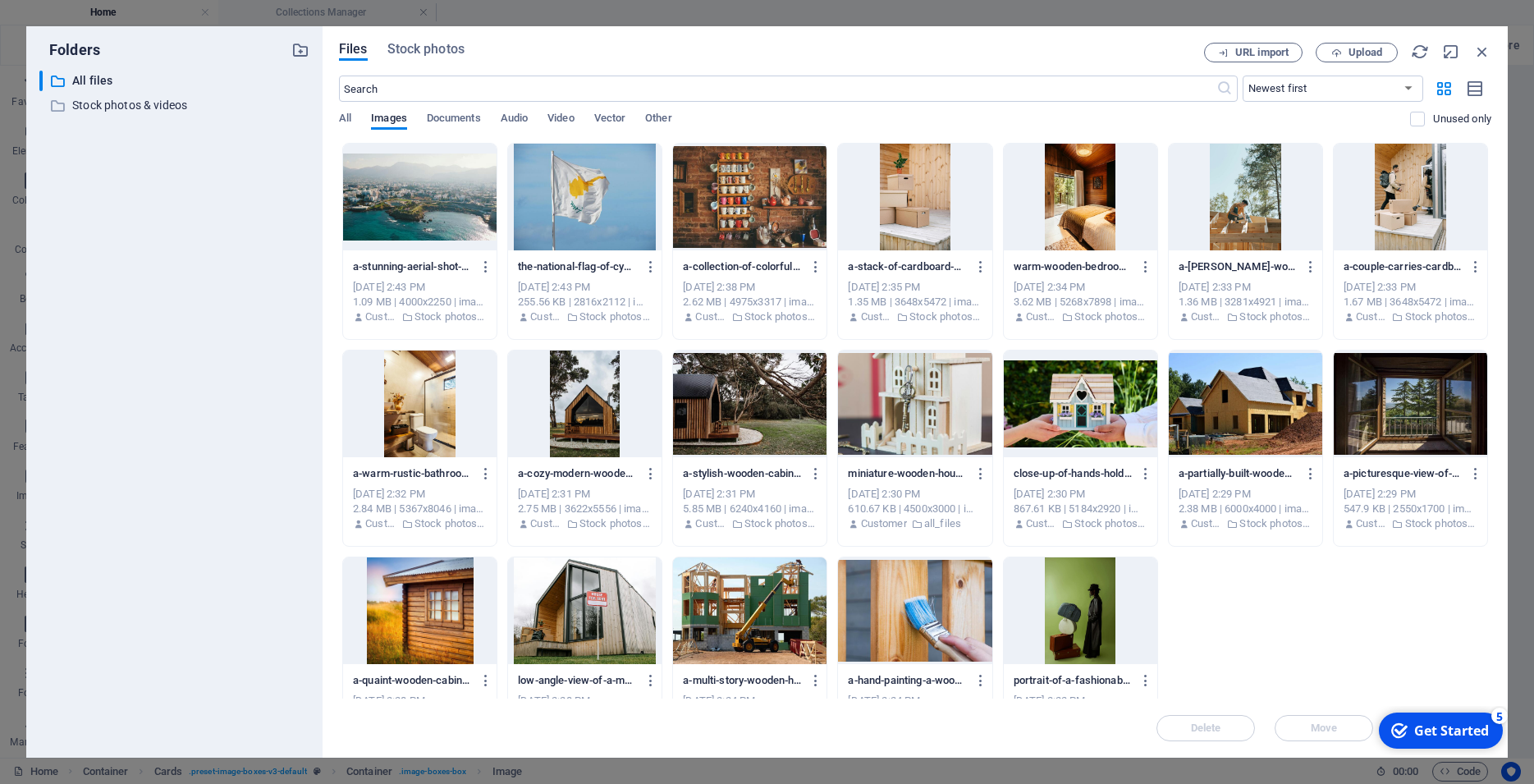
click at [581, 630] on div at bounding box center [585, 610] width 154 height 107
click at [581, 630] on div "1" at bounding box center [585, 610] width 154 height 107
click at [581, 630] on div at bounding box center [585, 610] width 154 height 107
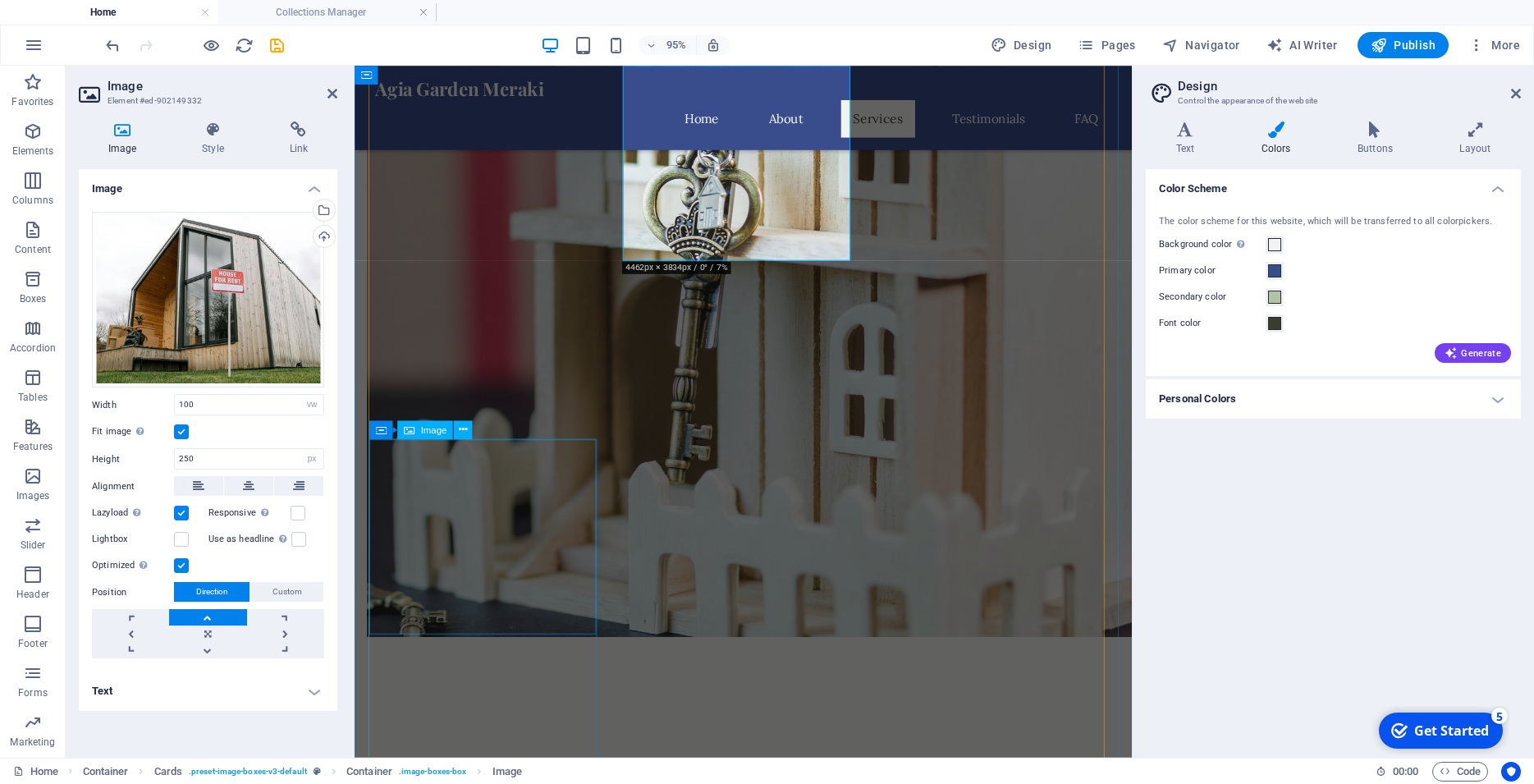
scroll to position [1171, 0]
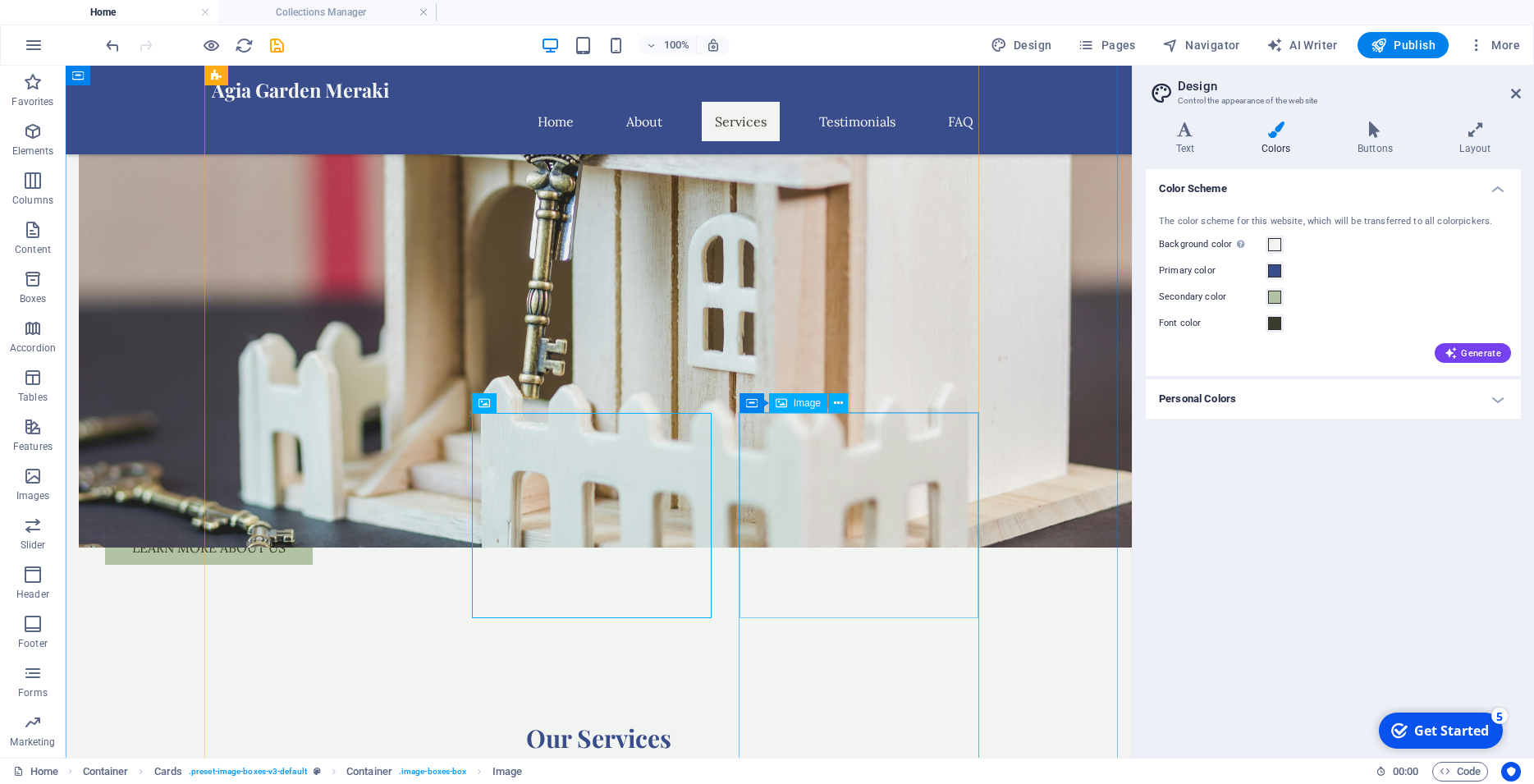
select select "vw"
select select "px"
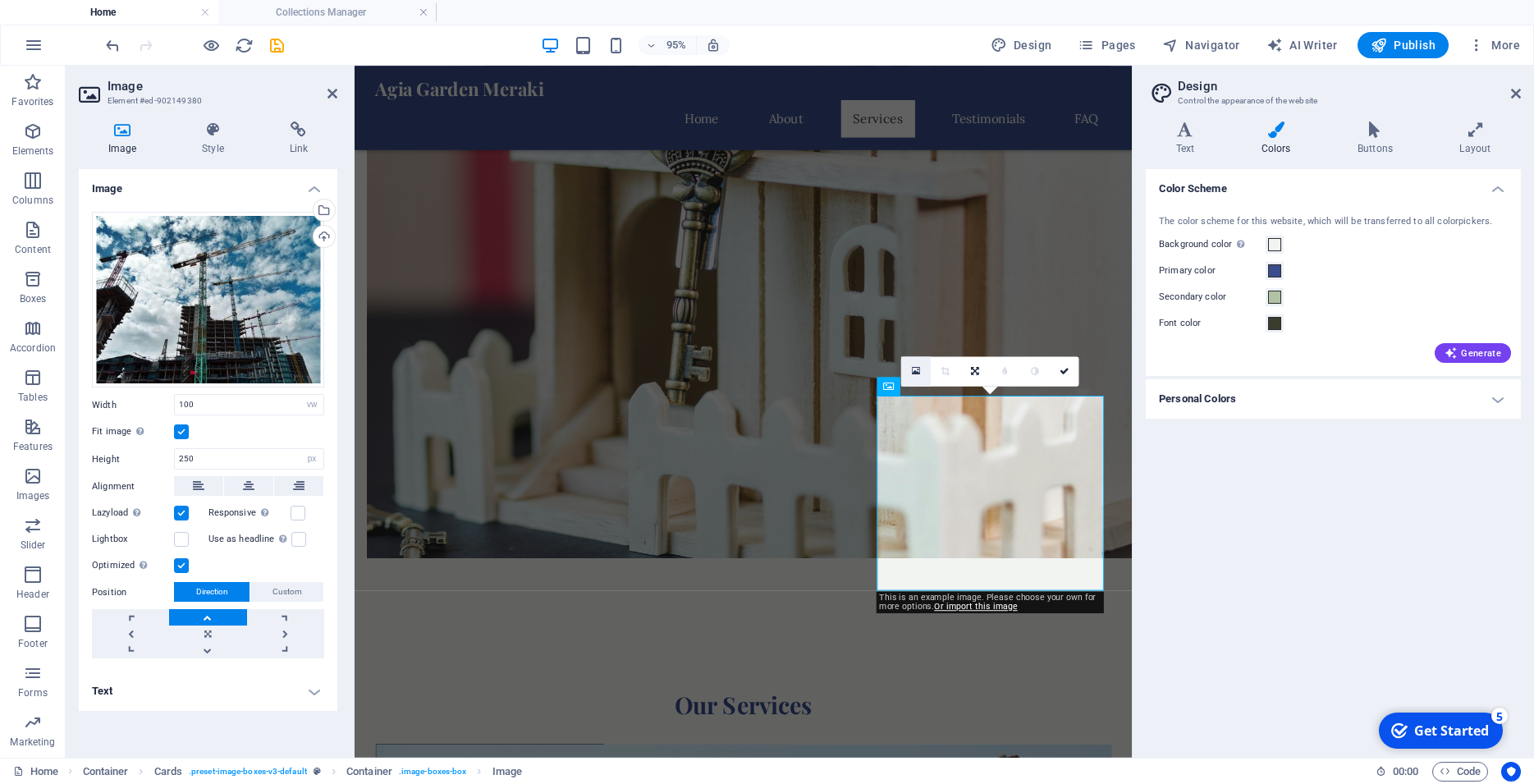
click at [909, 368] on link at bounding box center [915, 372] width 29 height 29
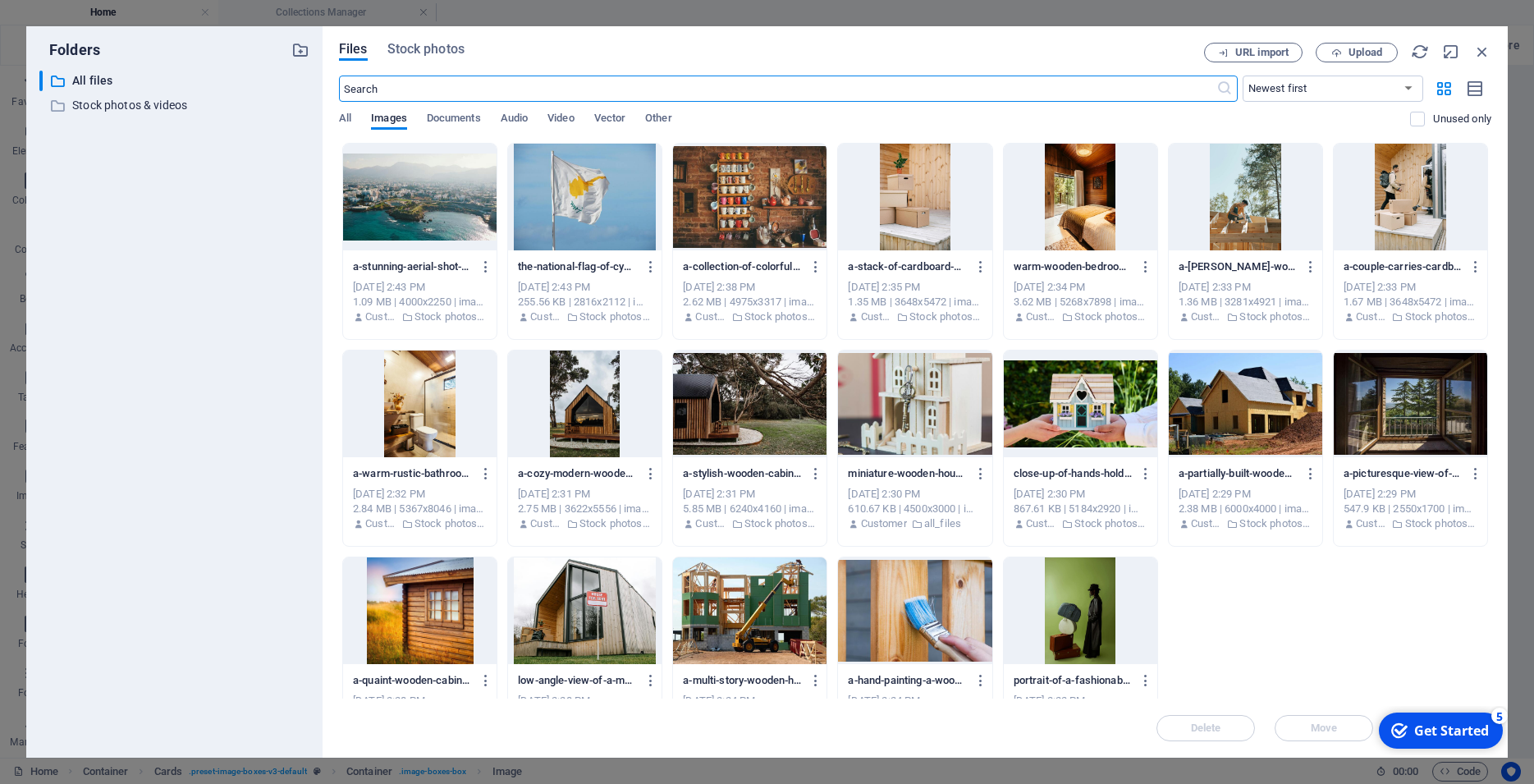
click at [882, 613] on div at bounding box center [914, 610] width 154 height 107
click at [893, 597] on div "1" at bounding box center [914, 610] width 154 height 107
click at [893, 597] on div at bounding box center [914, 610] width 154 height 107
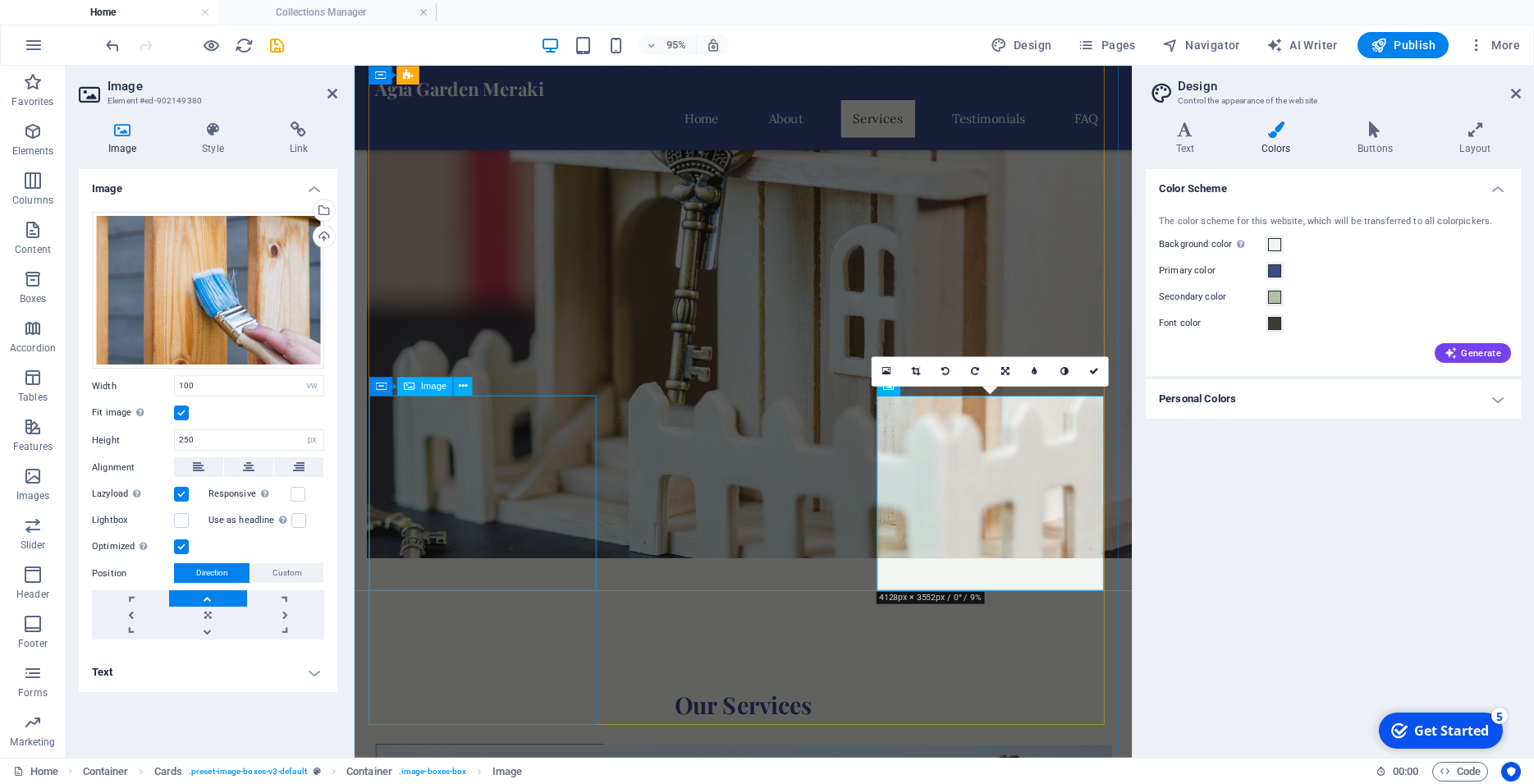
select select "vw"
select select "px"
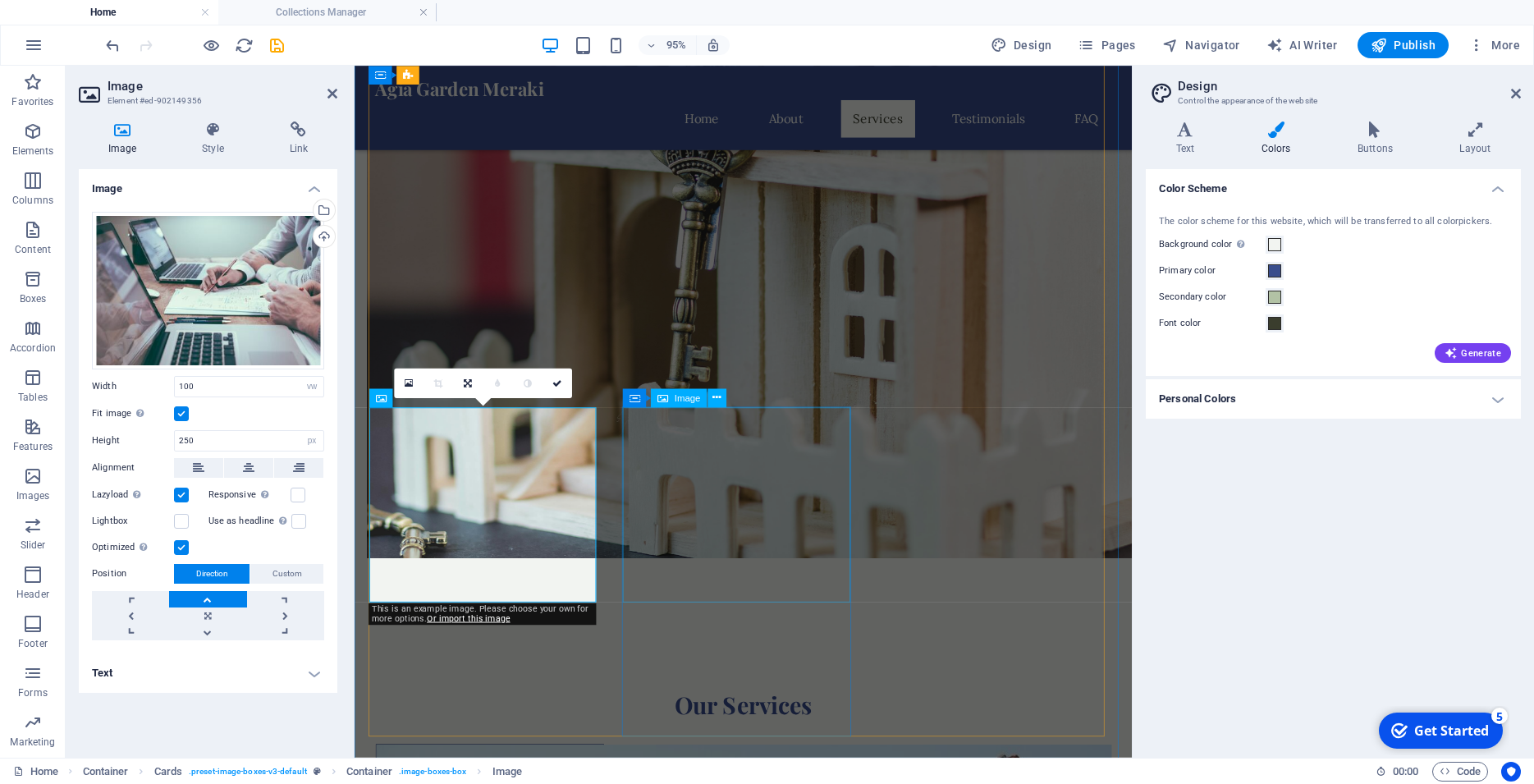
scroll to position [1088, 0]
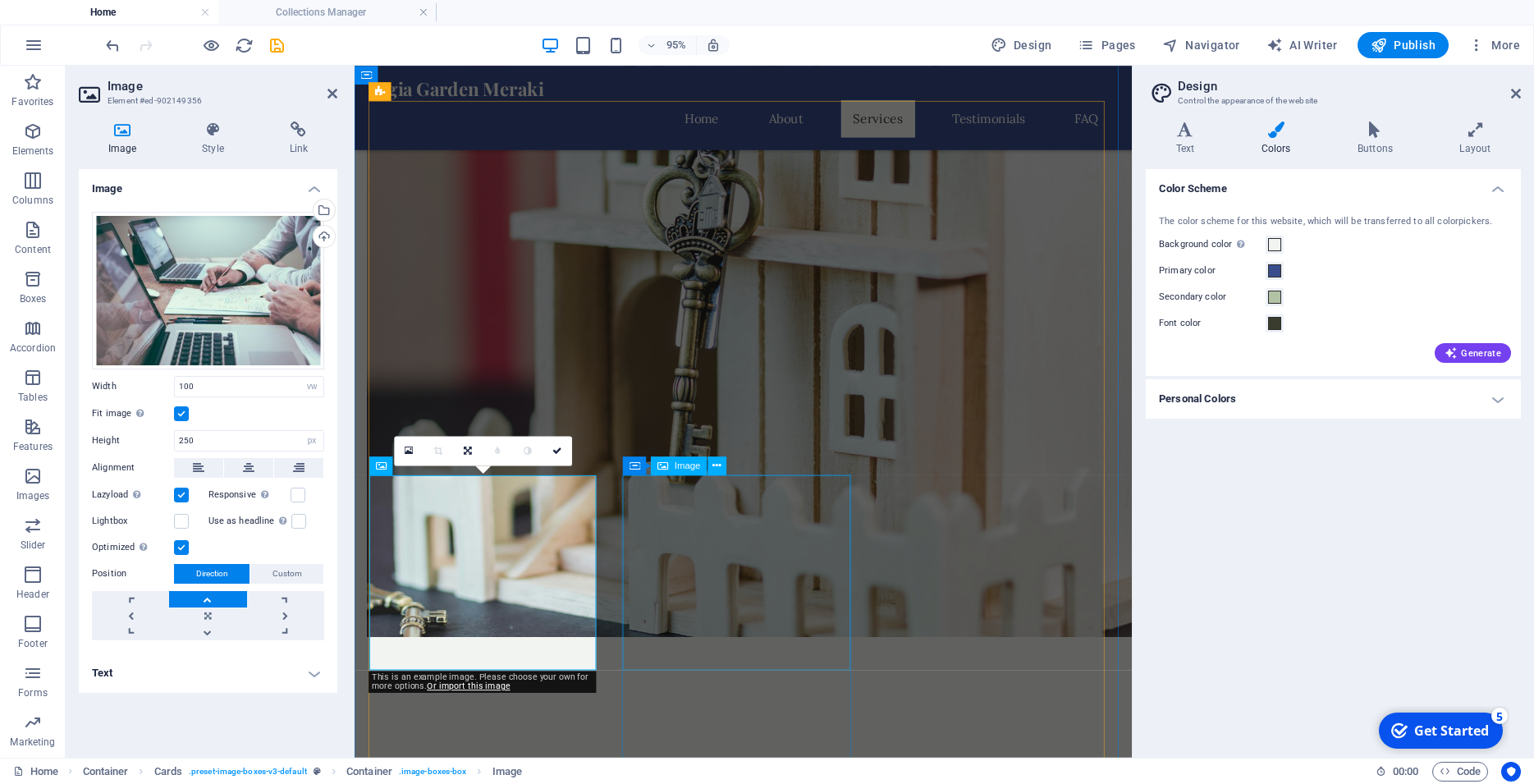
select select "vw"
select select "px"
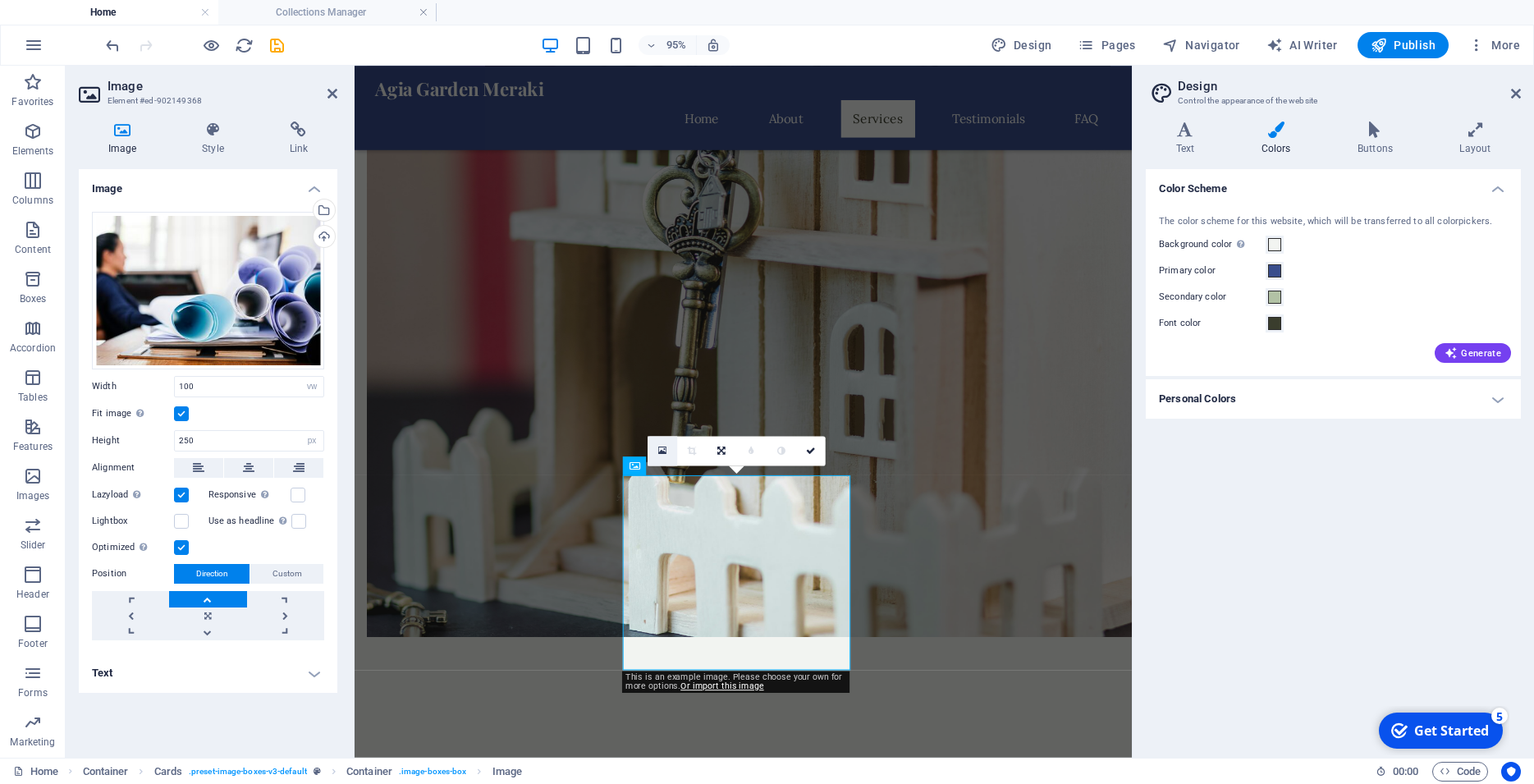
click at [665, 456] on icon at bounding box center [662, 451] width 9 height 11
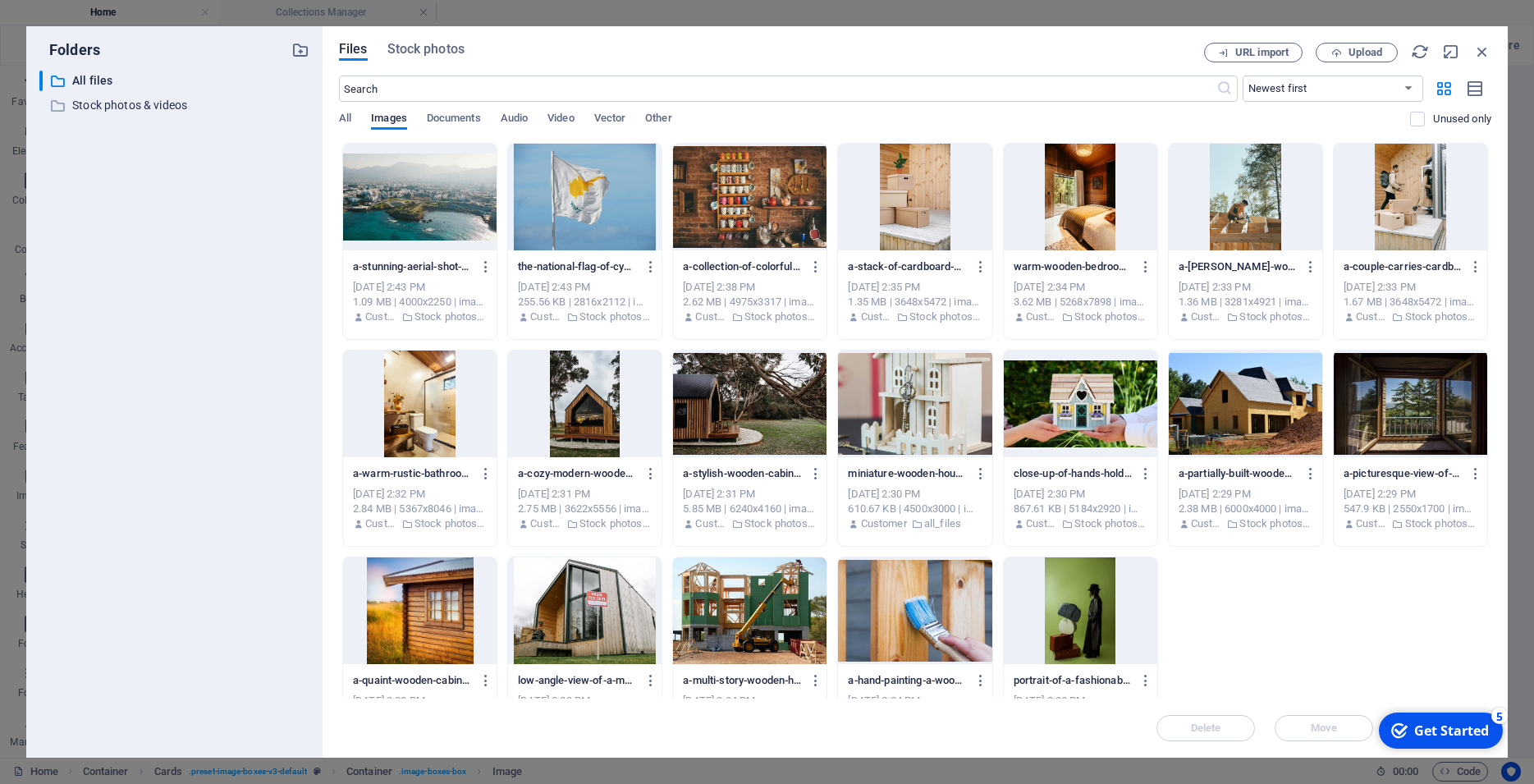
click at [1065, 182] on div at bounding box center [1081, 197] width 154 height 107
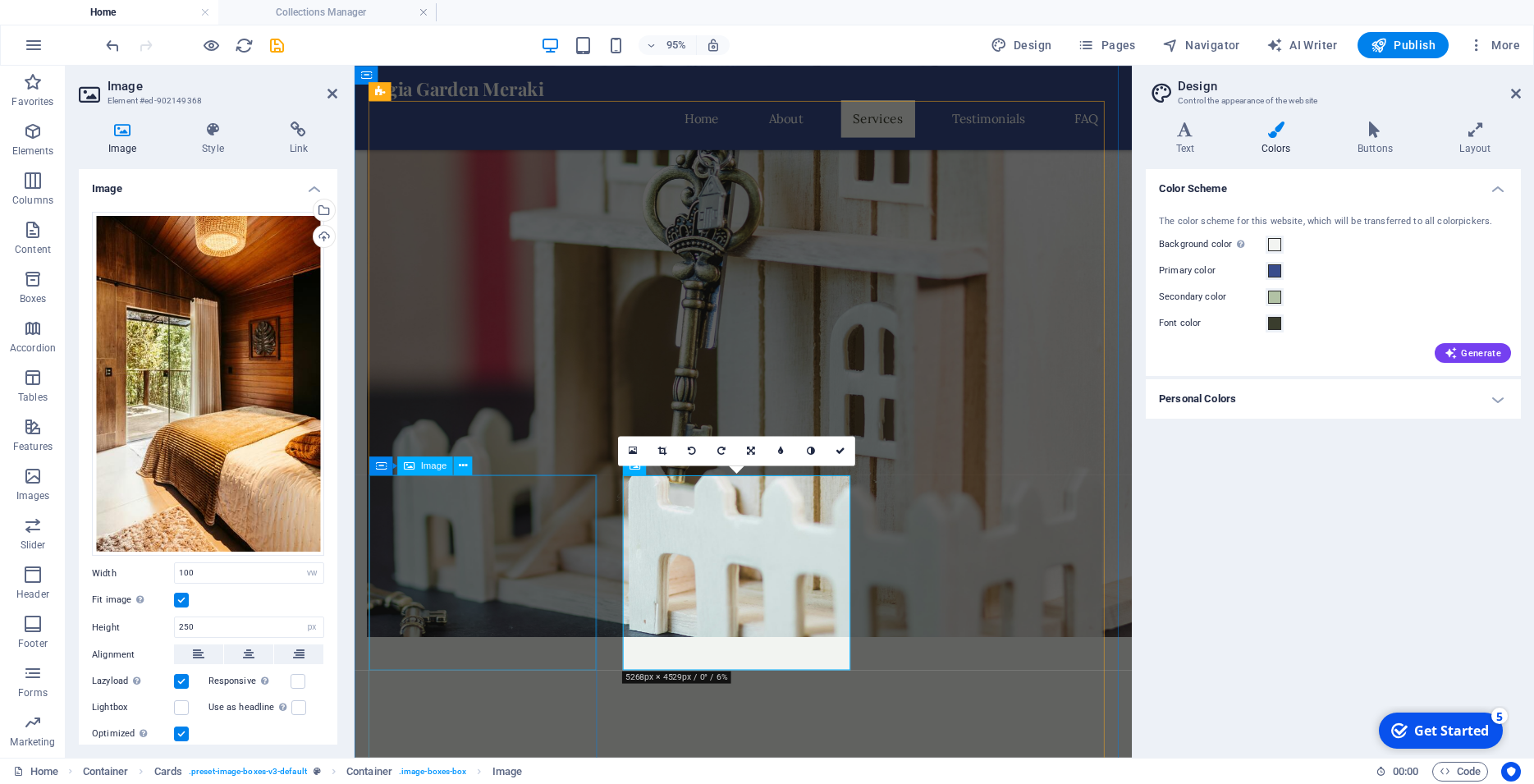
select select "vw"
select select "px"
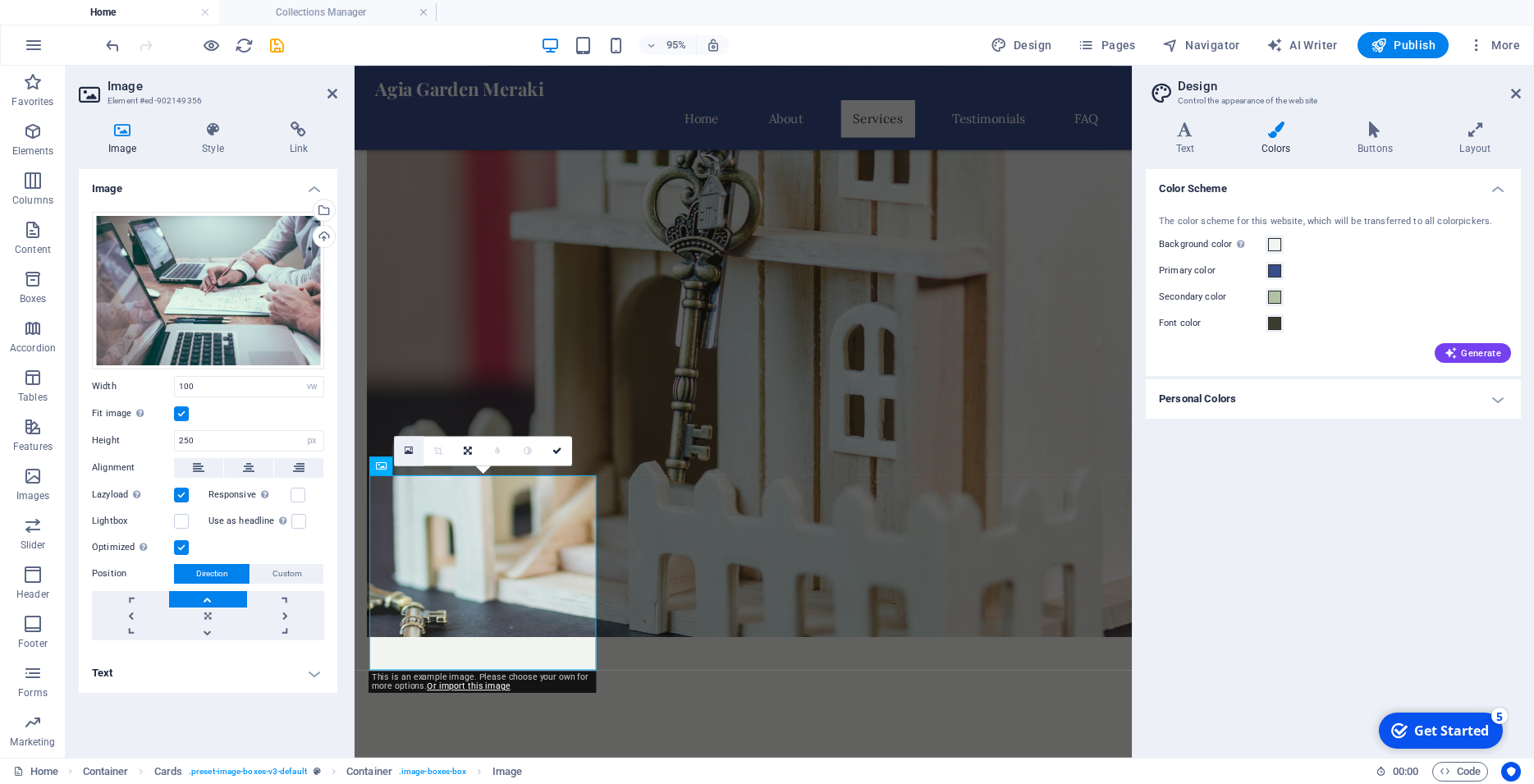
click at [402, 451] on link at bounding box center [408, 450] width 29 height 29
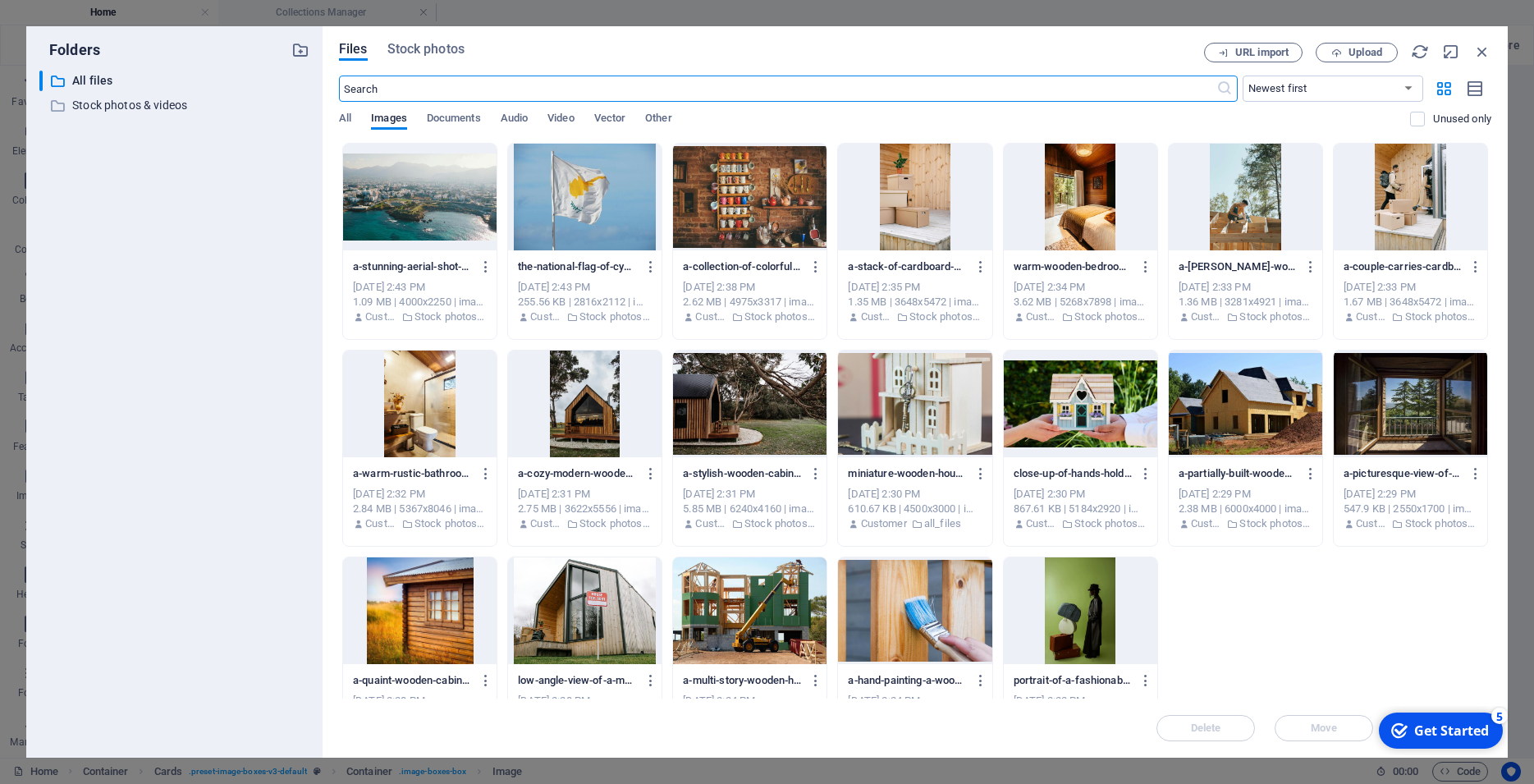
scroll to position [55, 0]
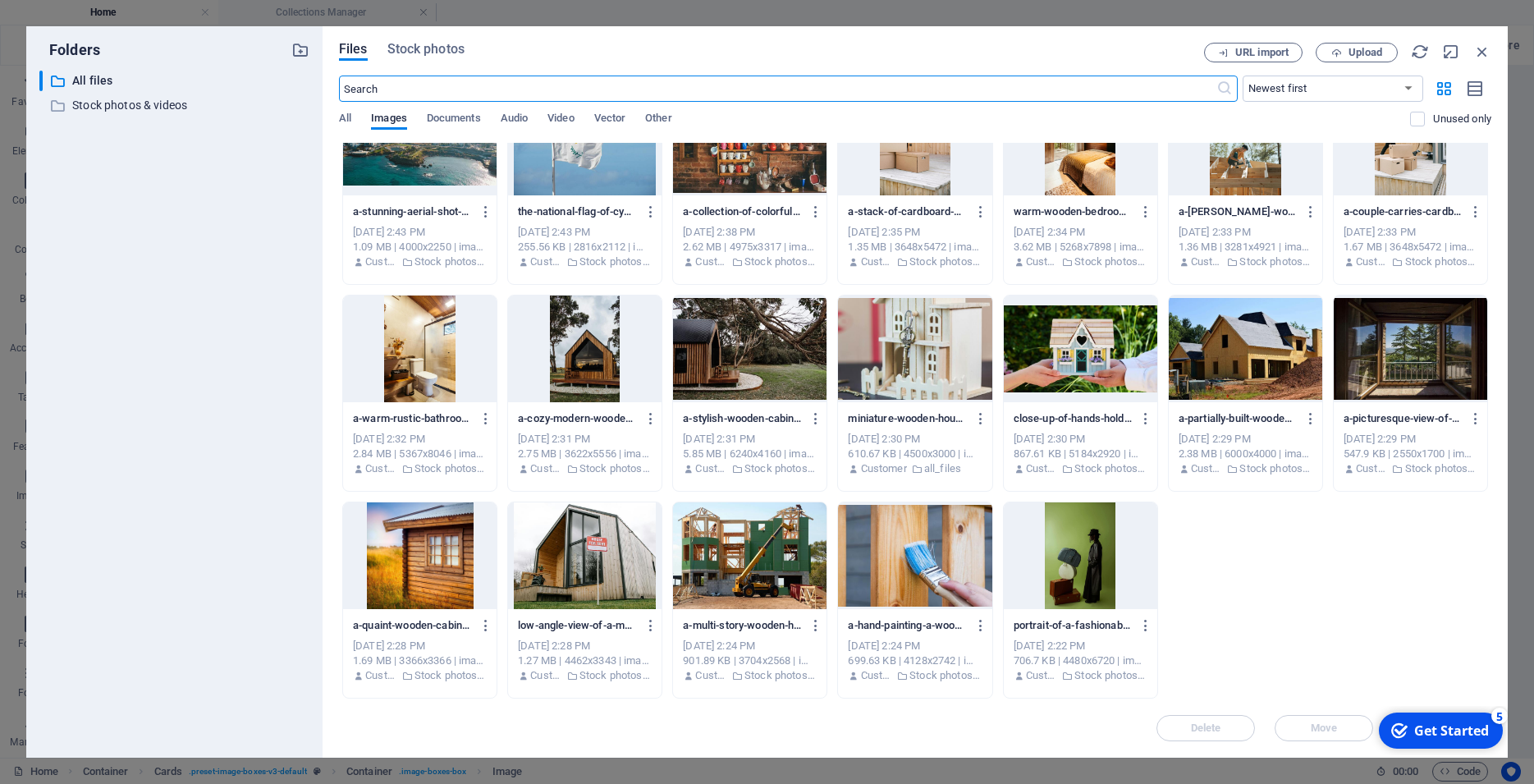
click at [746, 374] on div at bounding box center [750, 349] width 154 height 107
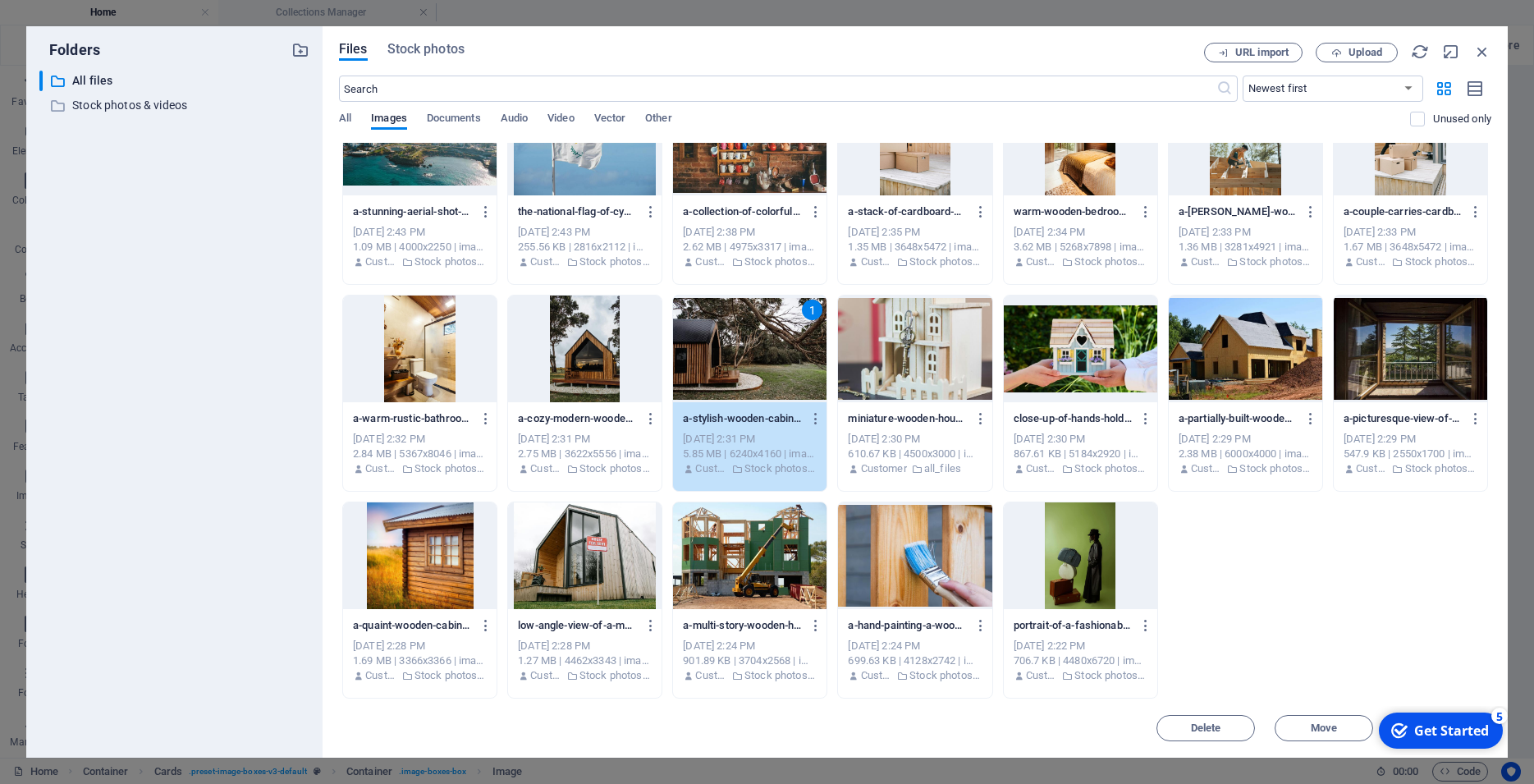
click at [746, 374] on div "1" at bounding box center [750, 349] width 154 height 107
click at [746, 374] on div at bounding box center [750, 349] width 154 height 107
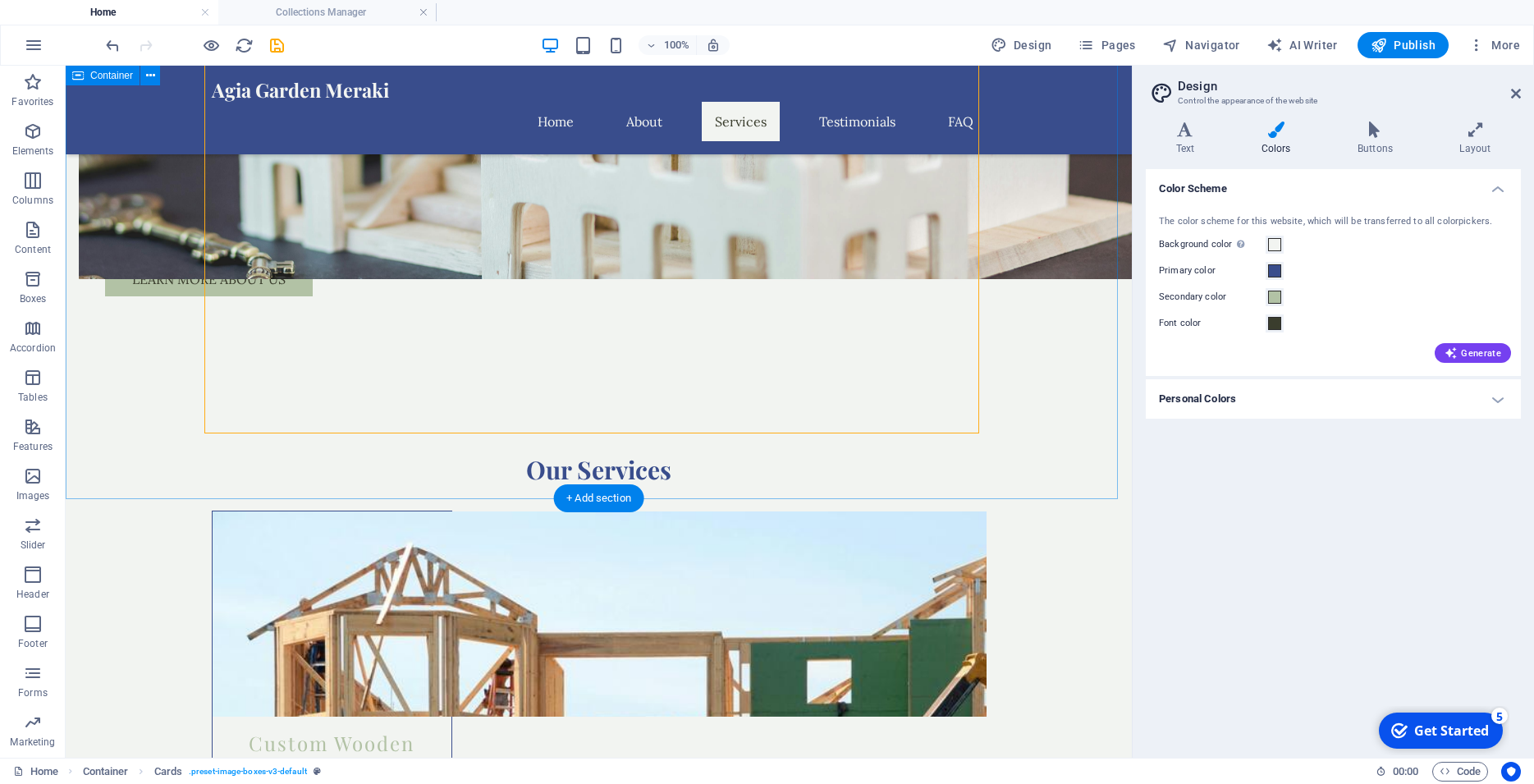
scroll to position [1423, 0]
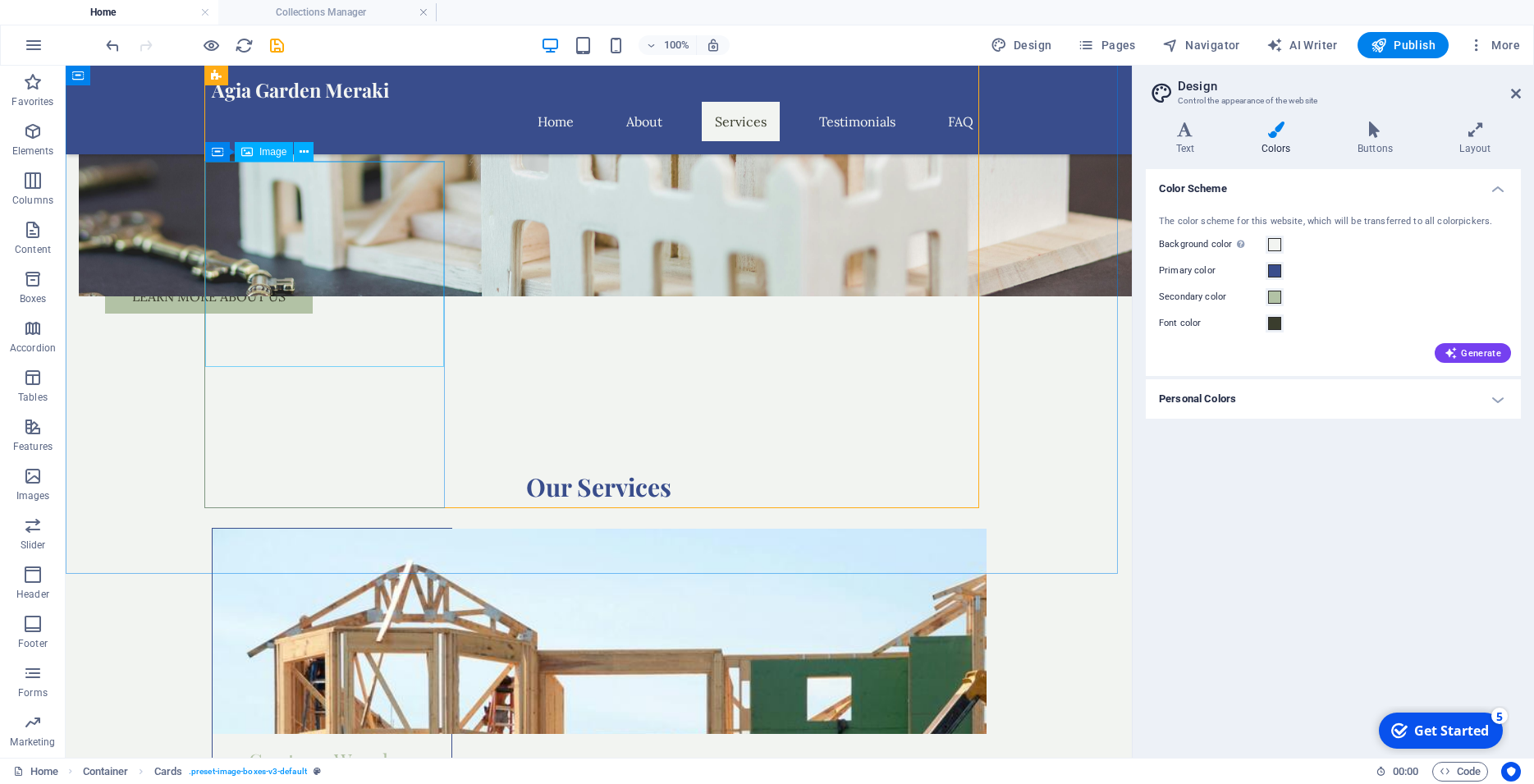
click at [268, 154] on span "Image" at bounding box center [273, 152] width 27 height 10
select select "vw"
select select "px"
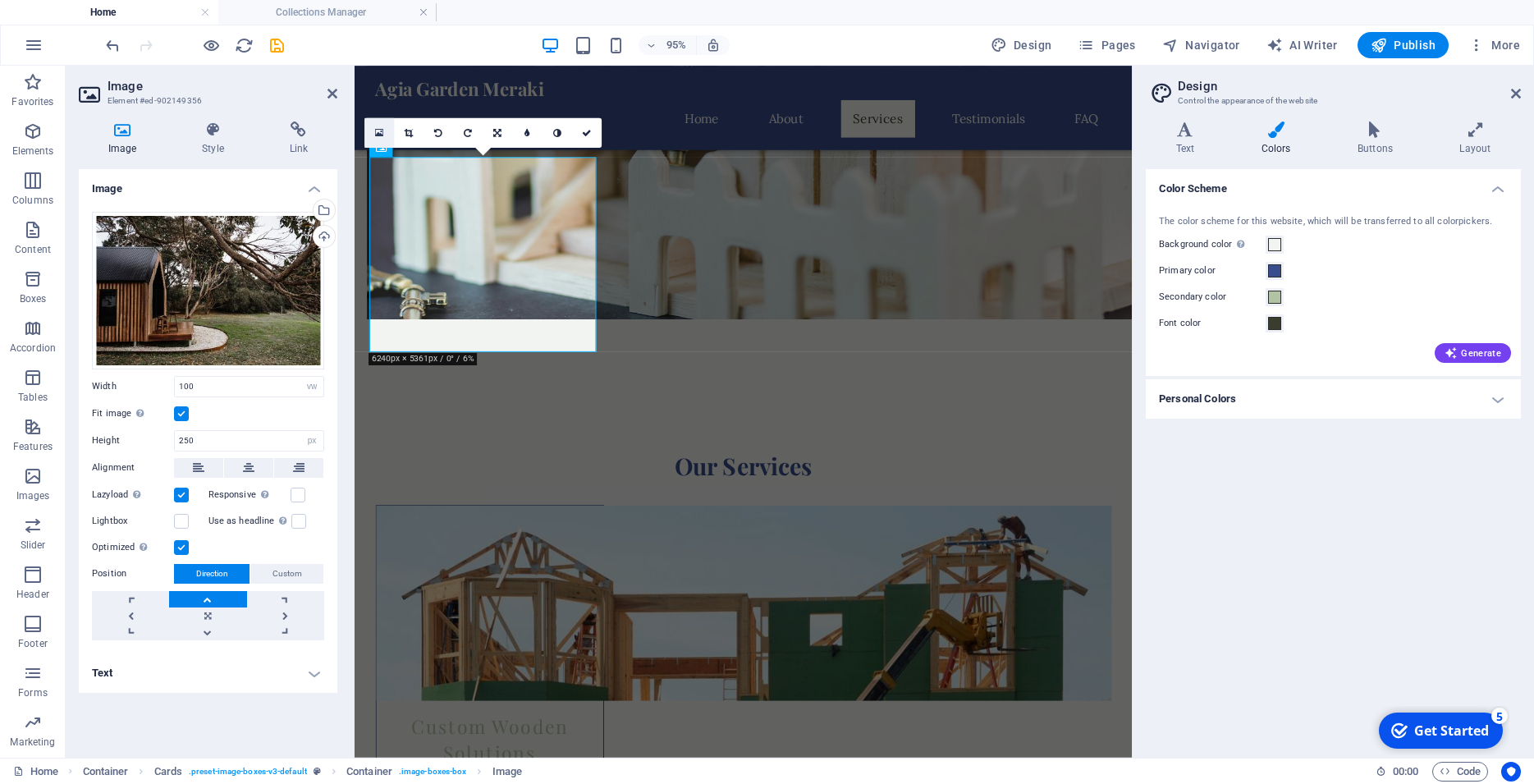
click at [379, 130] on icon at bounding box center [379, 132] width 9 height 11
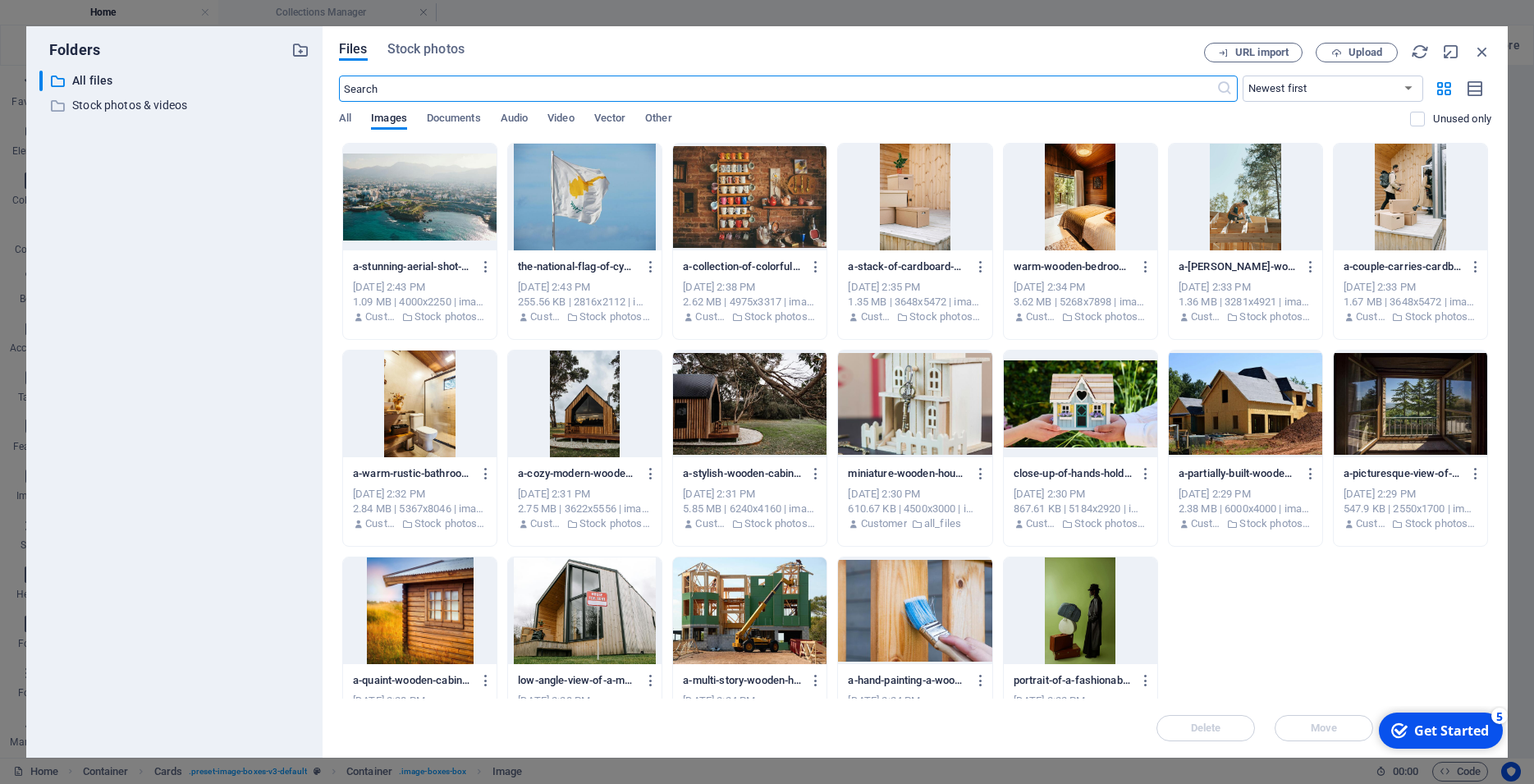
click at [437, 83] on input "text" at bounding box center [777, 88] width 878 height 26
click at [418, 48] on span "Stock photos" at bounding box center [426, 49] width 77 height 20
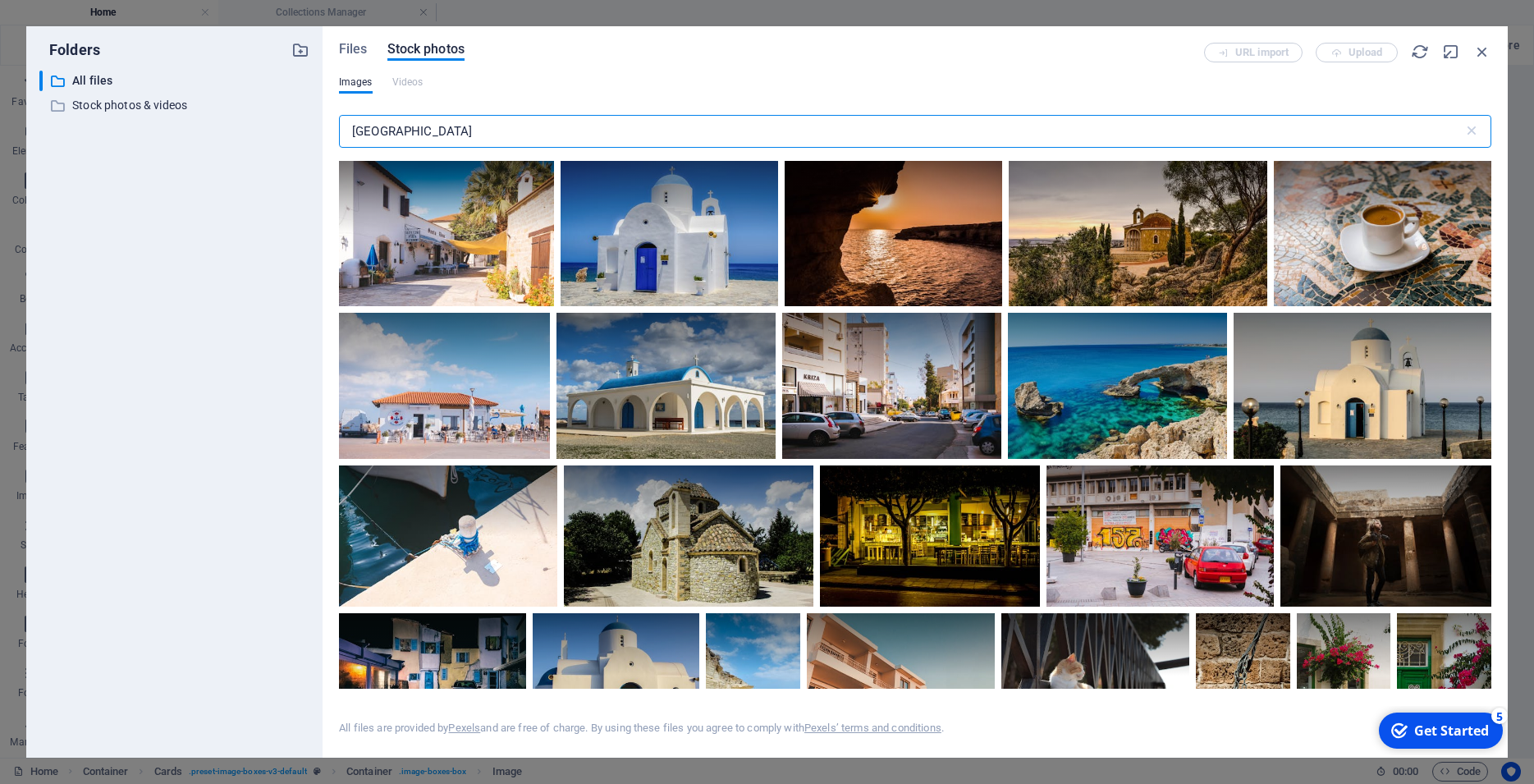
click at [429, 129] on input "cyprus" at bounding box center [901, 131] width 1124 height 33
drag, startPoint x: 429, startPoint y: 129, endPoint x: 362, endPoint y: 134, distance: 67.2
click at [362, 134] on input "cyprus" at bounding box center [901, 131] width 1124 height 33
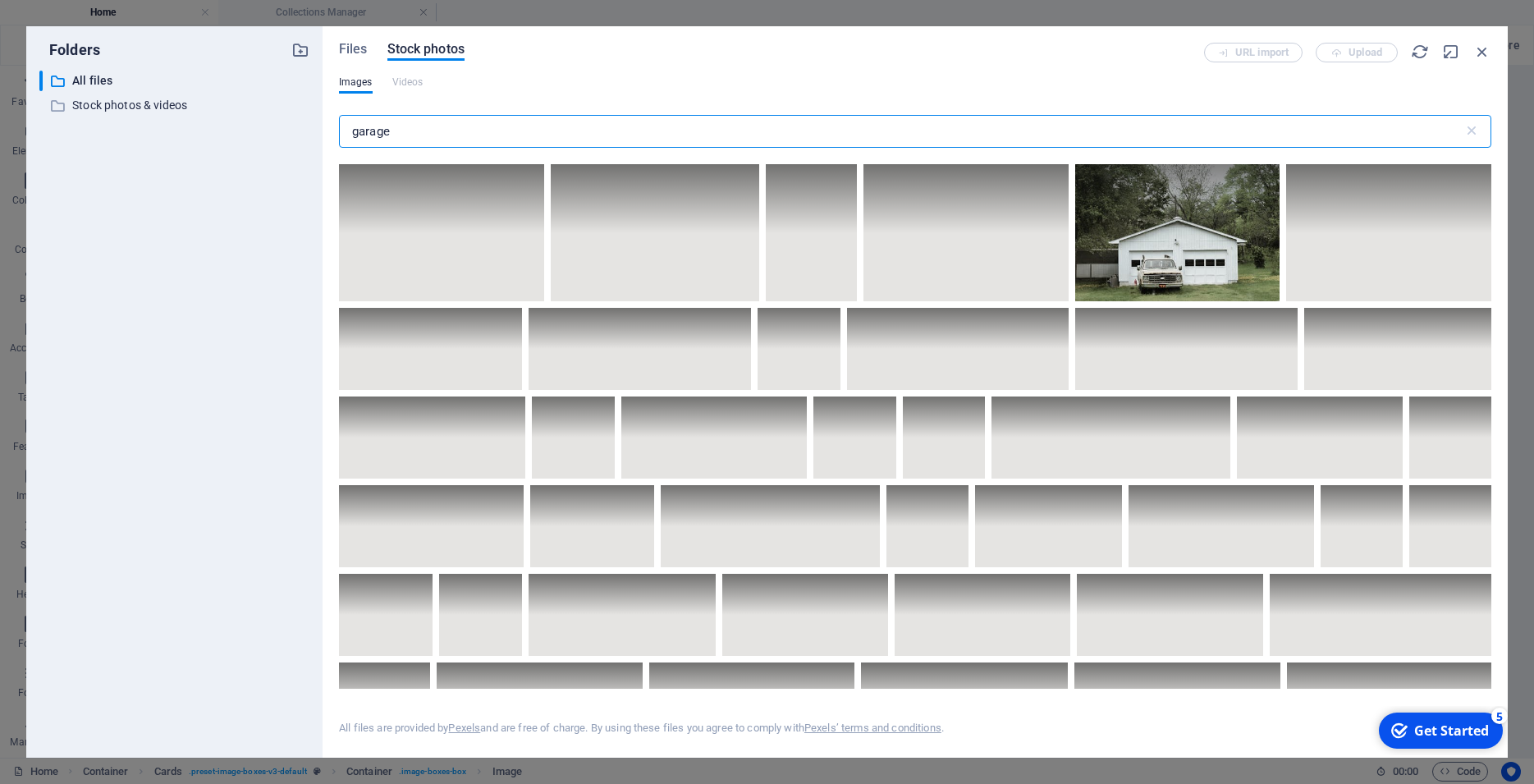
scroll to position [0, 0]
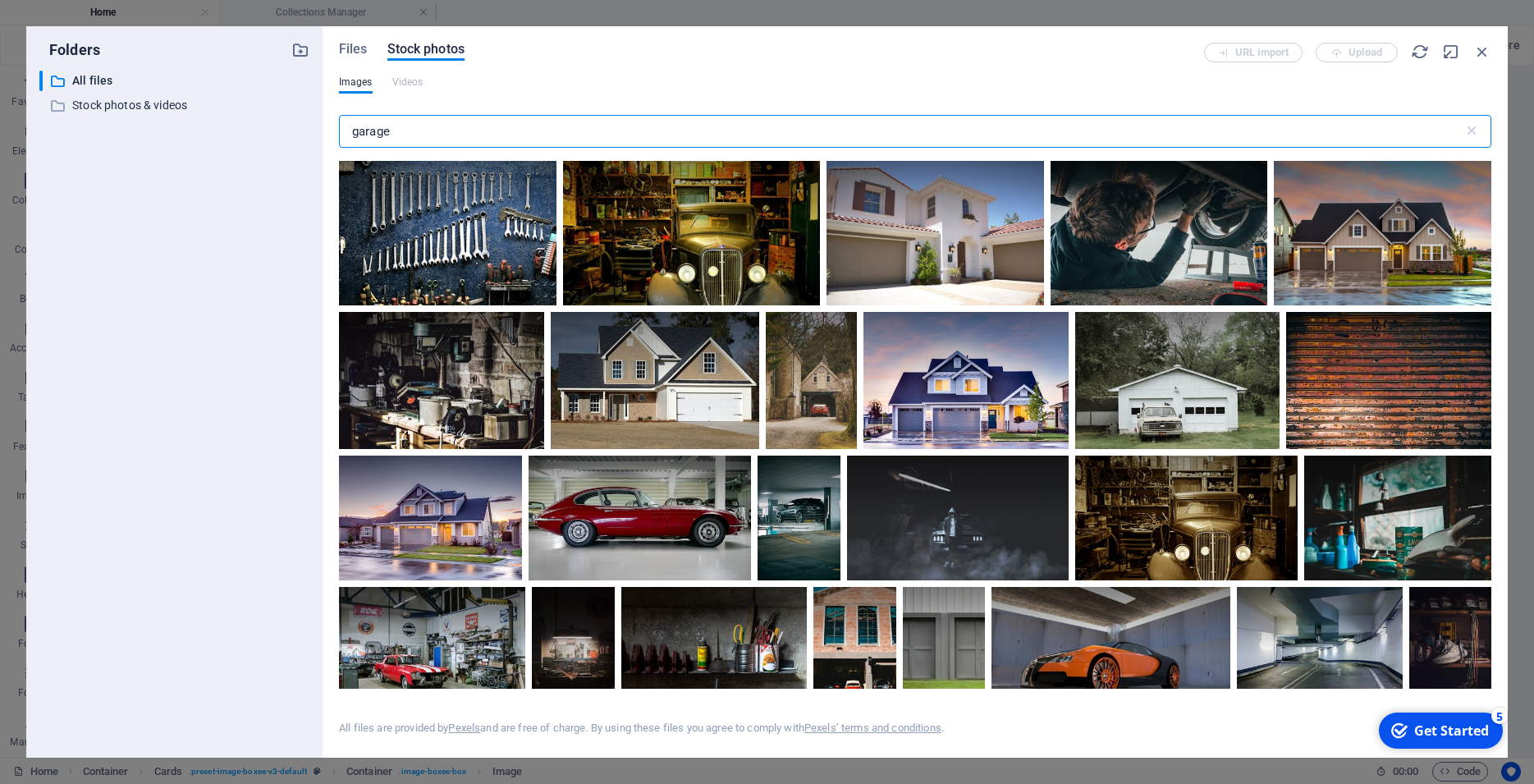
click at [355, 134] on input "garage" at bounding box center [901, 131] width 1124 height 33
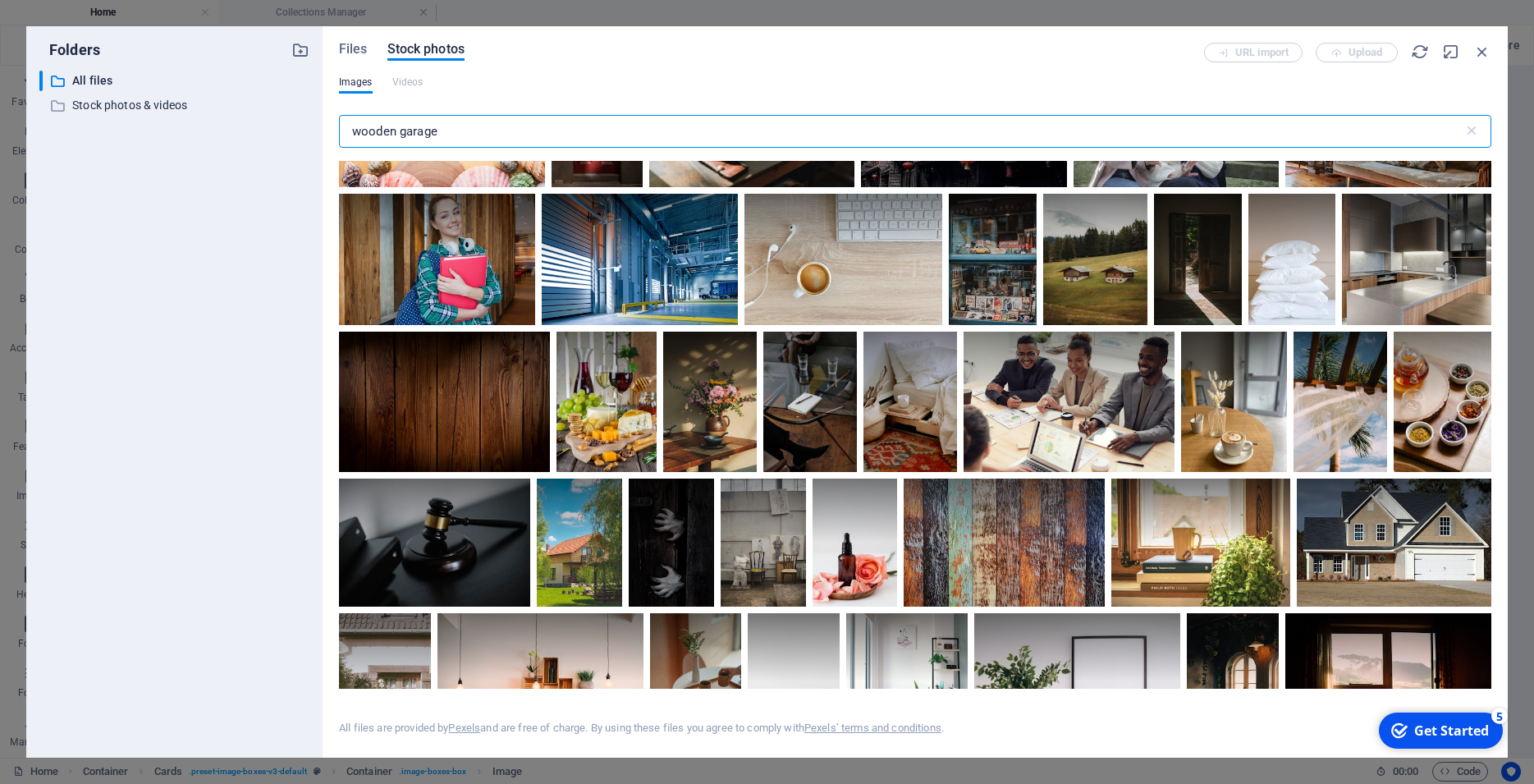
scroll to position [7164, 0]
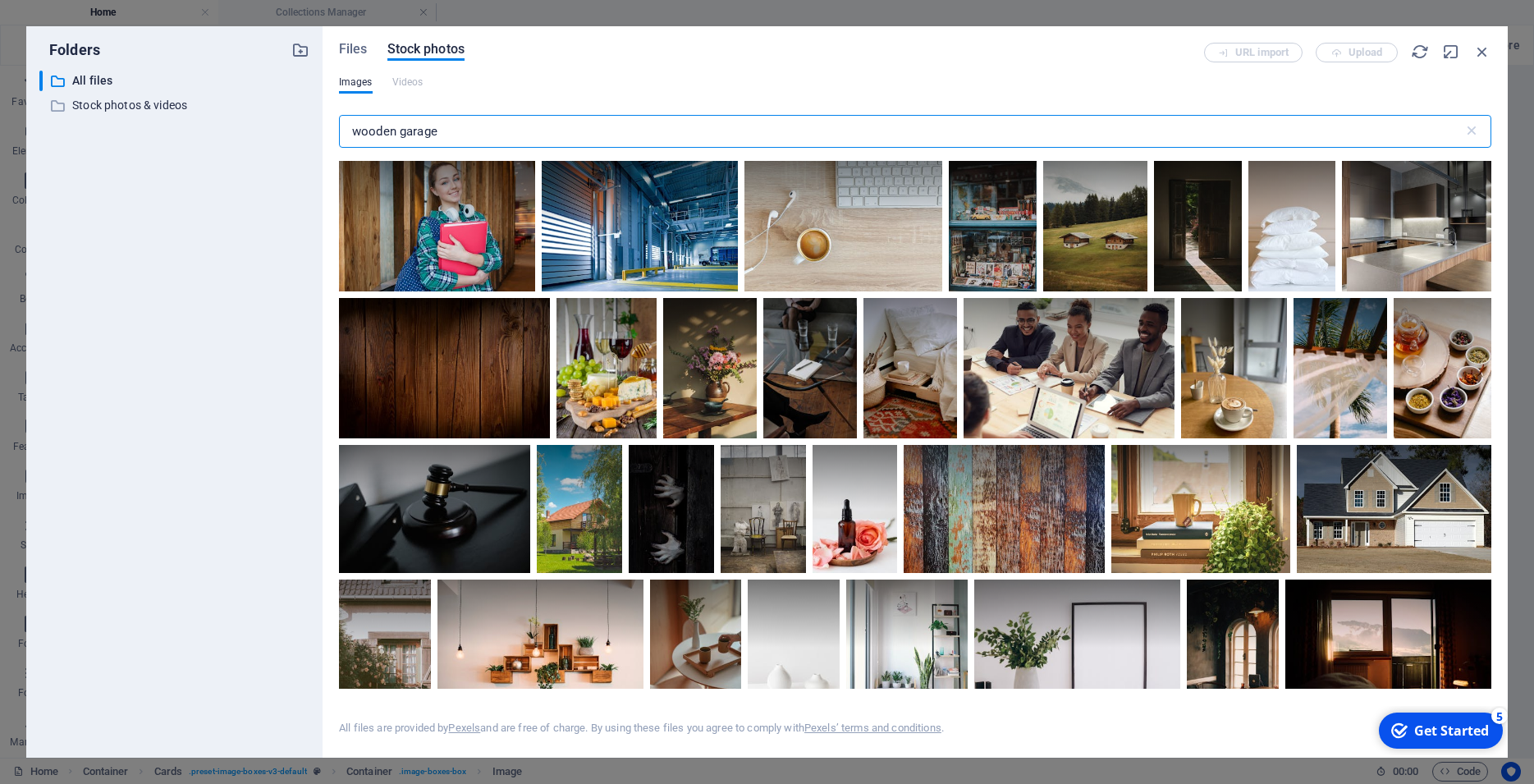
click at [438, 143] on input "wooden garage" at bounding box center [901, 131] width 1124 height 33
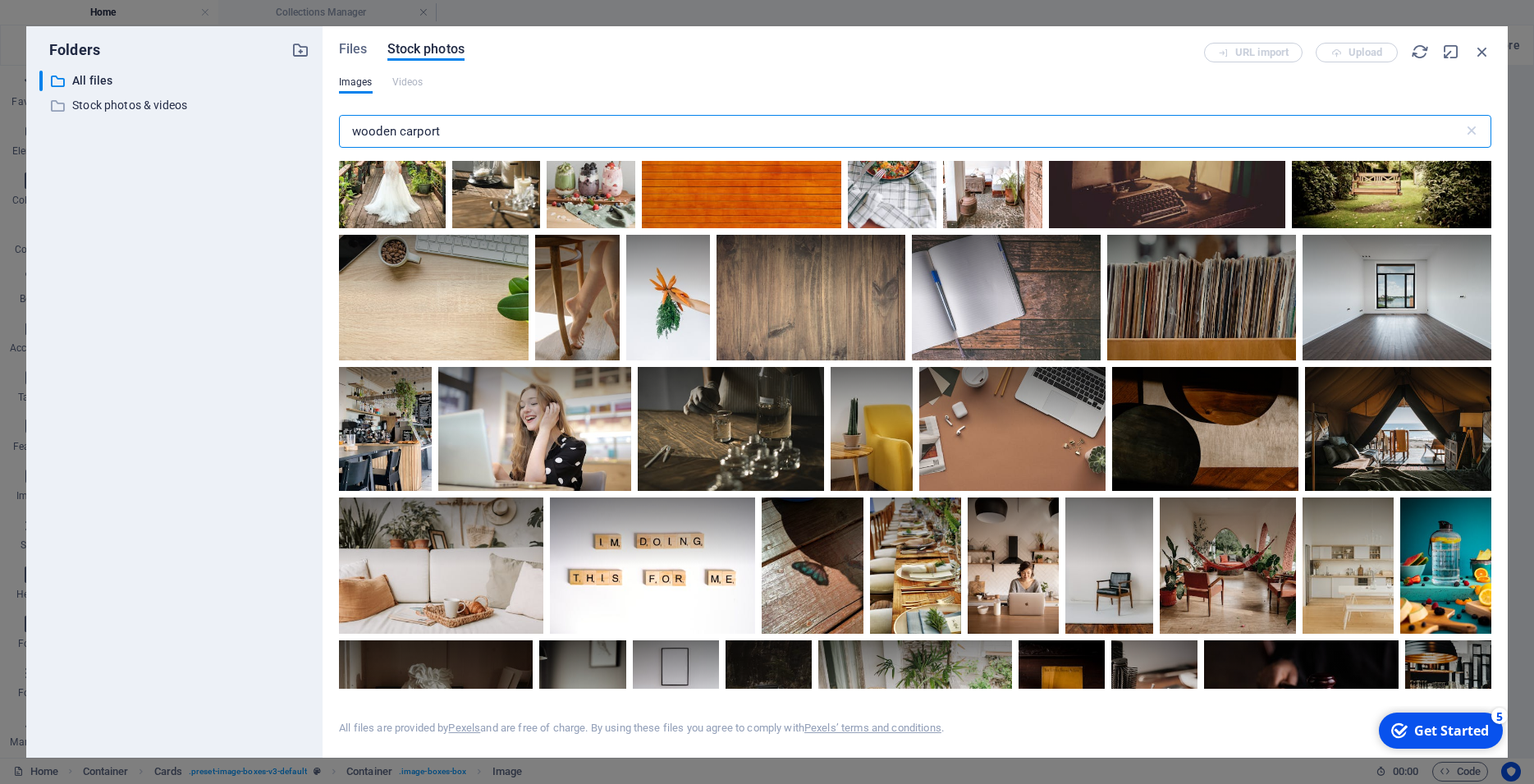
scroll to position [5760, 0]
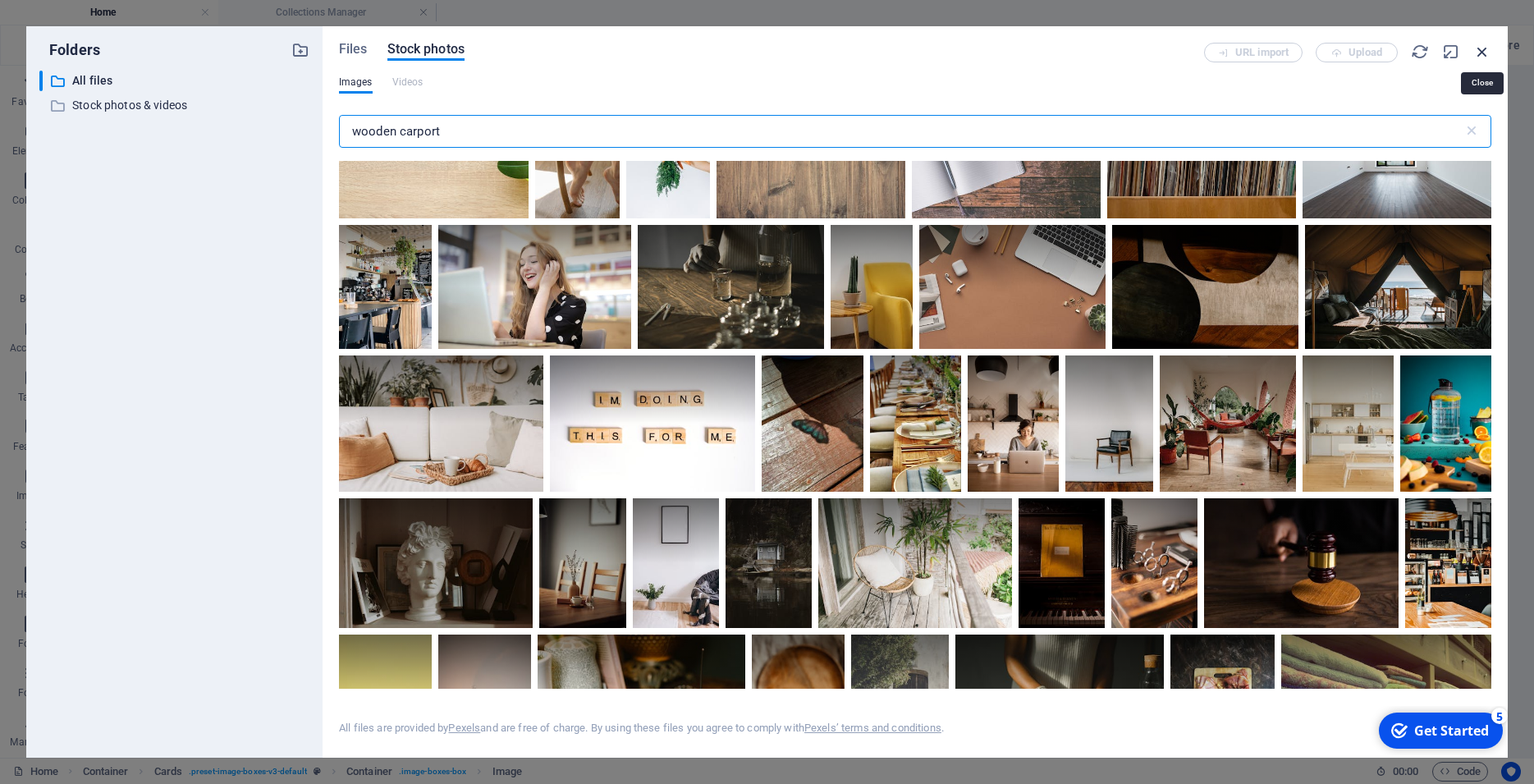
type input "wooden carport"
click at [1481, 50] on icon "button" at bounding box center [1482, 52] width 18 height 18
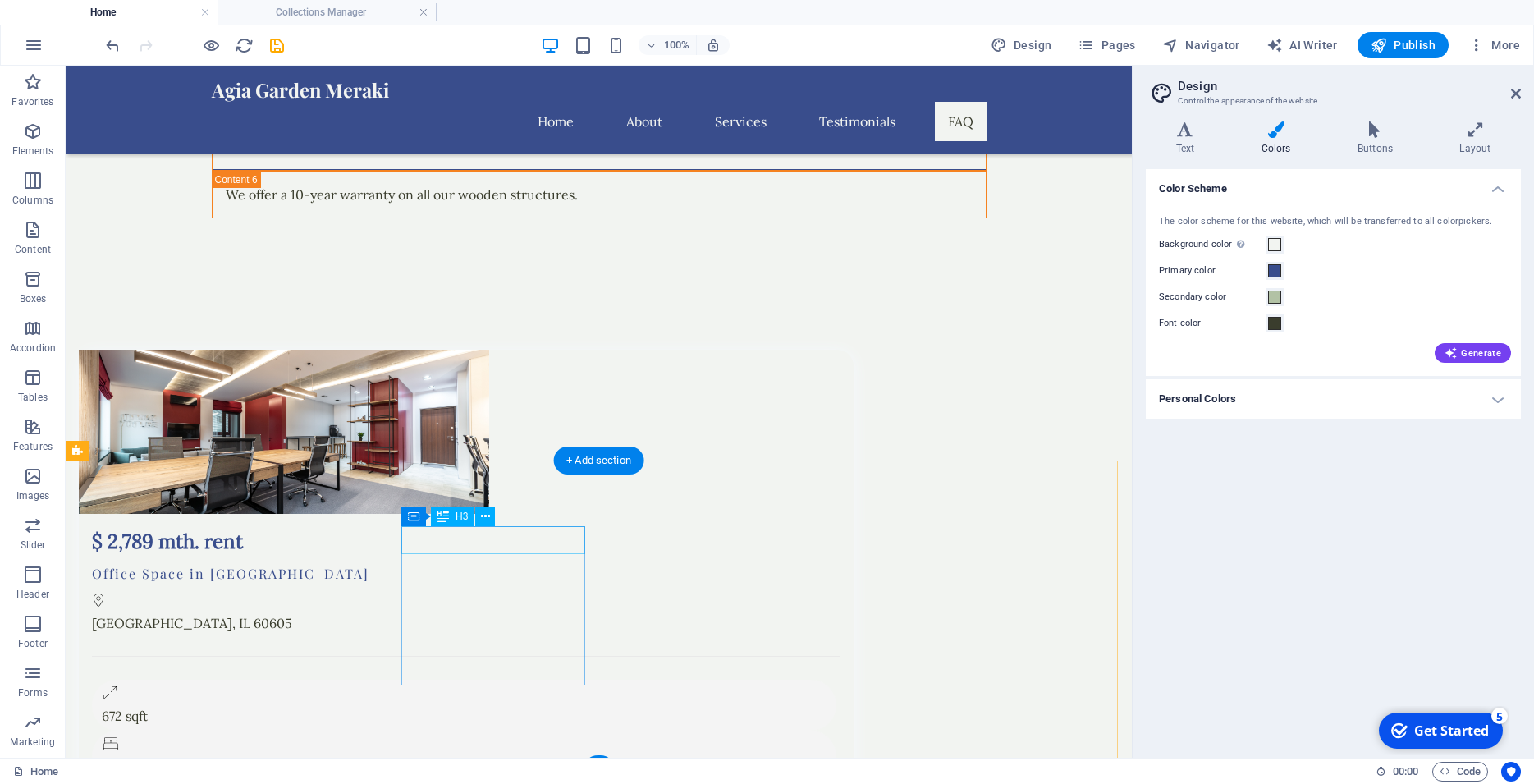
scroll to position [5216, 0]
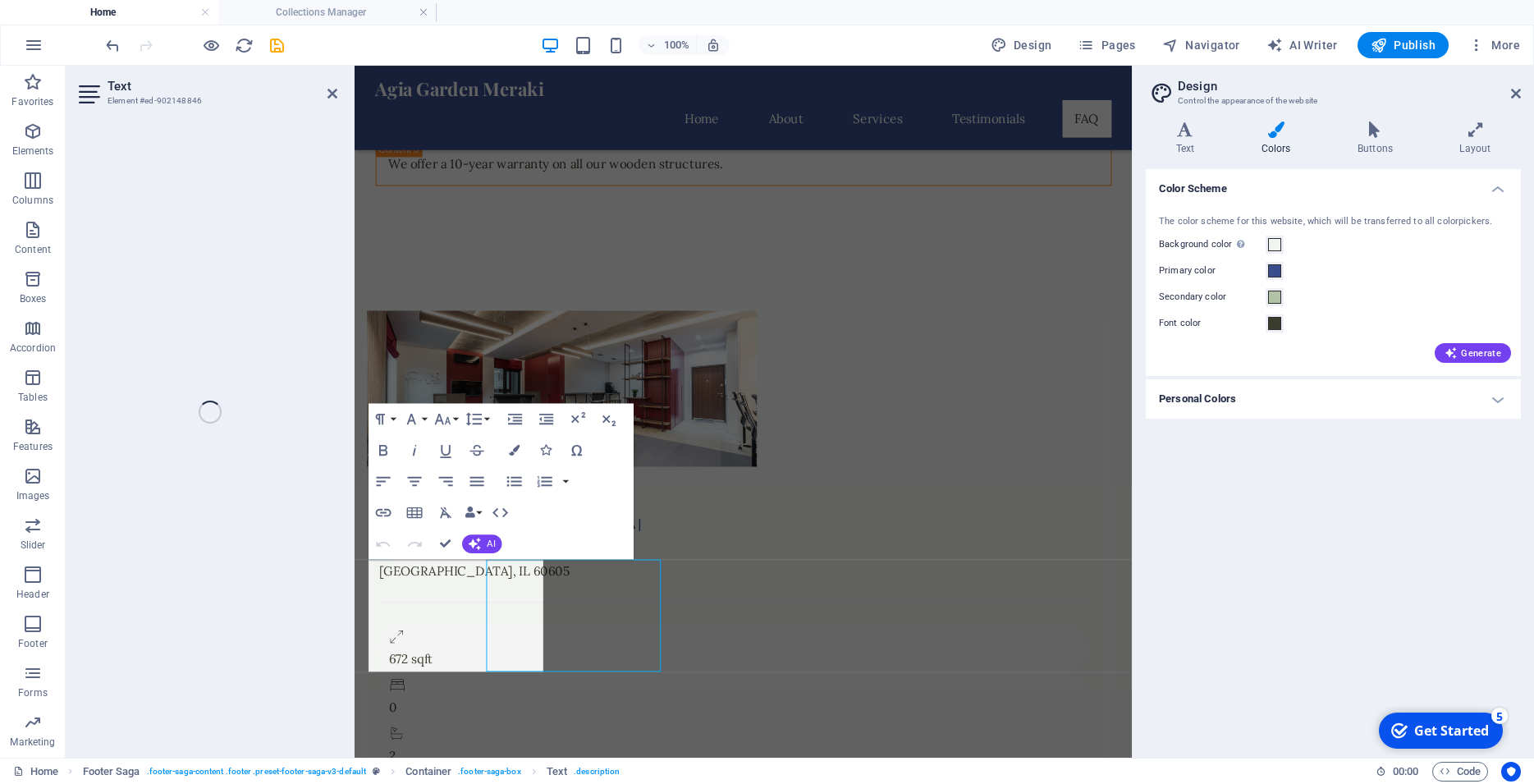
scroll to position [5179, 0]
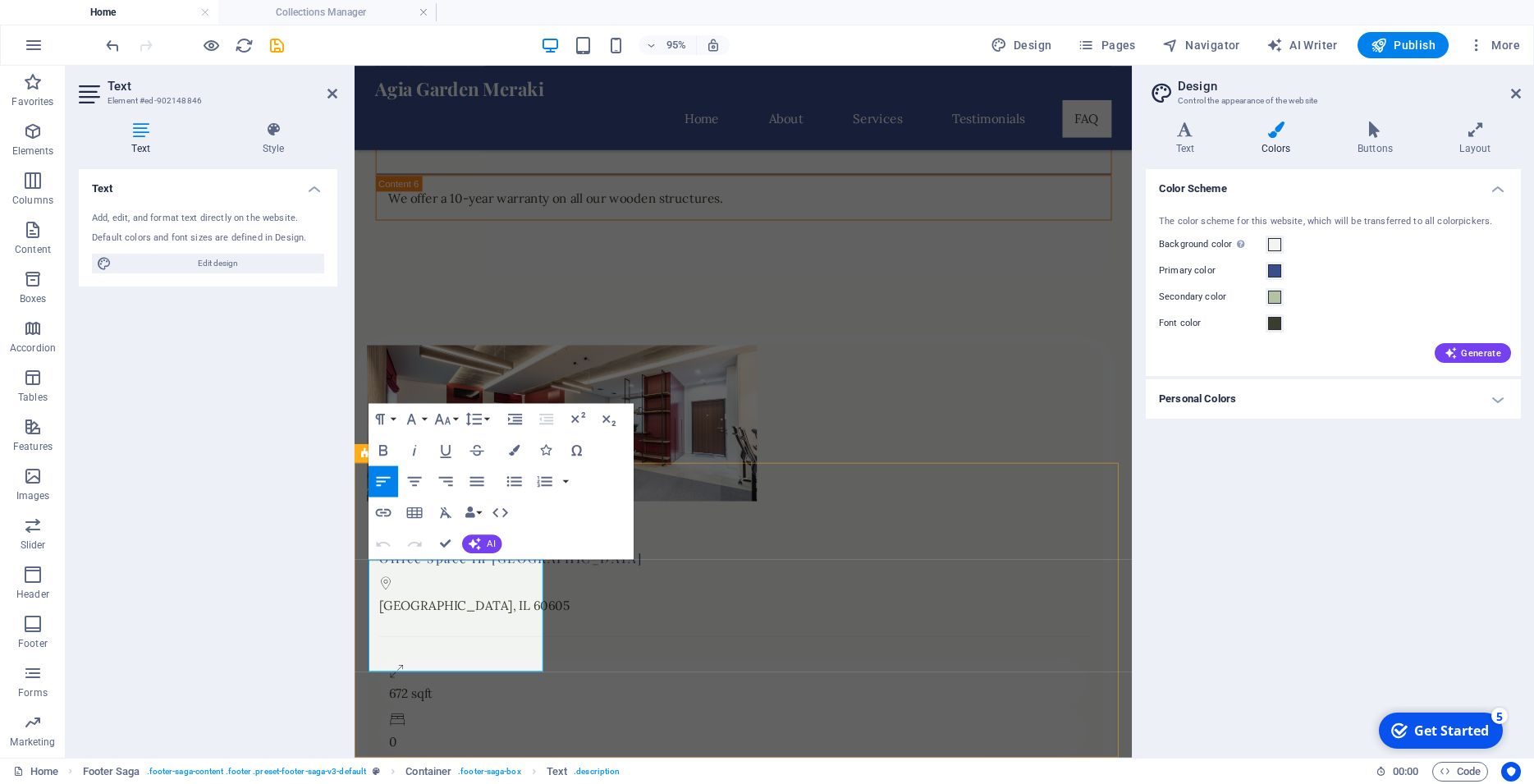
drag, startPoint x: 466, startPoint y: 637, endPoint x: 424, endPoint y: 638, distance: 42.0
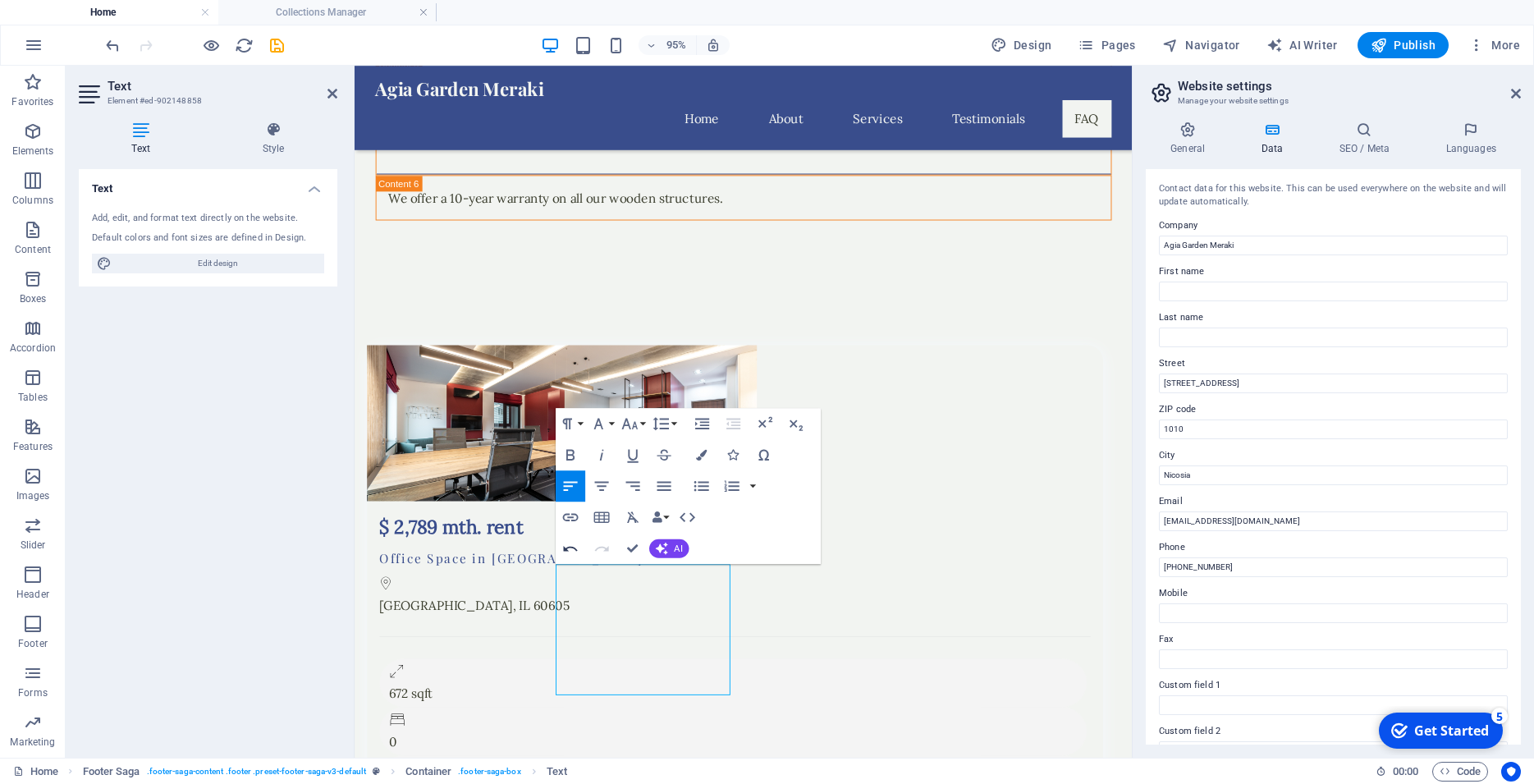
click at [564, 549] on icon "button" at bounding box center [570, 548] width 14 height 6
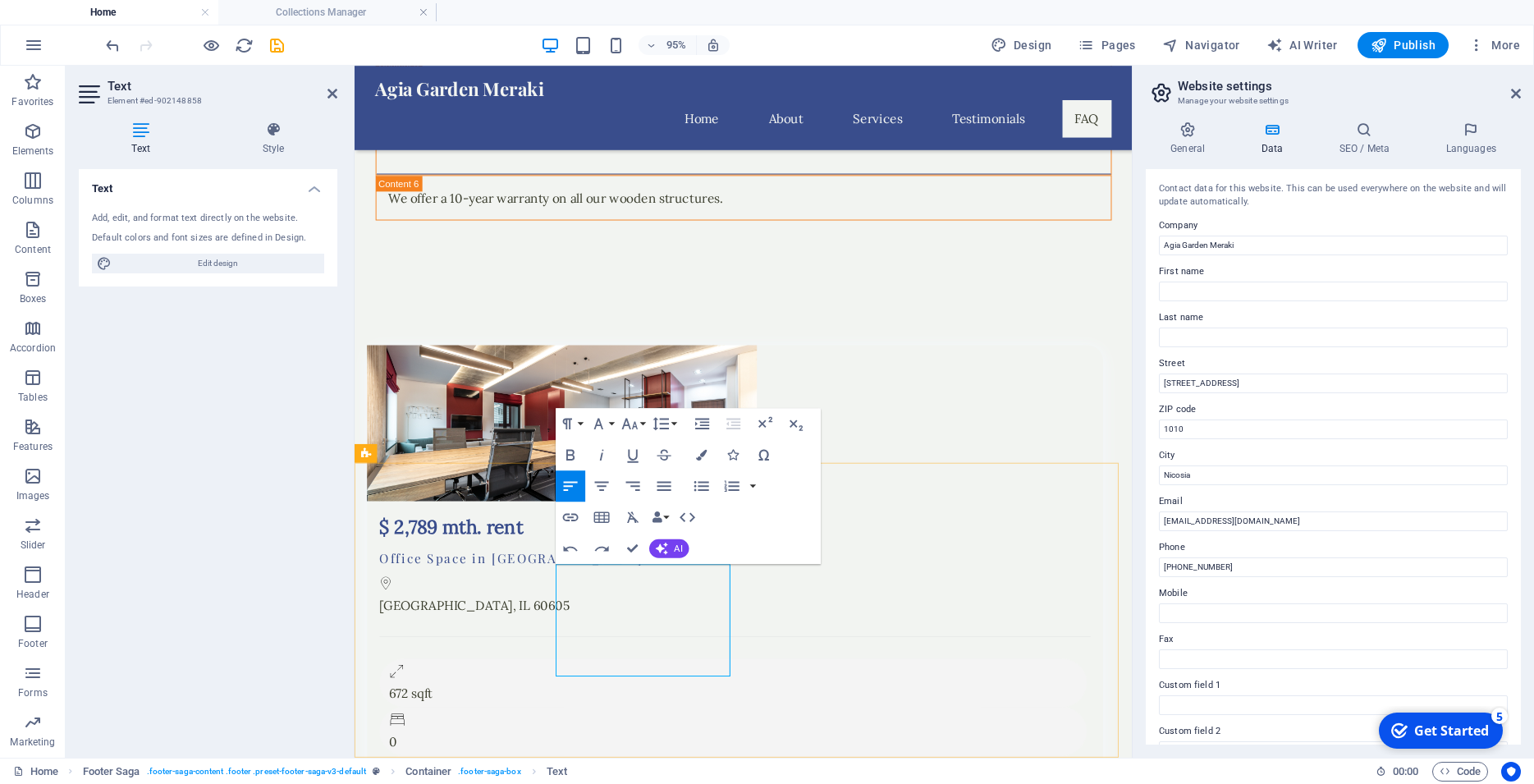
drag, startPoint x: 1206, startPoint y: 431, endPoint x: 1162, endPoint y: 435, distance: 44.2
click at [1162, 435] on input "1010" at bounding box center [1334, 429] width 349 height 20
click at [1231, 380] on input "123 Garden Lane" at bounding box center [1334, 383] width 349 height 20
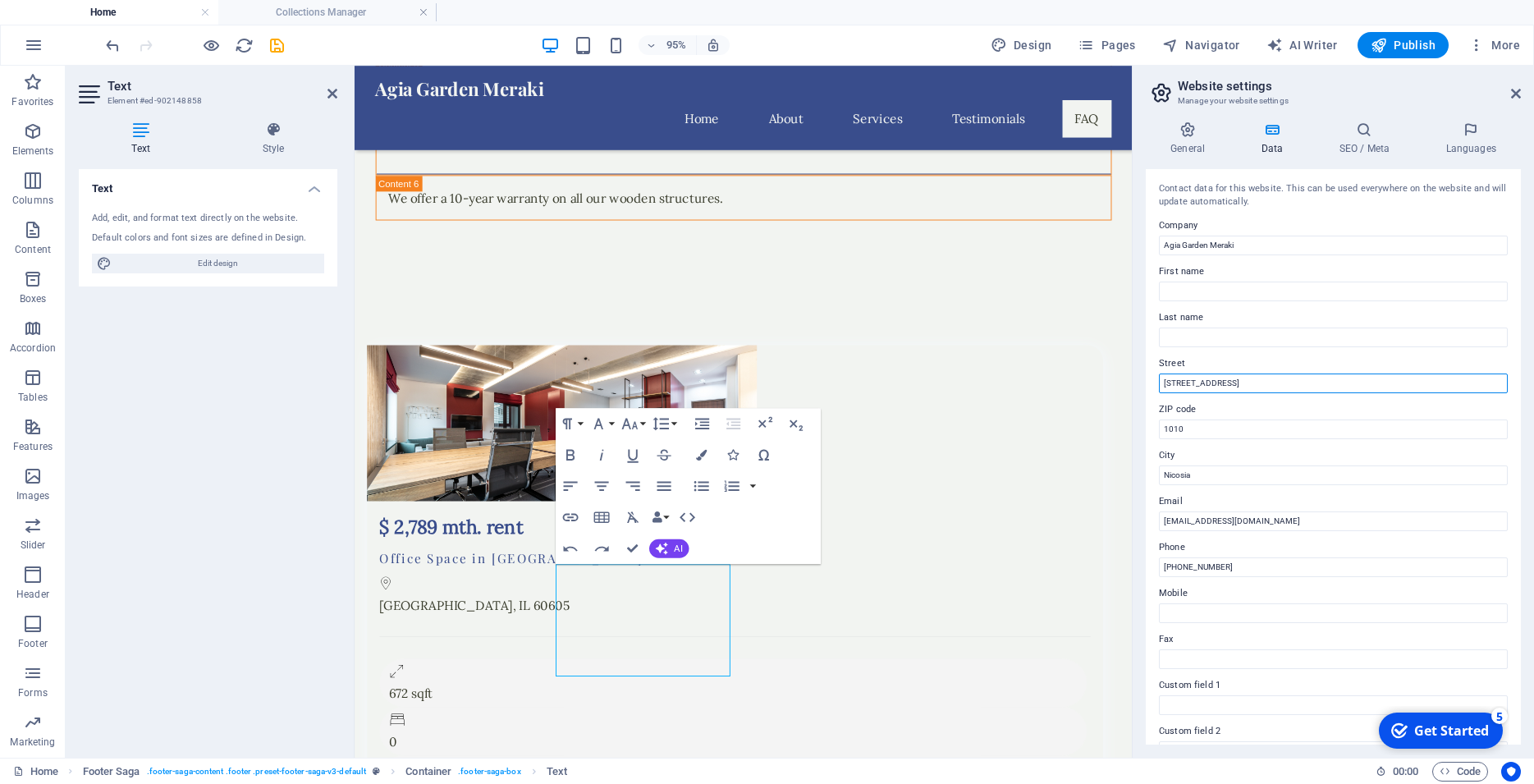
drag, startPoint x: 1231, startPoint y: 380, endPoint x: 1176, endPoint y: 388, distance: 55.6
click at [1176, 388] on input "123 Garden Lane" at bounding box center [1334, 383] width 349 height 20
click at [1207, 377] on input "Agiou Charambous 8" at bounding box center [1334, 383] width 349 height 20
type input "Agiou Charalambous 8"
click at [1204, 430] on input "1010" at bounding box center [1334, 429] width 349 height 20
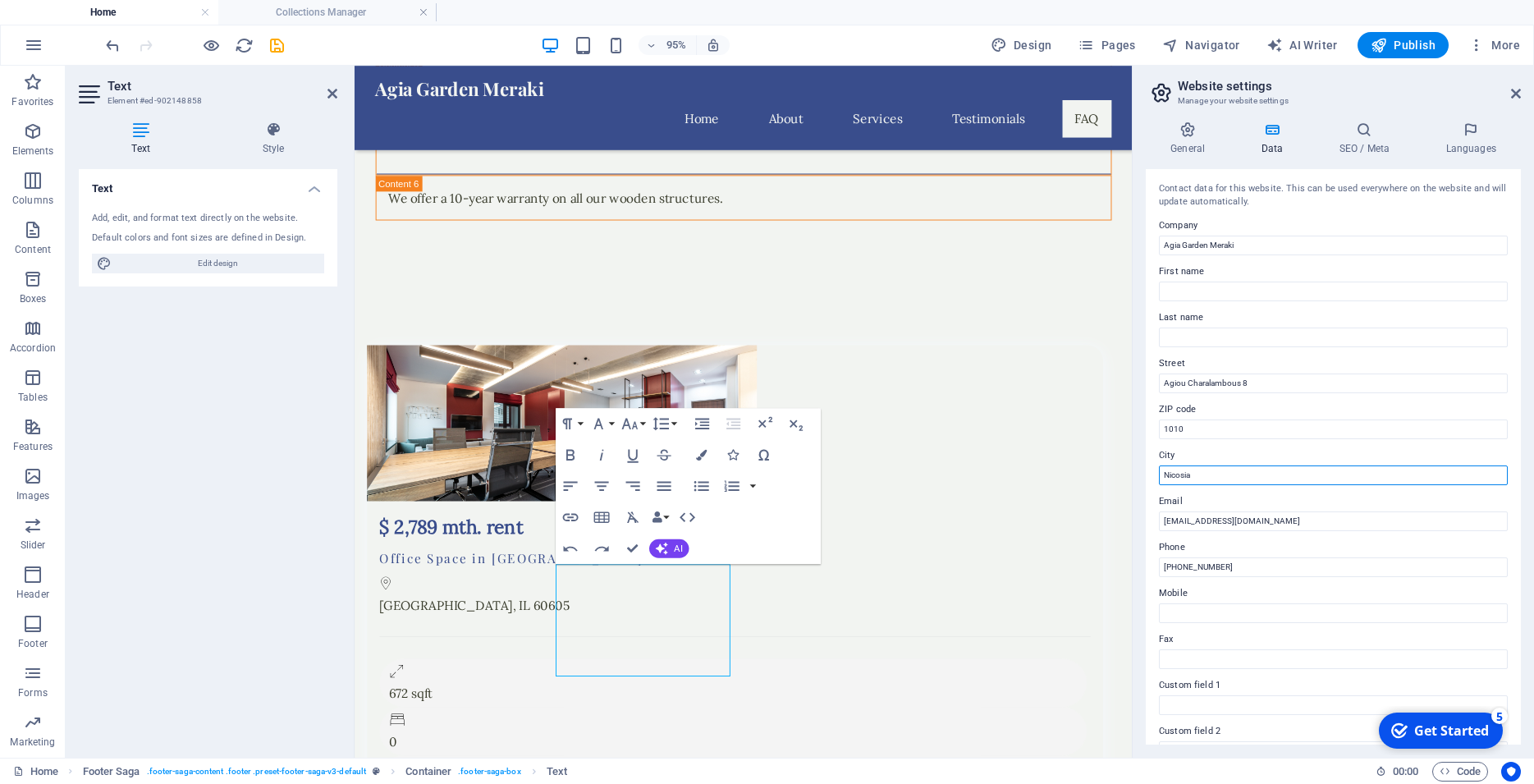
click at [1208, 473] on input "Nicosia" at bounding box center [1334, 475] width 349 height 20
drag, startPoint x: 1208, startPoint y: 473, endPoint x: 1120, endPoint y: 484, distance: 88.7
click at [1159, 484] on input "Nicosia" at bounding box center [1334, 475] width 349 height 20
type input "Agia Anna ( Larnaca)"
drag, startPoint x: 1191, startPoint y: 427, endPoint x: 1162, endPoint y: 429, distance: 29.1
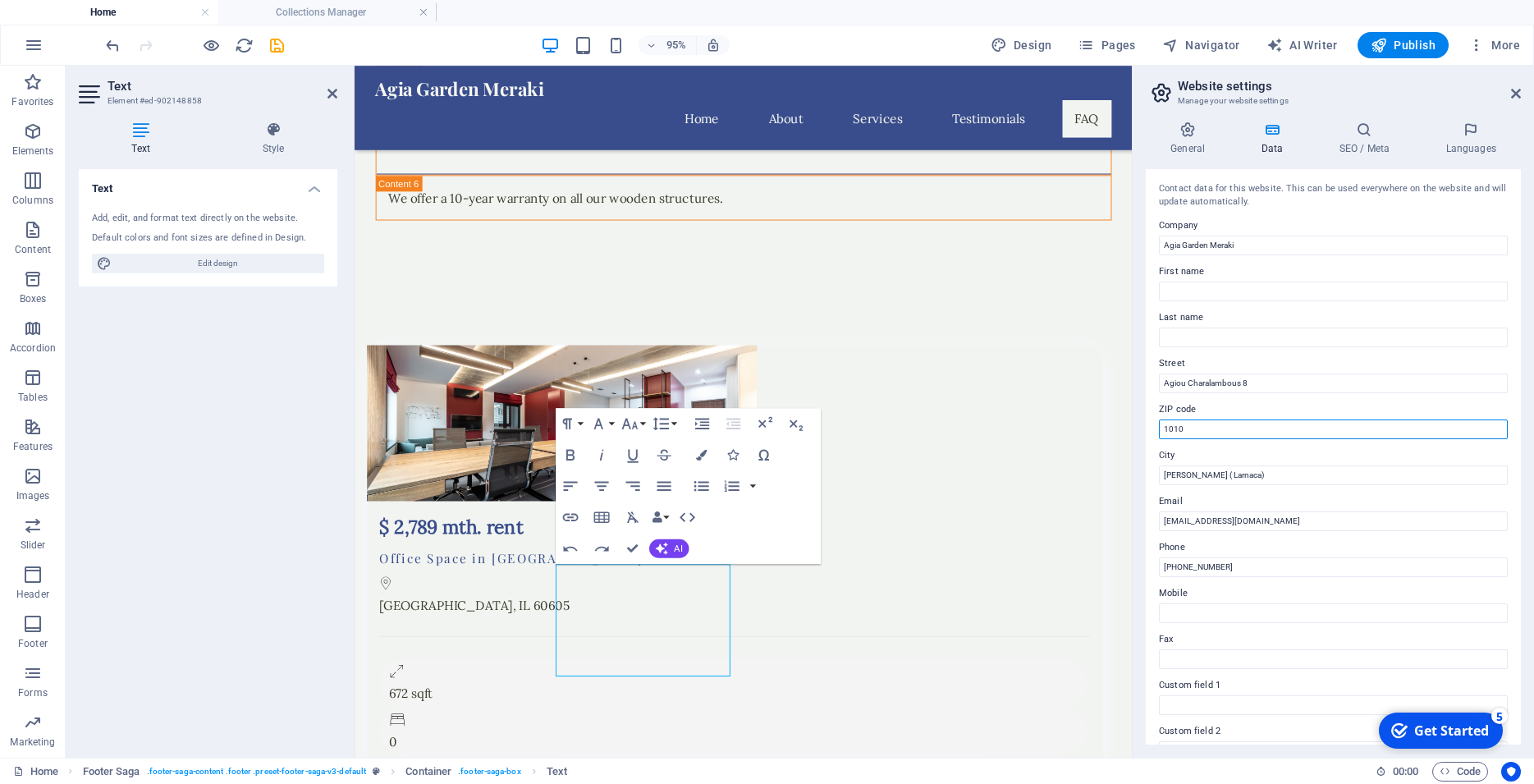
click at [1162, 429] on input "1010" at bounding box center [1334, 429] width 349 height 20
type input "7641"
click at [1253, 523] on input "info@agiagardenmeraki.com" at bounding box center [1334, 521] width 349 height 20
click at [1297, 525] on input "info@agiagardenmeraki.com" at bounding box center [1334, 521] width 349 height 20
drag, startPoint x: 1297, startPoint y: 525, endPoint x: 1257, endPoint y: 514, distance: 41.5
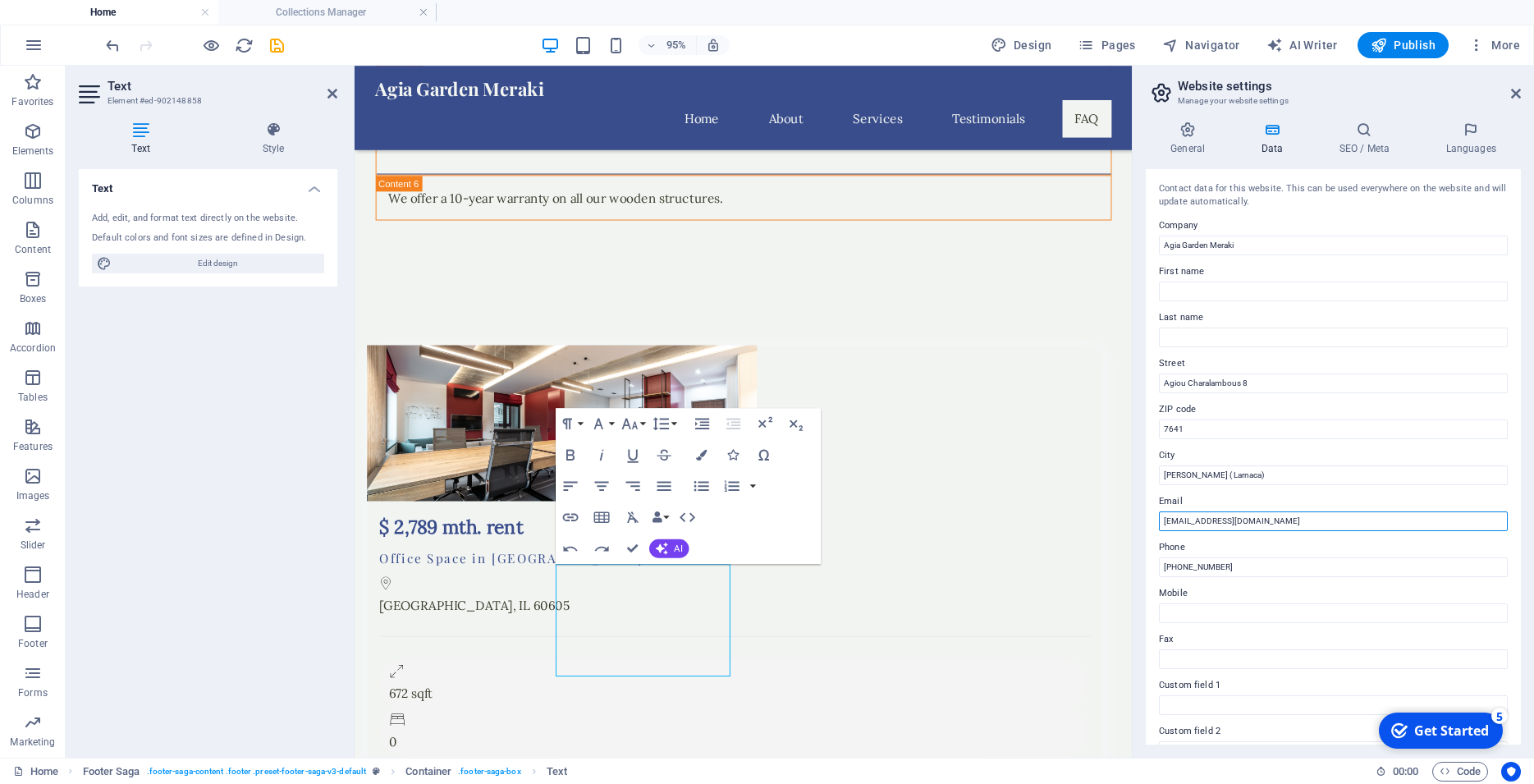
click at [1257, 514] on input "info@agiagardenmeraki.com" at bounding box center [1334, 521] width 349 height 20
type input "[EMAIL_ADDRESS][DOMAIN_NAME]"
click at [1256, 565] on input "+357 22 123456" at bounding box center [1334, 567] width 349 height 20
click at [1193, 566] on input "+357 97660094" at bounding box center [1334, 567] width 349 height 20
click at [1204, 573] on input "+357 97 660094" at bounding box center [1334, 567] width 349 height 20
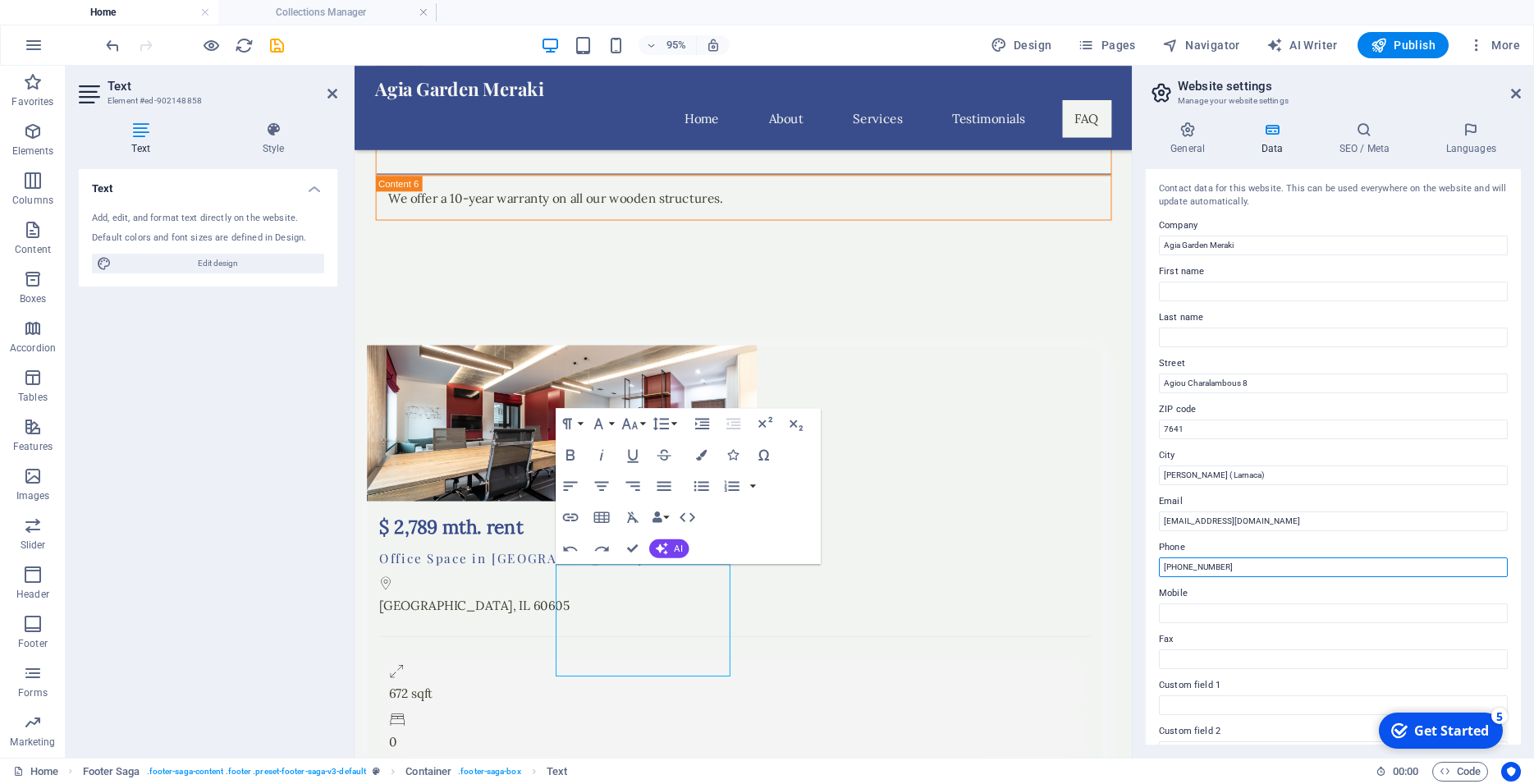
click at [1215, 564] on input "+357 97 66 0094" at bounding box center [1334, 567] width 349 height 20
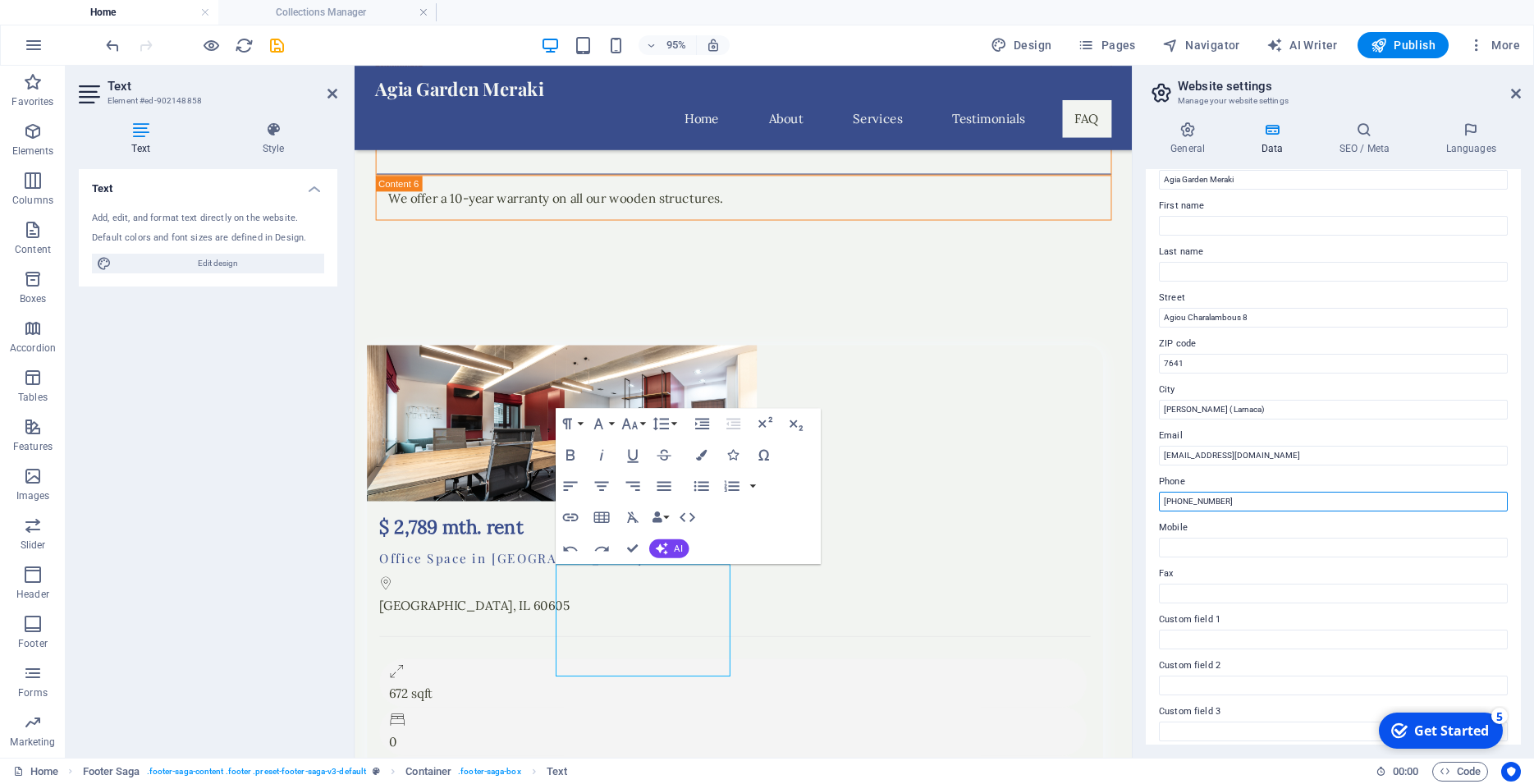
scroll to position [0, 0]
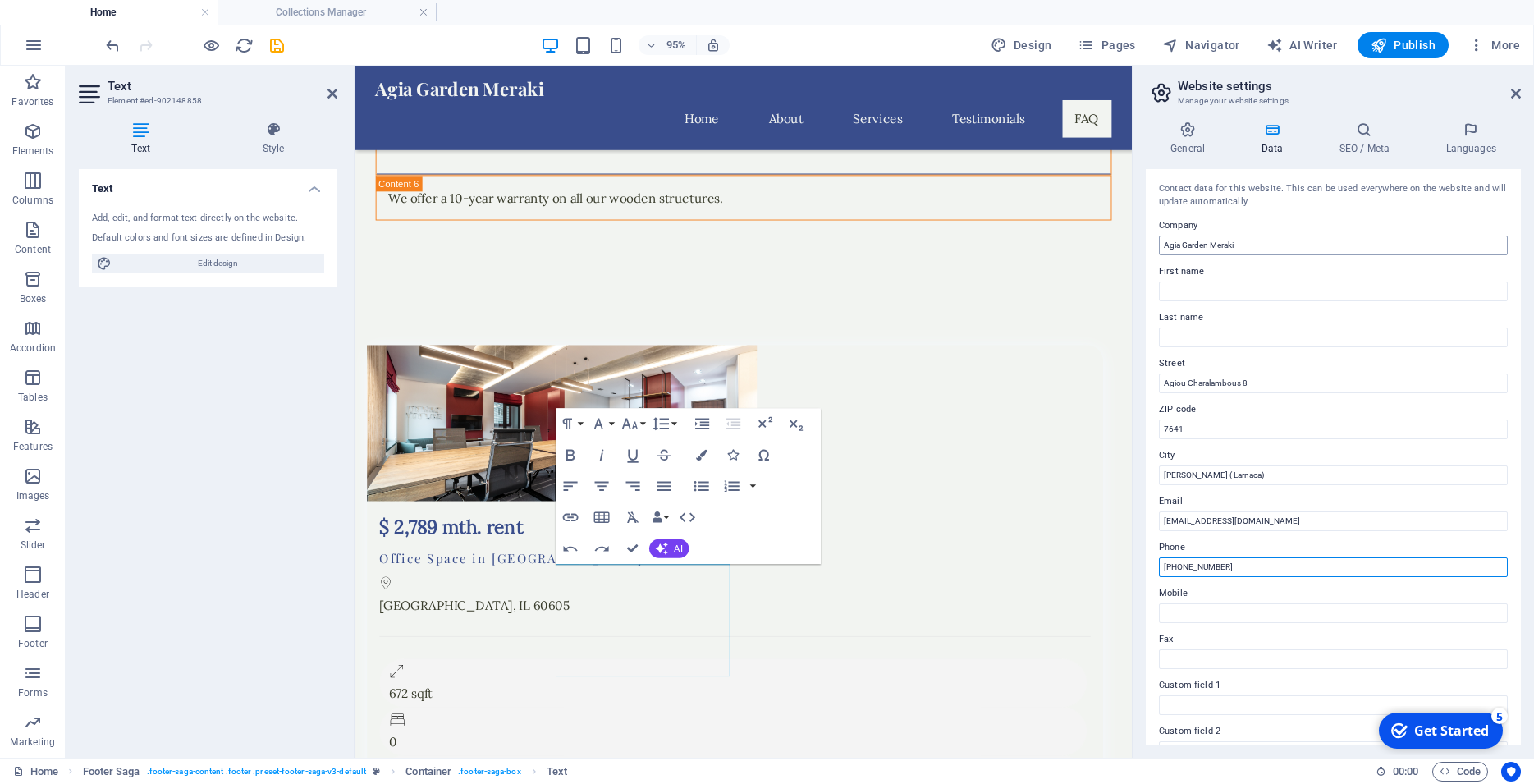
type input "[PHONE_NUMBER]"
click at [1259, 248] on input "Agia Garden Meraki" at bounding box center [1334, 245] width 349 height 20
type input "Agia Garden Meraki Ltd"
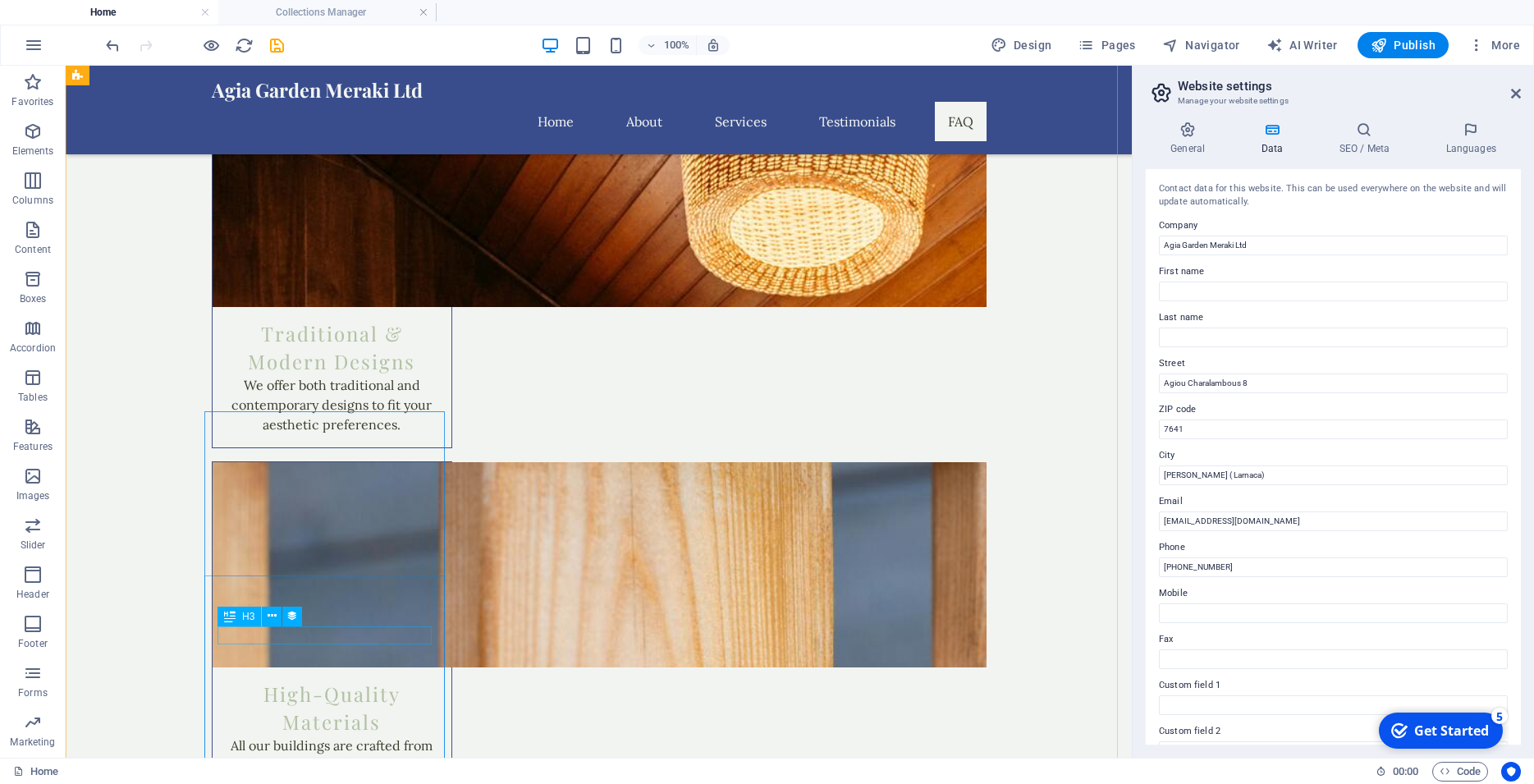
scroll to position [3338, 0]
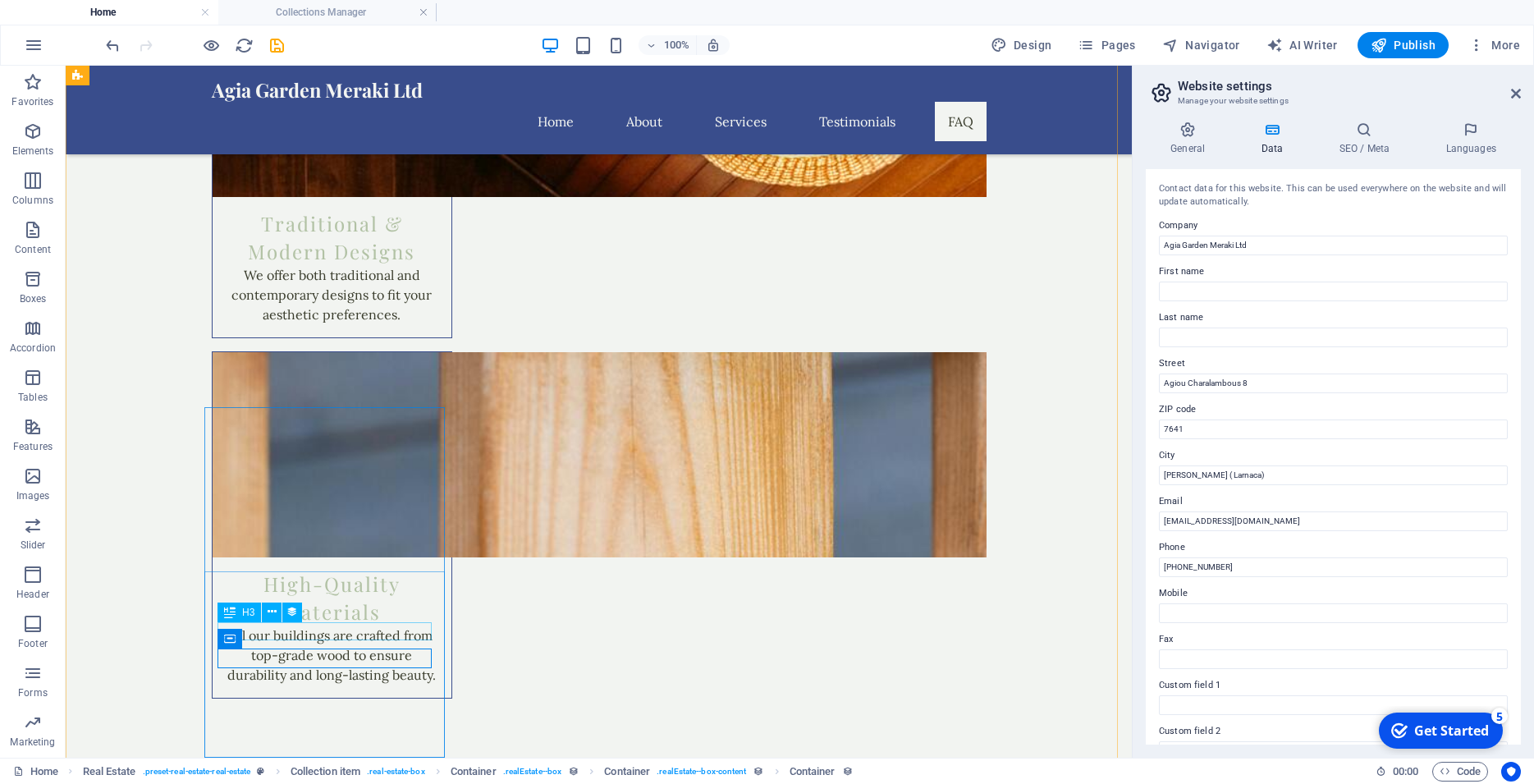
select select "name"
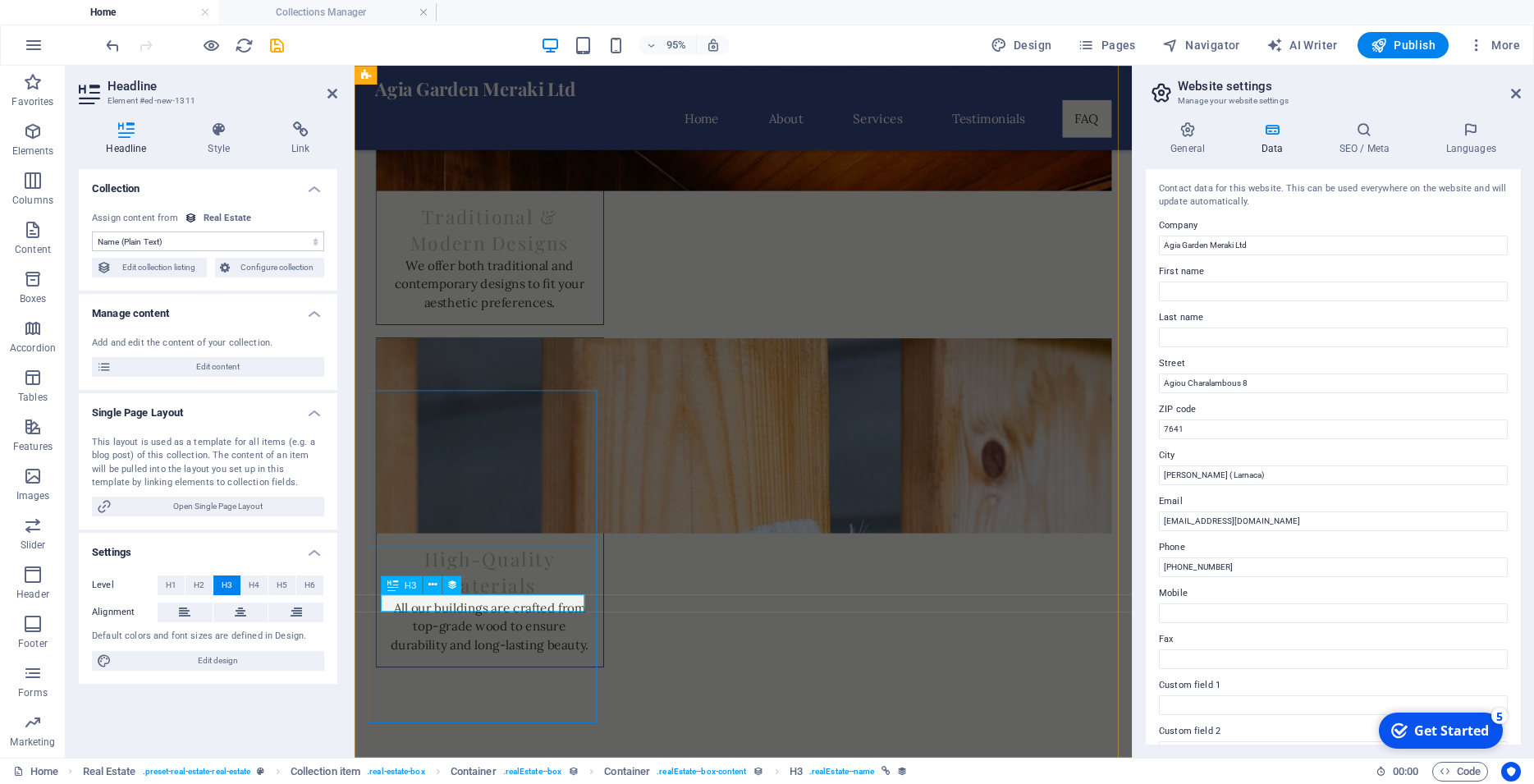
click at [219, 369] on span "Edit content" at bounding box center [218, 367] width 203 height 20
select select "House"
select select "For Sale"
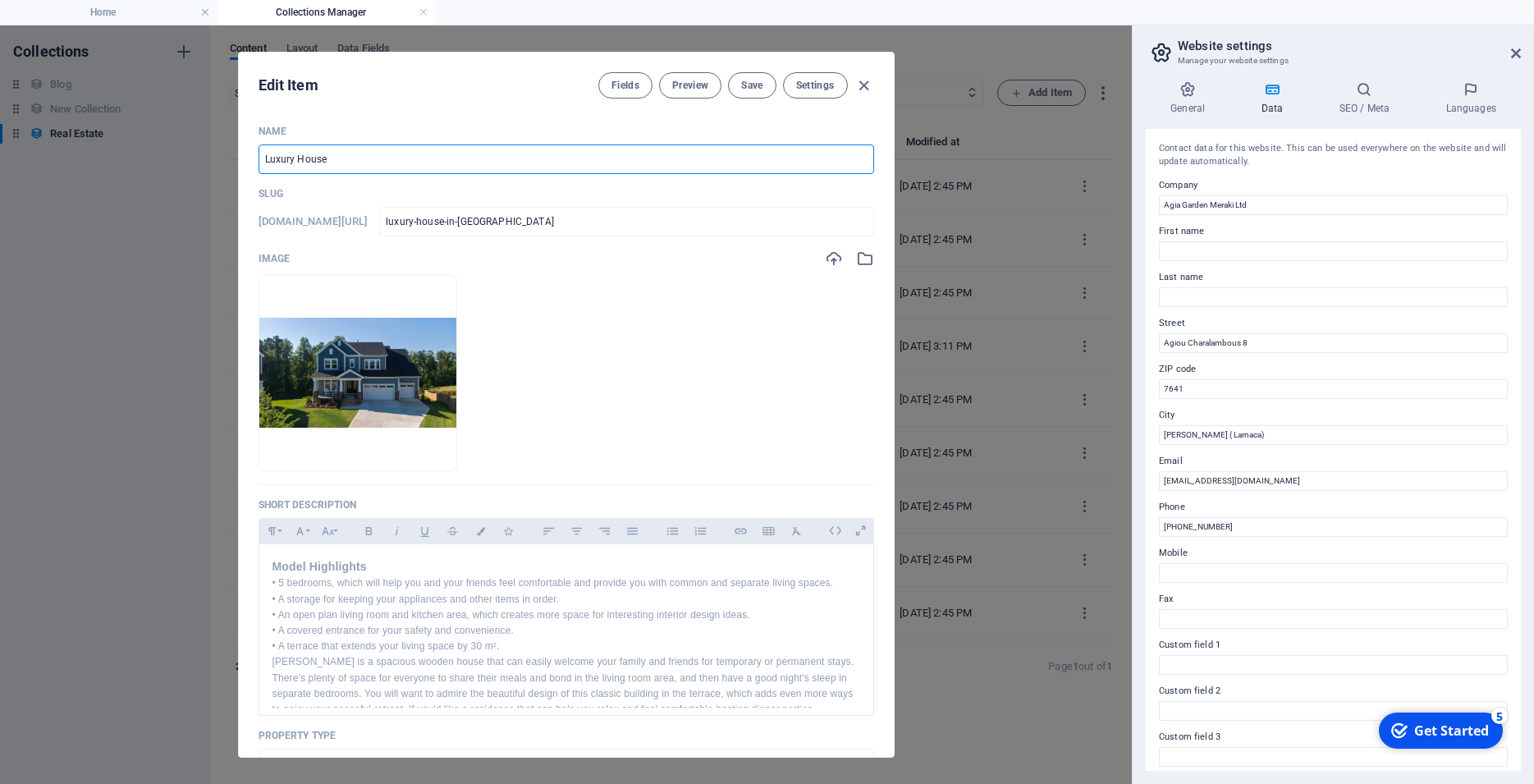
click at [335, 150] on input "Luxury House" at bounding box center [566, 159] width 615 height 29
click at [295, 154] on input "Luxury House" at bounding box center [566, 159] width 615 height 29
click at [352, 159] on input "Luxury residental House" at bounding box center [566, 159] width 615 height 29
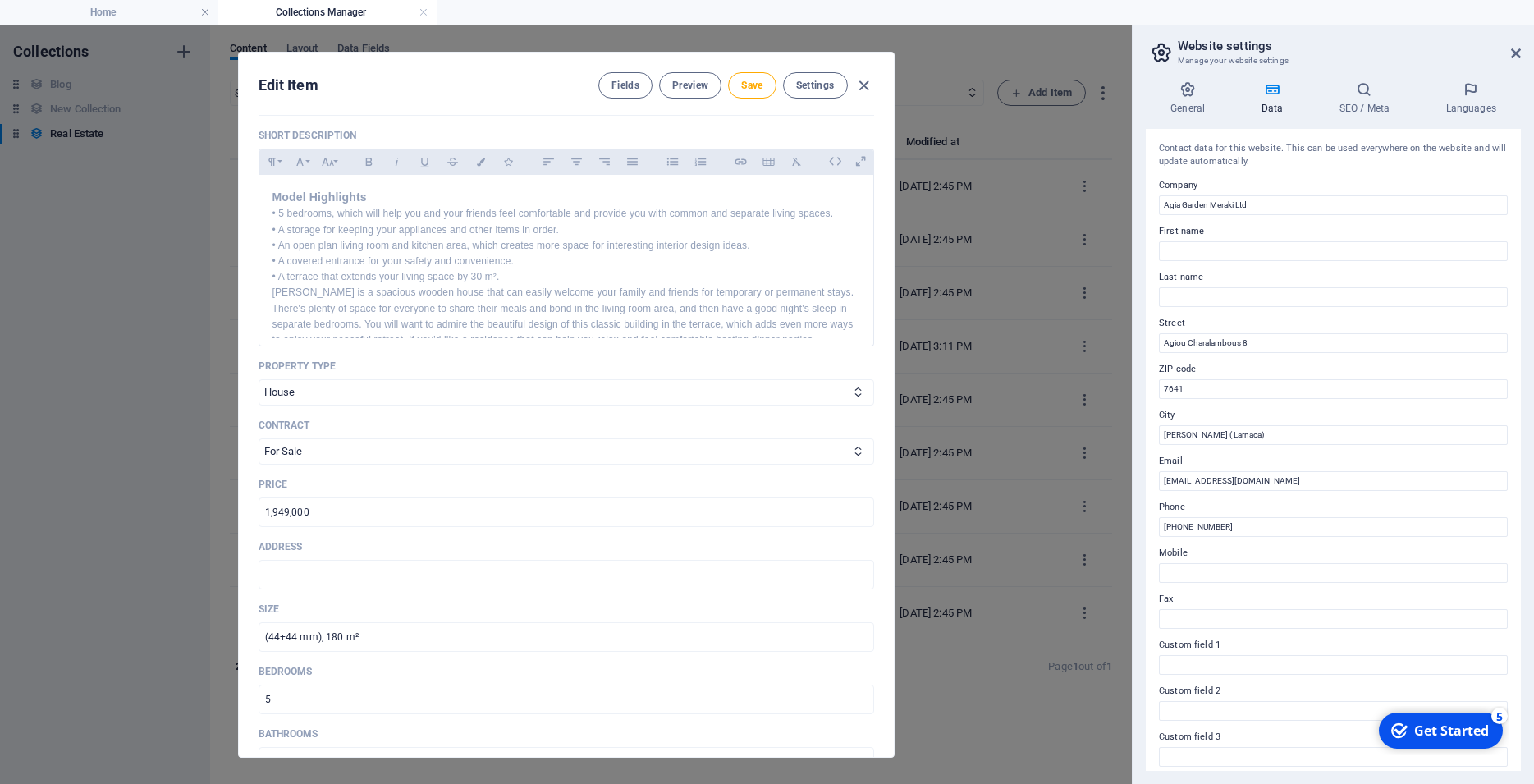
scroll to position [443, 0]
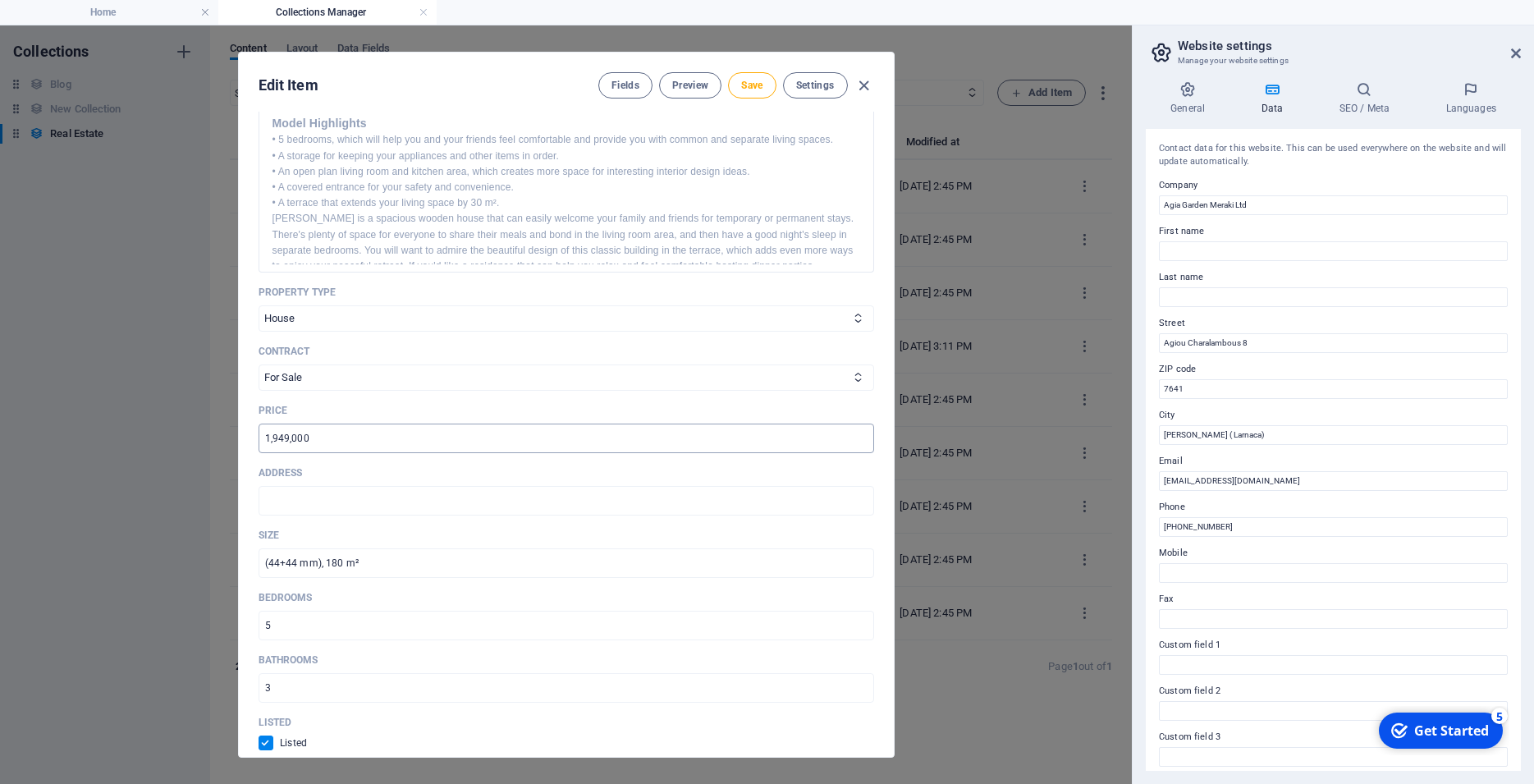
type input "Luxury residental house"
click at [318, 453] on input "1,949,000" at bounding box center [566, 438] width 615 height 29
drag, startPoint x: 318, startPoint y: 464, endPoint x: 261, endPoint y: 463, distance: 57.0
click at [261, 453] on input "1,949,000" at bounding box center [566, 438] width 615 height 29
click at [754, 88] on span "Save" at bounding box center [752, 85] width 22 height 13
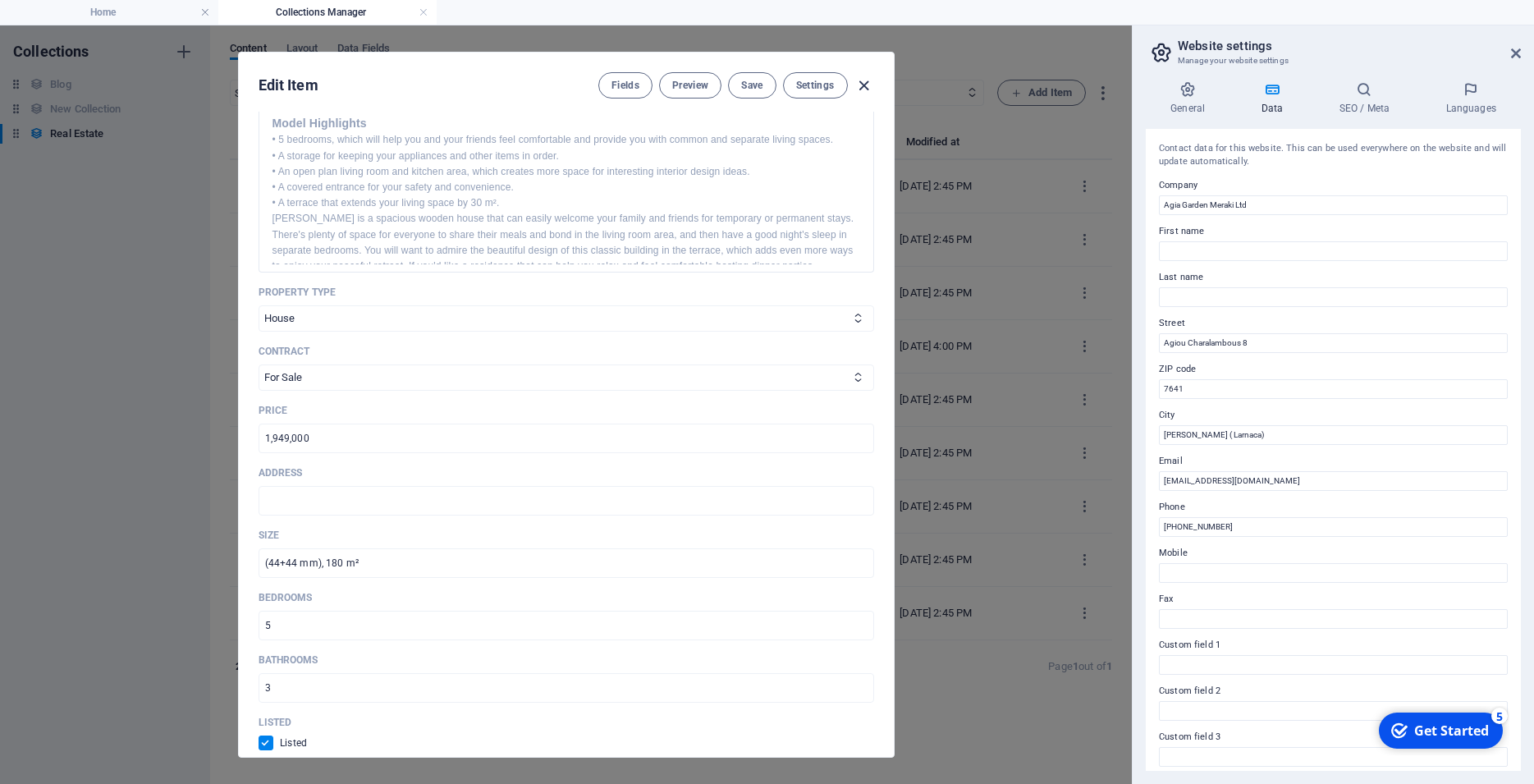
click at [864, 90] on icon "button" at bounding box center [863, 85] width 19 height 19
checkbox input "false"
type input "luxury-house-in-newton"
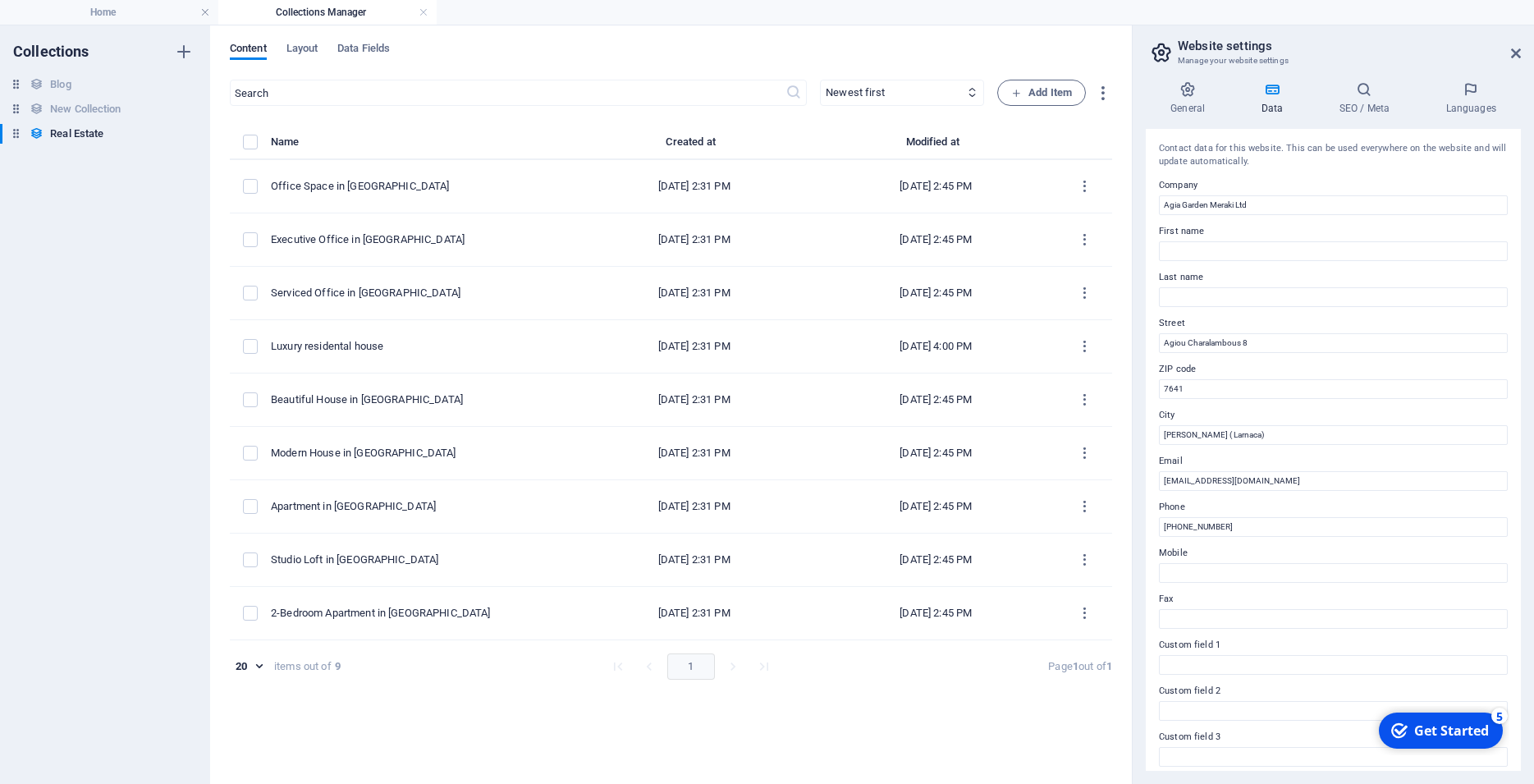
scroll to position [0, 0]
click at [93, 4] on h4 "Home" at bounding box center [109, 13] width 218 height 18
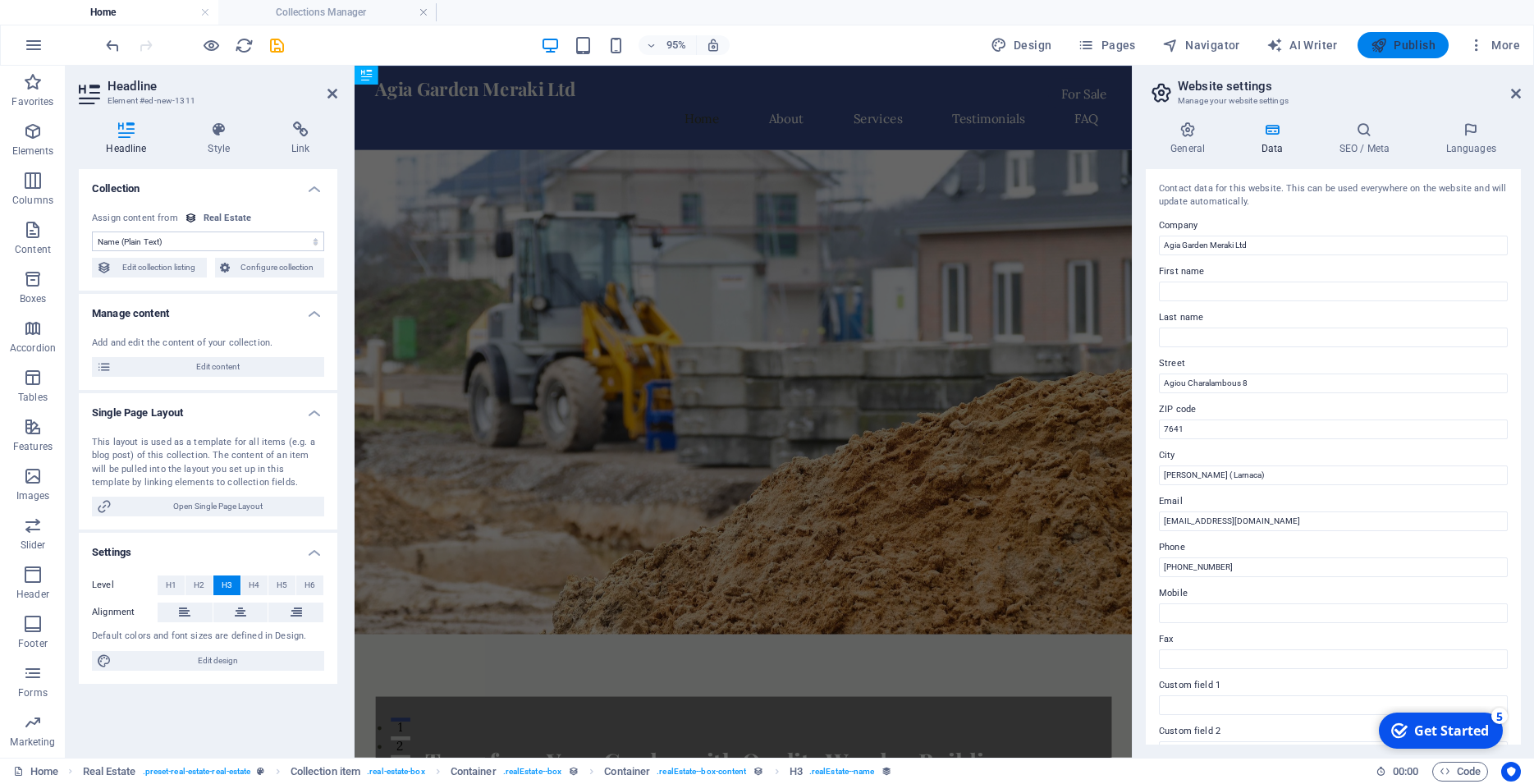
drag, startPoint x: 1430, startPoint y: 44, endPoint x: 707, endPoint y: 25, distance: 723.2
click at [1430, 44] on span "Publish" at bounding box center [1403, 45] width 65 height 17
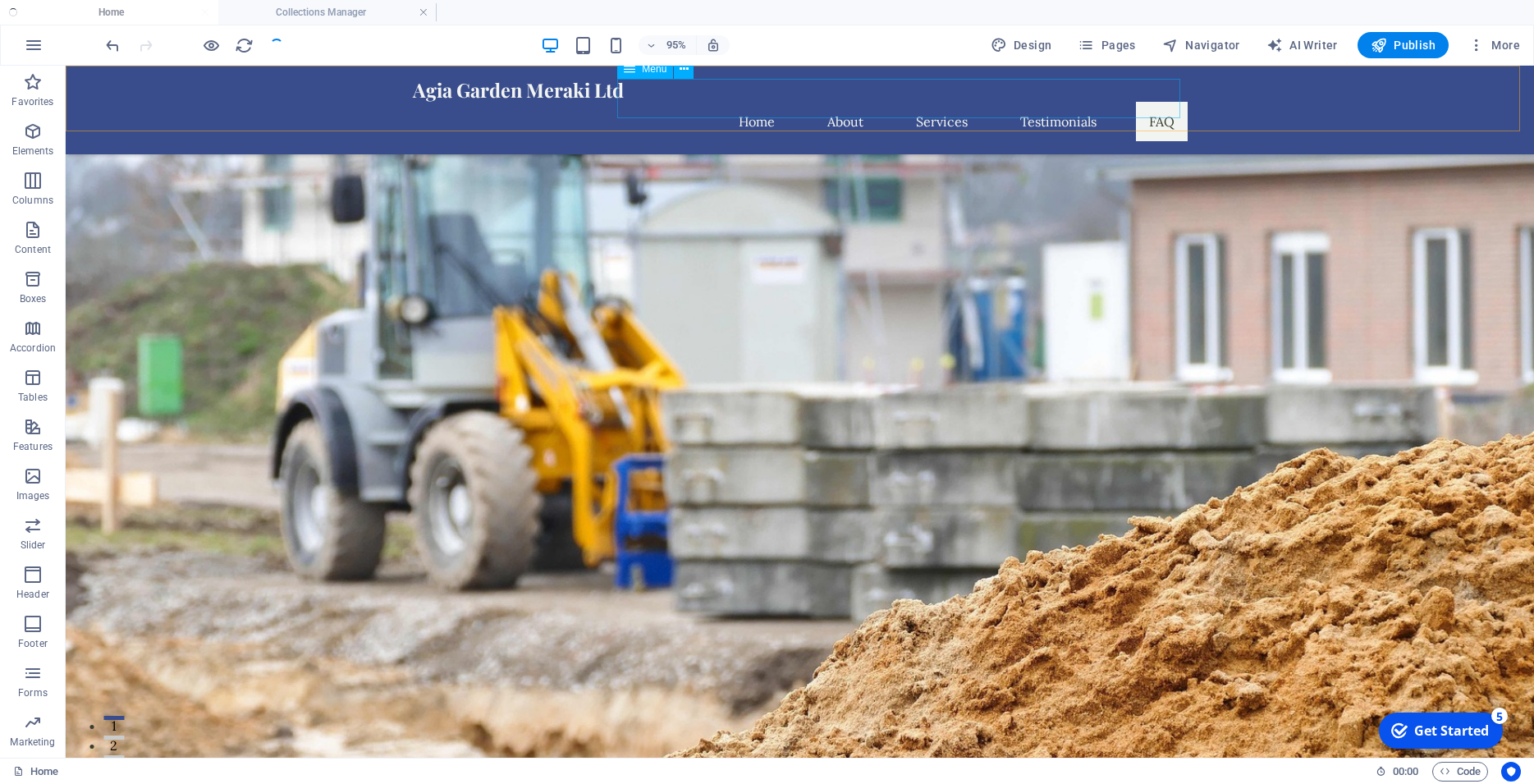
scroll to position [3557, 0]
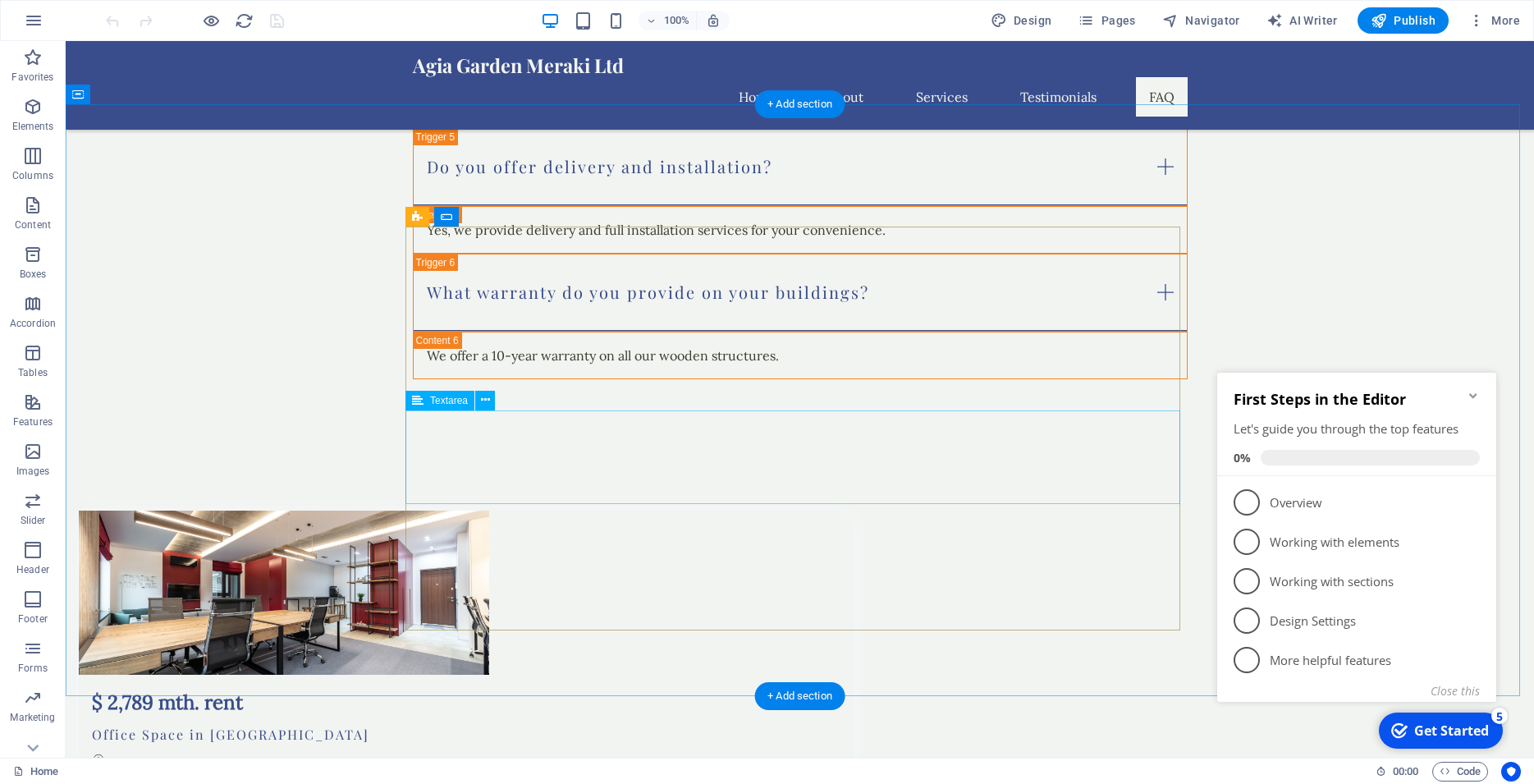
scroll to position [5220, 0]
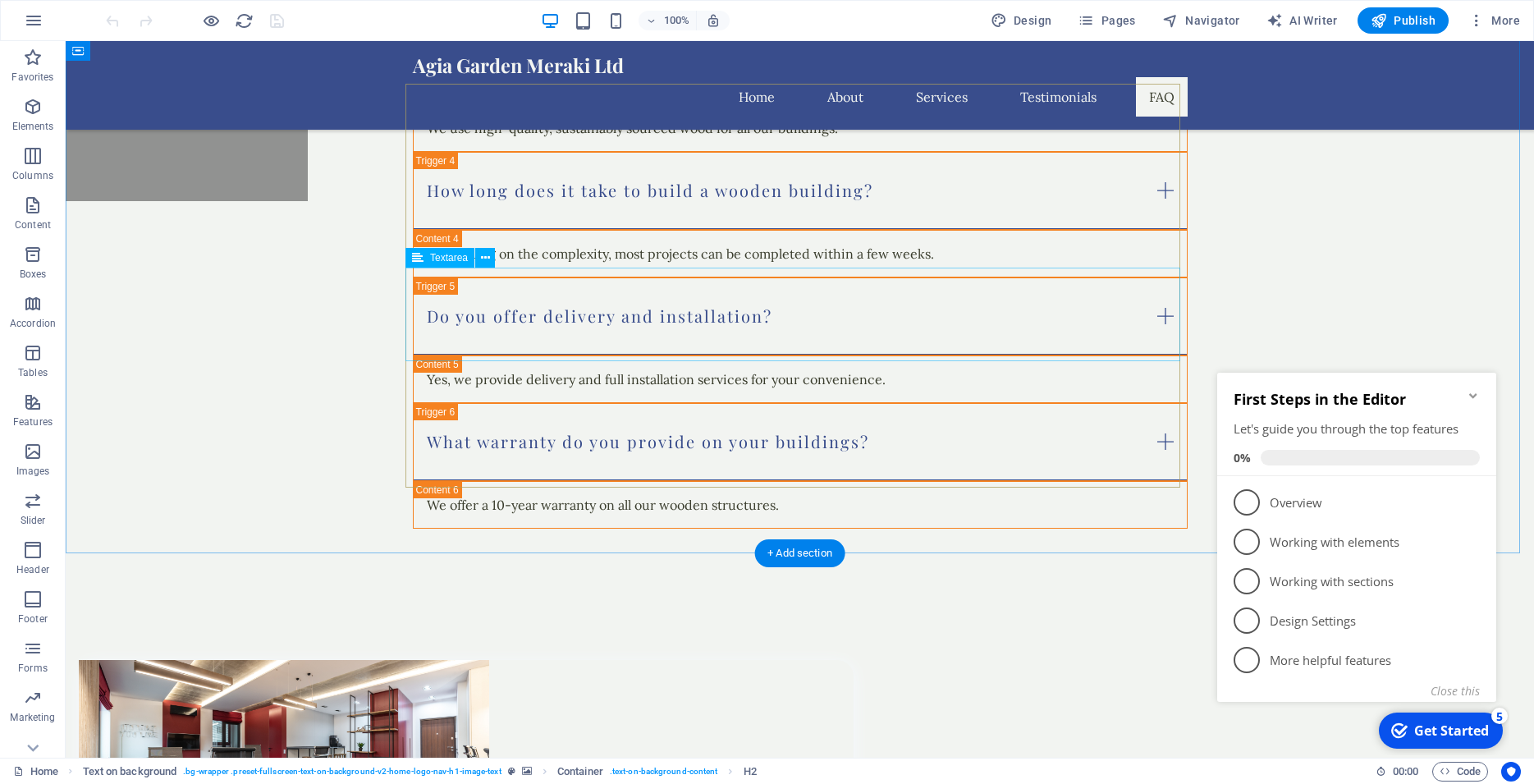
scroll to position [5220, 0]
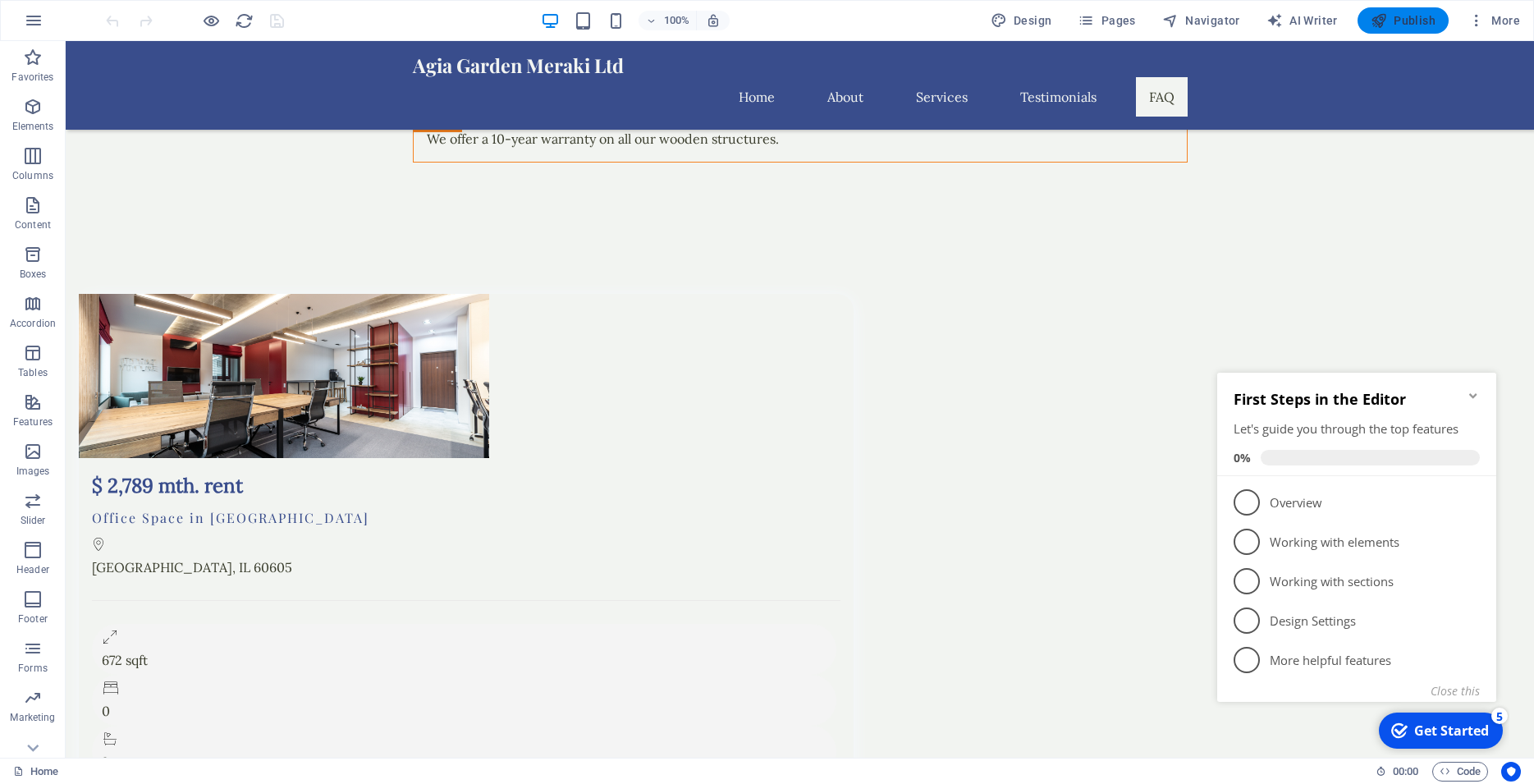
click at [1408, 28] on span "Publish" at bounding box center [1403, 21] width 65 height 17
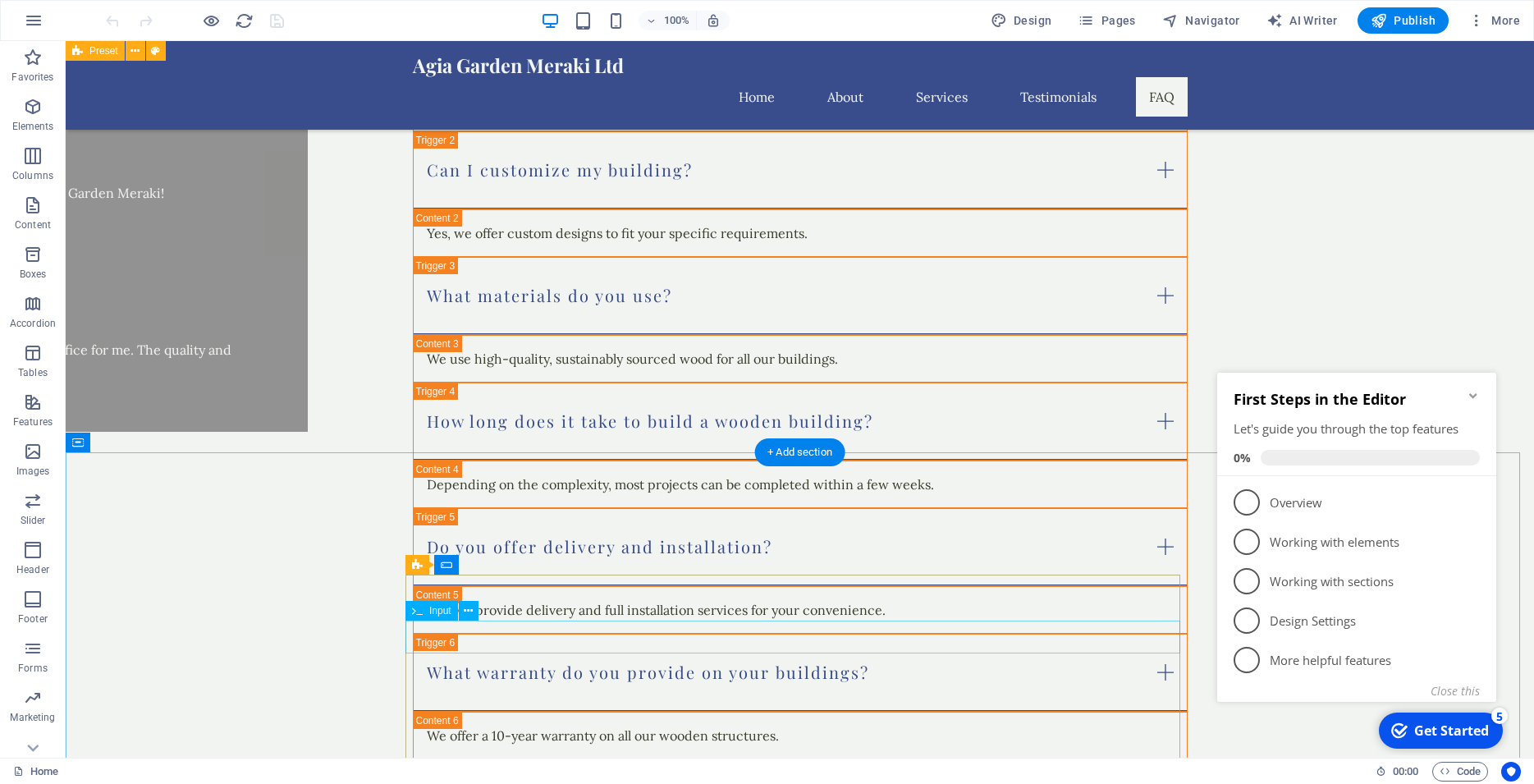
scroll to position [4687, 0]
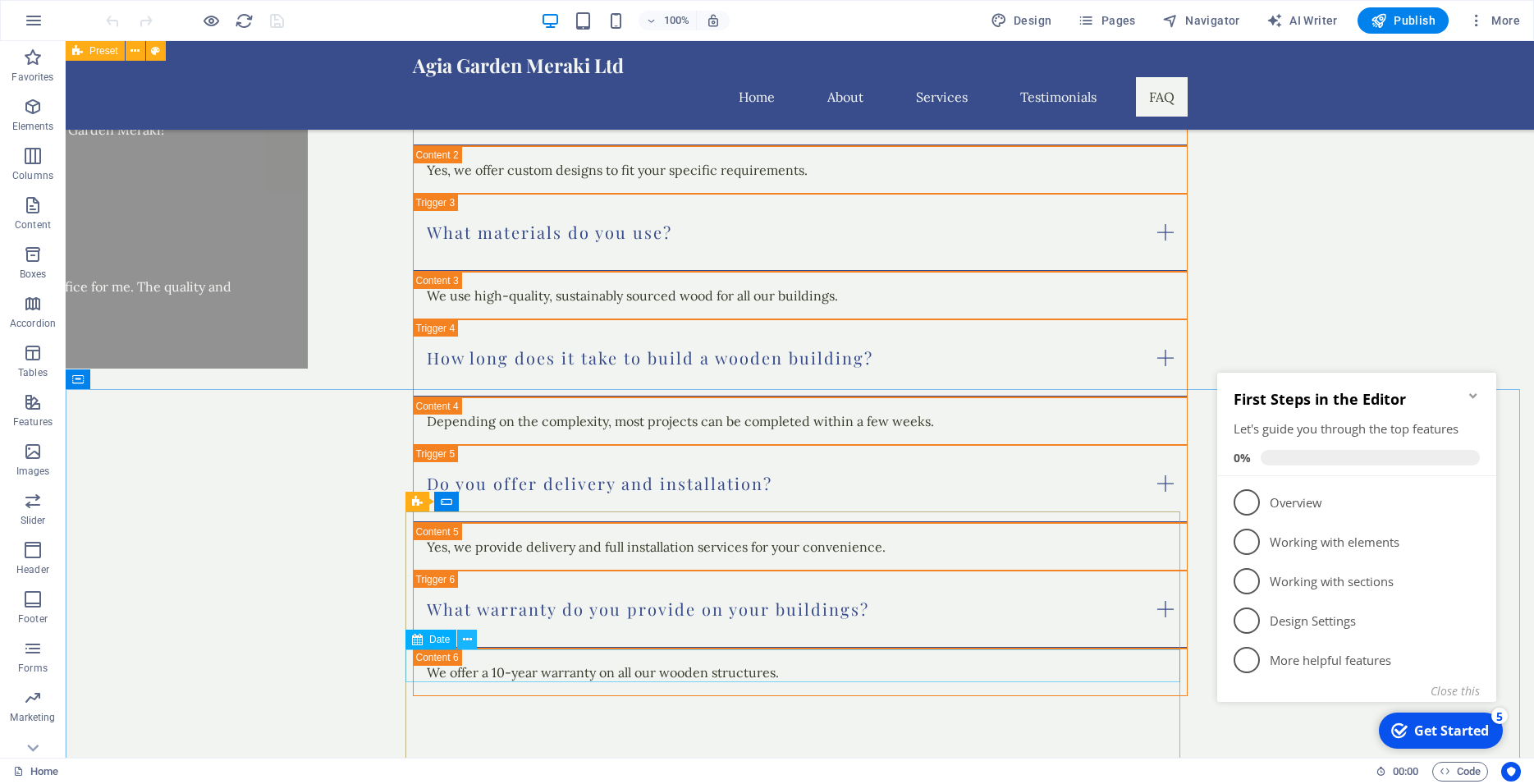
click at [468, 639] on icon at bounding box center [467, 640] width 9 height 18
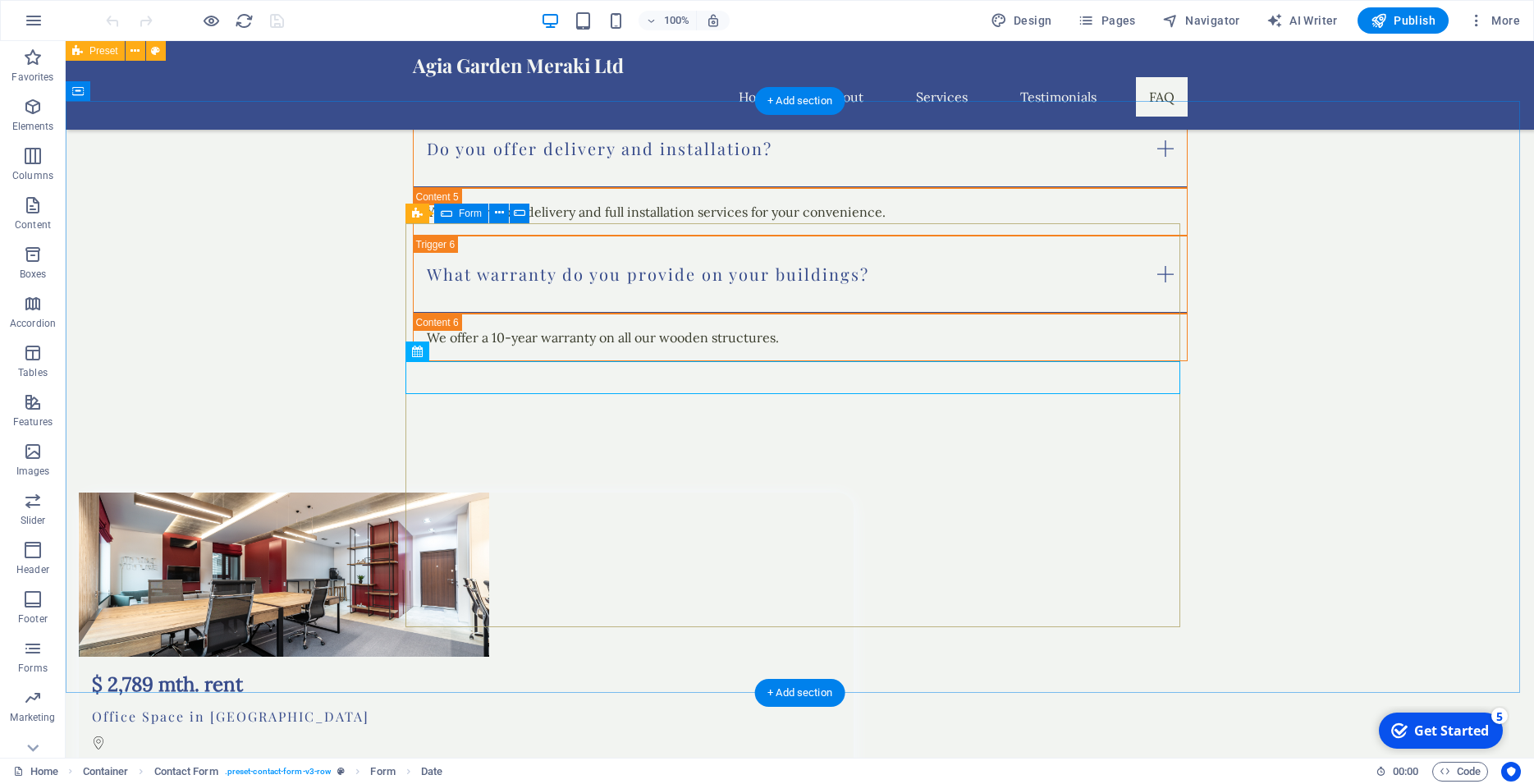
scroll to position [4938, 0]
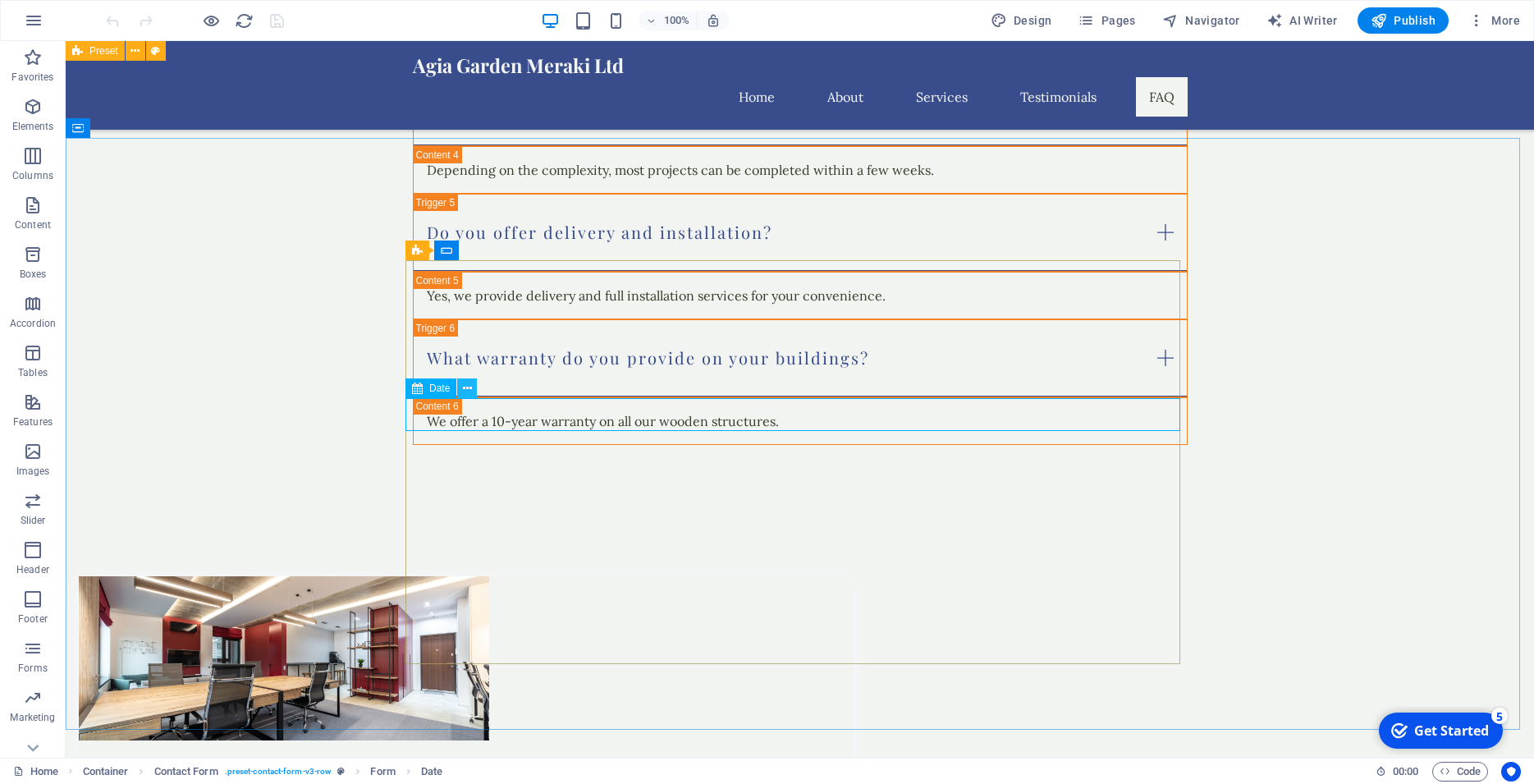
click at [467, 385] on icon at bounding box center [467, 388] width 9 height 18
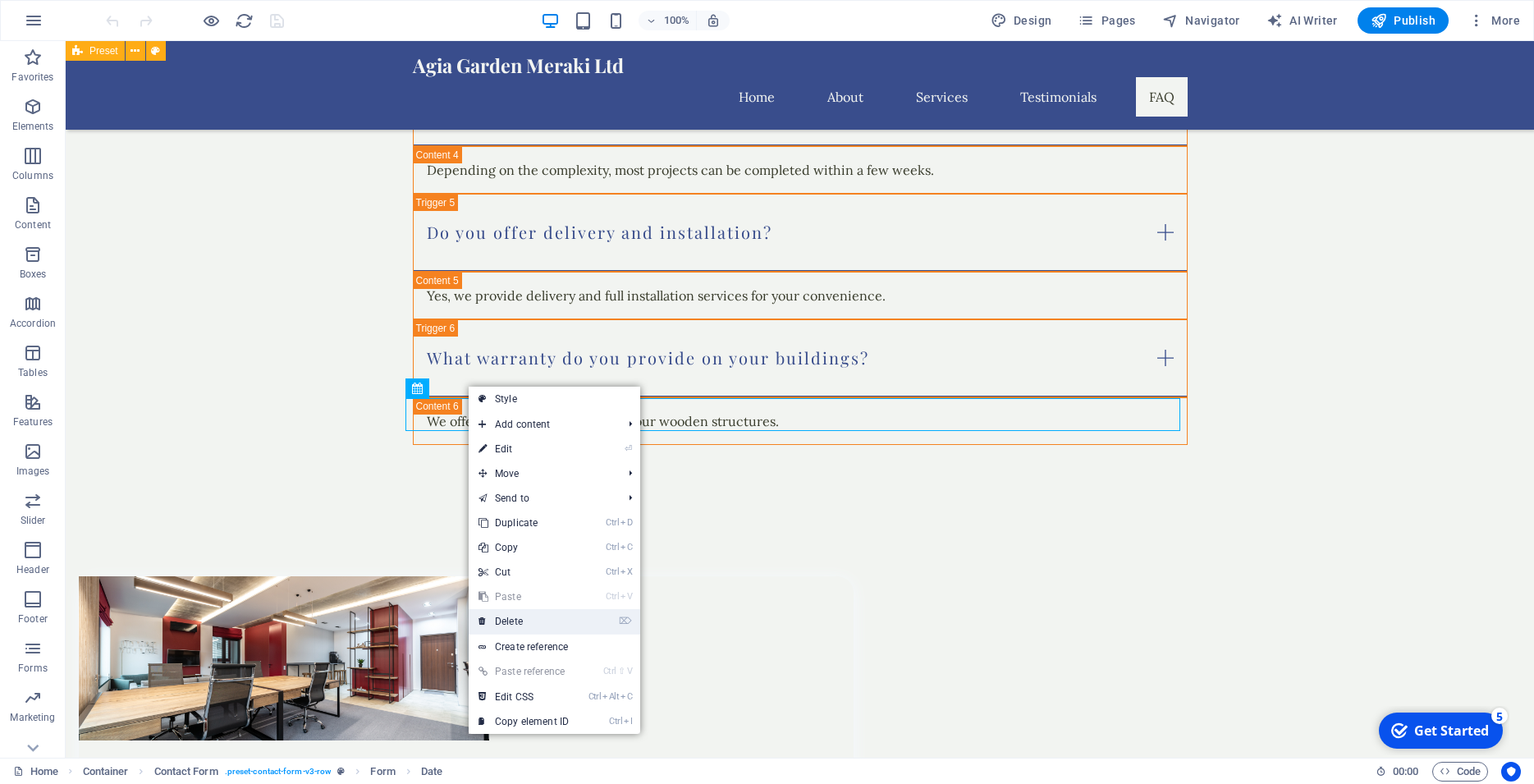
click at [507, 618] on link "⌦ Delete" at bounding box center [524, 620] width 110 height 24
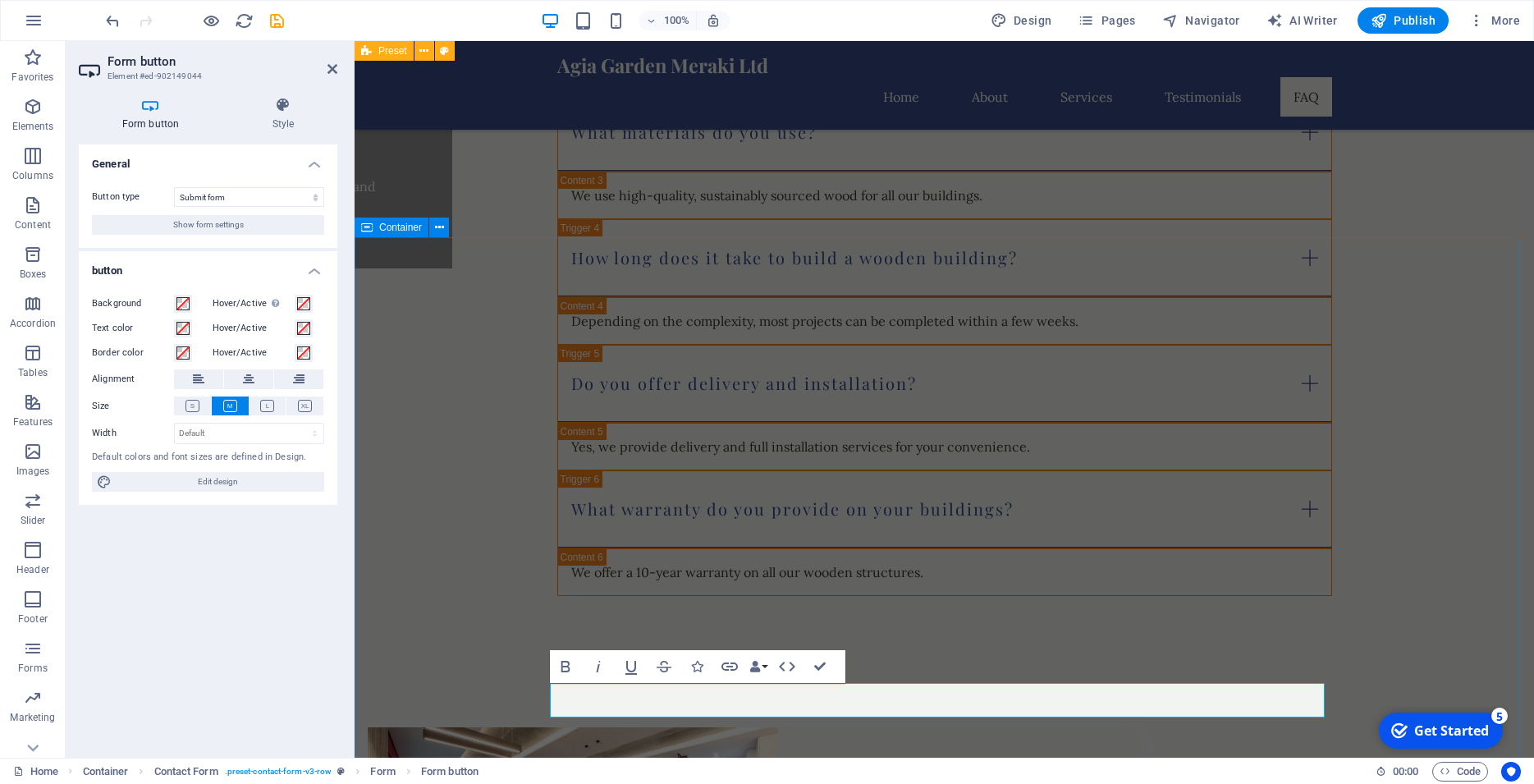
scroll to position [4854, 0]
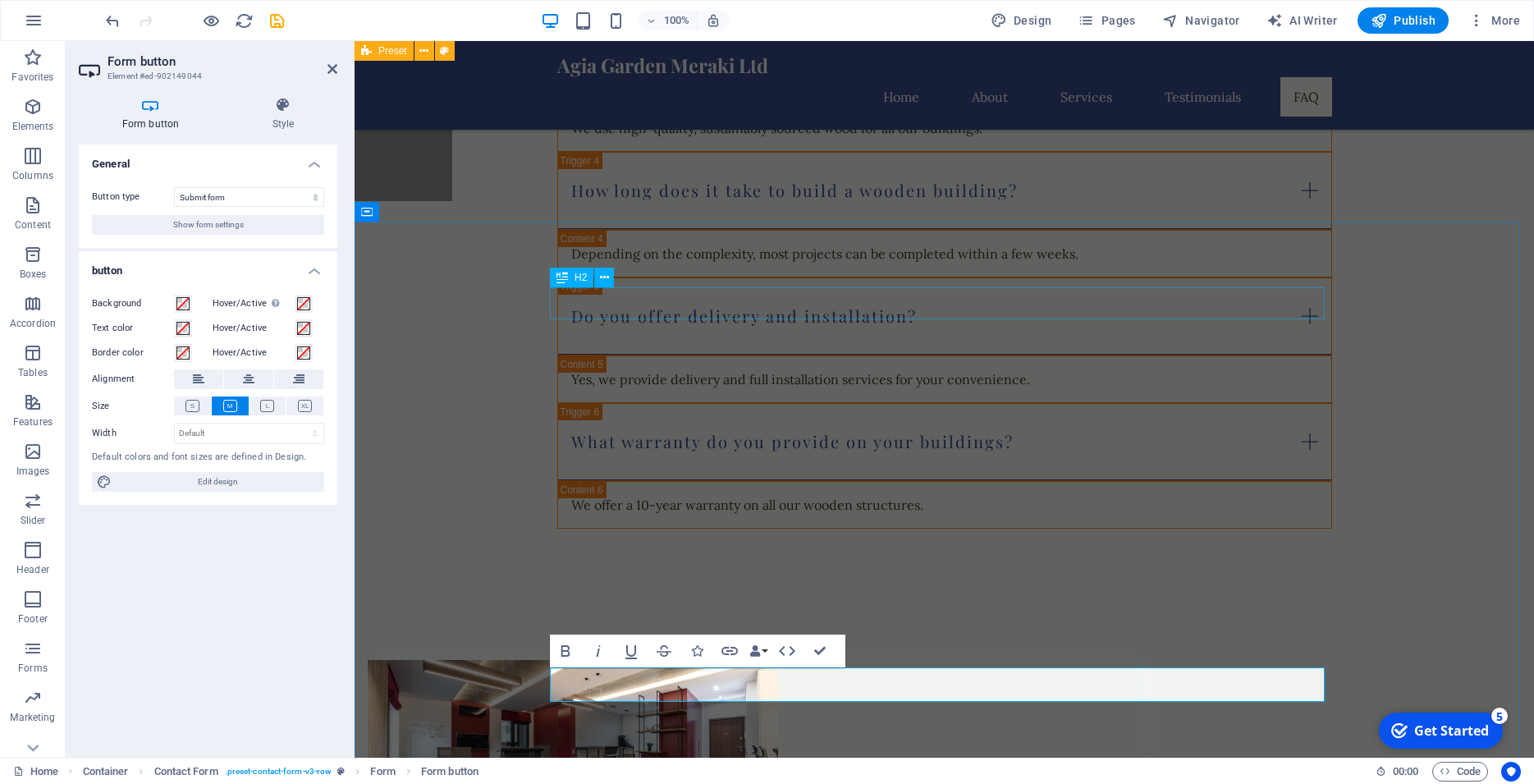
type button "Submit"
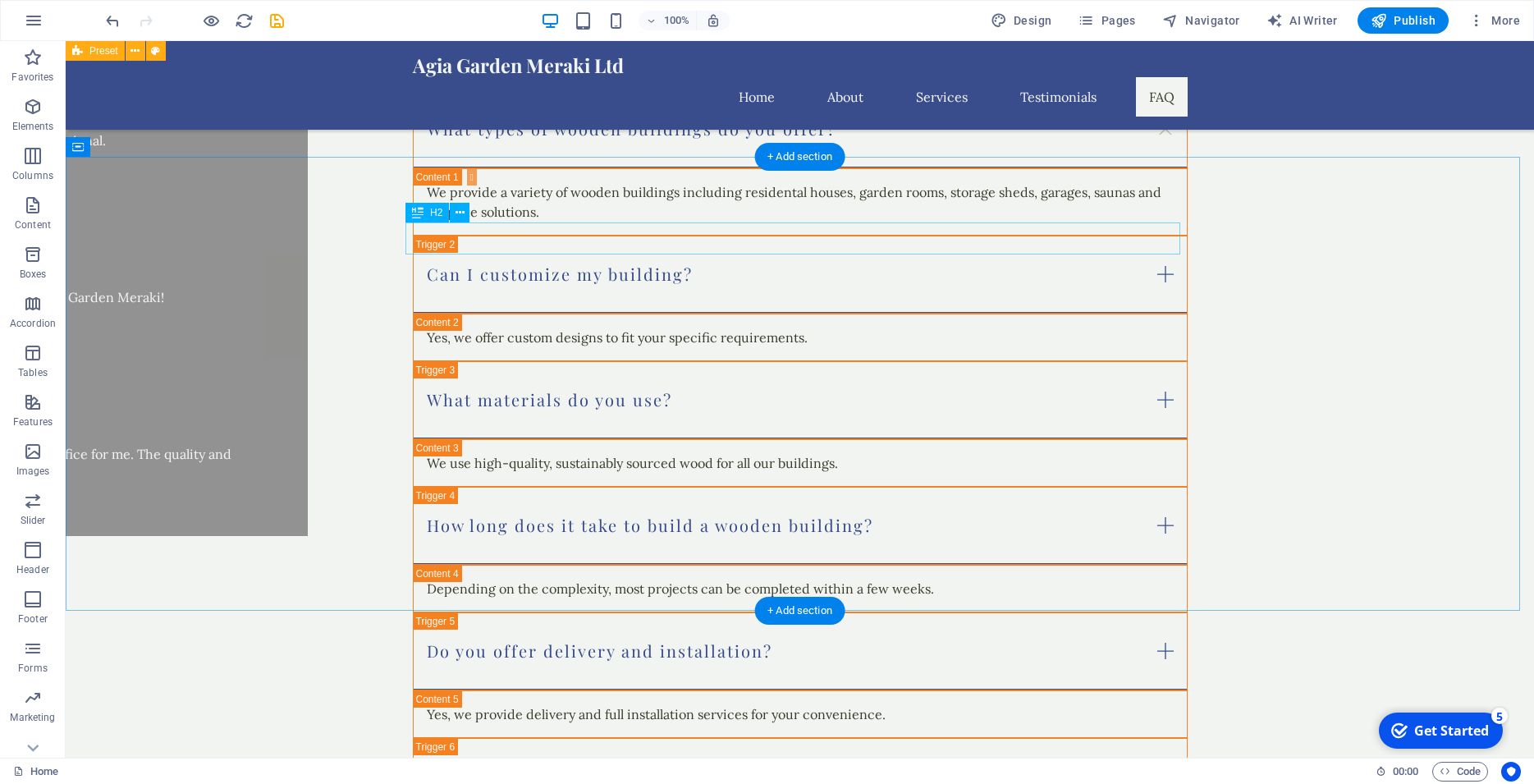
scroll to position [4436, 0]
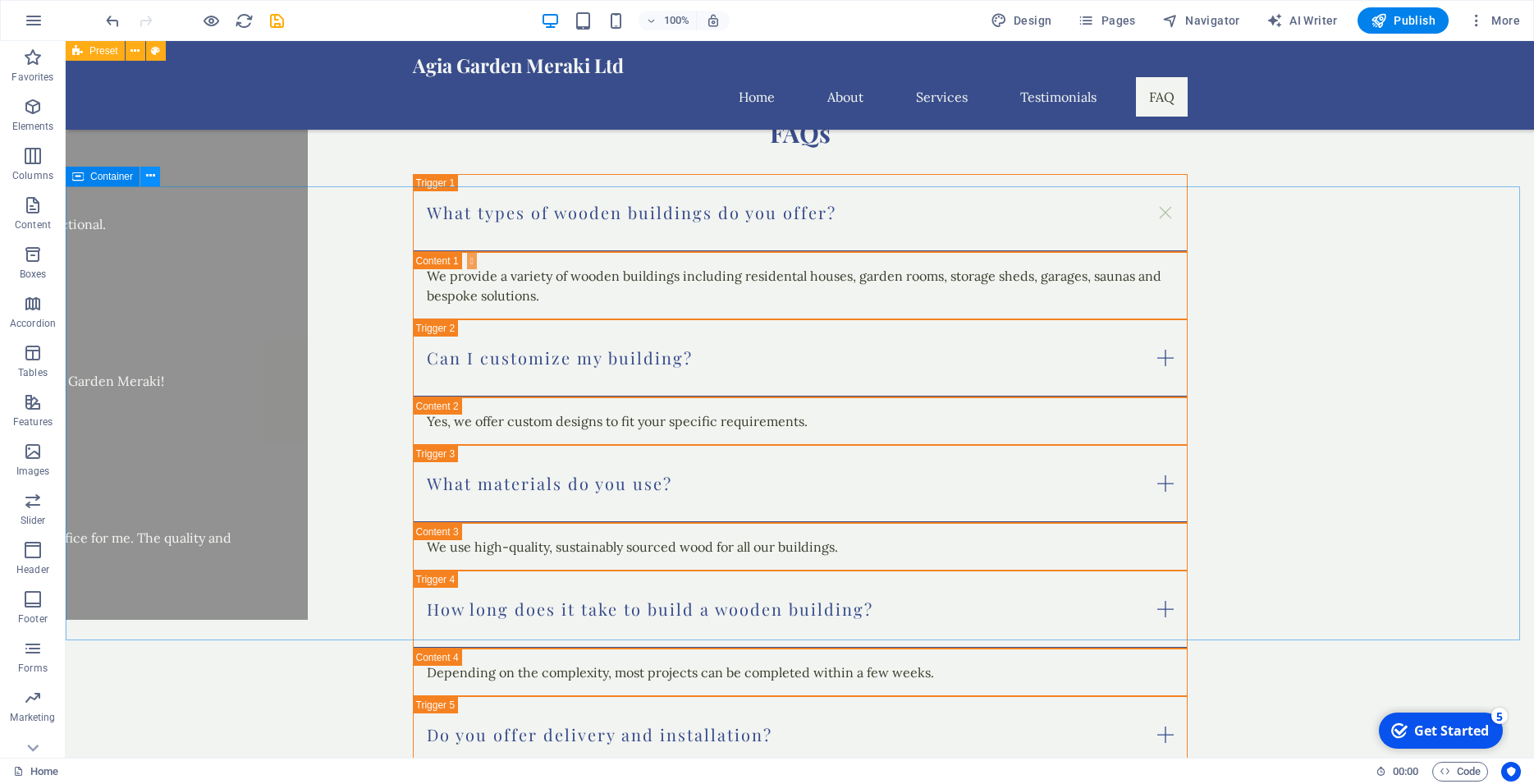
click at [146, 178] on icon at bounding box center [150, 175] width 9 height 18
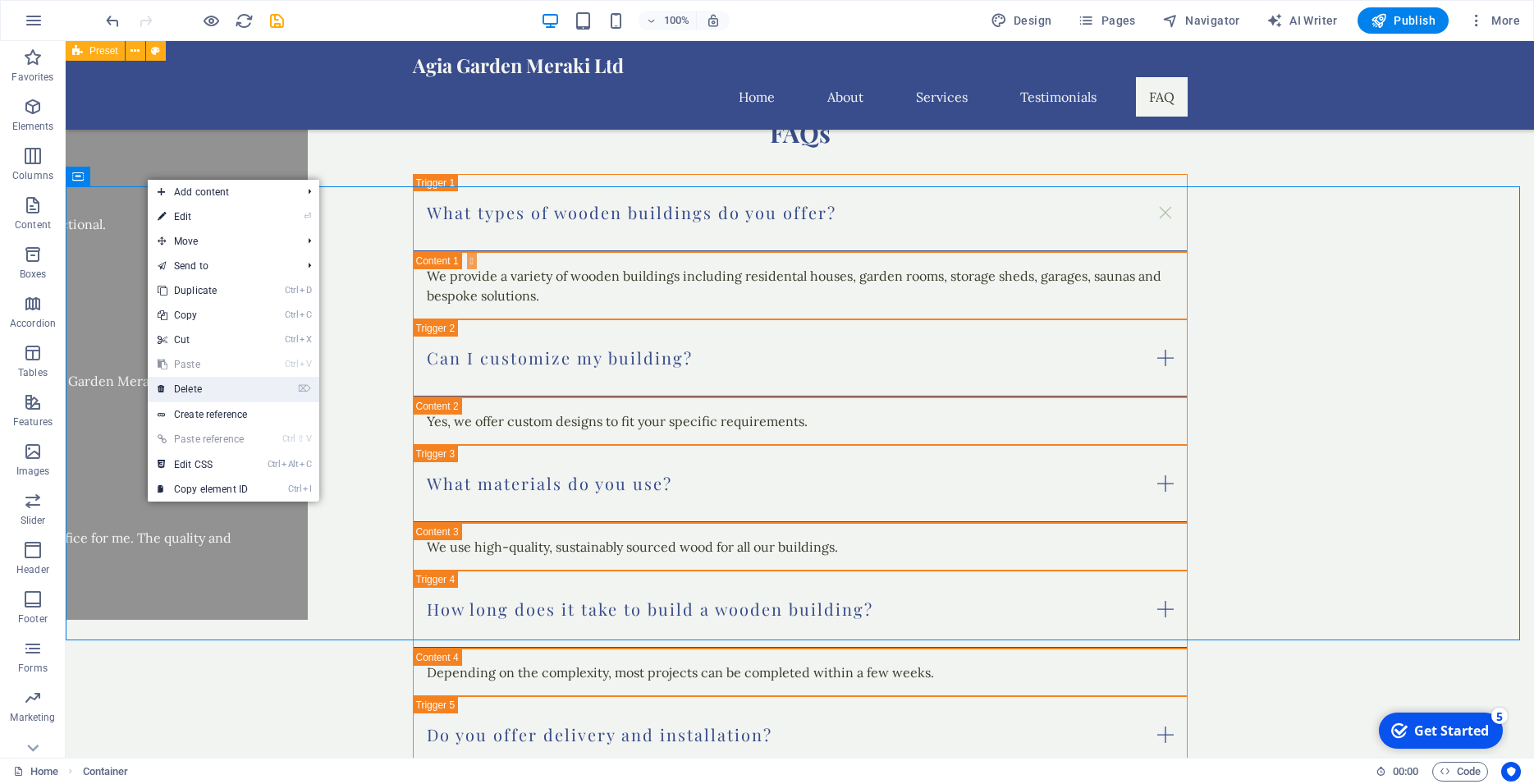
click at [195, 384] on link "⌦ Delete" at bounding box center [203, 388] width 110 height 24
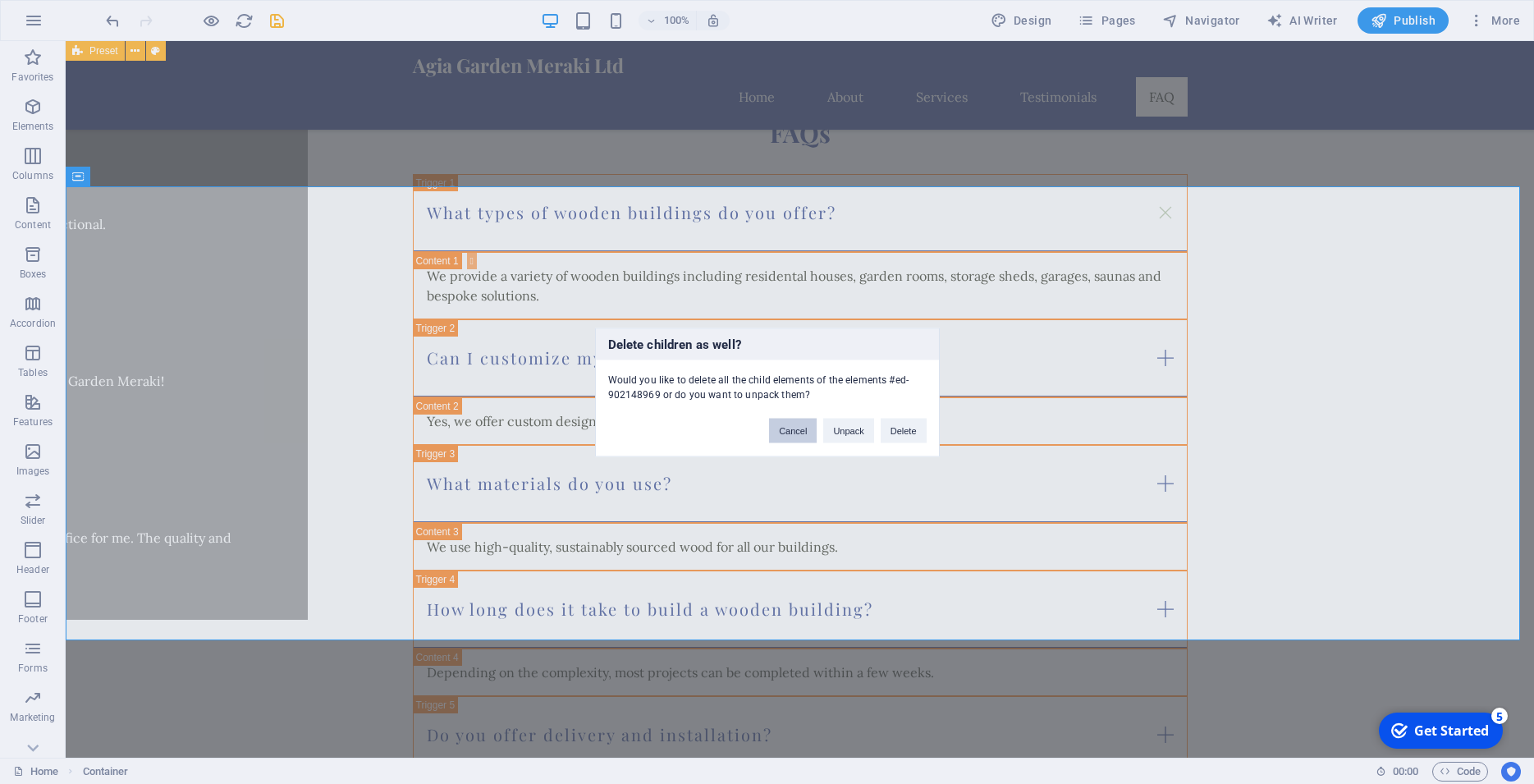
click at [805, 437] on button "Cancel" at bounding box center [792, 429] width 48 height 24
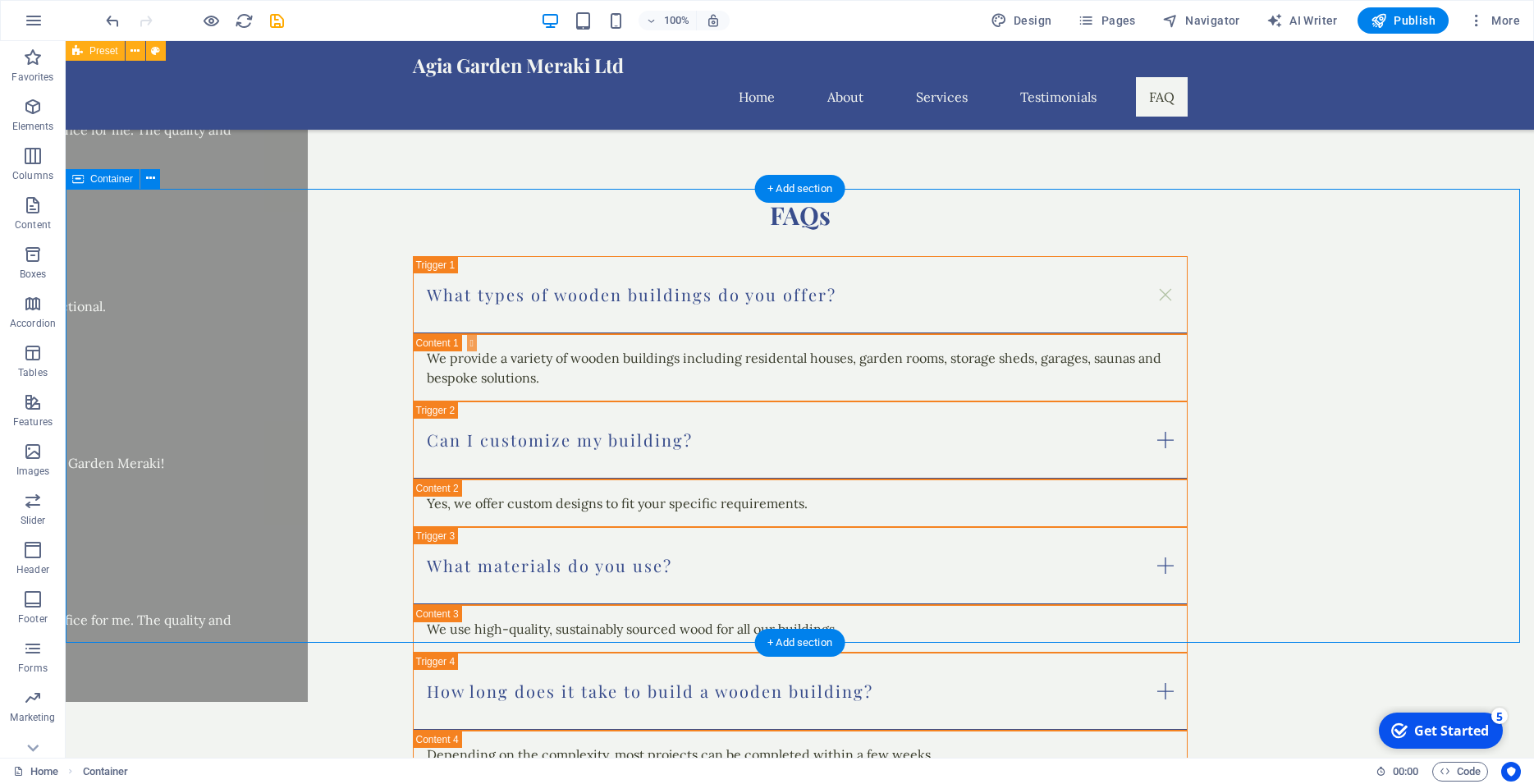
scroll to position [4352, 0]
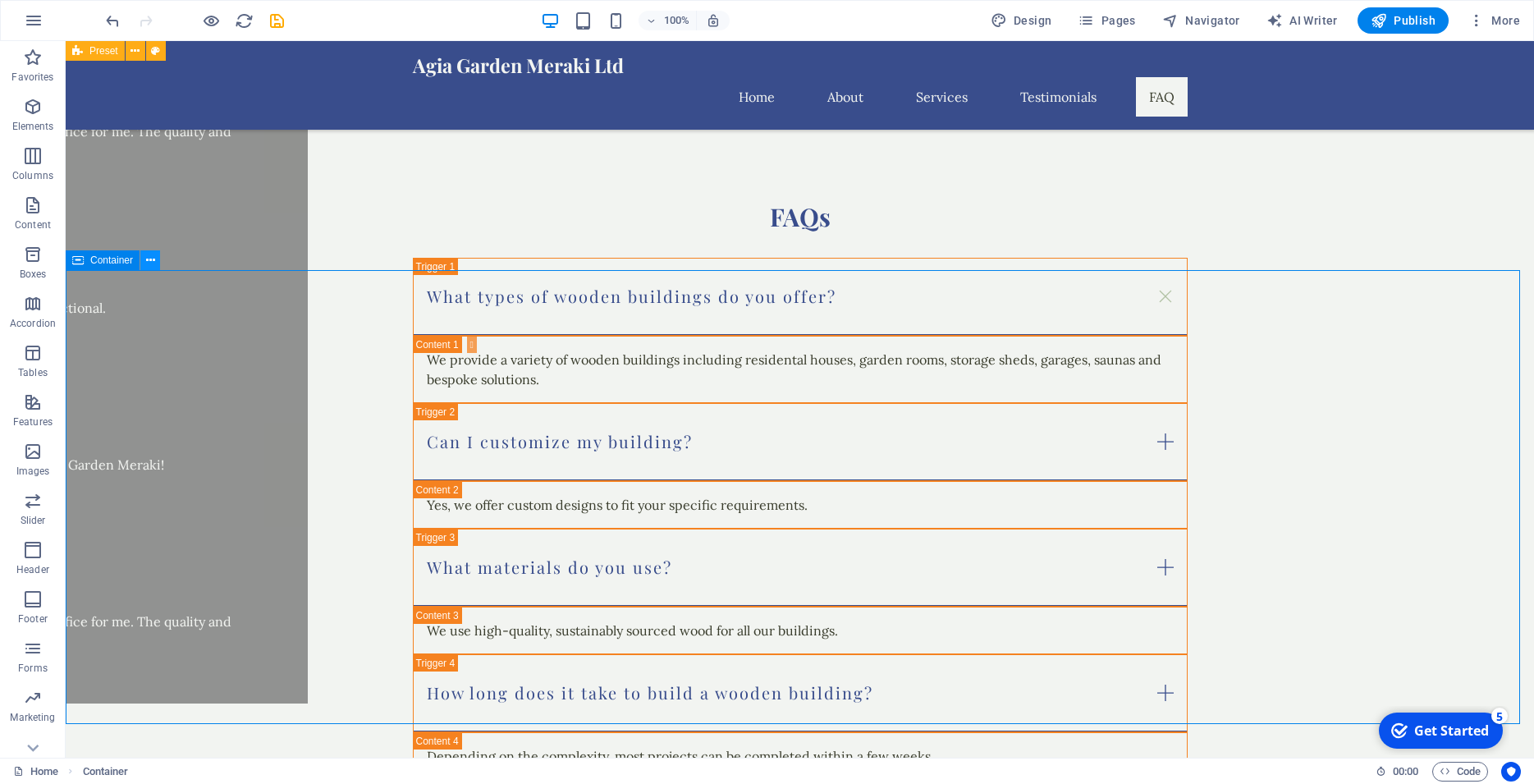
click at [146, 264] on icon at bounding box center [150, 260] width 9 height 18
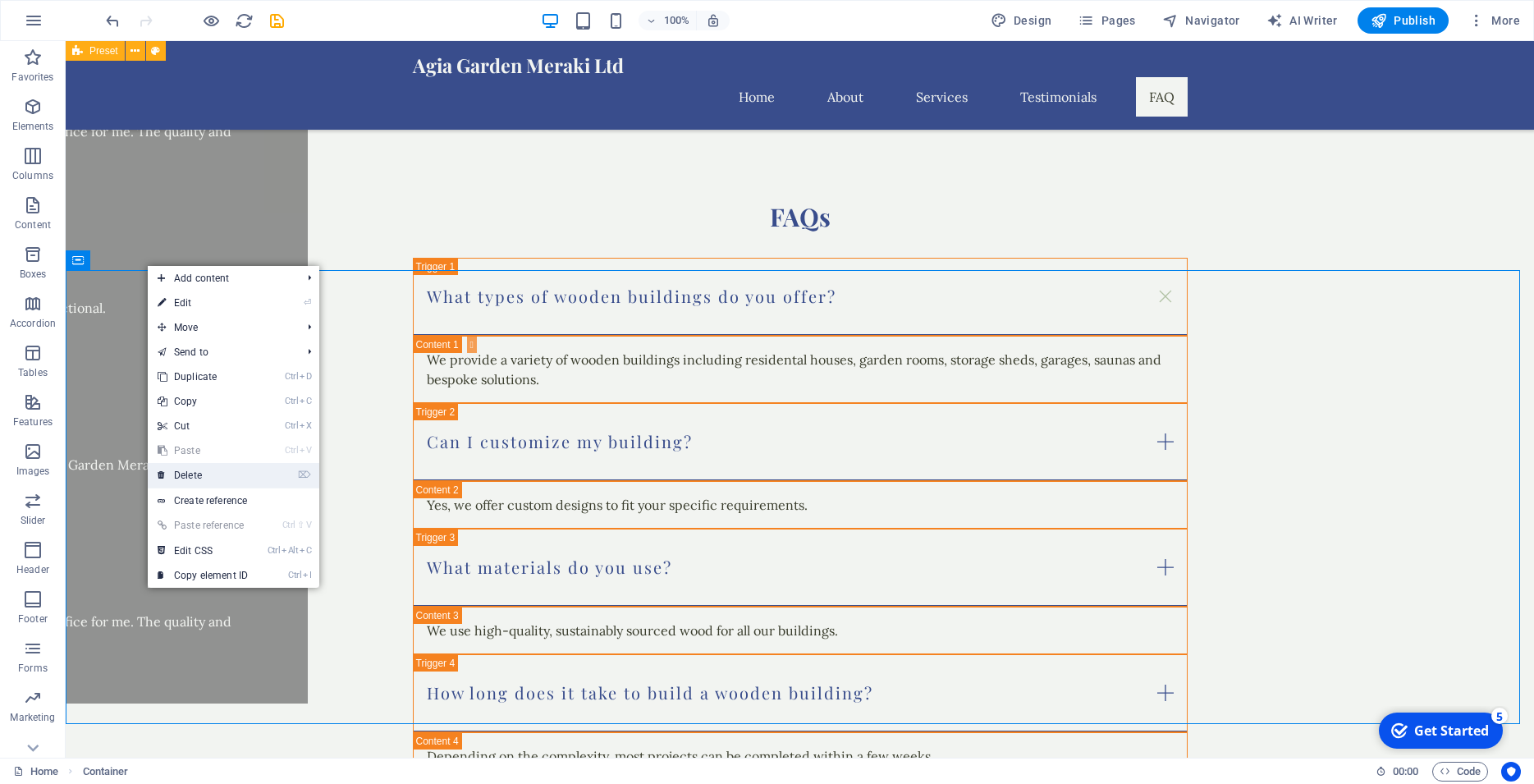
click at [185, 482] on link "⌦ Delete" at bounding box center [203, 474] width 110 height 24
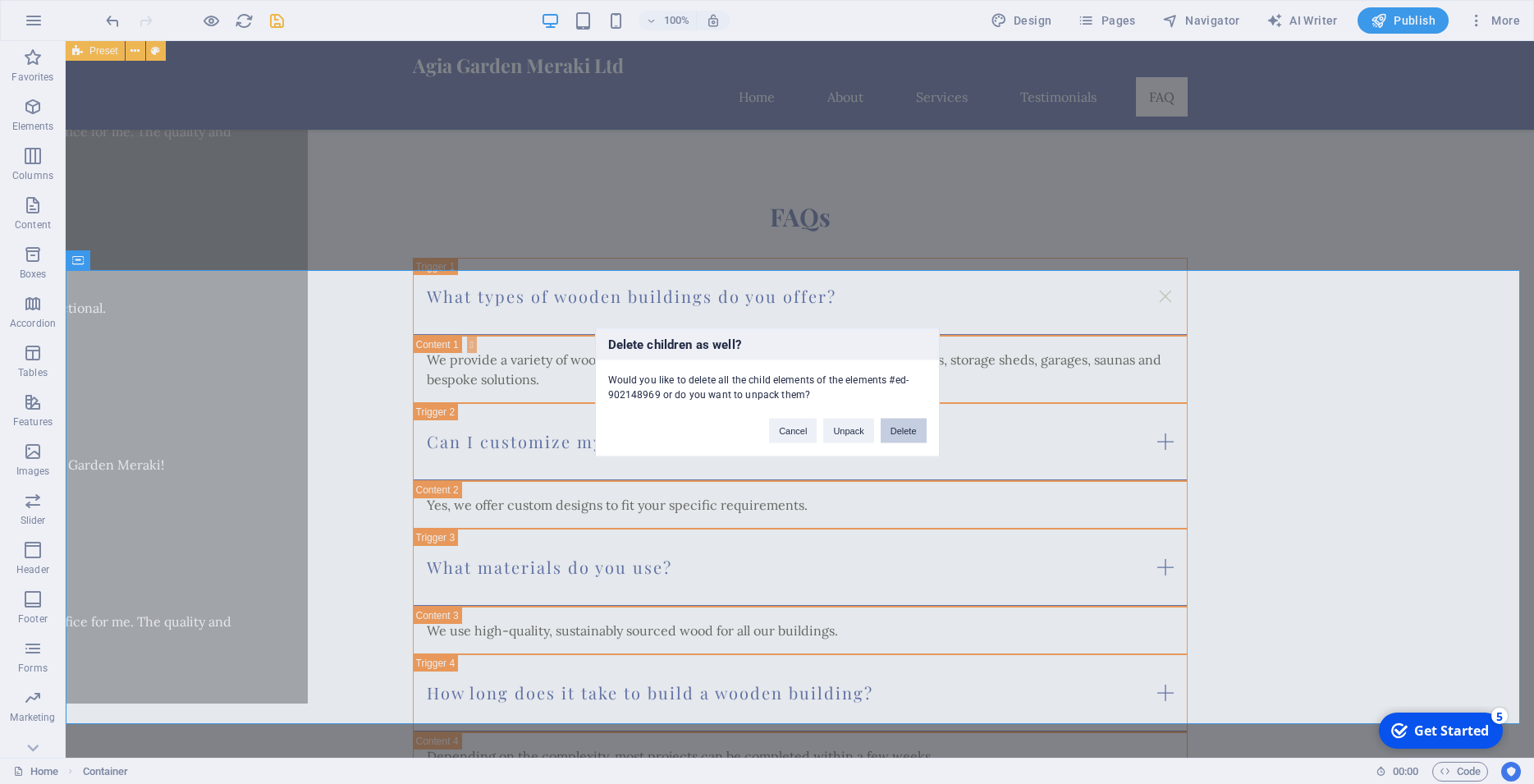
click at [888, 432] on button "Delete" at bounding box center [904, 429] width 46 height 24
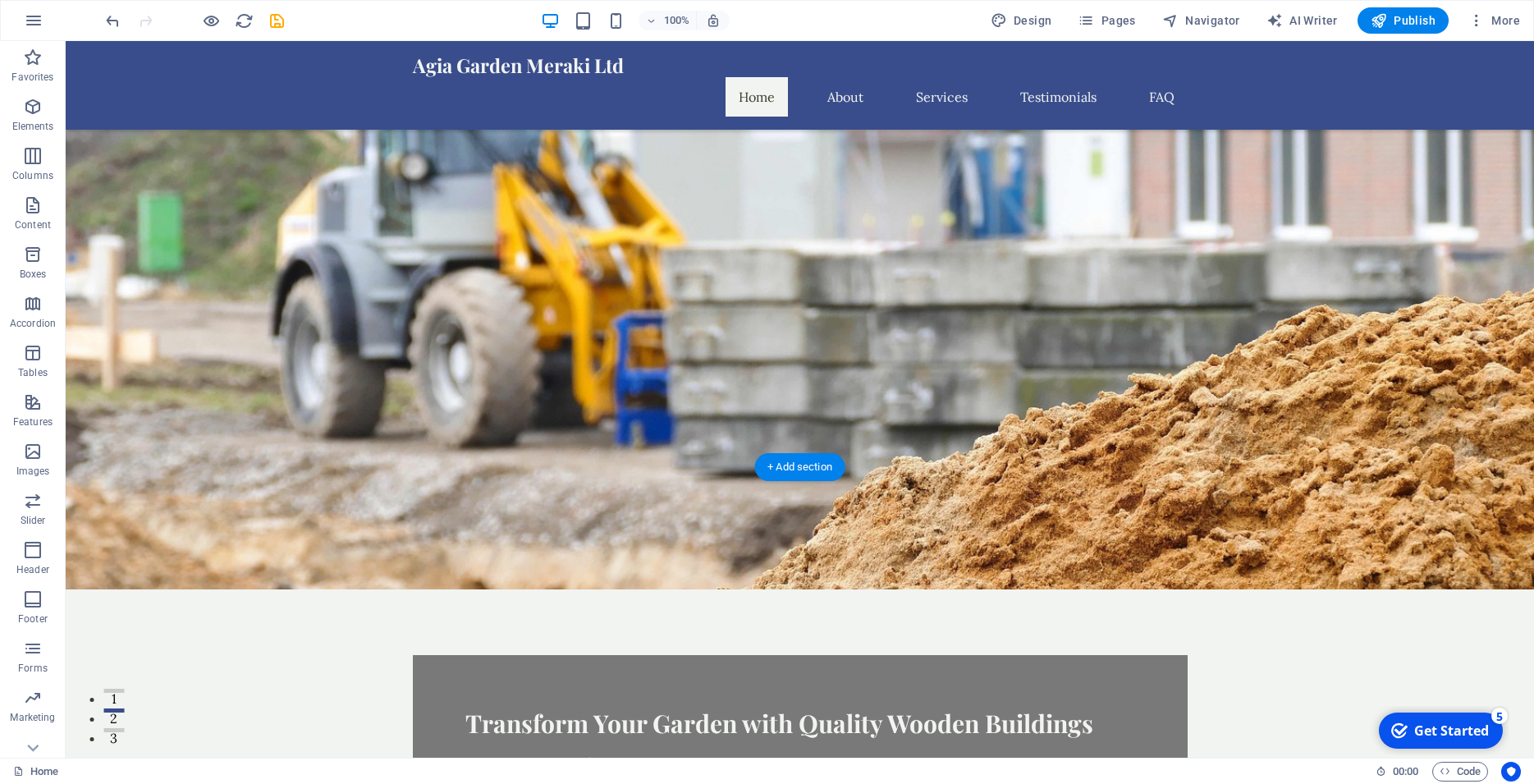
scroll to position [0, 0]
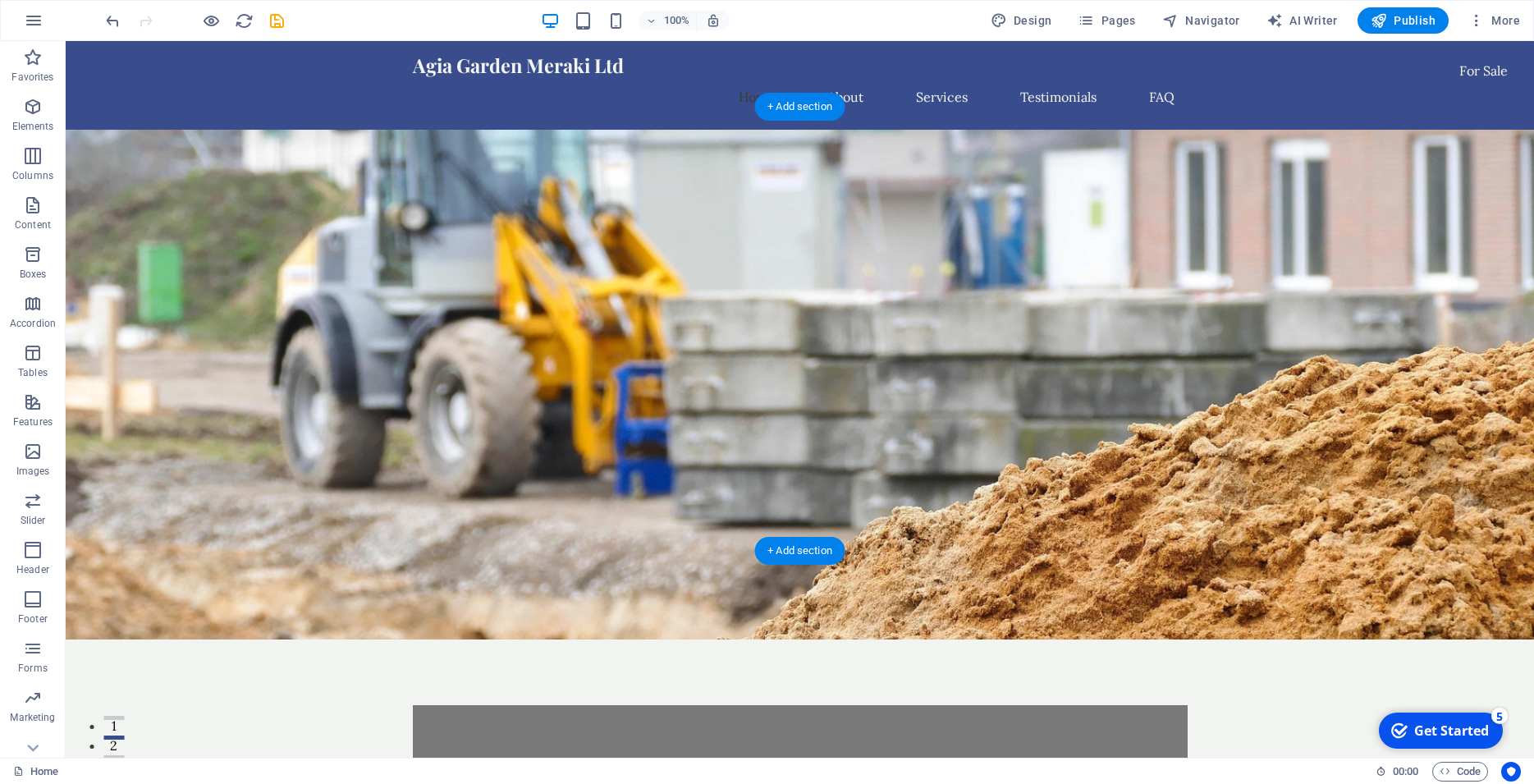
click at [1082, 363] on figure at bounding box center [800, 384] width 1468 height 509
click at [124, 129] on figure at bounding box center [800, 384] width 1468 height 509
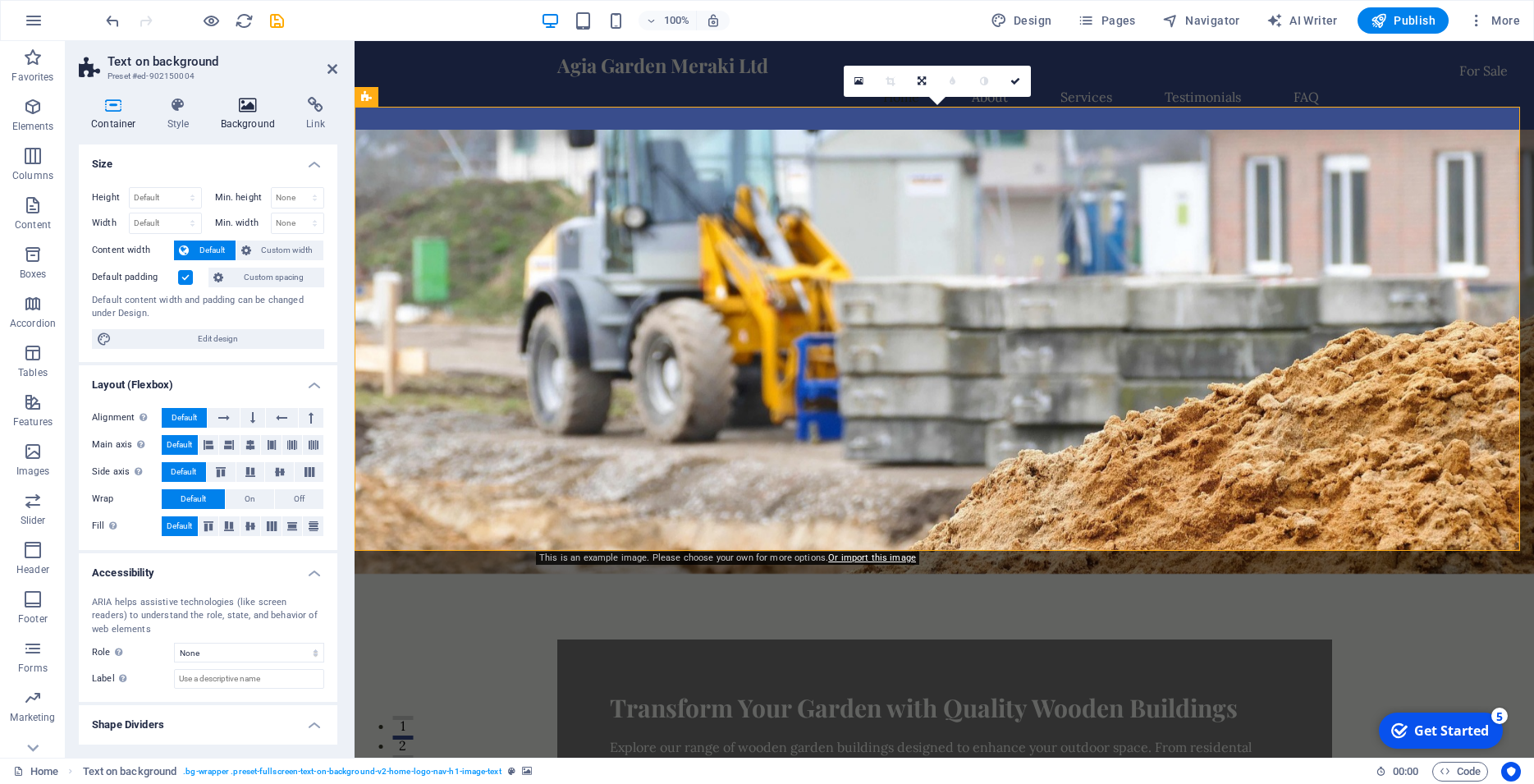
click at [250, 104] on icon at bounding box center [248, 105] width 79 height 17
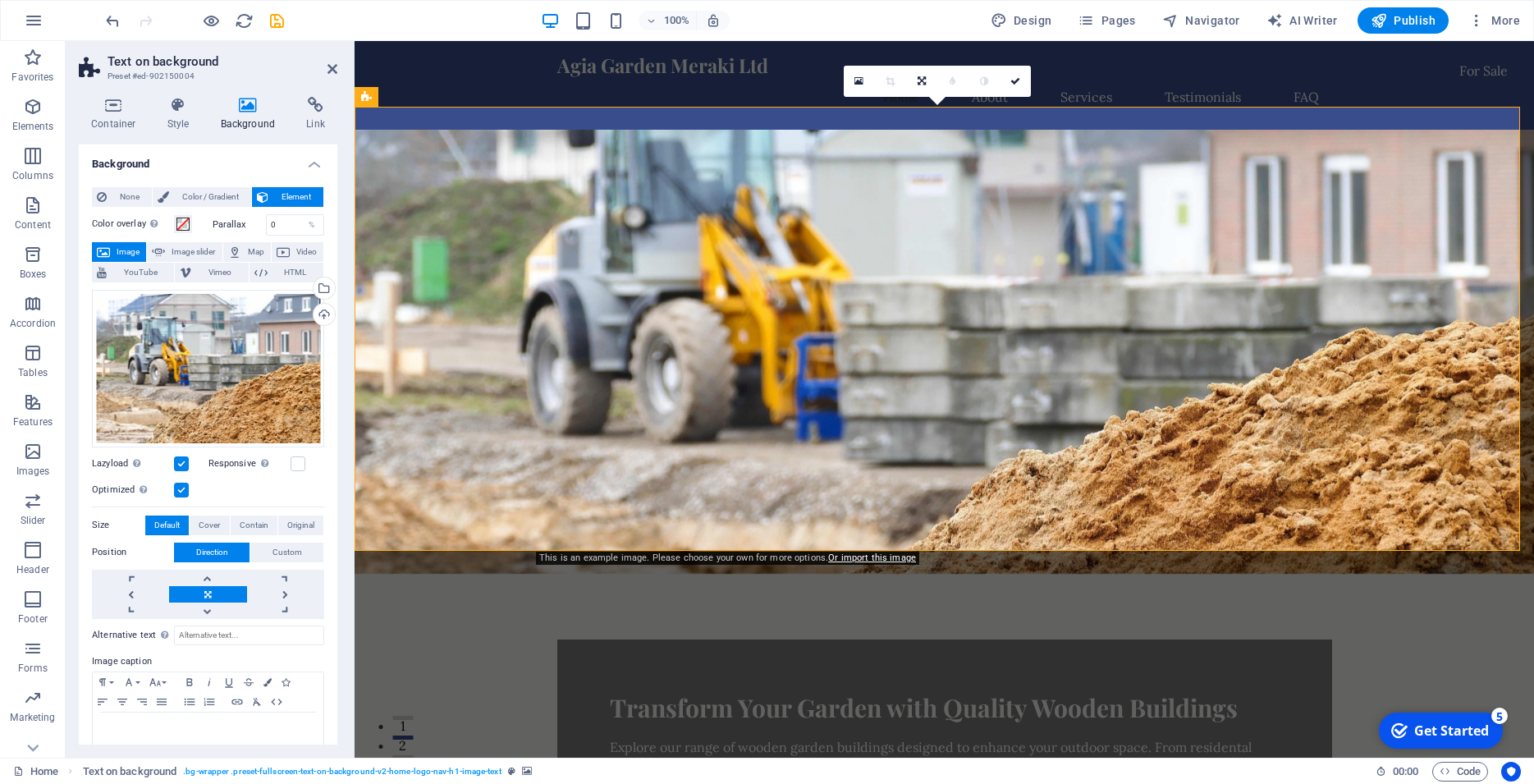
click at [141, 255] on span "Image" at bounding box center [128, 252] width 26 height 20
click at [135, 253] on span "Image" at bounding box center [128, 252] width 26 height 20
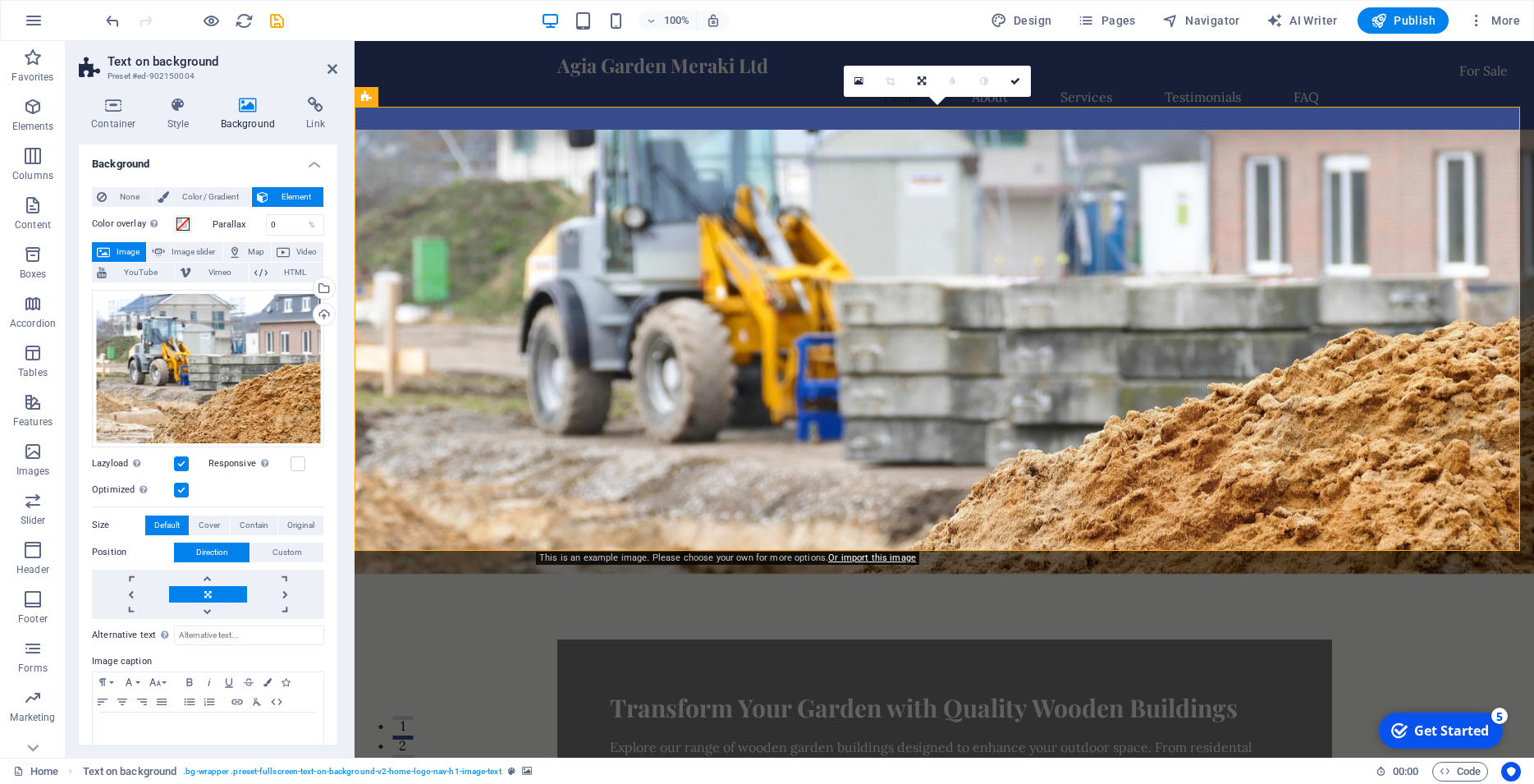
click at [135, 253] on span "Image" at bounding box center [128, 252] width 26 height 20
click at [123, 254] on span "Image" at bounding box center [128, 252] width 26 height 20
click at [192, 350] on div "Drag files here, click to choose files or select files from Files or our free s…" at bounding box center [208, 368] width 232 height 158
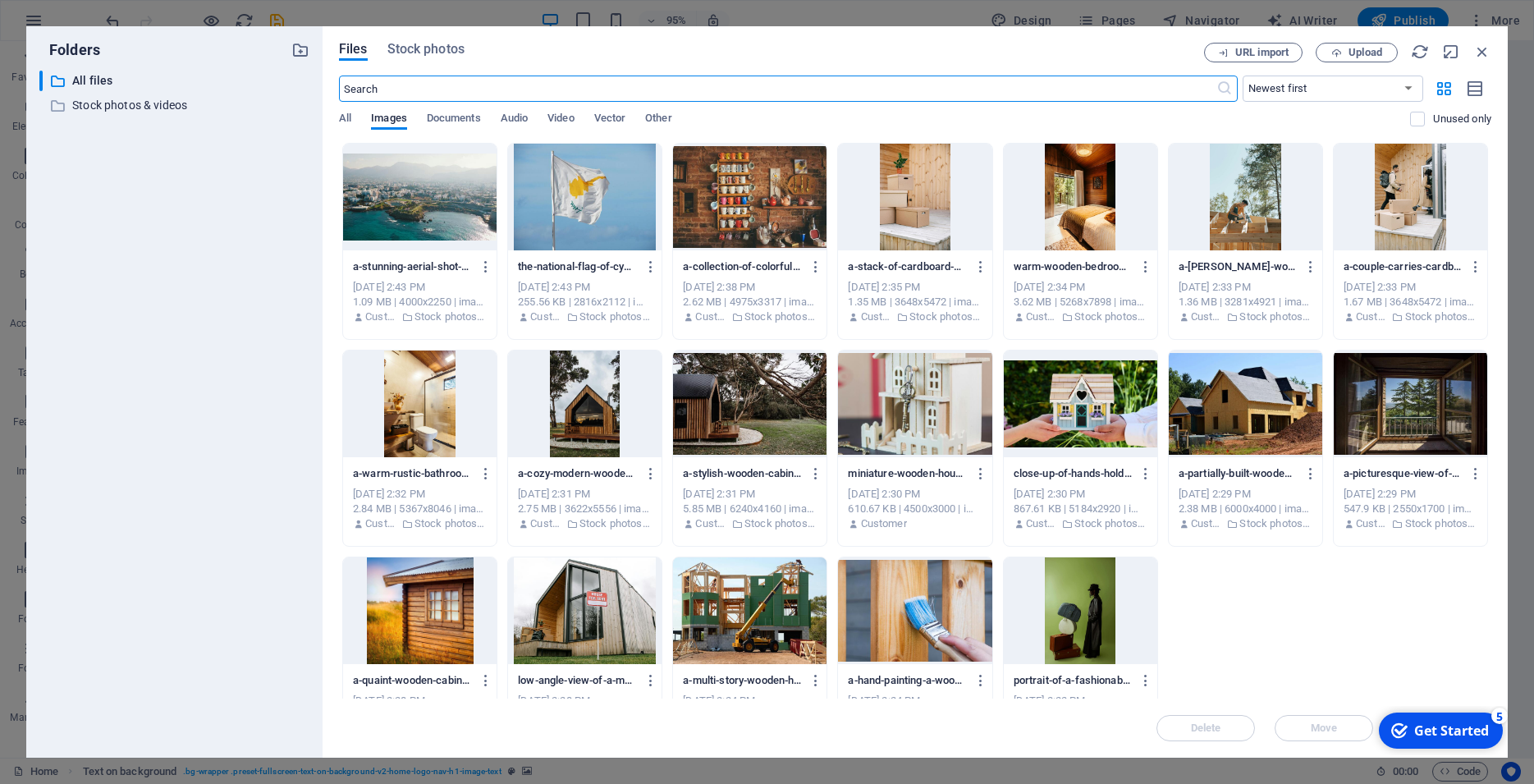
click at [418, 613] on div at bounding box center [420, 610] width 154 height 107
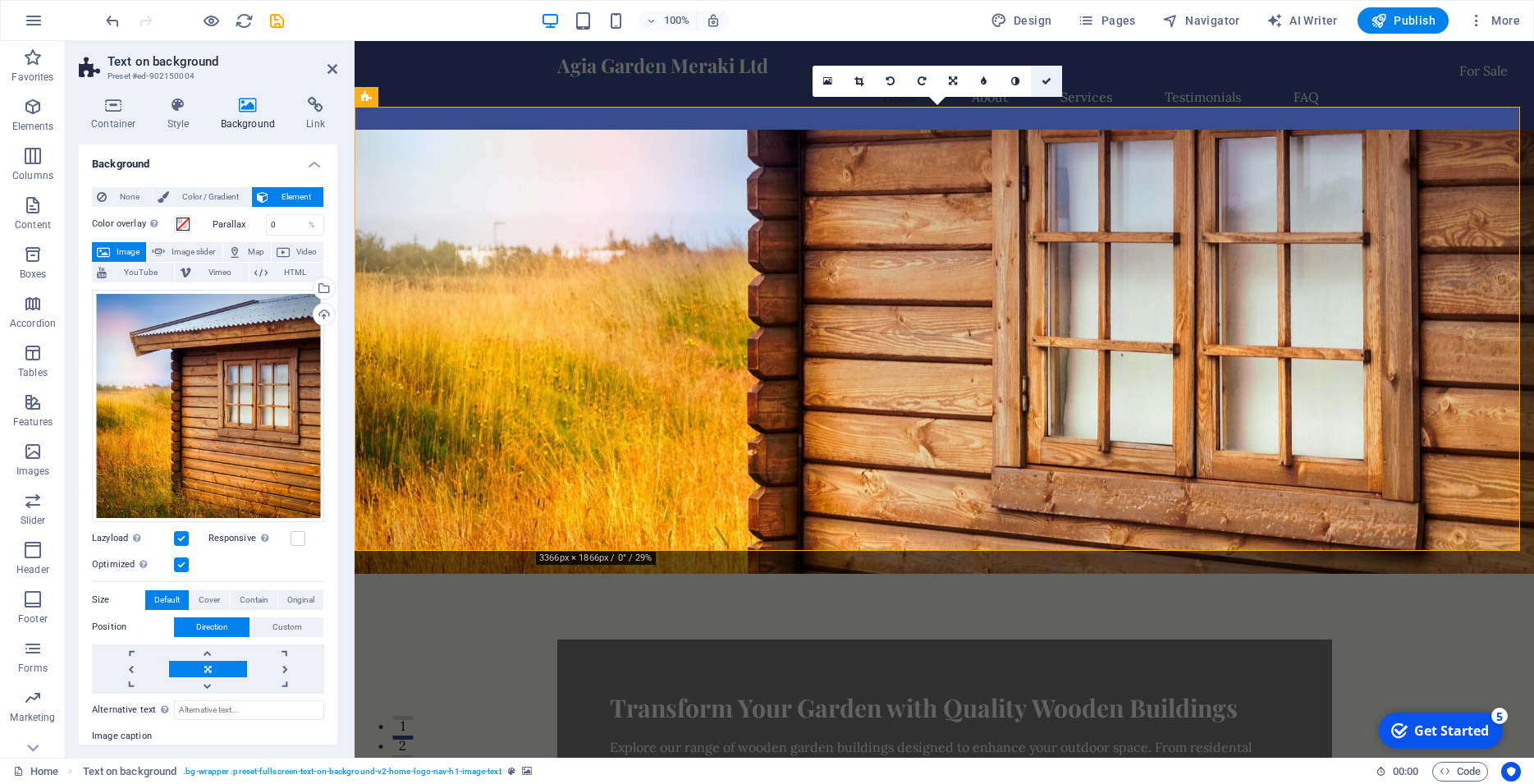
click at [1043, 78] on icon at bounding box center [1046, 81] width 10 height 10
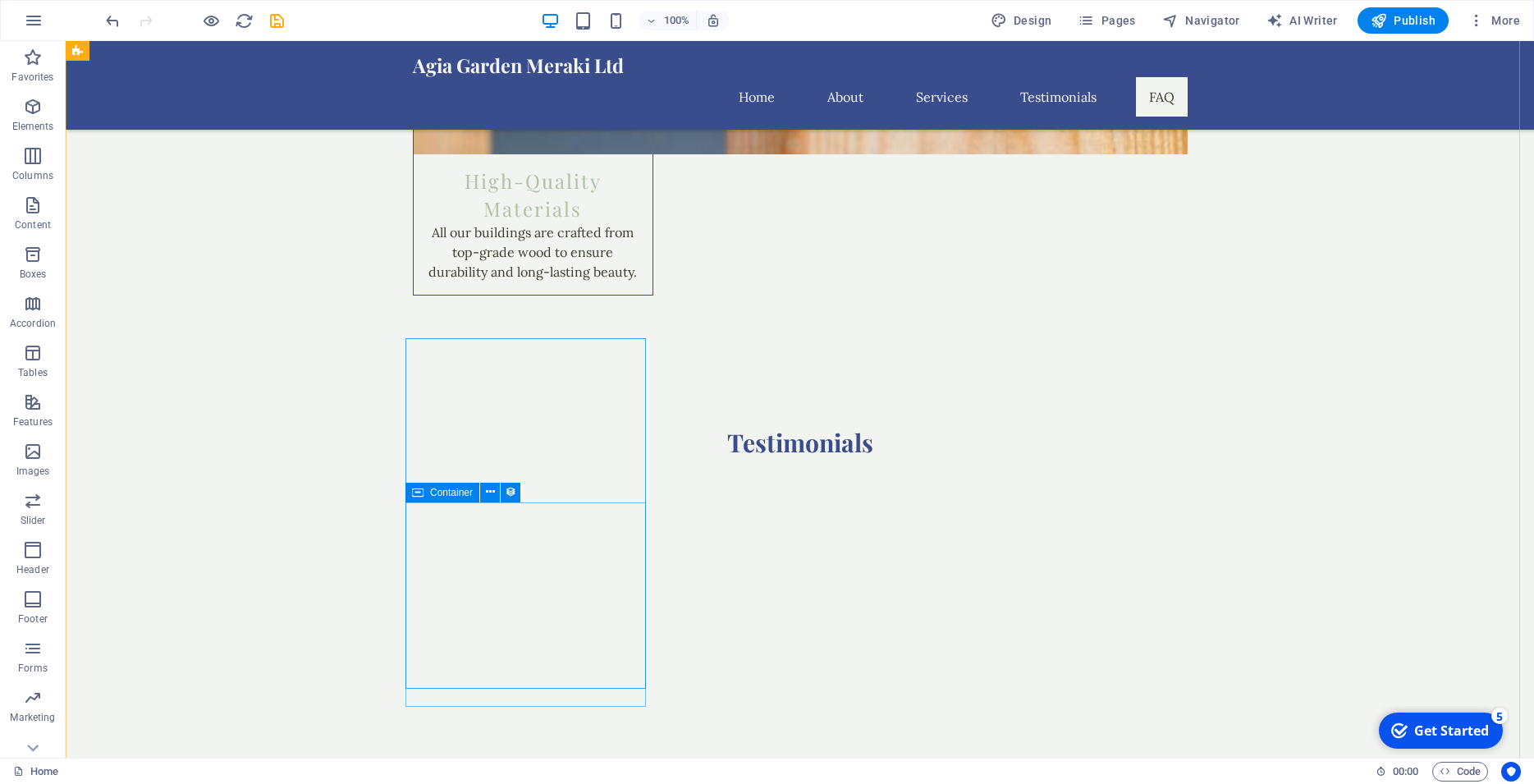
scroll to position [3968, 0]
